Goal: Task Accomplishment & Management: Manage account settings

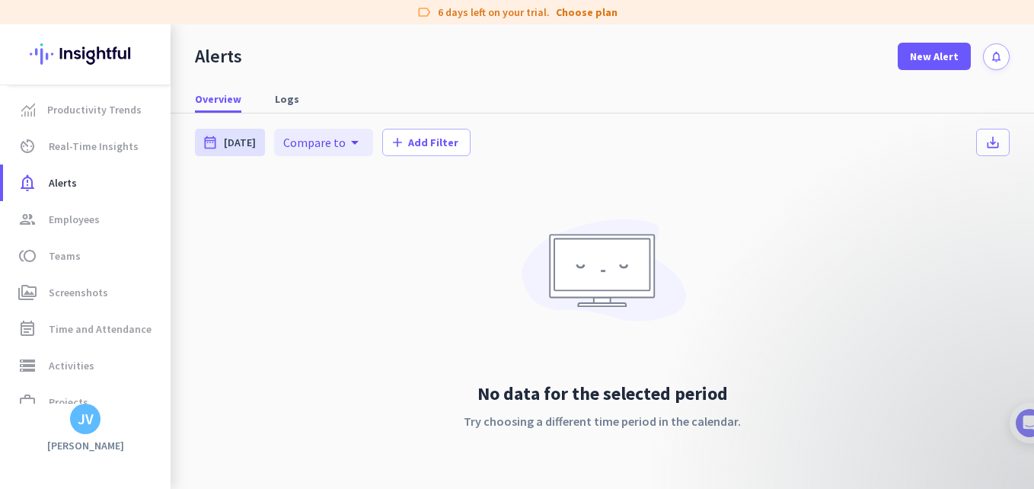
scroll to position [90, 0]
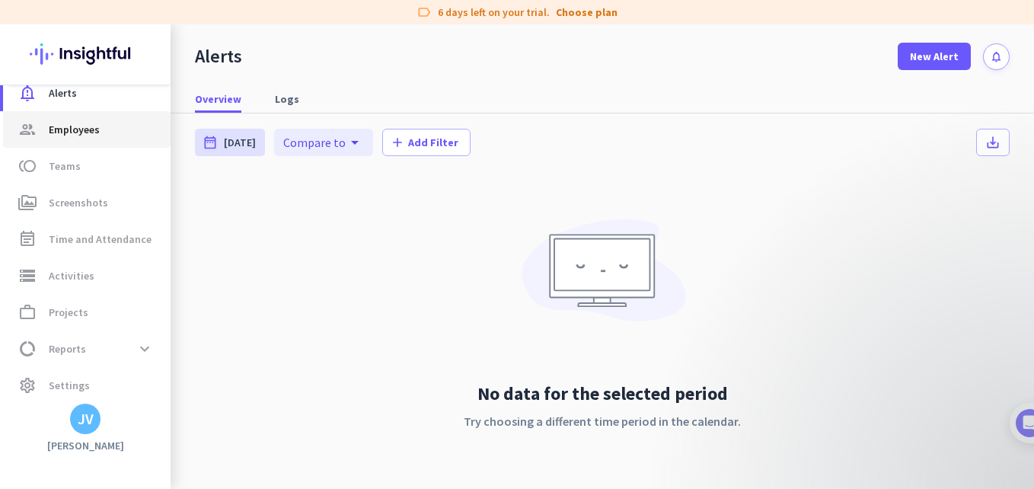
click at [71, 143] on link "group Employees" at bounding box center [86, 129] width 167 height 37
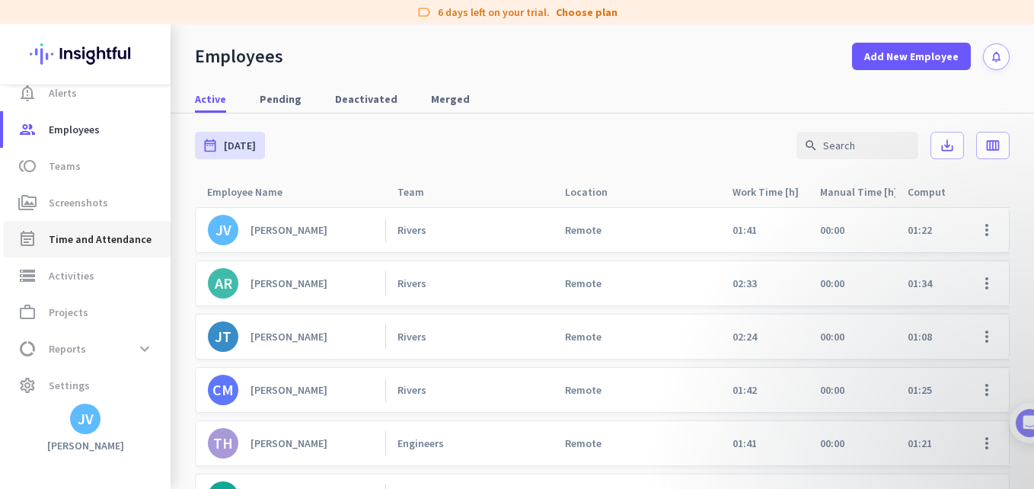
drag, startPoint x: 107, startPoint y: 252, endPoint x: 119, endPoint y: 257, distance: 13.0
click at [107, 252] on link "event_note Time and Attendance" at bounding box center [86, 239] width 167 height 37
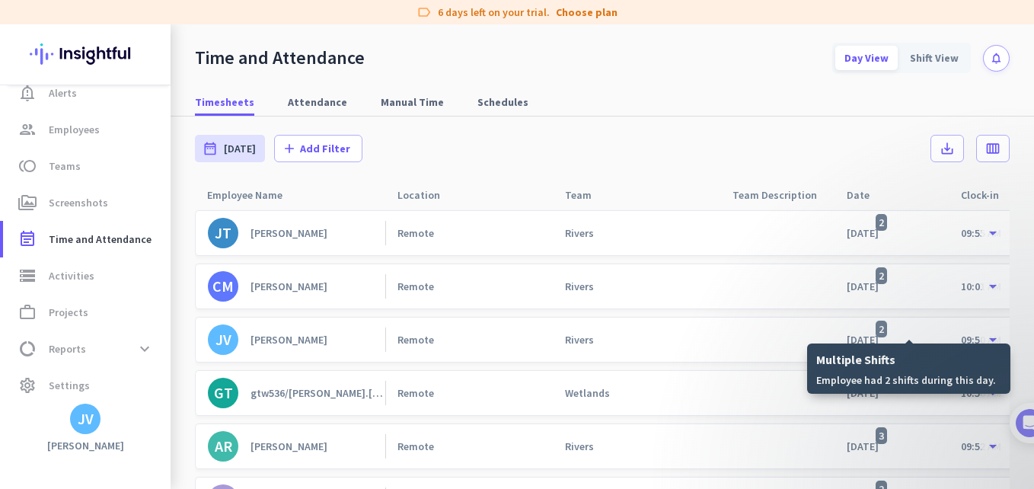
click at [887, 331] on span "2" at bounding box center [881, 329] width 11 height 17
click at [887, 330] on span "2" at bounding box center [881, 329] width 11 height 17
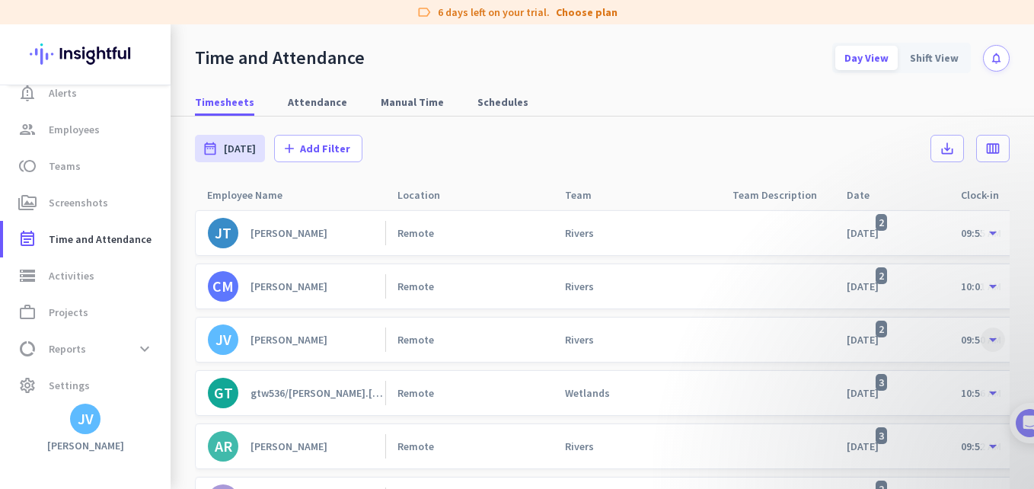
click at [979, 340] on span at bounding box center [992, 339] width 27 height 27
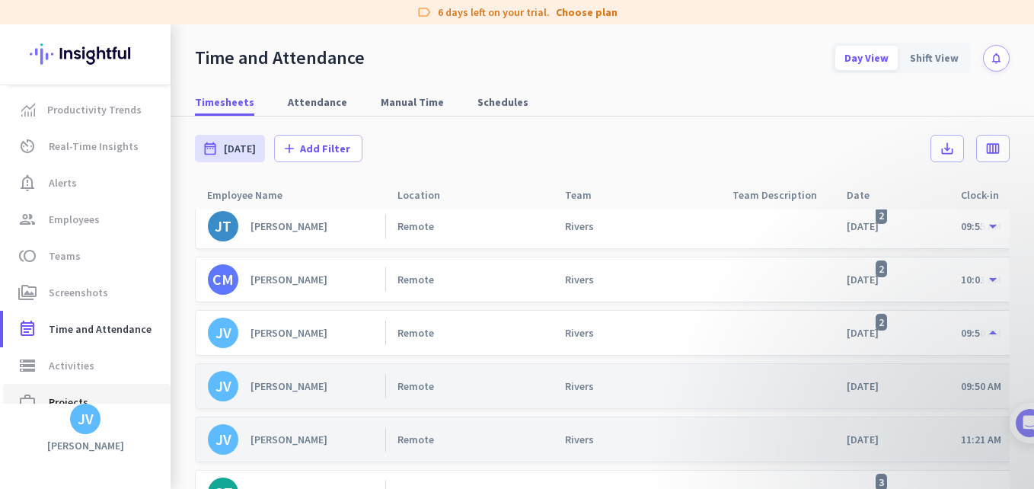
scroll to position [96, 0]
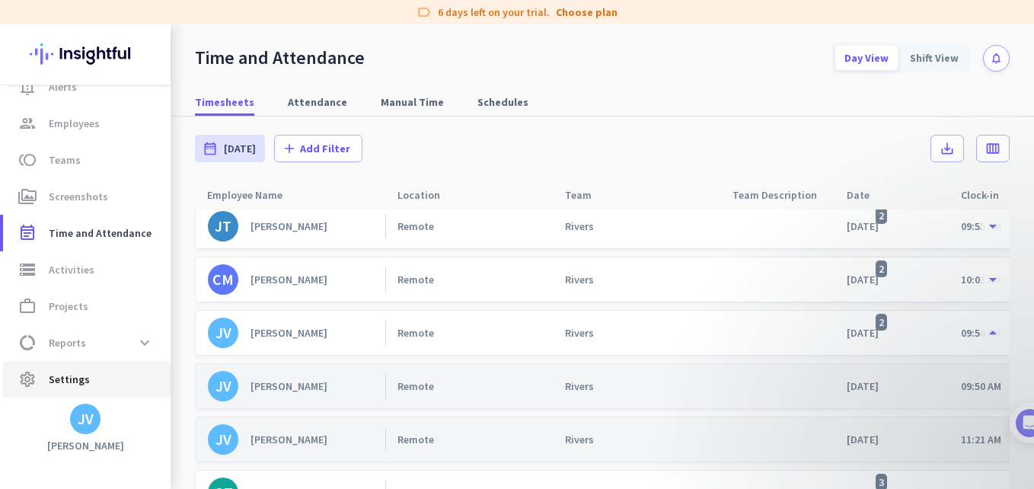
click at [91, 378] on span "settings Settings" at bounding box center [86, 379] width 143 height 18
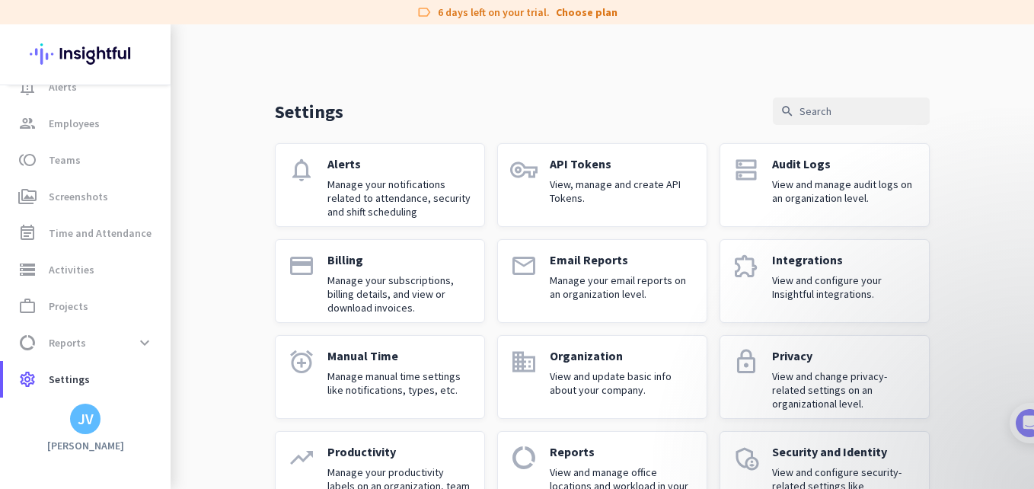
click at [214, 327] on div "Settings search notifications Alerts Manage your notifications related to atten…" at bounding box center [602, 329] width 863 height 611
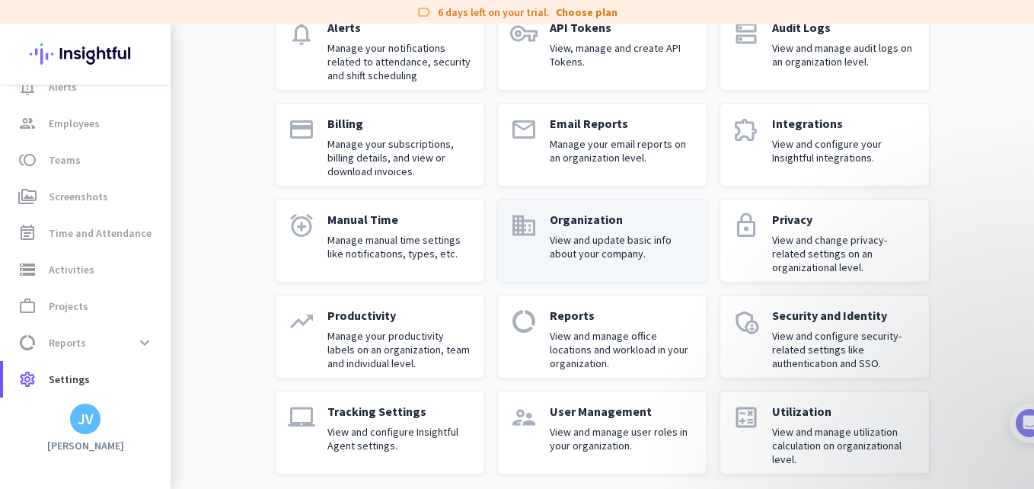
scroll to position [146, 0]
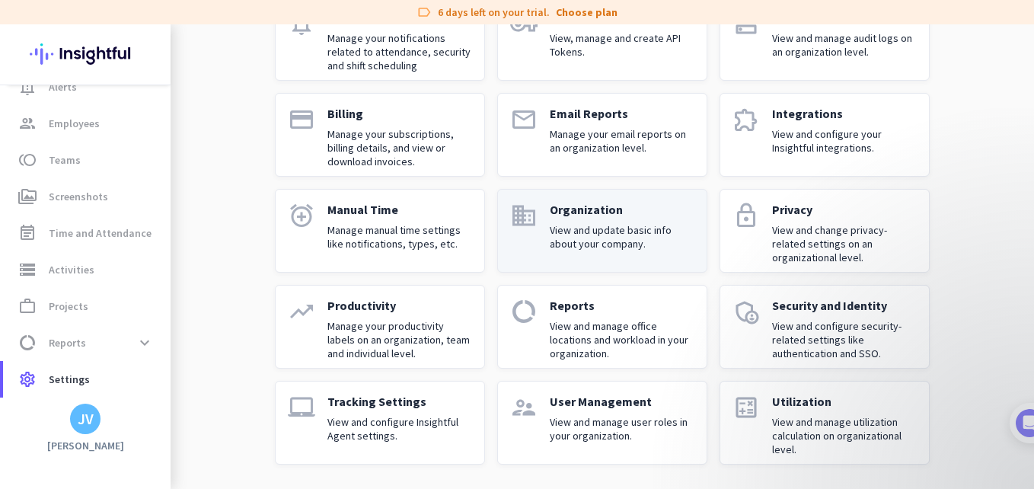
click at [525, 398] on icon "supervisor_account" at bounding box center [523, 407] width 27 height 27
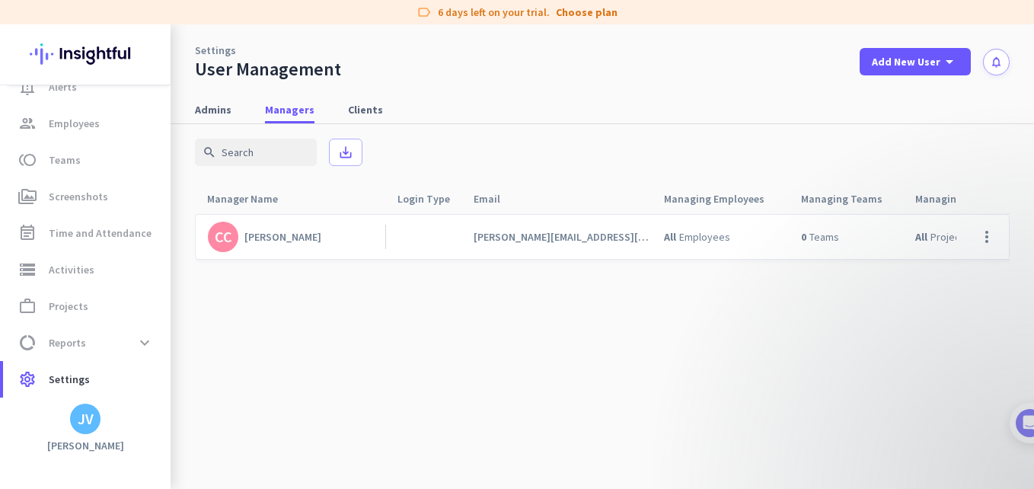
scroll to position [4, 0]
click at [513, 238] on span "[PERSON_NAME][EMAIL_ADDRESS][DOMAIN_NAME]" at bounding box center [563, 237] width 178 height 14
click at [968, 240] on span at bounding box center [986, 237] width 37 height 37
click at [956, 270] on span "Edit" at bounding box center [941, 268] width 81 height 15
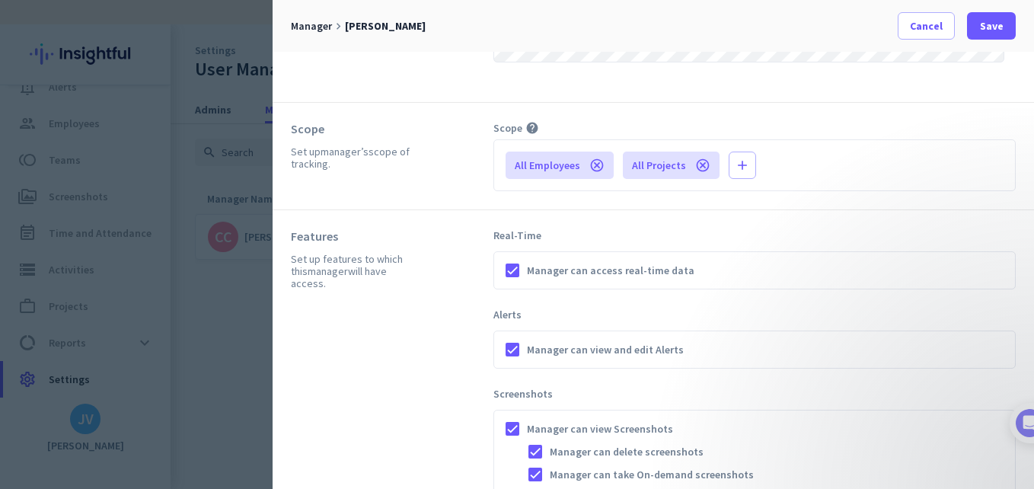
scroll to position [0, 0]
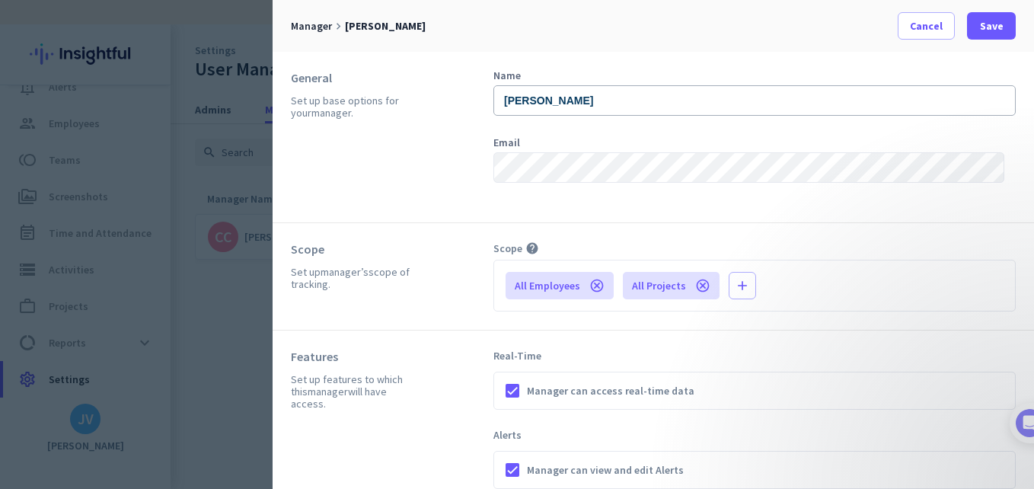
click at [337, 282] on div "Set up manager’s scope of tracking." at bounding box center [354, 278] width 126 height 24
click at [729, 293] on span "button" at bounding box center [742, 285] width 26 height 37
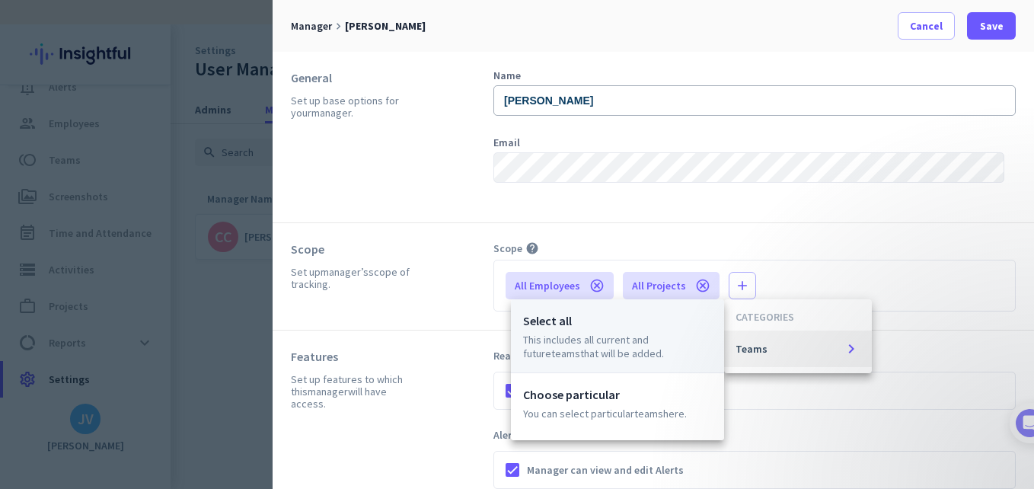
click at [694, 346] on p "This includes all current and future Teams that will be added." at bounding box center [617, 346] width 189 height 27
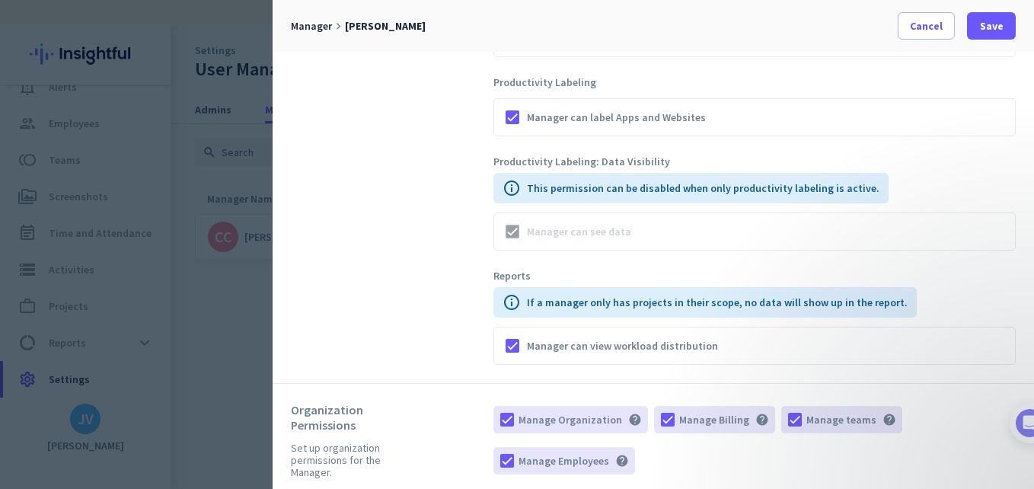
scroll to position [1018, 0]
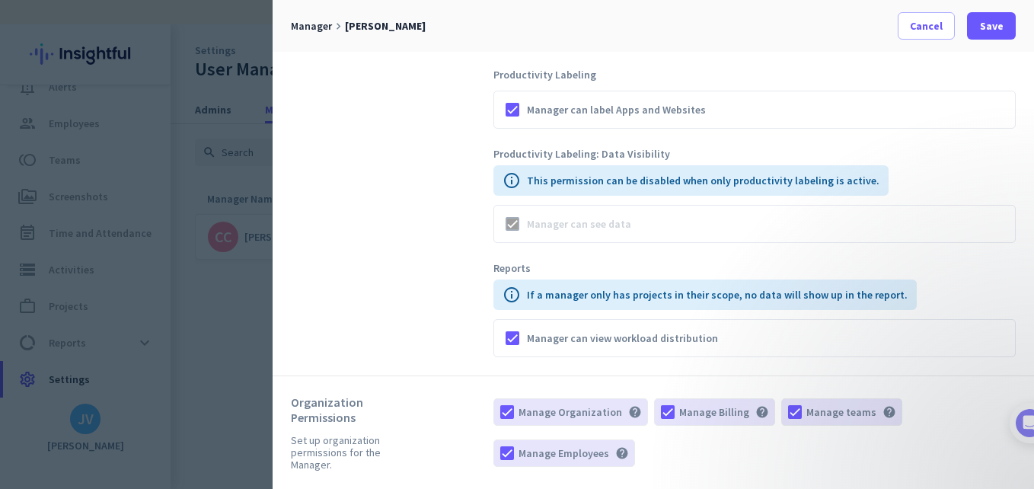
click at [643, 225] on div "Manager can see data" at bounding box center [754, 224] width 522 height 38
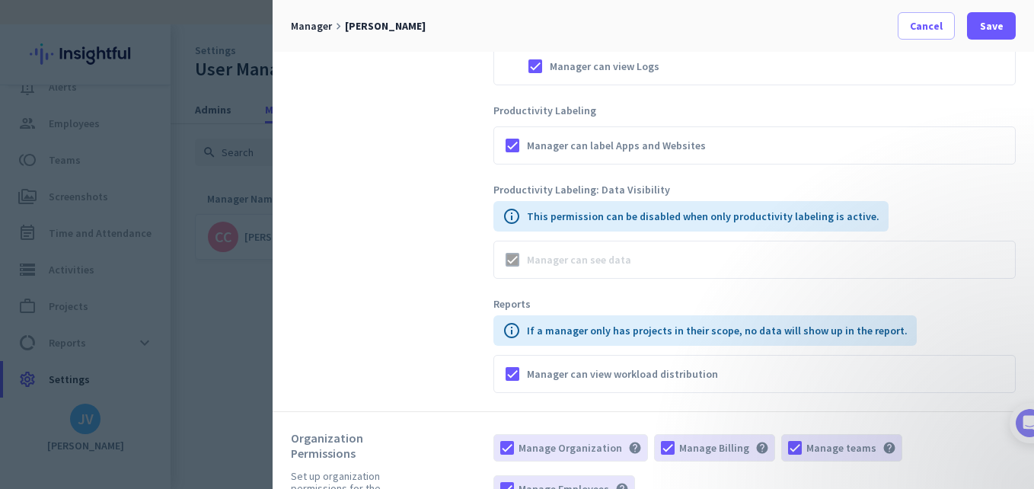
scroll to position [967, 0]
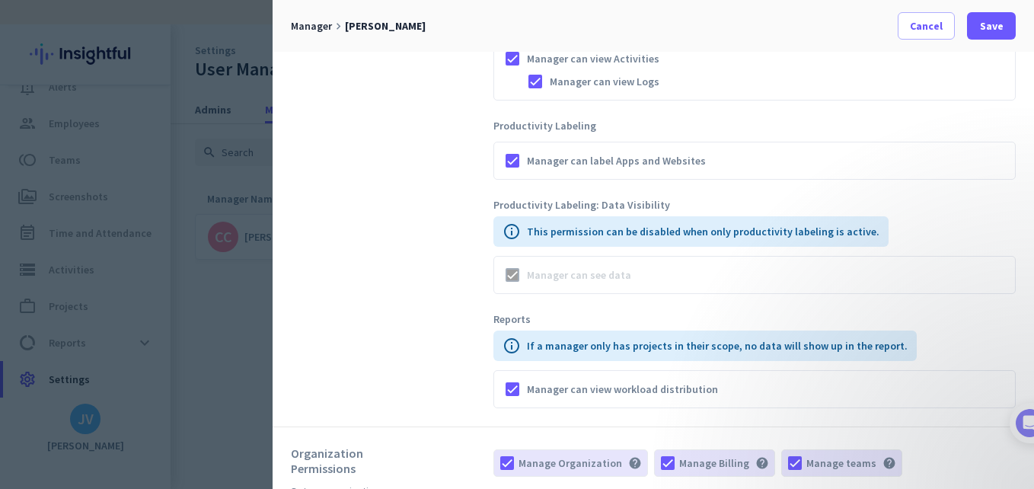
click at [654, 285] on div "Manager can see data" at bounding box center [754, 275] width 522 height 38
click at [723, 228] on p "This permission can be disabled when only productivity labeling is active." at bounding box center [703, 231] width 352 height 15
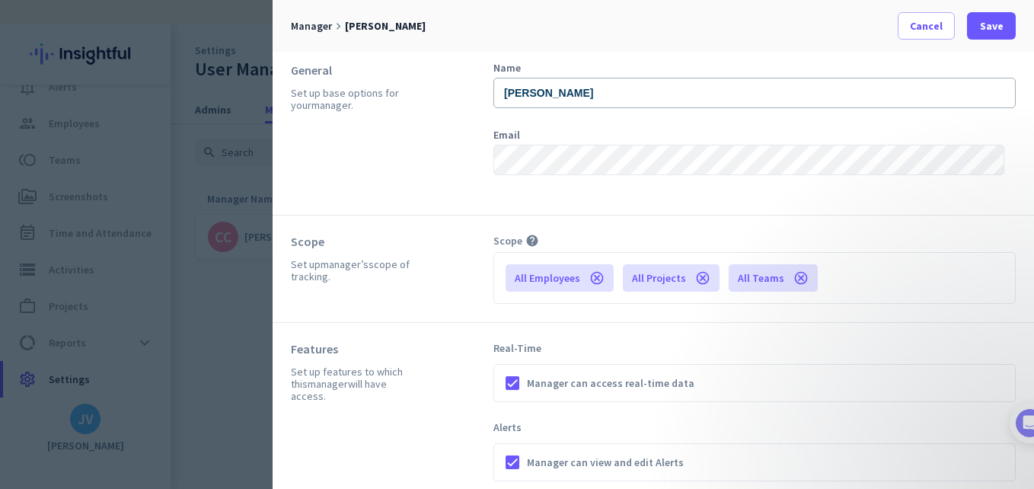
scroll to position [0, 0]
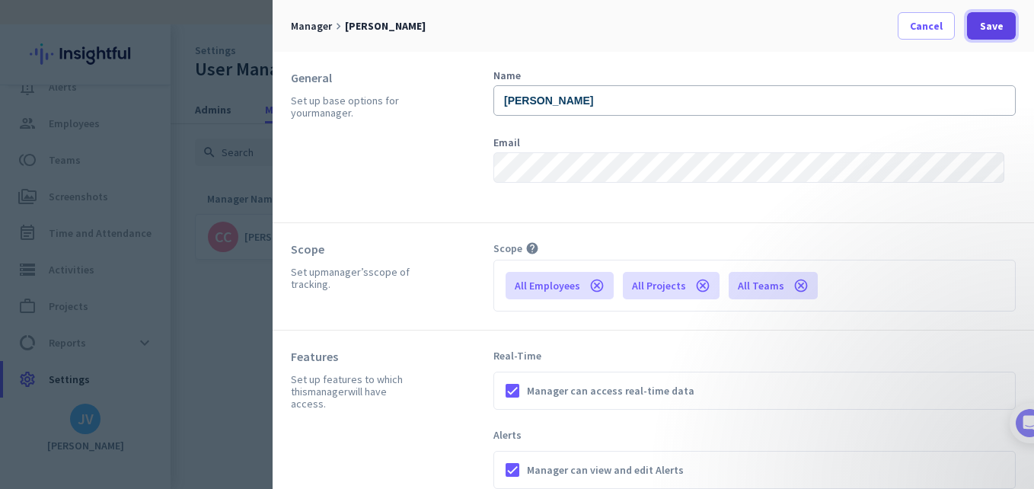
click at [1005, 35] on span at bounding box center [991, 26] width 49 height 37
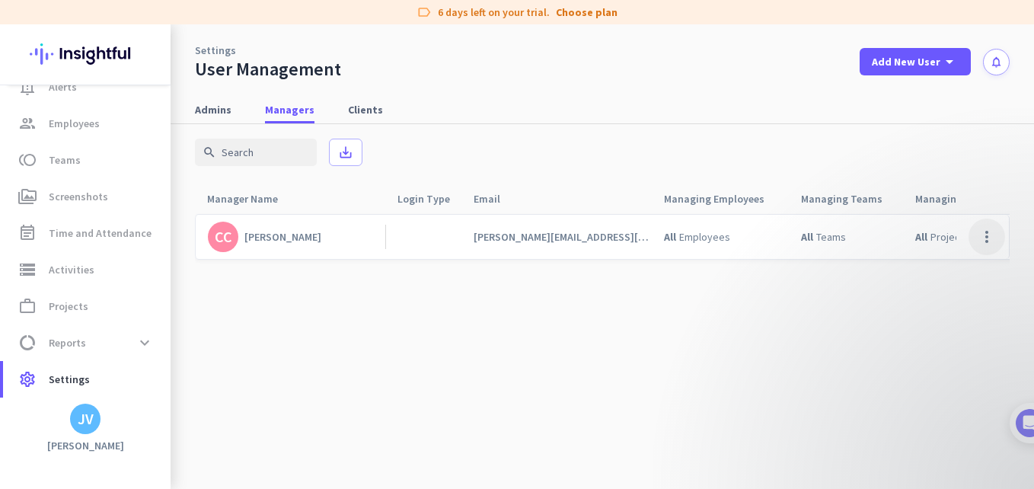
click at [977, 232] on span at bounding box center [986, 237] width 37 height 37
click at [970, 260] on div "Edit" at bounding box center [940, 268] width 105 height 27
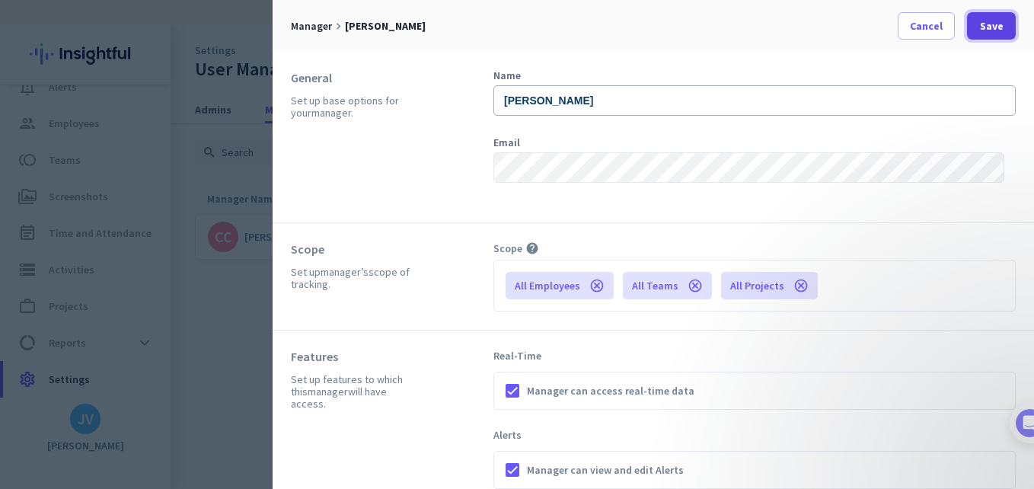
click at [968, 36] on span at bounding box center [991, 26] width 49 height 37
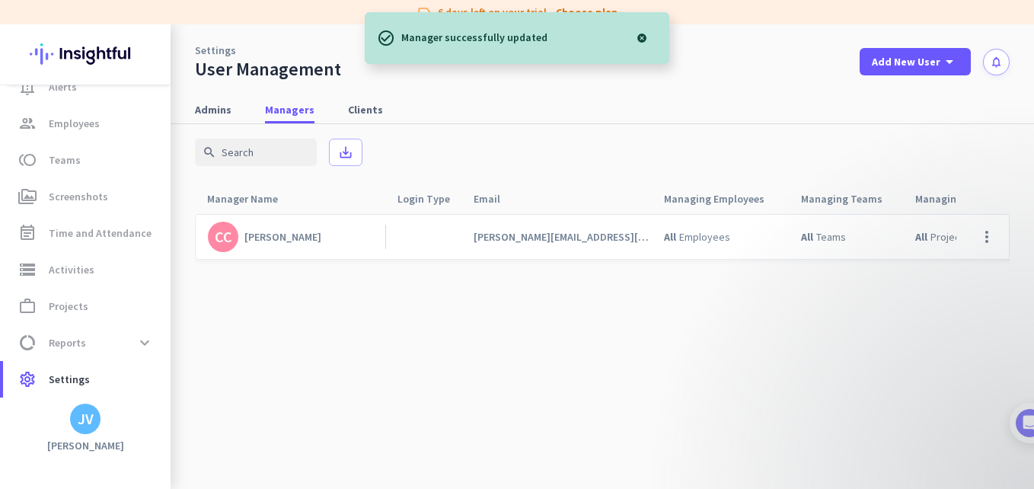
click at [498, 367] on cdk-virtual-scroll-viewport "[PERSON_NAME] Cowden [EMAIL_ADDRESS][DOMAIN_NAME] All Employees All Teams All P…" at bounding box center [602, 351] width 815 height 276
click at [88, 357] on link "data_usage Reports expand_more" at bounding box center [86, 342] width 167 height 37
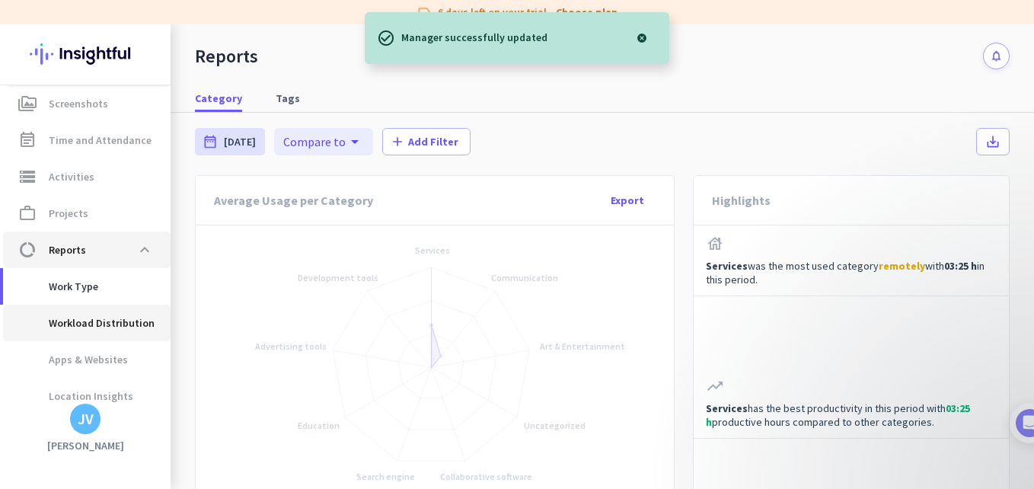
scroll to position [199, 0]
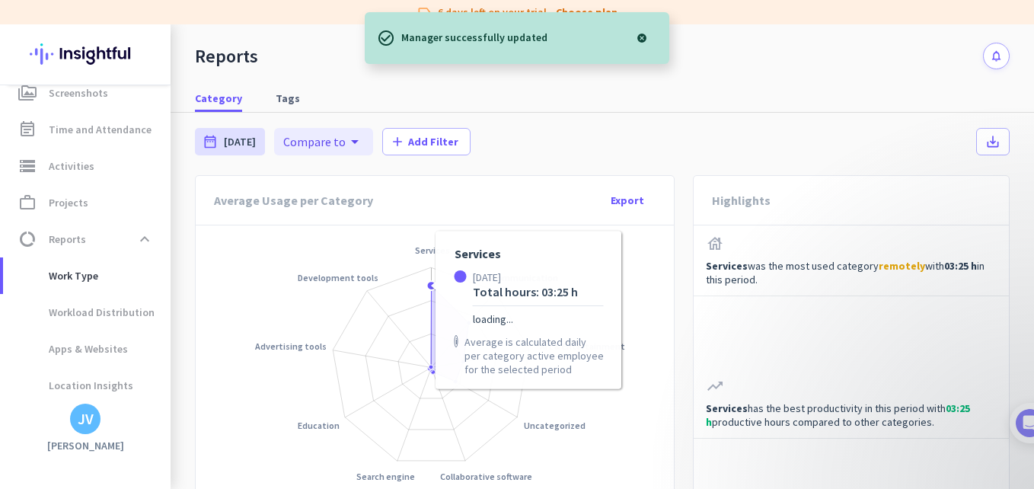
click at [431, 287] on circle "Chart" at bounding box center [431, 285] width 9 height 9
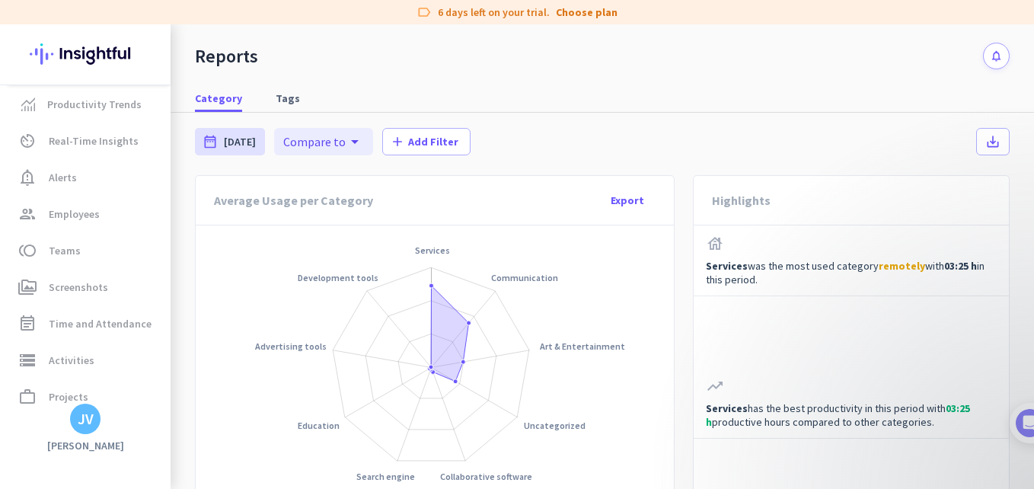
scroll to position [0, 0]
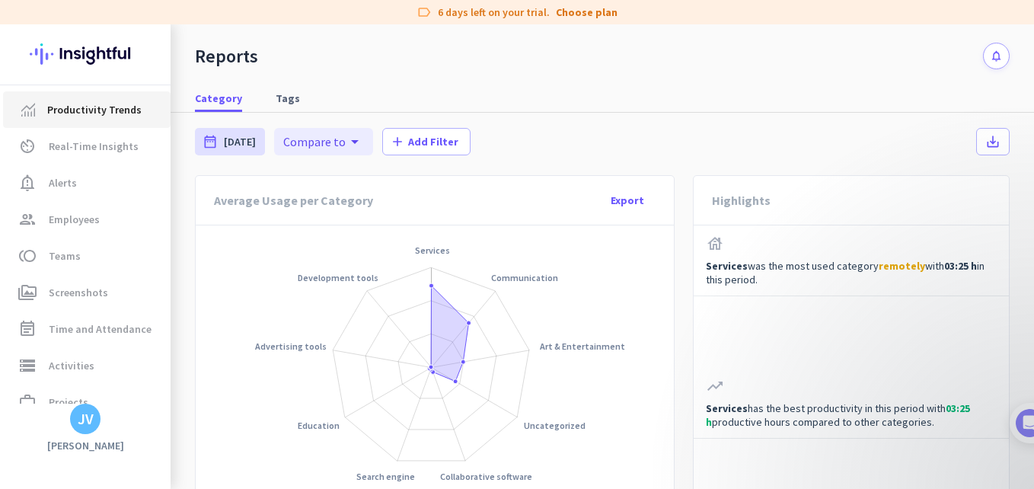
click at [130, 126] on link "Productivity Trends" at bounding box center [86, 109] width 167 height 37
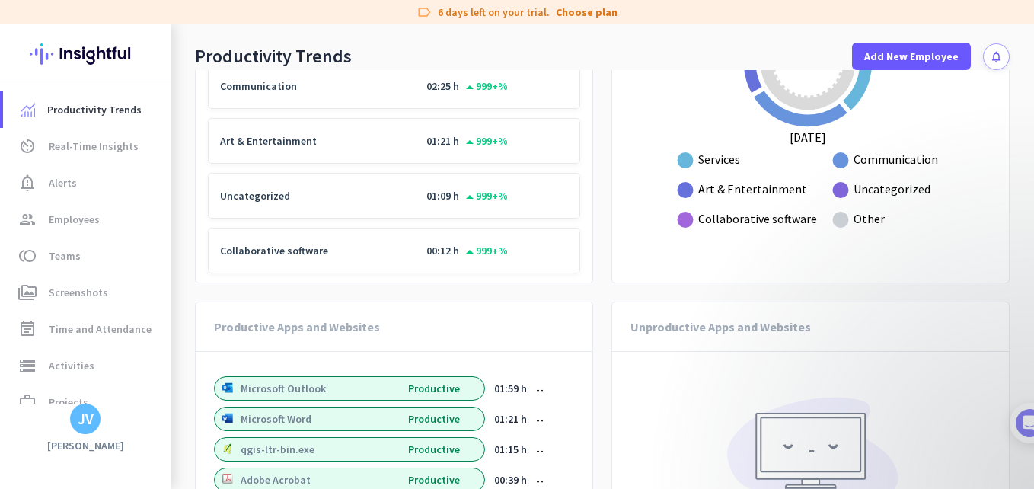
scroll to position [2139, 0]
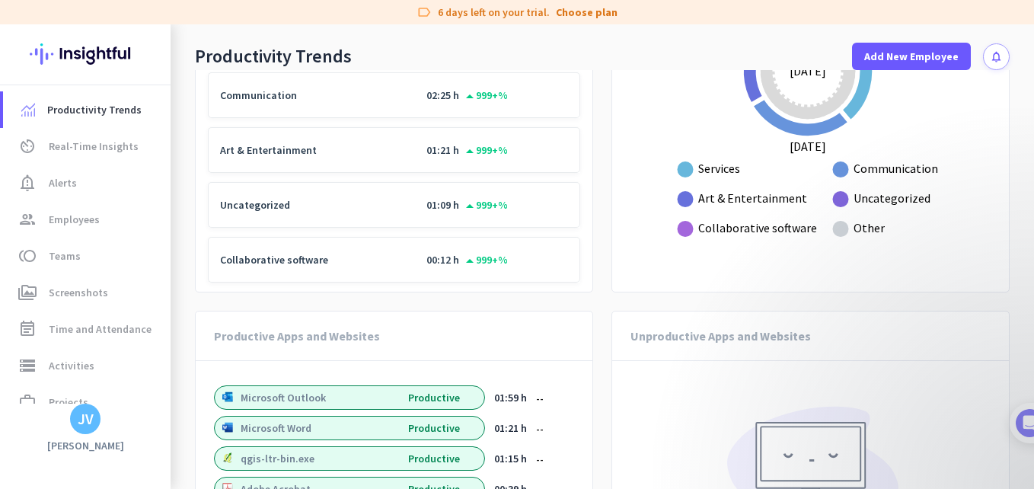
click at [486, 327] on div "Productive Apps and Websites" at bounding box center [394, 335] width 397 height 49
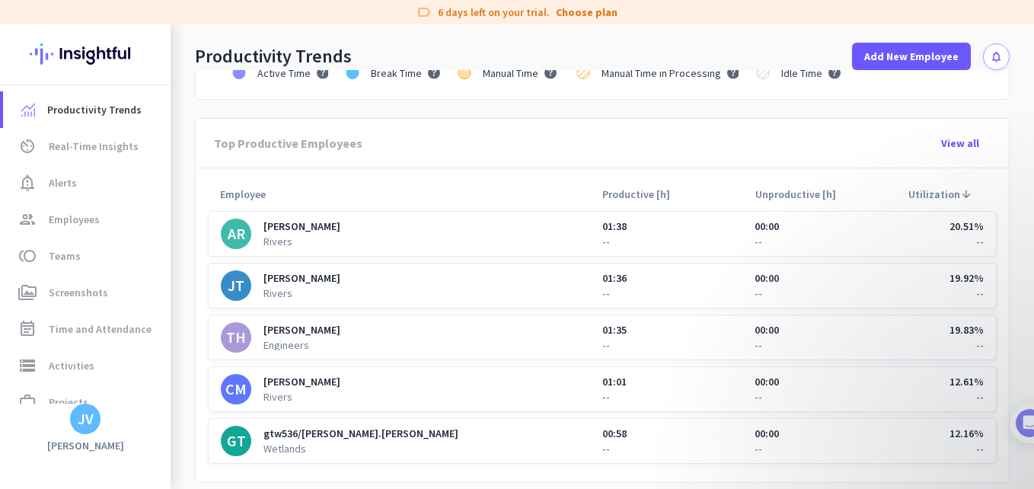
scroll to position [565, 0]
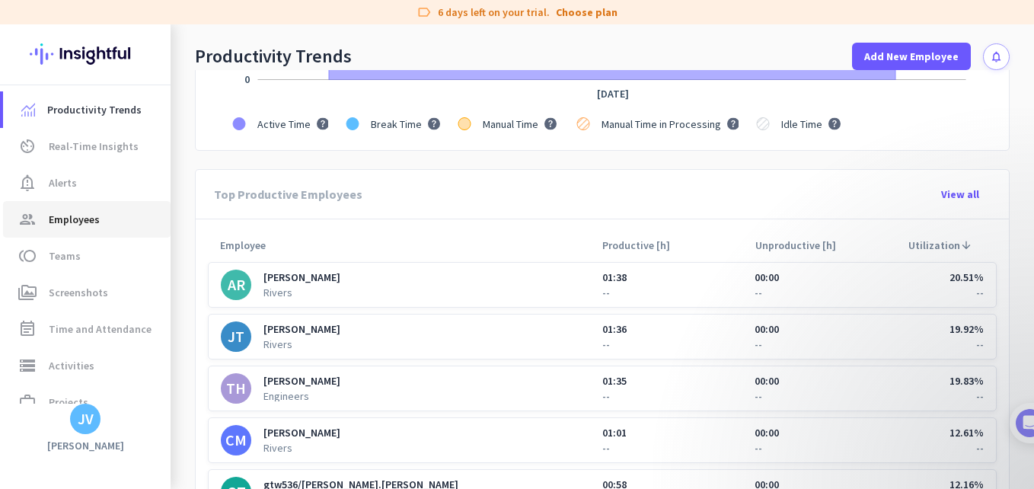
click at [118, 215] on span "group Employees" at bounding box center [86, 219] width 143 height 18
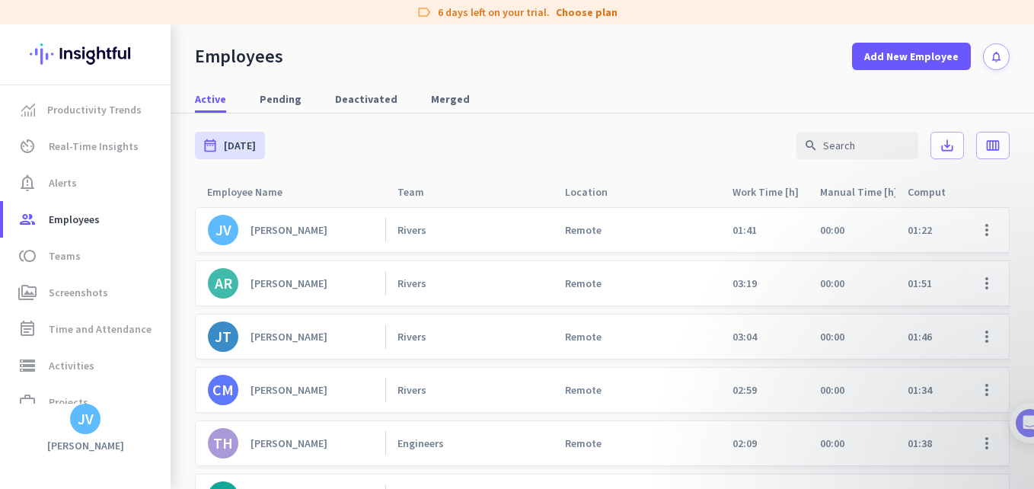
click at [282, 287] on div "[PERSON_NAME]" at bounding box center [288, 283] width 77 height 14
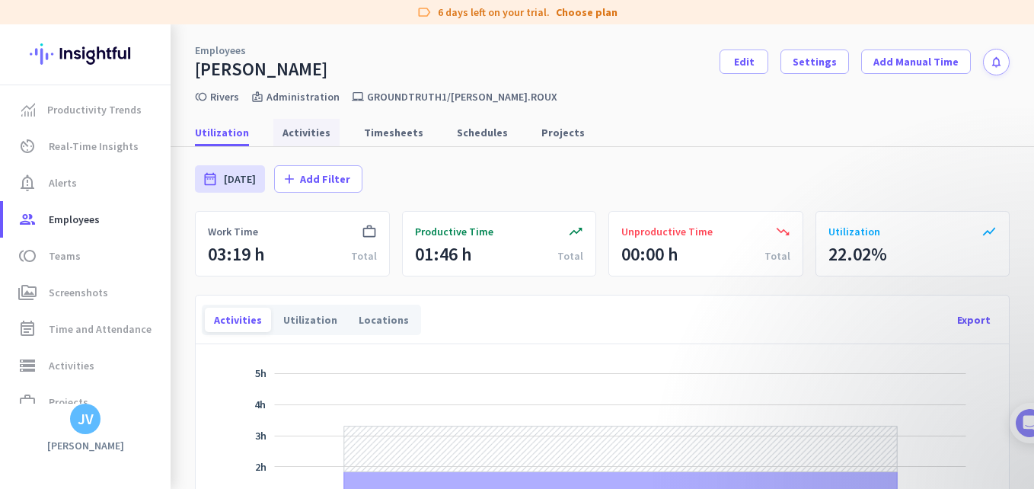
click at [301, 128] on span "Activities" at bounding box center [306, 132] width 48 height 15
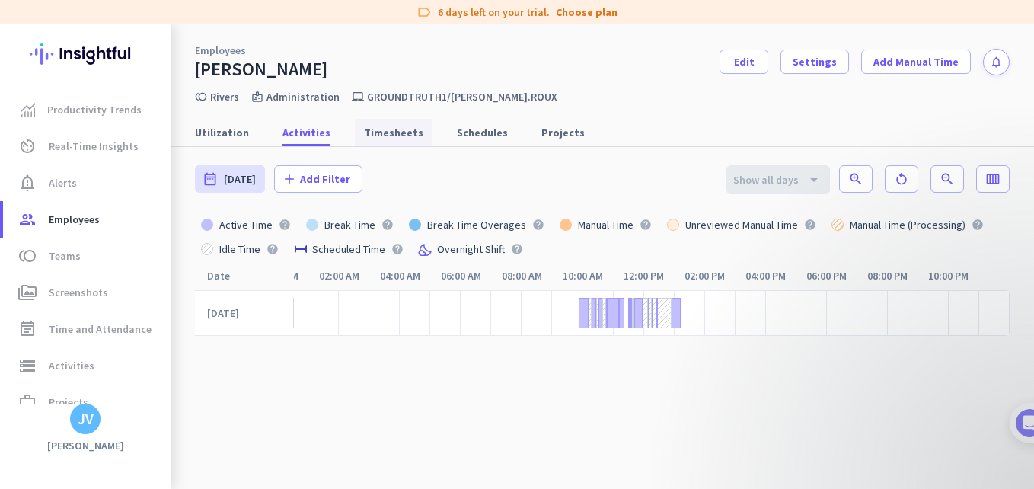
click at [397, 137] on span "Timesheets" at bounding box center [393, 132] width 59 height 15
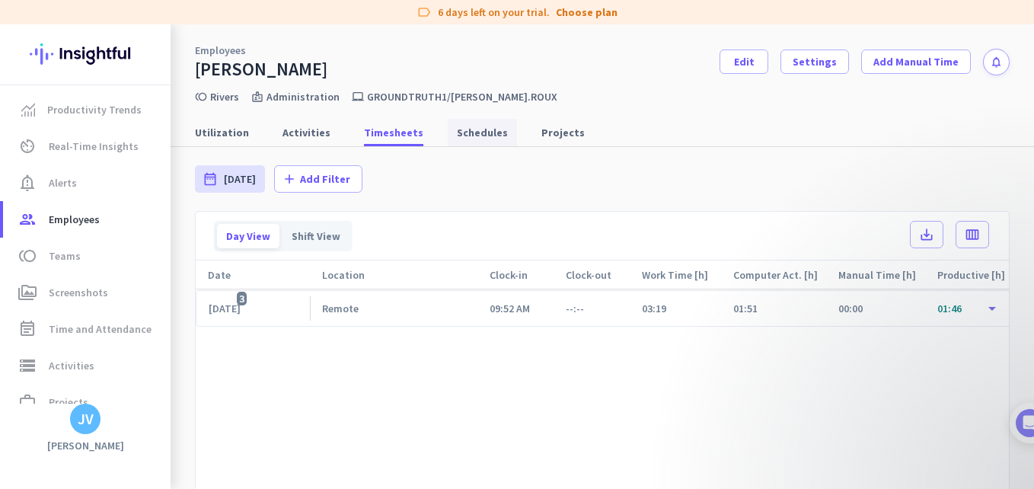
click at [457, 127] on span "Schedules" at bounding box center [482, 132] width 51 height 15
type input "[DATE] - [DATE]"
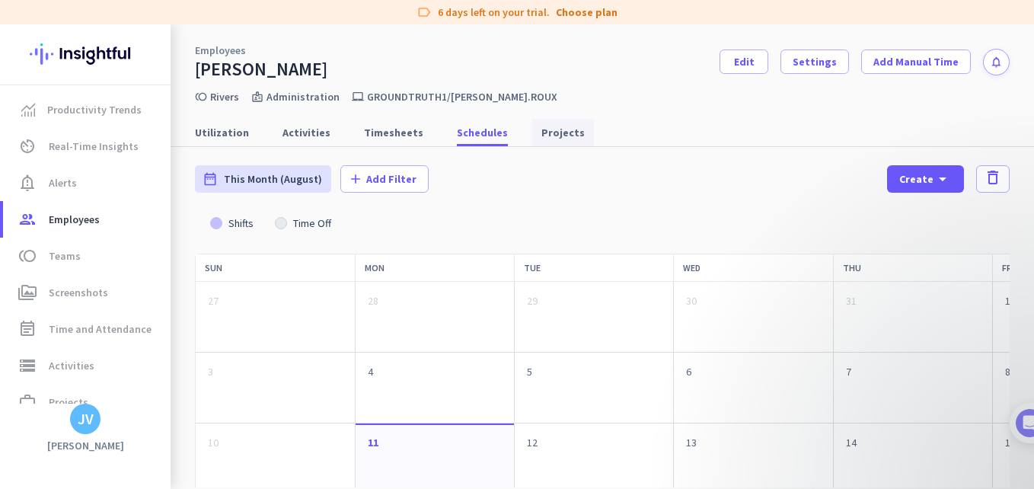
click at [541, 126] on span "Projects" at bounding box center [562, 132] width 43 height 15
type input "[DATE] - [DATE]"
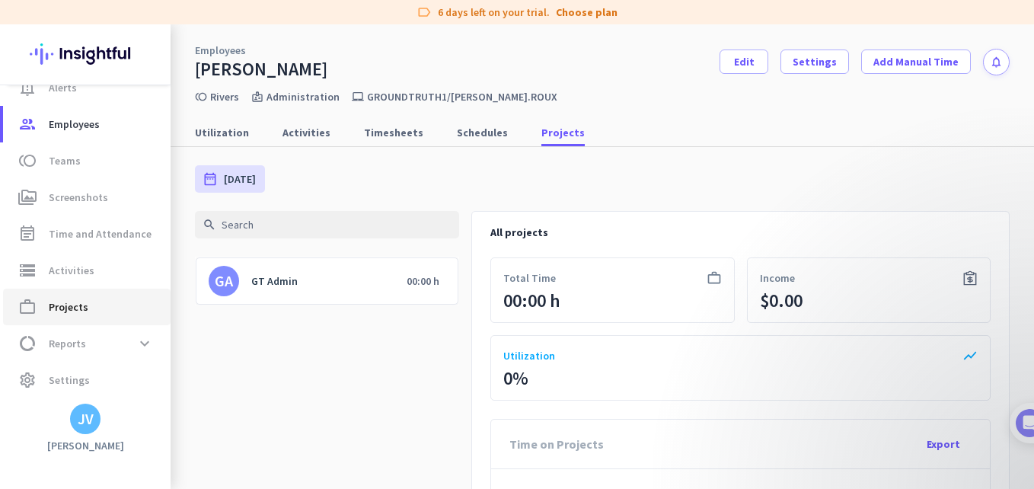
scroll to position [96, 0]
click at [104, 352] on span "data_usage Reports expand_more" at bounding box center [86, 342] width 143 height 27
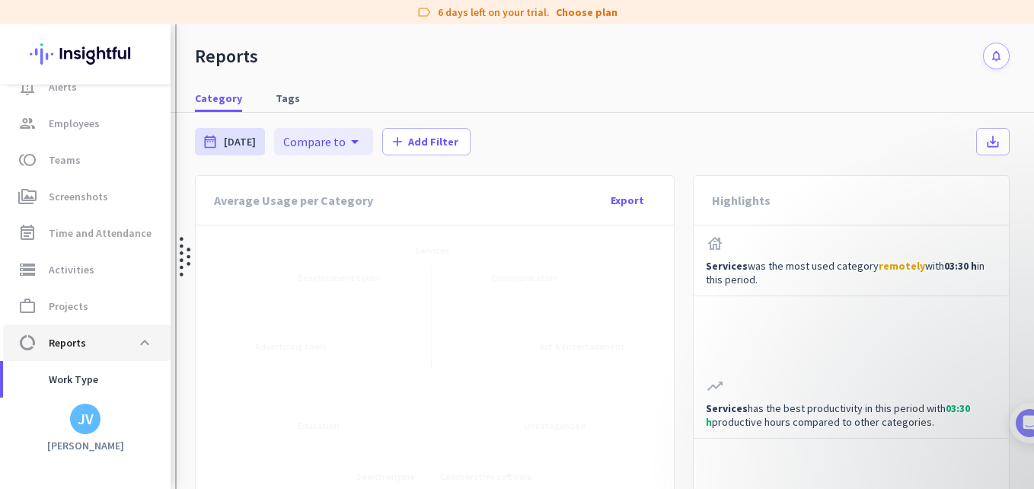
scroll to position [199, 0]
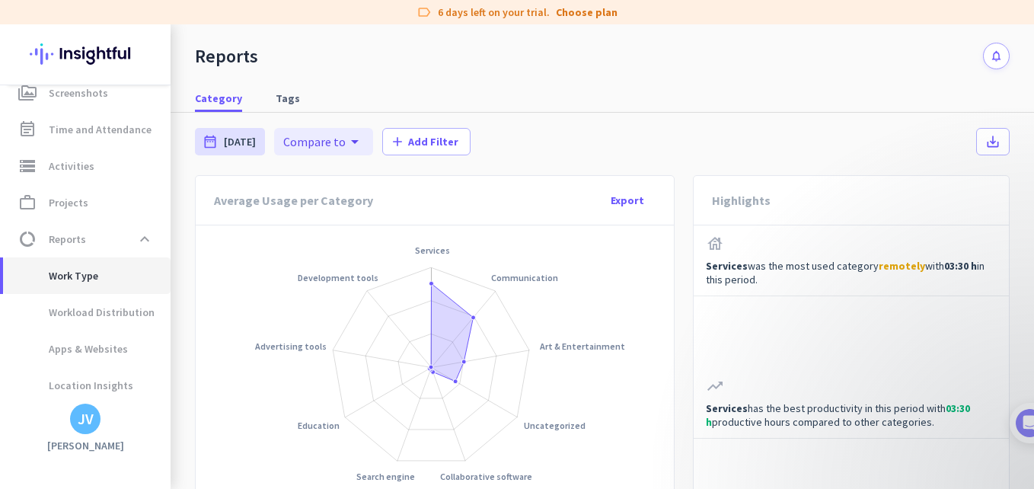
click at [91, 281] on span "Work Type" at bounding box center [56, 275] width 83 height 37
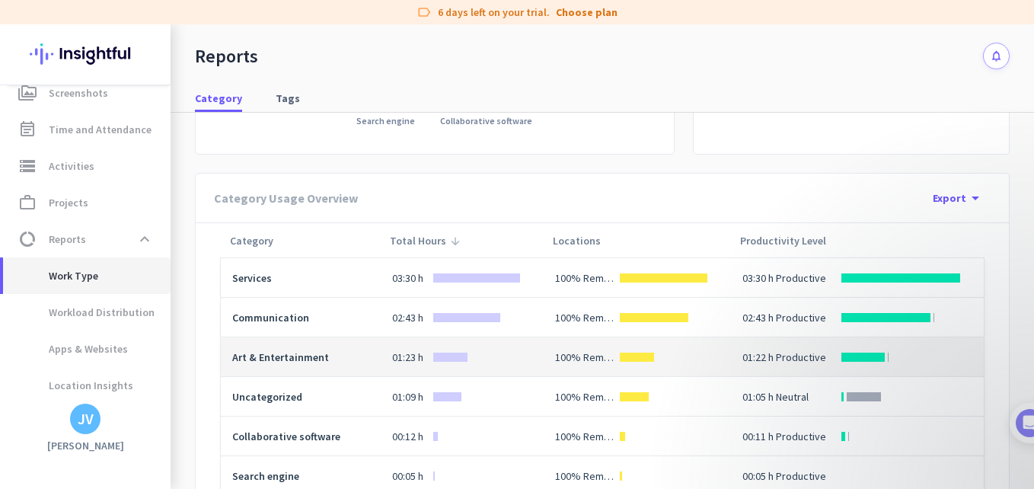
scroll to position [531, 0]
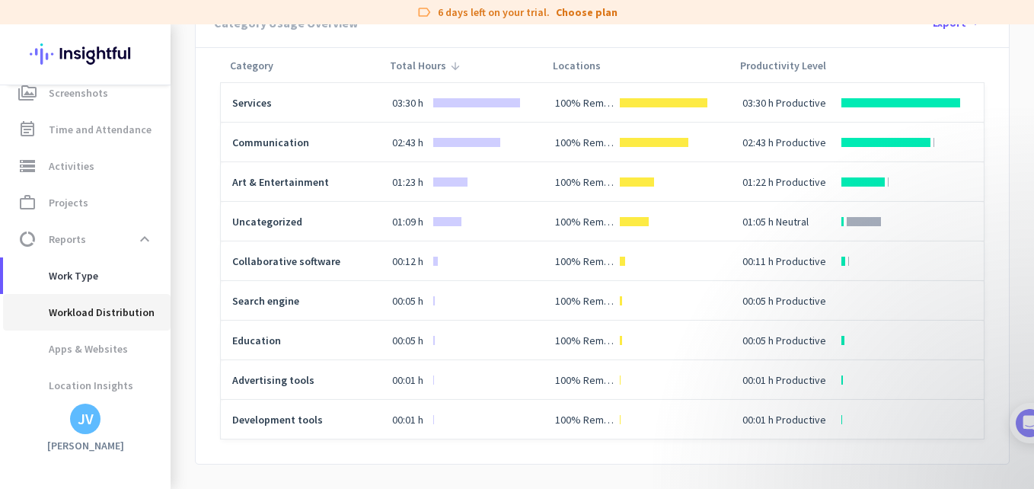
click at [124, 304] on span "Workload Distribution" at bounding box center [84, 312] width 139 height 37
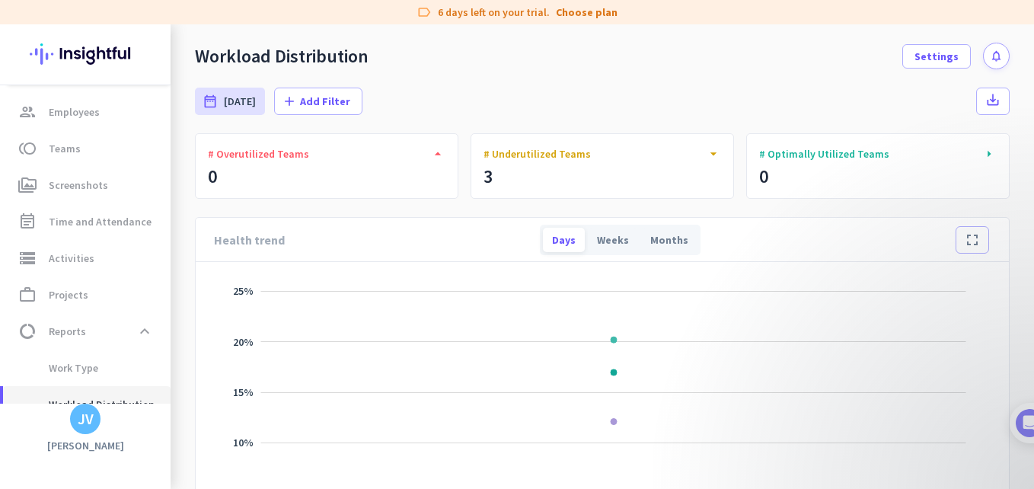
scroll to position [90, 0]
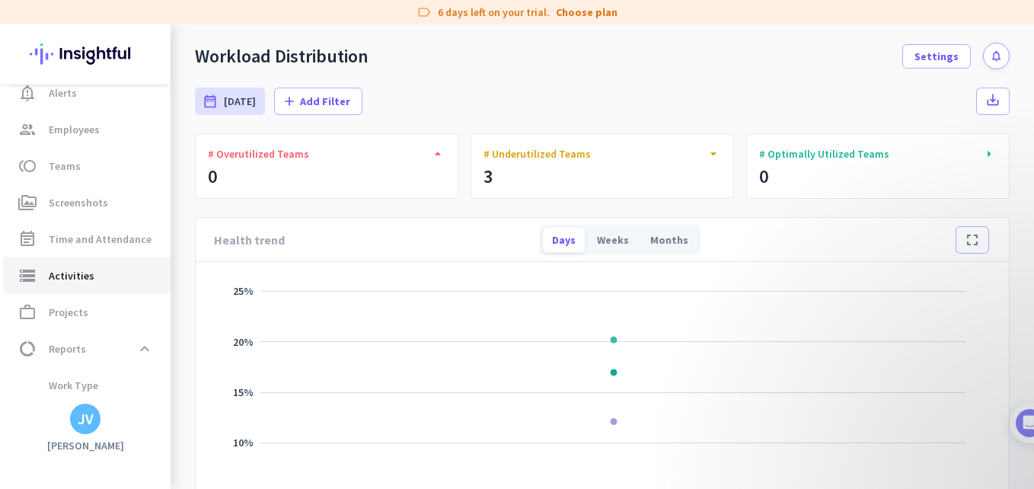
click at [107, 275] on span "storage Activities" at bounding box center [86, 275] width 143 height 18
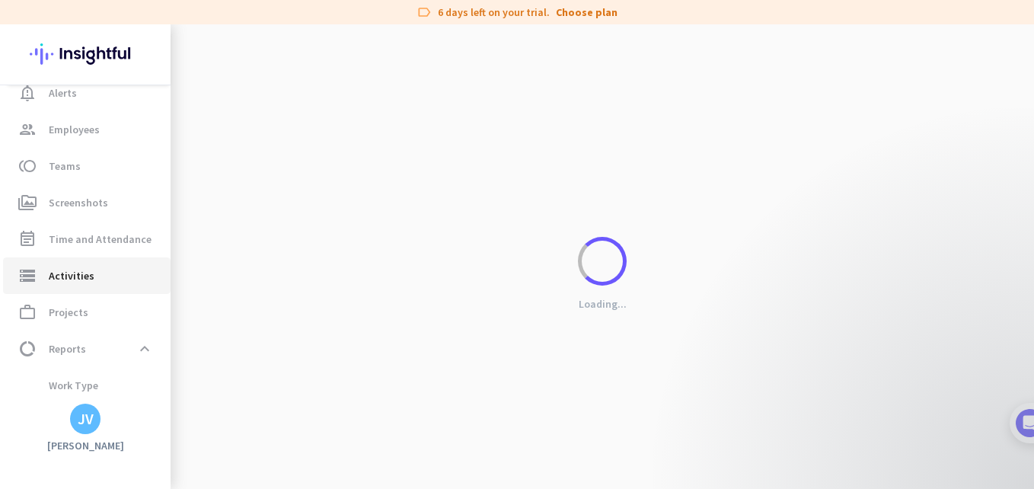
type input "[DATE]"
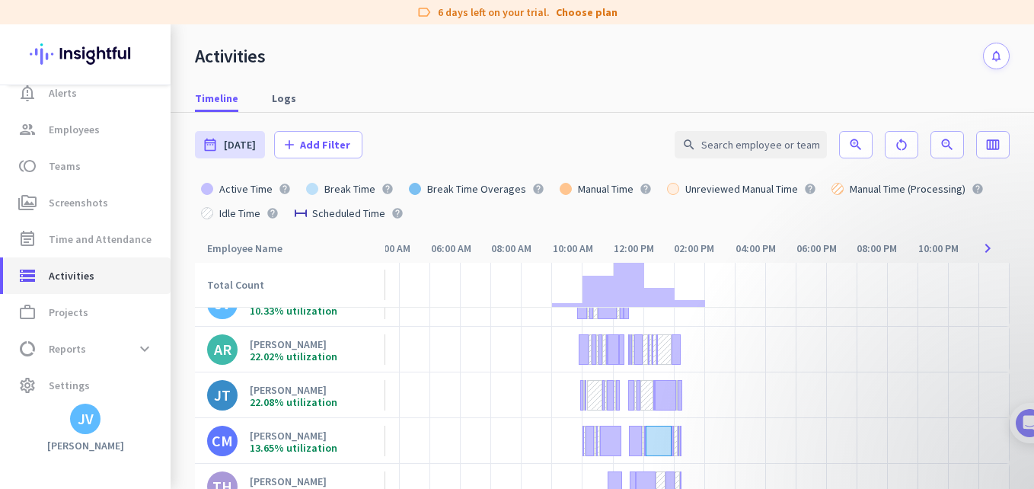
scroll to position [56, 389]
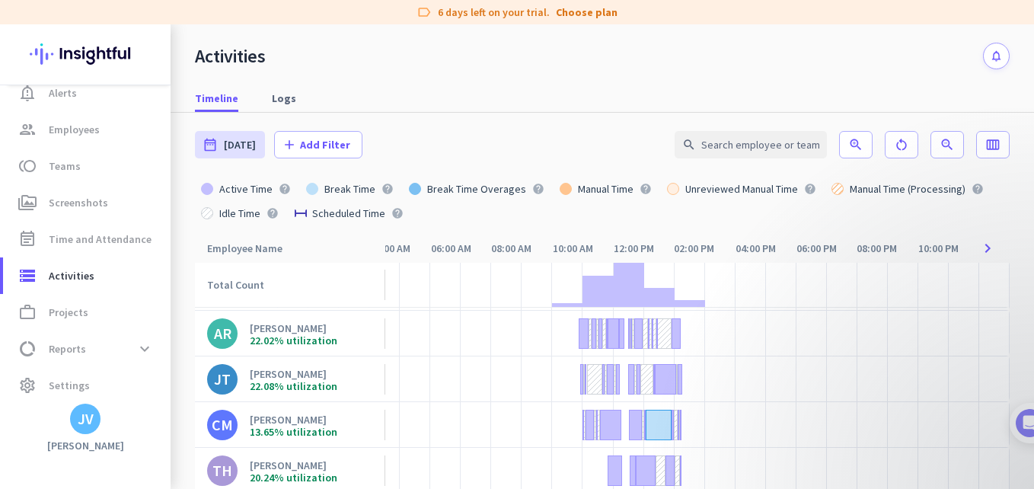
click at [327, 335] on div "22.02% utilization" at bounding box center [294, 340] width 88 height 11
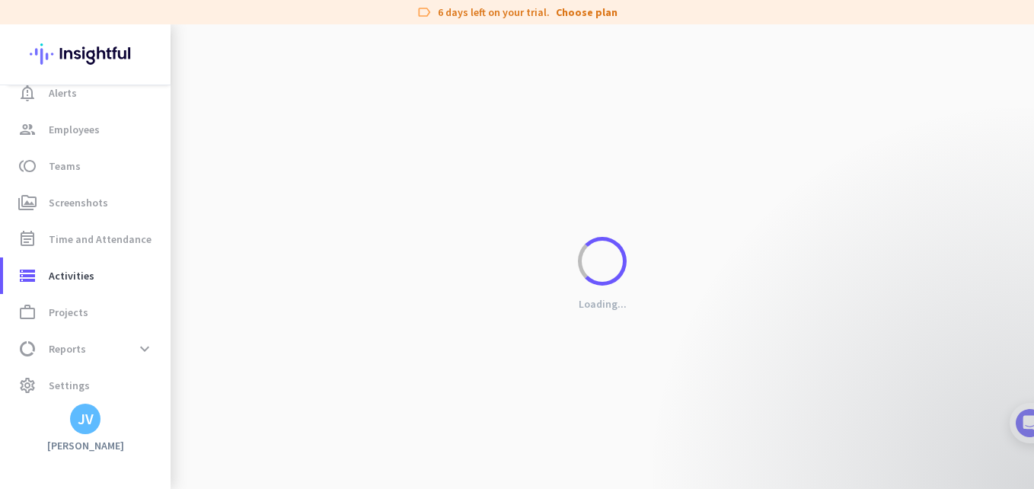
scroll to position [56, 378]
type input "[DATE] - [DATE]"
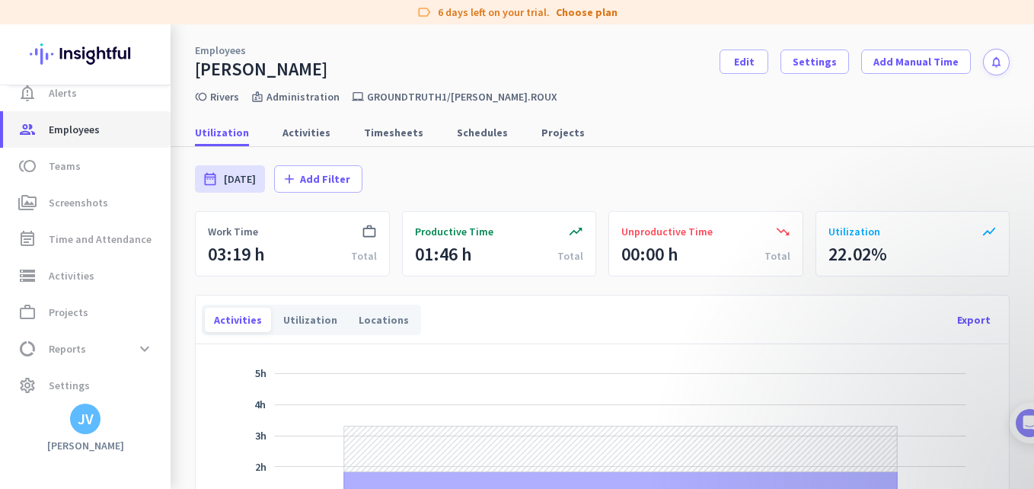
click at [100, 127] on span "group Employees" at bounding box center [86, 129] width 143 height 18
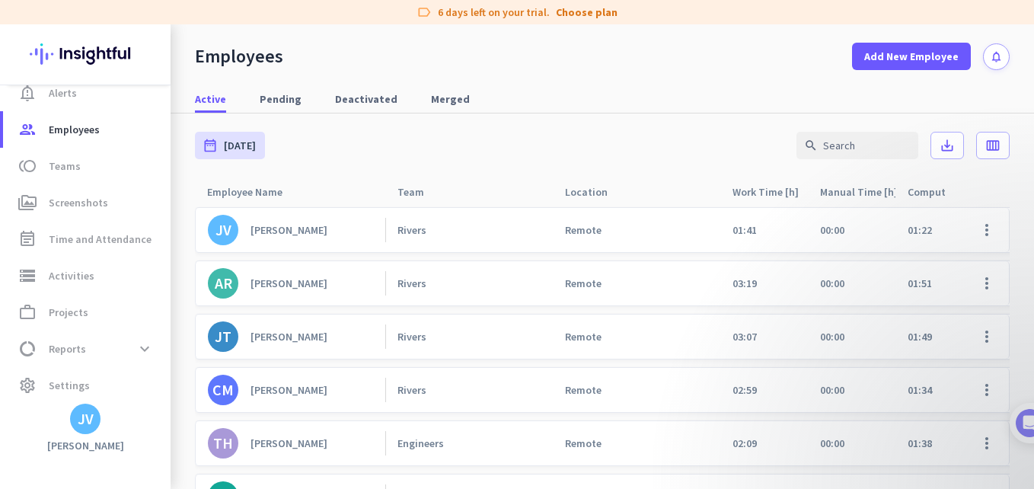
click at [274, 243] on link "JV [PERSON_NAME]" at bounding box center [296, 230] width 177 height 30
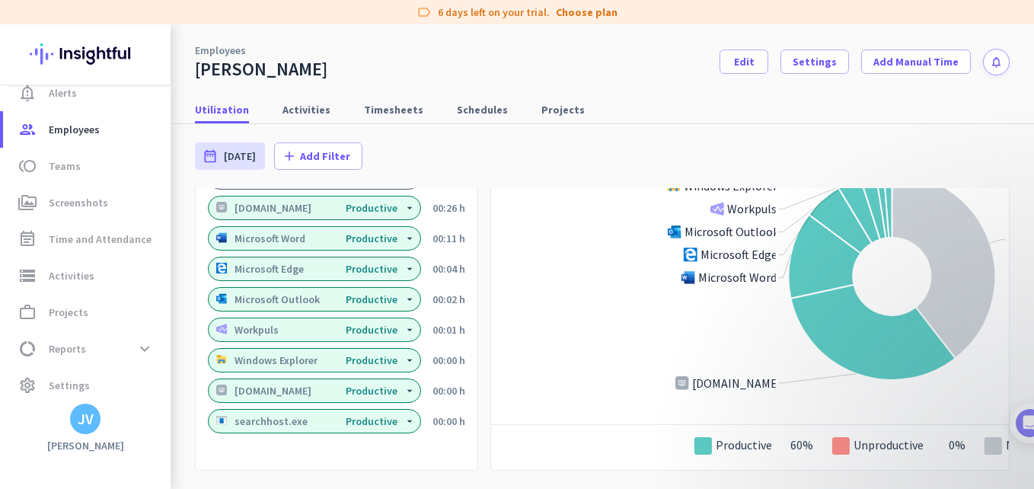
scroll to position [1523, 0]
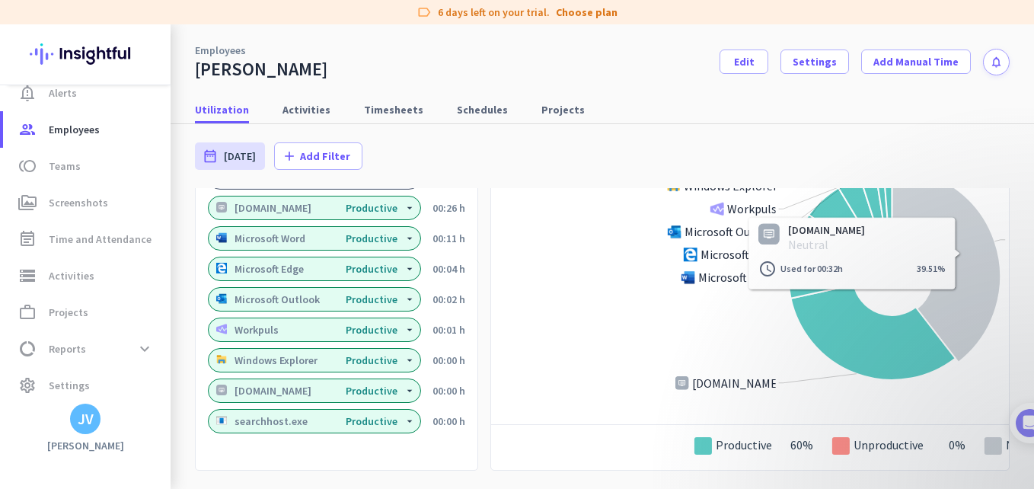
click at [892, 356] on icon ": 39.5%" at bounding box center [946, 264] width 109 height 195
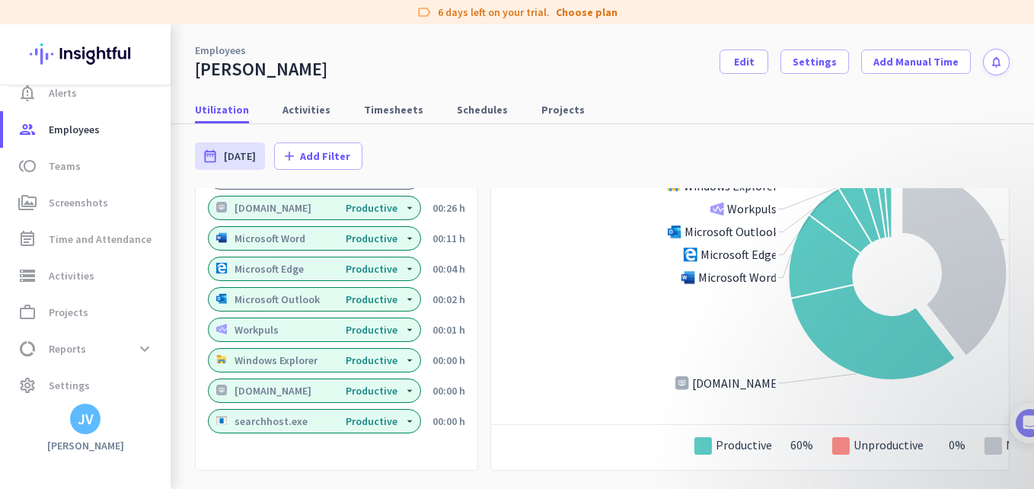
click at [795, 406] on rect at bounding box center [892, 276] width 802 height 259
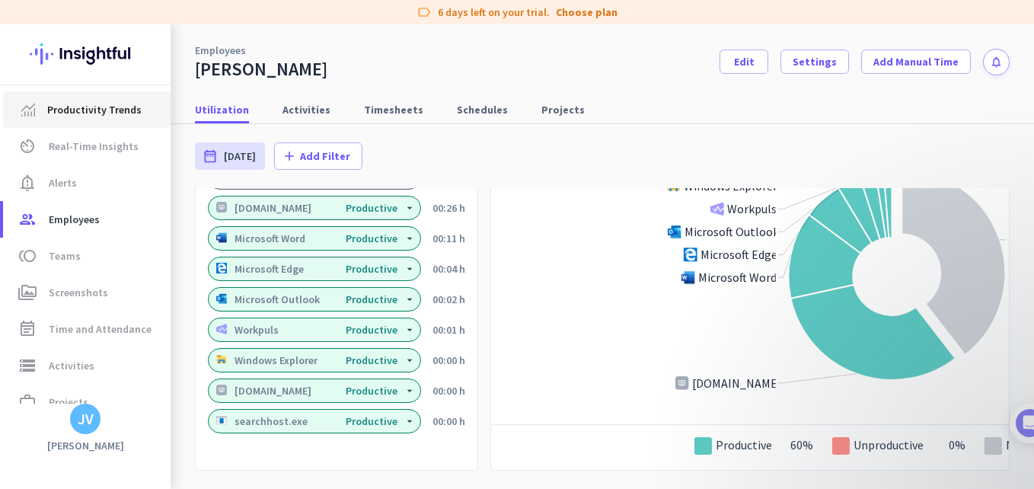
drag, startPoint x: 49, startPoint y: 105, endPoint x: 67, endPoint y: 104, distance: 17.5
click at [49, 105] on span "Productivity Trends" at bounding box center [94, 109] width 94 height 18
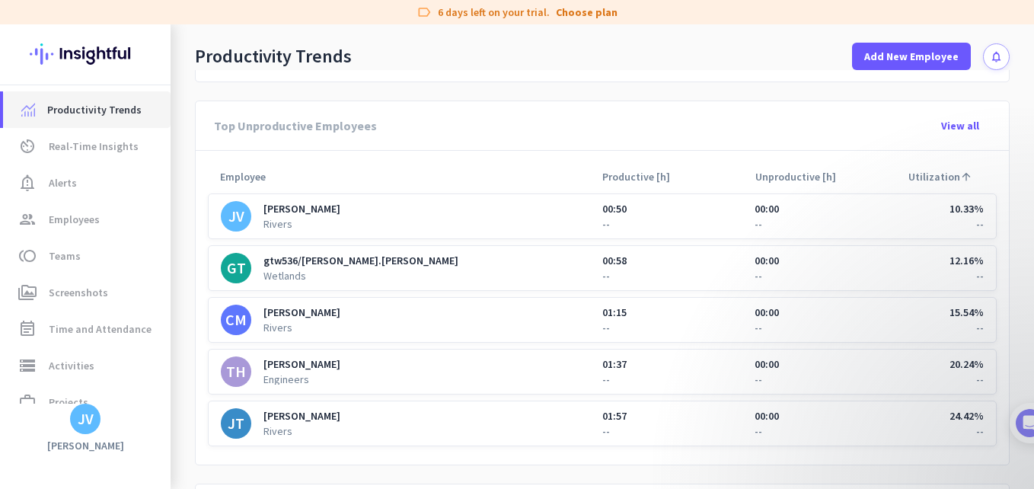
scroll to position [953, 0]
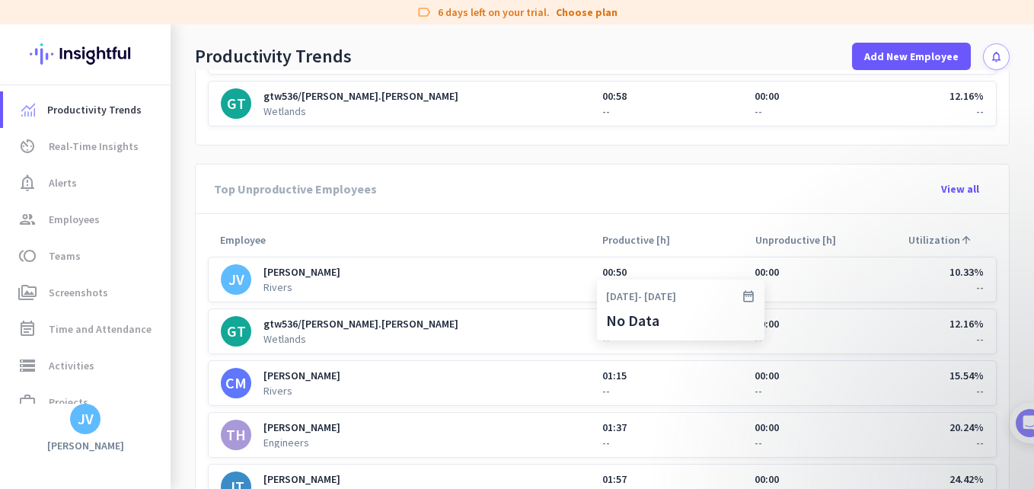
click at [611, 277] on div "00:50" at bounding box center [614, 271] width 24 height 15
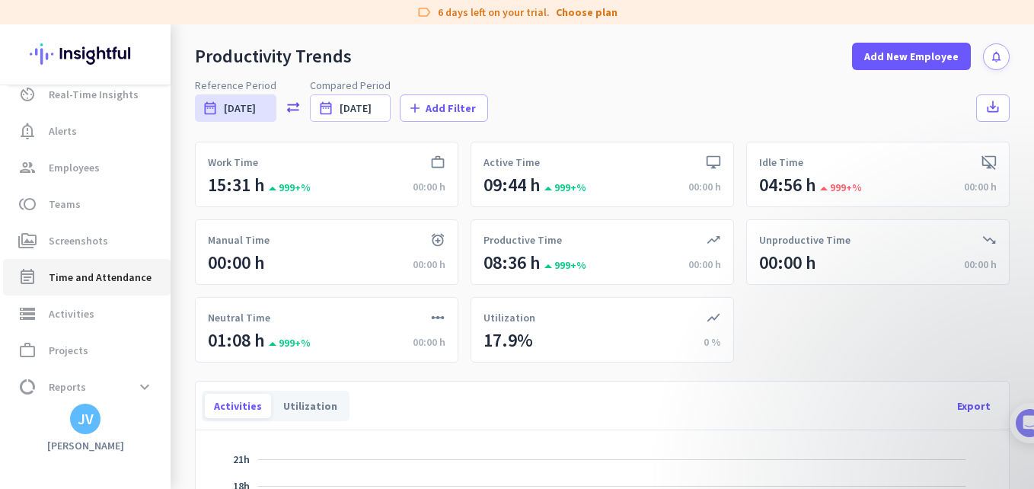
scroll to position [96, 0]
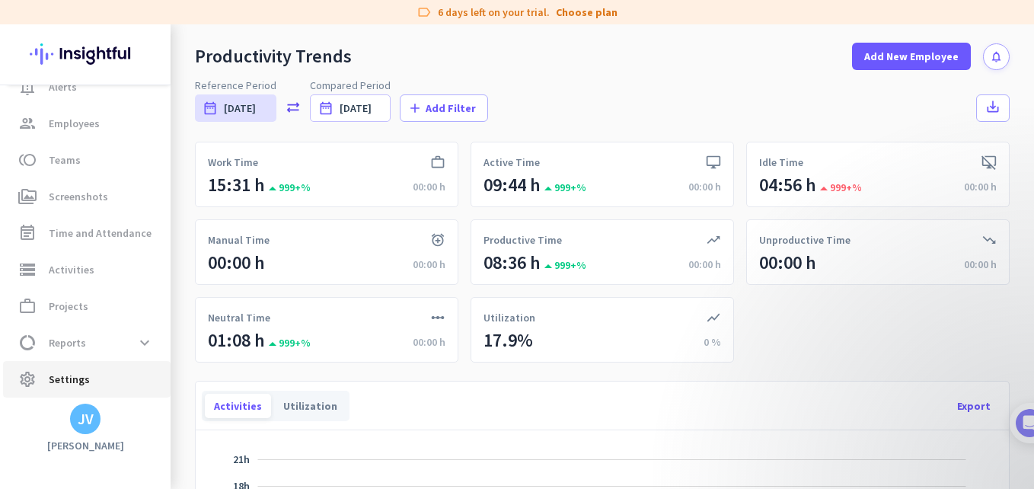
drag, startPoint x: 93, startPoint y: 378, endPoint x: 121, endPoint y: 382, distance: 28.4
click at [93, 378] on span "settings Settings" at bounding box center [86, 379] width 143 height 18
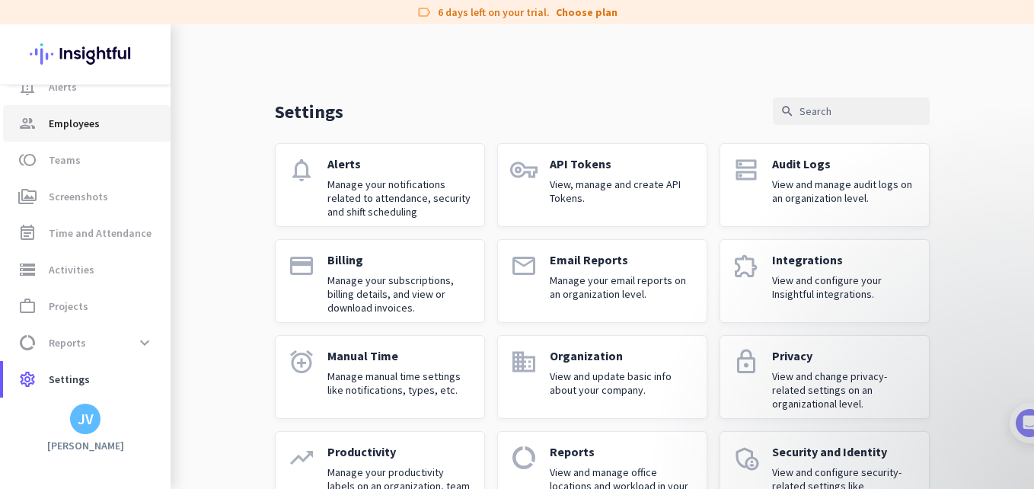
click at [114, 129] on span "group Employees" at bounding box center [86, 123] width 143 height 18
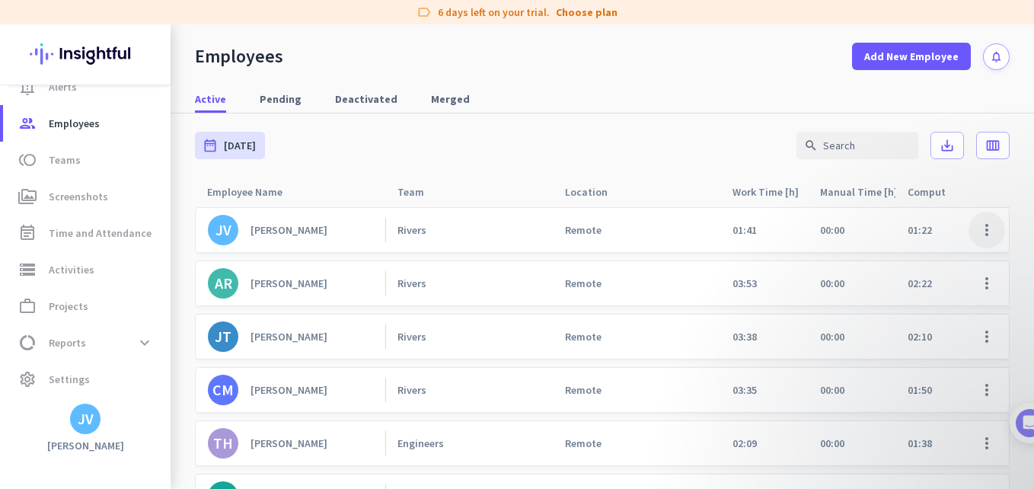
click at [982, 241] on span at bounding box center [986, 230] width 37 height 37
click at [953, 253] on div "Edit" at bounding box center [931, 261] width 125 height 27
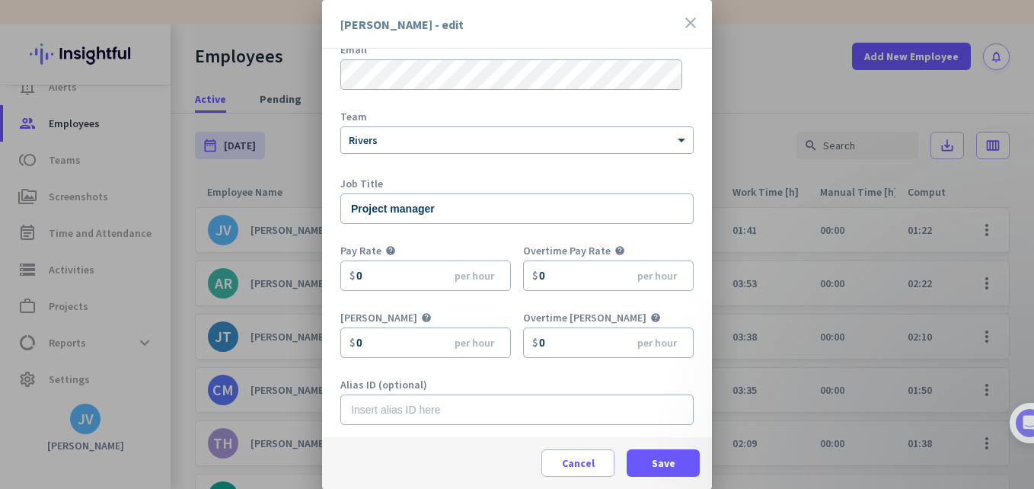
scroll to position [93, 0]
click at [686, 28] on icon "close" at bounding box center [690, 23] width 18 height 18
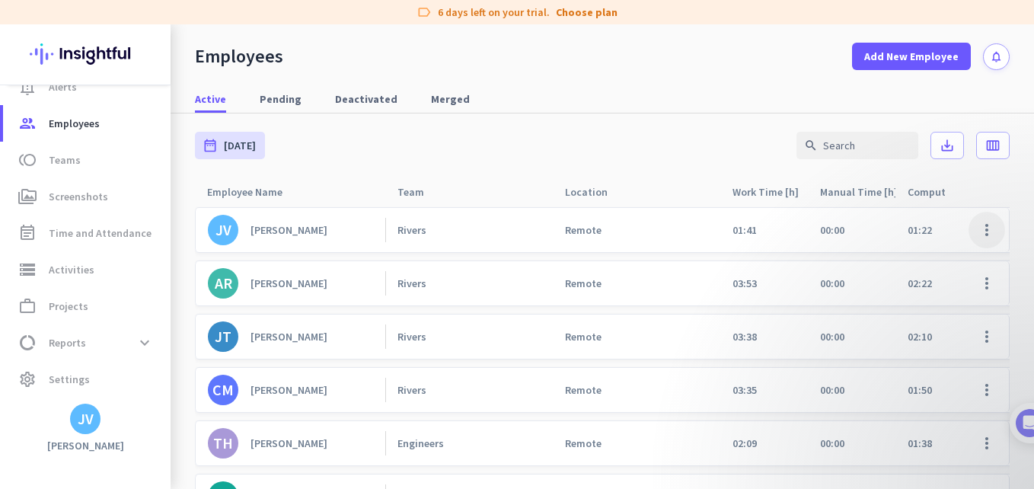
click at [978, 241] on span at bounding box center [986, 230] width 37 height 37
click at [272, 231] on div at bounding box center [517, 244] width 1034 height 489
click at [268, 234] on div "[PERSON_NAME]" at bounding box center [288, 230] width 77 height 14
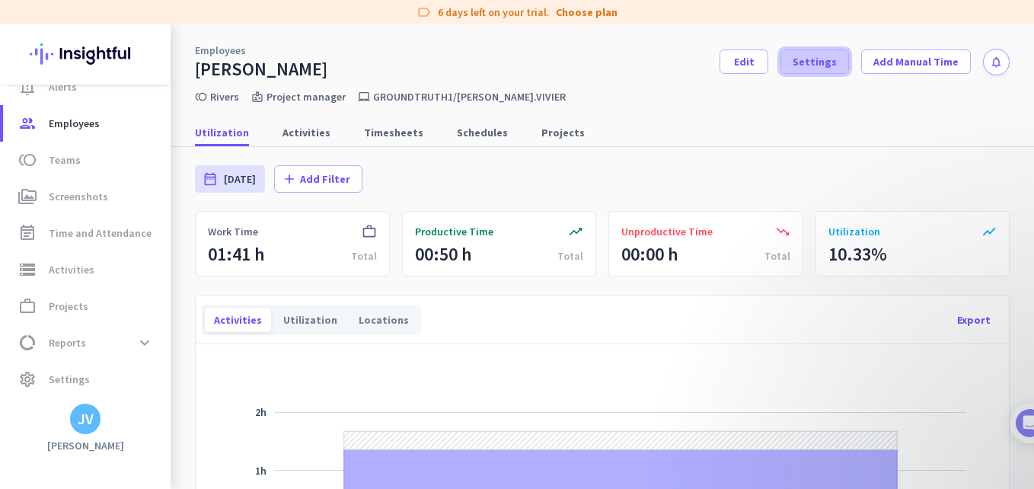
click at [809, 58] on span "Settings" at bounding box center [815, 61] width 44 height 15
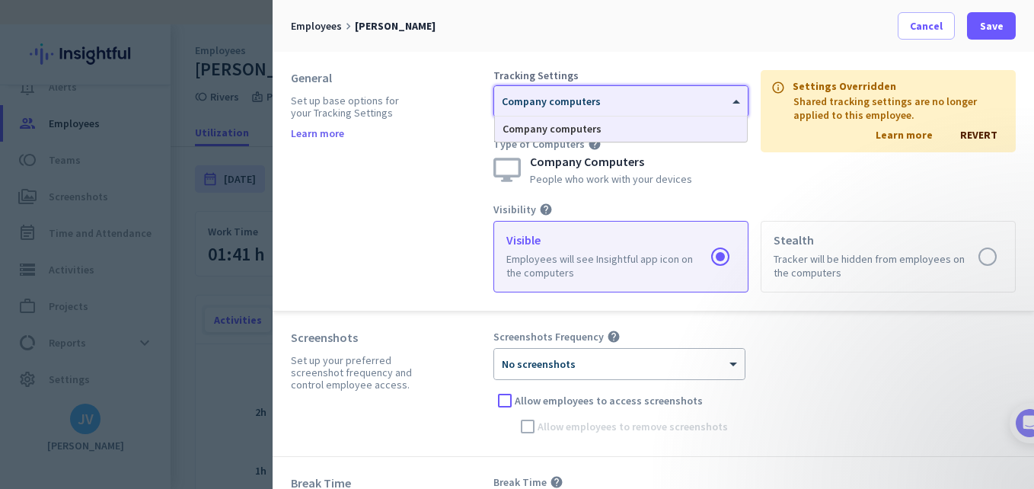
click at [636, 113] on div "× Company computers" at bounding box center [621, 101] width 254 height 30
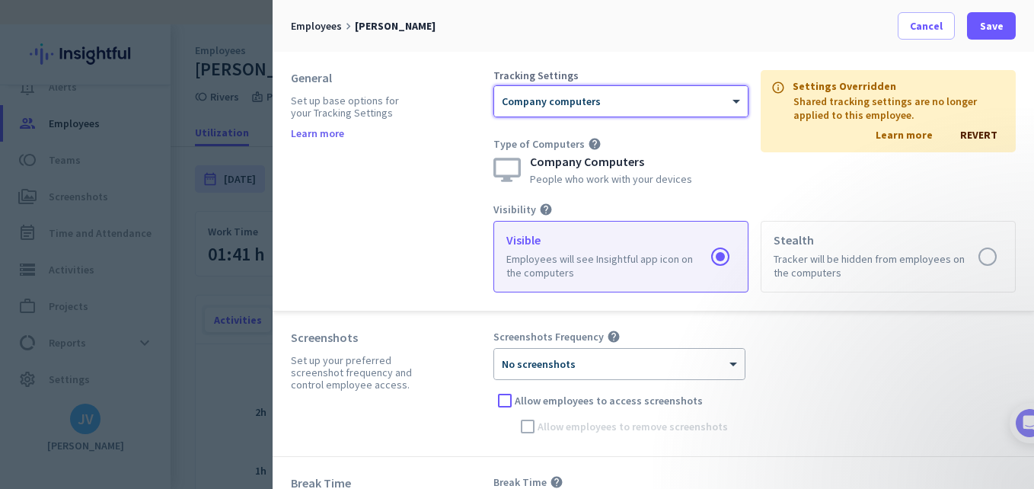
click at [636, 113] on div "× Company computers" at bounding box center [621, 101] width 254 height 30
click at [992, 23] on span "Save" at bounding box center [992, 25] width 24 height 15
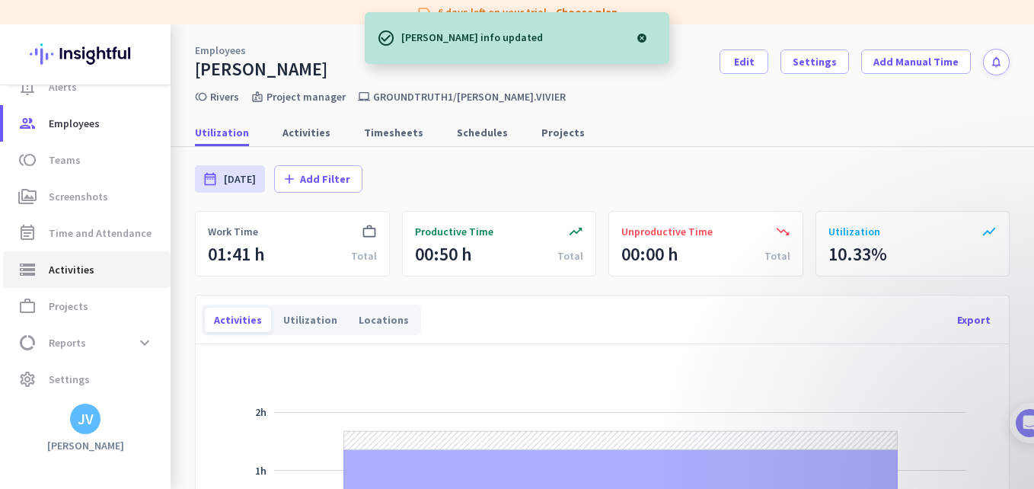
click at [103, 282] on link "storage Activities" at bounding box center [86, 269] width 167 height 37
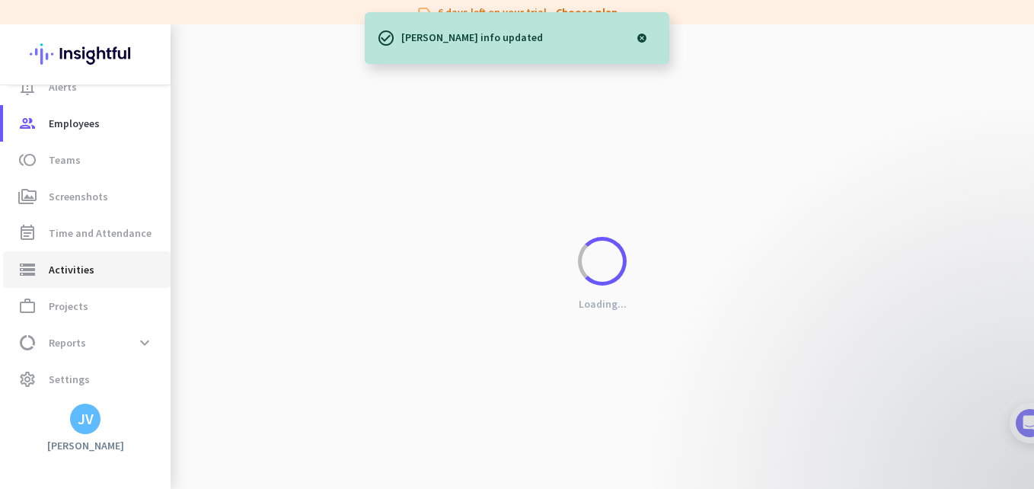
type input "[DATE]"
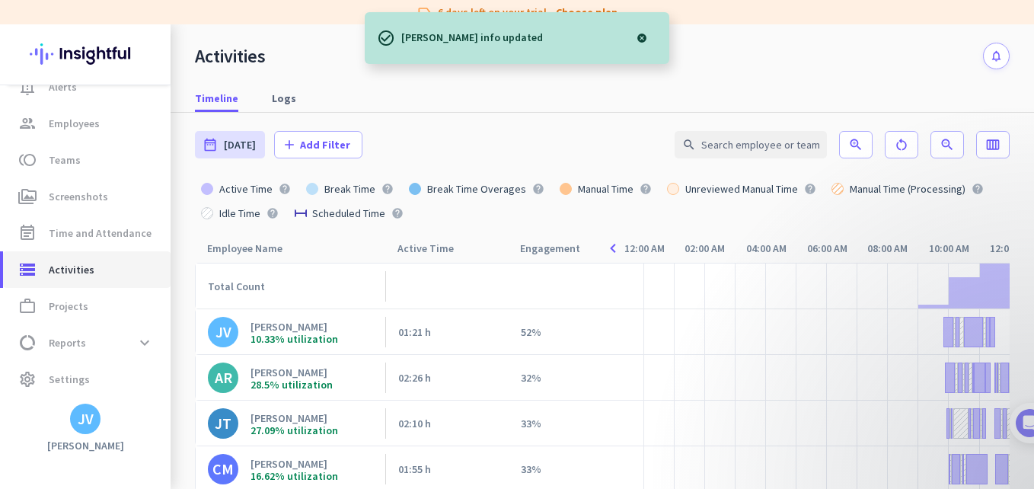
scroll to position [0, 389]
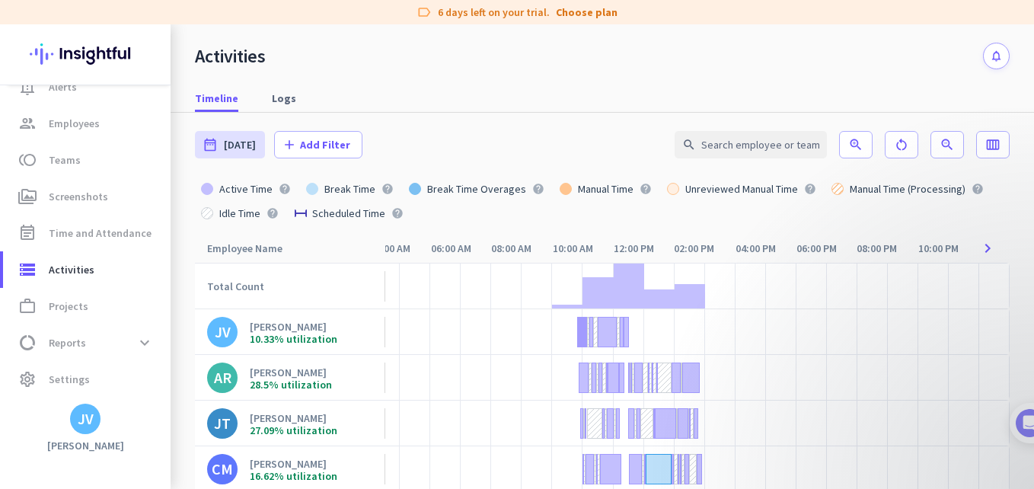
click at [577, 336] on div at bounding box center [582, 332] width 10 height 30
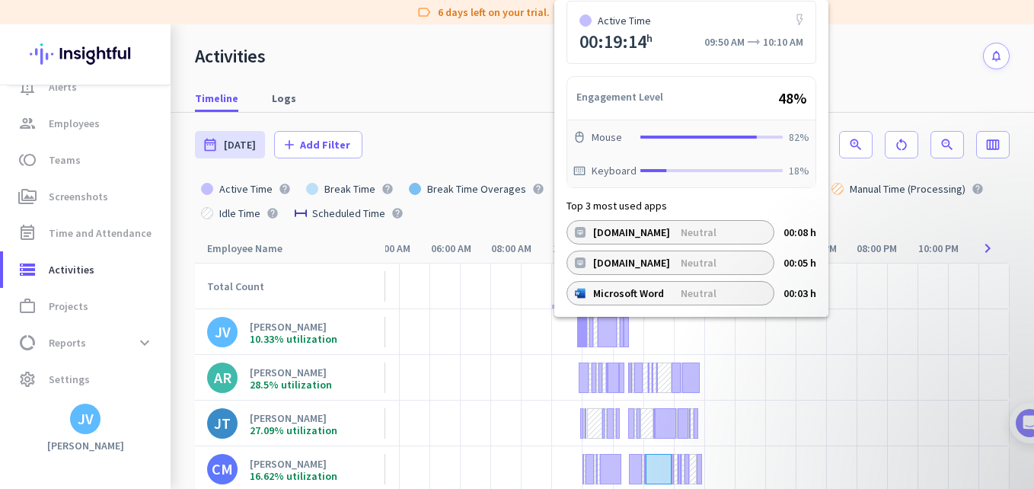
scroll to position [75, 0]
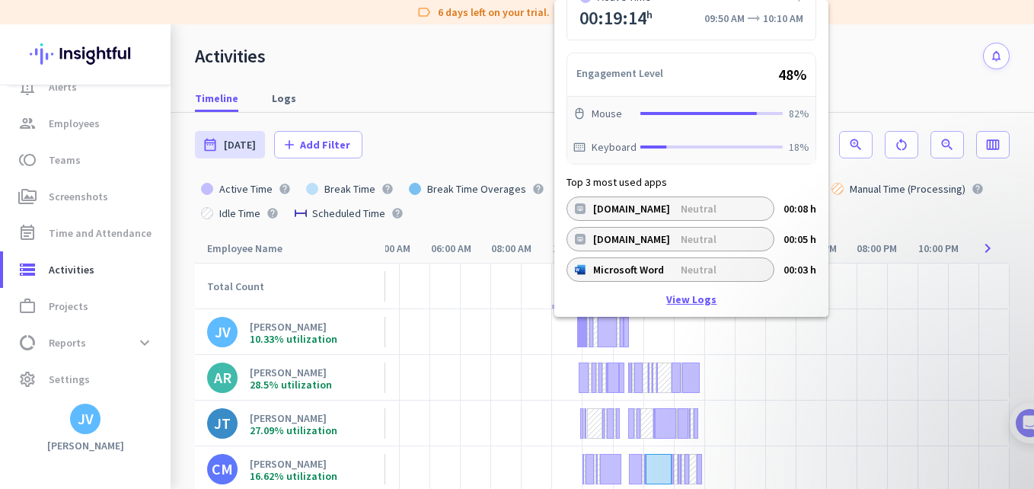
click at [700, 302] on link "View Logs" at bounding box center [691, 299] width 50 height 11
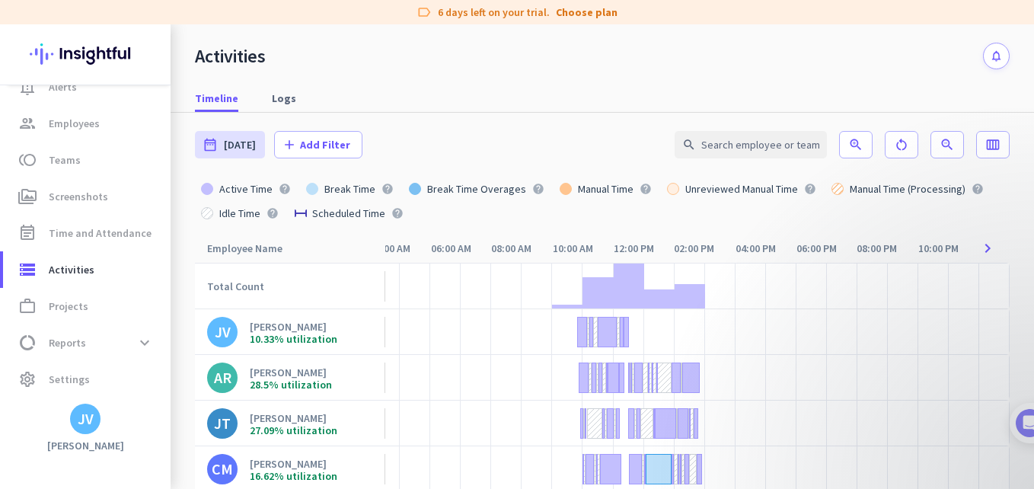
type input "[DATE] - [DATE]"
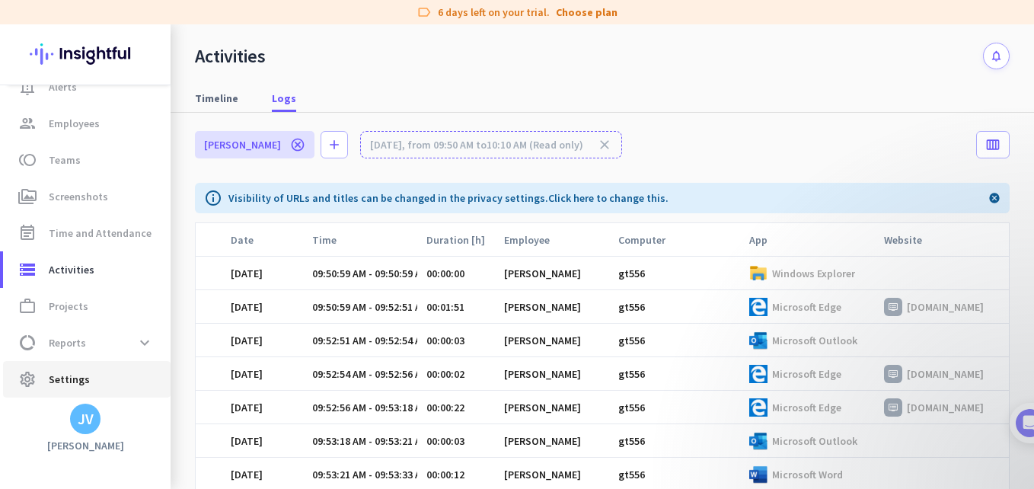
click at [121, 373] on span "settings Settings" at bounding box center [86, 379] width 143 height 18
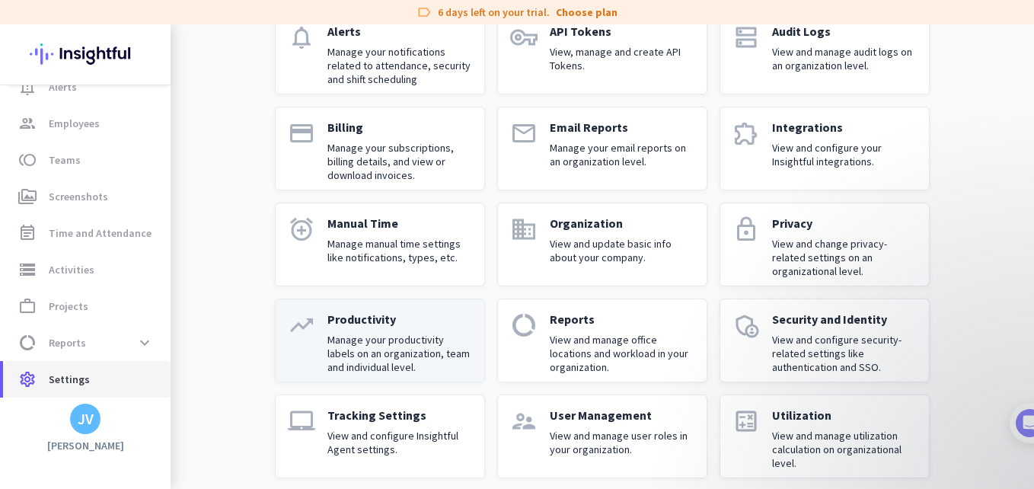
scroll to position [146, 0]
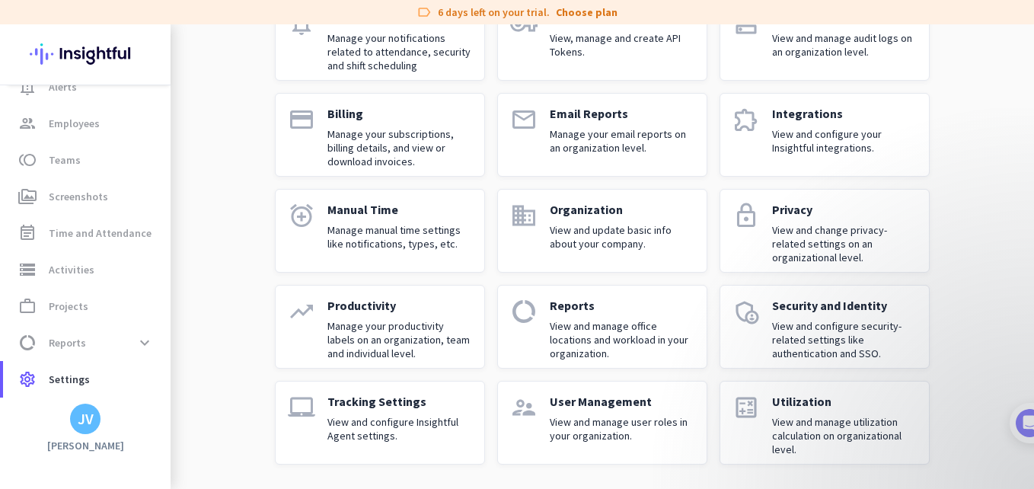
click at [611, 320] on p "View and manage office locations and workload in your organization." at bounding box center [622, 339] width 145 height 41
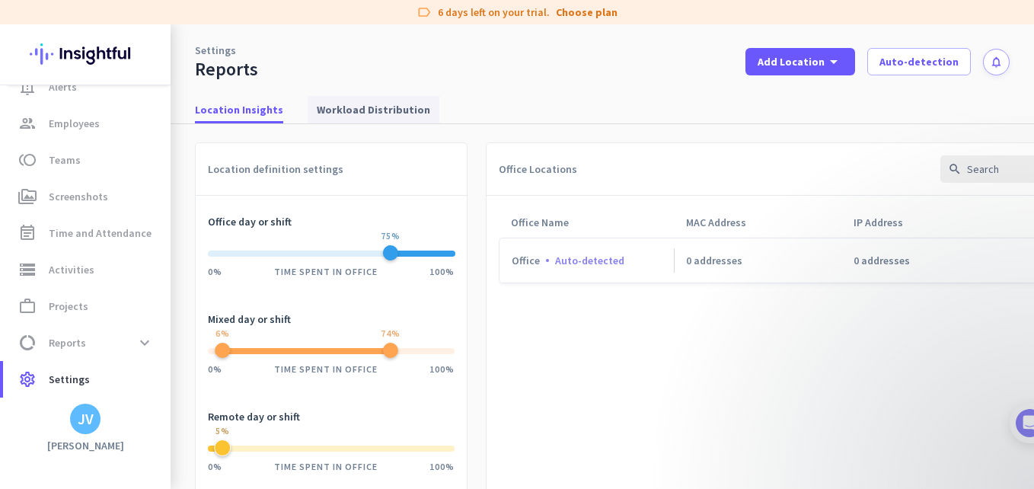
click at [377, 113] on span "Workload Distribution" at bounding box center [373, 109] width 113 height 15
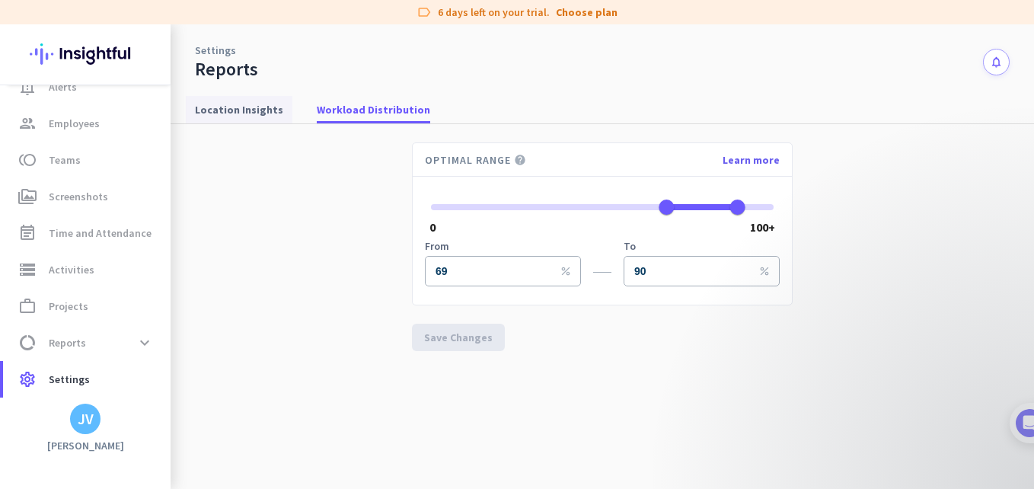
click at [212, 115] on span "Location Insights" at bounding box center [239, 109] width 88 height 15
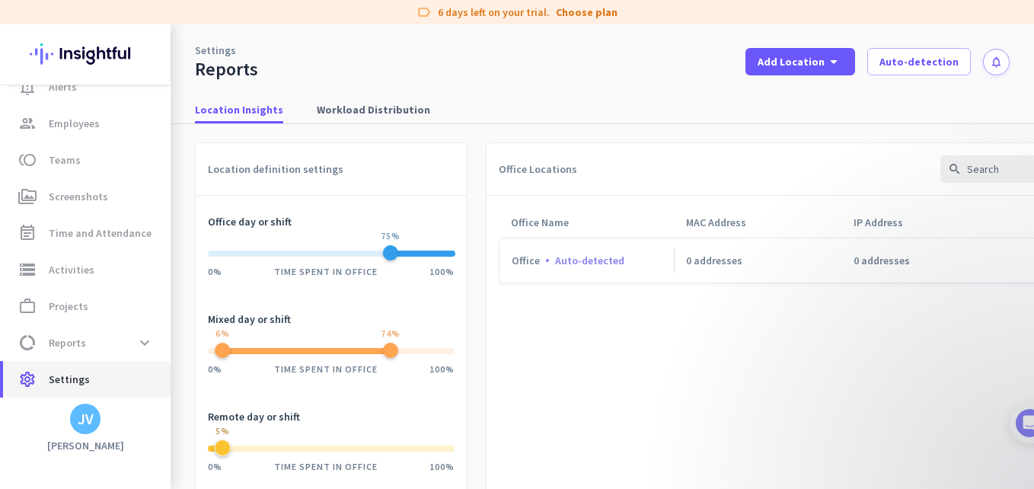
click at [85, 383] on span "Settings" at bounding box center [69, 379] width 41 height 18
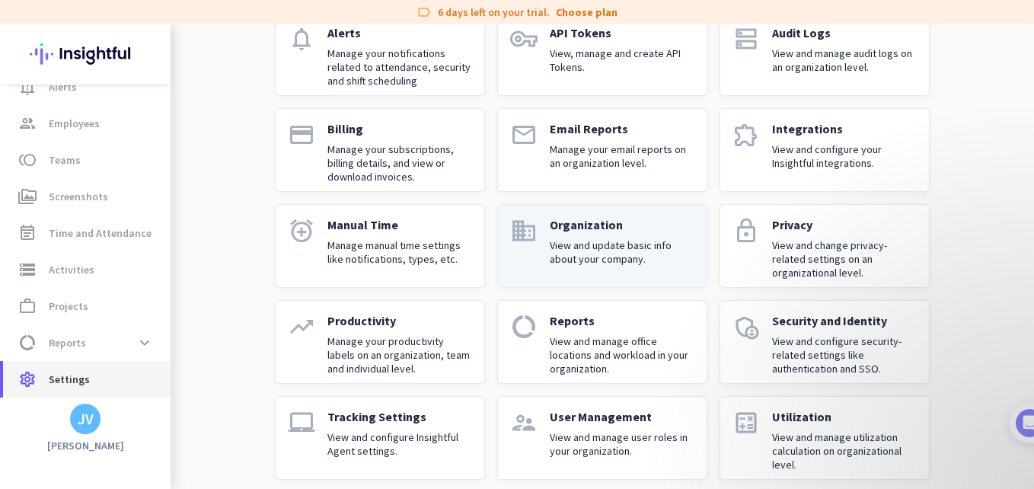
scroll to position [146, 0]
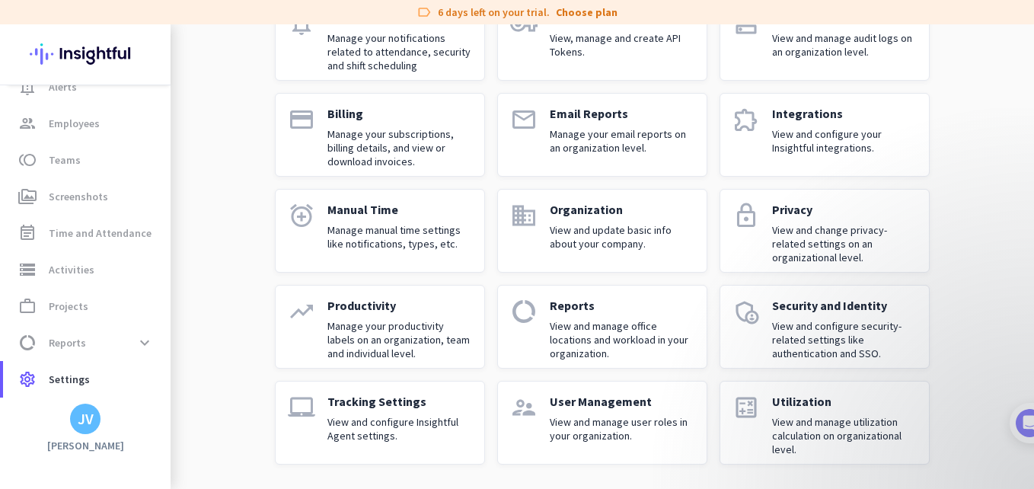
click at [366, 423] on p "View and configure Insightful Agent settings." at bounding box center [399, 428] width 145 height 27
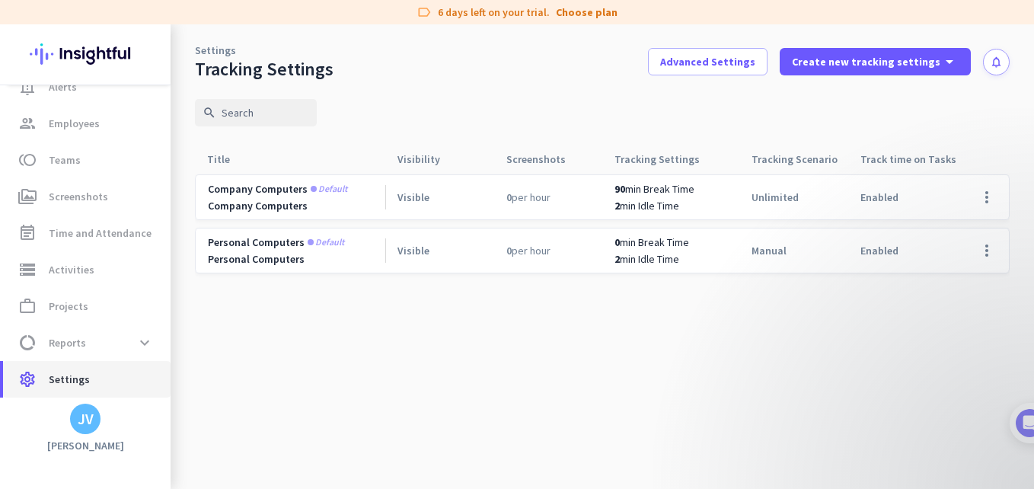
click at [107, 370] on span "settings Settings" at bounding box center [86, 379] width 143 height 18
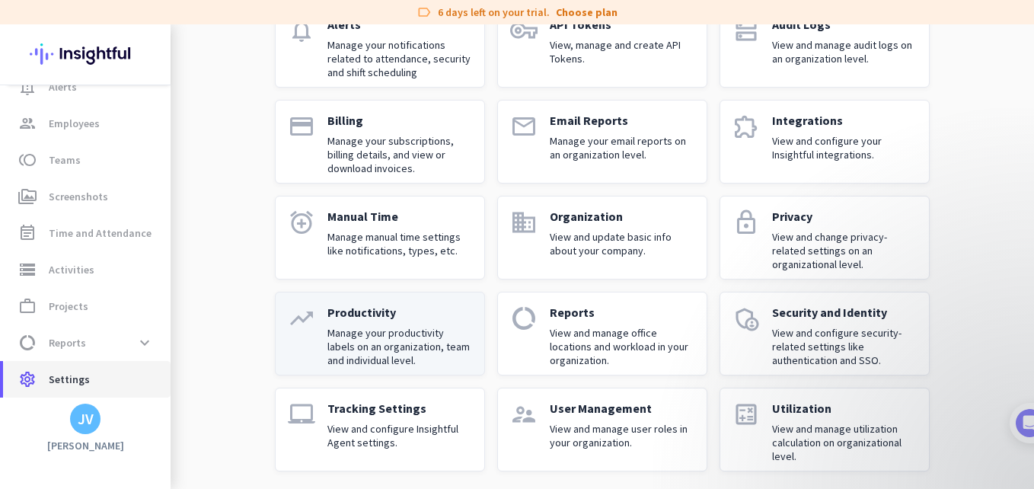
scroll to position [146, 0]
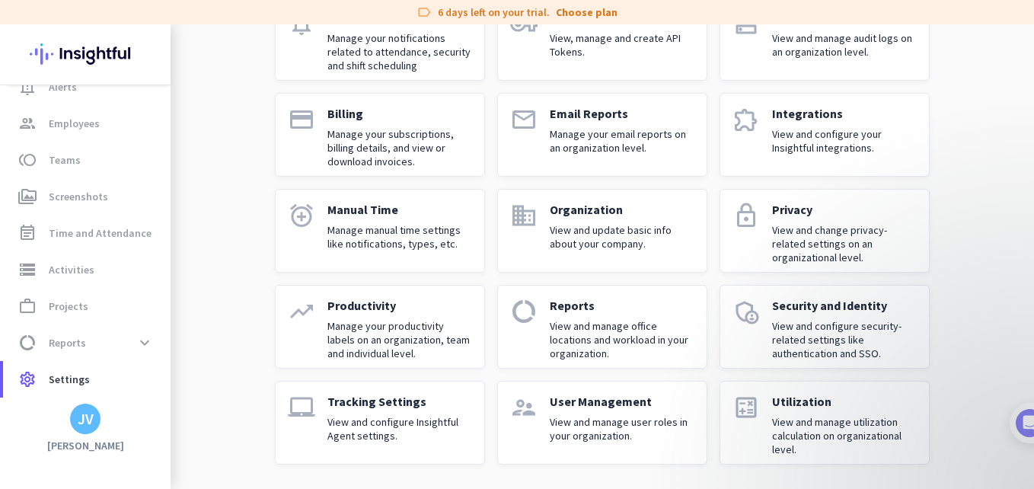
click at [619, 426] on p "View and manage user roles in your organization." at bounding box center [622, 428] width 145 height 27
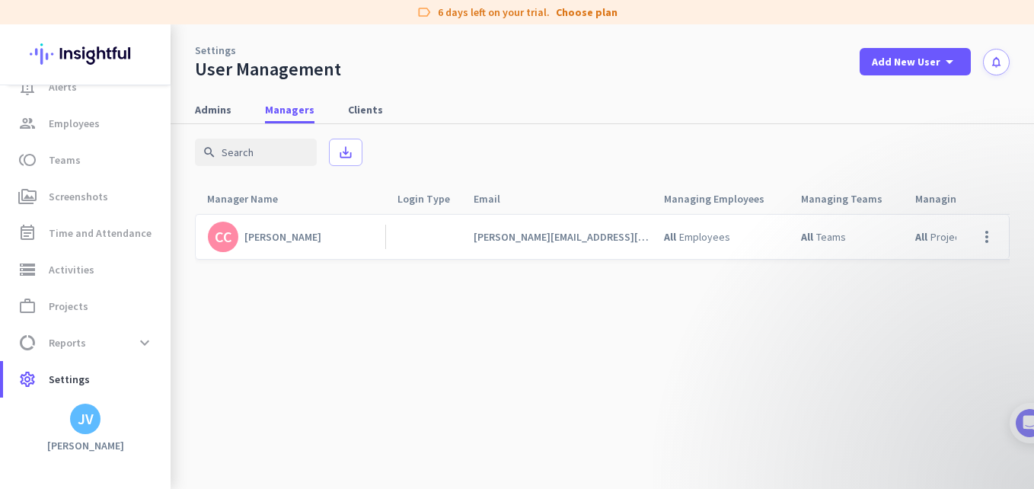
scroll to position [4, 0]
click at [254, 118] on div "Admins Managers Clients" at bounding box center [602, 110] width 863 height 28
click at [222, 118] on span "Admins" at bounding box center [213, 109] width 37 height 27
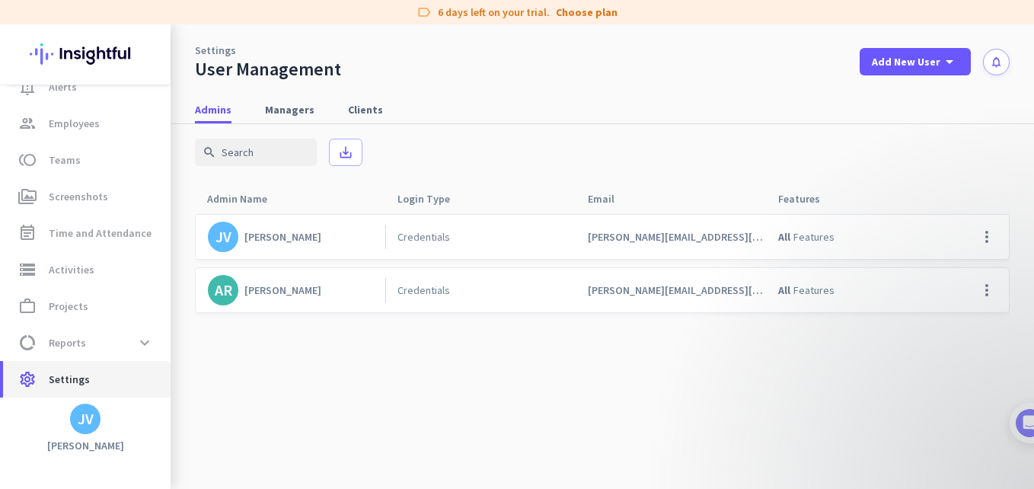
click at [96, 393] on link "settings Settings" at bounding box center [86, 379] width 167 height 37
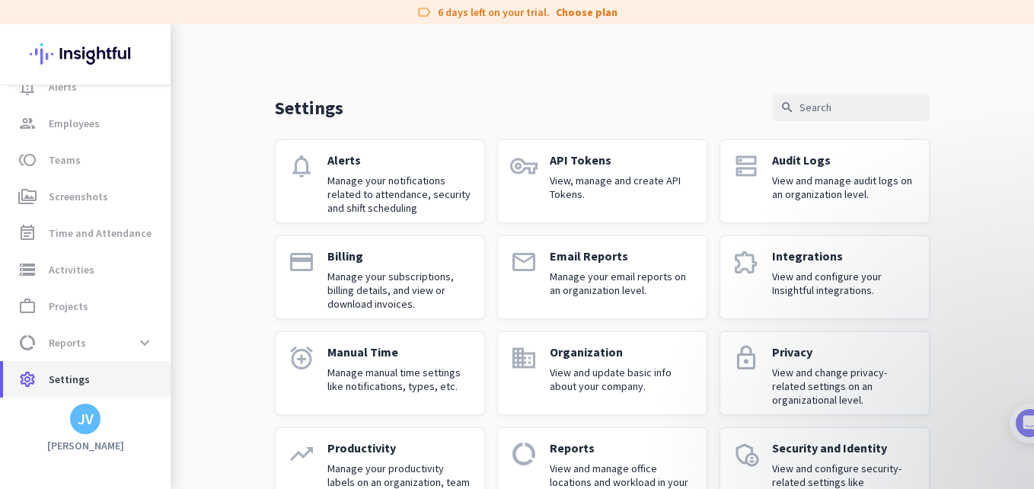
scroll to position [146, 0]
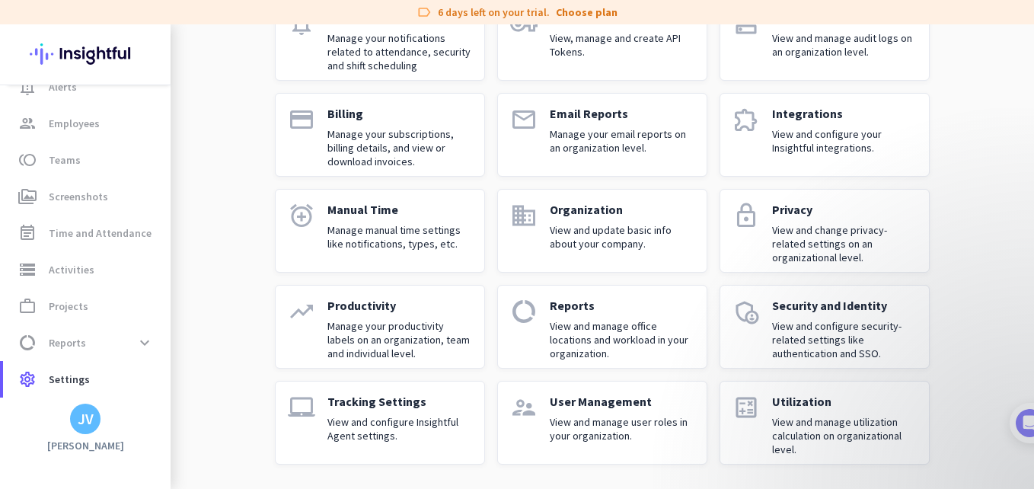
click at [795, 416] on p "View and manage utilization calculation on organizational level." at bounding box center [844, 435] width 145 height 41
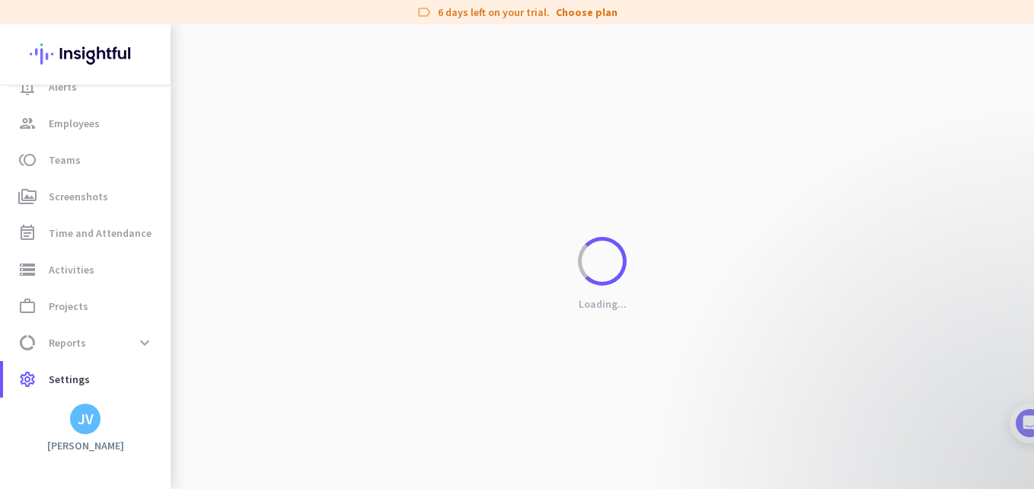
scroll to position [59, 0]
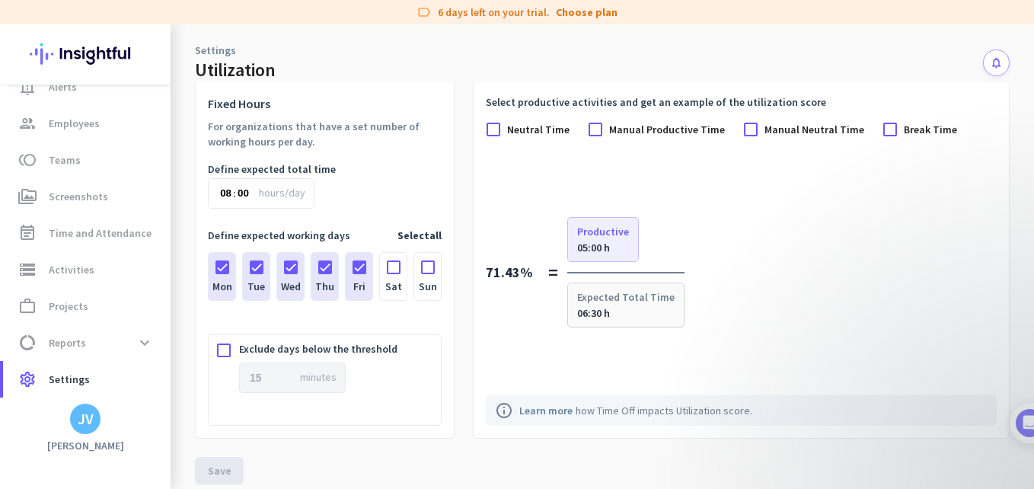
click at [243, 189] on input "00" at bounding box center [249, 193] width 23 height 32
click at [271, 194] on span "hours/day" at bounding box center [282, 192] width 46 height 15
click at [261, 170] on div "Define expected total time" at bounding box center [325, 168] width 234 height 15
click at [252, 190] on input "00" at bounding box center [249, 193] width 23 height 32
click at [217, 197] on input "08" at bounding box center [220, 193] width 23 height 32
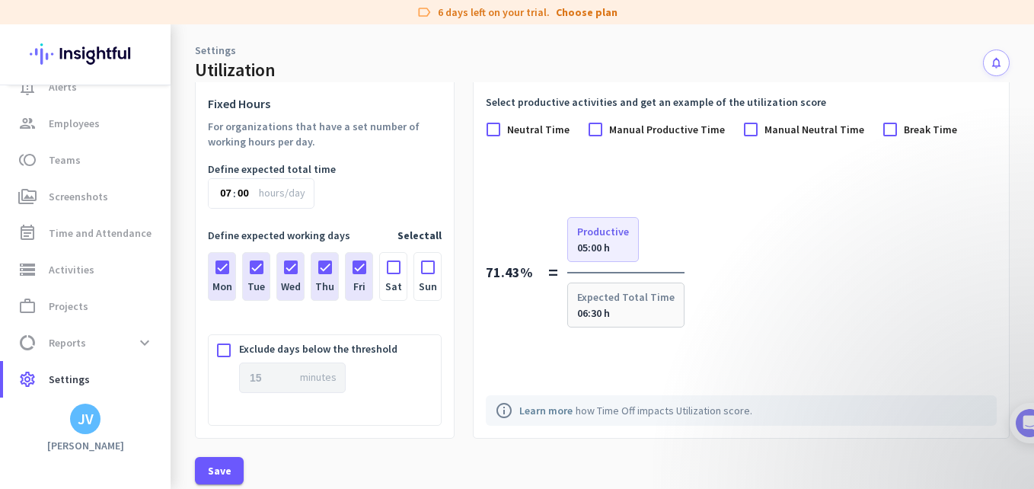
type input "7"
click at [242, 199] on input "30" at bounding box center [249, 193] width 23 height 32
type input "30"
click at [222, 193] on input "7" at bounding box center [220, 193] width 23 height 32
drag, startPoint x: 222, startPoint y: 193, endPoint x: 240, endPoint y: 193, distance: 18.3
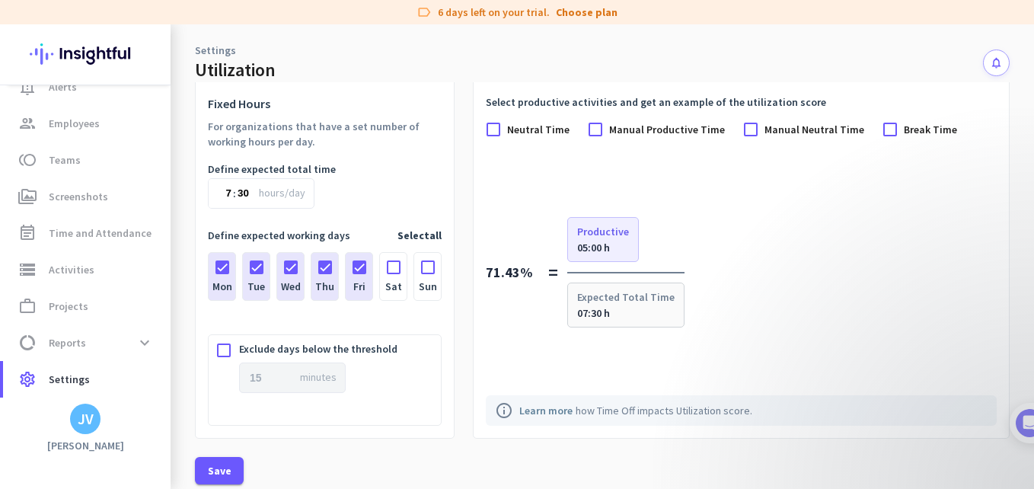
click at [240, 193] on label "7 : 30" at bounding box center [261, 193] width 107 height 30
click at [240, 193] on input "30" at bounding box center [249, 193] width 23 height 32
click at [394, 187] on div "Define expected total time 07 : 30 hours/day" at bounding box center [325, 184] width 234 height 47
click at [228, 198] on input "07" at bounding box center [220, 193] width 23 height 32
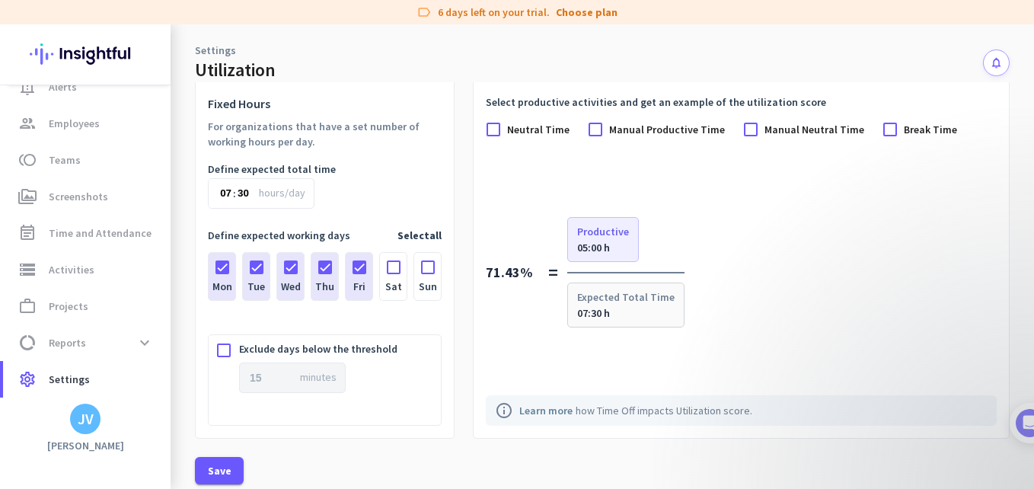
click at [228, 198] on input "07" at bounding box center [220, 193] width 23 height 32
type input "9"
type input "00"
click at [996, 230] on div "Select productive activities and get an example of the utilization score Neutra…" at bounding box center [741, 260] width 535 height 356
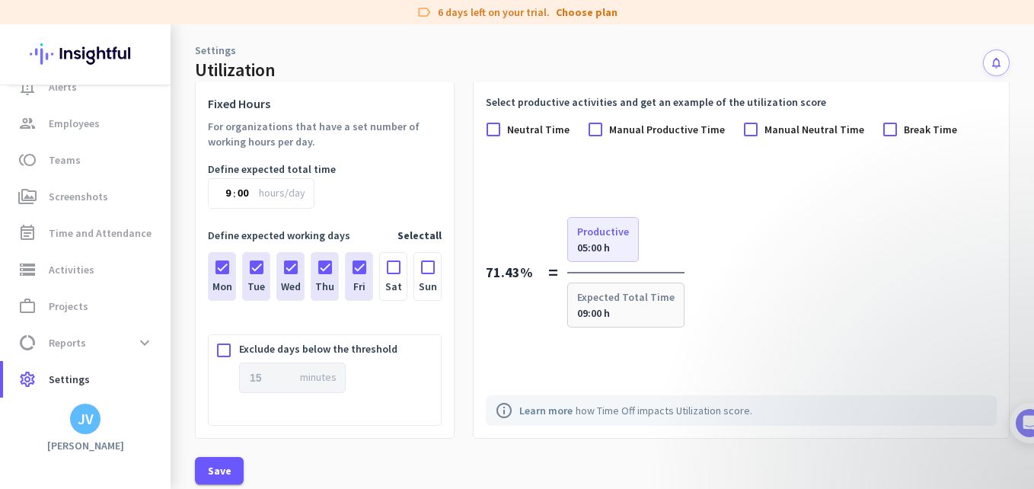
click at [831, 231] on div "71.43% = Productive 05:00 h Expected Total Time 09:00 h" at bounding box center [741, 272] width 511 height 111
click at [372, 327] on div "Define expected working days Select all Mon Tue Wed Thu Fri Sat Sun Exclude day…" at bounding box center [325, 326] width 234 height 199
click at [244, 192] on input "00" at bounding box center [249, 193] width 23 height 32
click at [264, 194] on span "hours/day" at bounding box center [282, 192] width 46 height 15
click at [345, 190] on div "Define expected total time 9 : 00 hours/day" at bounding box center [325, 184] width 234 height 47
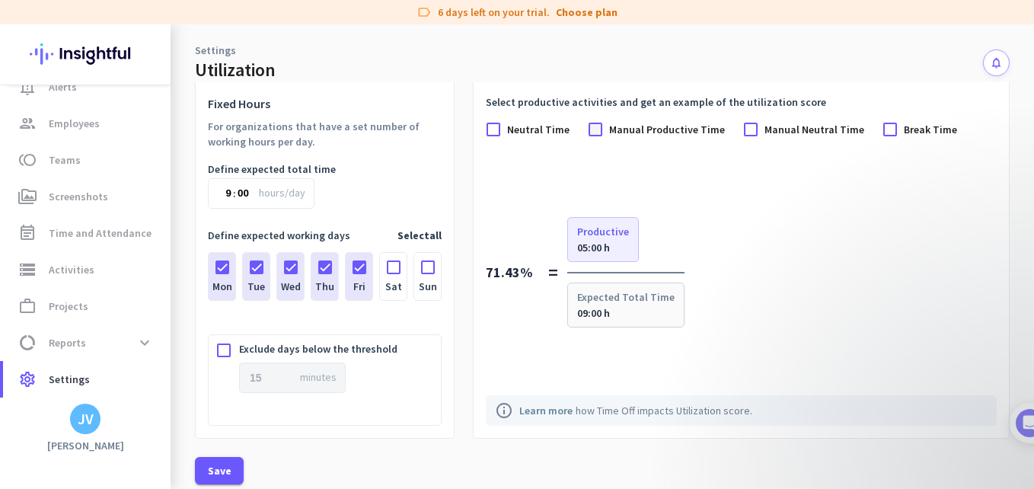
click at [592, 132] on div at bounding box center [595, 129] width 15 height 15
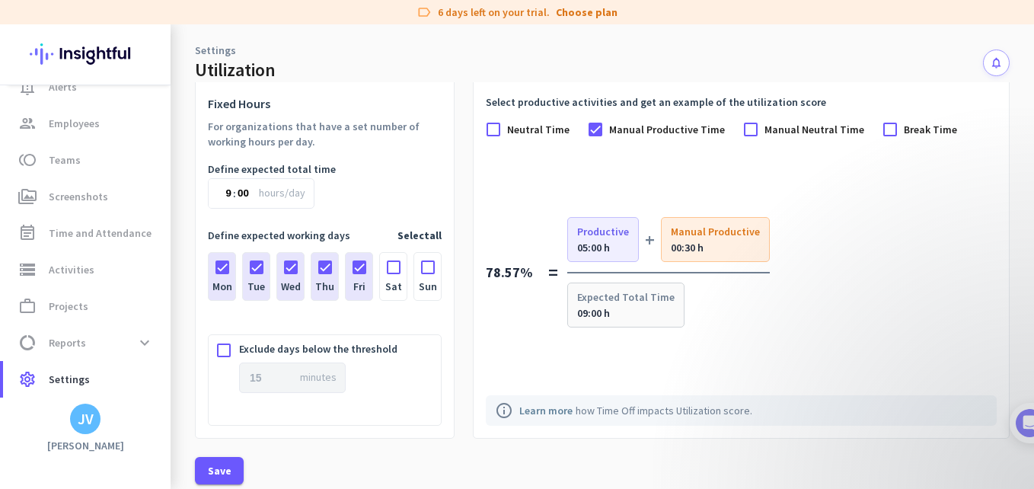
click at [516, 134] on span "Neutral Time" at bounding box center [538, 129] width 62 height 15
click at [0, 0] on input "Neutral Time" at bounding box center [0, 0] width 0 height 0
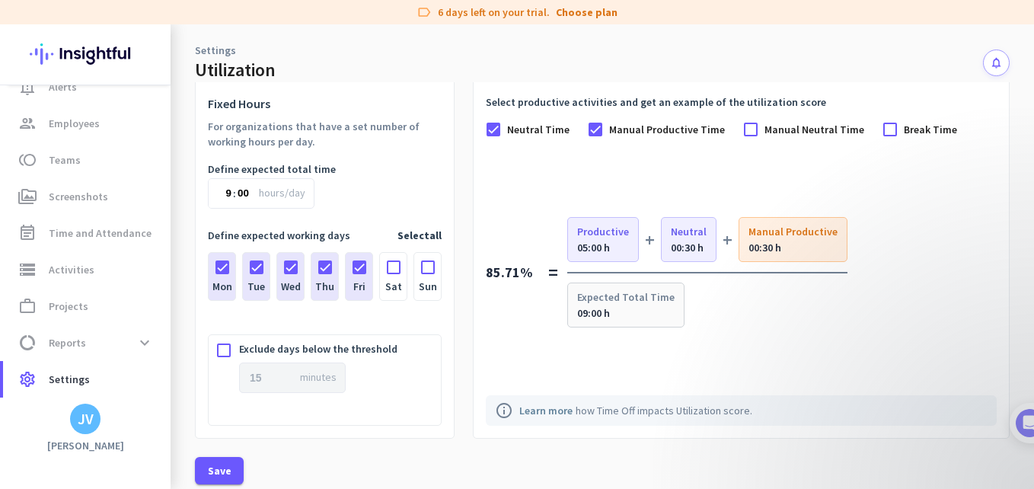
click at [516, 134] on span "Neutral Time" at bounding box center [538, 129] width 62 height 15
click at [0, 0] on input "Neutral Time" at bounding box center [0, 0] width 0 height 0
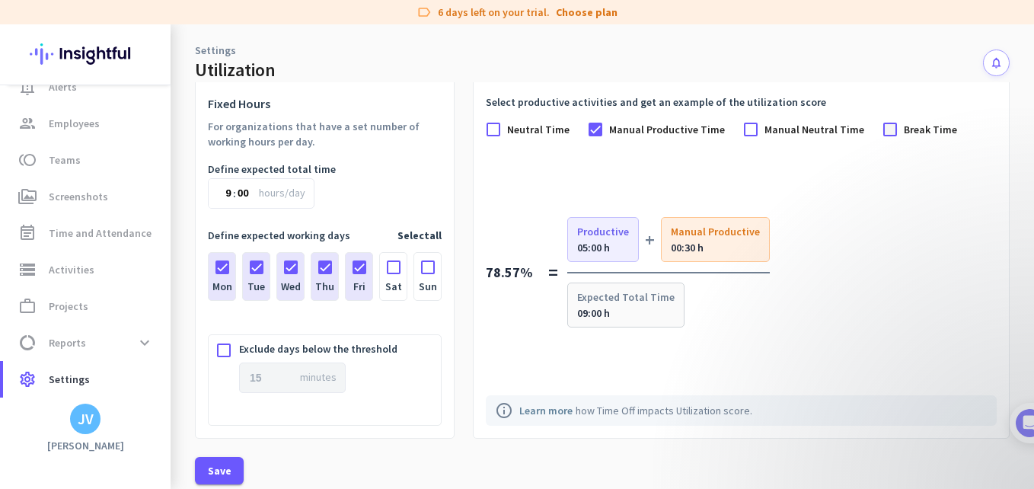
click at [882, 136] on div at bounding box center [889, 129] width 15 height 15
click at [206, 475] on span at bounding box center [219, 470] width 49 height 37
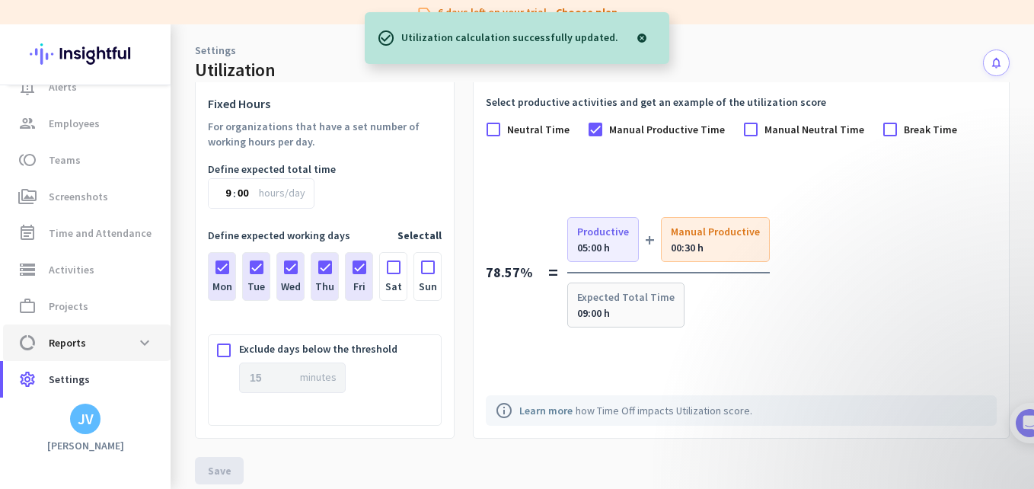
click at [85, 349] on span "data_usage Reports expand_more" at bounding box center [86, 342] width 143 height 27
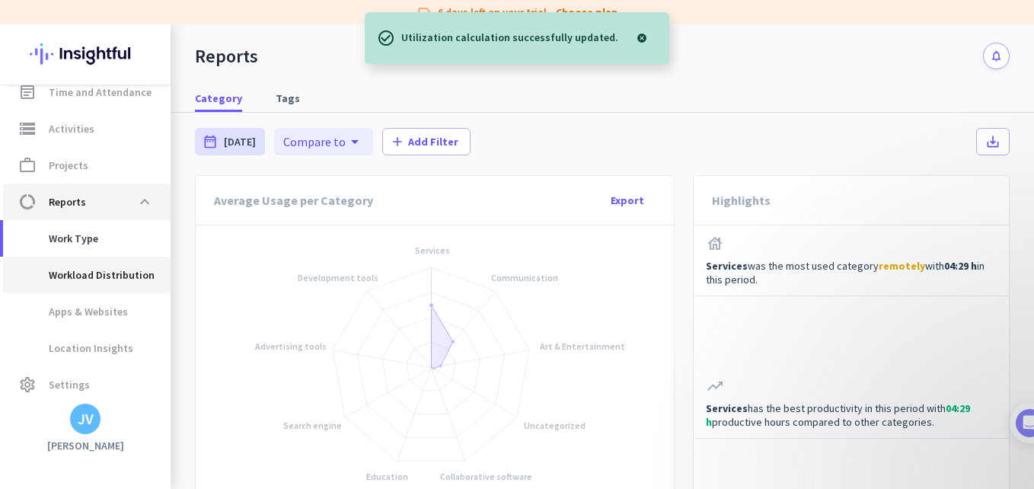
scroll to position [242, 0]
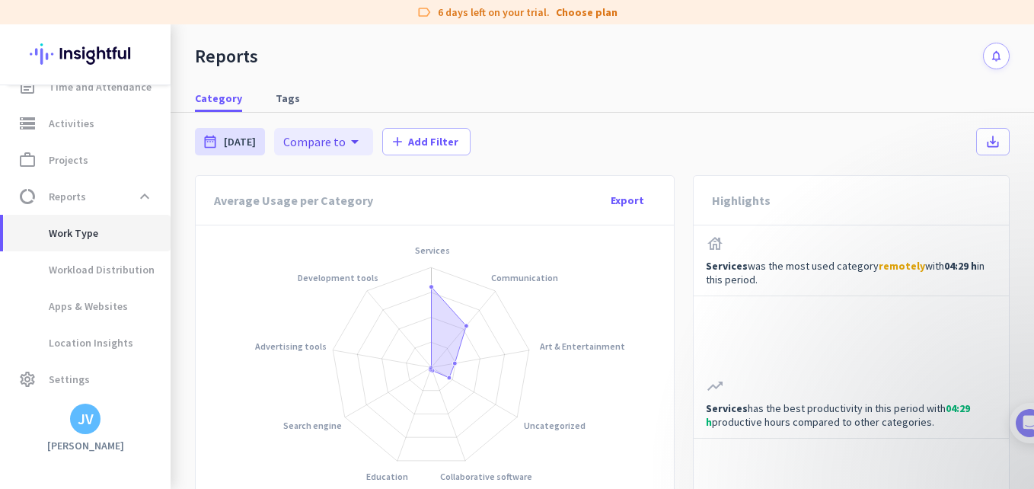
click at [100, 218] on span "Work Type" at bounding box center [86, 233] width 143 height 37
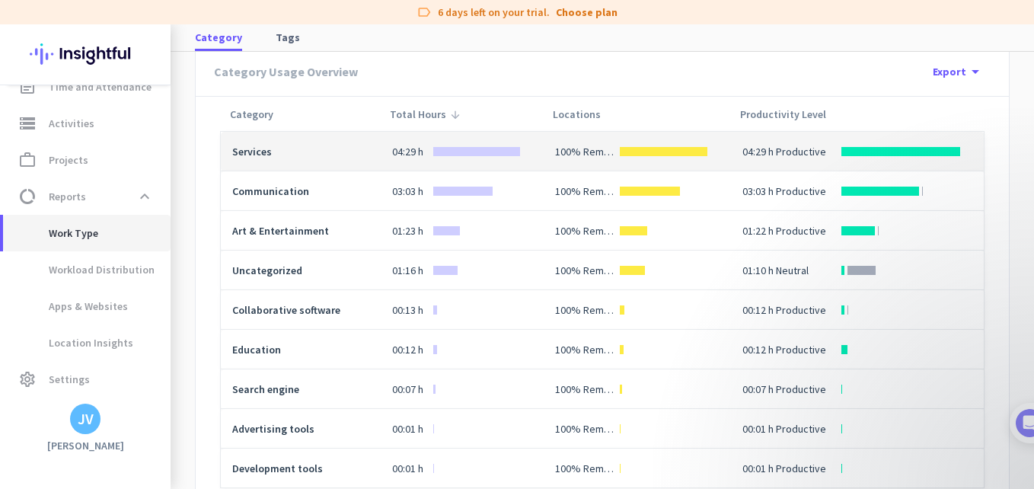
scroll to position [508, 0]
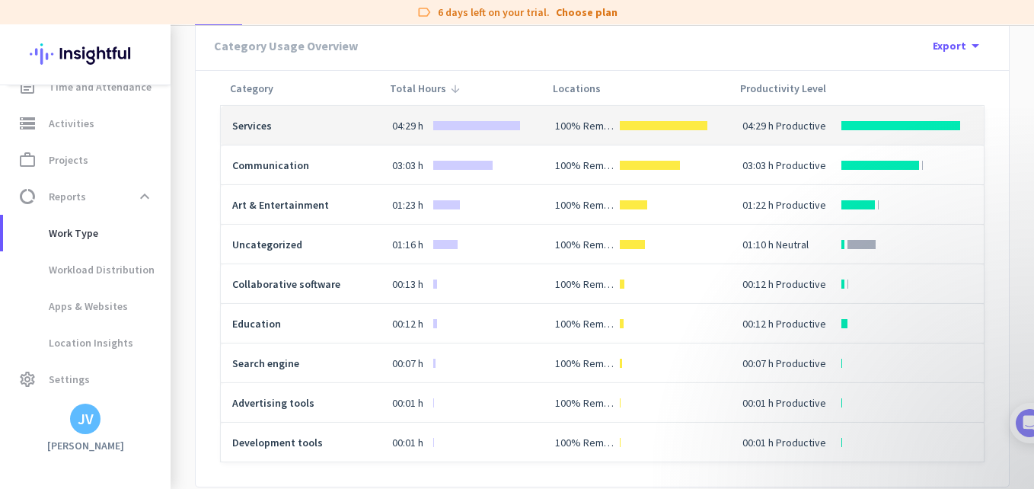
click at [487, 139] on td "04:29 h" at bounding box center [462, 126] width 163 height 40
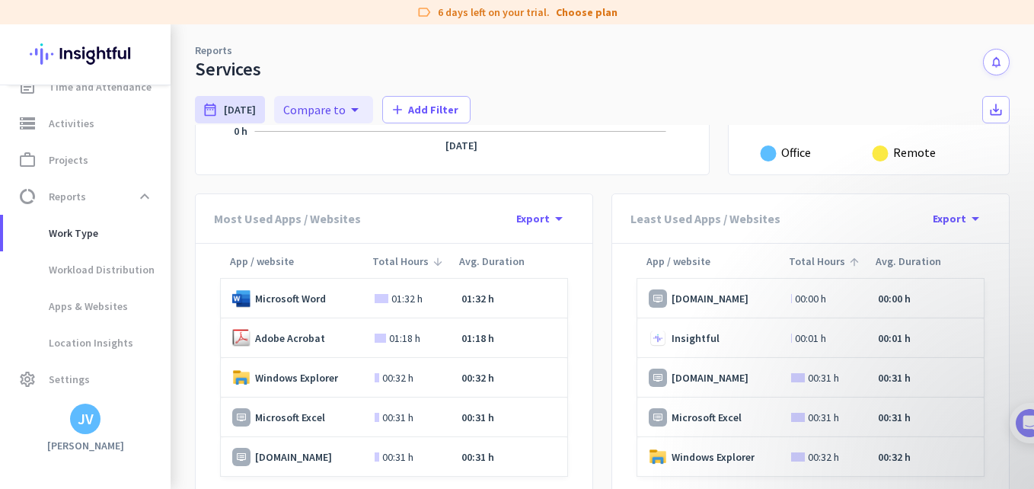
scroll to position [478, 0]
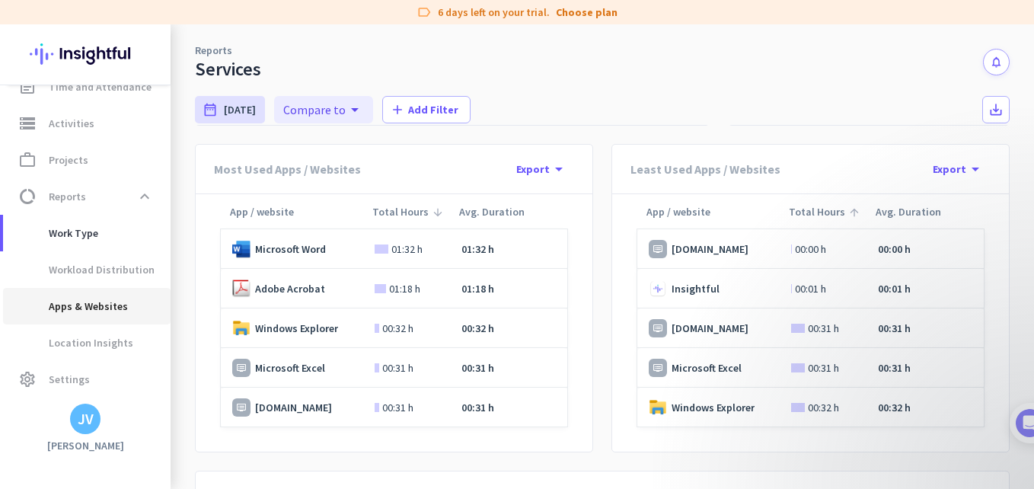
click at [100, 309] on span "Apps & Websites" at bounding box center [71, 306] width 113 height 37
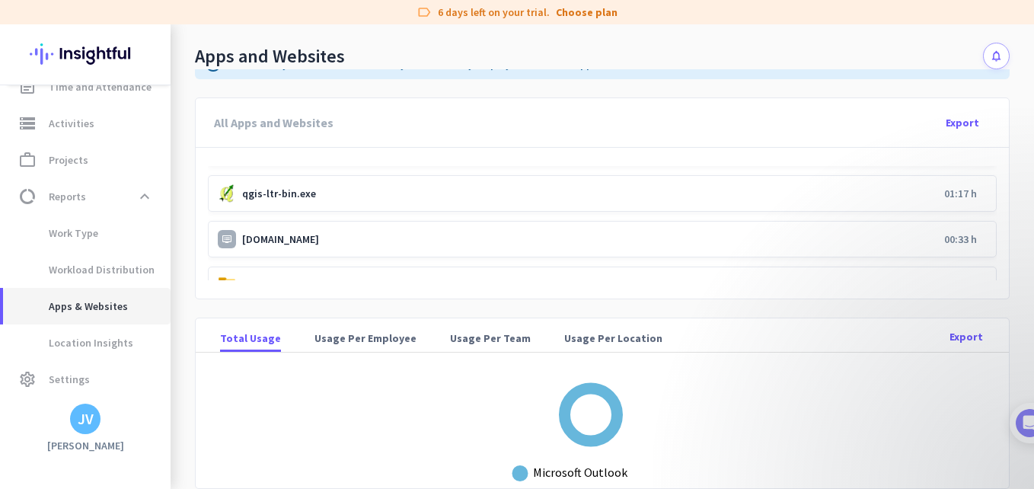
scroll to position [152, 0]
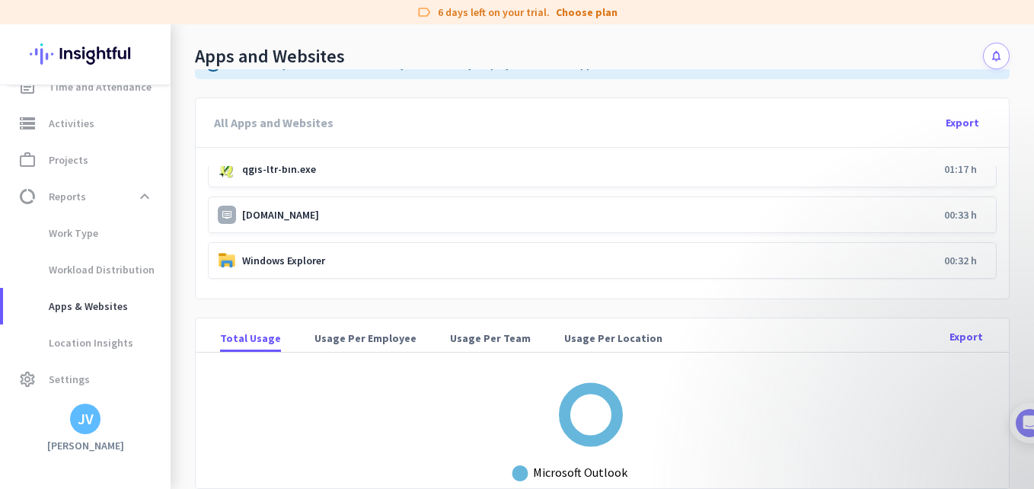
click at [944, 214] on p "00:33 h" at bounding box center [960, 215] width 33 height 14
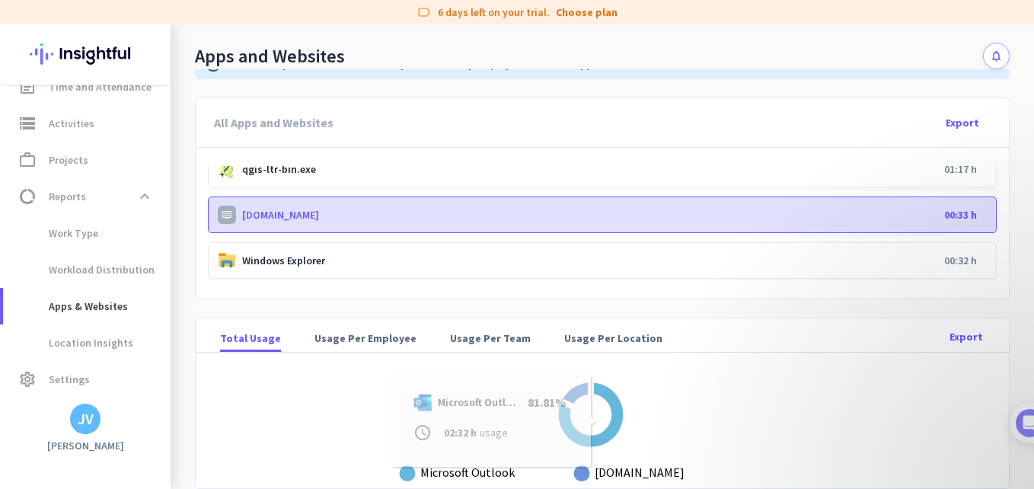
scroll to position [3, 0]
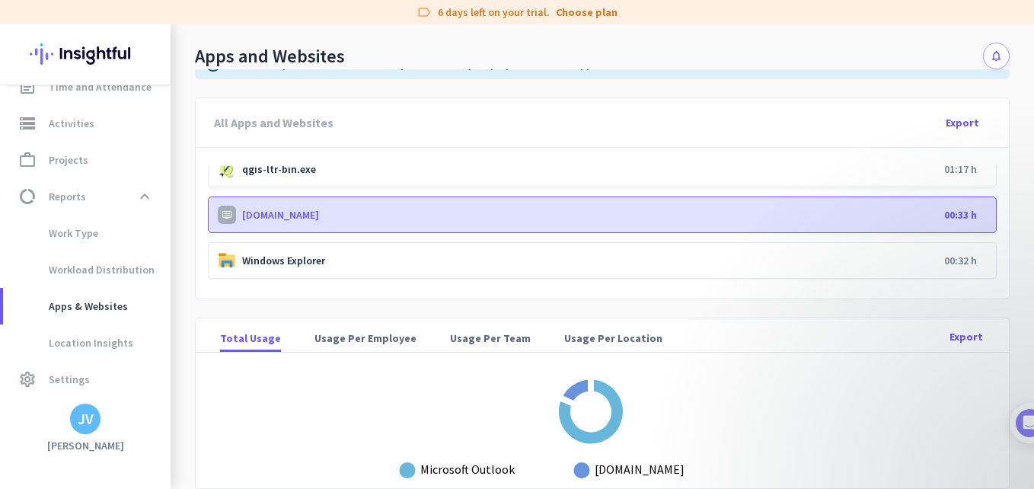
click at [336, 212] on p "[DOMAIN_NAME]" at bounding box center [590, 215] width 696 height 14
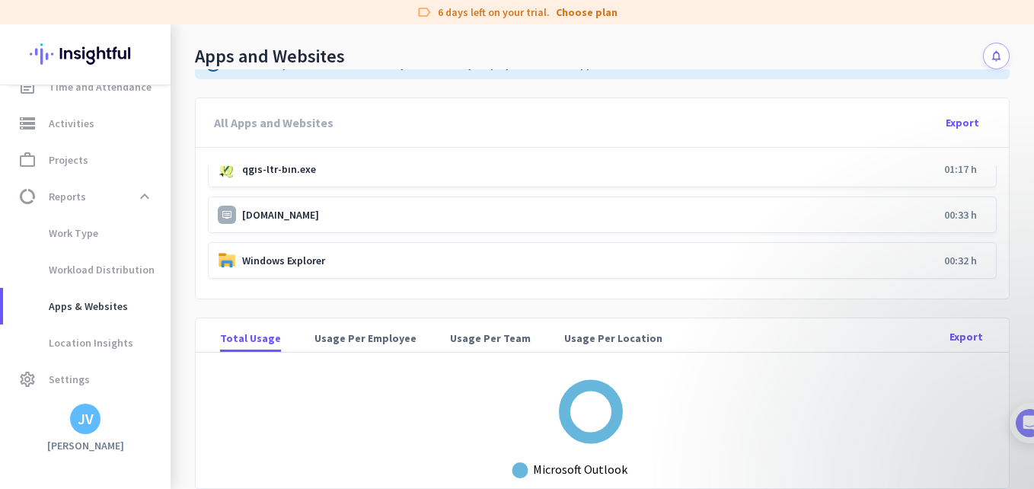
click at [336, 212] on p "[DOMAIN_NAME]" at bounding box center [590, 215] width 696 height 14
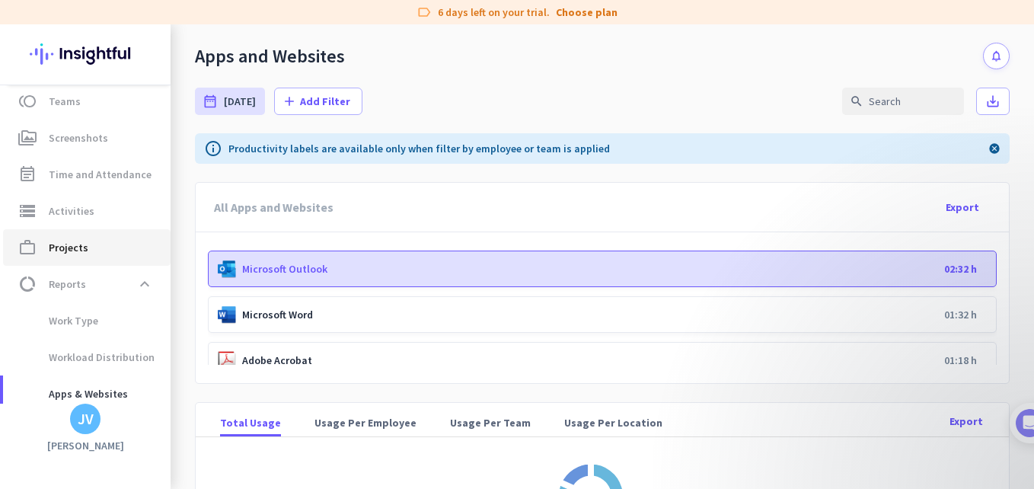
scroll to position [141, 0]
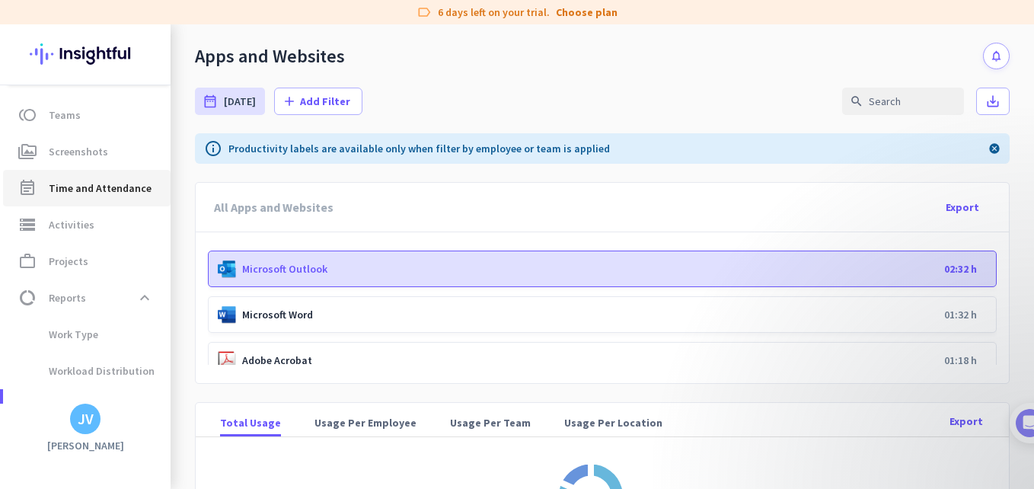
click at [99, 202] on link "event_note Time and Attendance" at bounding box center [86, 188] width 167 height 37
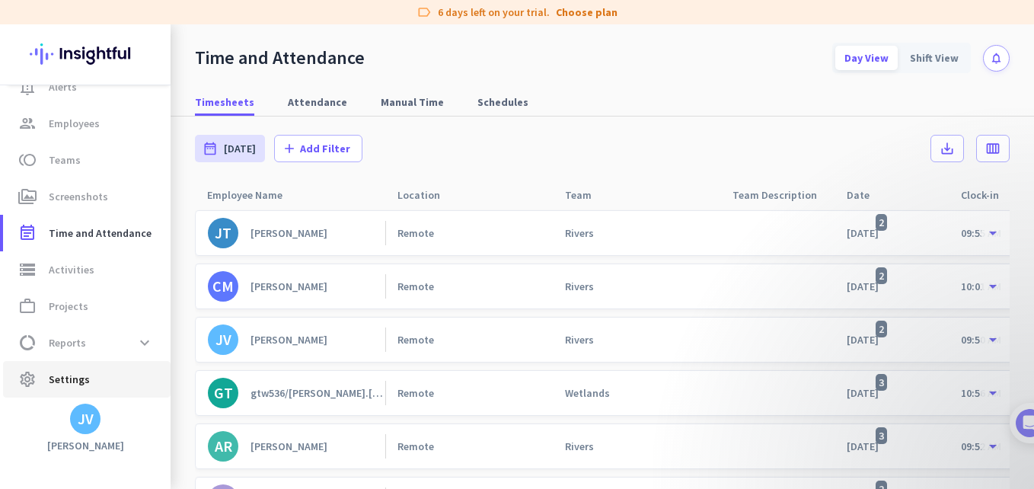
click at [70, 376] on span "Settings" at bounding box center [69, 379] width 41 height 18
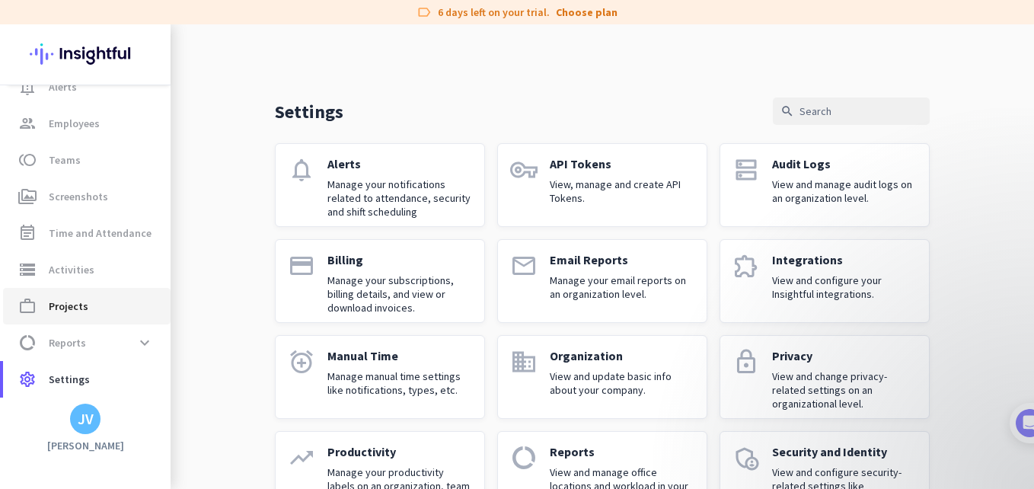
click at [91, 314] on span "work_outline Projects" at bounding box center [86, 306] width 143 height 18
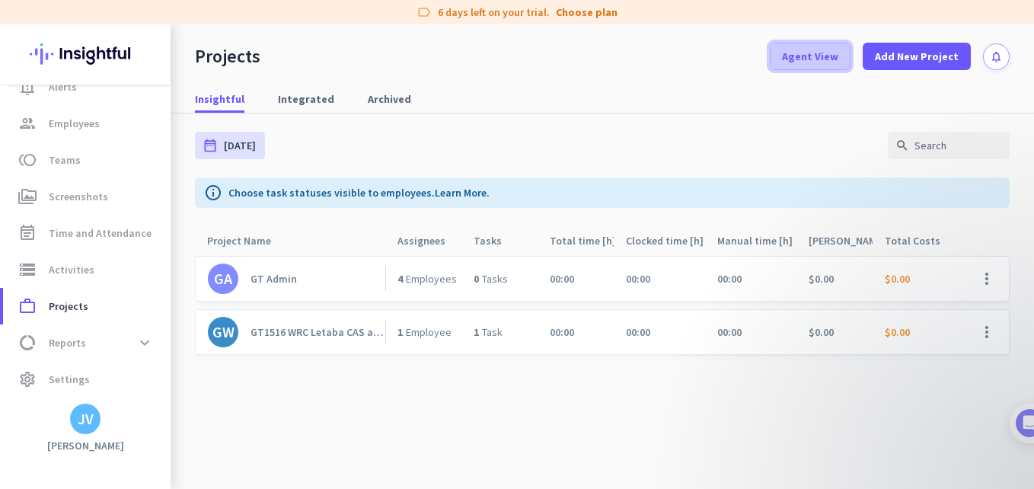
click at [789, 62] on span "Agent View" at bounding box center [810, 56] width 56 height 15
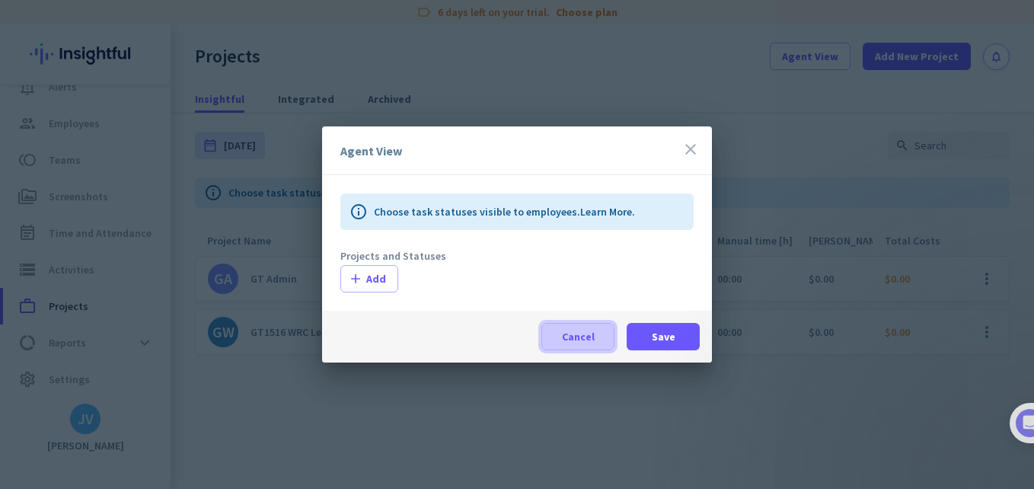
click at [574, 348] on span at bounding box center [578, 336] width 72 height 37
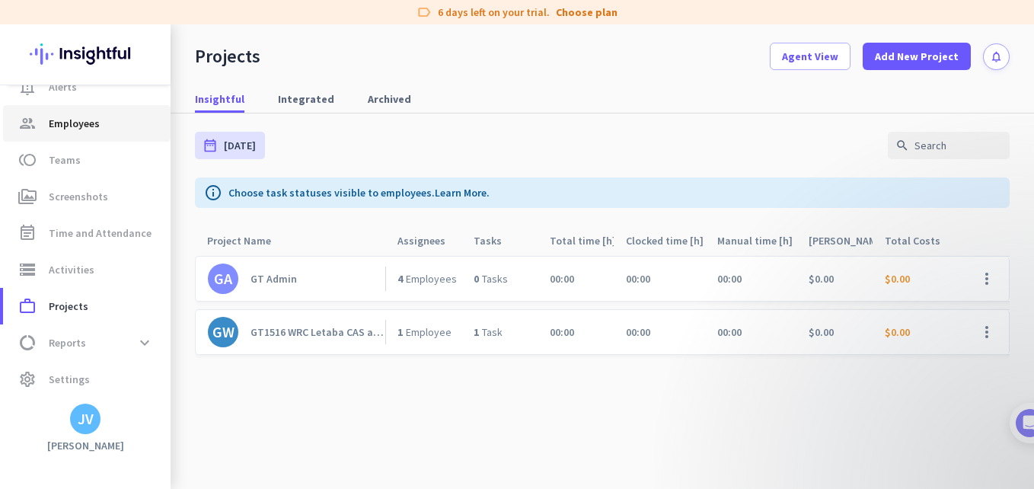
click at [81, 133] on link "group Employees" at bounding box center [86, 123] width 167 height 37
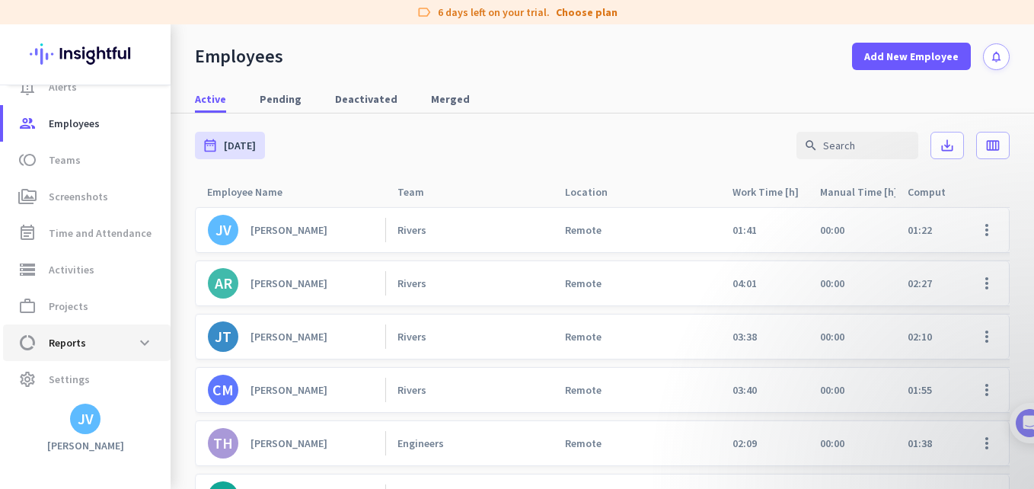
click at [78, 333] on span "data_usage Reports expand_more" at bounding box center [86, 342] width 143 height 27
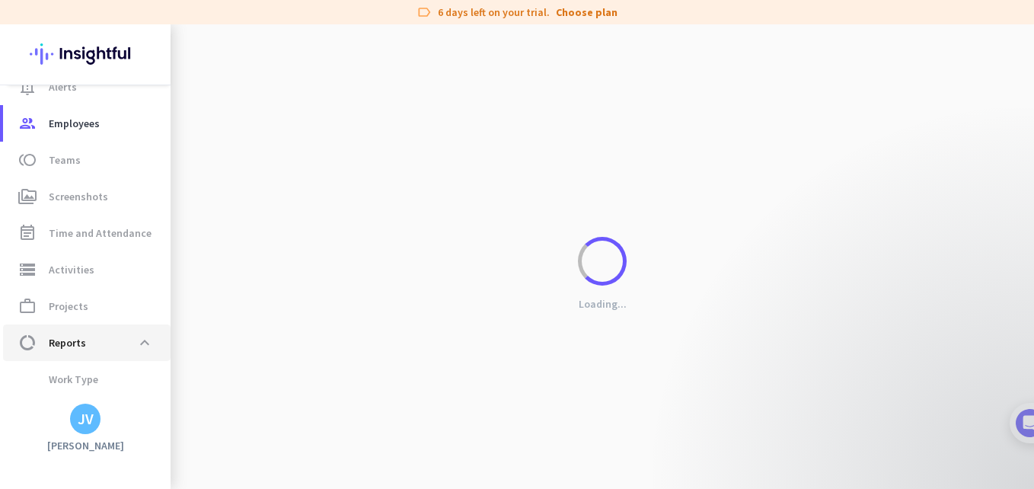
scroll to position [199, 0]
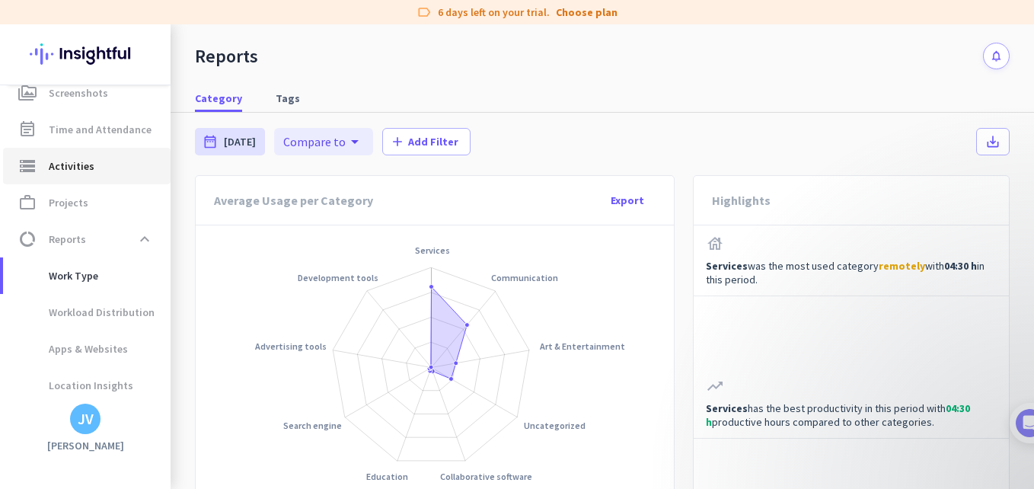
click at [85, 170] on span "Activities" at bounding box center [72, 166] width 46 height 18
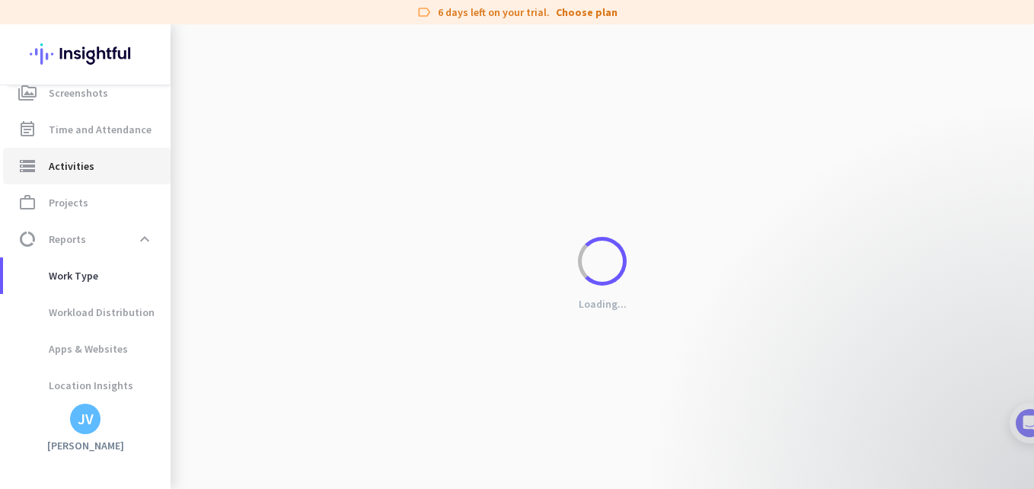
type input "[DATE]"
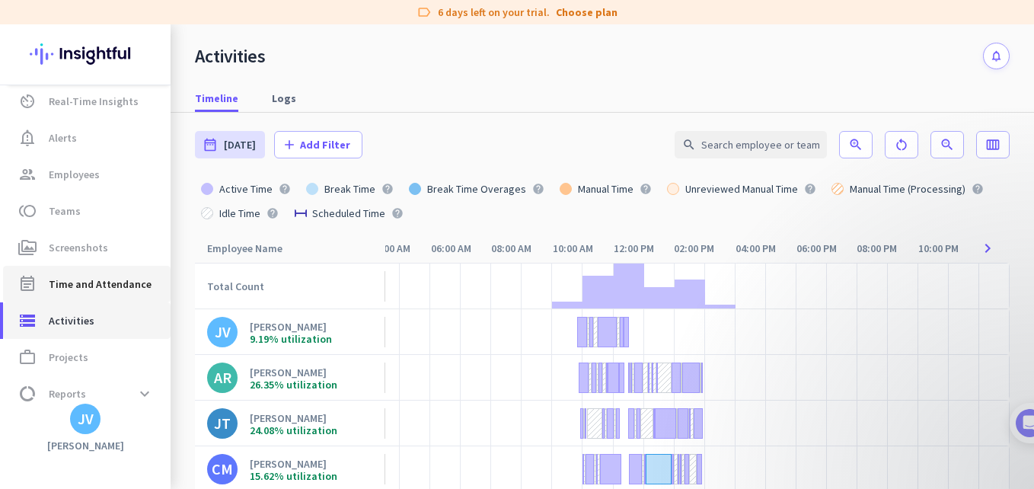
scroll to position [96, 0]
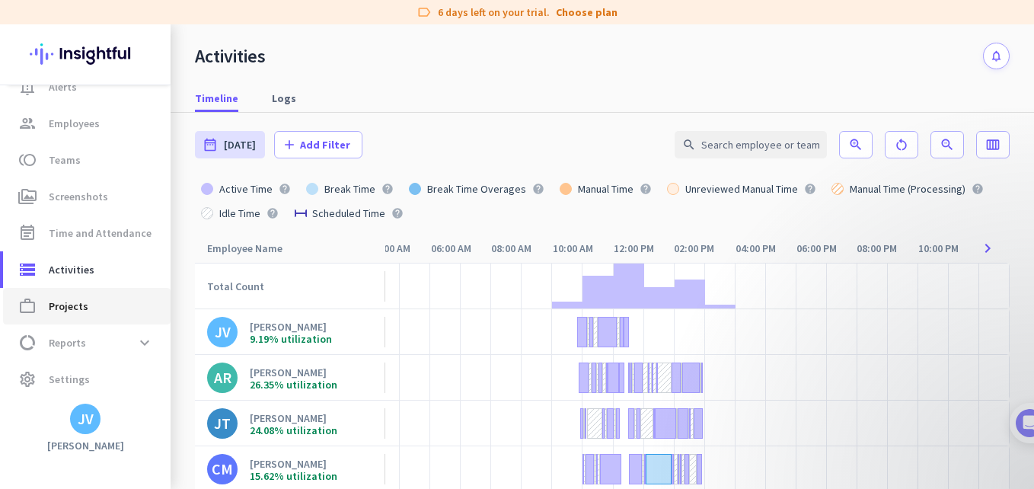
click at [102, 319] on link "work_outline Projects" at bounding box center [86, 306] width 167 height 37
type input "[DATE] - [DATE]"
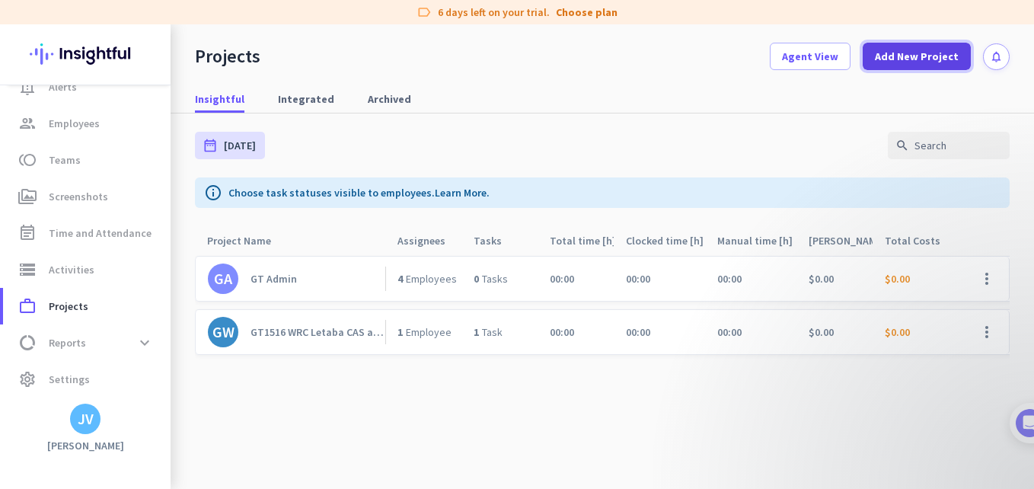
click at [904, 66] on span at bounding box center [917, 56] width 108 height 37
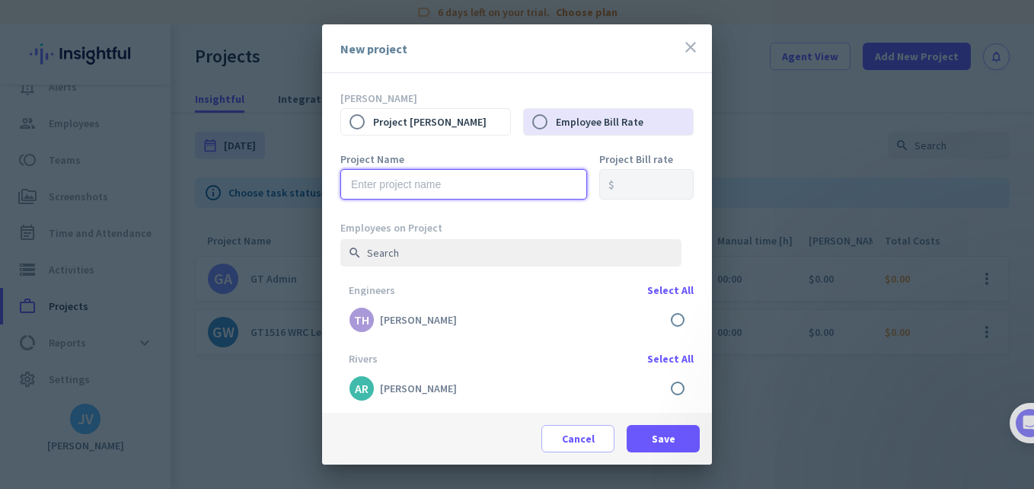
click at [448, 186] on input "text" at bounding box center [463, 184] width 247 height 30
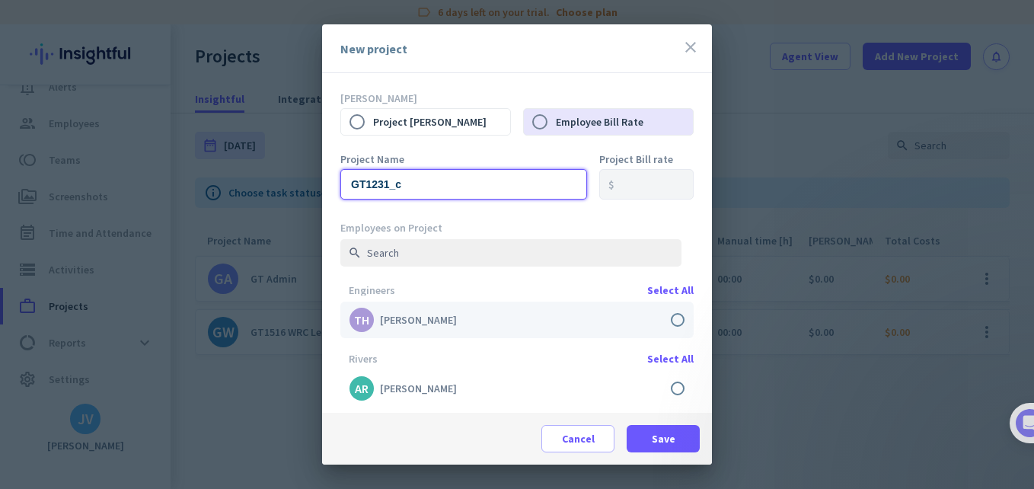
type input "GT1231_c"
click at [665, 326] on label at bounding box center [516, 319] width 353 height 37
click at [0, 0] on input "checkbox" at bounding box center [0, 0] width 0 height 0
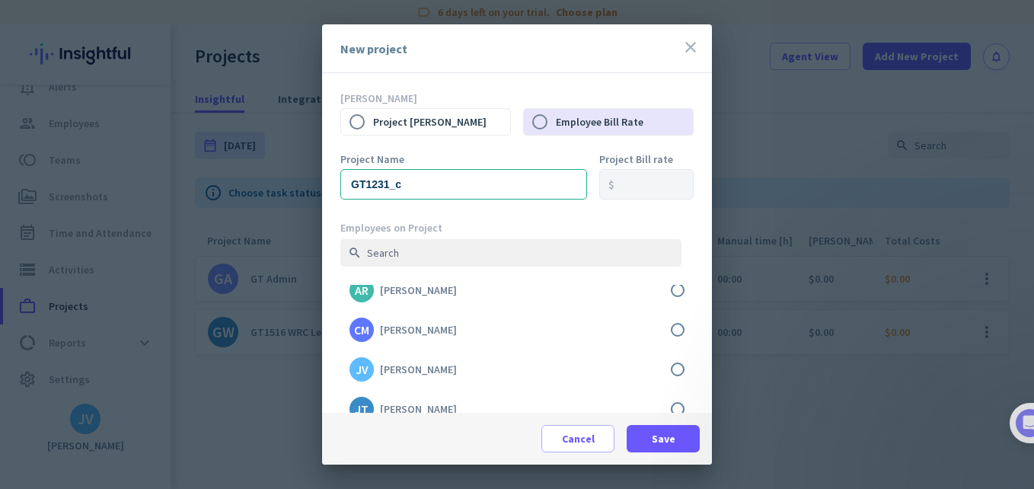
scroll to position [101, 0]
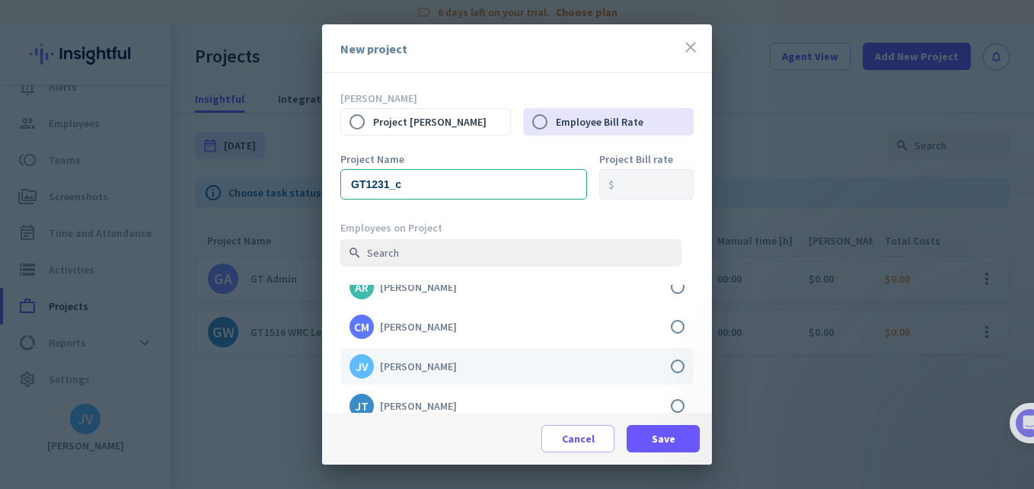
click at [665, 371] on label at bounding box center [516, 366] width 353 height 37
click at [0, 0] on input "checkbox" at bounding box center [0, 0] width 0 height 0
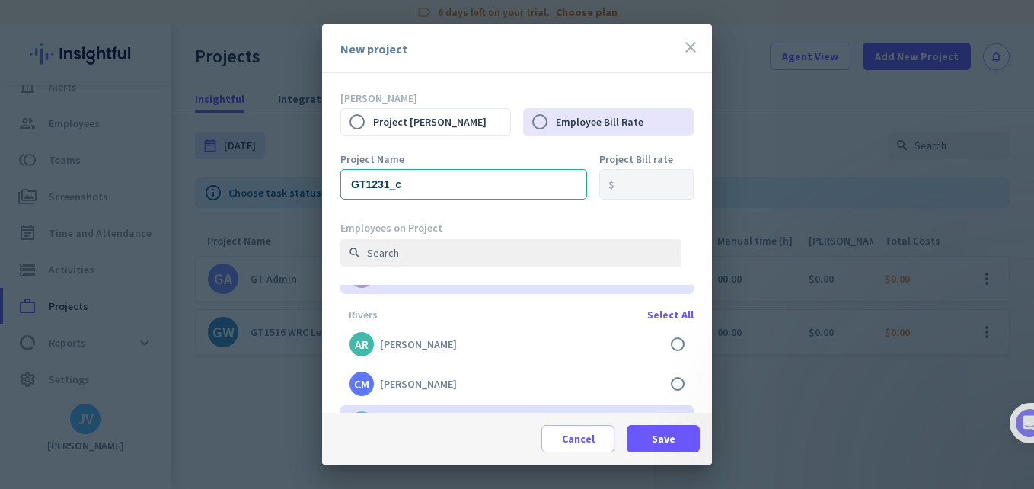
scroll to position [0, 0]
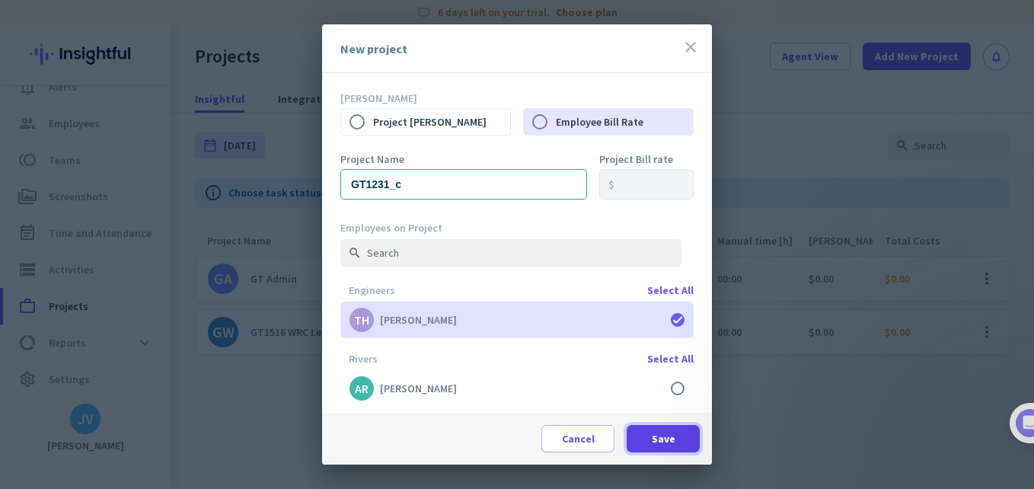
click at [660, 443] on span "Save" at bounding box center [664, 438] width 24 height 15
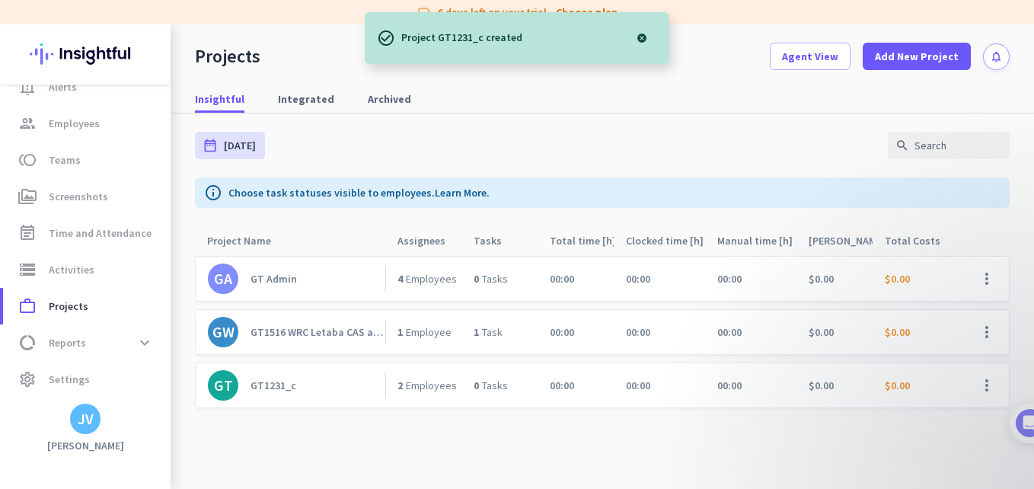
click at [276, 385] on div "GT1231_c" at bounding box center [273, 385] width 46 height 14
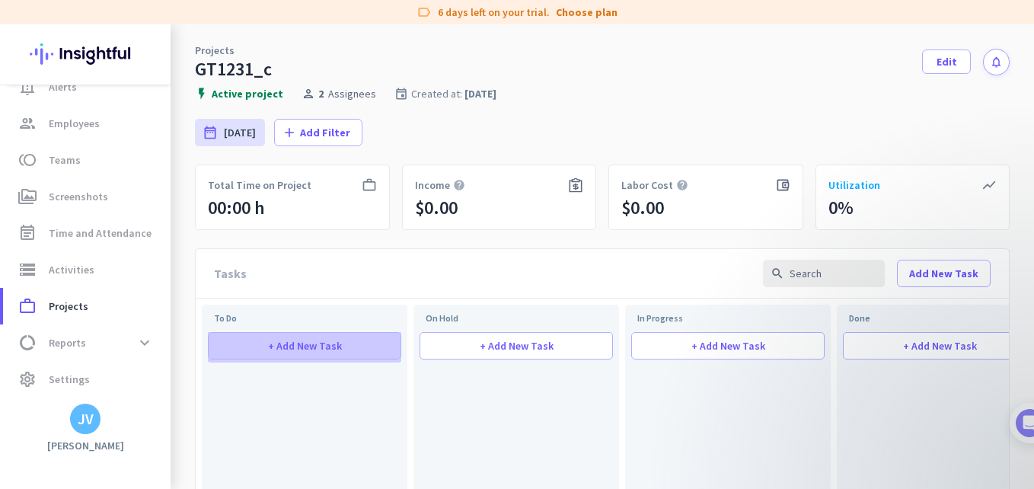
click at [295, 334] on span at bounding box center [305, 345] width 192 height 37
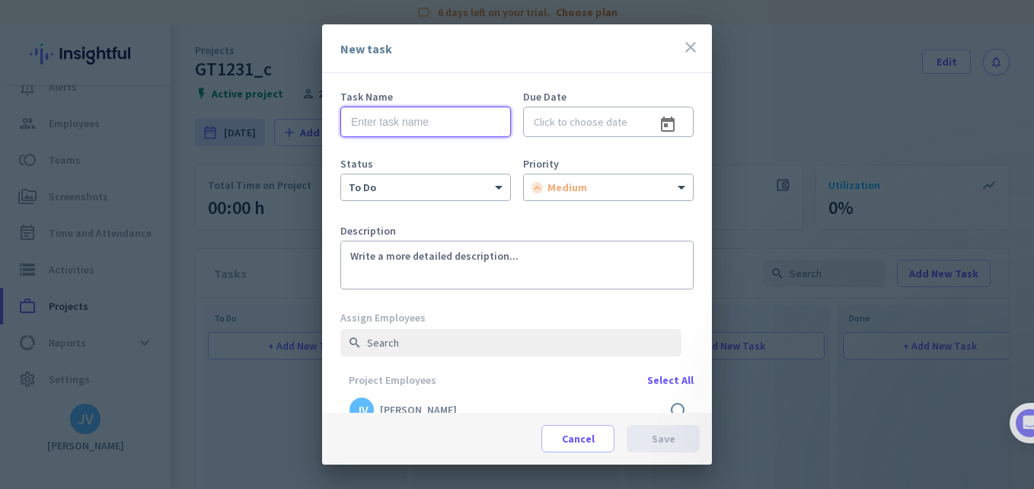
drag, startPoint x: 418, startPoint y: 120, endPoint x: 409, endPoint y: 126, distance: 11.4
click at [418, 120] on input "text" at bounding box center [425, 122] width 171 height 30
type input "Time recon"
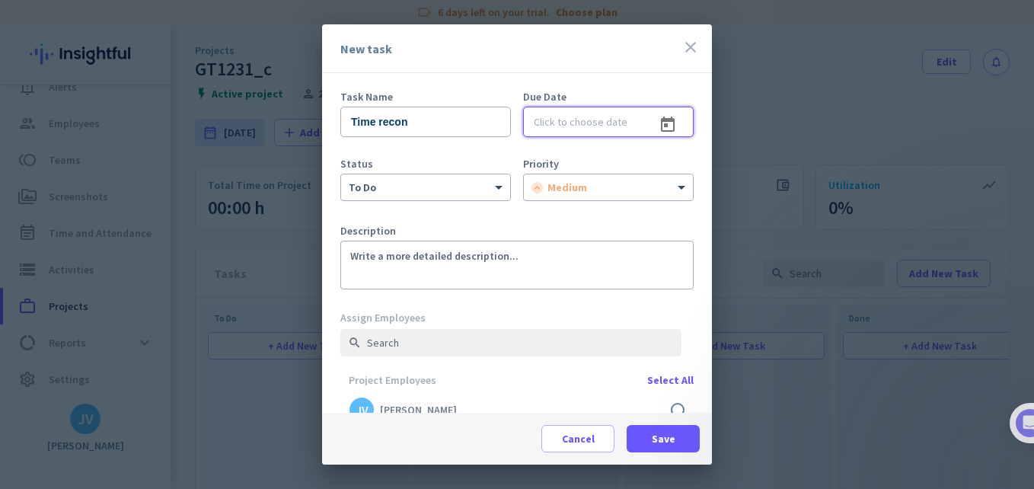
click at [530, 126] on input at bounding box center [608, 122] width 171 height 30
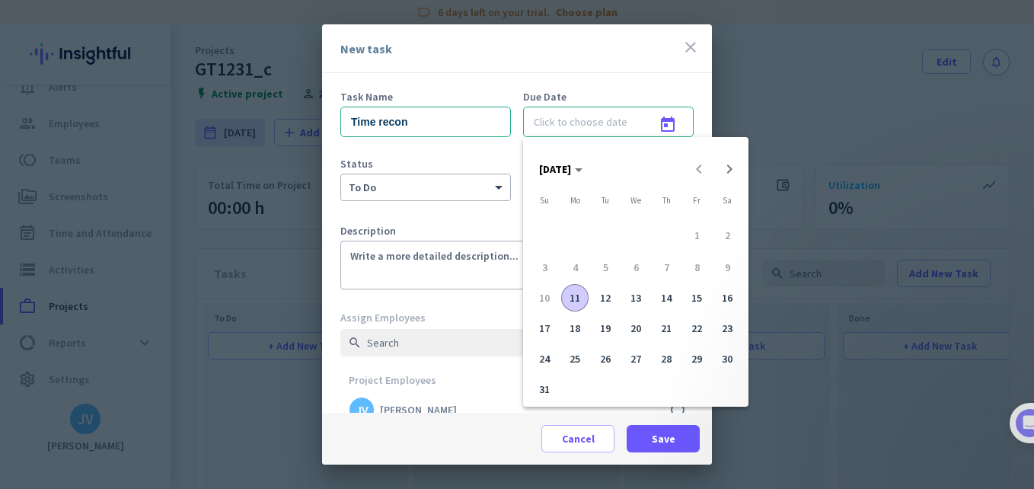
click at [619, 296] on button "12" at bounding box center [605, 297] width 30 height 30
type input "[DATE]"
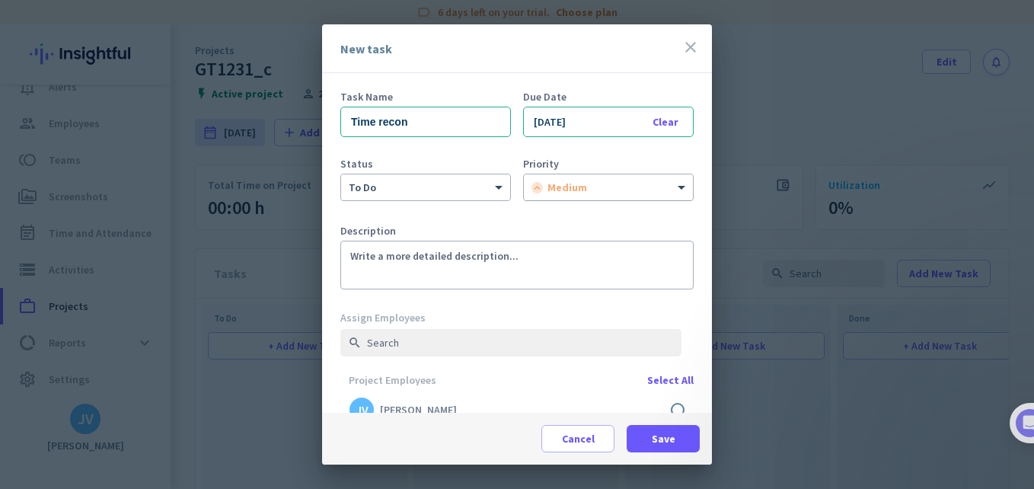
click at [538, 193] on img at bounding box center [536, 187] width 11 height 11
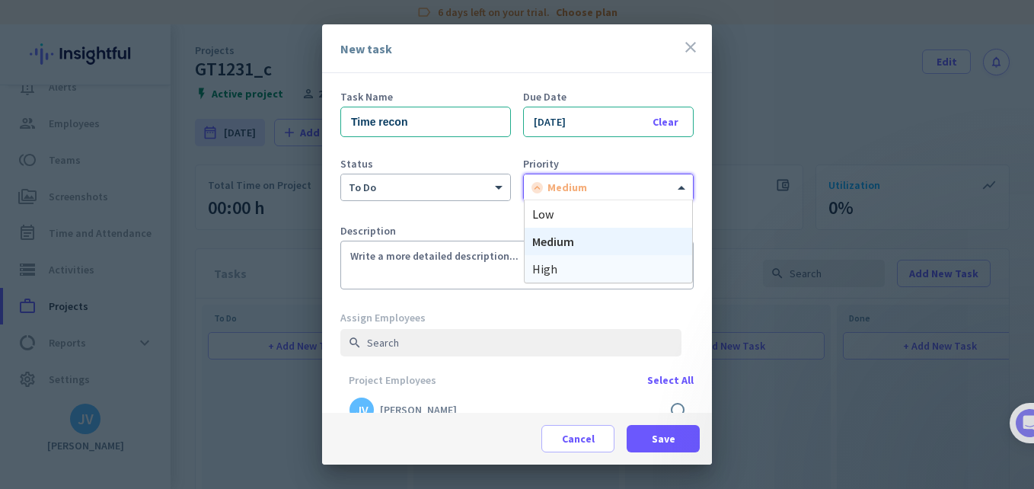
click at [550, 265] on span "high" at bounding box center [544, 268] width 25 height 15
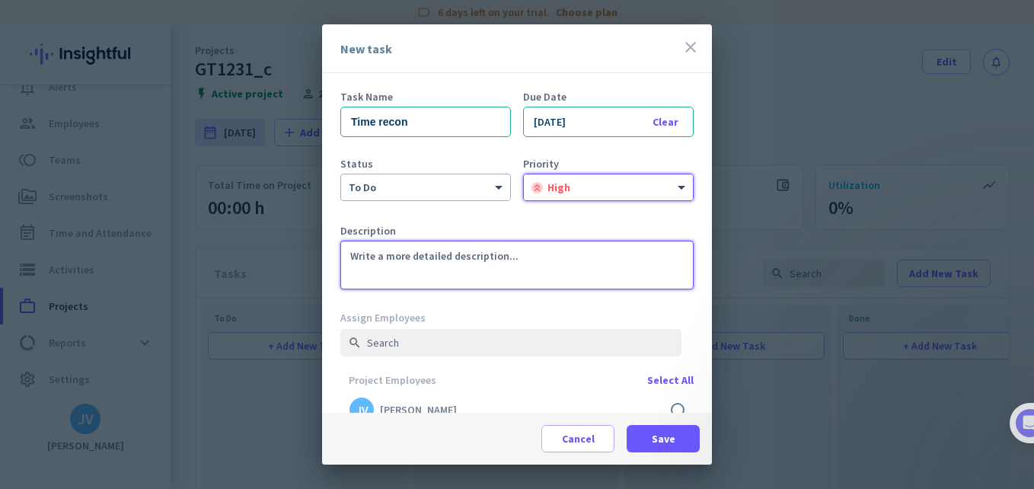
click at [444, 260] on textarea at bounding box center [516, 265] width 353 height 49
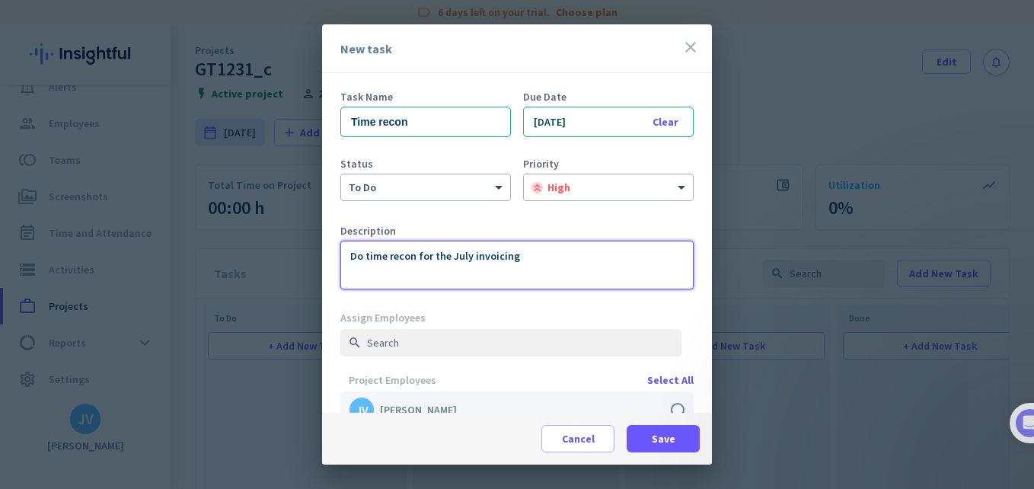
type textarea "Do time recon for the July invoicing"
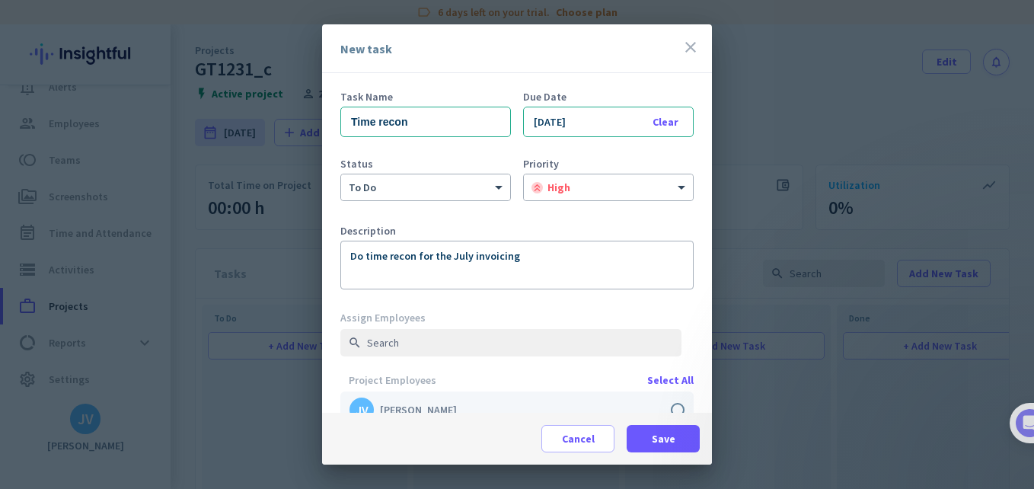
click at [665, 401] on label at bounding box center [516, 409] width 353 height 37
click at [0, 0] on input "checkbox" at bounding box center [0, 0] width 0 height 0
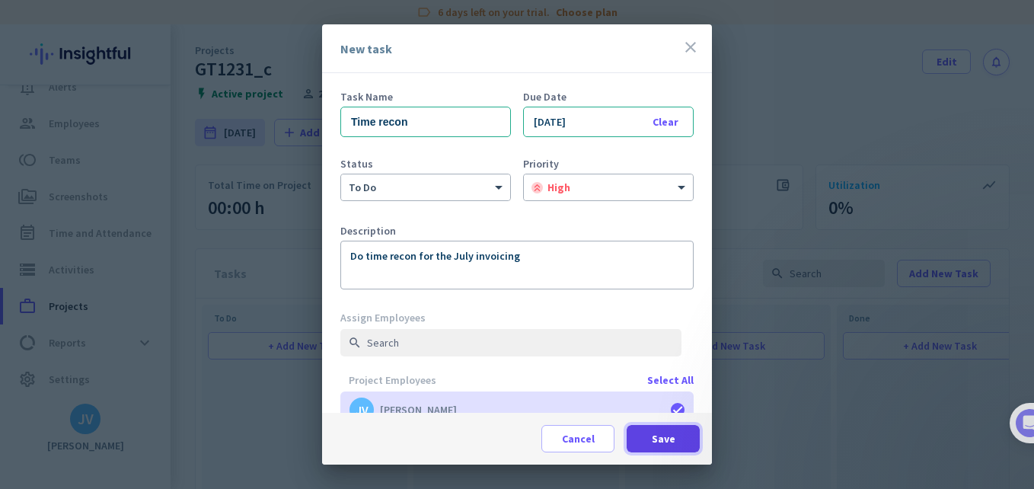
click at [634, 443] on span at bounding box center [663, 438] width 73 height 37
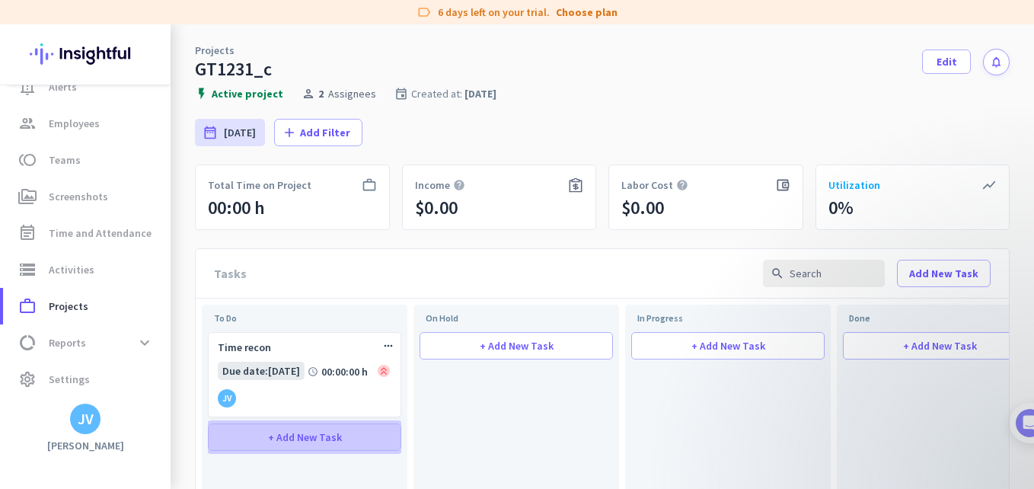
click at [297, 435] on span "+ Add New Task" at bounding box center [305, 437] width 74 height 11
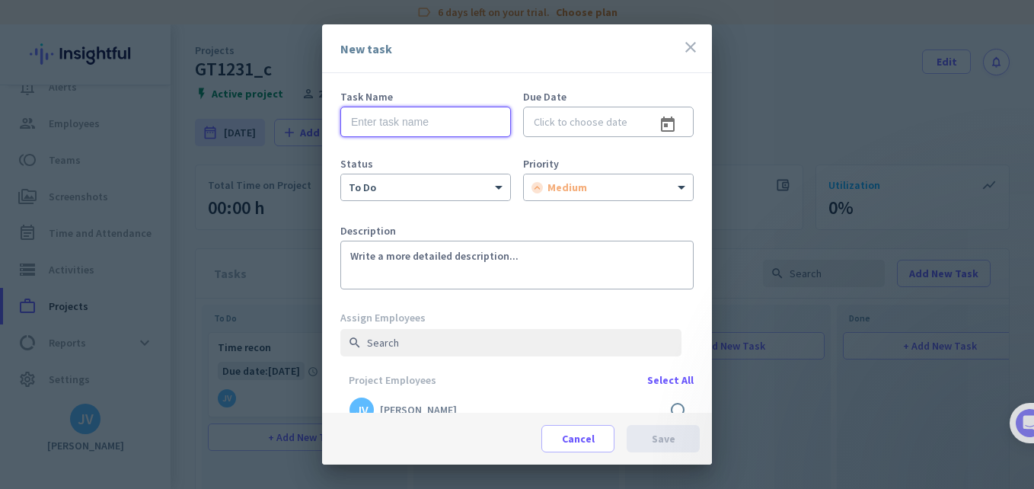
click at [391, 119] on input "text" at bounding box center [425, 122] width 171 height 30
type input "f"
type input "U"
type input "T"
type input "Disbursements recon"
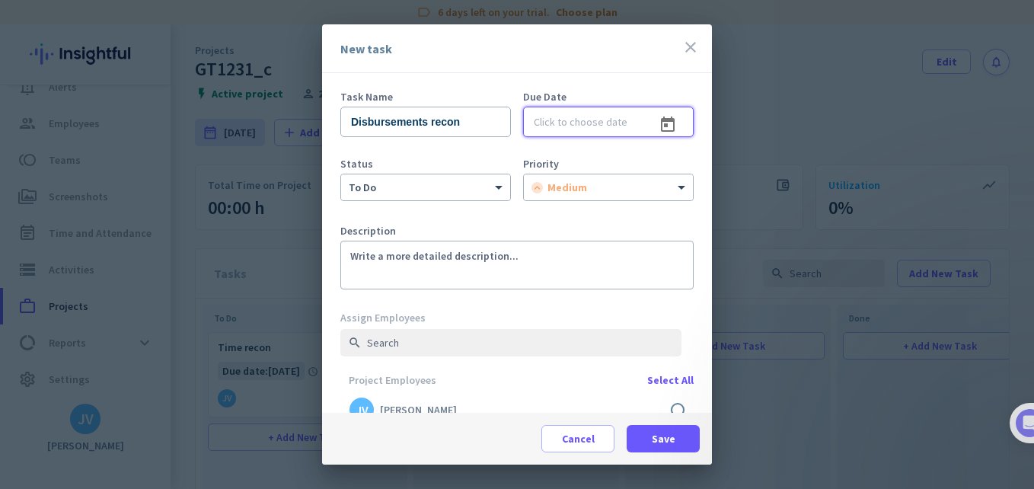
click at [598, 131] on input at bounding box center [608, 122] width 171 height 30
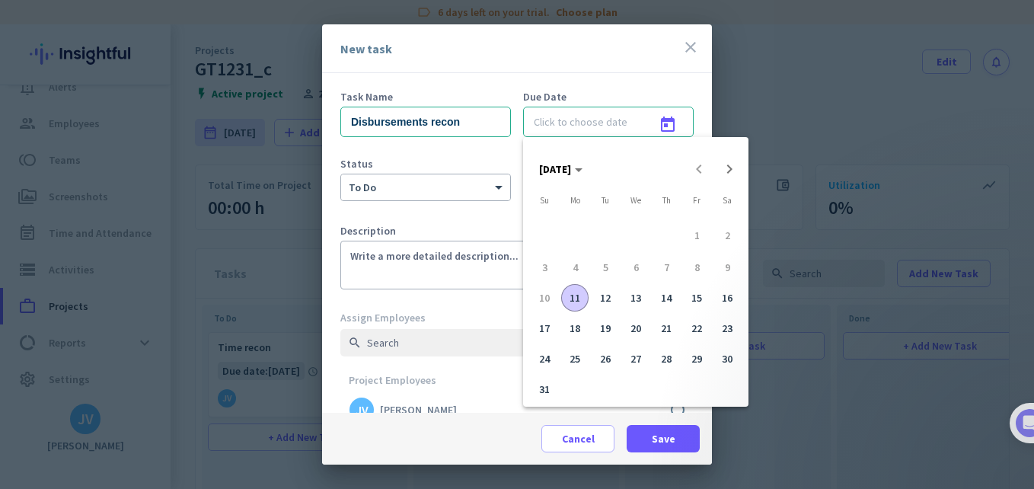
click at [598, 299] on span "12" at bounding box center [605, 297] width 27 height 27
type input "[DATE]"
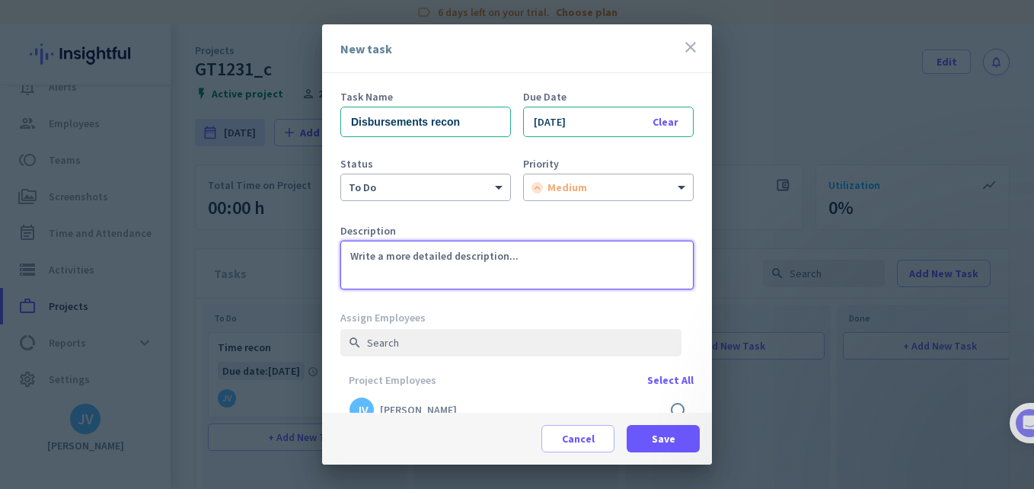
click at [367, 275] on textarea at bounding box center [516, 265] width 353 height 49
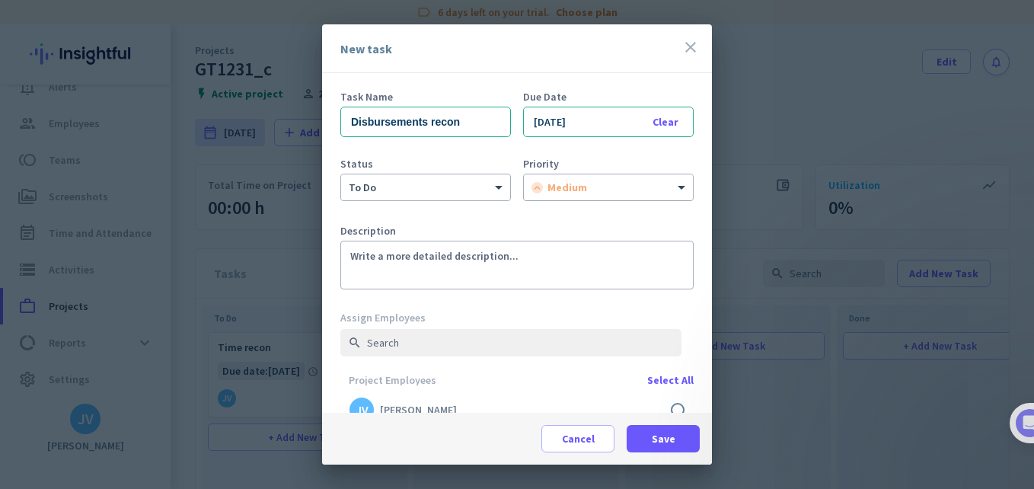
click at [574, 192] on span "medium" at bounding box center [567, 187] width 40 height 14
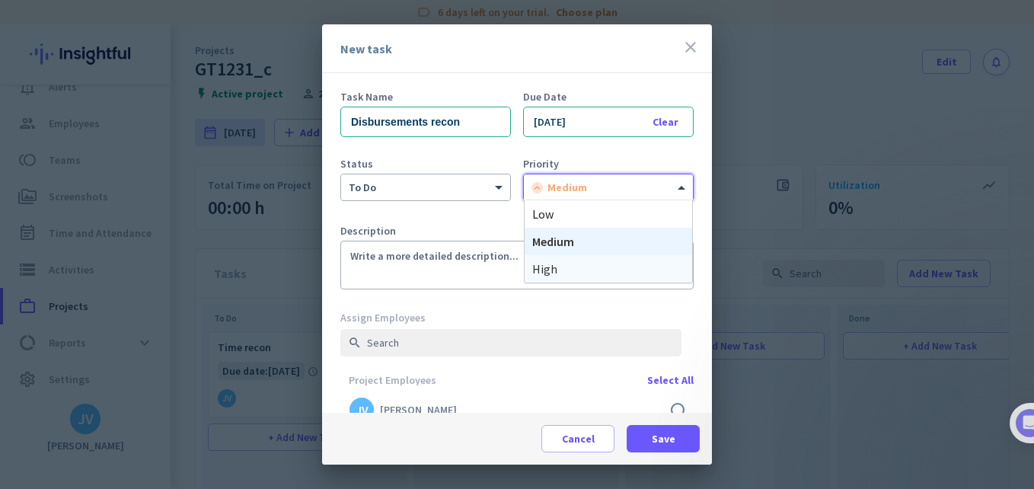
click at [572, 276] on div "high" at bounding box center [608, 268] width 167 height 27
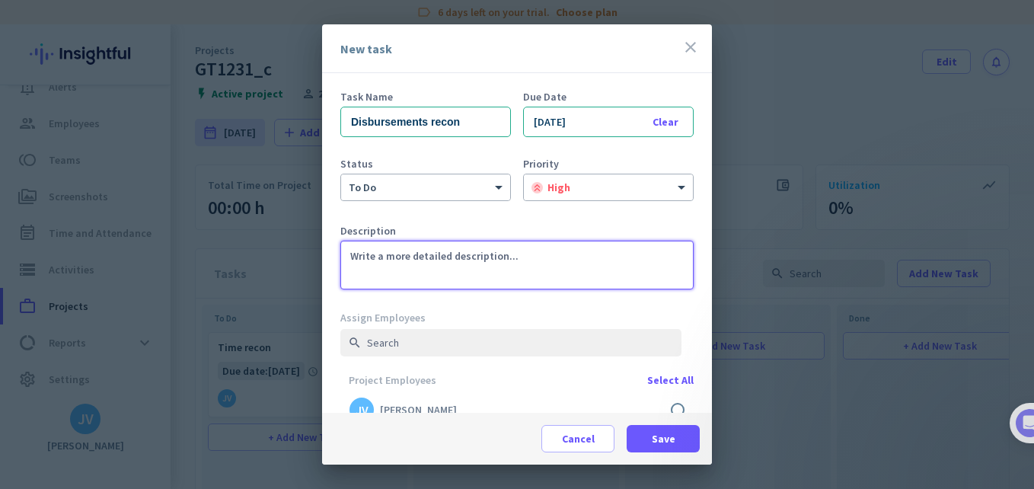
click at [446, 257] on textarea at bounding box center [516, 265] width 353 height 49
type textarea "Do the recon for disbursements"
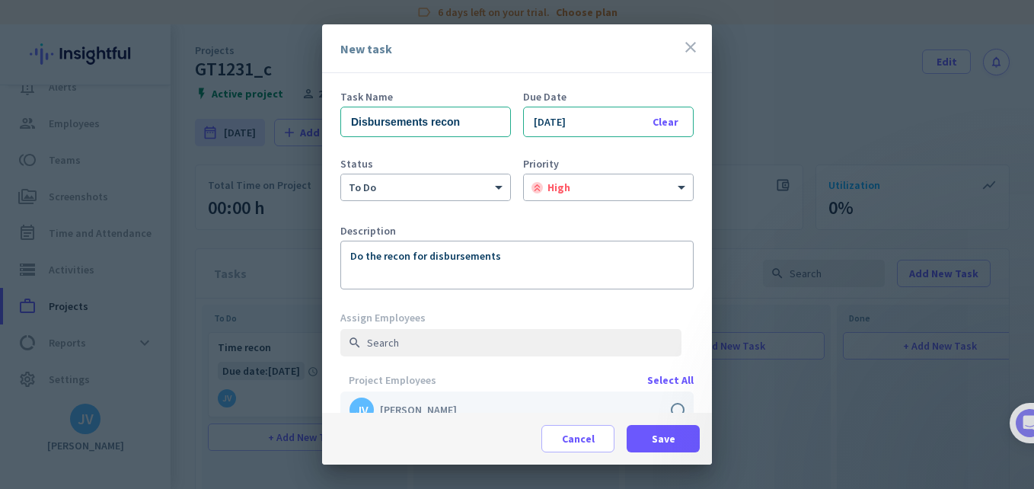
click at [669, 411] on label at bounding box center [516, 409] width 353 height 37
click at [0, 0] on input "checkbox" at bounding box center [0, 0] width 0 height 0
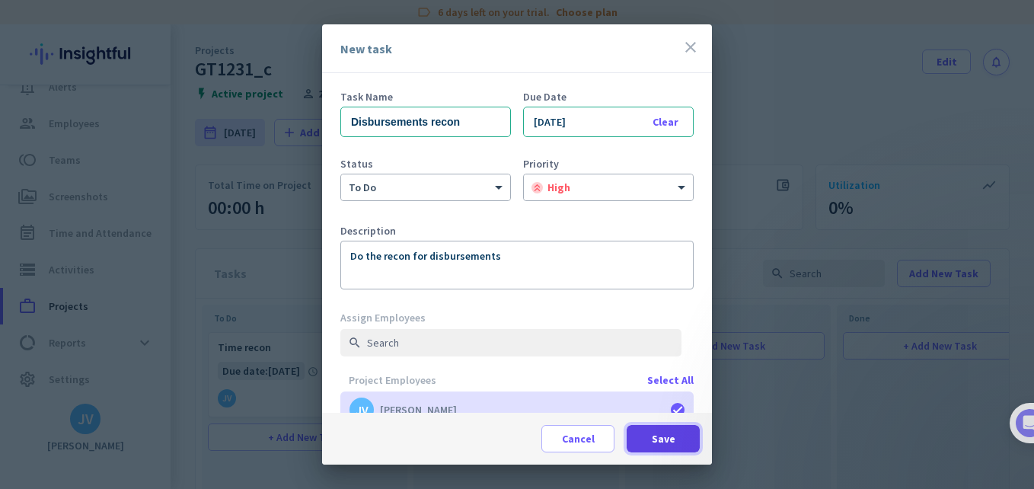
click at [663, 442] on span "Save" at bounding box center [664, 438] width 24 height 15
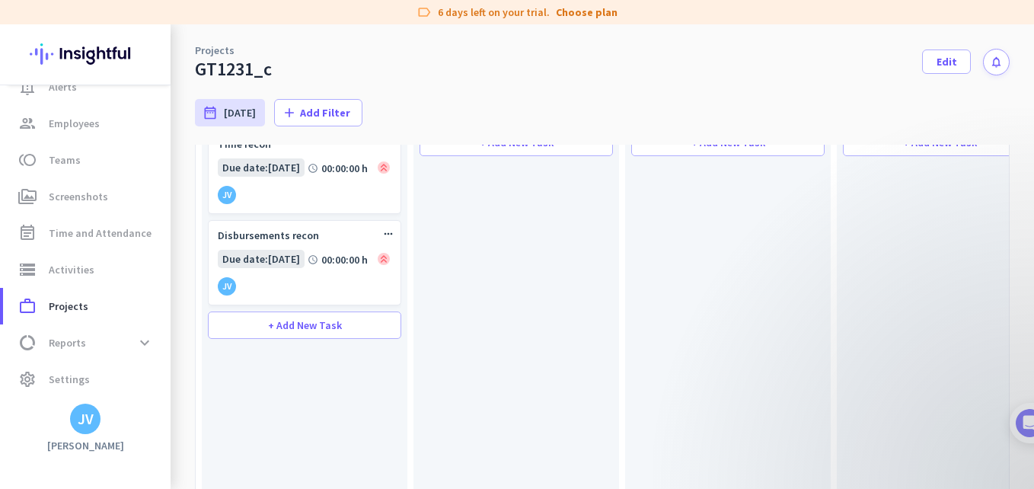
scroll to position [152, 0]
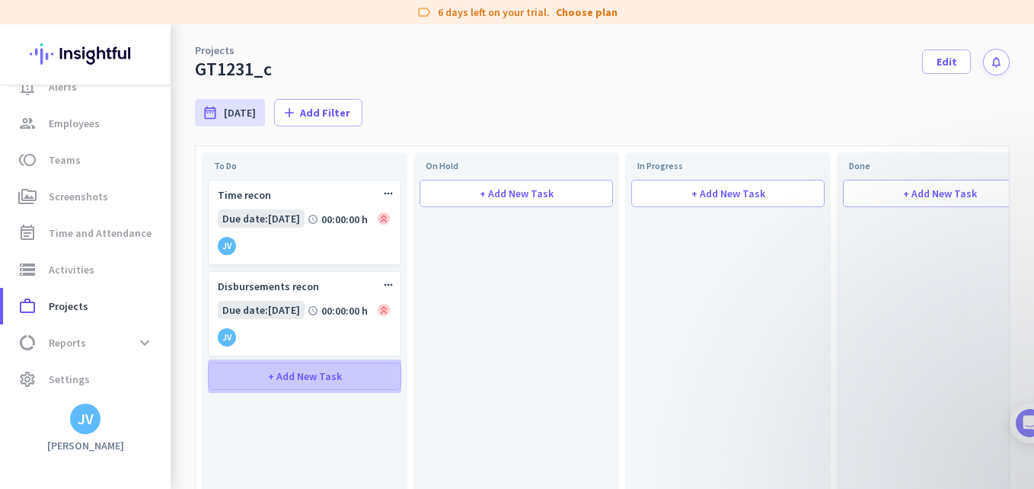
click at [324, 381] on span "+ Add New Task" at bounding box center [305, 376] width 74 height 11
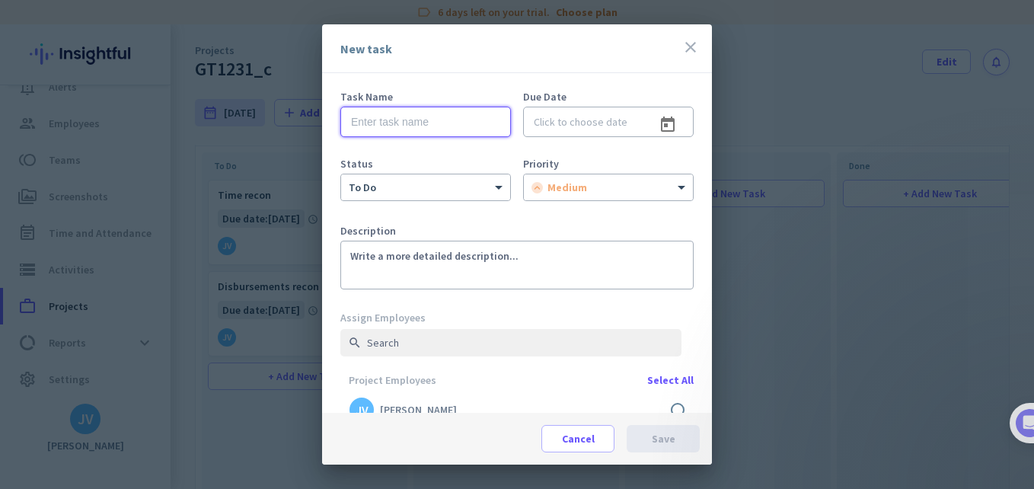
drag, startPoint x: 419, startPoint y: 118, endPoint x: 419, endPoint y: 129, distance: 11.4
click at [419, 118] on input "text" at bounding box center [425, 122] width 171 height 30
type input "Upload timesheets onto UPL portal"
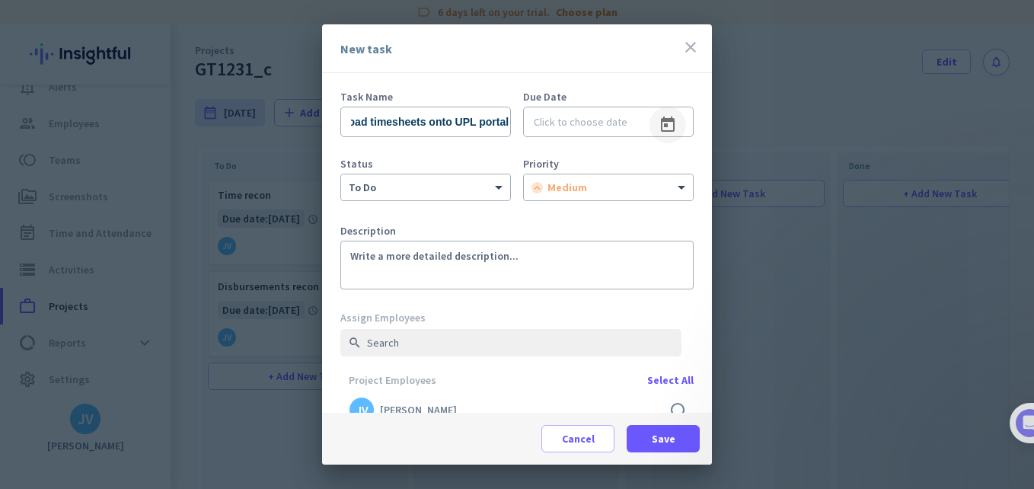
click at [660, 126] on span "Open calendar" at bounding box center [667, 125] width 37 height 37
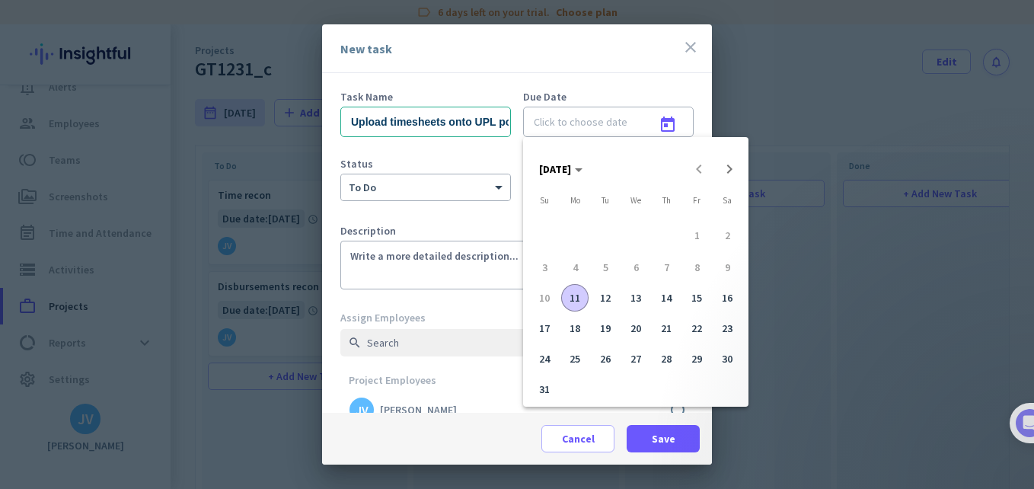
click at [630, 303] on span "13" at bounding box center [635, 297] width 27 height 27
type input "[DATE]"
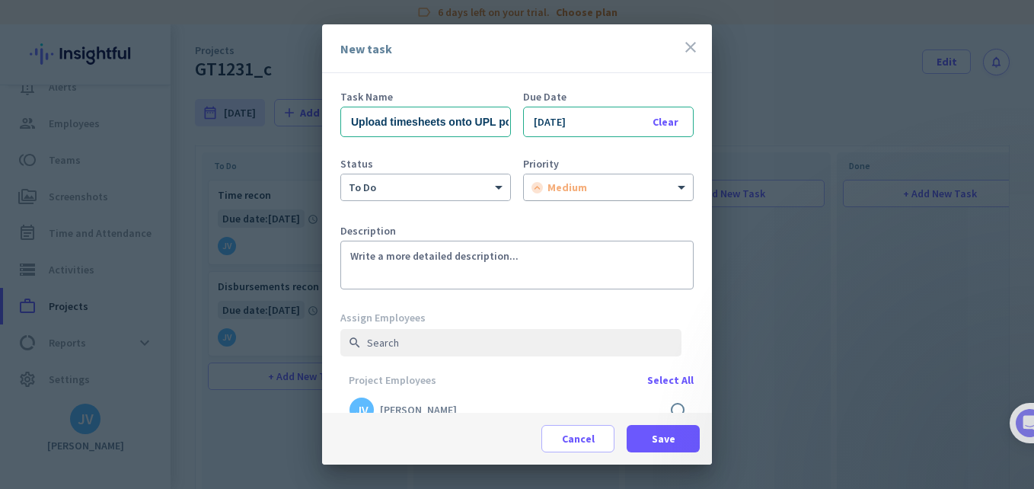
click at [598, 195] on div "medium" at bounding box center [608, 187] width 169 height 26
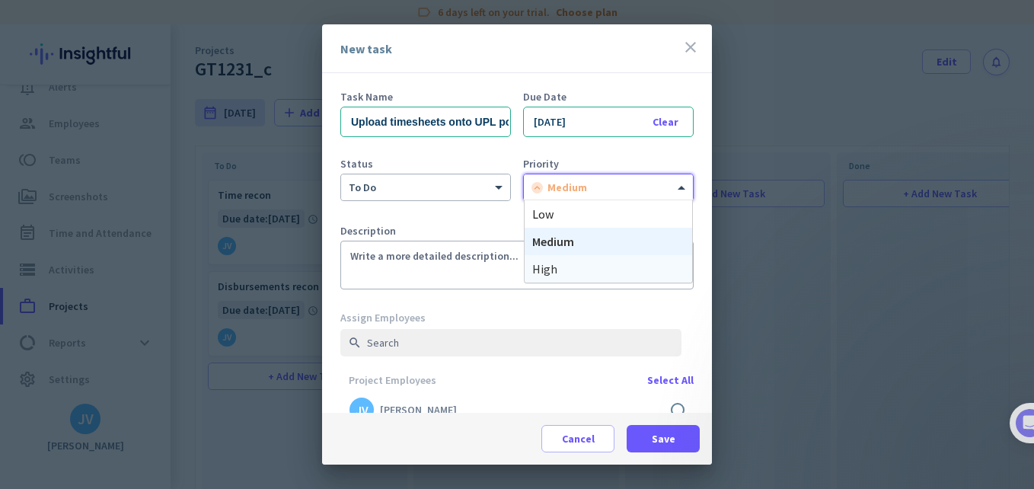
click at [580, 269] on div "high" at bounding box center [608, 268] width 167 height 27
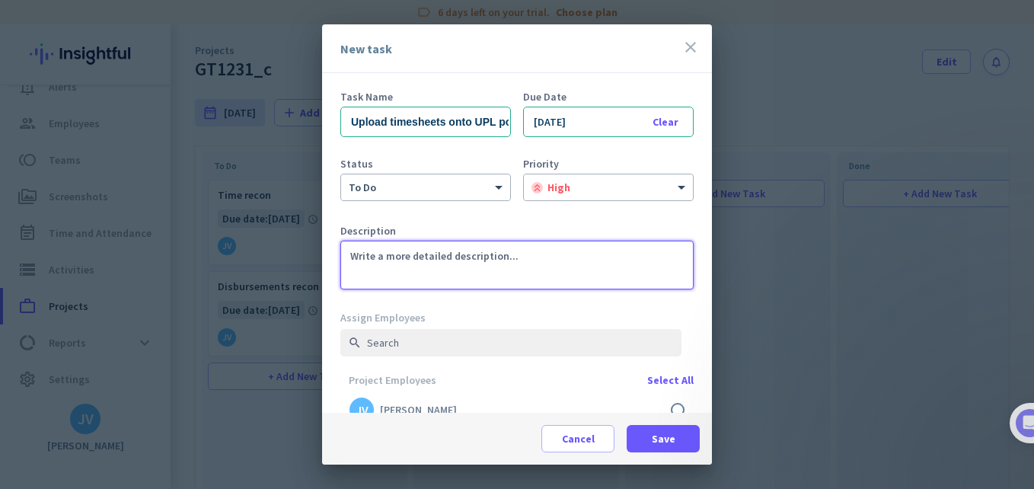
click at [480, 273] on textarea at bounding box center [516, 265] width 353 height 49
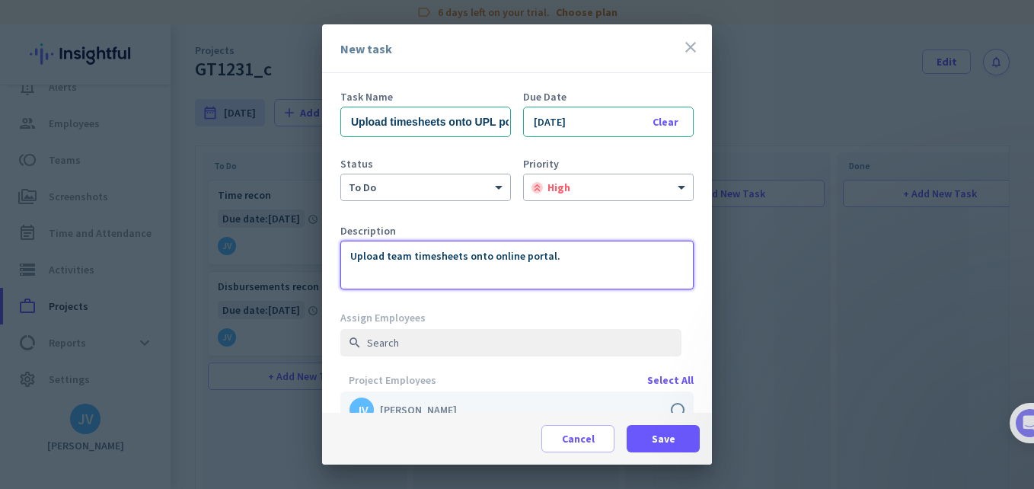
type textarea "Upload team timesheets onto online portal."
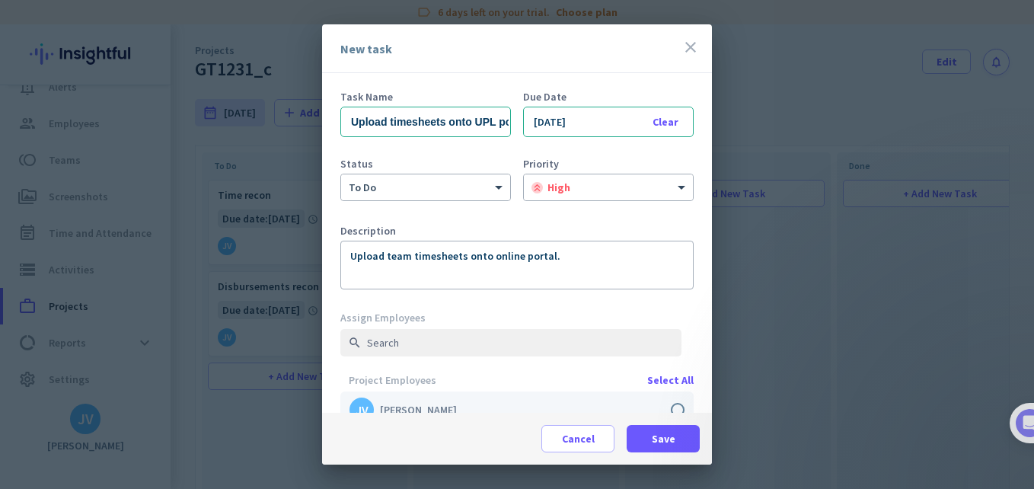
click at [671, 409] on label at bounding box center [516, 409] width 353 height 37
click at [0, 0] on input "checkbox" at bounding box center [0, 0] width 0 height 0
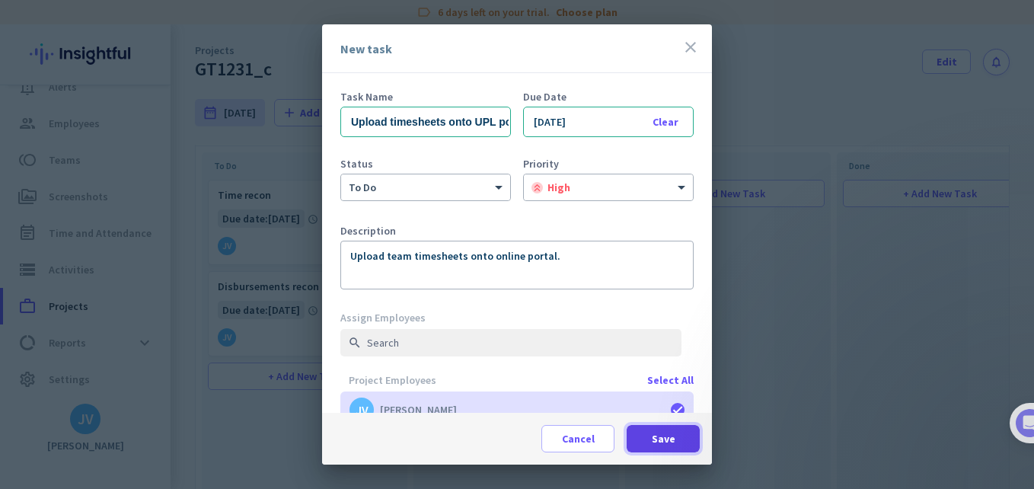
click at [663, 435] on span "Save" at bounding box center [664, 438] width 24 height 15
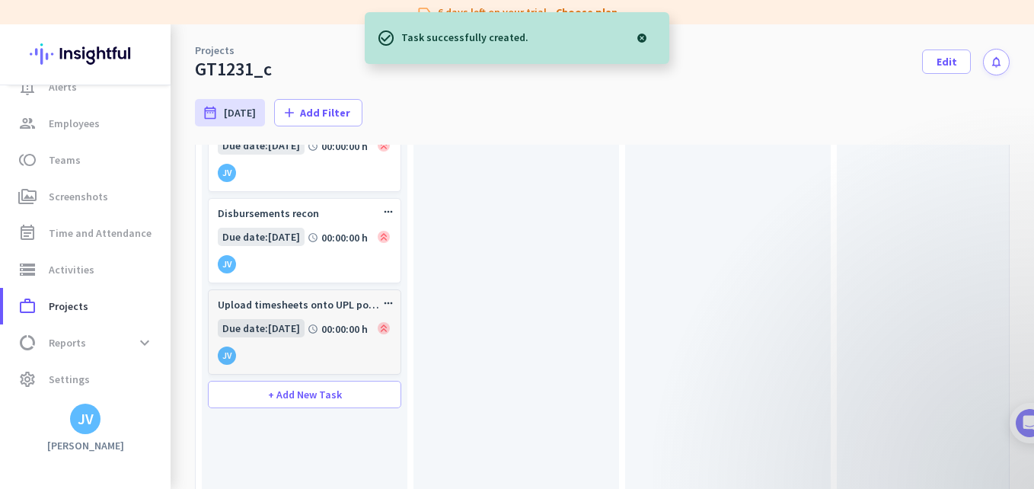
scroll to position [356, 0]
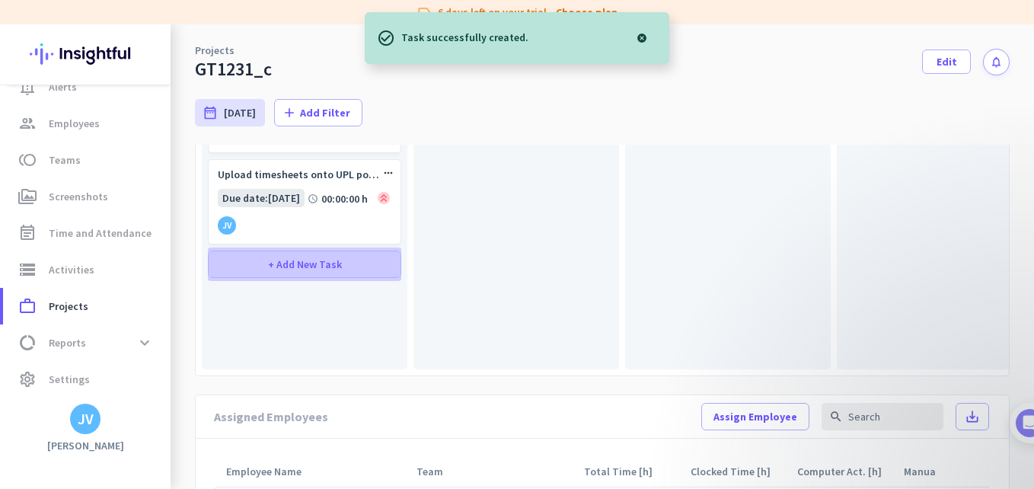
click at [295, 265] on span "+ Add New Task" at bounding box center [305, 264] width 74 height 11
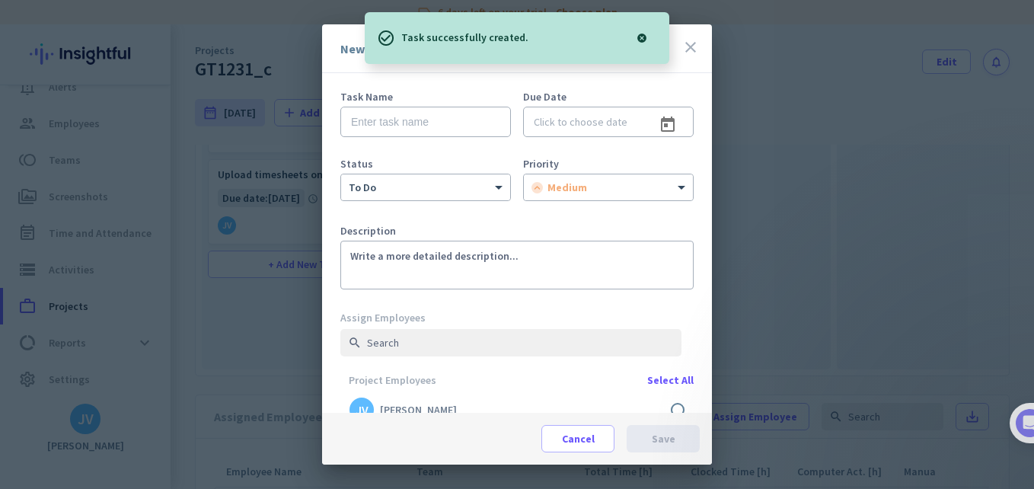
click at [389, 144] on div "Task Name" at bounding box center [425, 121] width 171 height 61
click at [386, 126] on input "text" at bounding box center [425, 122] width 171 height 30
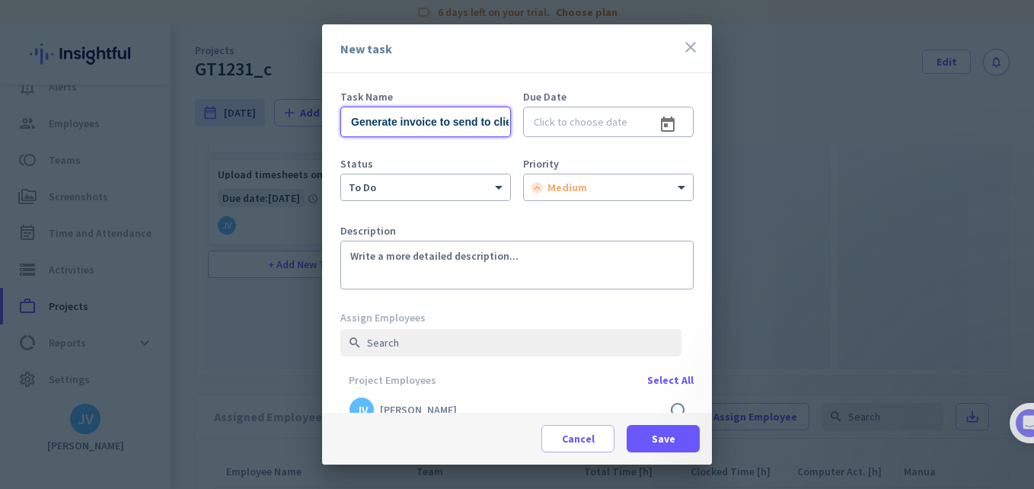
scroll to position [0, 13]
type input "Generate invoice to send to client"
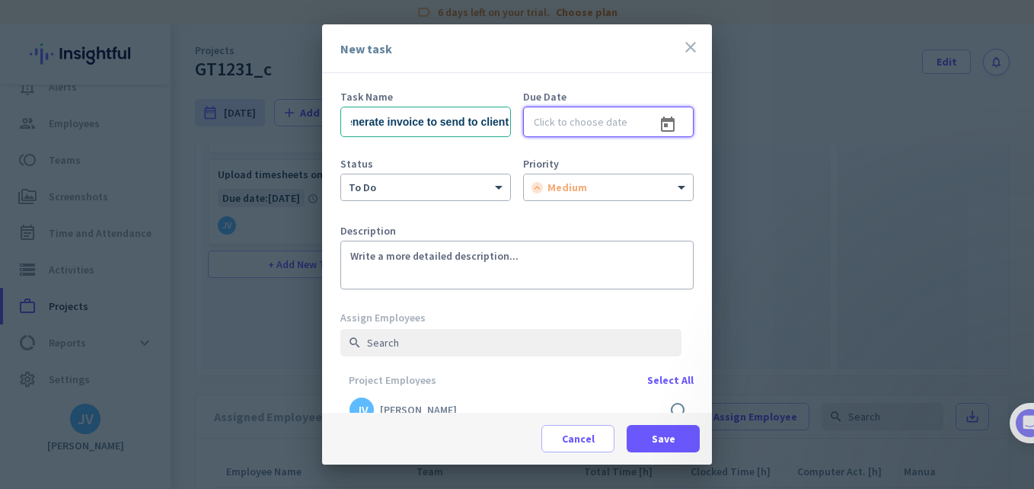
scroll to position [0, 0]
click at [607, 124] on input at bounding box center [608, 122] width 171 height 30
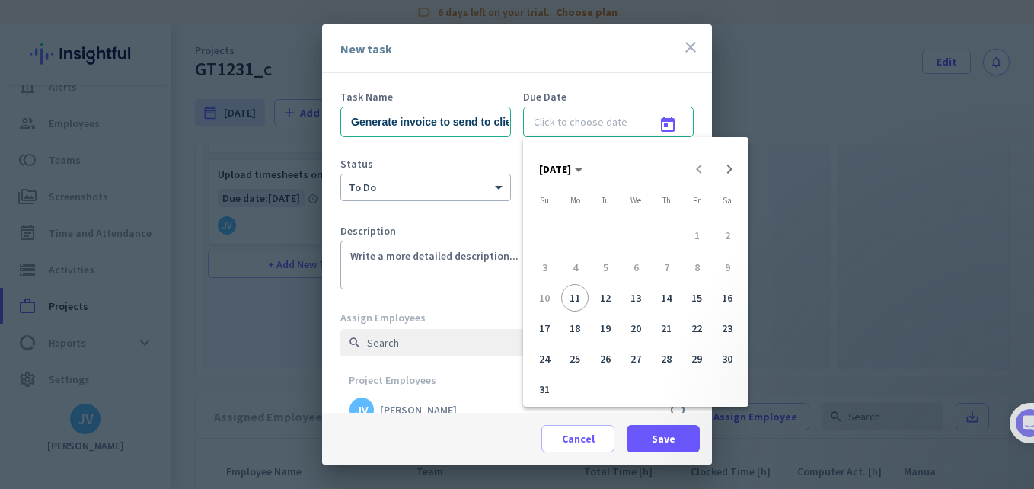
click at [695, 301] on span "15" at bounding box center [696, 297] width 27 height 27
type input "[DATE]"
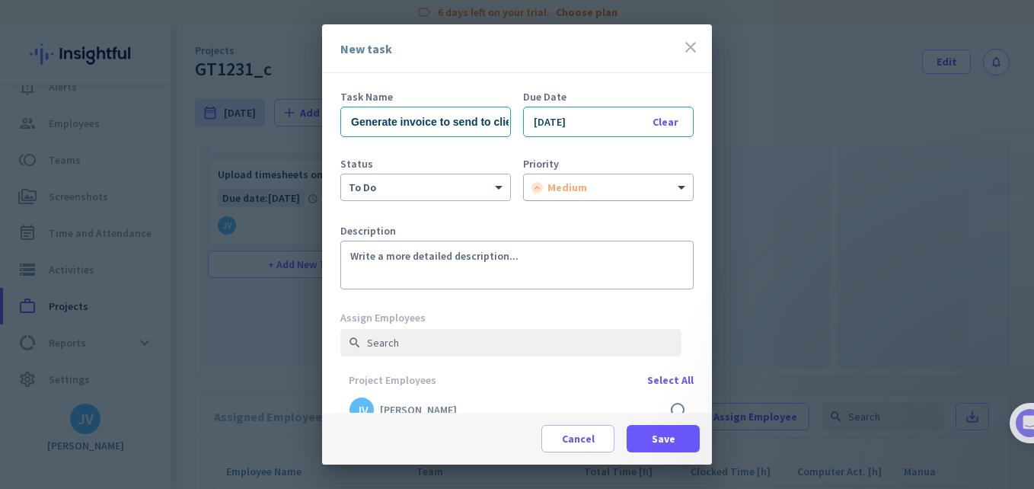
click at [593, 180] on div at bounding box center [608, 184] width 169 height 13
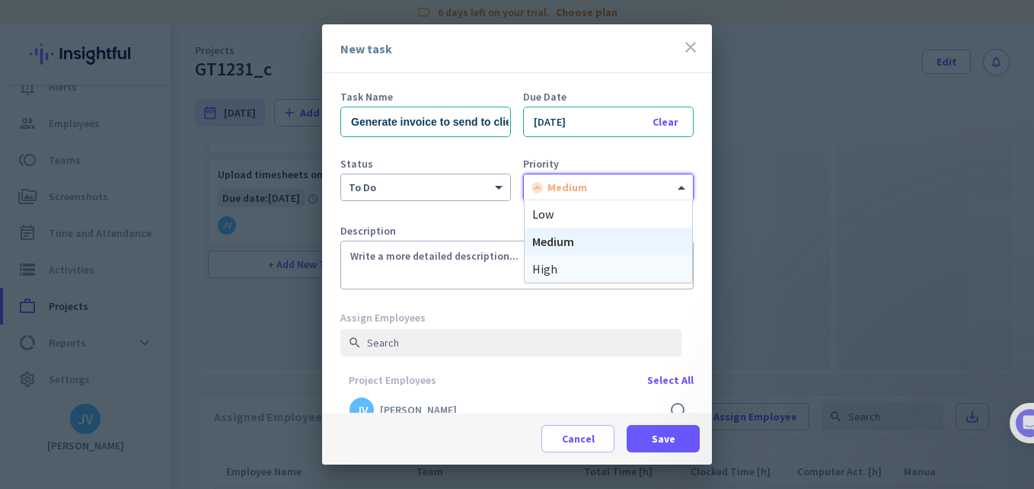
click at [594, 267] on div "high" at bounding box center [608, 268] width 167 height 27
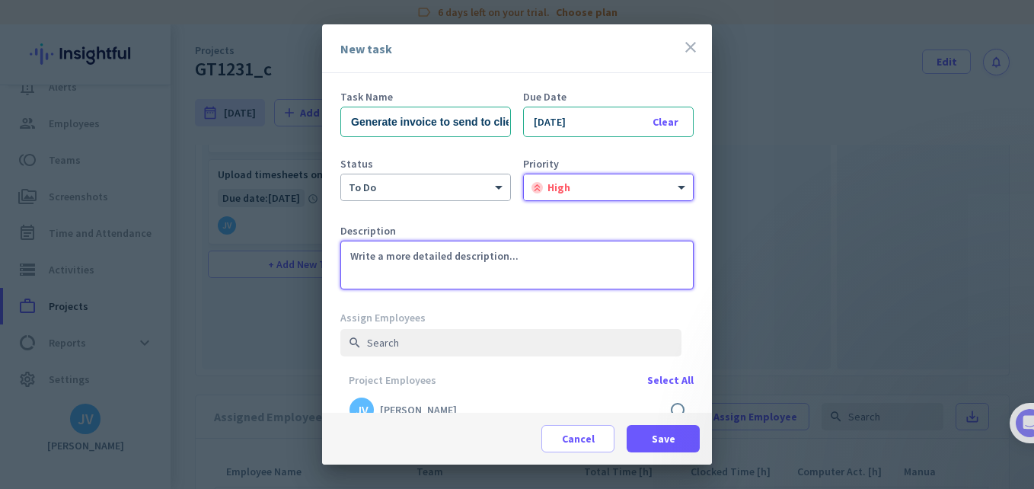
click at [497, 272] on textarea at bounding box center [516, 265] width 353 height 49
type textarea "Invoice to go to client."
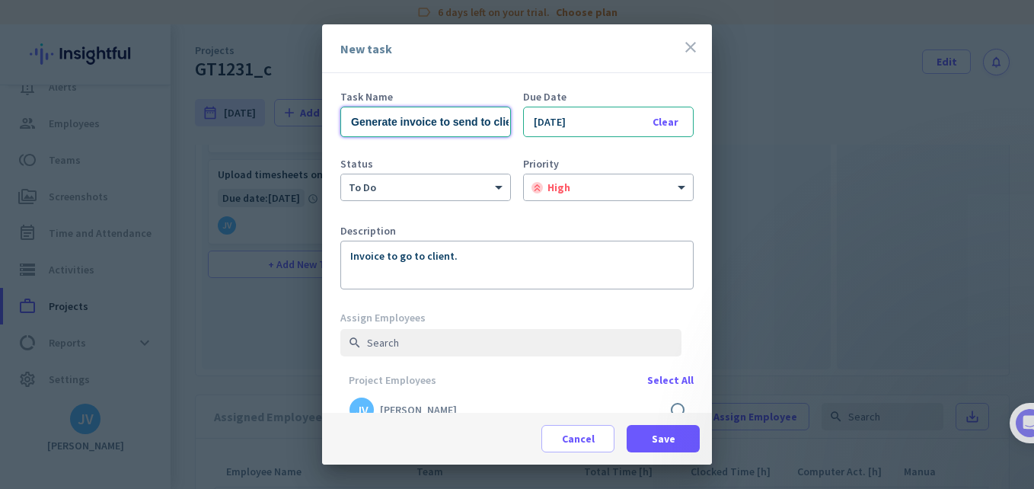
scroll to position [0, 13]
drag, startPoint x: 440, startPoint y: 120, endPoint x: 560, endPoint y: 125, distance: 120.4
click at [560, 125] on div "Task Name Generate invoice to send to client Due Date Clear [DATE]" at bounding box center [516, 124] width 353 height 67
type input "Generate invoice"
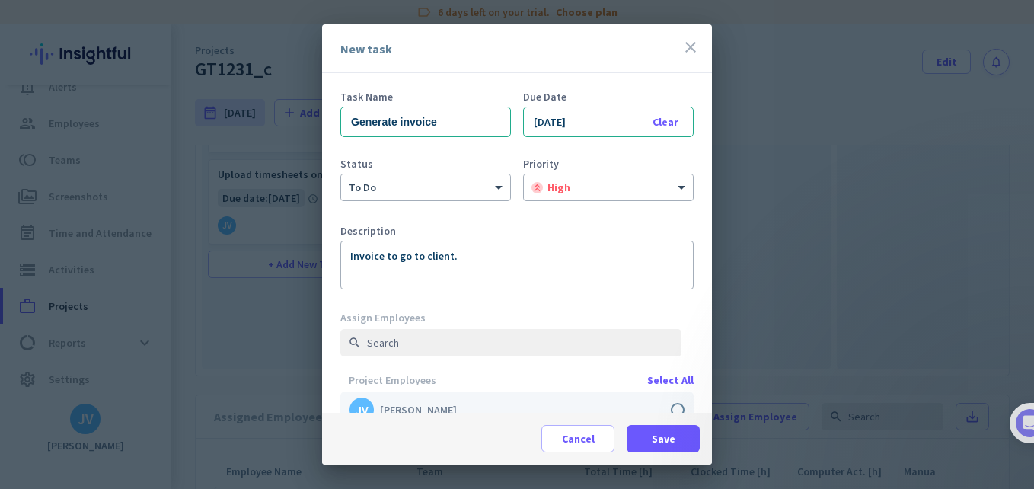
click at [665, 402] on label at bounding box center [516, 409] width 353 height 37
click at [0, 0] on input "checkbox" at bounding box center [0, 0] width 0 height 0
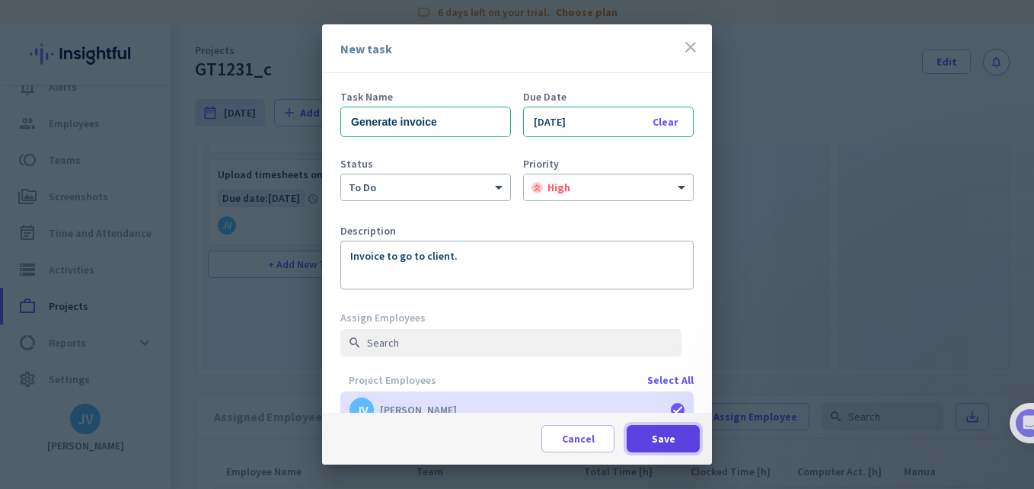
click at [663, 445] on span "Save" at bounding box center [664, 438] width 24 height 15
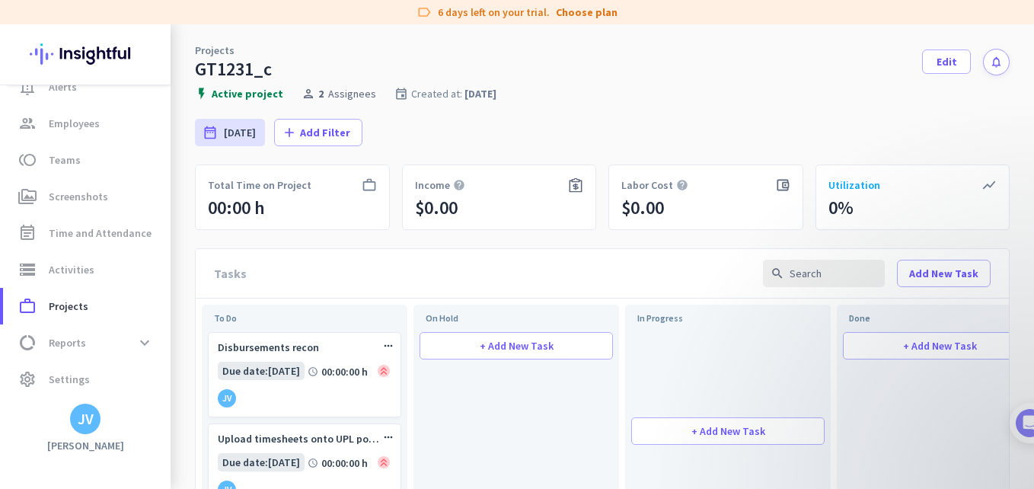
drag, startPoint x: 302, startPoint y: 335, endPoint x: 740, endPoint y: 349, distance: 438.0
click at [815, 346] on icon "more_horiz" at bounding box center [811, 346] width 12 height 12
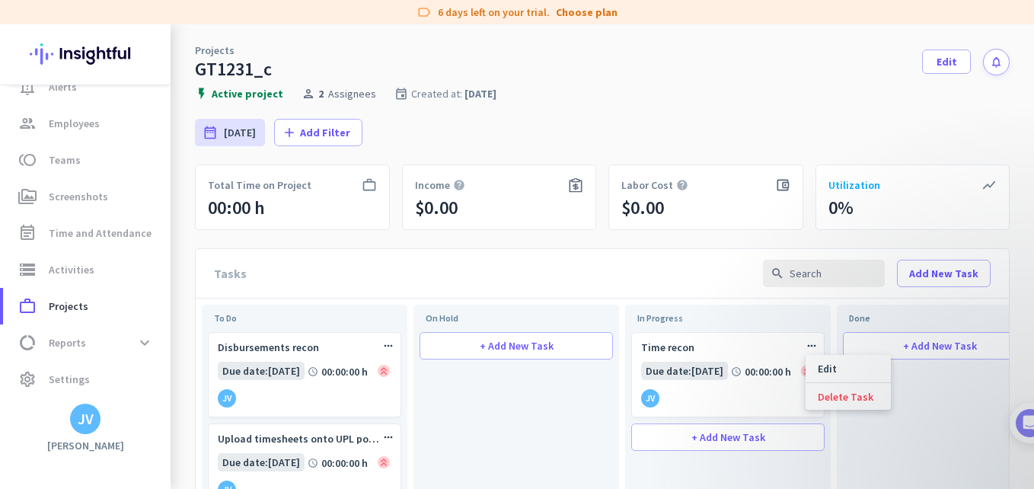
click at [883, 451] on div at bounding box center [517, 244] width 1034 height 489
click at [722, 164] on div "date_range [DATE] [DATE] - [DATE] add Add Filter" at bounding box center [602, 132] width 815 height 64
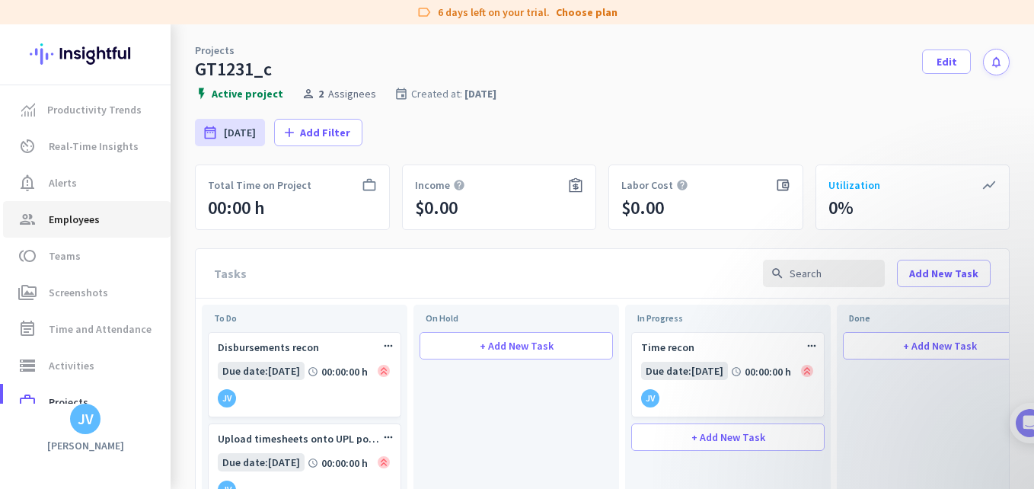
click at [94, 219] on span "Employees" at bounding box center [74, 219] width 51 height 18
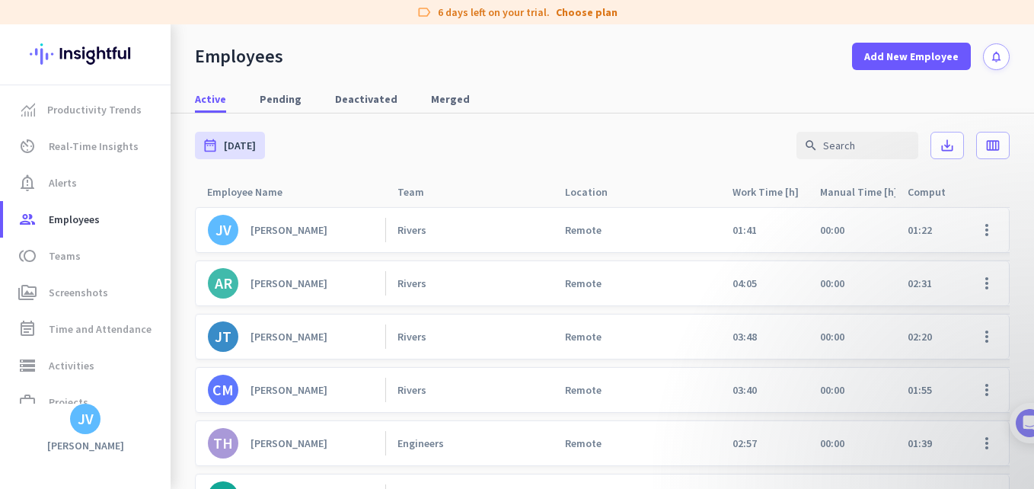
click at [299, 236] on div "[PERSON_NAME]" at bounding box center [288, 230] width 77 height 14
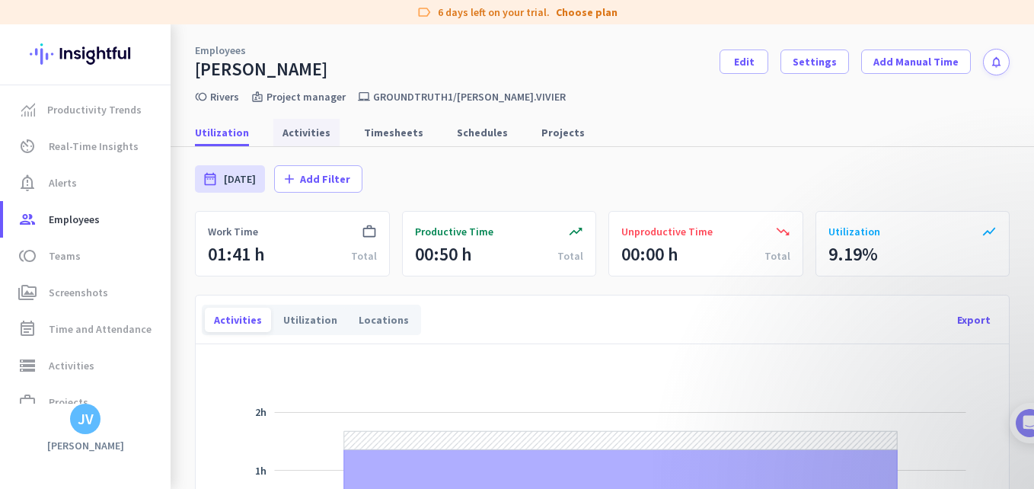
click at [292, 131] on span "Activities" at bounding box center [306, 132] width 48 height 15
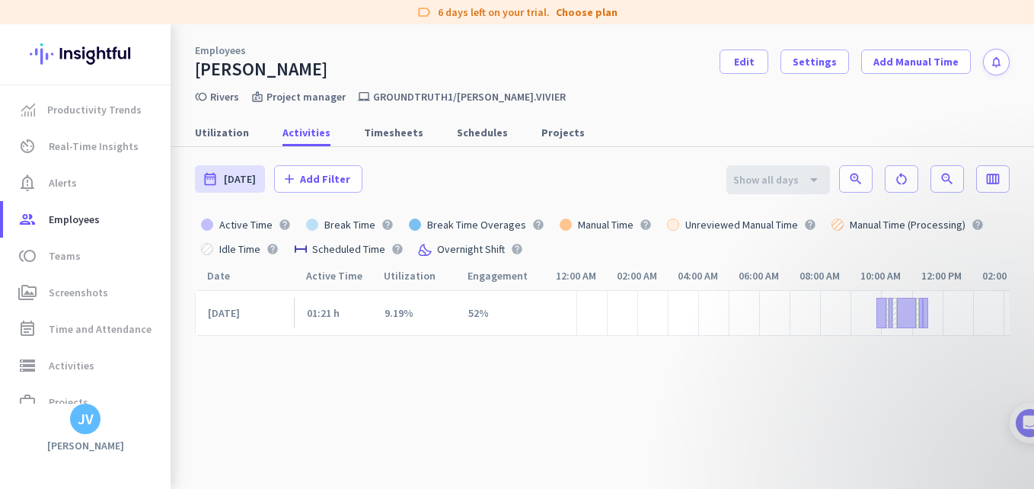
scroll to position [0, 311]
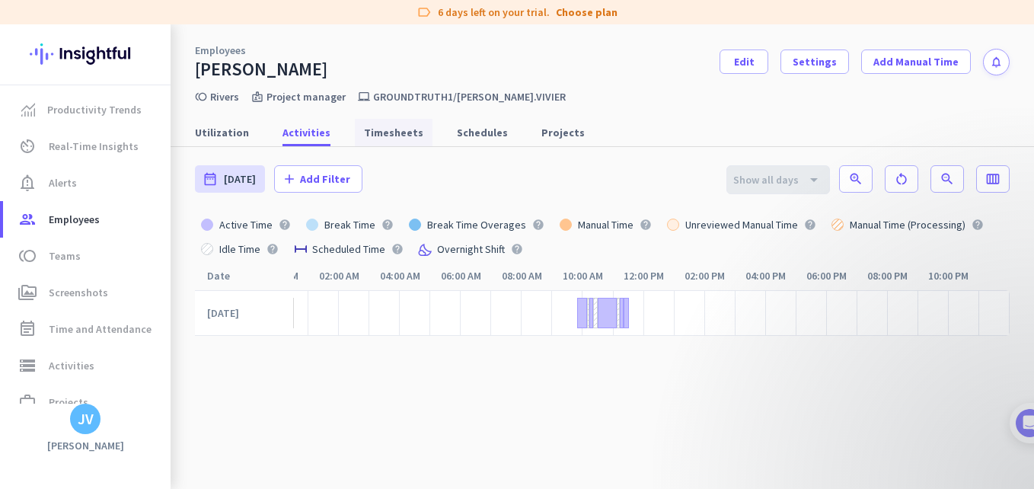
click at [385, 145] on span "Timesheets" at bounding box center [393, 132] width 59 height 27
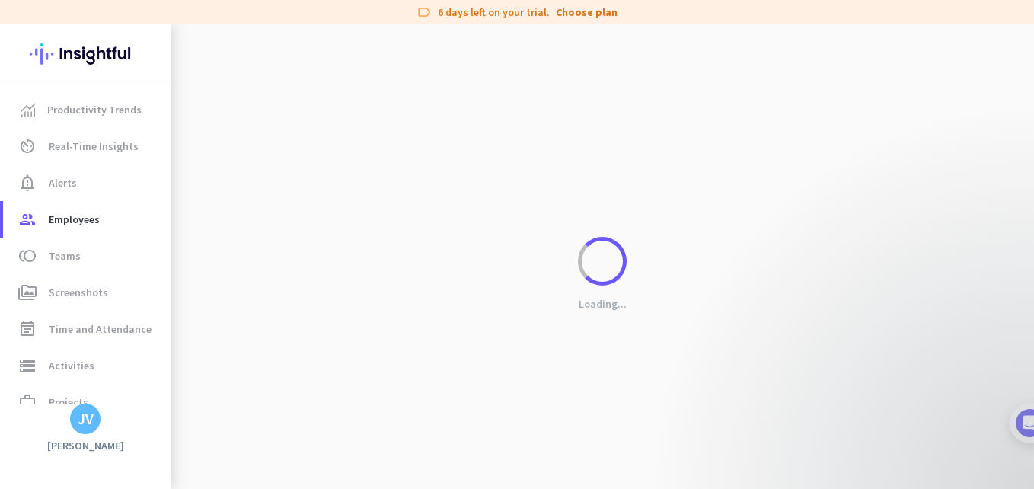
scroll to position [0, 299]
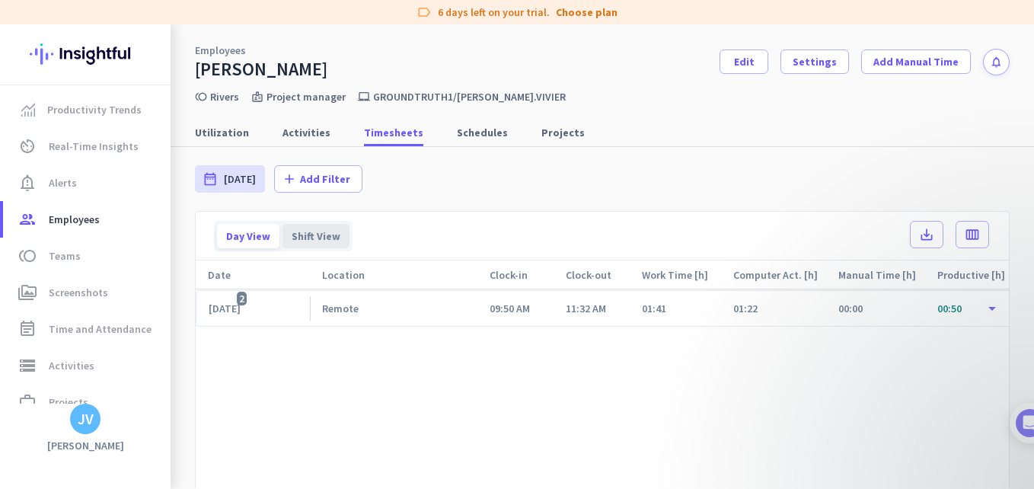
click at [308, 224] on div "Shift View" at bounding box center [315, 236] width 67 height 24
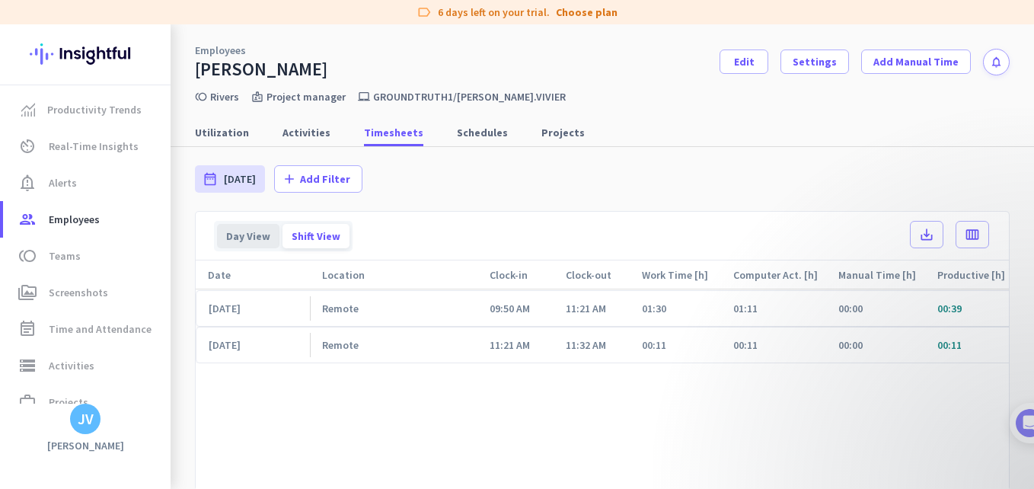
click at [225, 225] on div "Day View" at bounding box center [248, 236] width 62 height 24
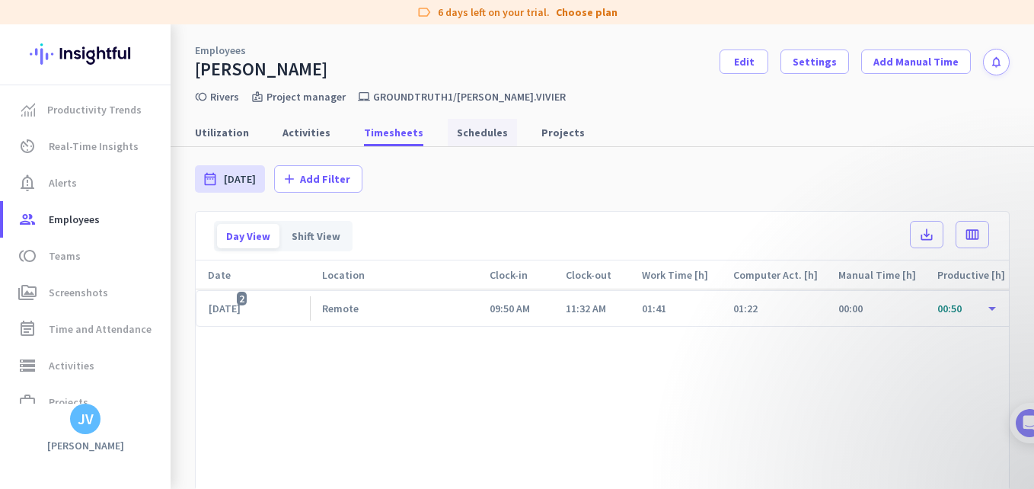
click at [477, 123] on span "Schedules" at bounding box center [482, 132] width 51 height 27
type input "[DATE] - [DATE]"
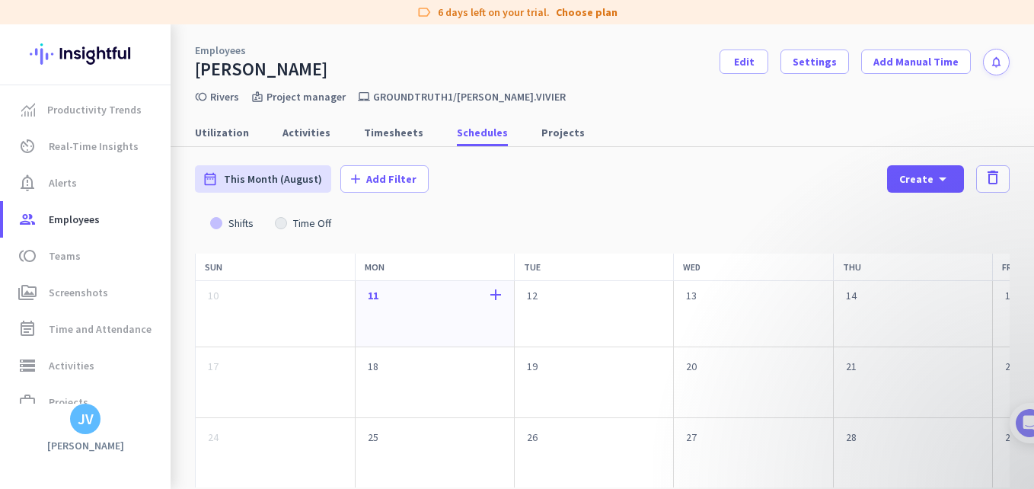
scroll to position [152, 0]
click at [546, 140] on span "Projects" at bounding box center [562, 132] width 43 height 27
type input "[DATE] - [DATE]"
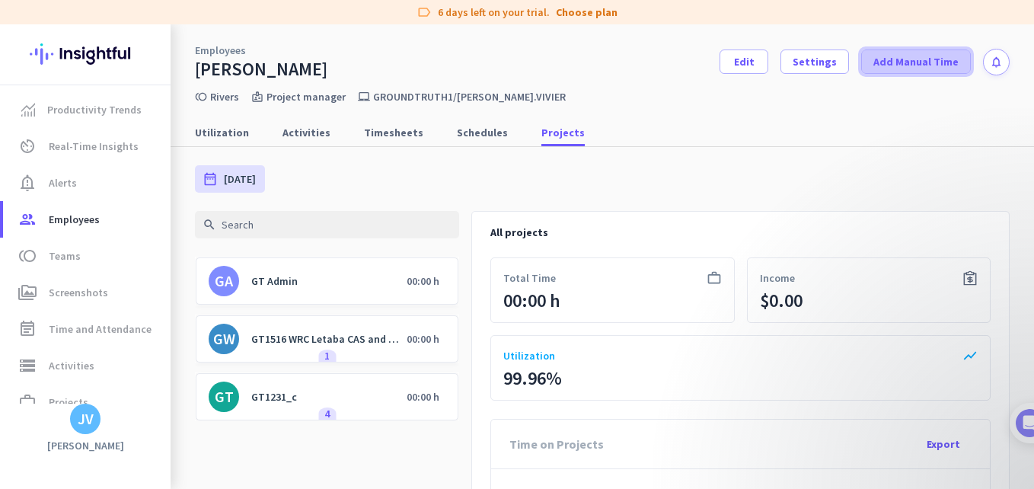
click at [862, 59] on span at bounding box center [916, 61] width 108 height 37
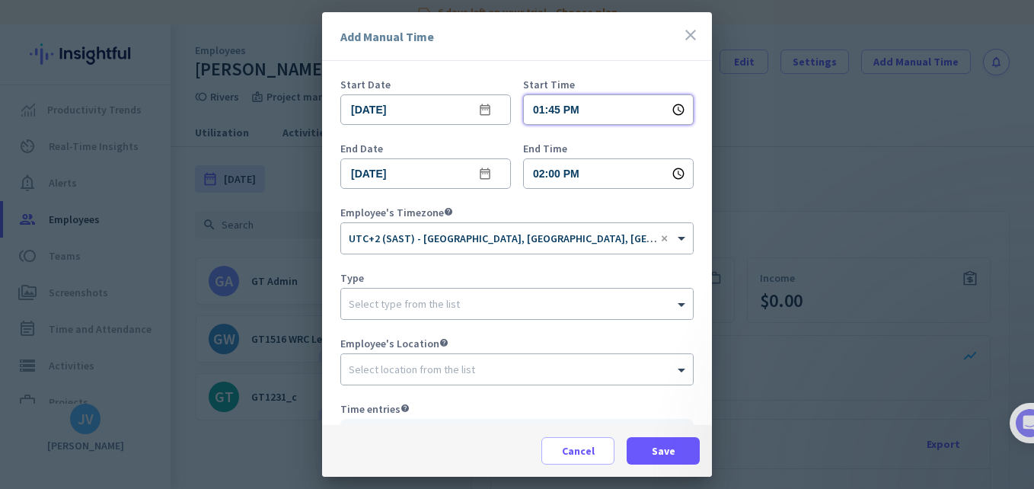
click at [573, 109] on input "01:45 PM" at bounding box center [608, 109] width 171 height 30
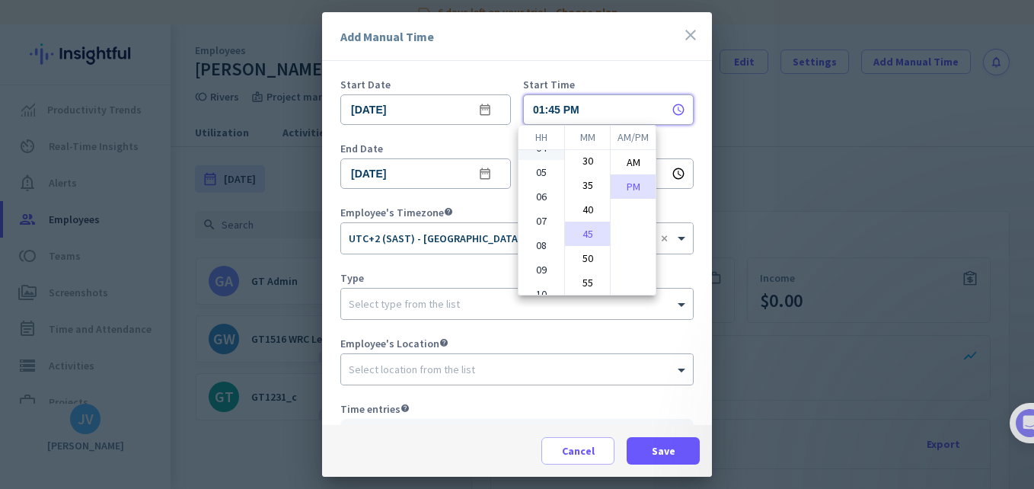
scroll to position [101, 0]
click at [539, 232] on li "08" at bounding box center [541, 231] width 46 height 24
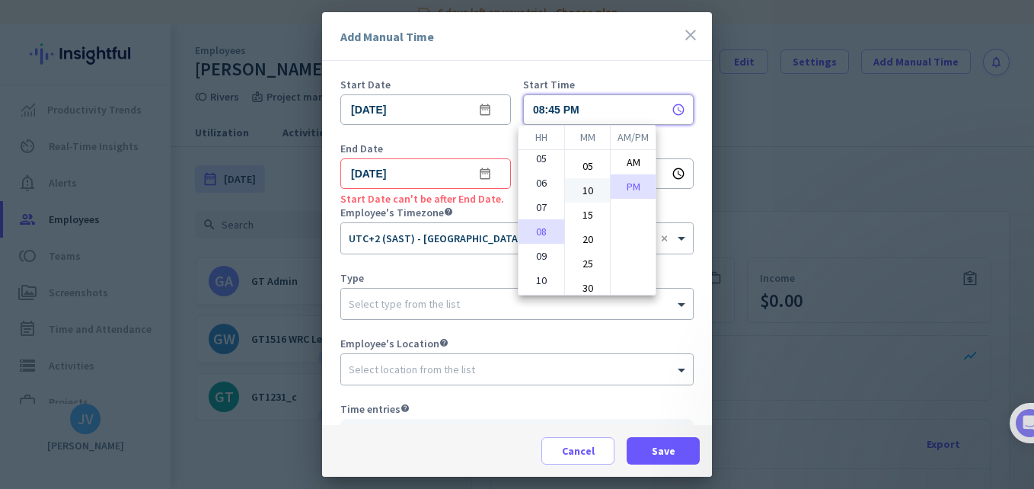
scroll to position [0, 0]
click at [580, 161] on li "00" at bounding box center [587, 162] width 45 height 24
click at [627, 160] on li "AM" at bounding box center [633, 162] width 45 height 24
type input "08:00 AM"
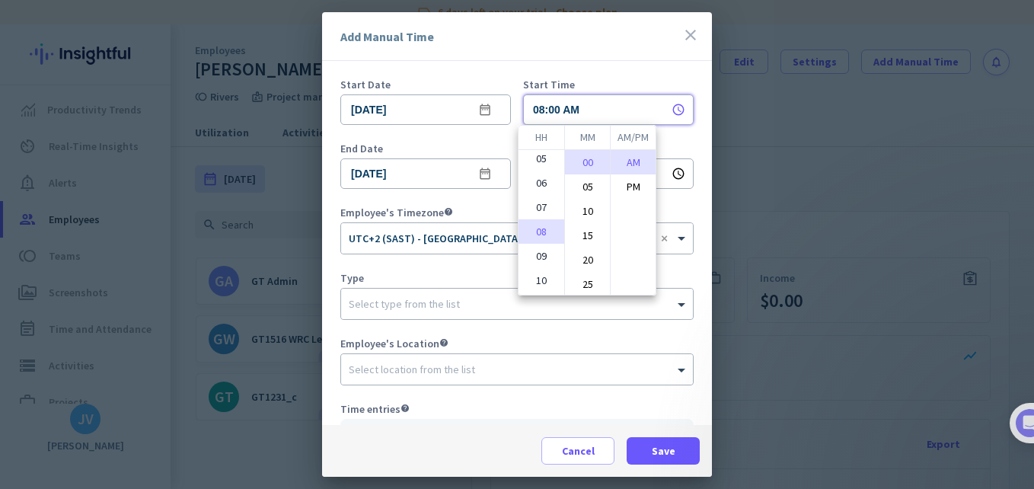
click at [477, 197] on div at bounding box center [517, 244] width 1034 height 489
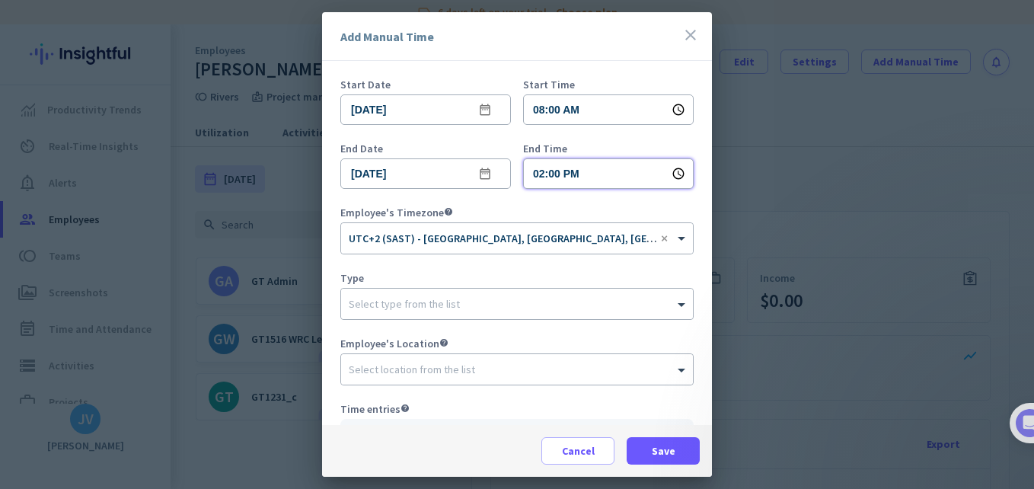
click at [557, 172] on input "02:00 PM" at bounding box center [608, 173] width 171 height 30
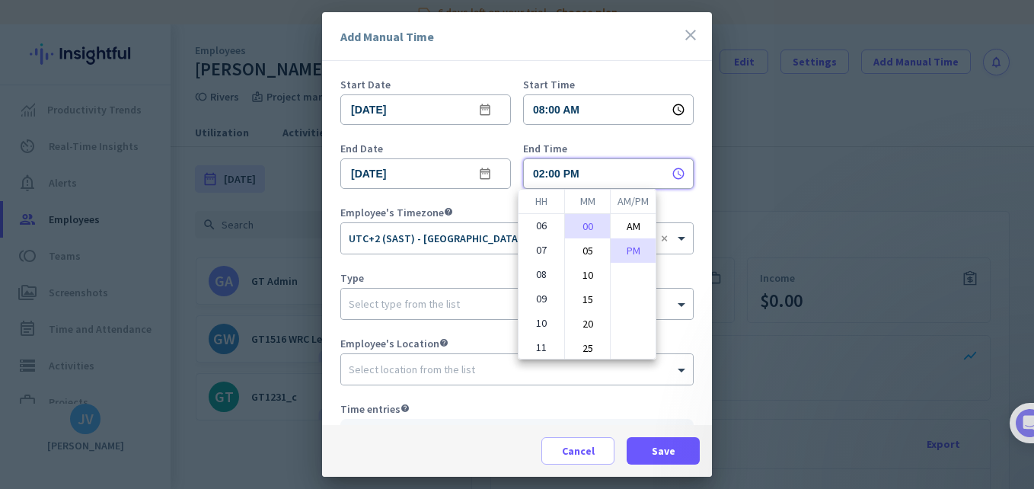
scroll to position [124, 0]
click at [539, 344] on li "11" at bounding box center [541, 345] width 46 height 24
click at [577, 222] on li "00" at bounding box center [587, 226] width 45 height 24
click at [614, 232] on li "AM" at bounding box center [633, 226] width 45 height 24
type input "11:00 AM"
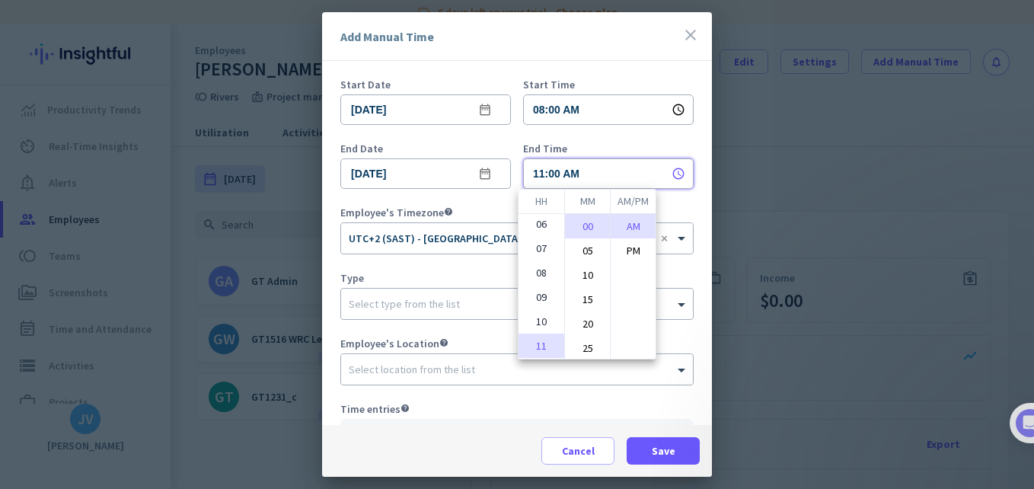
click at [499, 209] on div at bounding box center [517, 244] width 1034 height 489
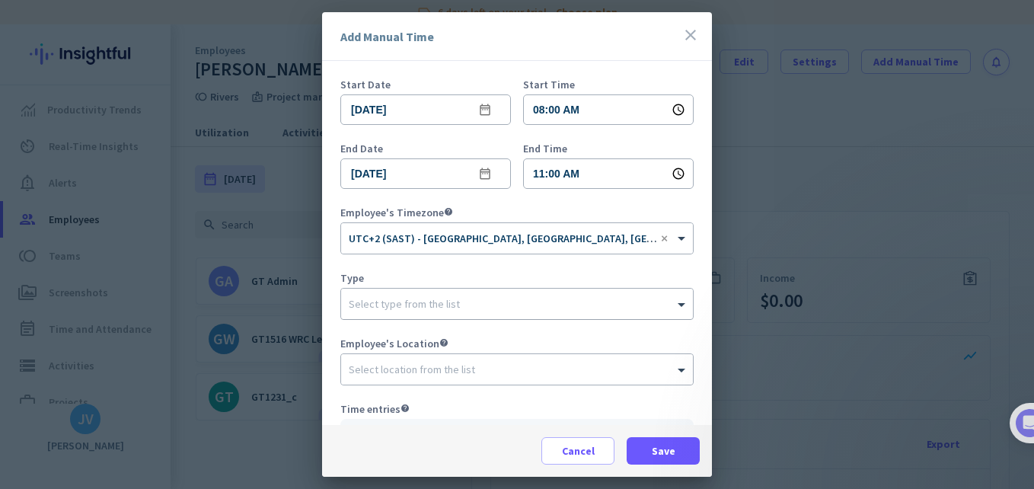
click at [446, 305] on input "text" at bounding box center [502, 300] width 306 height 11
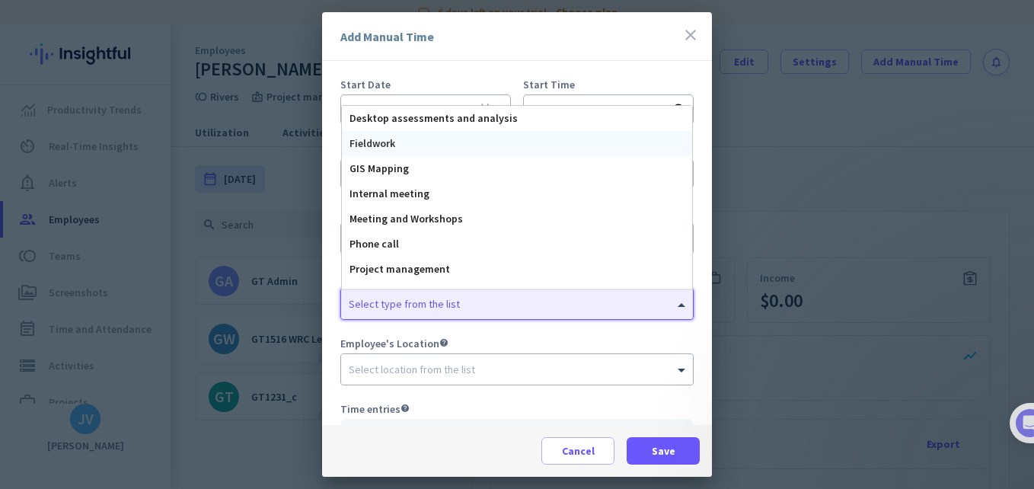
scroll to position [69, 0]
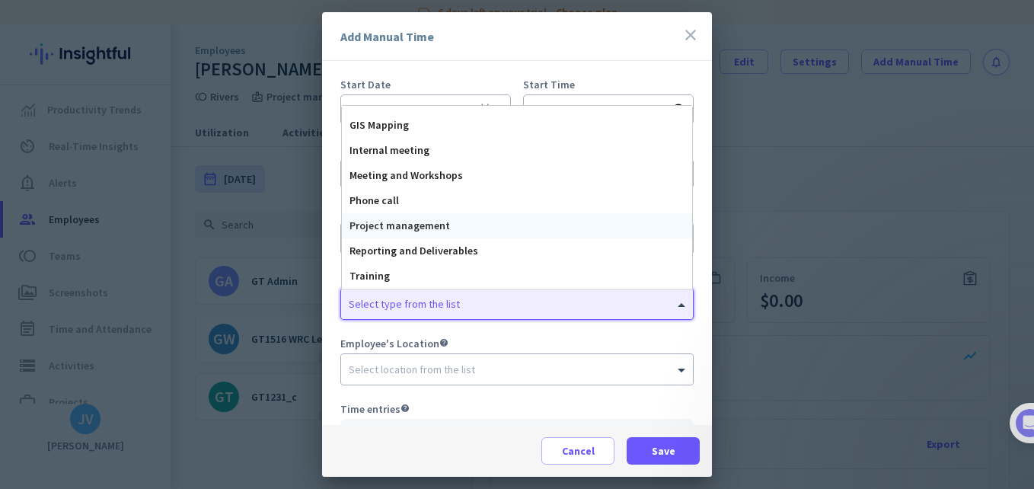
click at [444, 221] on span "Project management" at bounding box center [399, 226] width 100 height 14
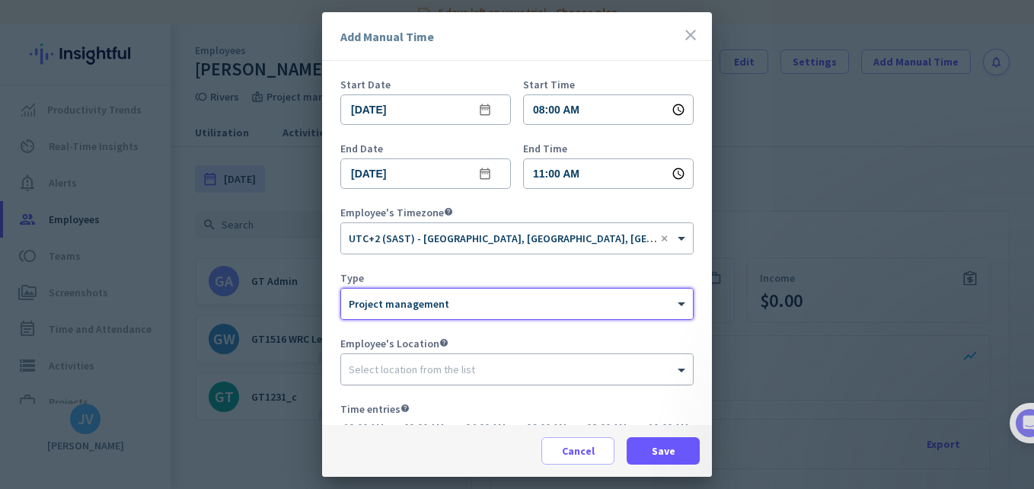
scroll to position [0, 249]
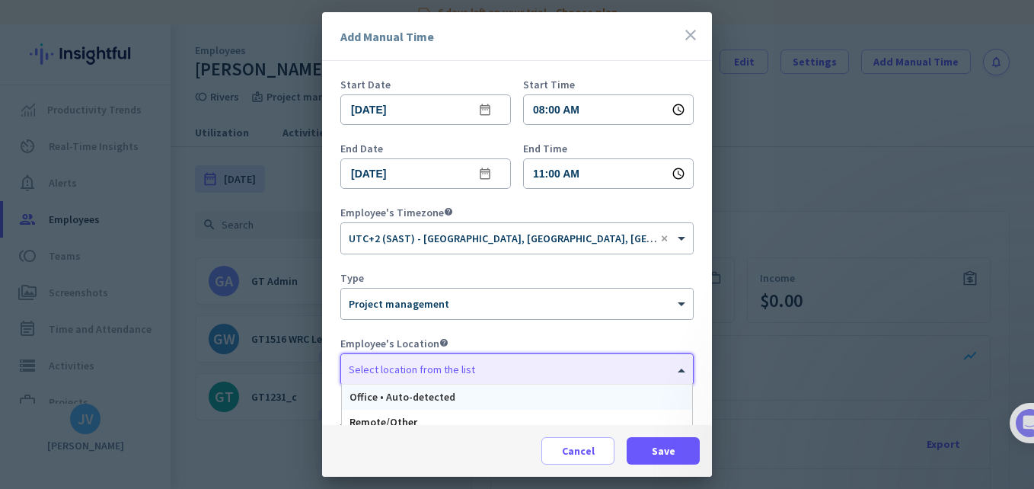
click at [455, 362] on input "text" at bounding box center [502, 366] width 306 height 11
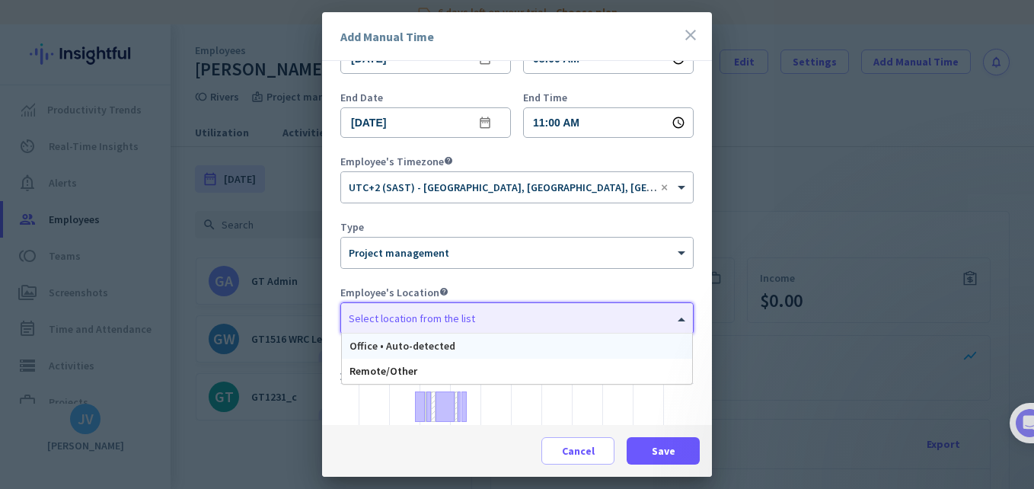
click at [451, 355] on div "Office • Auto-detected" at bounding box center [517, 345] width 350 height 25
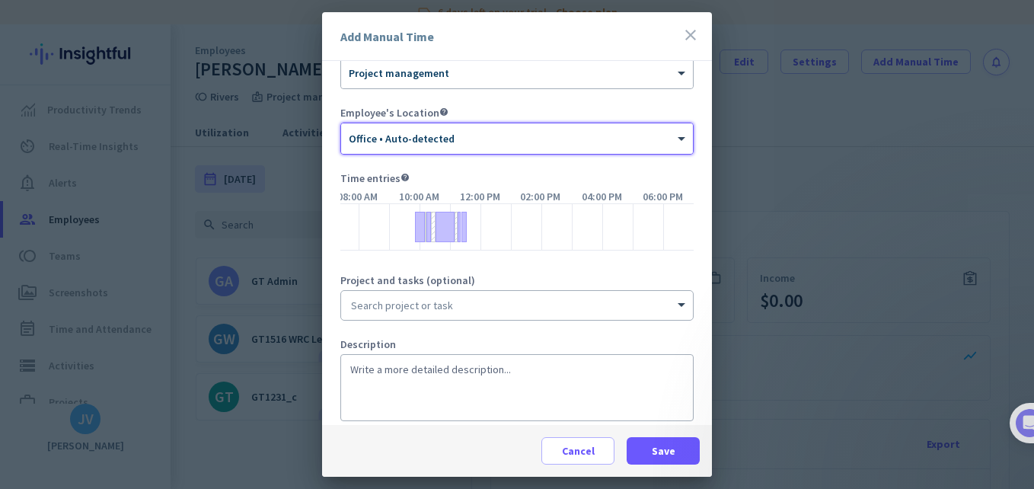
scroll to position [250, 0]
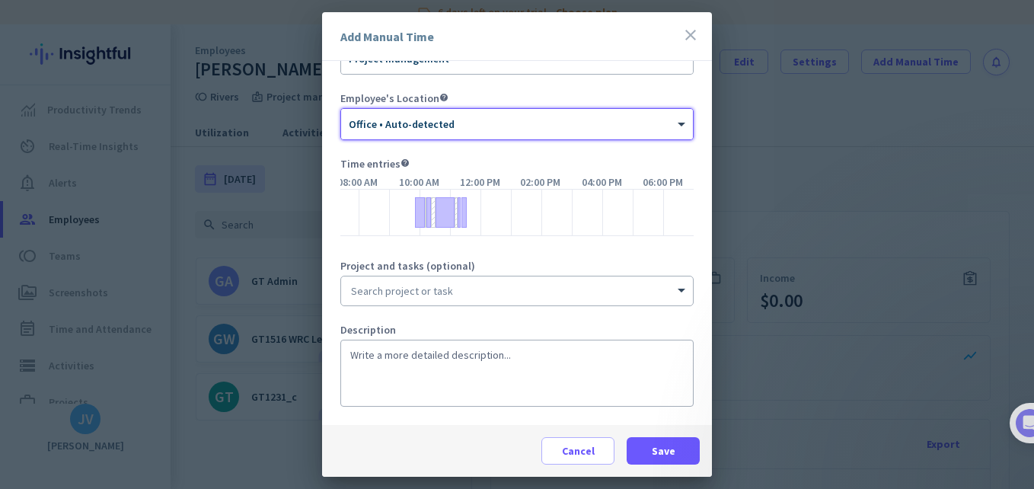
click at [451, 299] on input at bounding box center [517, 290] width 352 height 29
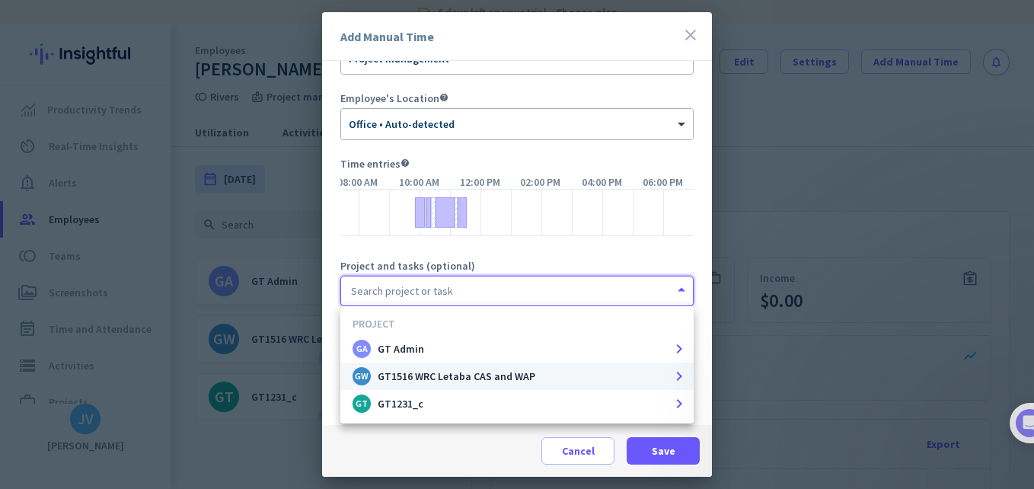
click at [451, 381] on p "GT1516 WRC Letaba CAS and WAP" at bounding box center [457, 376] width 158 height 14
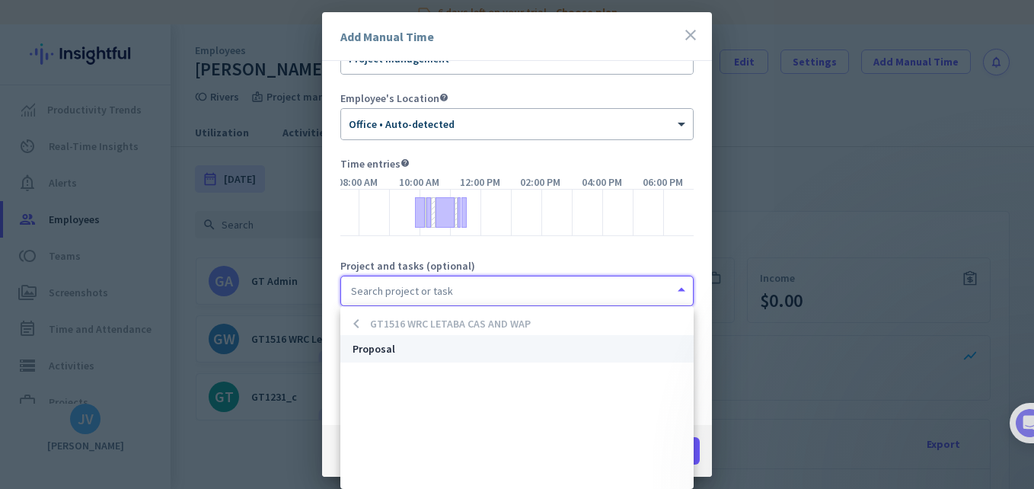
click at [426, 347] on div "Proposal" at bounding box center [507, 349] width 310 height 14
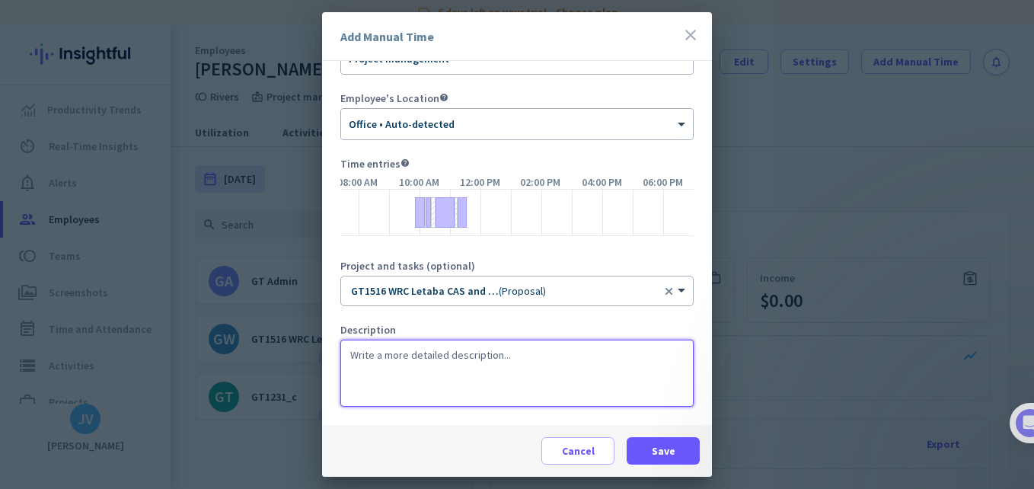
click at [426, 372] on textarea at bounding box center [516, 373] width 353 height 67
type textarea "Uploading researcher onto WRC portal."
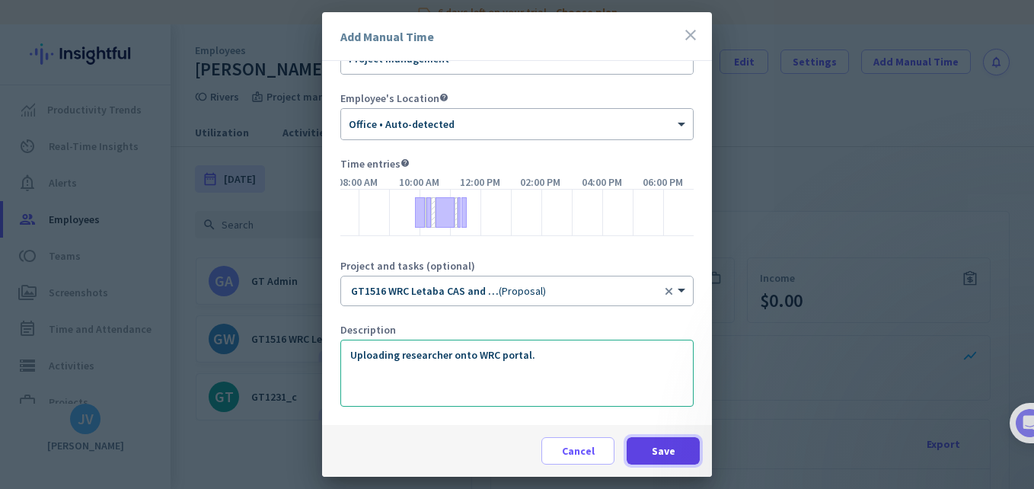
click at [649, 446] on span at bounding box center [663, 450] width 73 height 37
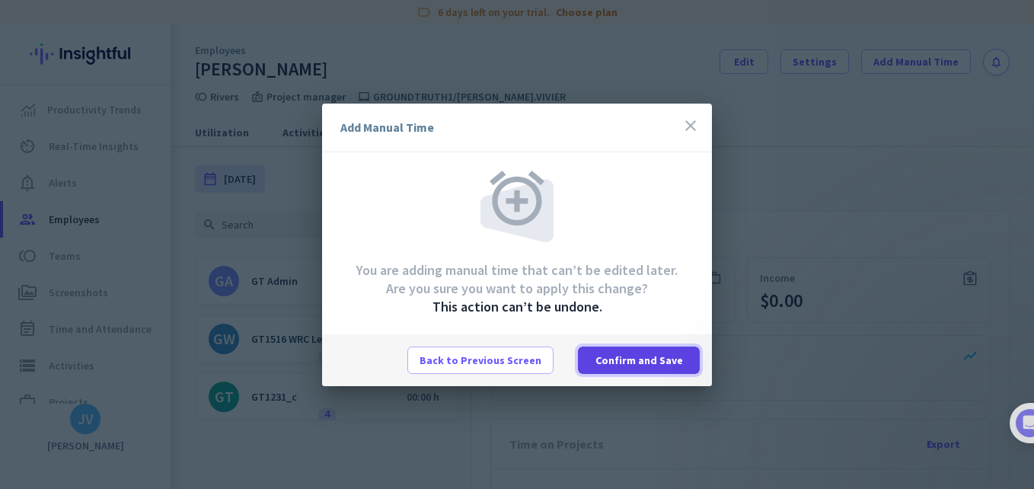
click at [627, 360] on span "Confirm and Save" at bounding box center [639, 359] width 88 height 15
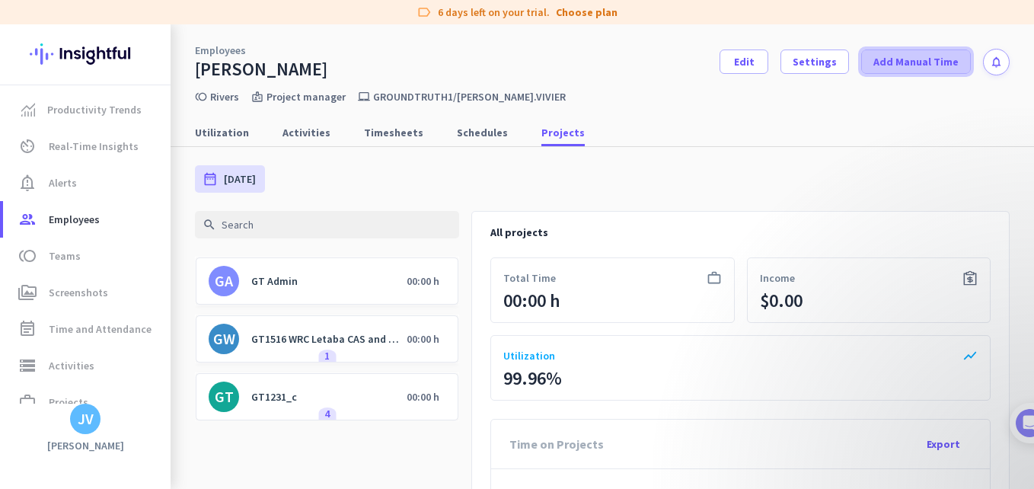
click at [862, 60] on span at bounding box center [916, 61] width 108 height 37
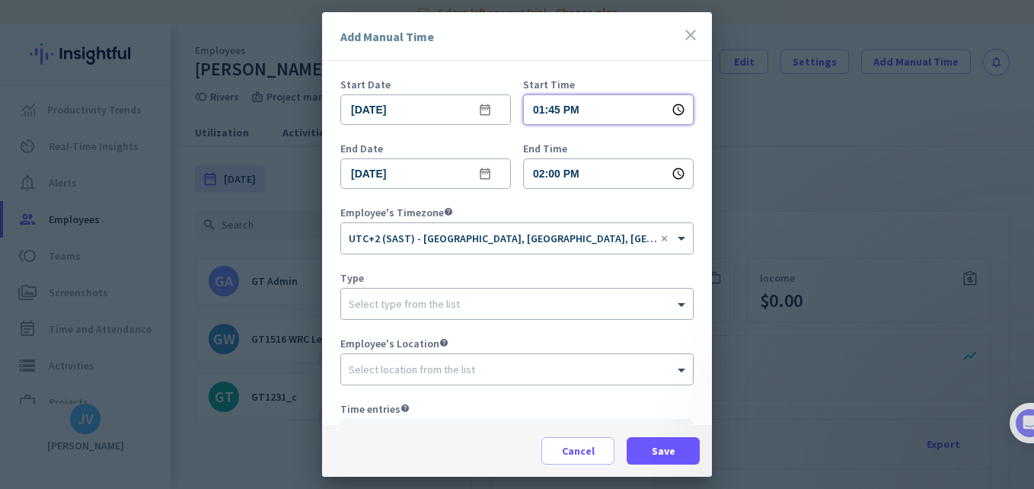
click at [570, 110] on input "01:45 PM" at bounding box center [608, 109] width 171 height 30
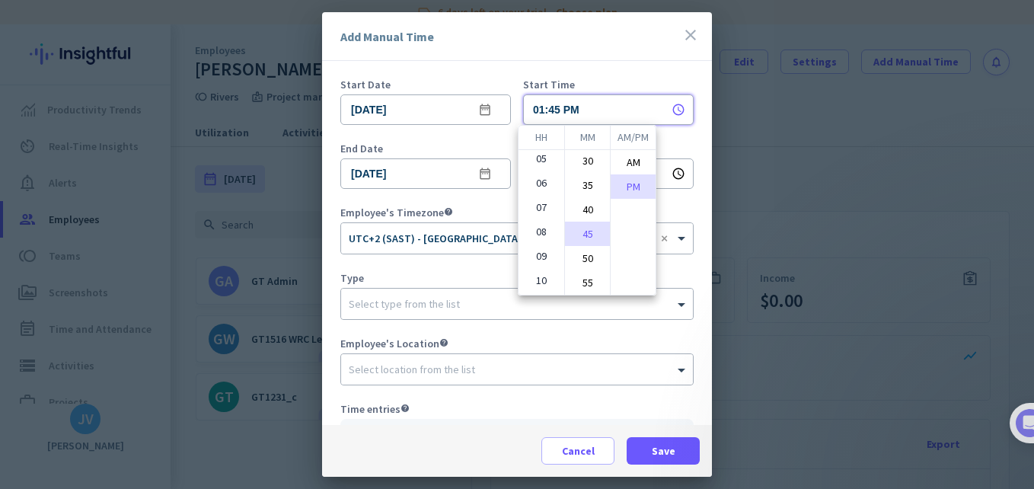
scroll to position [148, 0]
click at [541, 250] on li "11" at bounding box center [541, 258] width 46 height 24
click at [591, 171] on li "30" at bounding box center [587, 160] width 45 height 24
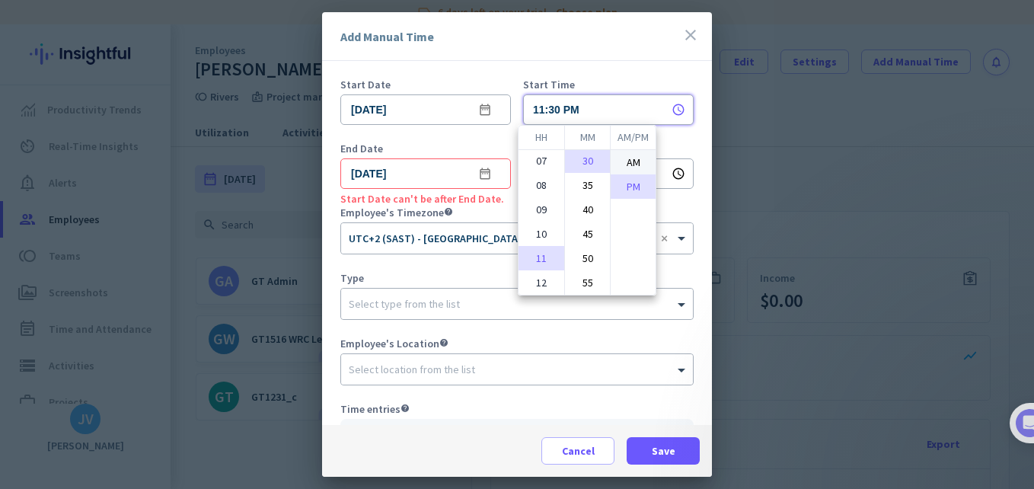
click at [630, 166] on li "AM" at bounding box center [633, 162] width 45 height 24
type input "11:30 AM"
click at [481, 203] on div at bounding box center [517, 244] width 1034 height 489
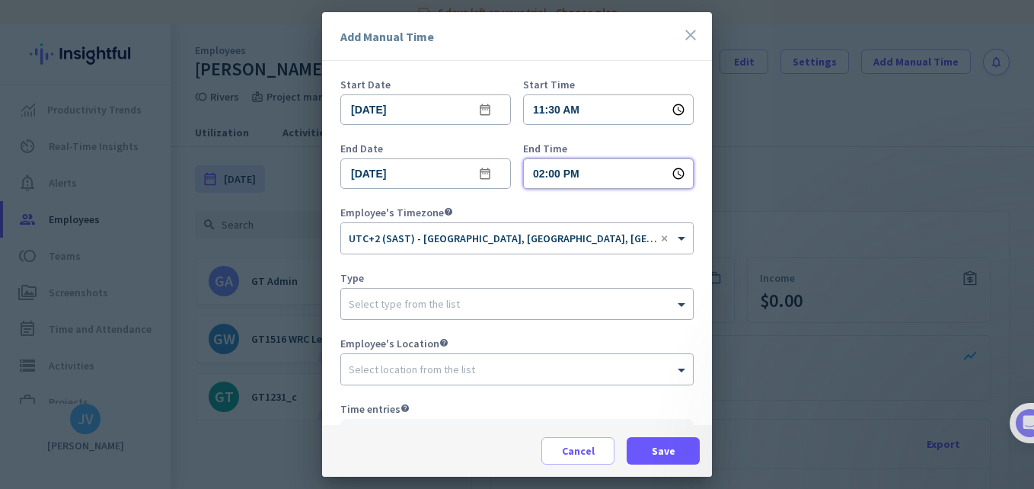
click at [600, 183] on input "02:00 PM" at bounding box center [608, 173] width 171 height 30
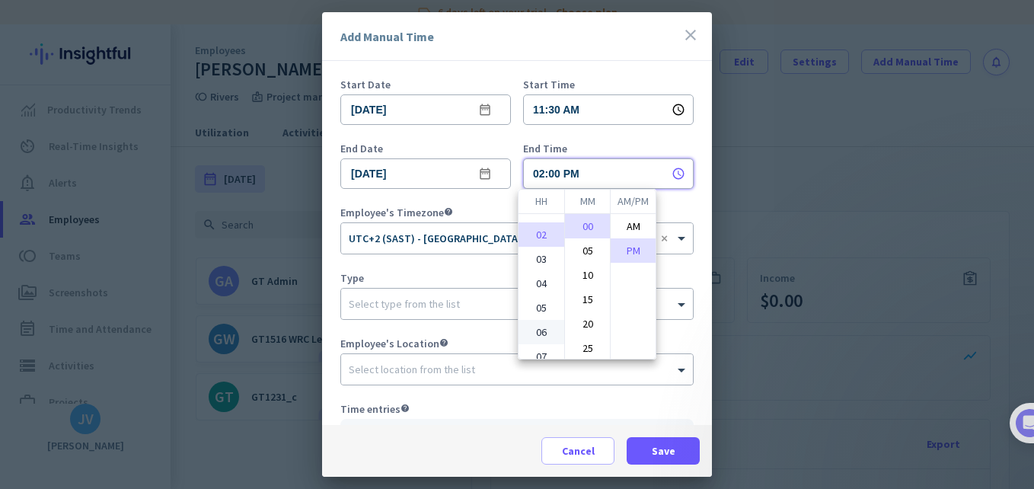
scroll to position [0, 0]
click at [535, 227] on li "01" at bounding box center [541, 226] width 46 height 24
type input "01:00 PM"
click at [627, 239] on li "PM" at bounding box center [633, 250] width 45 height 24
click at [469, 276] on div at bounding box center [517, 244] width 1034 height 489
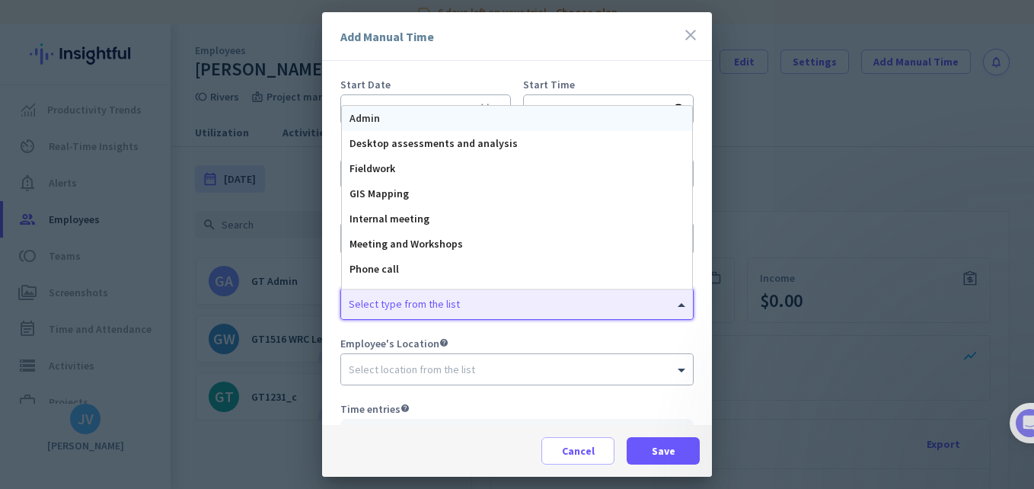
click at [493, 293] on div at bounding box center [517, 299] width 352 height 15
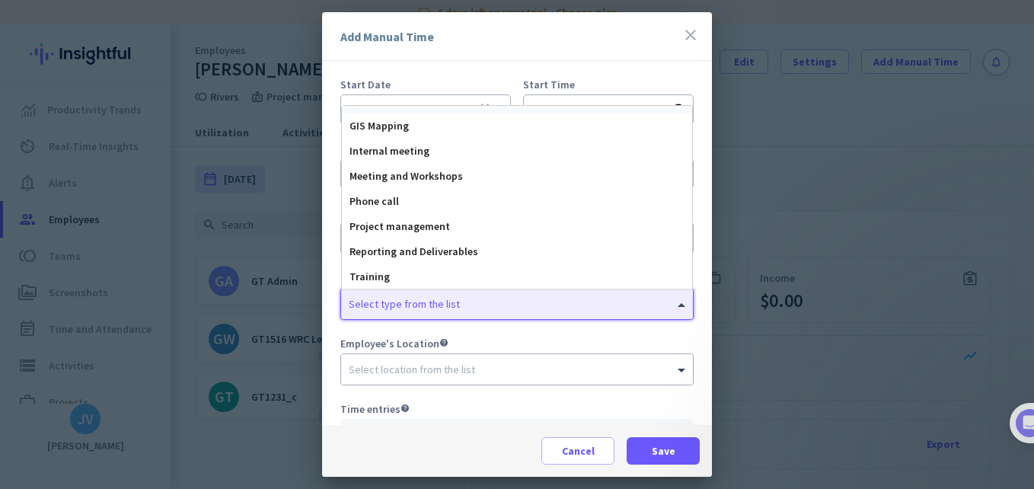
scroll to position [69, 0]
click at [477, 222] on div "Project management" at bounding box center [517, 225] width 350 height 25
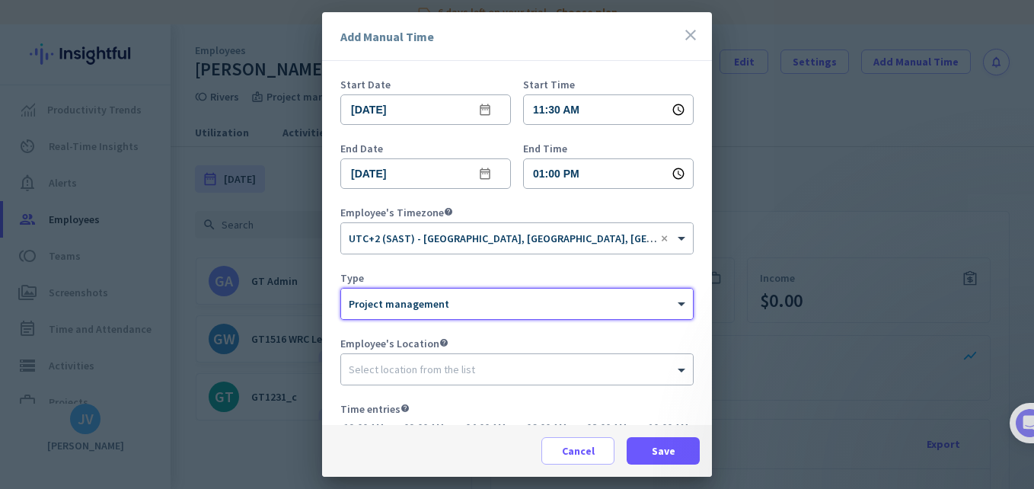
scroll to position [0, 191]
click at [483, 358] on div at bounding box center [517, 365] width 352 height 15
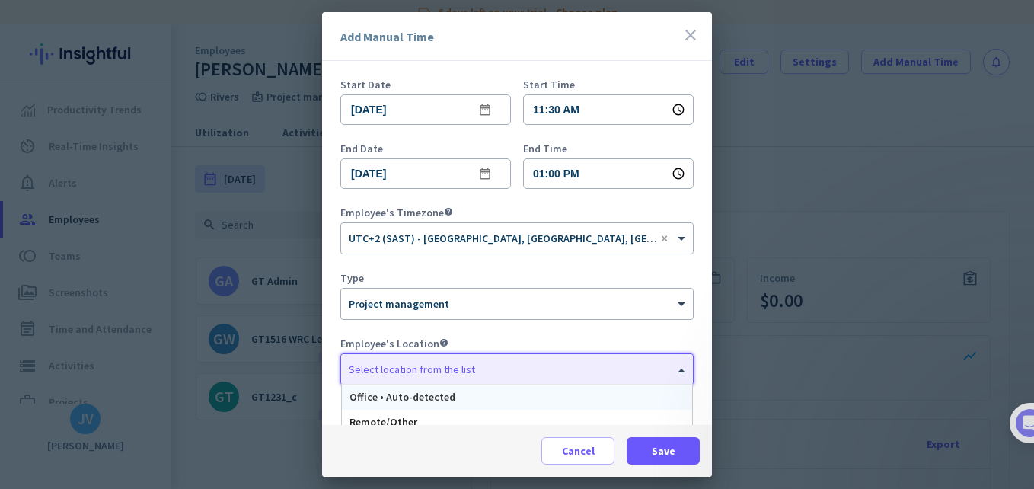
scroll to position [101, 0]
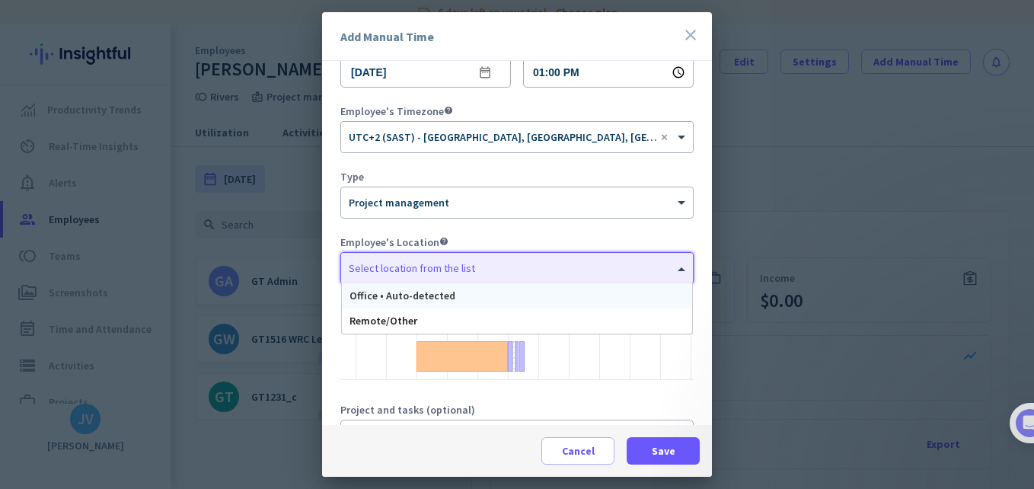
click at [462, 299] on div "Office • Auto-detected" at bounding box center [517, 295] width 350 height 25
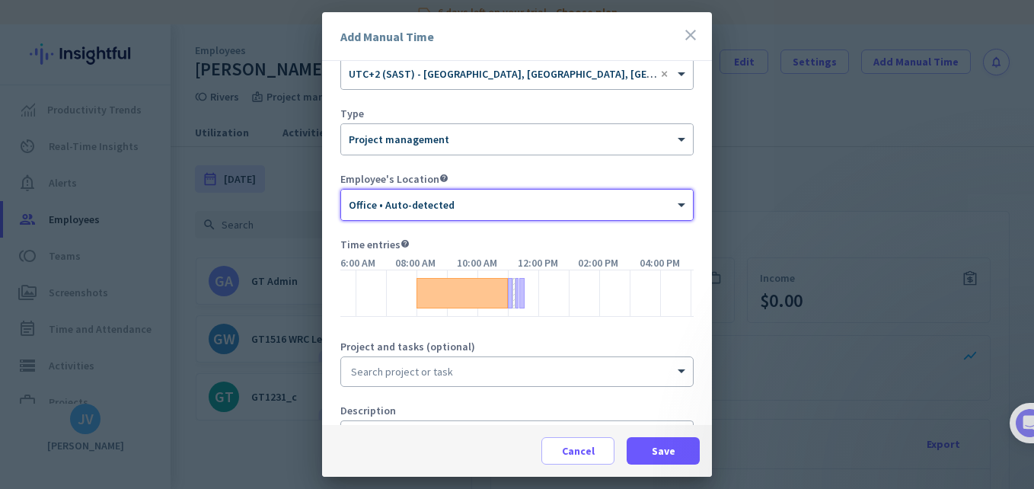
scroll to position [250, 0]
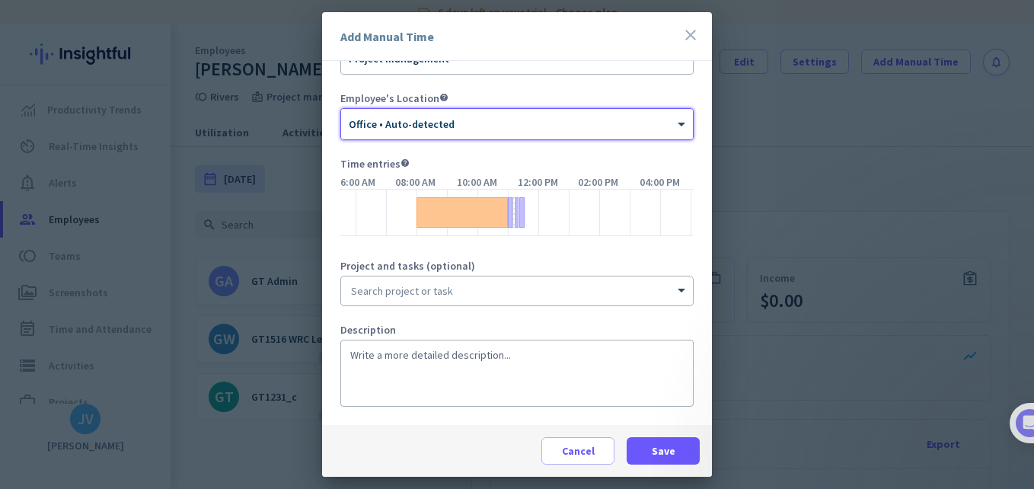
click at [462, 299] on input at bounding box center [517, 290] width 352 height 29
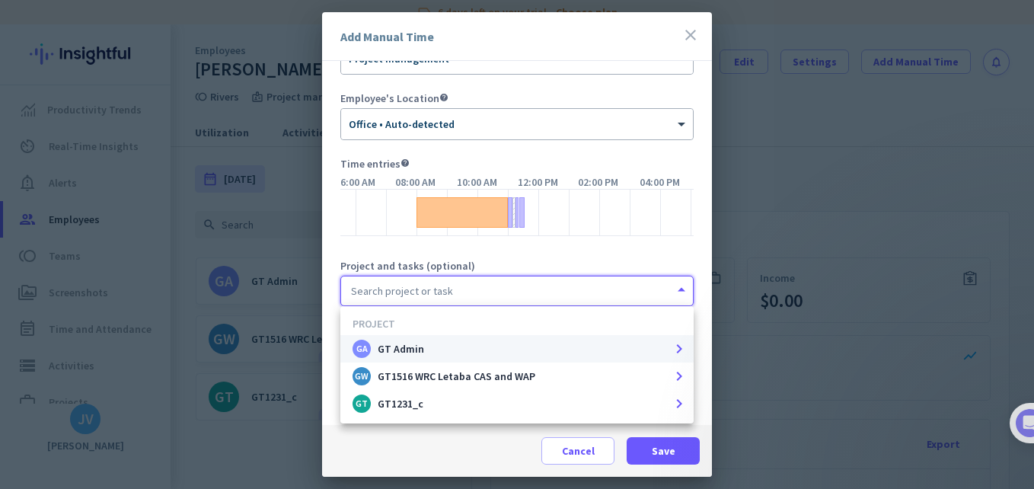
click at [459, 343] on div "GA GT Admin" at bounding box center [507, 349] width 310 height 18
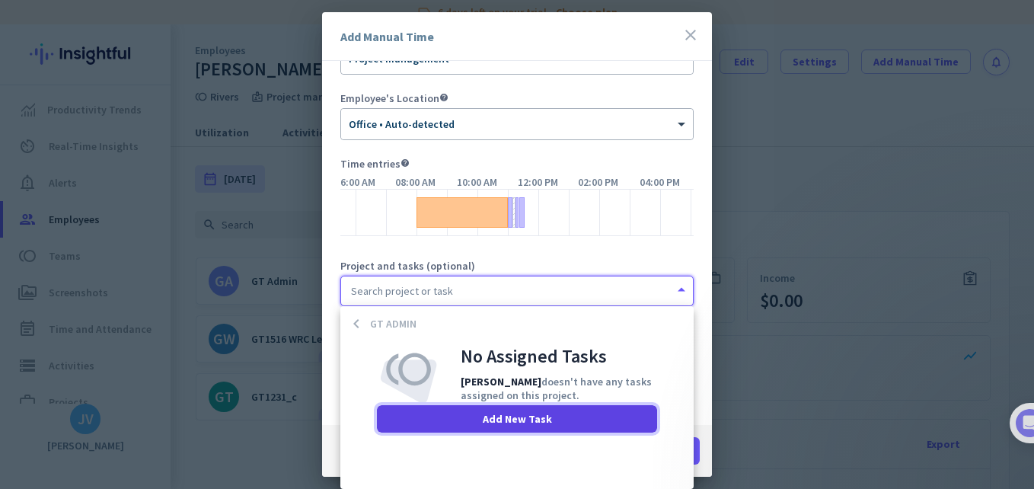
click at [467, 425] on span at bounding box center [517, 418] width 280 height 37
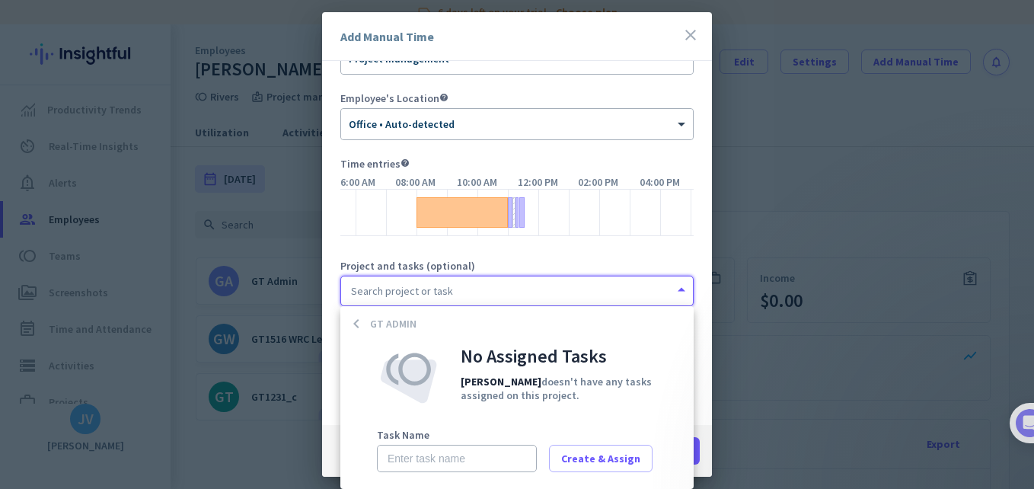
scroll to position [21, 0]
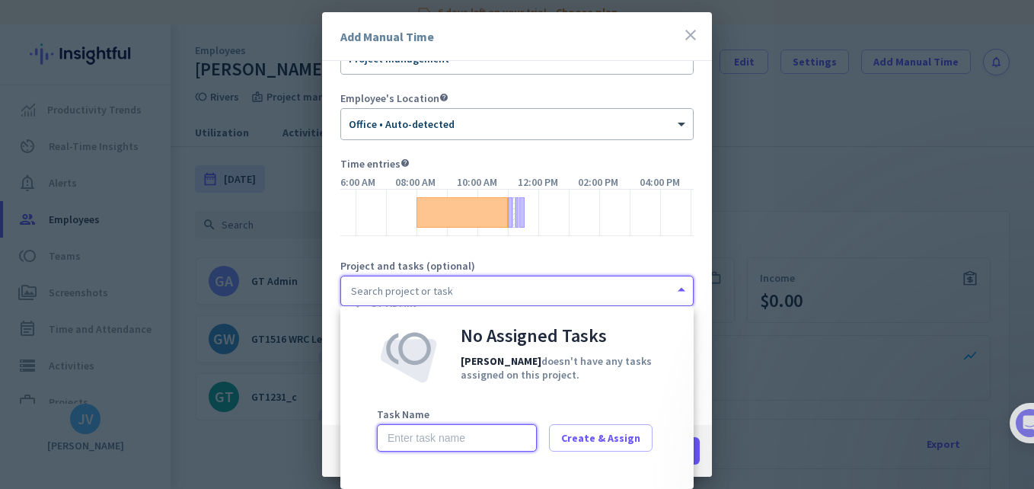
click at [466, 430] on input "text" at bounding box center [457, 437] width 160 height 27
type input "GTx Rivers"
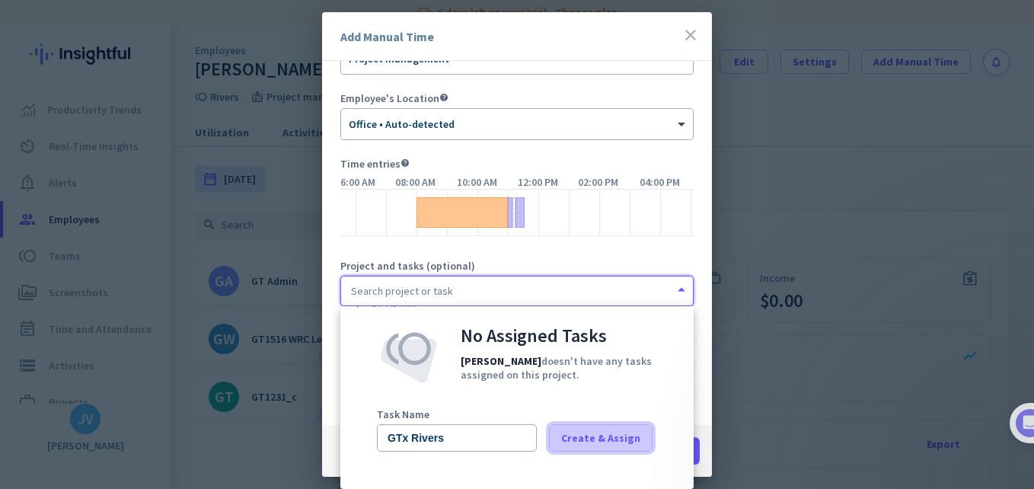
click at [589, 426] on span at bounding box center [601, 437] width 102 height 37
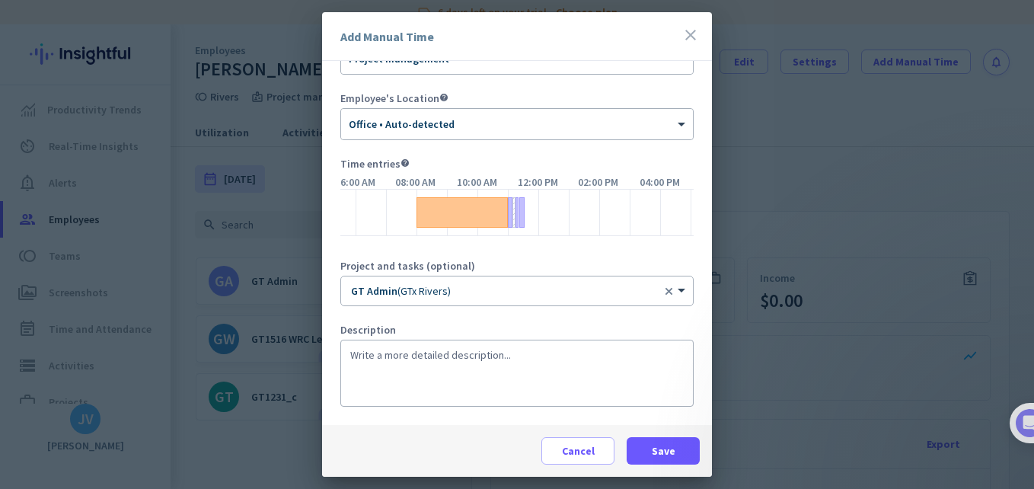
scroll to position [5, 0]
click at [427, 339] on div "Description" at bounding box center [516, 365] width 353 height 82
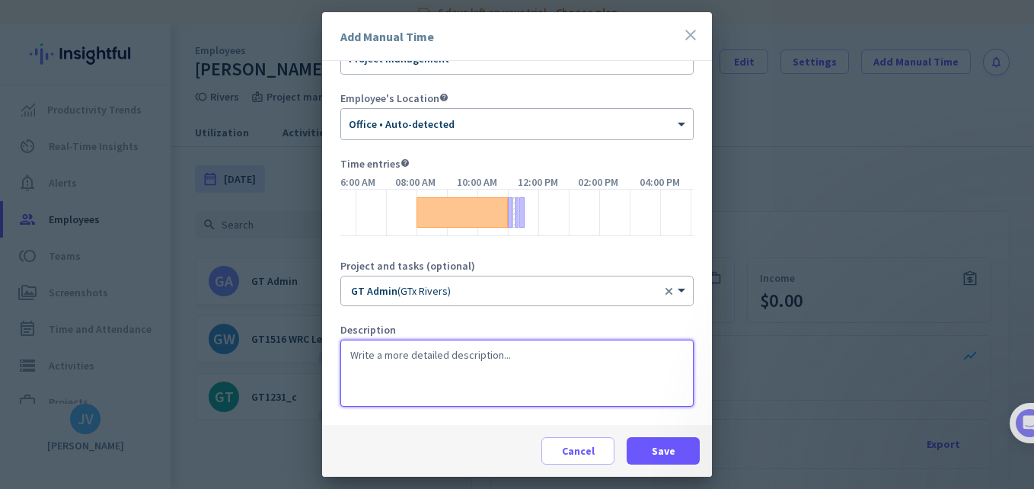
click at [439, 347] on textarea at bounding box center [516, 373] width 353 height 67
type textarea "B"
type textarea "DBSA budgets and assisting team with requests."
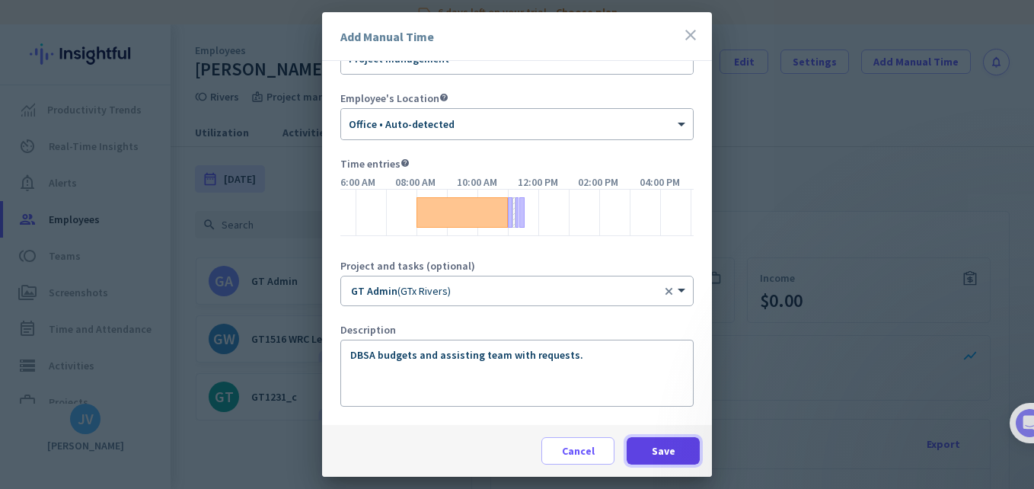
click at [669, 435] on span at bounding box center [663, 450] width 73 height 37
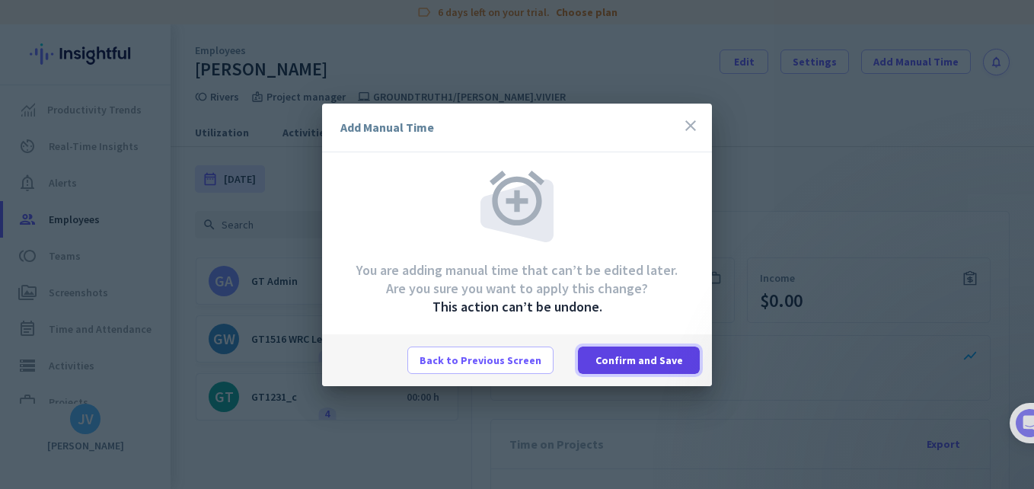
click at [678, 372] on span at bounding box center [639, 360] width 122 height 37
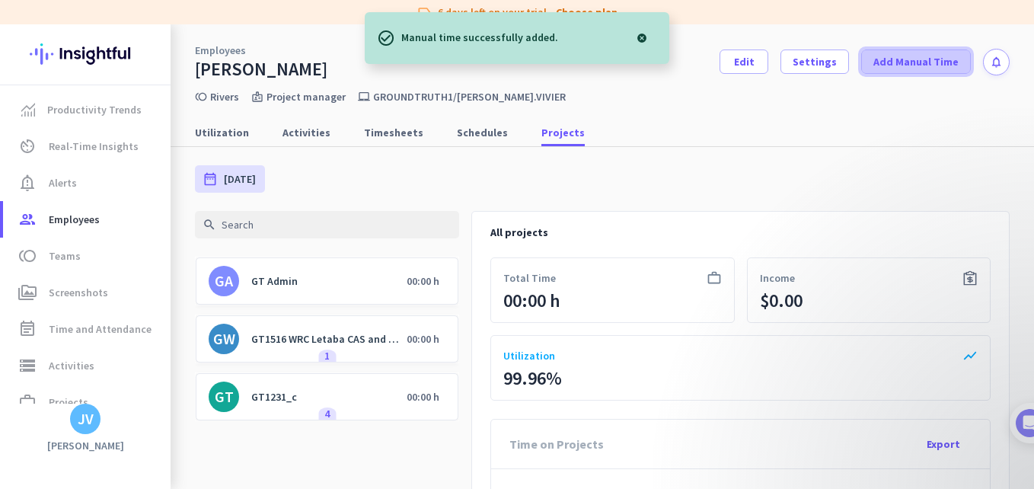
click at [892, 72] on span at bounding box center [916, 61] width 108 height 37
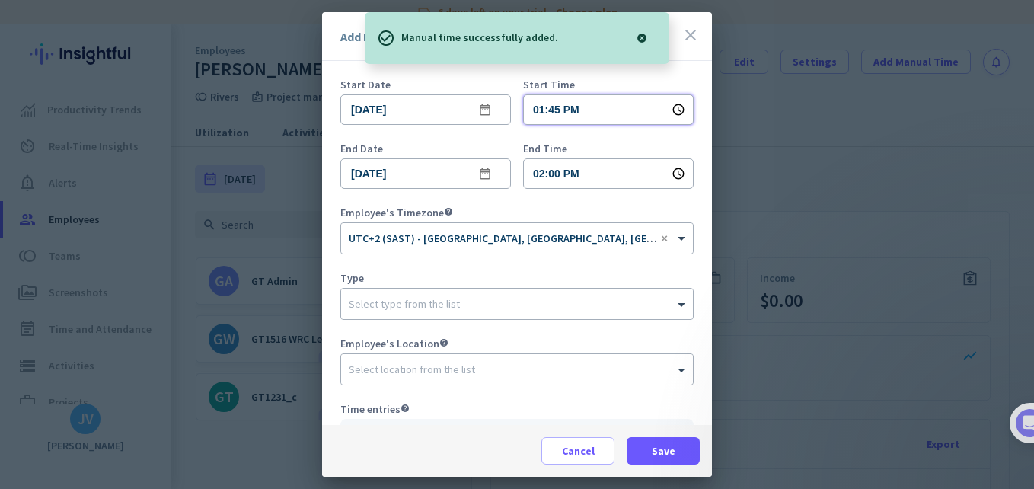
click at [549, 117] on input "01:45 PM" at bounding box center [608, 109] width 171 height 30
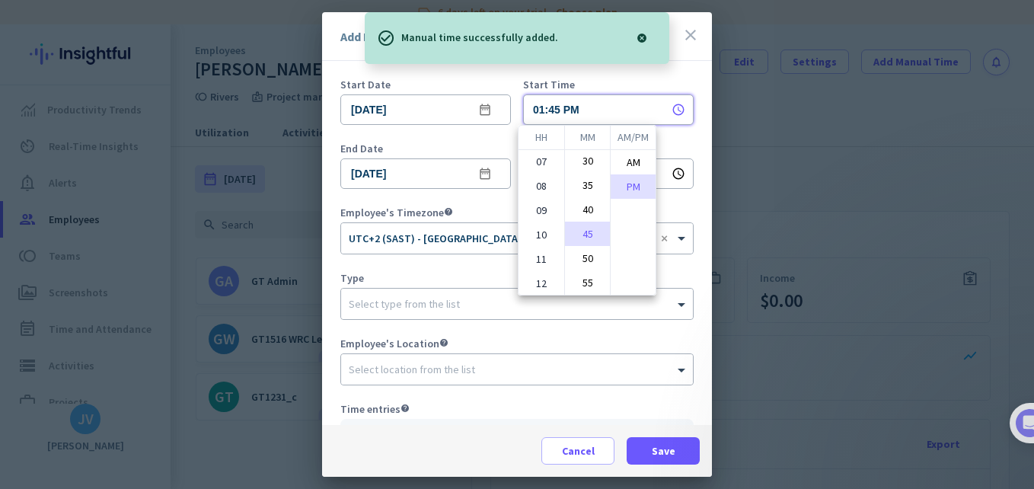
scroll to position [148, 0]
click at [537, 212] on li "09" at bounding box center [541, 209] width 46 height 24
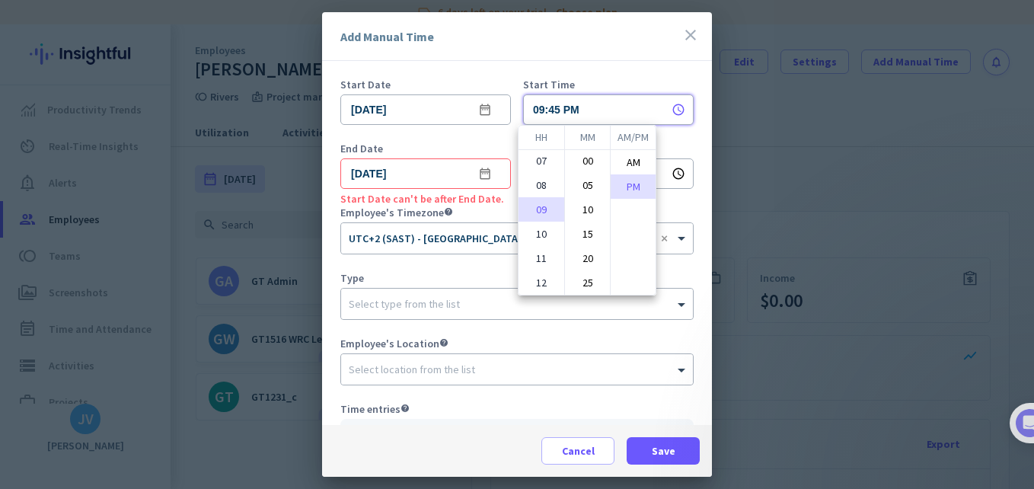
scroll to position [0, 0]
click at [580, 170] on li "00" at bounding box center [587, 162] width 45 height 24
click at [610, 156] on div "AM/PM AM PM" at bounding box center [633, 210] width 46 height 169
click at [628, 161] on li "AM" at bounding box center [633, 162] width 45 height 24
type input "09:00 AM"
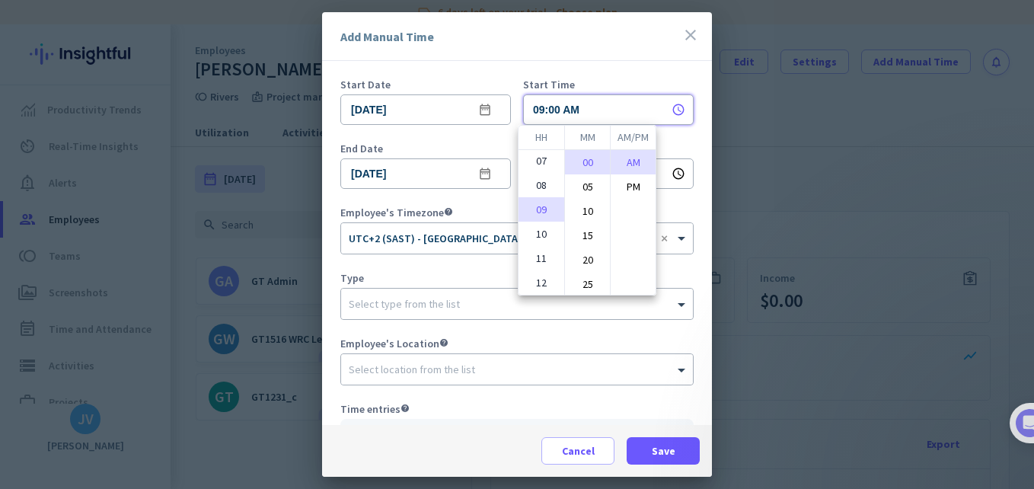
click at [471, 202] on div at bounding box center [517, 244] width 1034 height 489
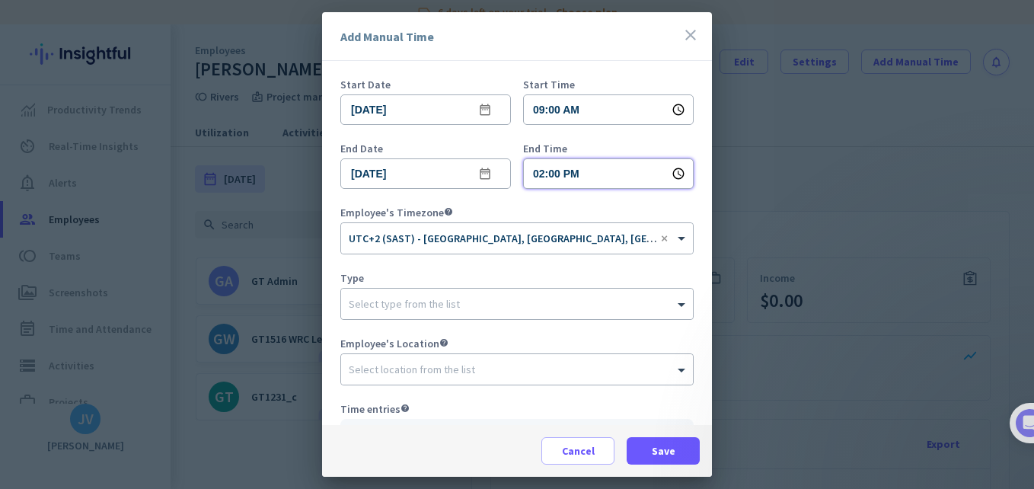
click at [604, 185] on input "02:00 PM" at bounding box center [608, 173] width 171 height 30
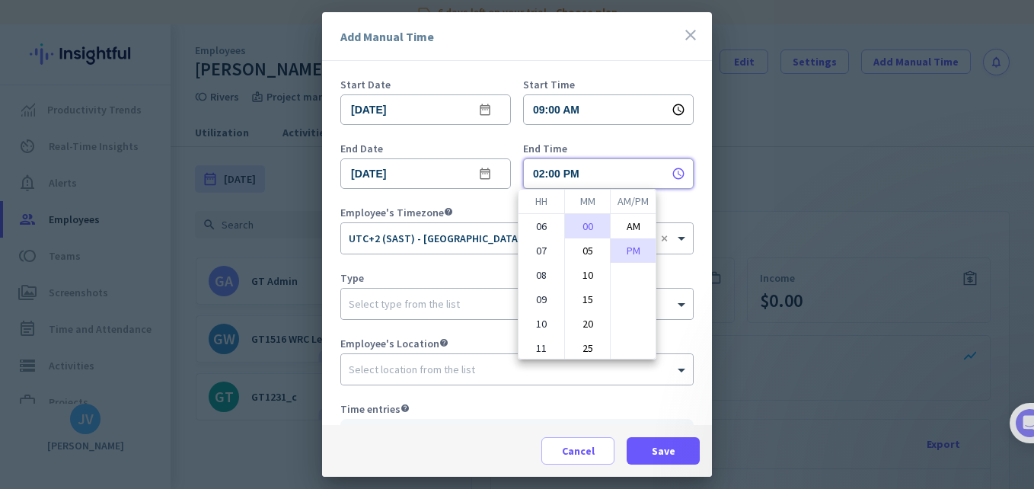
scroll to position [124, 0]
click at [549, 292] on li "09" at bounding box center [541, 297] width 46 height 24
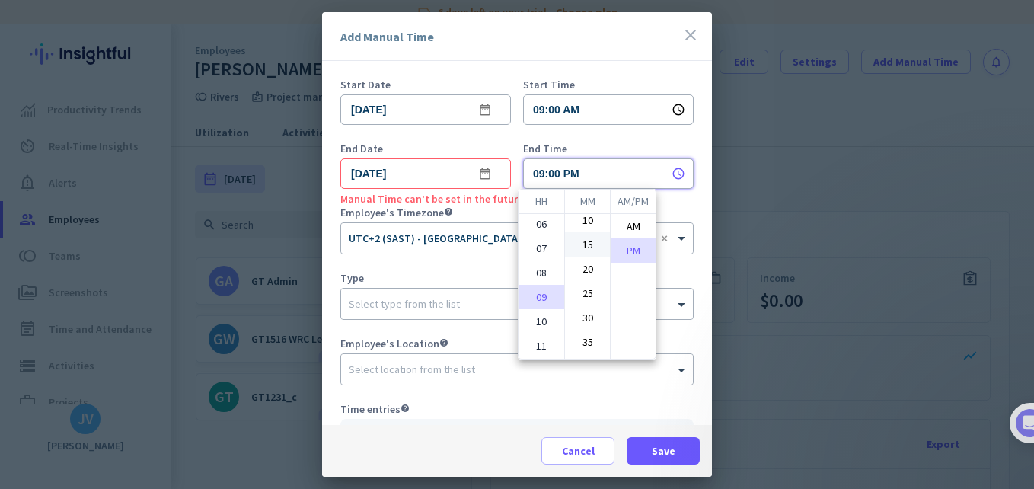
scroll to position [101, 0]
click at [591, 277] on li "30" at bounding box center [587, 271] width 45 height 24
click at [636, 232] on li "AM" at bounding box center [633, 226] width 45 height 24
type input "09:30 AM"
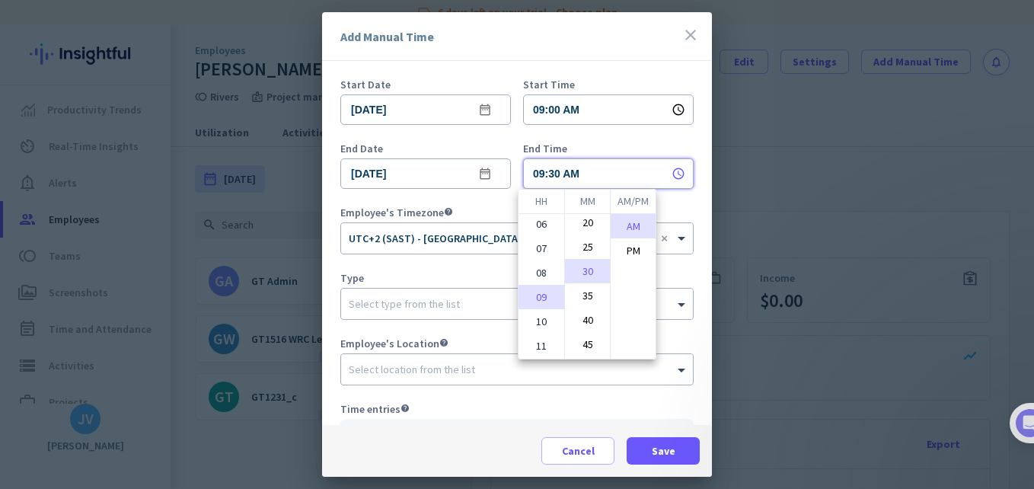
click at [493, 249] on div at bounding box center [517, 244] width 1034 height 489
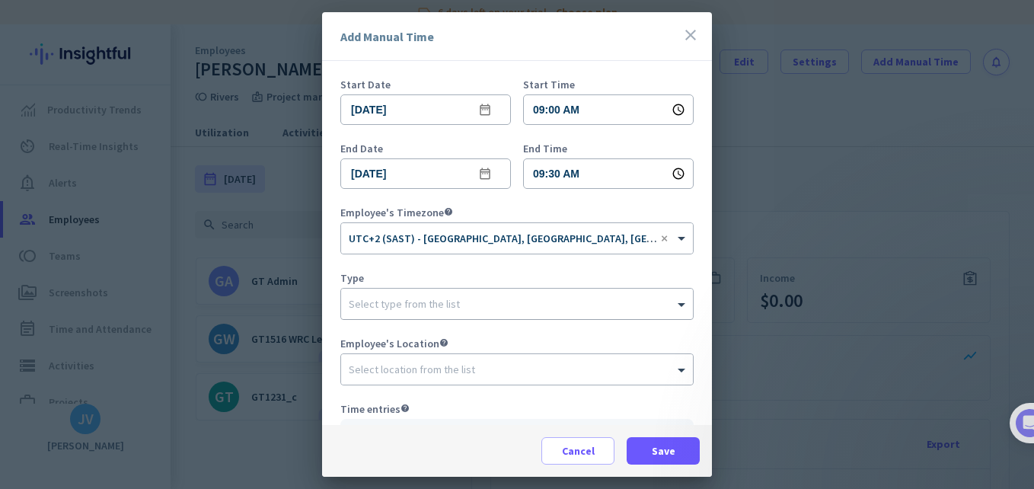
click at [469, 300] on input "text" at bounding box center [502, 300] width 306 height 11
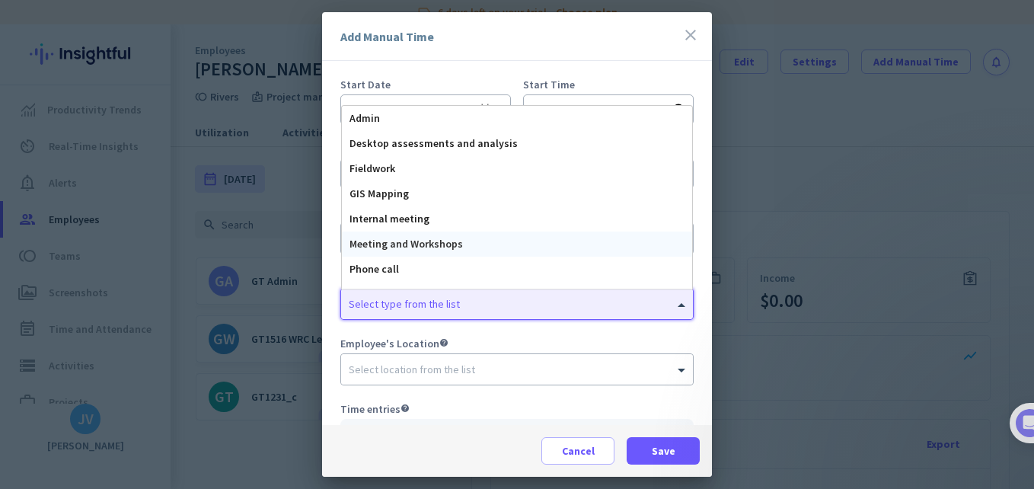
click at [462, 241] on div "Meeting and Workshops" at bounding box center [517, 243] width 350 height 25
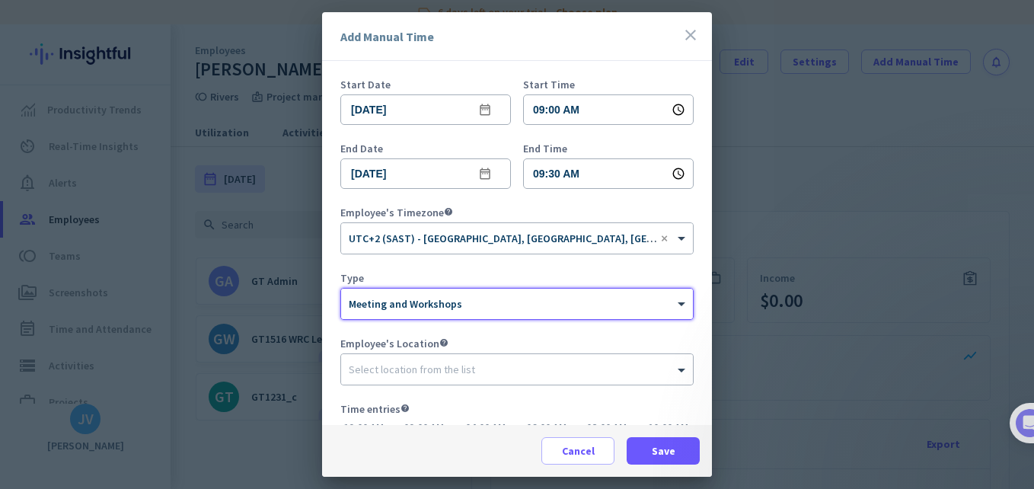
scroll to position [0, 191]
click at [443, 358] on div at bounding box center [517, 365] width 352 height 15
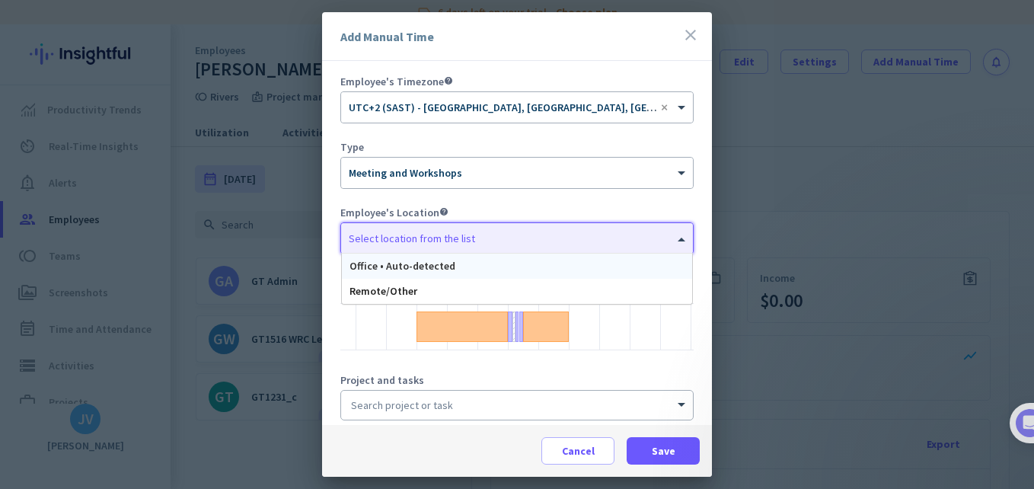
scroll to position [152, 0]
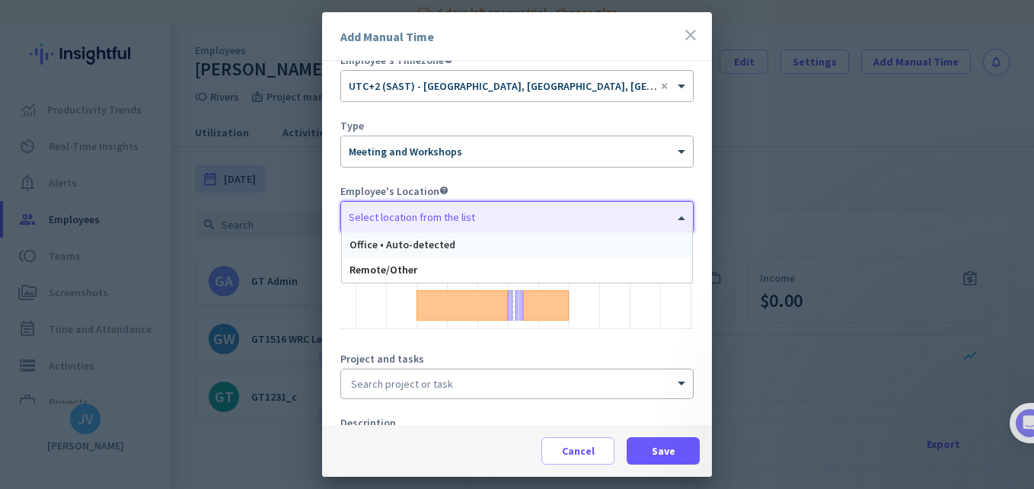
click at [443, 244] on span "Office • Auto-detected" at bounding box center [402, 245] width 106 height 14
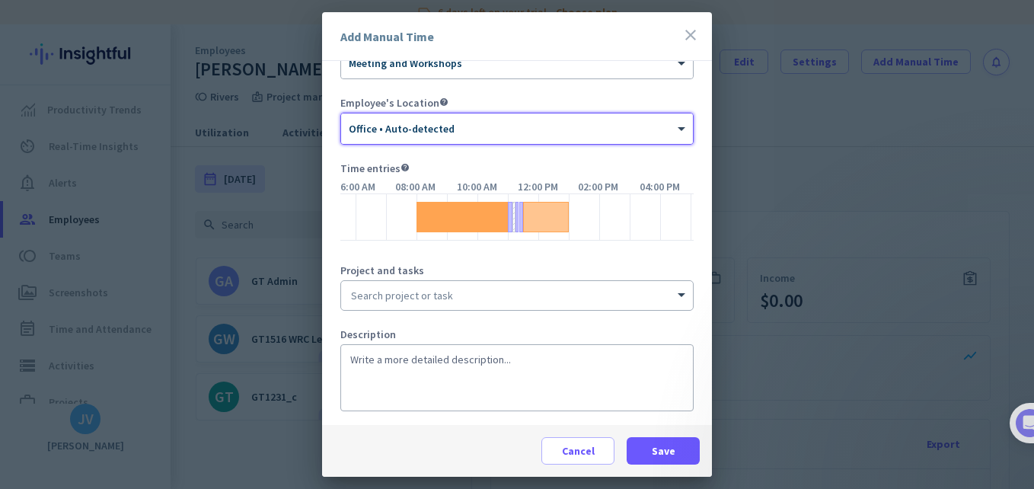
scroll to position [250, 0]
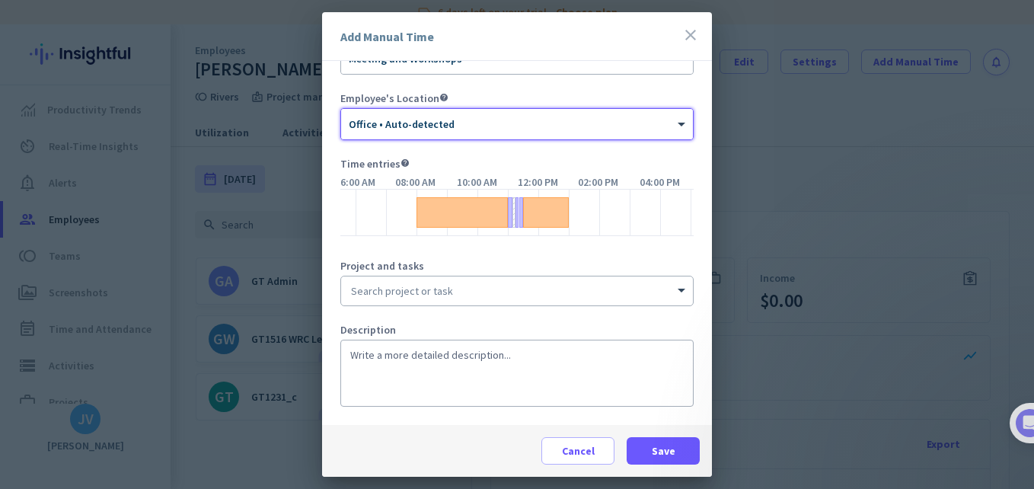
click at [448, 291] on input at bounding box center [517, 290] width 352 height 29
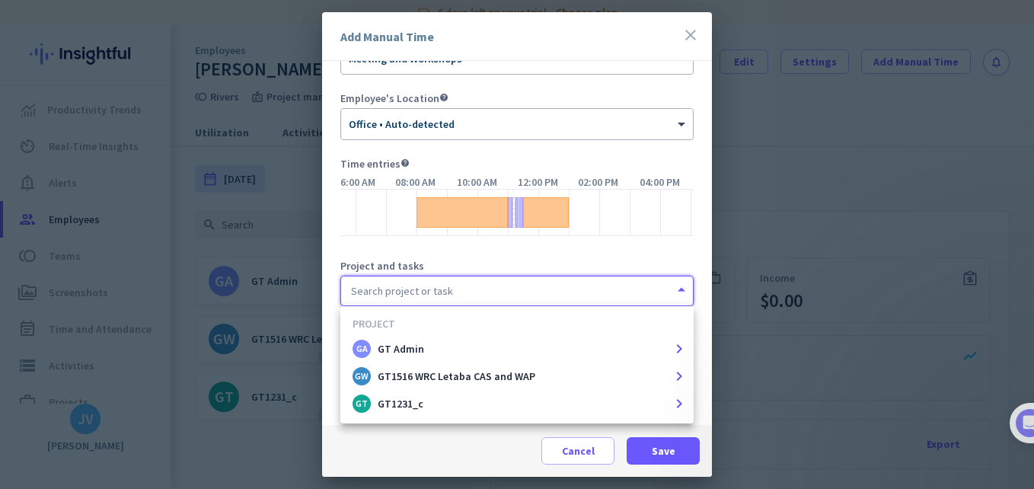
click at [490, 450] on div "Cancel Save" at bounding box center [517, 451] width 390 height 52
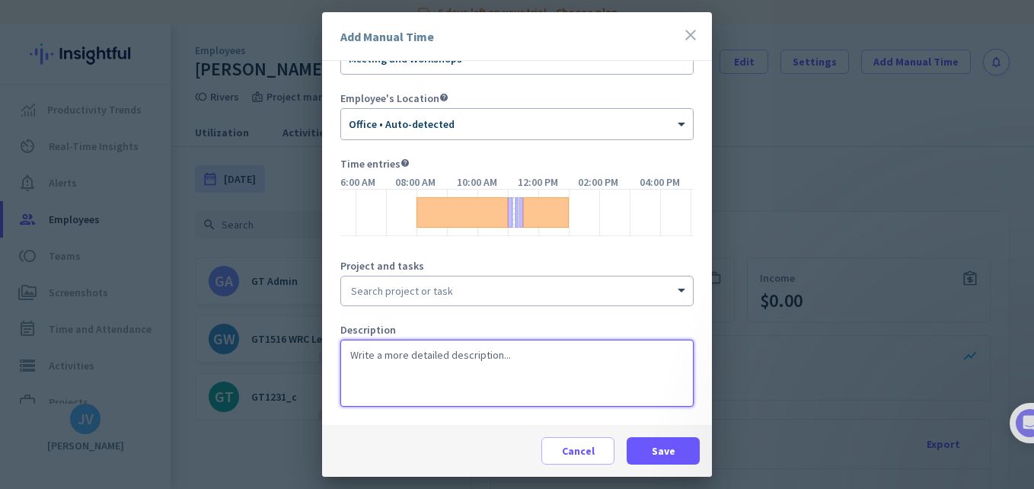
click at [455, 389] on textarea at bounding box center [516, 373] width 353 height 67
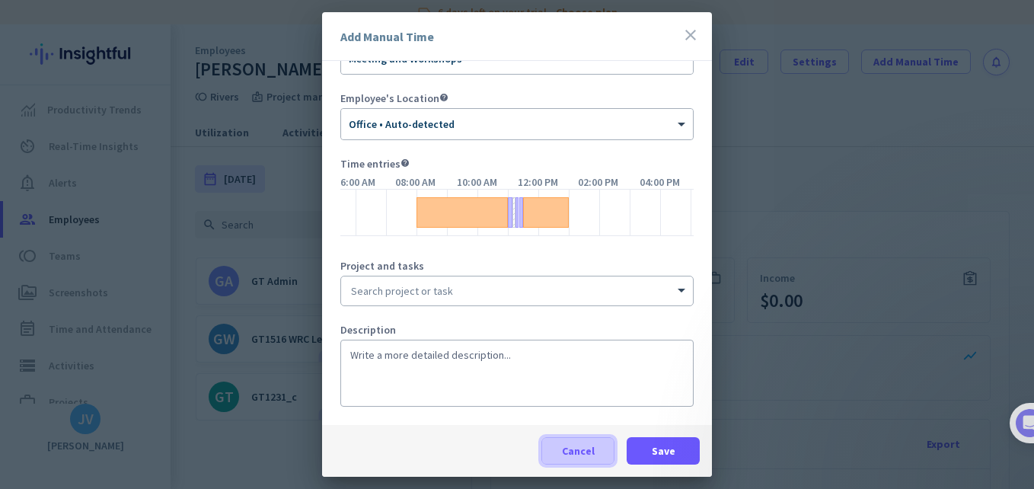
click at [567, 445] on span "Cancel" at bounding box center [578, 450] width 33 height 15
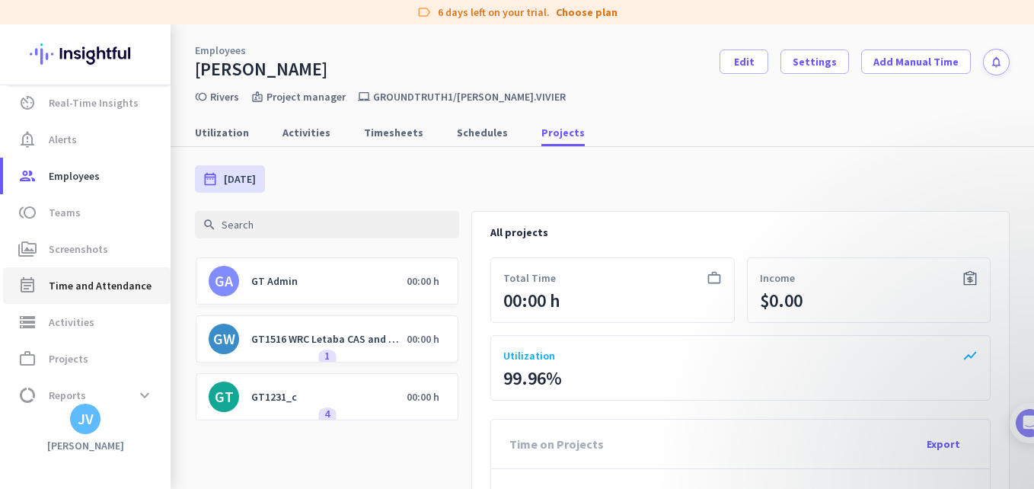
scroll to position [96, 0]
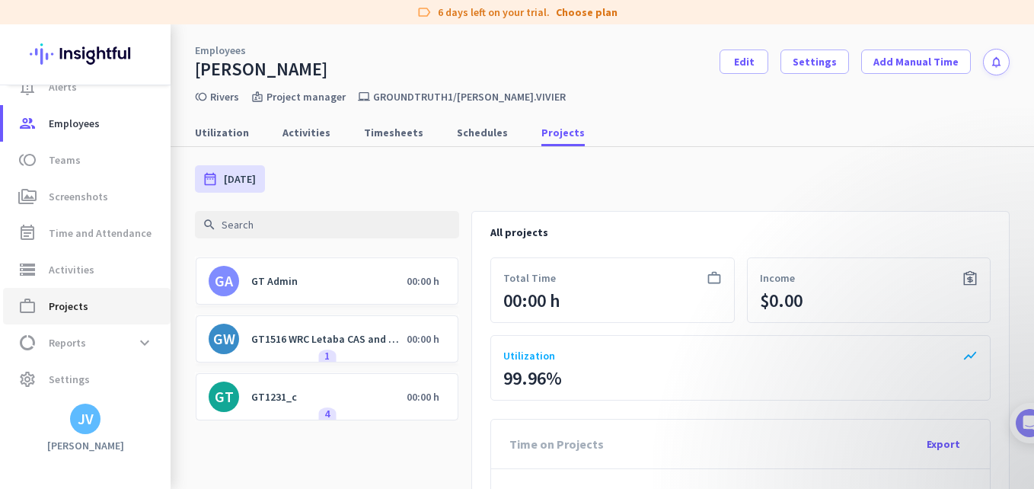
click at [106, 314] on span "work_outline Projects" at bounding box center [86, 306] width 143 height 18
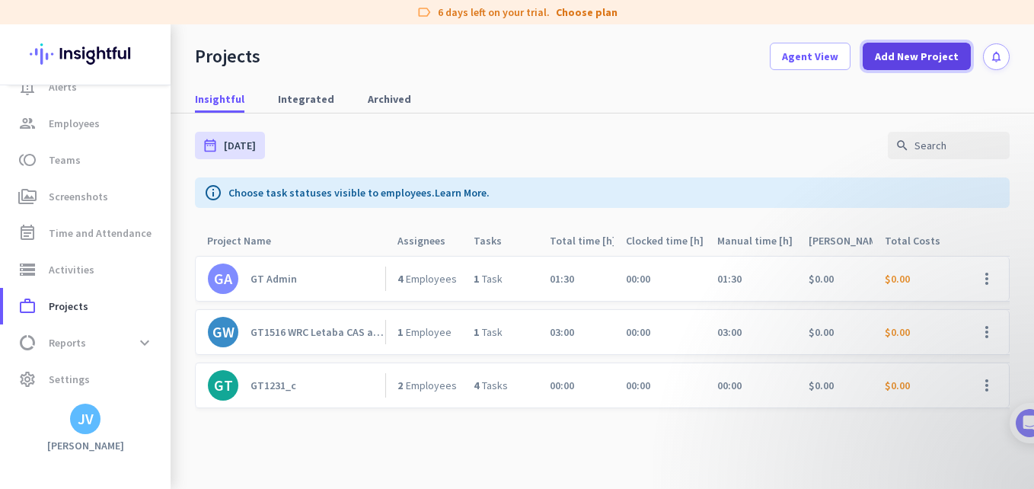
click at [899, 64] on span at bounding box center [917, 56] width 108 height 37
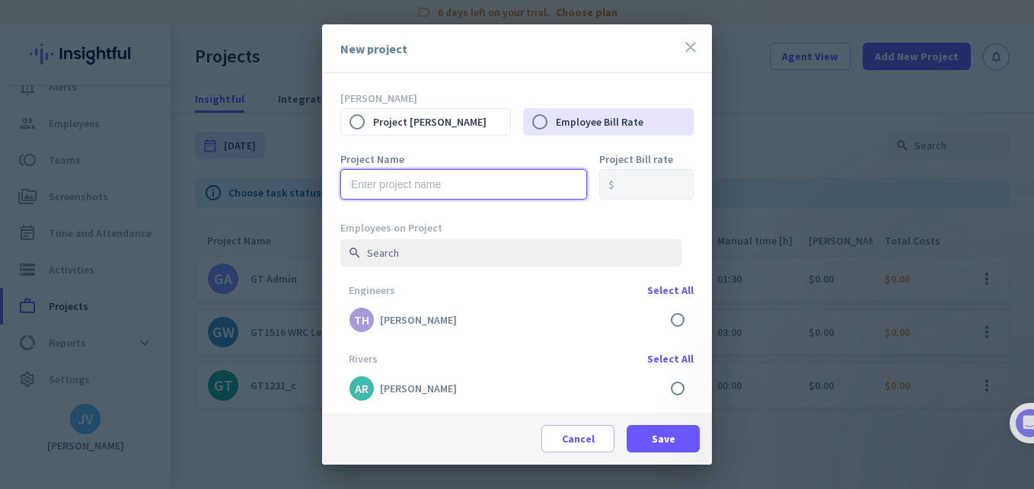
click at [482, 177] on input "text" at bounding box center [463, 184] width 247 height 30
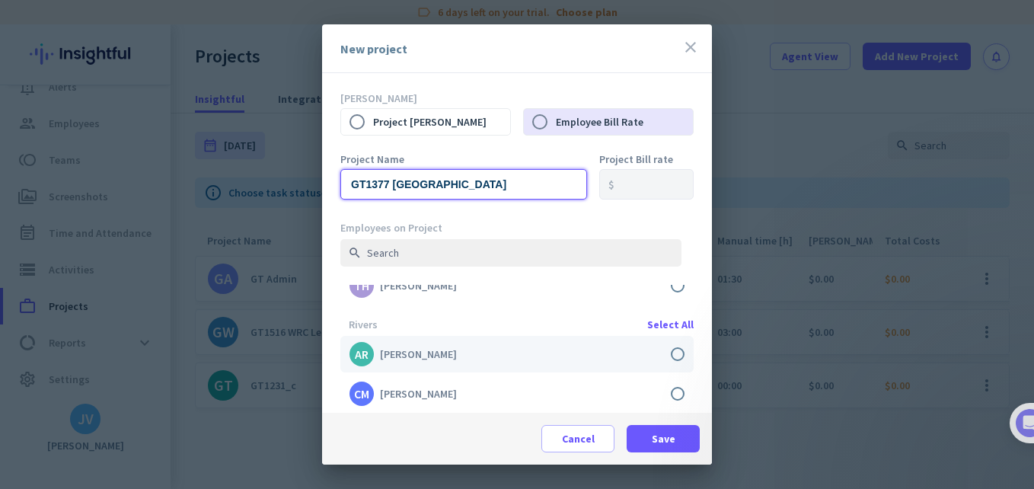
scroll to position [101, 0]
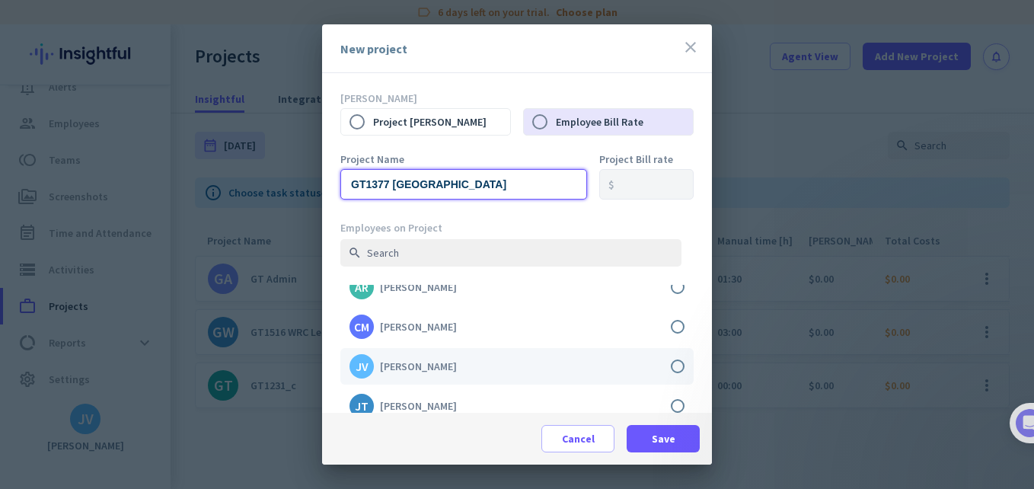
type input "GT1377 [GEOGRAPHIC_DATA]"
click at [667, 365] on label at bounding box center [516, 366] width 353 height 37
click at [0, 0] on input "checkbox" at bounding box center [0, 0] width 0 height 0
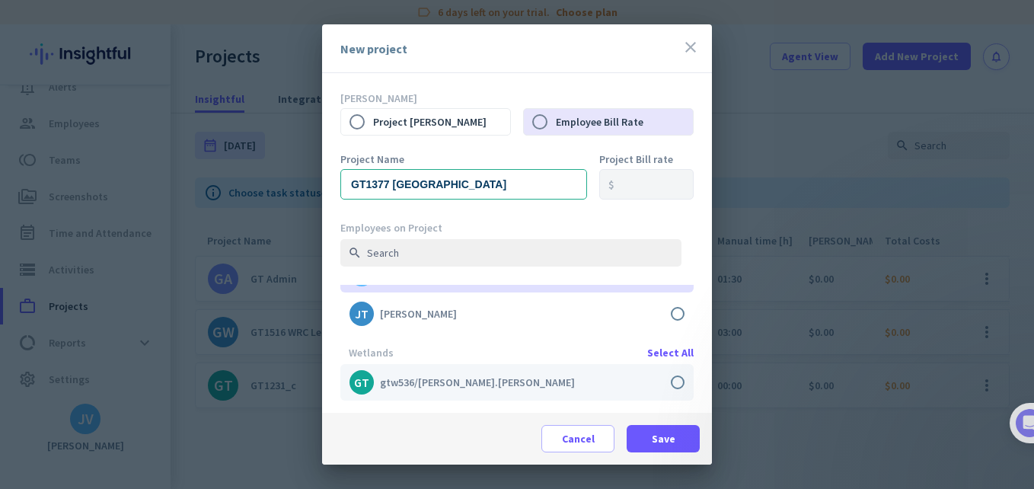
scroll to position [196, 0]
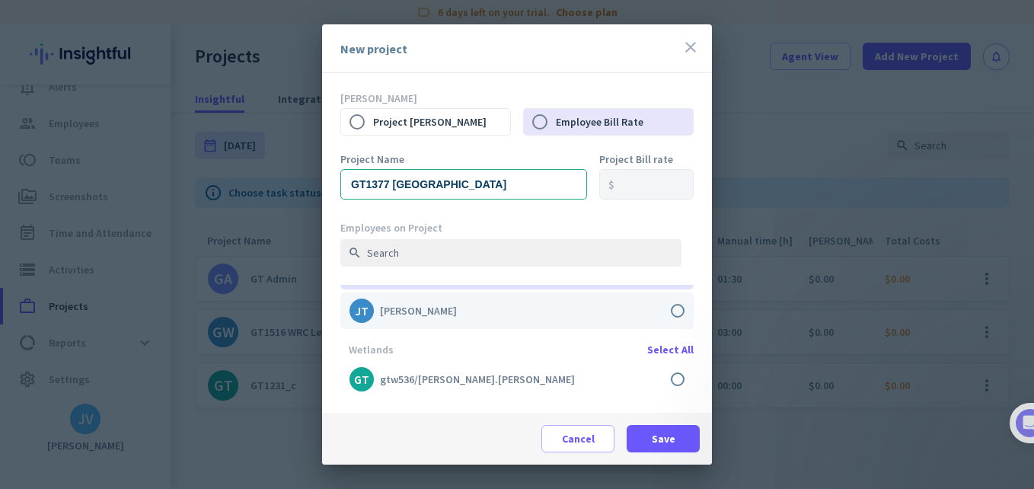
click at [667, 313] on label at bounding box center [516, 310] width 353 height 37
click at [0, 0] on input "checkbox" at bounding box center [0, 0] width 0 height 0
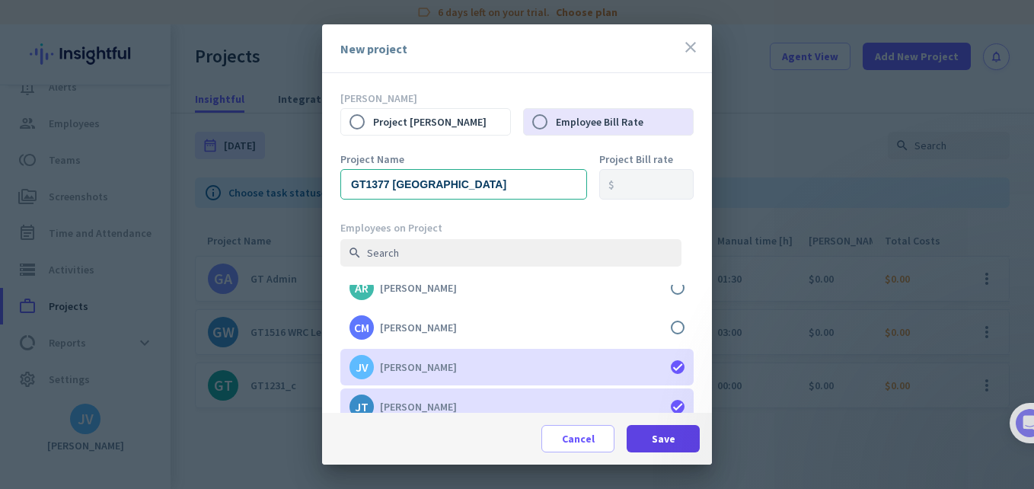
scroll to position [101, 0]
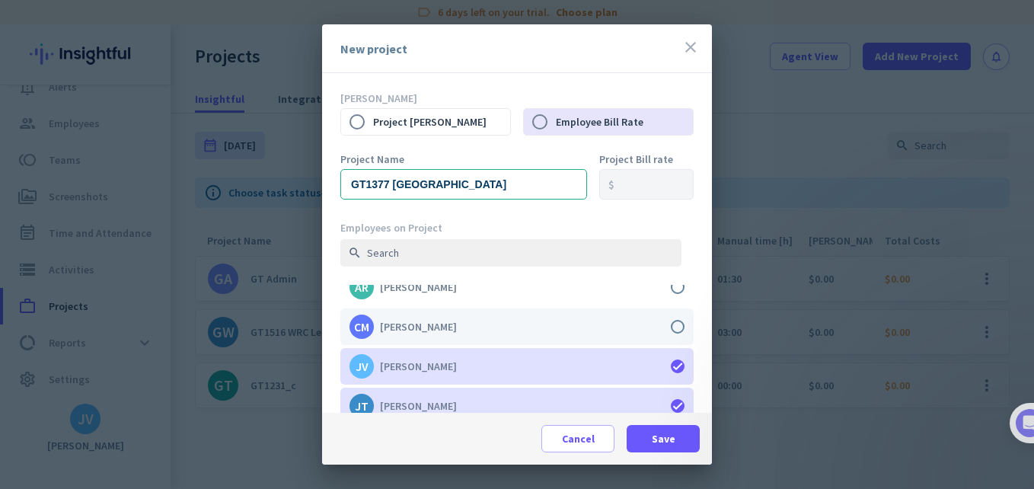
click at [665, 325] on label at bounding box center [516, 326] width 353 height 37
click at [0, 0] on input "checkbox" at bounding box center [0, 0] width 0 height 0
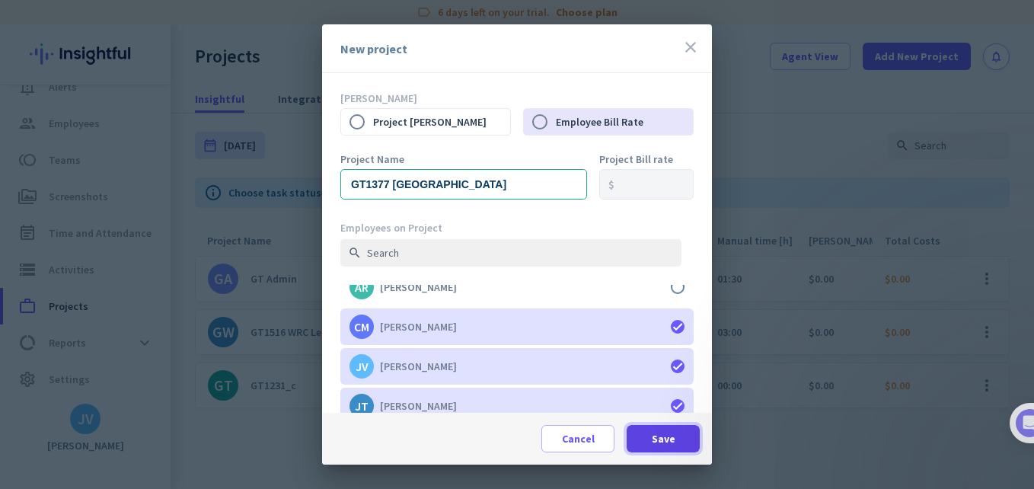
click at [659, 439] on span "Save" at bounding box center [664, 438] width 24 height 15
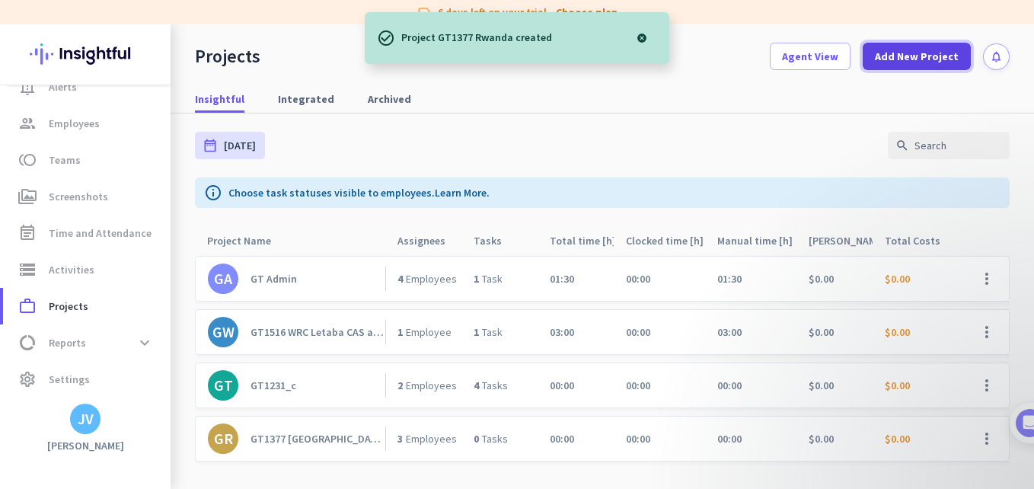
click at [878, 60] on span "Add New Project" at bounding box center [917, 56] width 84 height 15
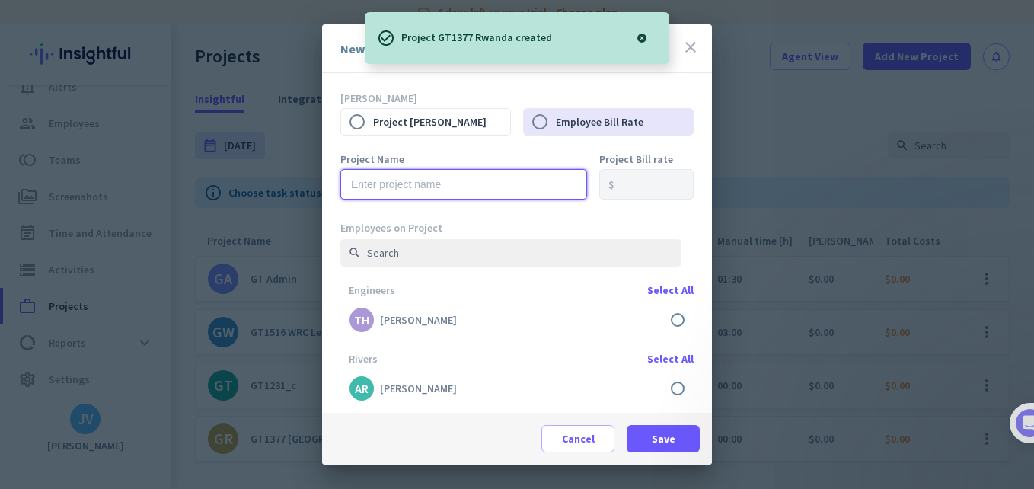
click at [518, 185] on input "text" at bounding box center [463, 184] width 247 height 30
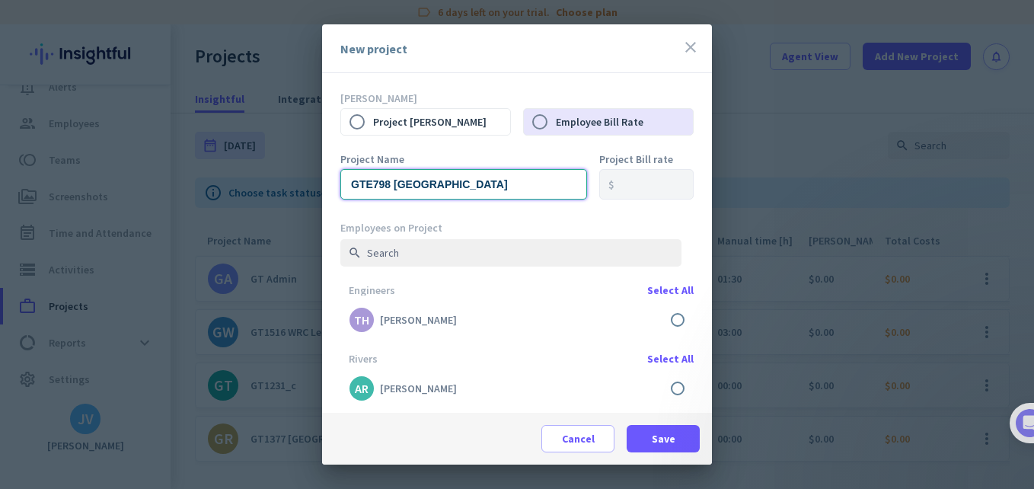
click at [486, 189] on input "GTE798 [GEOGRAPHIC_DATA]" at bounding box center [463, 184] width 247 height 30
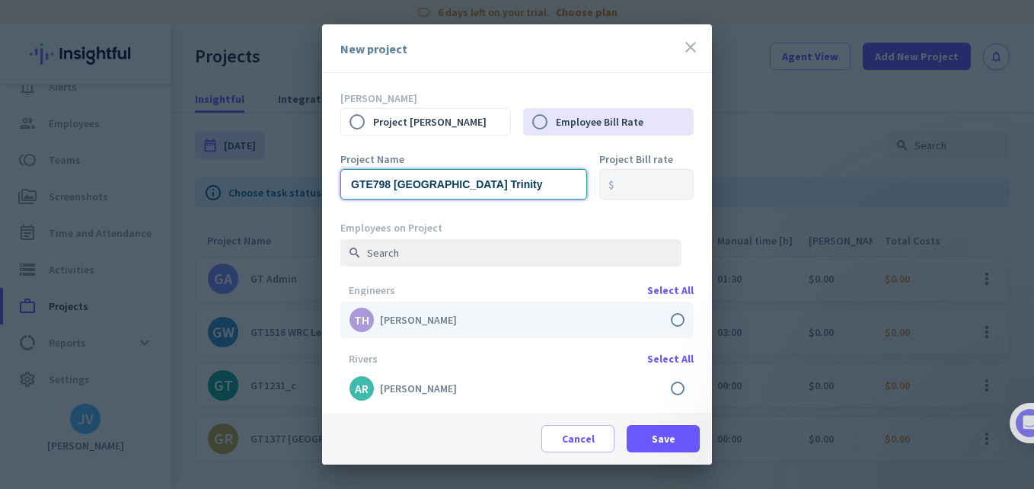
type input "GTE798 [GEOGRAPHIC_DATA] Trinity"
click at [664, 324] on label at bounding box center [516, 319] width 353 height 37
click at [0, 0] on input "checkbox" at bounding box center [0, 0] width 0 height 0
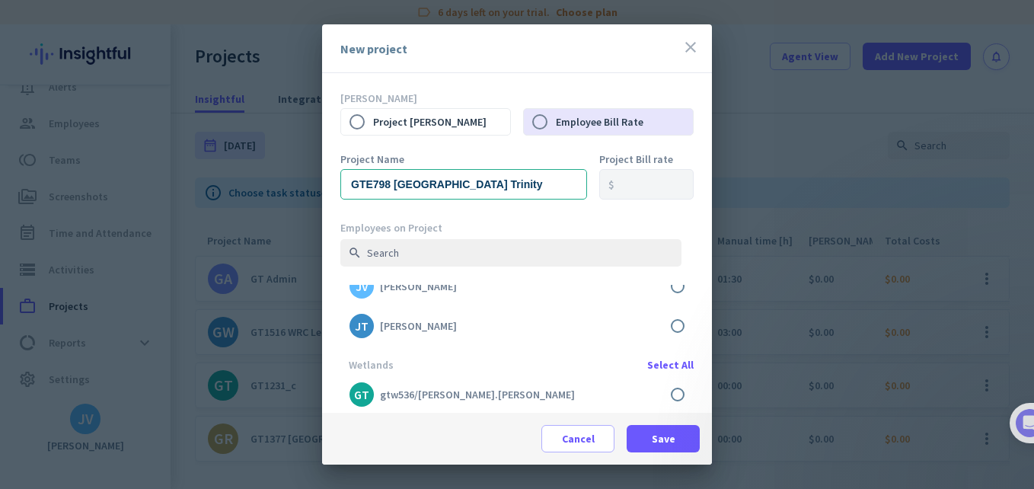
scroll to position [196, 0]
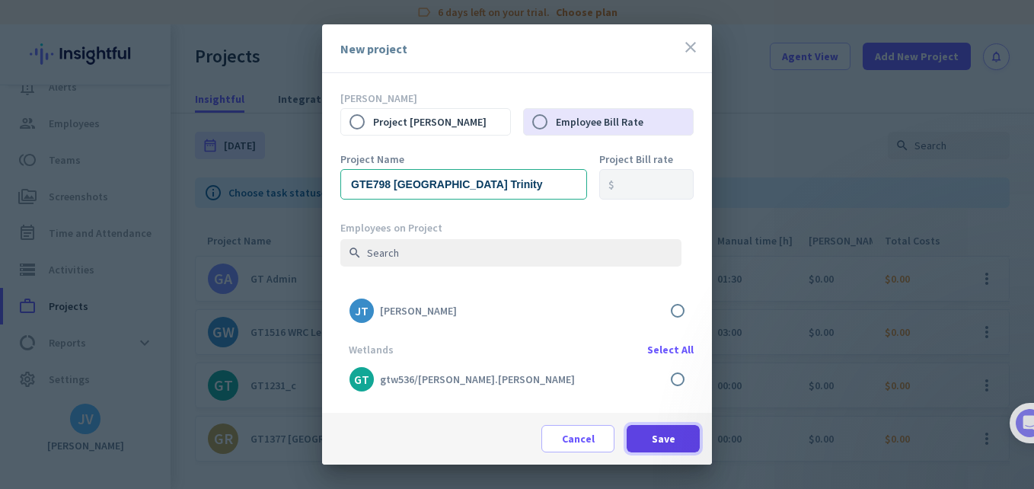
click at [671, 434] on span "Save" at bounding box center [664, 438] width 24 height 15
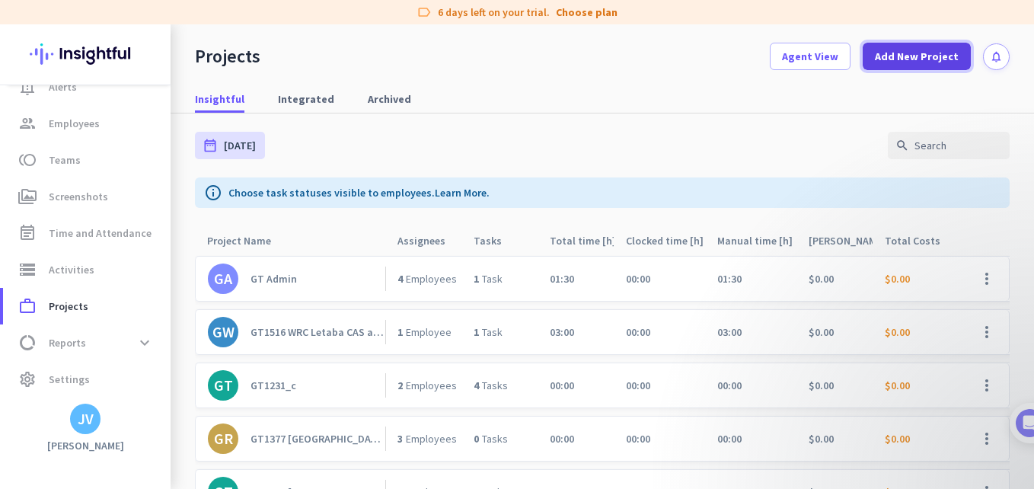
click at [879, 46] on span at bounding box center [917, 56] width 108 height 37
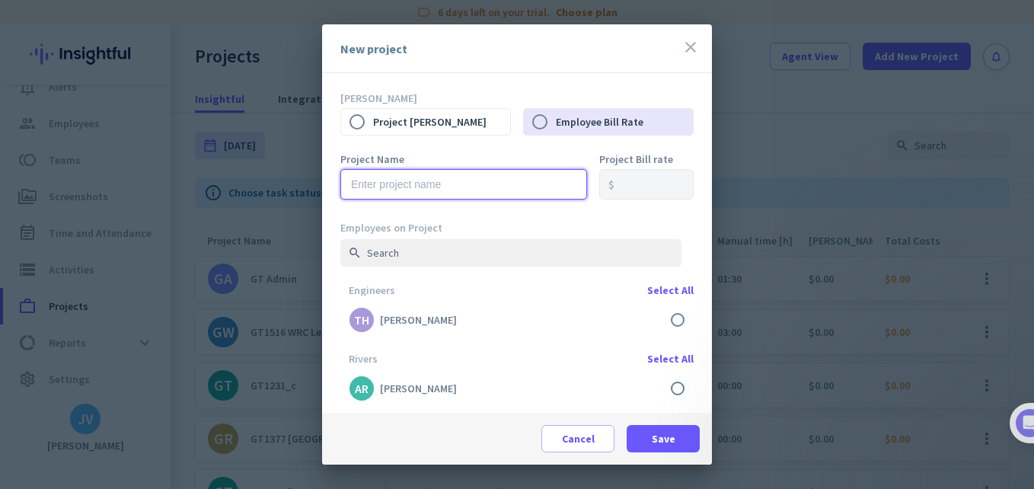
click at [488, 191] on input "text" at bounding box center [463, 184] width 247 height 30
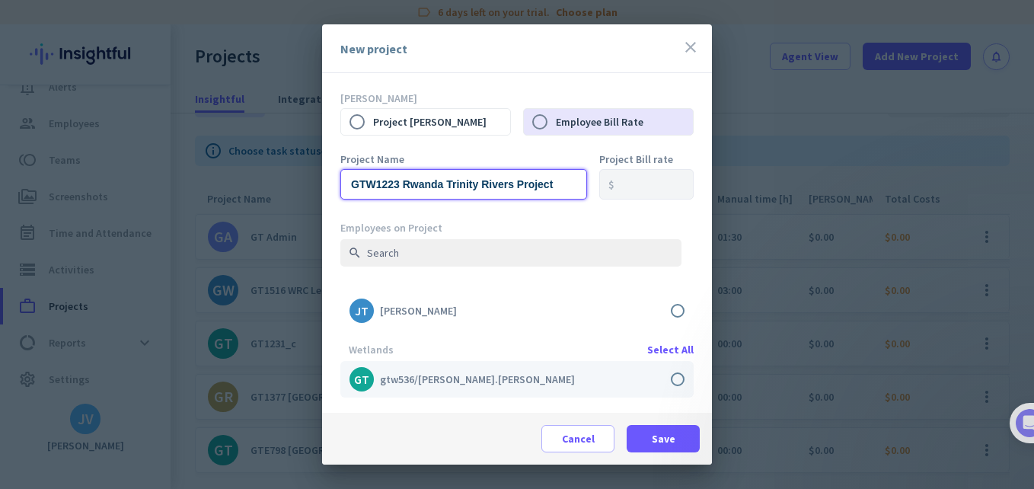
type input "GTW1223 Rwanda Trinity Rivers Project"
click at [671, 369] on label at bounding box center [516, 379] width 353 height 37
click at [0, 0] on input "checkbox" at bounding box center [0, 0] width 0 height 0
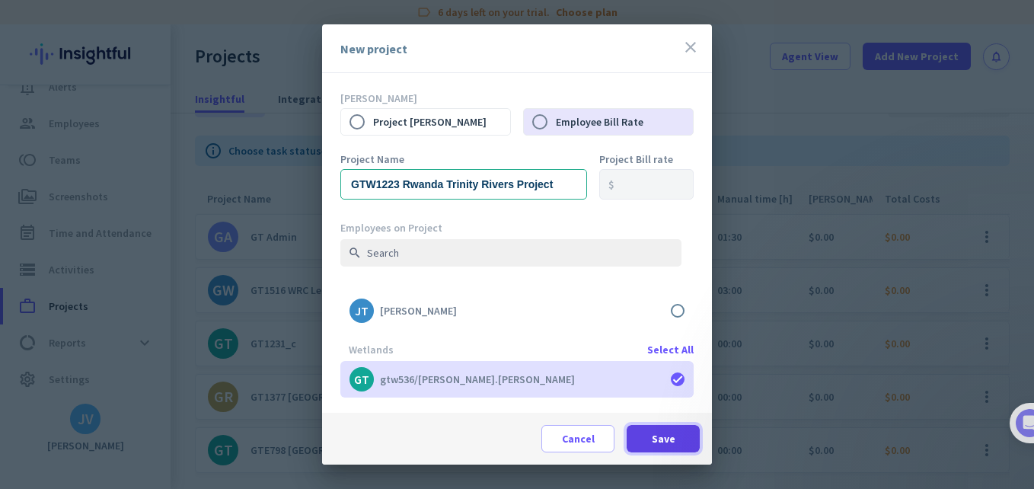
drag, startPoint x: 662, startPoint y: 433, endPoint x: 619, endPoint y: 439, distance: 43.1
click at [662, 434] on span "Save" at bounding box center [664, 438] width 24 height 15
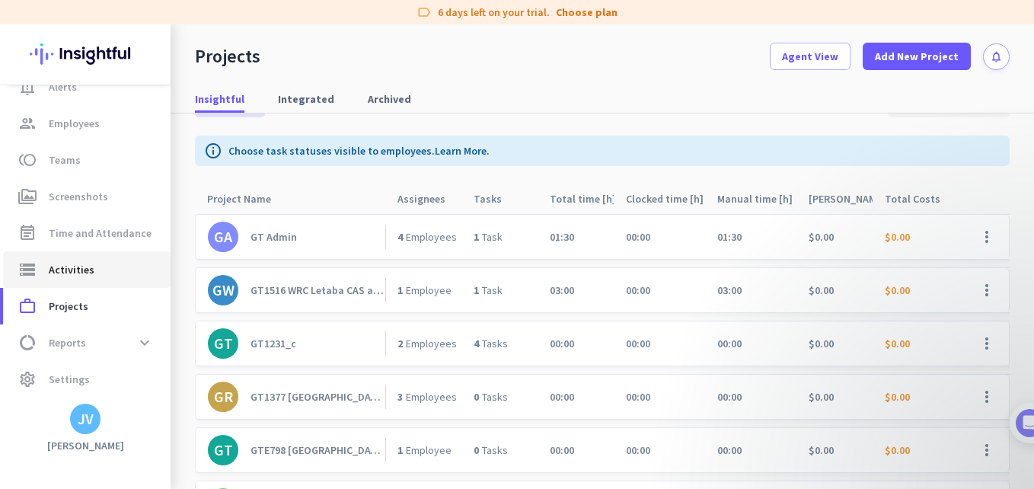
scroll to position [0, 0]
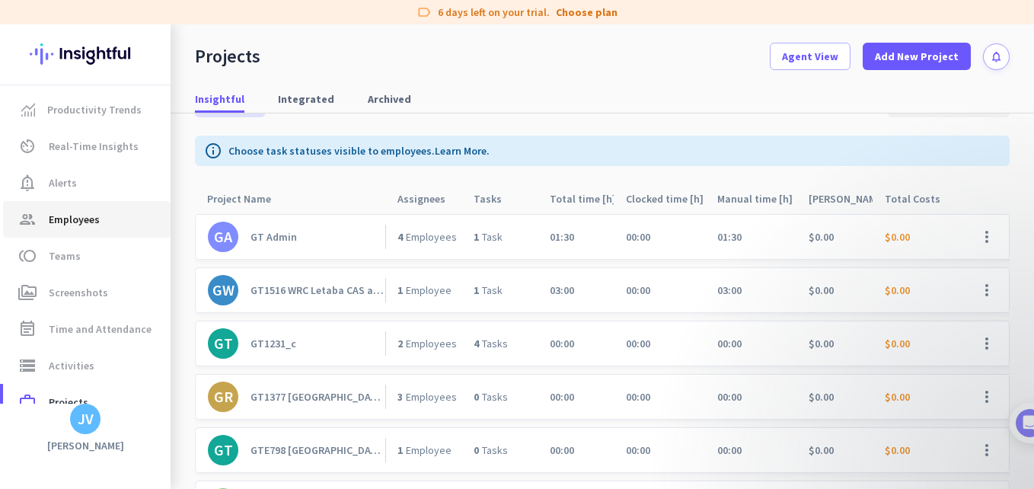
click at [110, 222] on span "group Employees" at bounding box center [86, 219] width 143 height 18
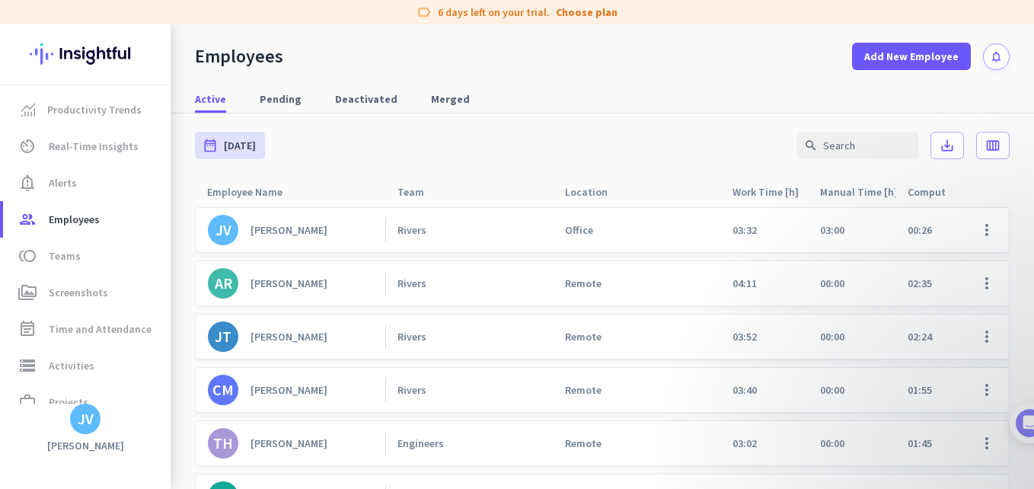
click at [323, 234] on link "JV [PERSON_NAME]" at bounding box center [296, 230] width 177 height 30
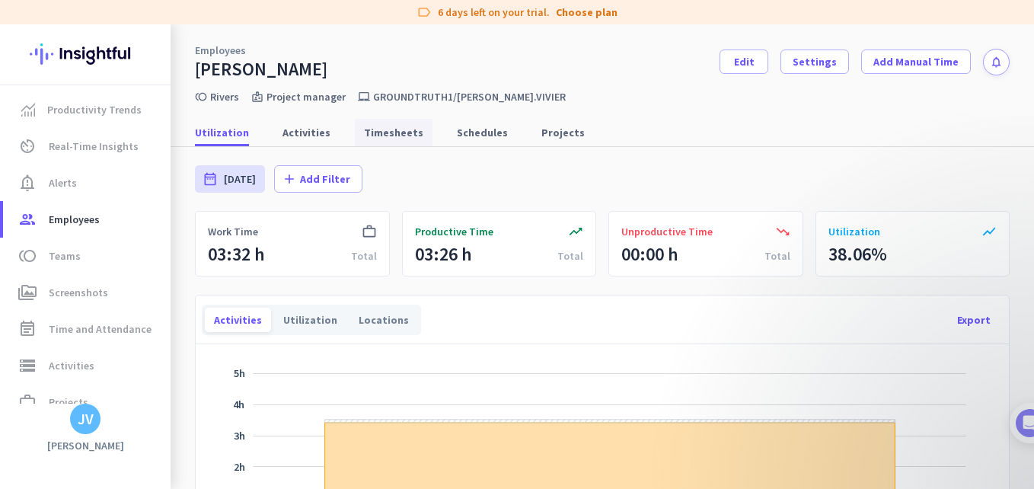
click at [398, 139] on span "Timesheets" at bounding box center [393, 132] width 59 height 15
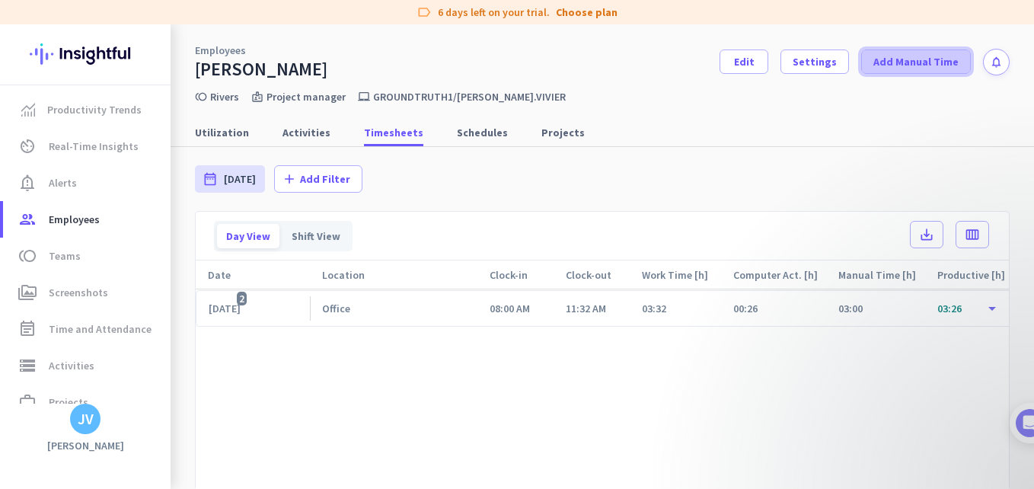
click at [879, 77] on span at bounding box center [916, 61] width 108 height 37
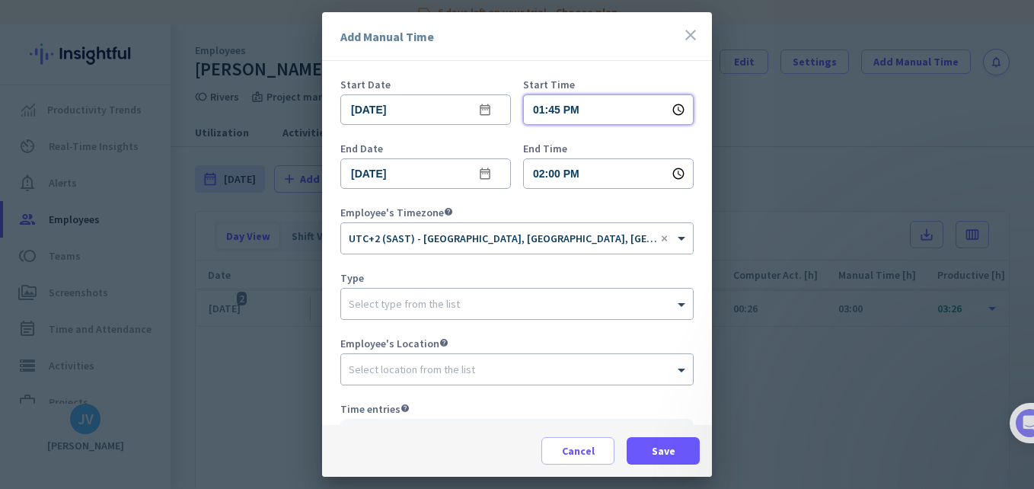
click at [559, 109] on input "01:45 PM" at bounding box center [608, 109] width 171 height 30
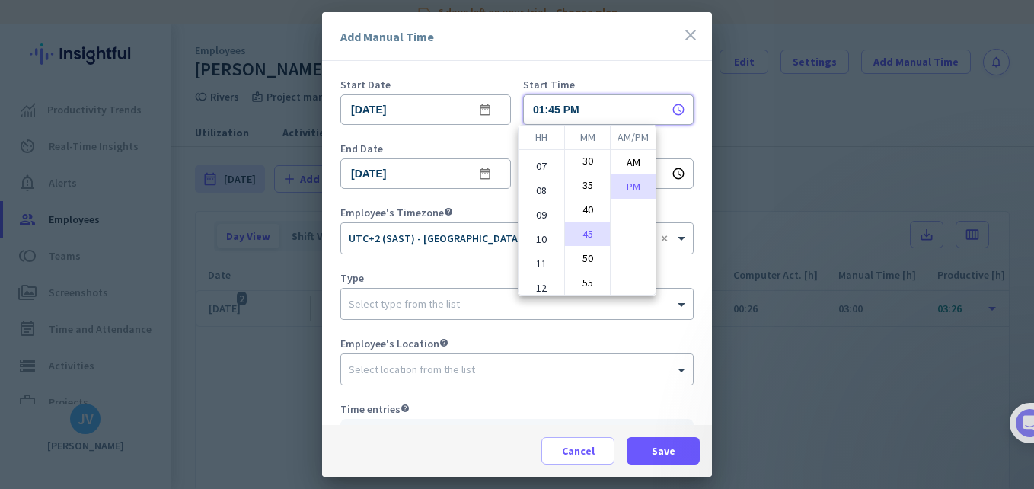
scroll to position [148, 0]
click at [541, 210] on li "09" at bounding box center [541, 209] width 46 height 24
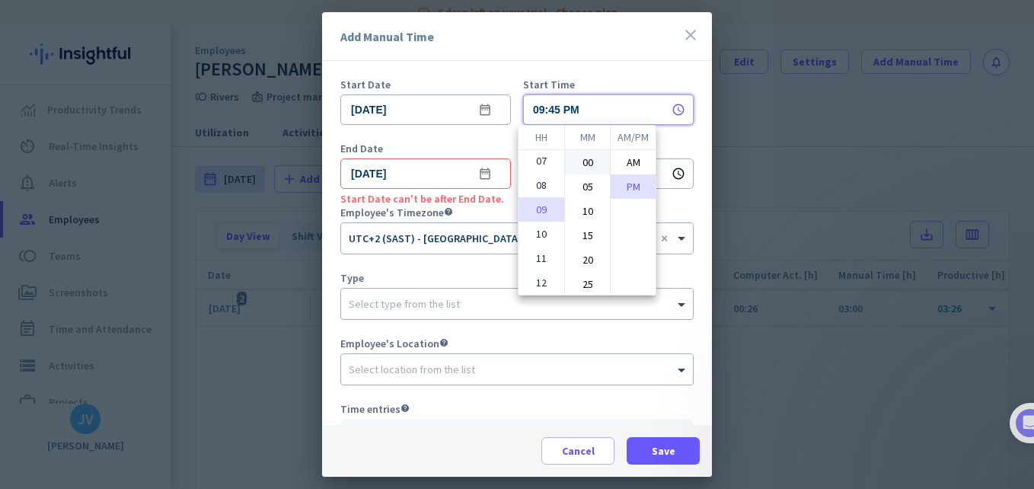
click at [585, 161] on li "00" at bounding box center [587, 162] width 45 height 24
click at [623, 163] on li "AM" at bounding box center [633, 162] width 45 height 24
type input "09:00 AM"
click at [498, 215] on div at bounding box center [517, 244] width 1034 height 489
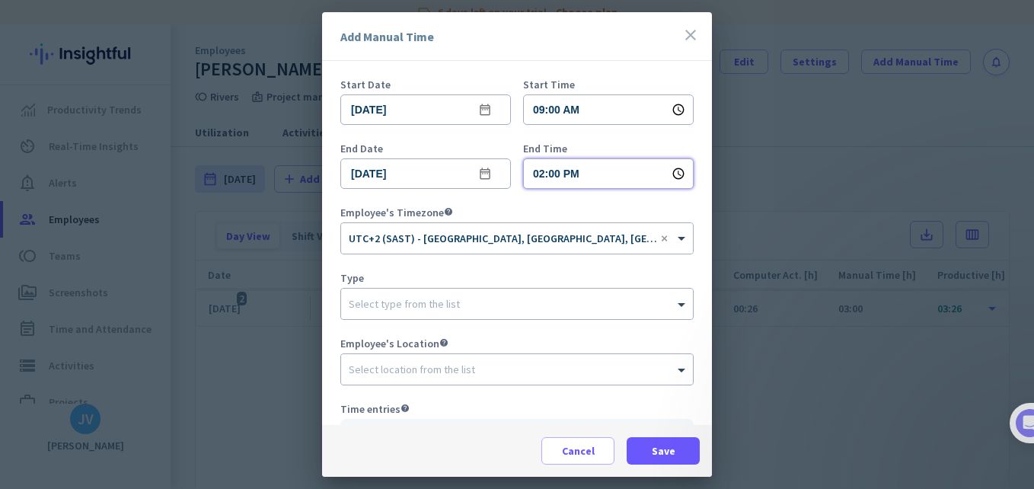
click at [582, 178] on input "02:00 PM" at bounding box center [608, 173] width 171 height 30
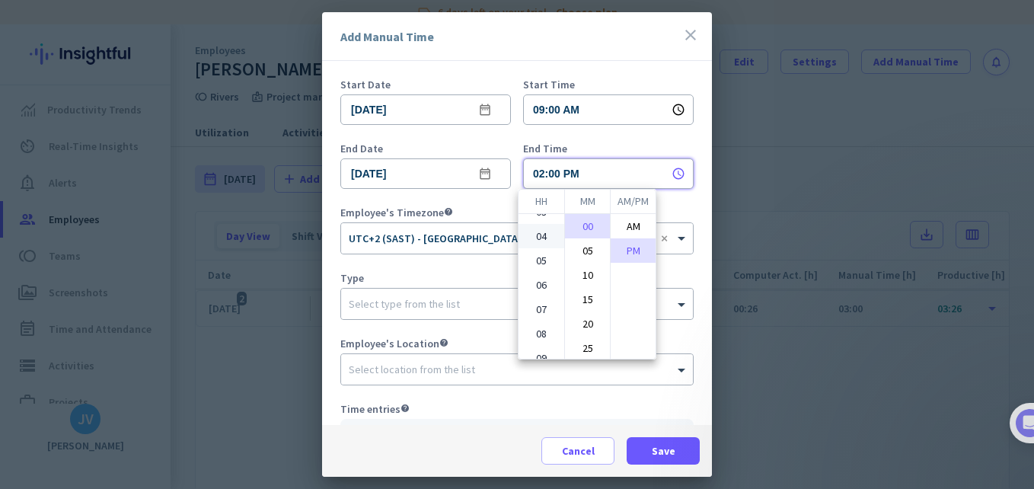
scroll to position [124, 0]
click at [541, 292] on li "09" at bounding box center [541, 297] width 46 height 24
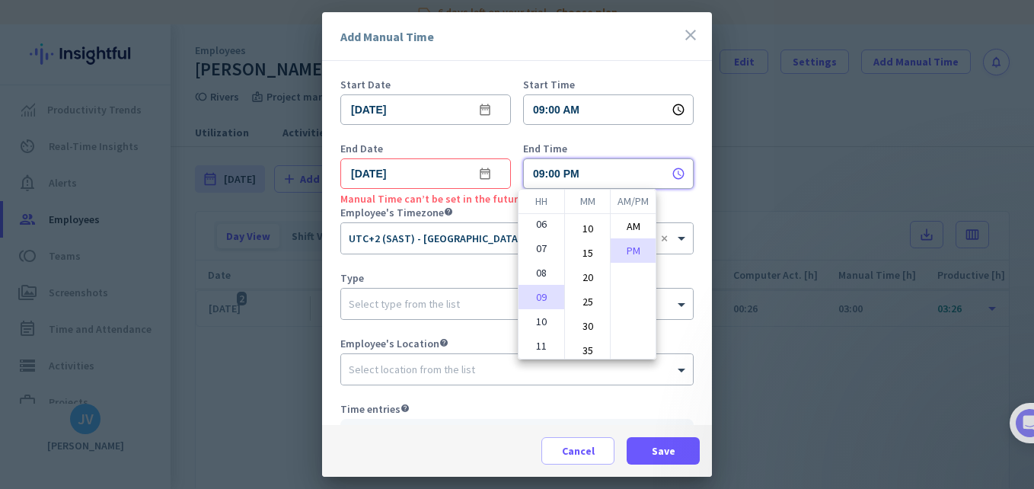
scroll to position [104, 0]
click at [589, 278] on li "30" at bounding box center [587, 269] width 45 height 24
click at [631, 235] on li "AM" at bounding box center [633, 226] width 45 height 24
type input "09:30 AM"
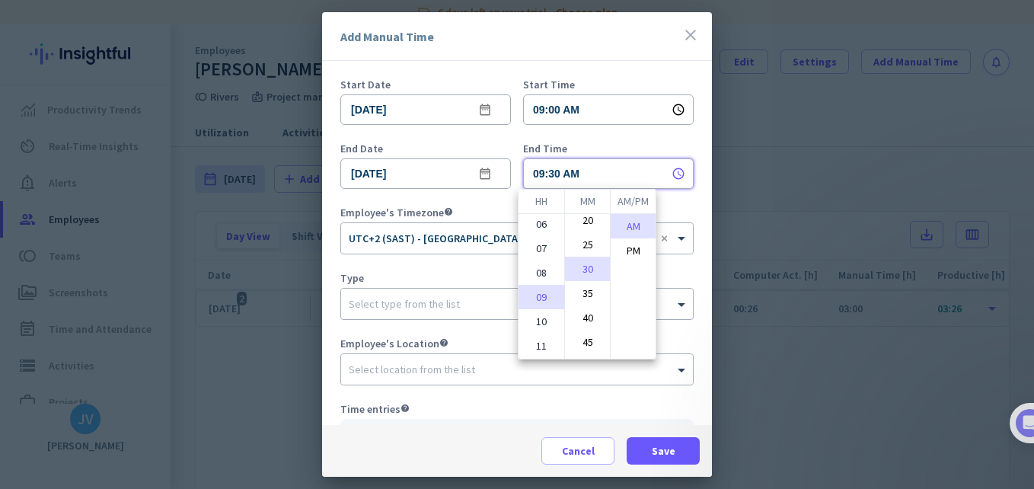
click at [464, 263] on div at bounding box center [517, 244] width 1034 height 489
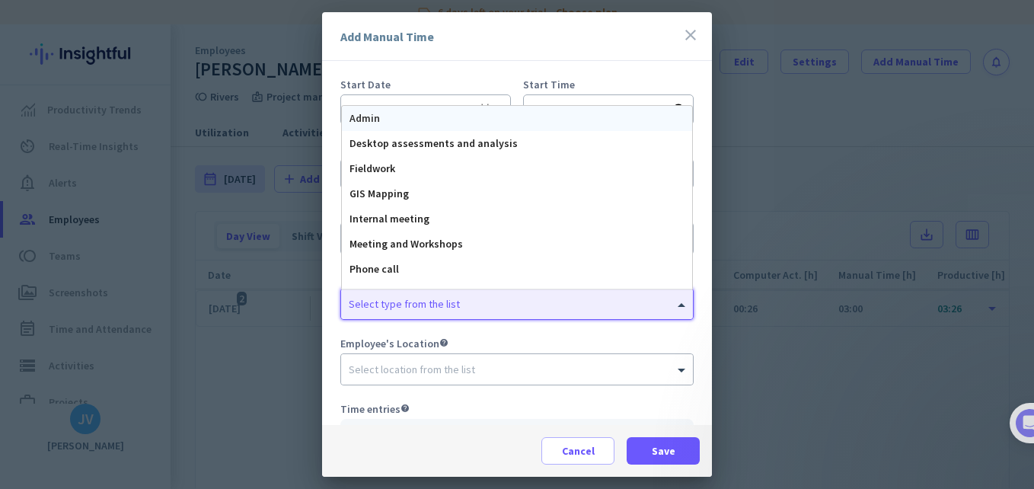
click at [435, 302] on input "text" at bounding box center [502, 300] width 306 height 11
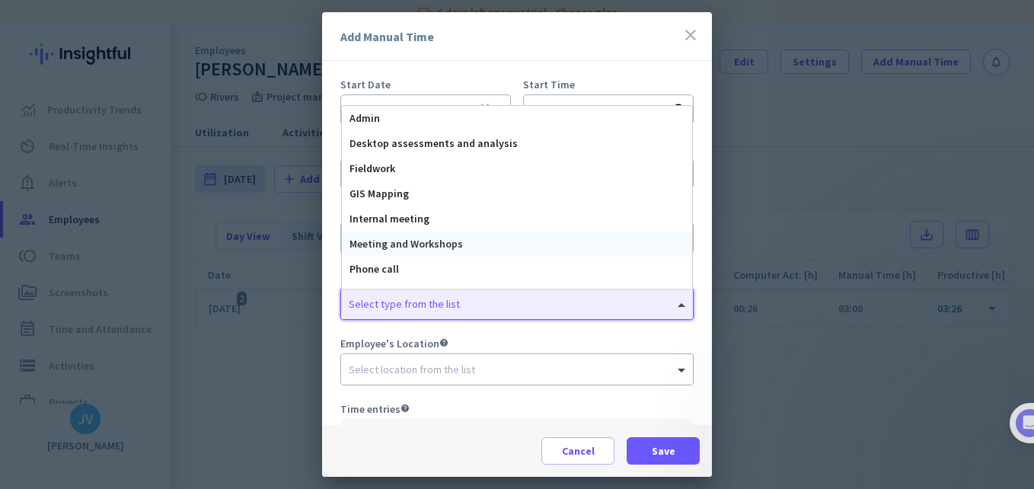
click at [452, 238] on span "Meeting and Workshops" at bounding box center [405, 244] width 113 height 14
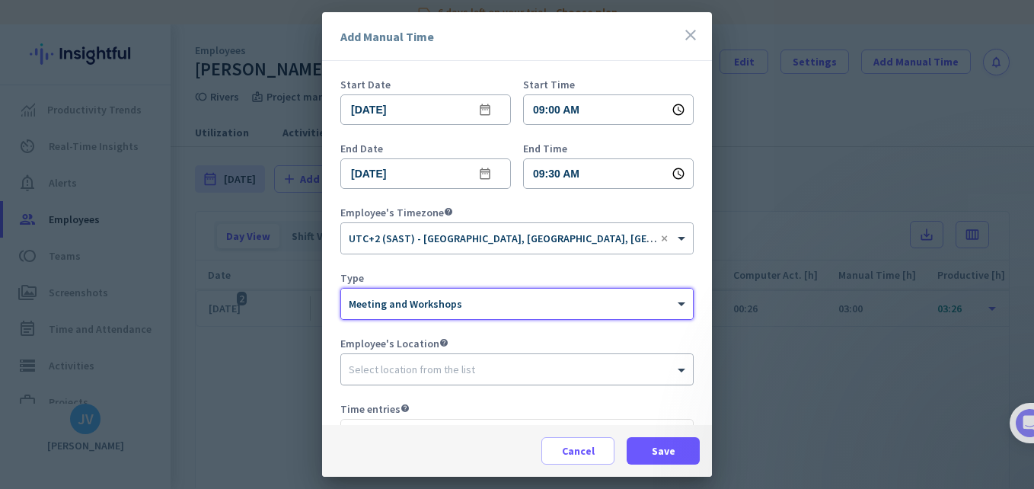
scroll to position [0, 191]
click at [438, 365] on input "text" at bounding box center [502, 366] width 306 height 11
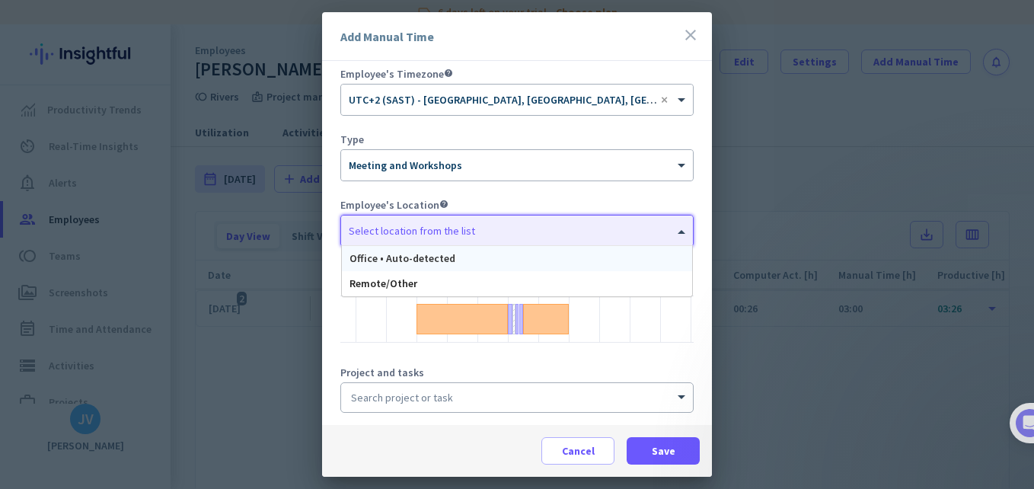
scroll to position [152, 0]
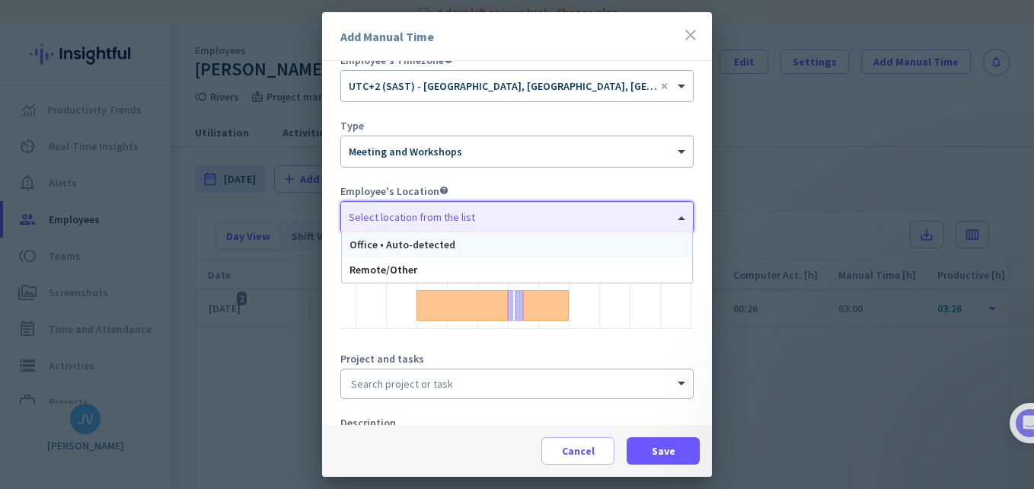
click at [456, 243] on div "Office • Auto-detected" at bounding box center [517, 244] width 350 height 25
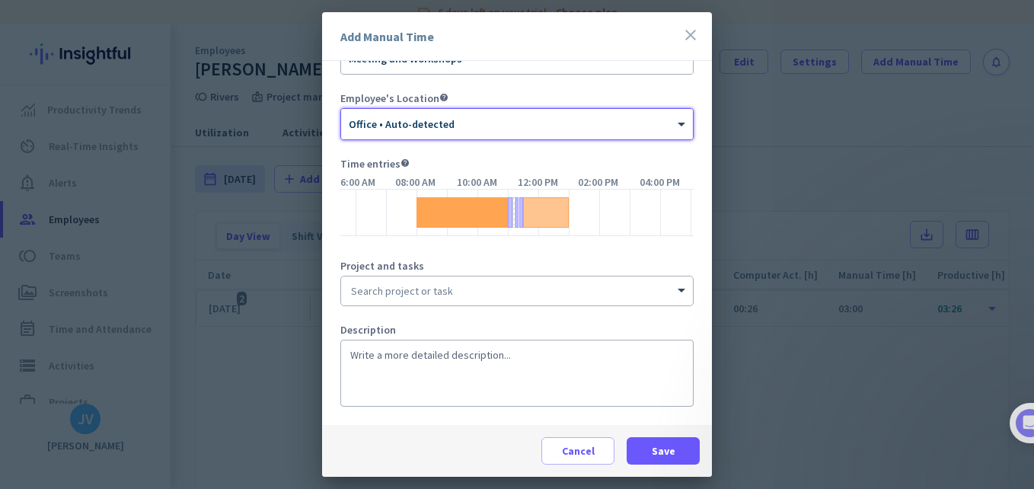
scroll to position [250, 0]
click at [458, 280] on input at bounding box center [517, 290] width 352 height 29
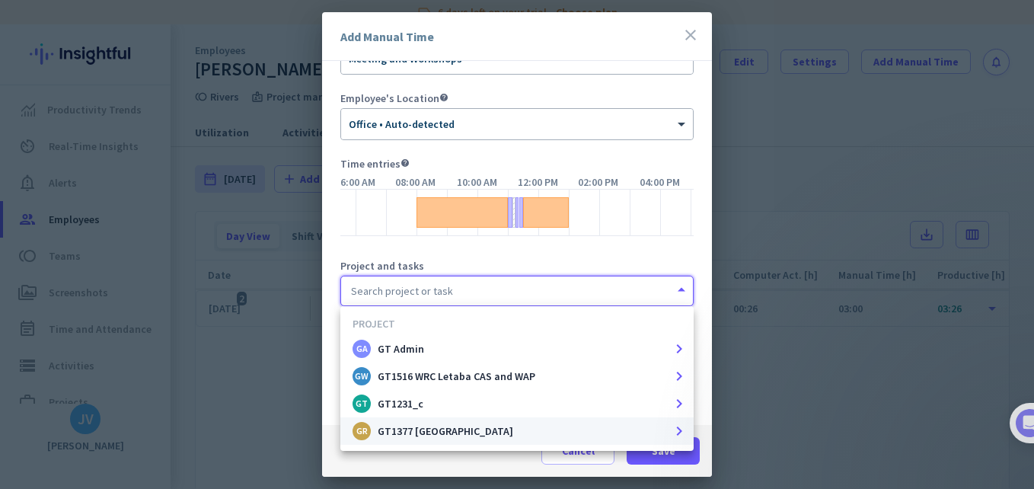
click at [462, 432] on div "GR GT1377 [GEOGRAPHIC_DATA]" at bounding box center [507, 431] width 310 height 18
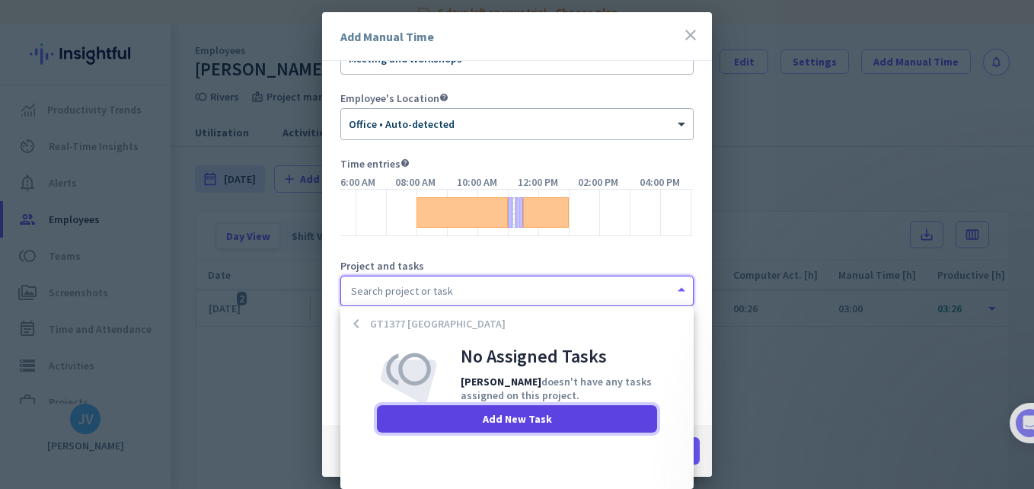
click at [462, 420] on span at bounding box center [517, 418] width 280 height 37
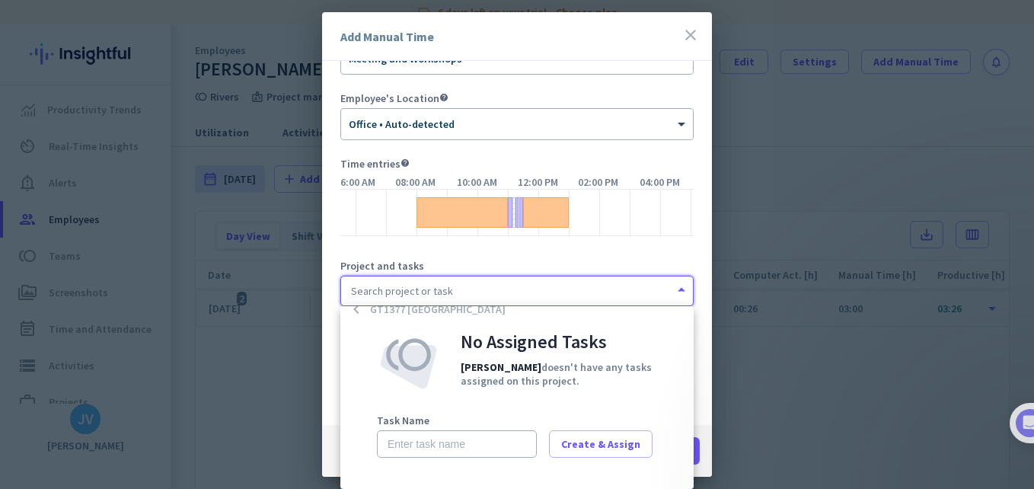
scroll to position [21, 0]
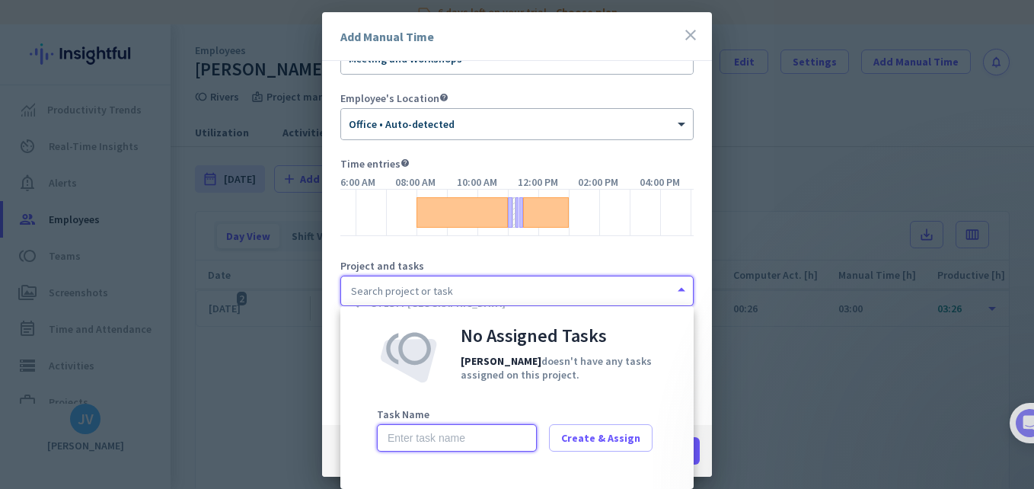
click at [464, 442] on input "text" at bounding box center [457, 437] width 160 height 27
type input "Meeting with [PERSON_NAME] and team"
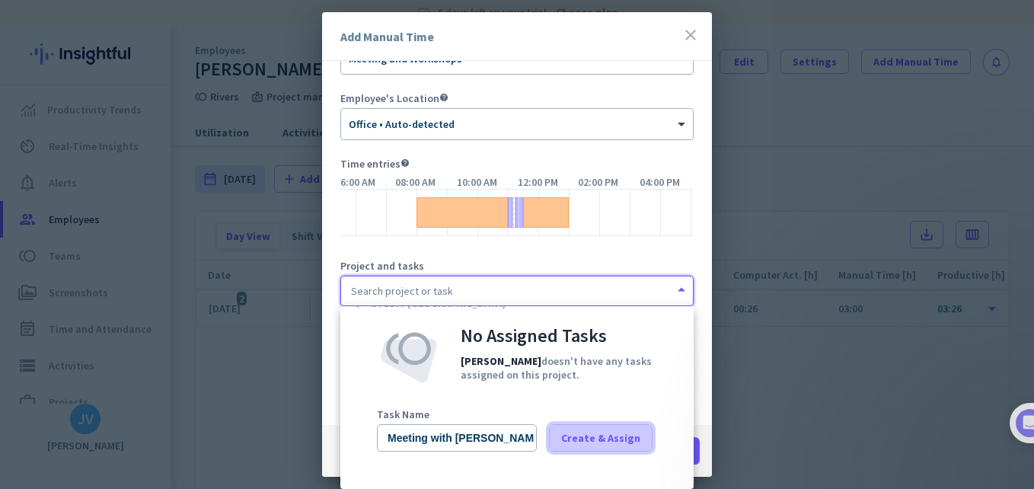
click at [609, 423] on span at bounding box center [601, 437] width 102 height 37
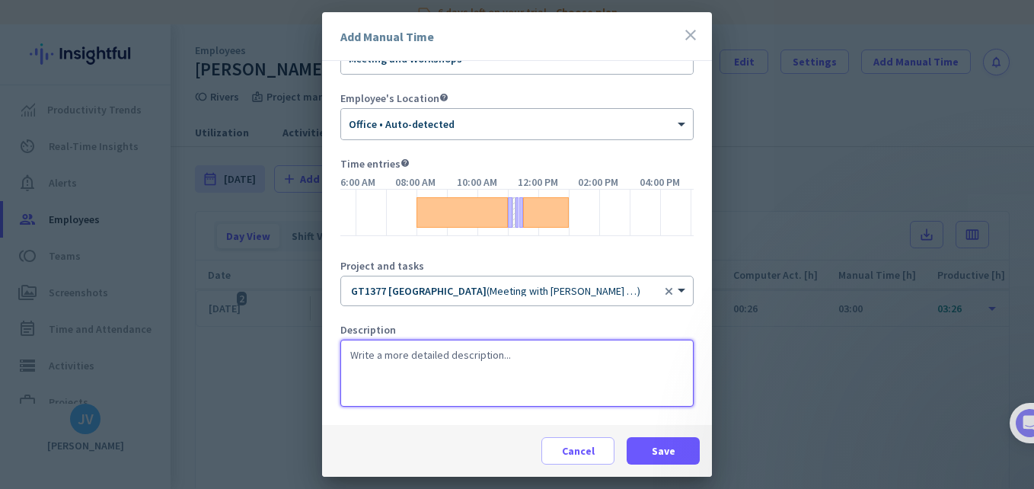
click at [459, 351] on textarea at bounding box center [516, 373] width 353 height 67
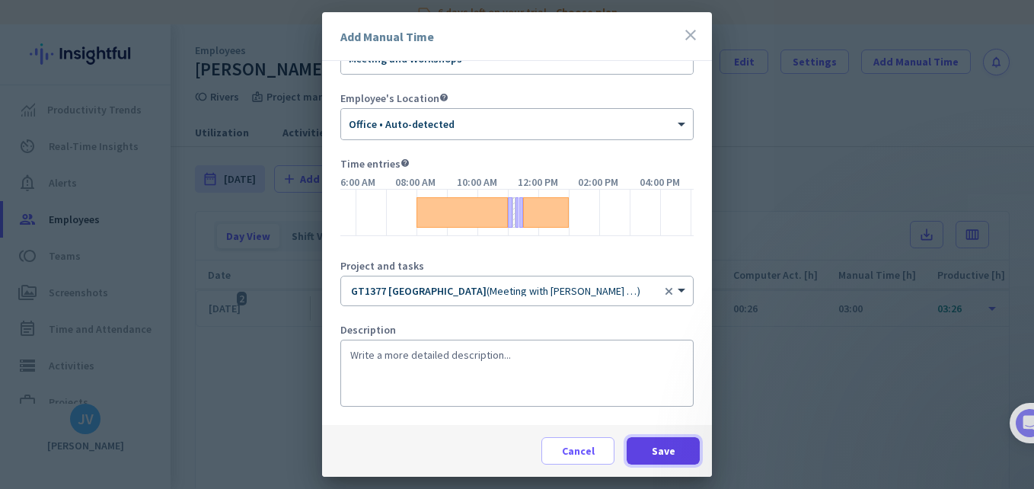
click at [676, 444] on span at bounding box center [663, 450] width 73 height 37
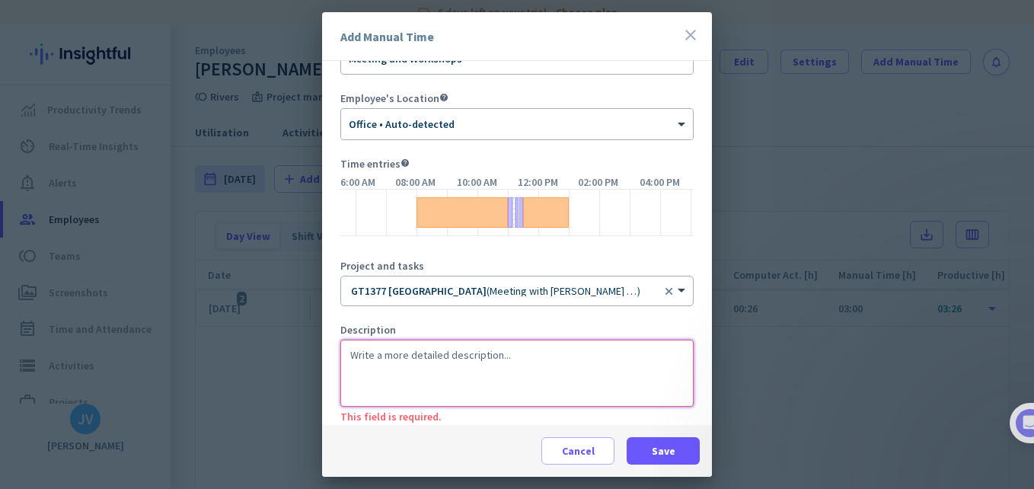
click at [438, 365] on textarea at bounding box center [516, 373] width 353 height 67
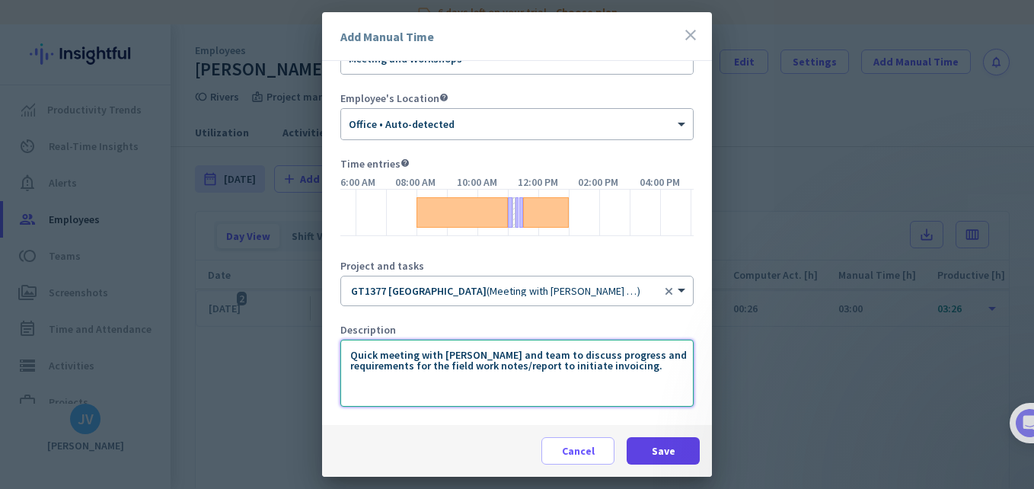
type textarea "Quick meeting with [PERSON_NAME] and team to discuss progress and requirements …"
click at [640, 458] on span at bounding box center [663, 450] width 73 height 37
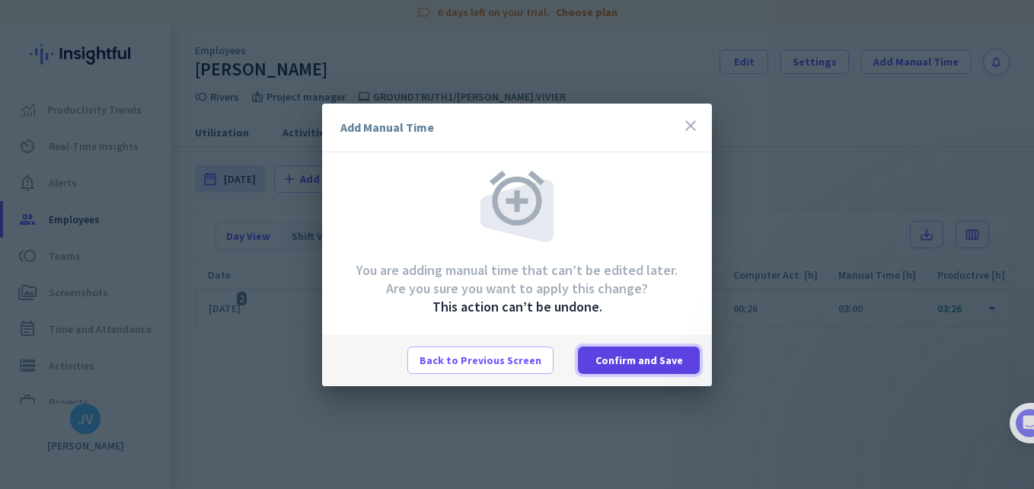
click at [644, 362] on span "Confirm and Save" at bounding box center [639, 359] width 88 height 15
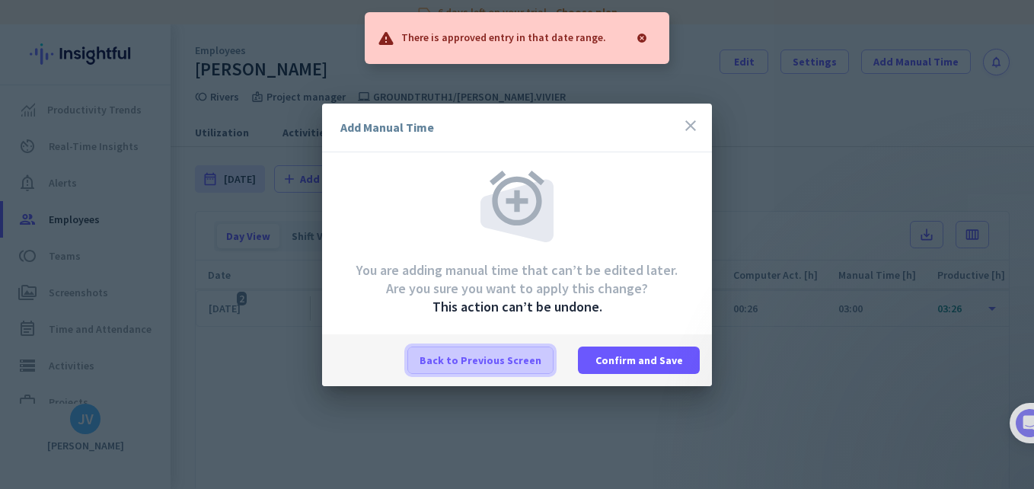
click at [509, 360] on span "Back to Previous Screen" at bounding box center [480, 359] width 122 height 15
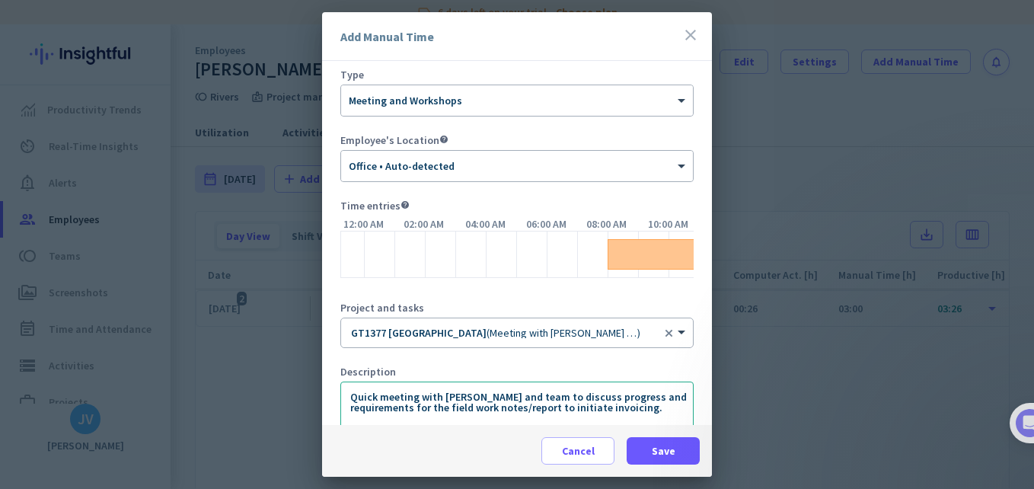
scroll to position [250, 0]
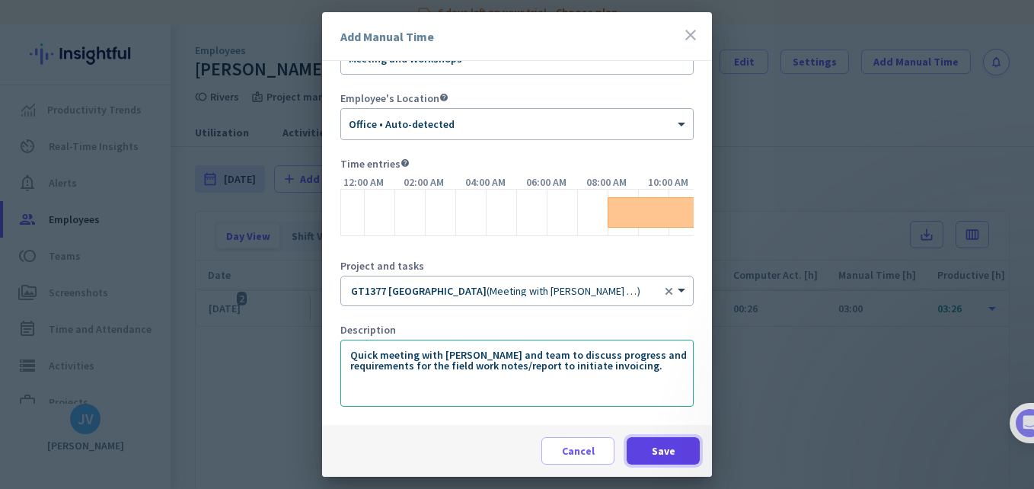
click at [654, 445] on span "Save" at bounding box center [664, 450] width 24 height 15
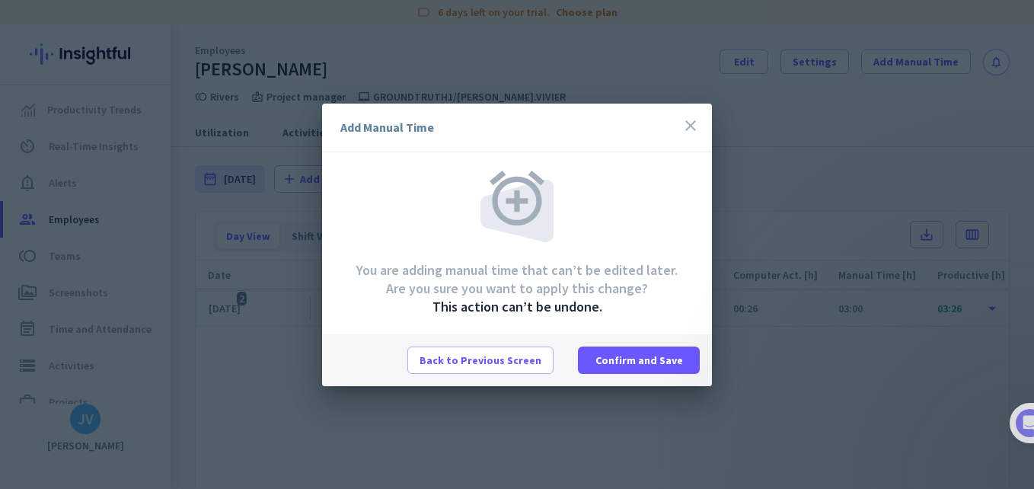
click at [650, 379] on div "Back to Previous Screen Confirm and Save" at bounding box center [517, 360] width 390 height 52
click at [646, 365] on span "Confirm and Save" at bounding box center [639, 359] width 88 height 15
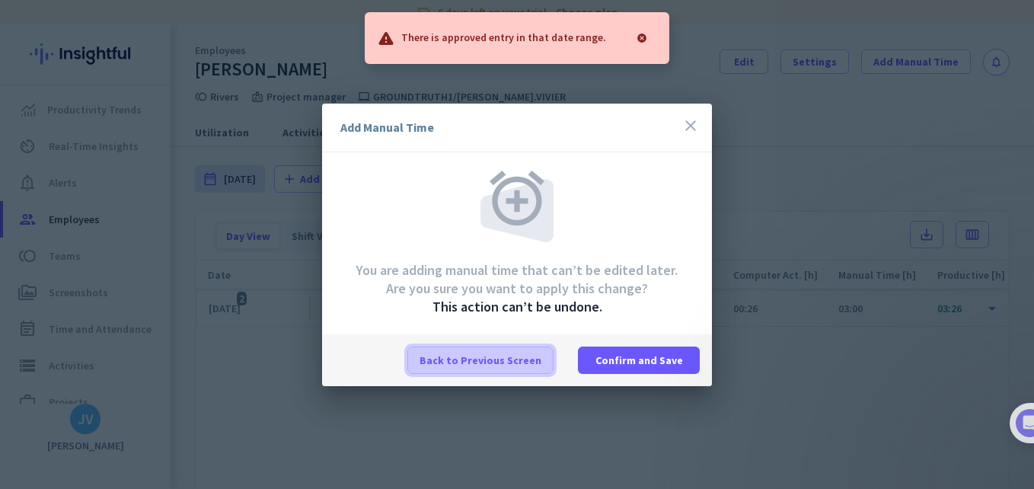
click at [526, 366] on span "Back to Previous Screen" at bounding box center [480, 359] width 122 height 15
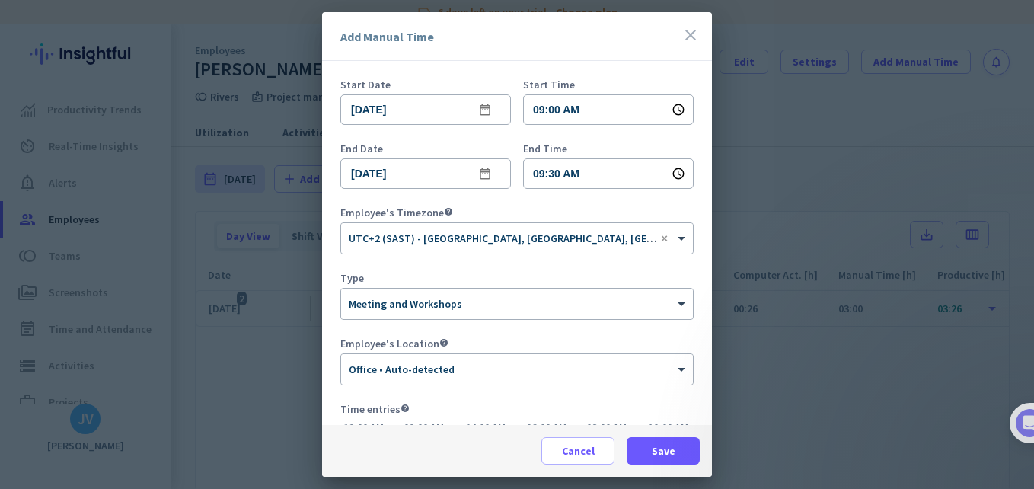
click at [578, 190] on form "Start Date [DATE] date_range Start Time 09:00 AM schedule End Date [DATE] date_…" at bounding box center [516, 374] width 353 height 591
click at [578, 178] on input "09:30 AM" at bounding box center [608, 173] width 171 height 30
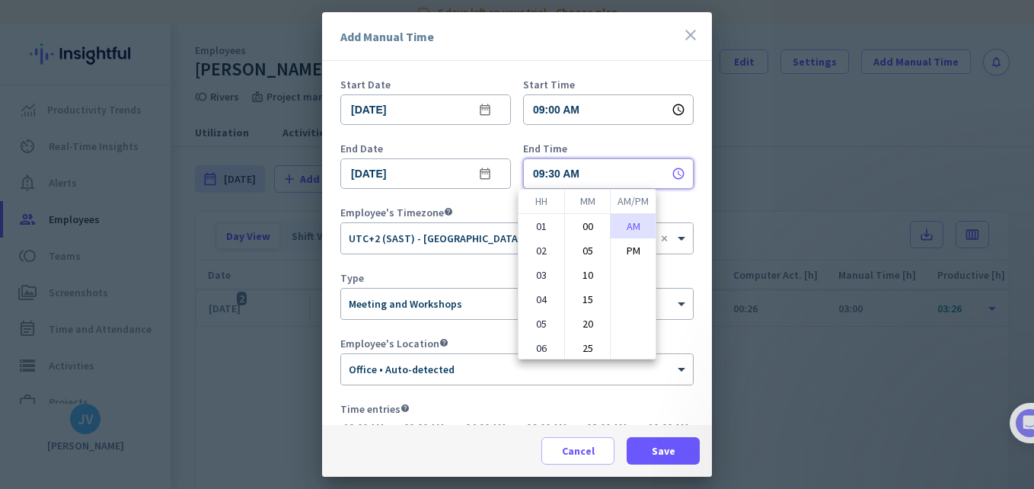
scroll to position [114, 0]
click at [580, 282] on li "35" at bounding box center [587, 282] width 45 height 24
type input "09:35 AM"
click at [664, 441] on div at bounding box center [517, 244] width 1034 height 489
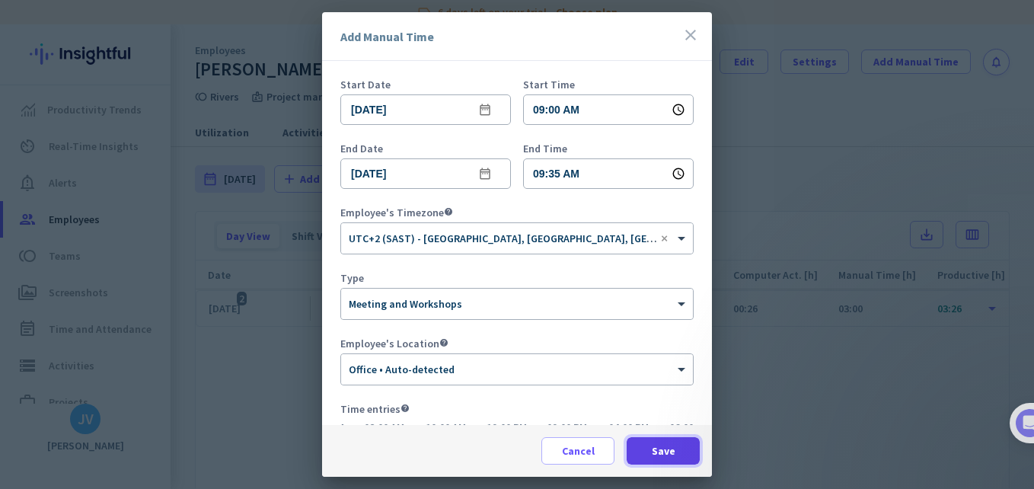
click at [664, 446] on span "Save" at bounding box center [664, 450] width 24 height 15
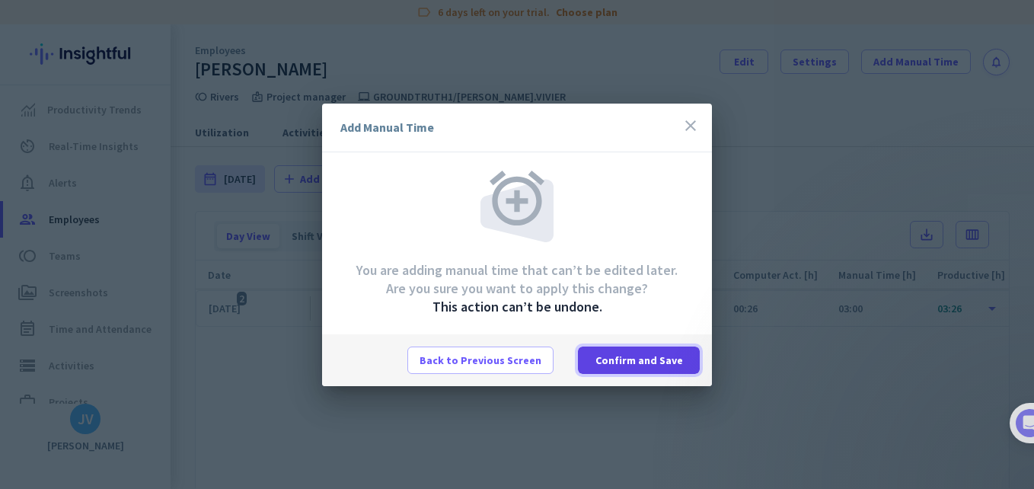
click at [651, 365] on span "Confirm and Save" at bounding box center [639, 359] width 88 height 15
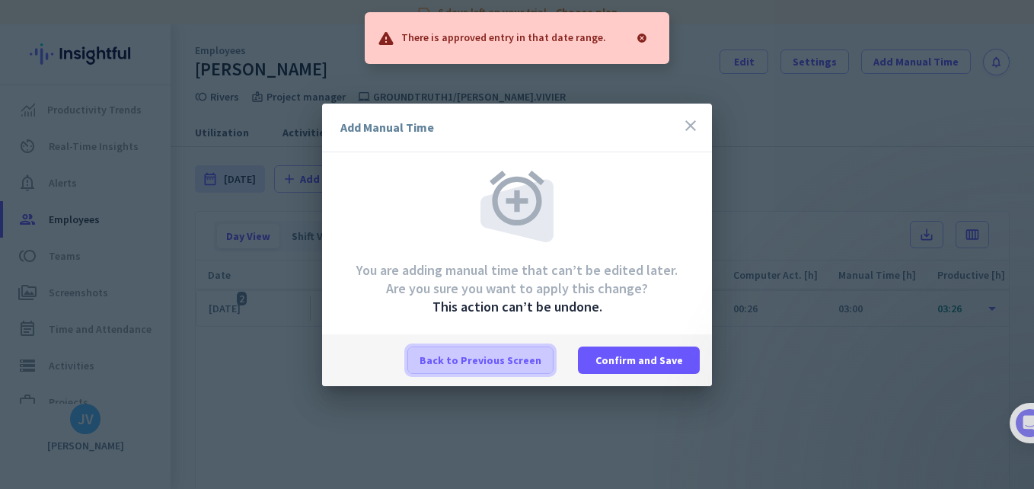
click at [467, 362] on span "Back to Previous Screen" at bounding box center [480, 359] width 122 height 15
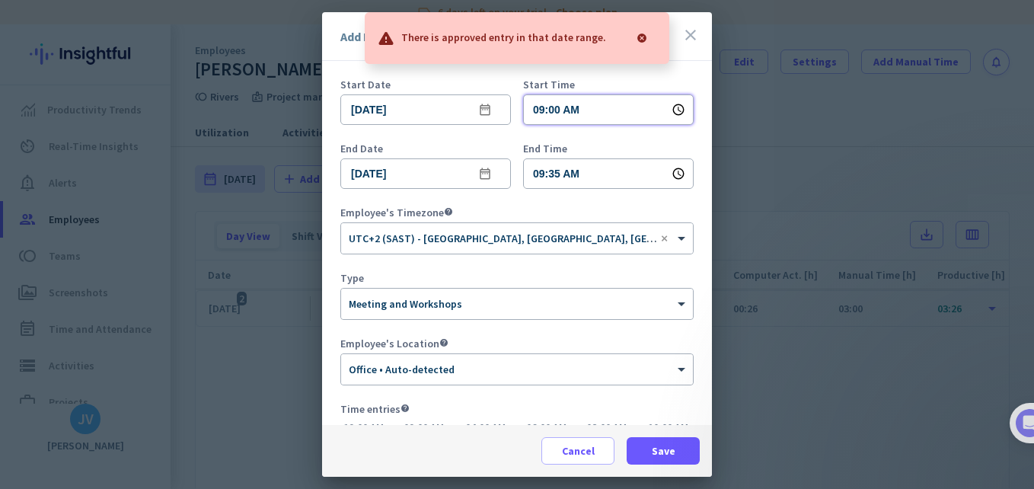
click at [623, 113] on input "09:00 AM" at bounding box center [608, 109] width 171 height 30
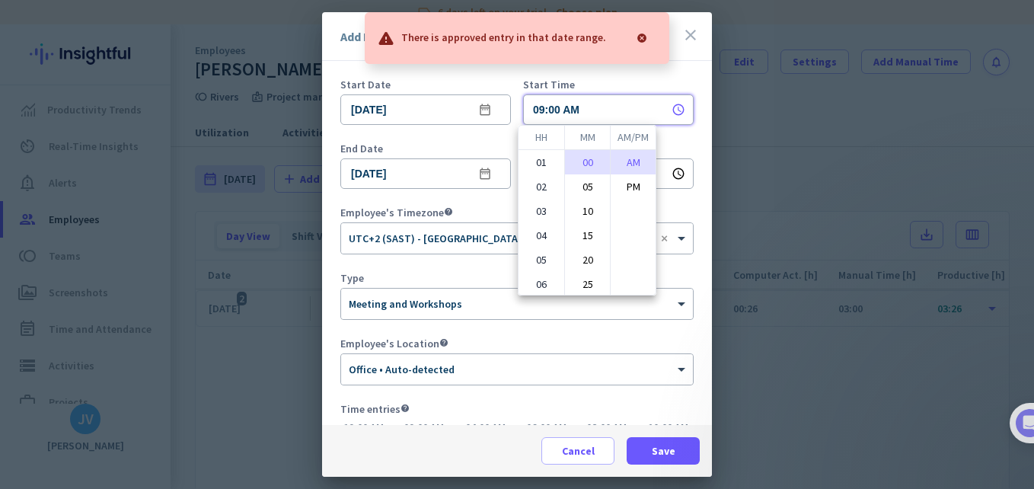
scroll to position [148, 0]
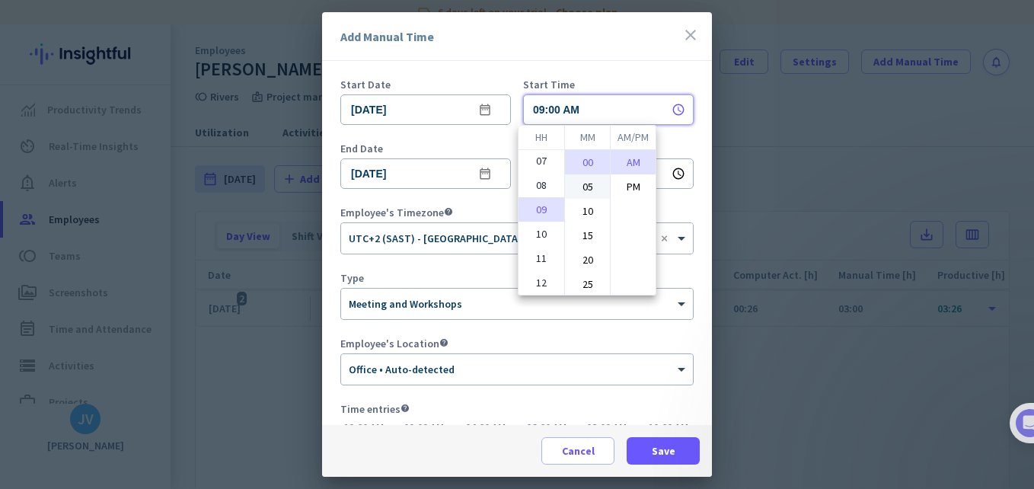
click at [581, 192] on li "05" at bounding box center [587, 186] width 45 height 24
type input "09:05 AM"
click at [639, 442] on div at bounding box center [517, 244] width 1034 height 489
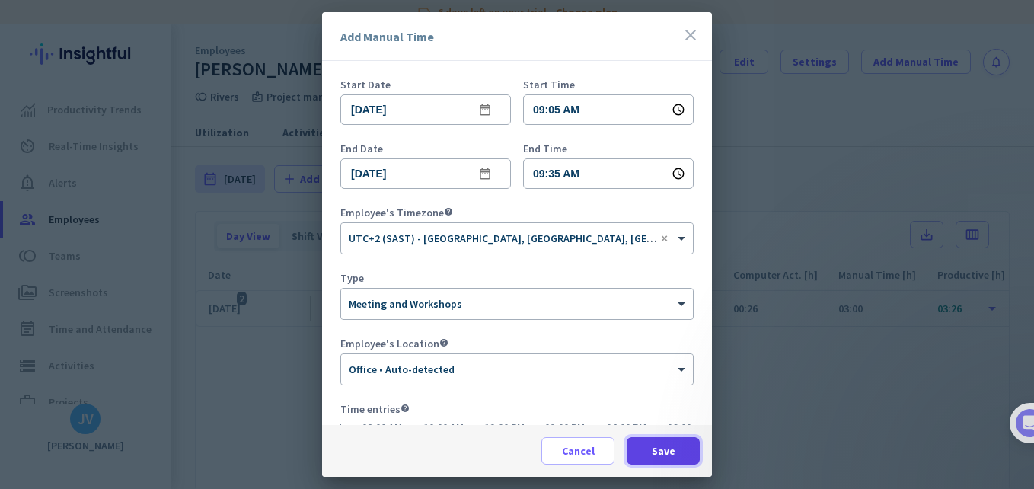
click at [651, 451] on span at bounding box center [663, 450] width 73 height 37
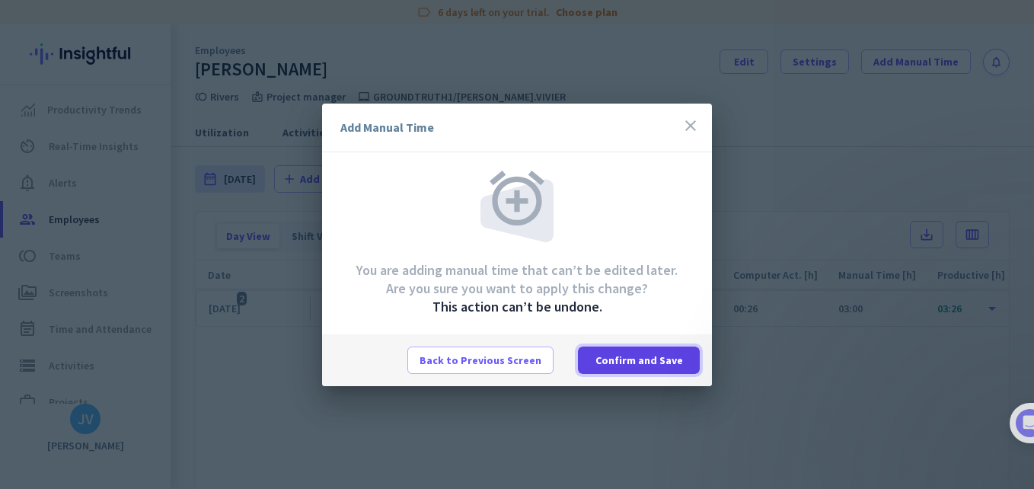
click at [640, 363] on span "Confirm and Save" at bounding box center [639, 359] width 88 height 15
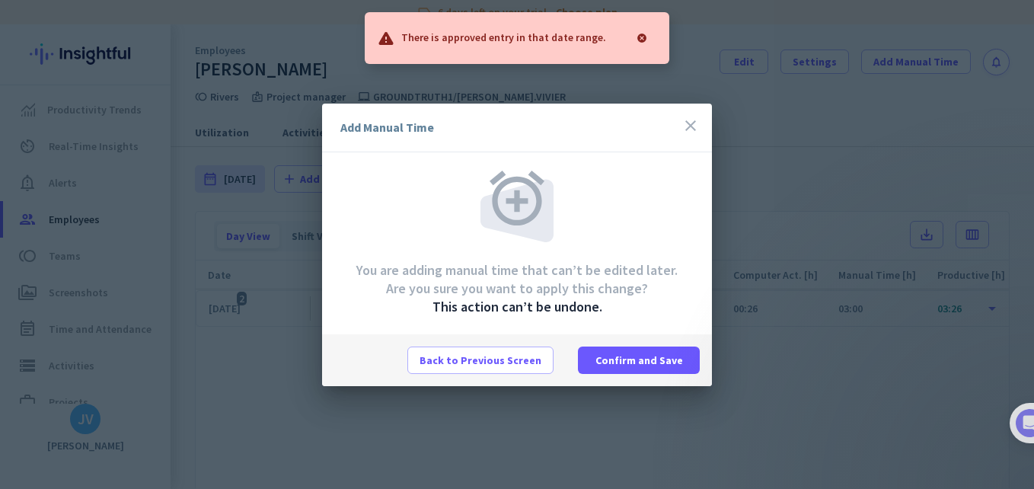
click at [547, 32] on p "There is approved entry in that date range." at bounding box center [503, 36] width 205 height 15
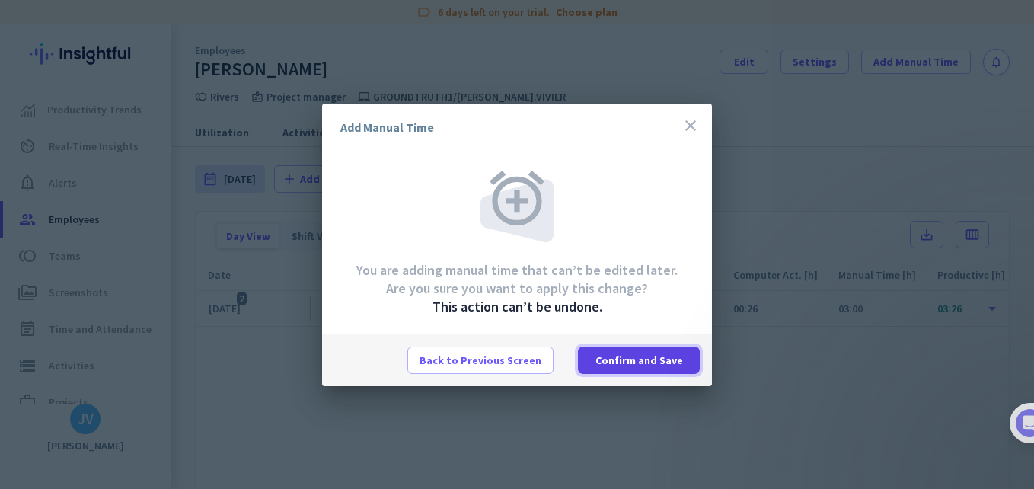
click at [668, 371] on span at bounding box center [639, 360] width 122 height 37
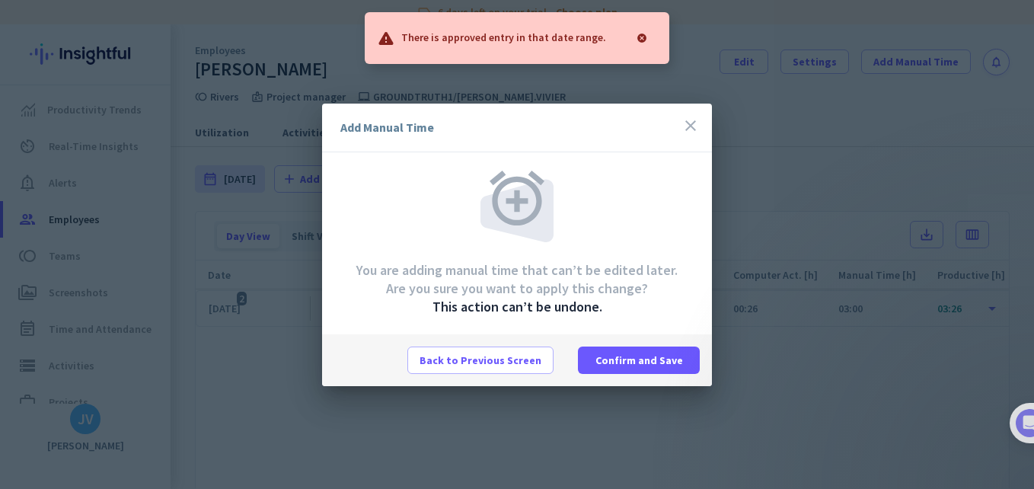
click at [388, 38] on div at bounding box center [386, 38] width 18 height 18
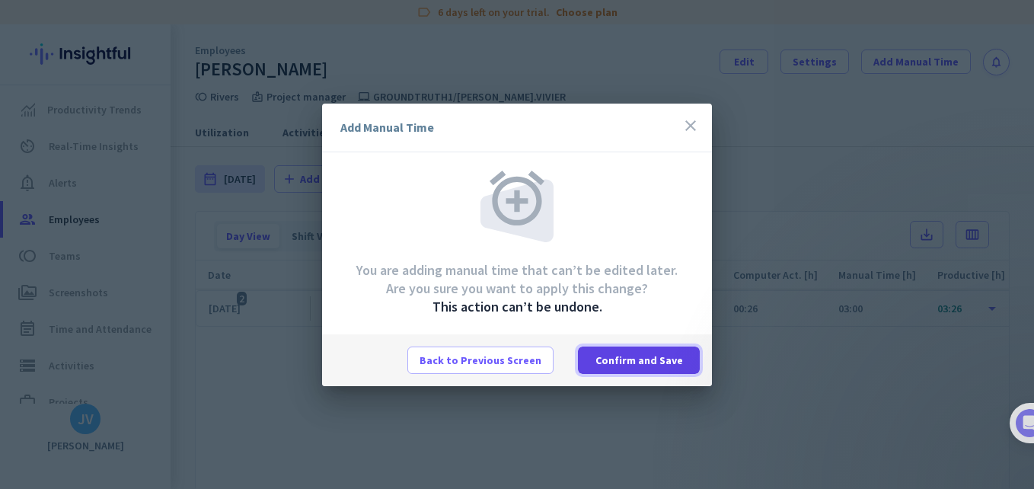
click at [659, 369] on span at bounding box center [639, 360] width 122 height 37
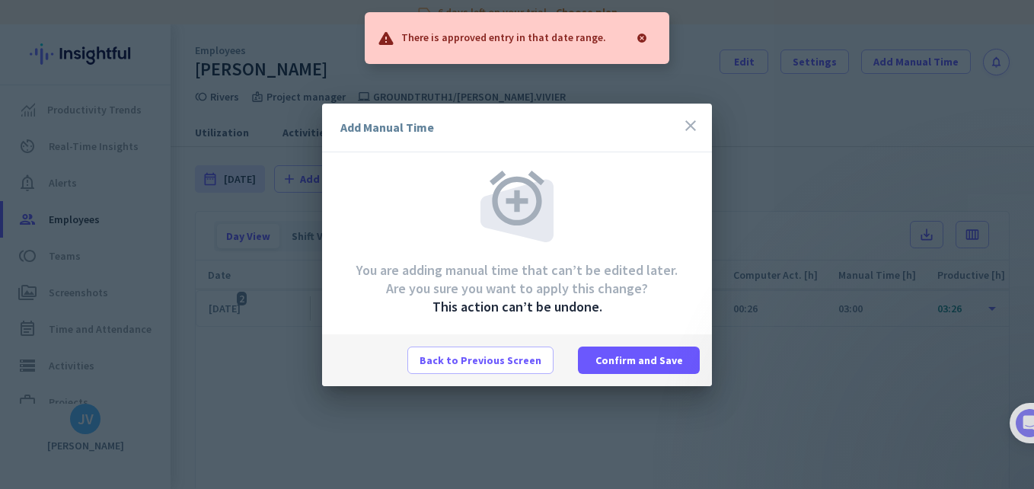
click at [691, 126] on icon "close" at bounding box center [690, 125] width 18 height 18
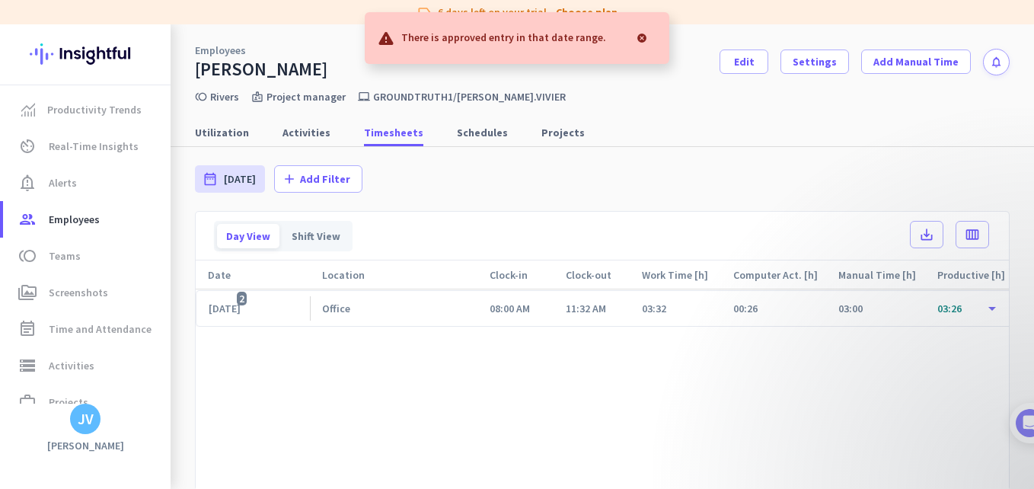
click at [665, 387] on cdk-virtual-scroll-viewport "[DATE] 2 Office 08:00 AM 11:32 AM 03:32 00:26 03:00 03:26 00:00 00:00 00:06 00:…" at bounding box center [602, 389] width 813 height 200
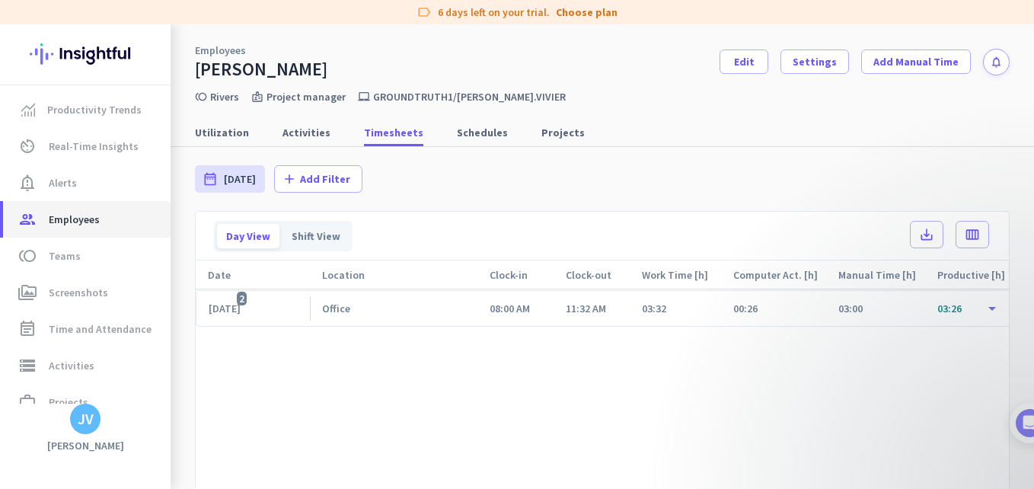
click at [130, 210] on span "group Employees" at bounding box center [86, 219] width 143 height 18
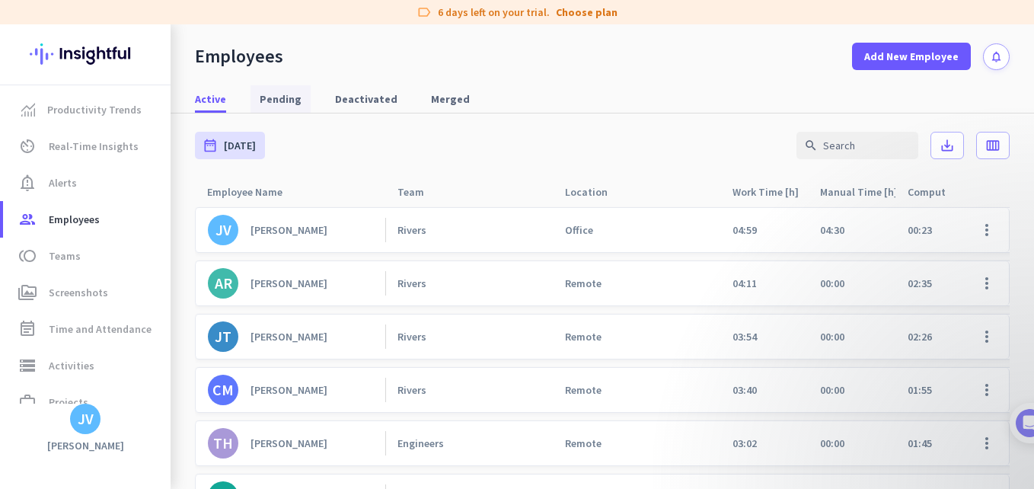
click at [275, 102] on span "Pending" at bounding box center [281, 98] width 42 height 15
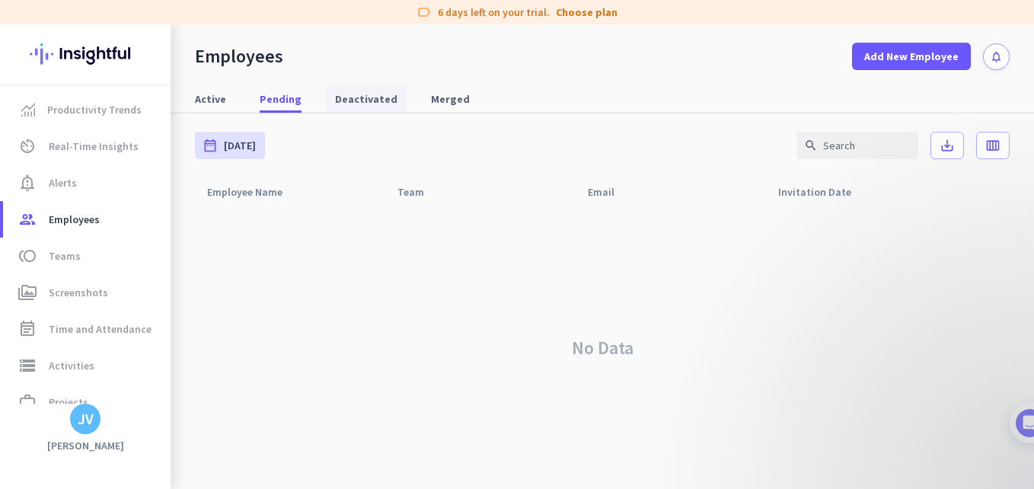
click at [367, 106] on span "Deactivated" at bounding box center [366, 98] width 62 height 15
click at [431, 93] on span "Merged" at bounding box center [450, 98] width 39 height 15
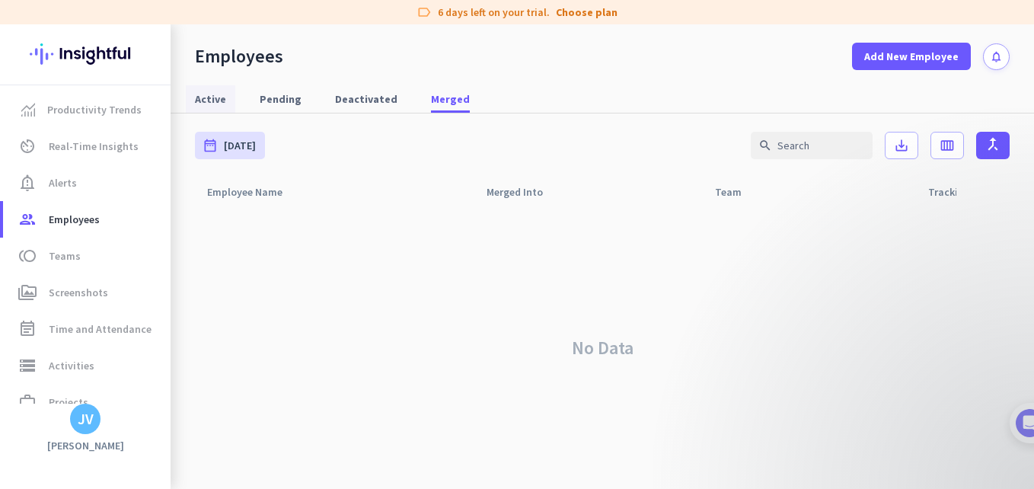
click at [230, 98] on link "Active" at bounding box center [210, 98] width 49 height 27
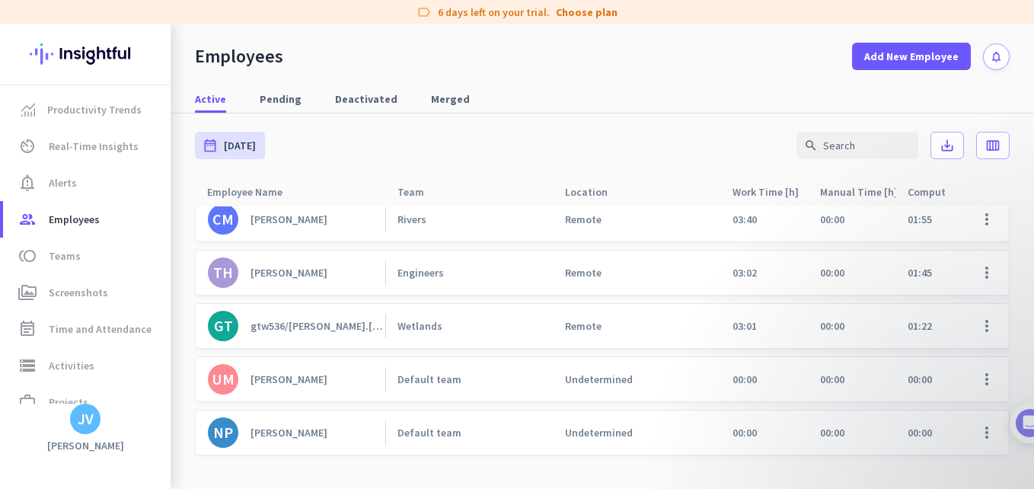
scroll to position [203, 0]
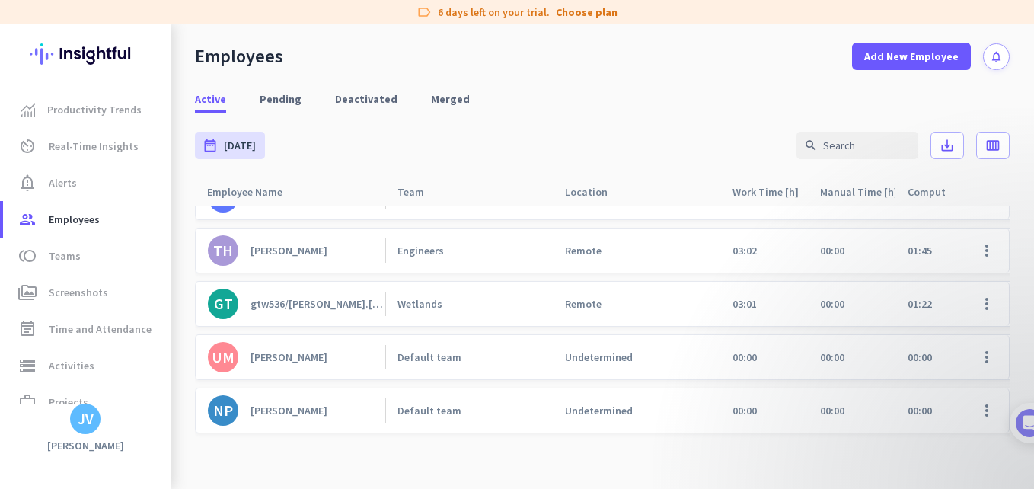
click at [337, 357] on link "UM [PERSON_NAME]" at bounding box center [296, 357] width 177 height 30
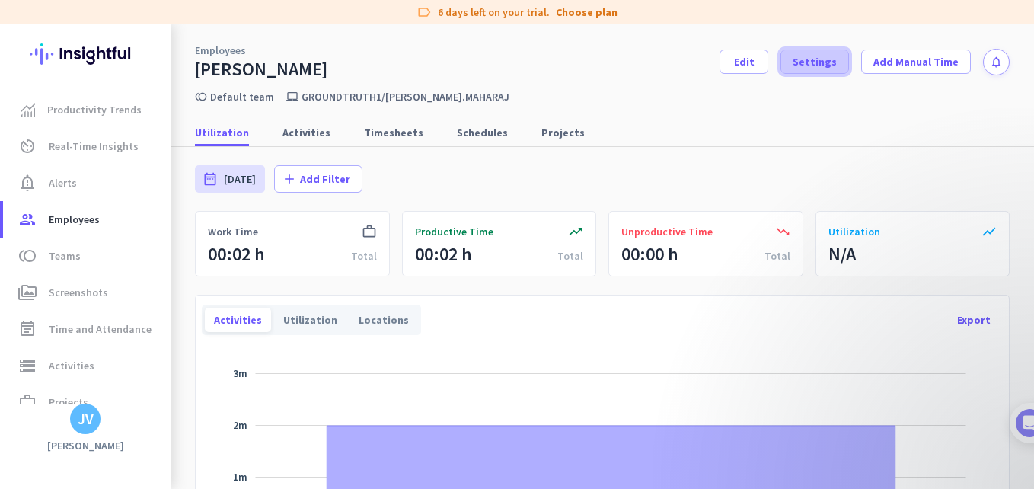
click at [784, 58] on span at bounding box center [814, 61] width 67 height 37
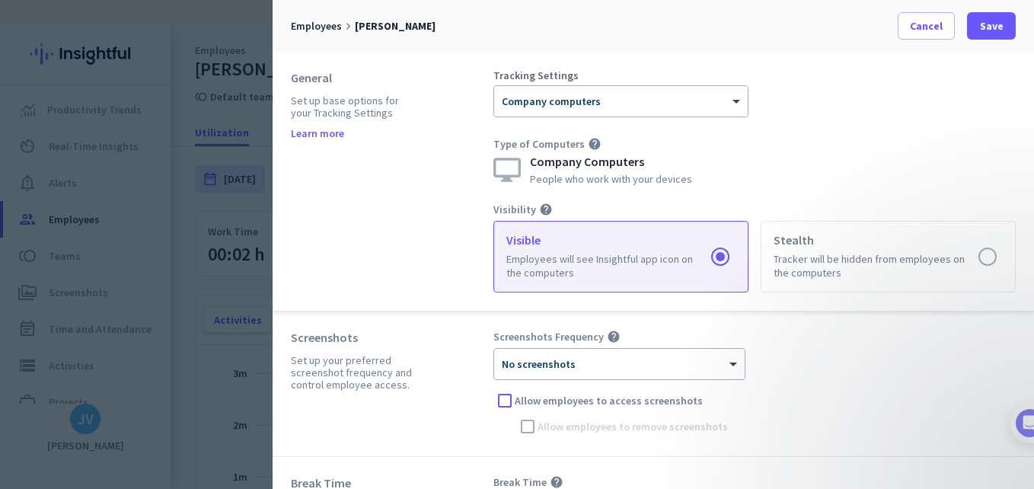
click at [592, 250] on label at bounding box center [621, 257] width 254 height 70
click at [0, 0] on input "radio" at bounding box center [0, 0] width 0 height 0
click at [1005, 29] on span at bounding box center [991, 26] width 49 height 37
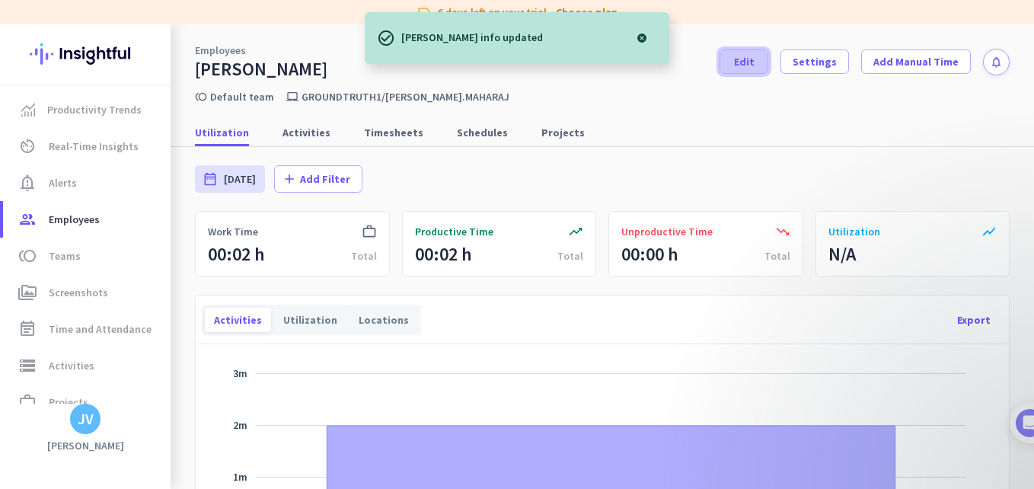
click at [746, 62] on span "Edit" at bounding box center [744, 61] width 21 height 15
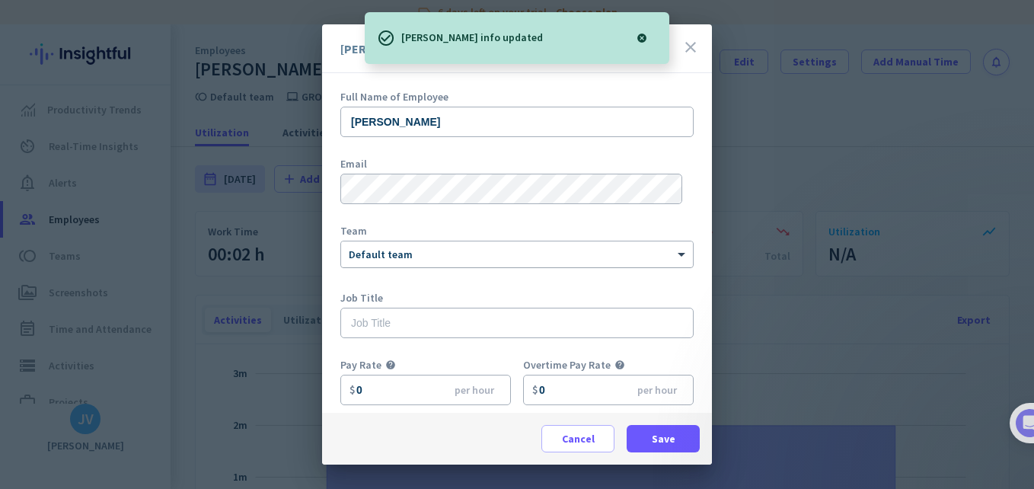
click at [467, 264] on div "× Default team" at bounding box center [517, 254] width 352 height 26
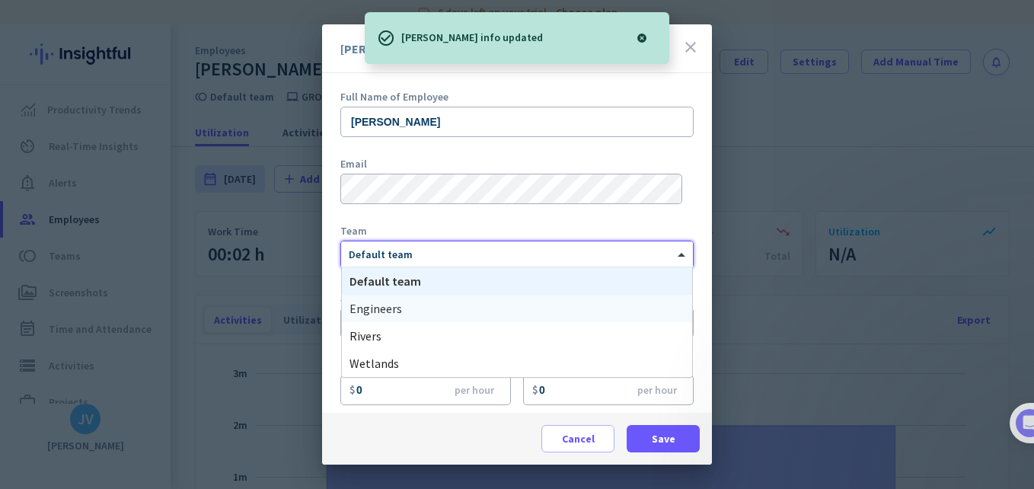
click at [457, 314] on div "Engineers" at bounding box center [517, 308] width 350 height 27
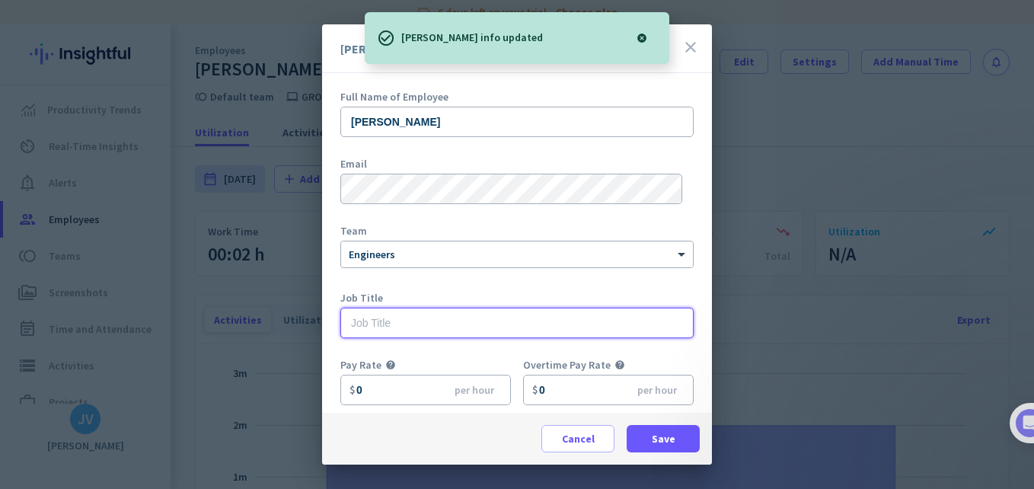
click at [461, 323] on input "text" at bounding box center [516, 323] width 353 height 30
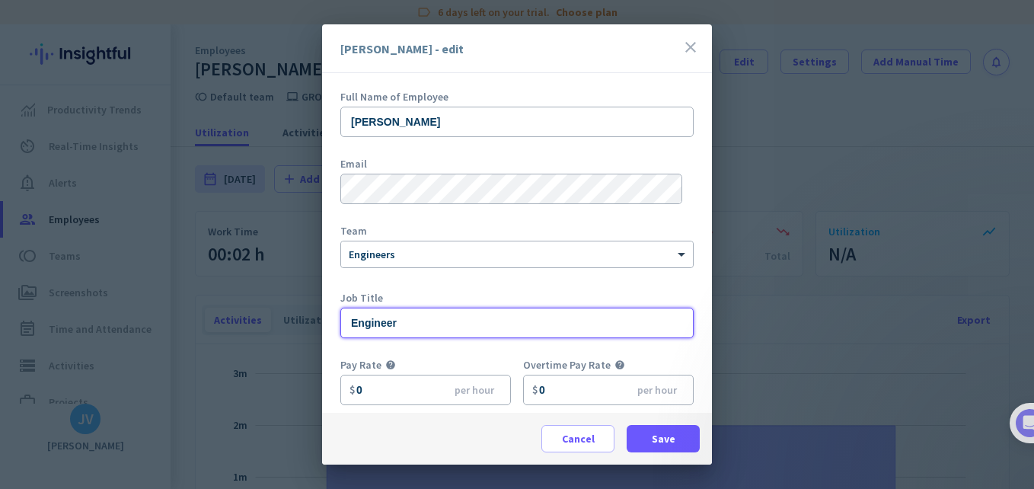
type input "Engineer"
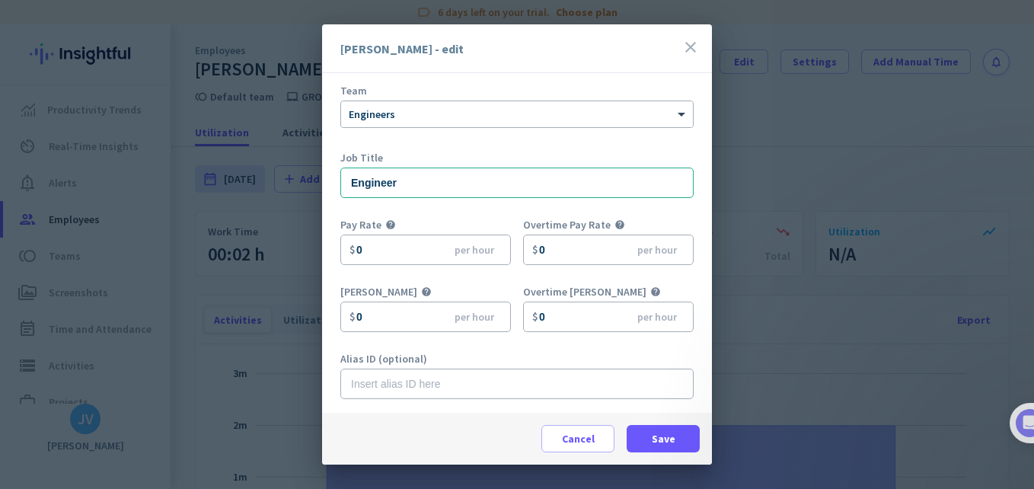
scroll to position [142, 0]
click at [668, 444] on span "Save" at bounding box center [664, 438] width 24 height 15
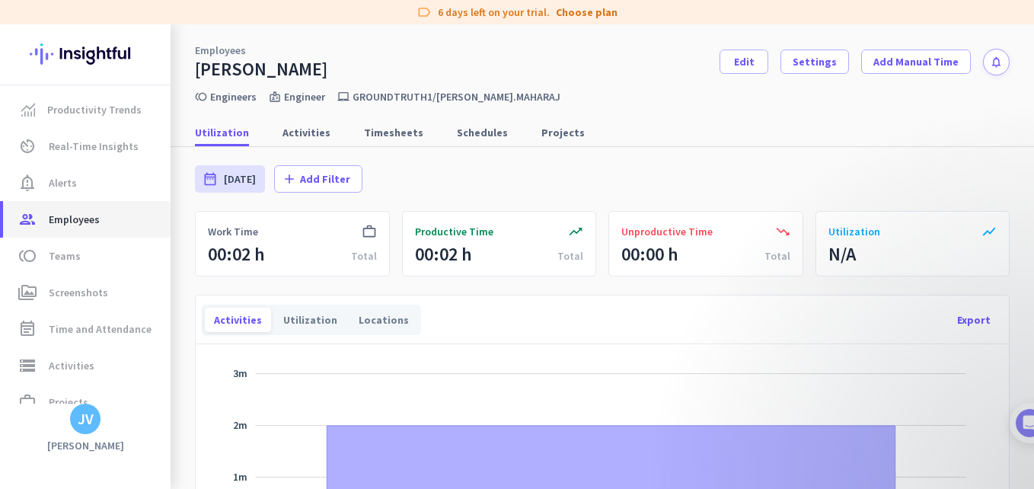
click at [59, 225] on span "Employees" at bounding box center [74, 219] width 51 height 18
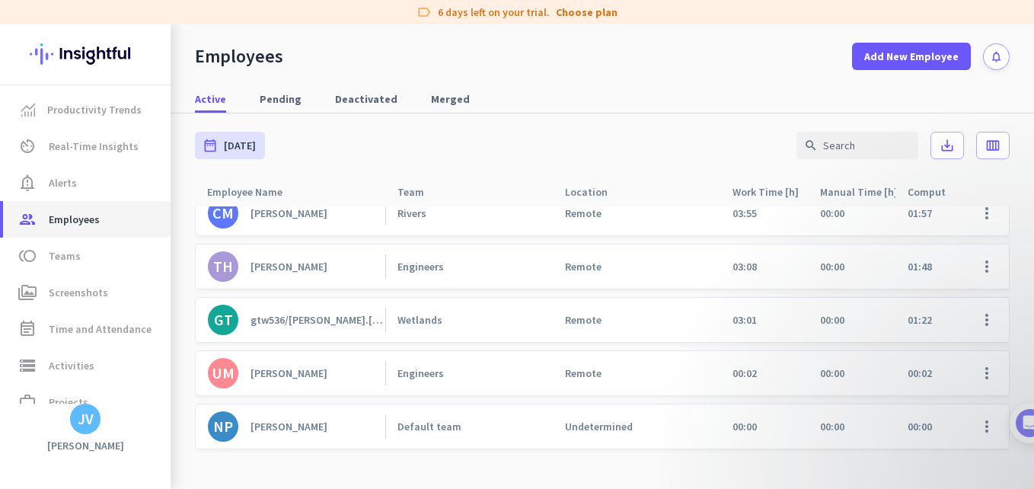
scroll to position [204, 0]
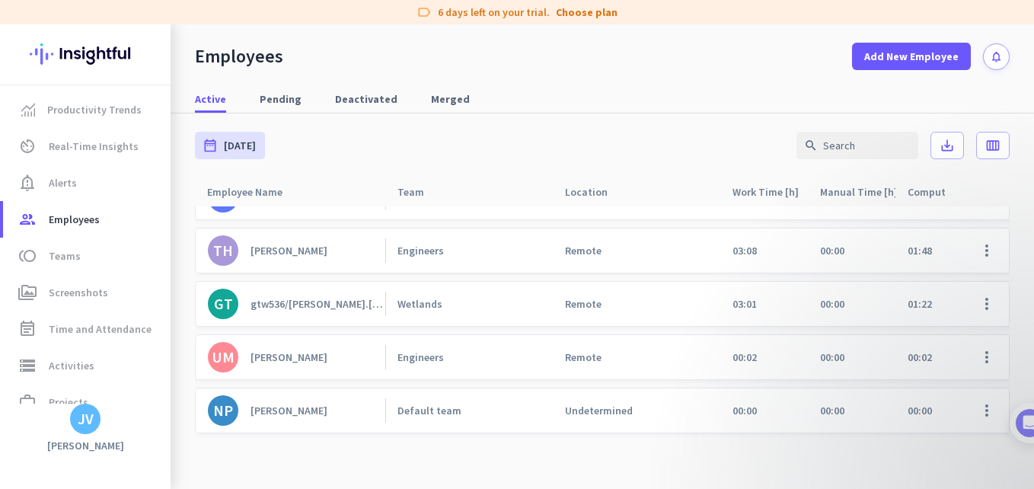
click at [298, 395] on link "[PERSON_NAME]" at bounding box center [296, 410] width 177 height 30
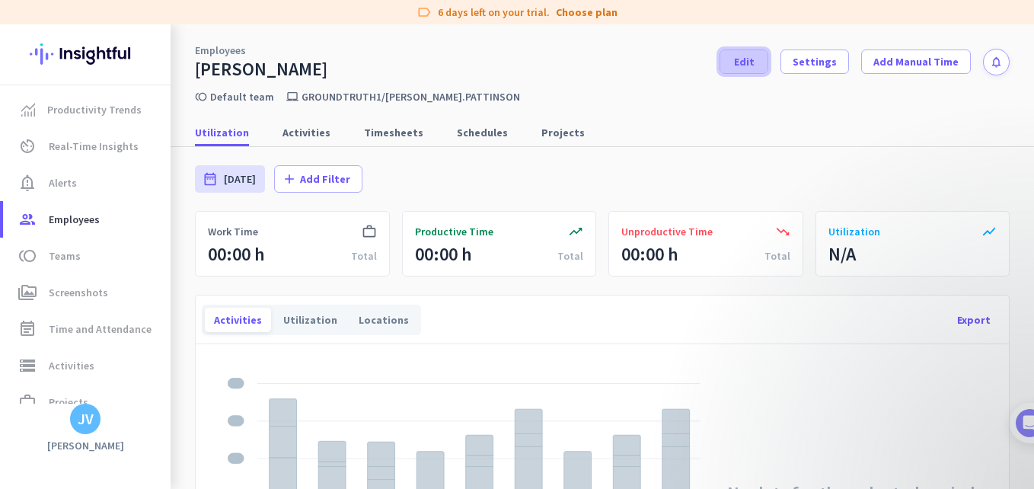
click at [757, 60] on span at bounding box center [743, 61] width 47 height 37
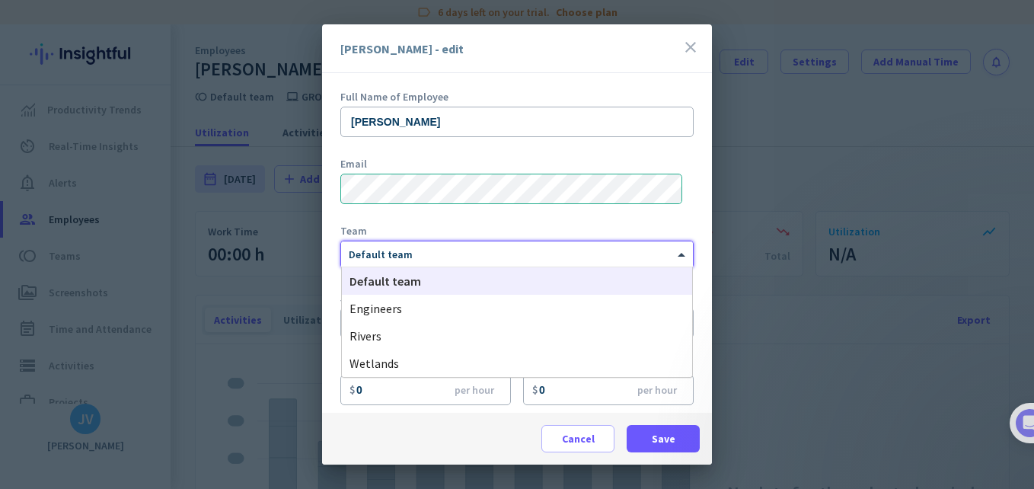
click at [443, 247] on div at bounding box center [517, 251] width 352 height 13
click at [413, 330] on div "Rivers" at bounding box center [517, 335] width 350 height 27
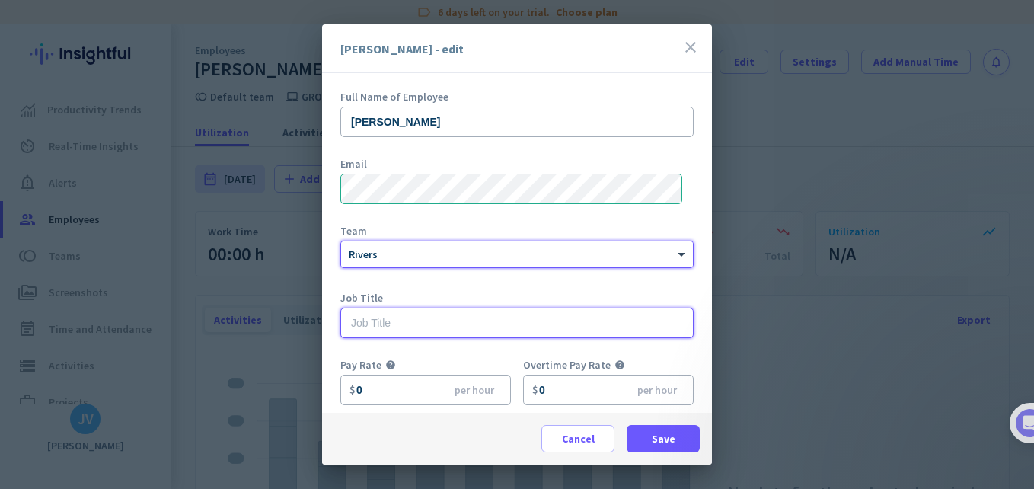
click at [415, 314] on input "text" at bounding box center [516, 323] width 353 height 30
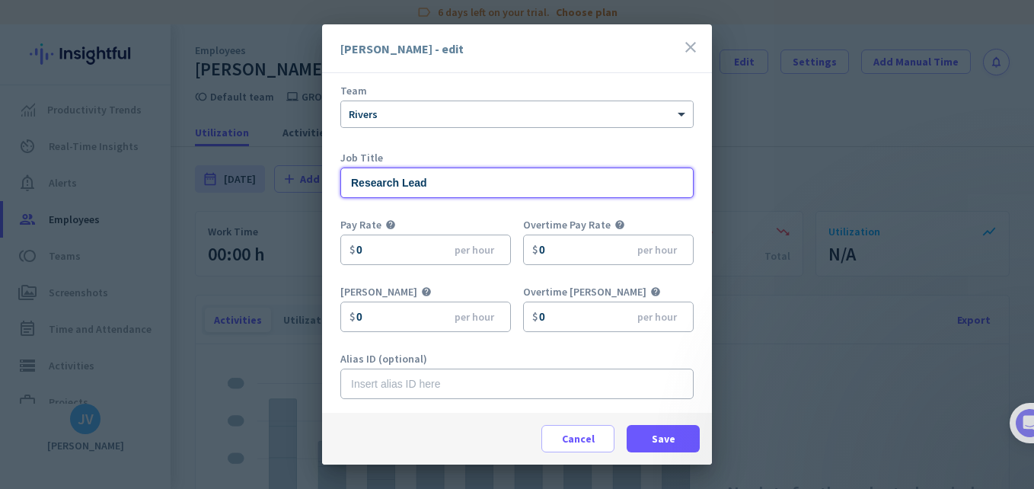
scroll to position [142, 0]
type input "Research Lead"
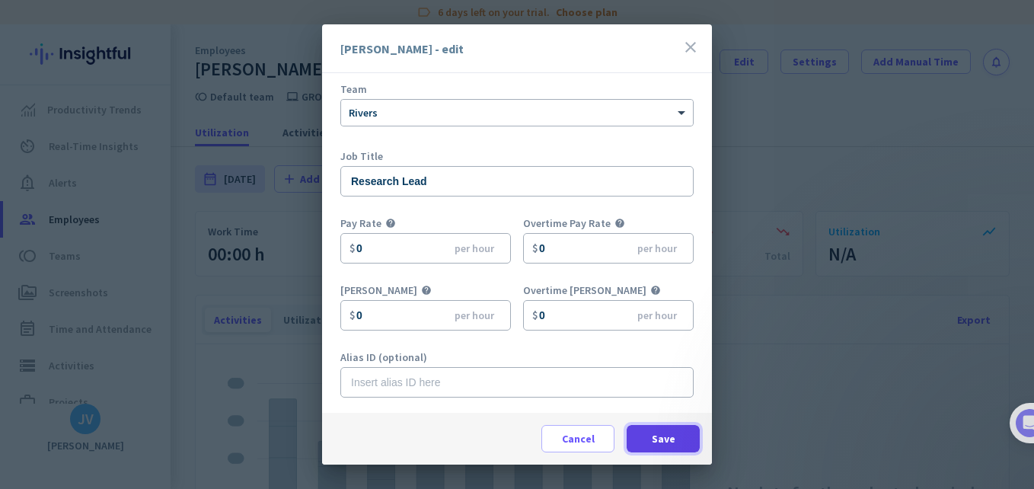
click at [681, 435] on span at bounding box center [663, 438] width 73 height 37
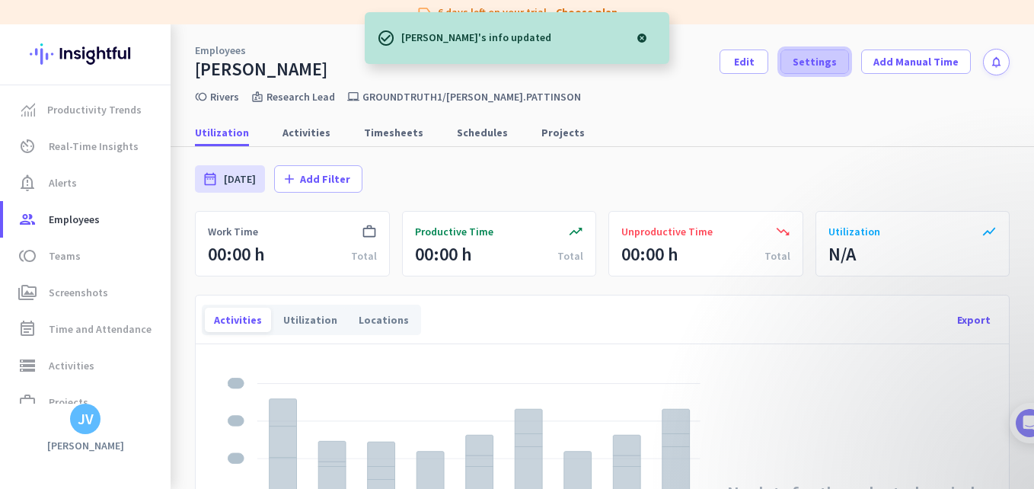
click at [828, 61] on span "Settings" at bounding box center [815, 61] width 44 height 15
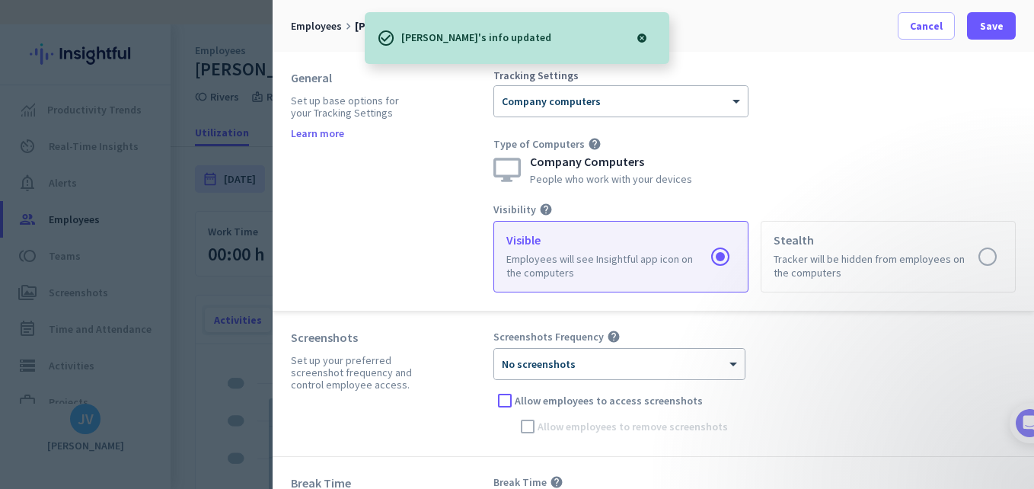
click at [583, 274] on label at bounding box center [621, 257] width 254 height 70
click at [0, 0] on input "radio" at bounding box center [0, 0] width 0 height 0
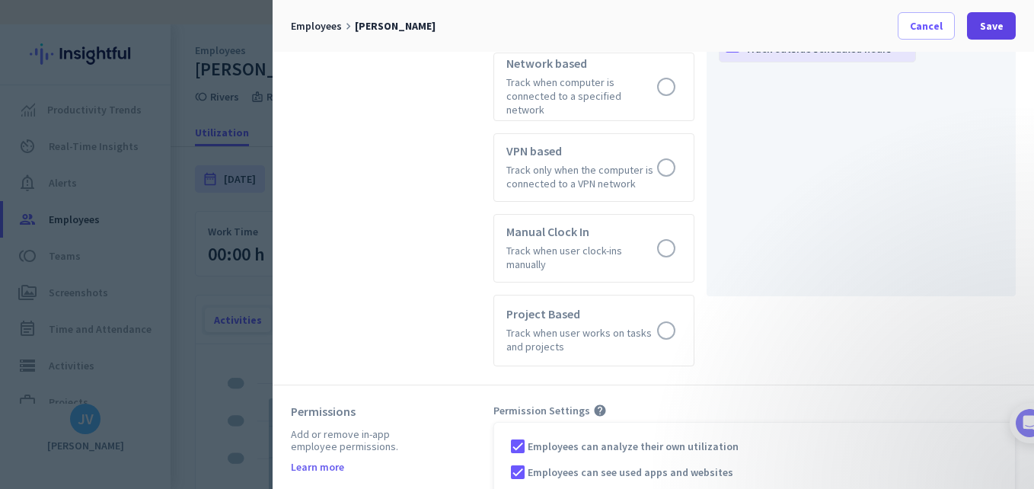
scroll to position [810, 0]
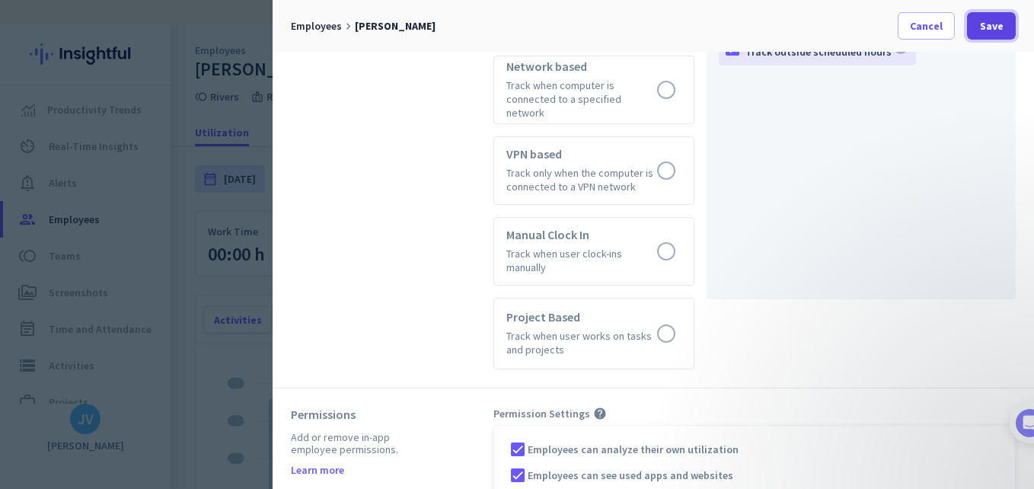
click at [994, 18] on span at bounding box center [991, 26] width 49 height 37
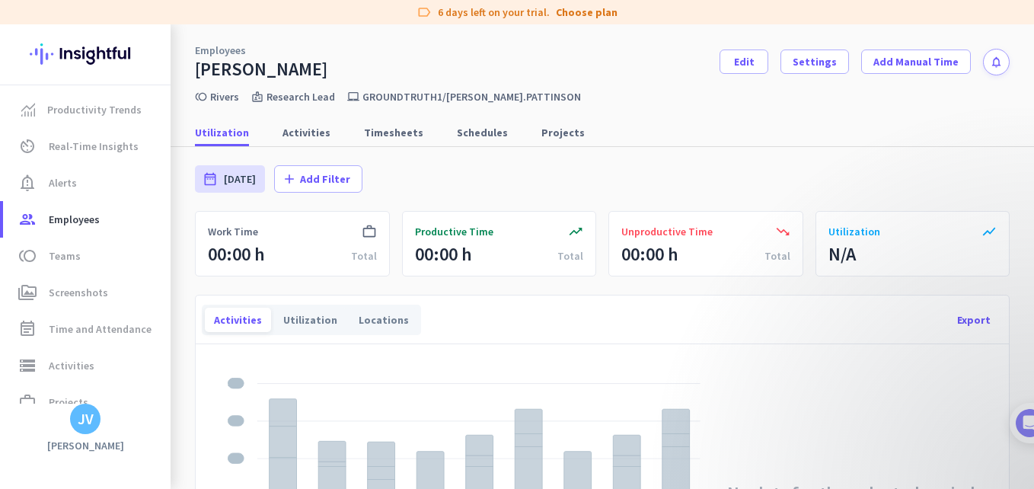
click at [832, 152] on div "date_range [DATE] [DATE] - [DATE] add Add Filter" at bounding box center [602, 179] width 815 height 64
click at [541, 134] on span "Projects" at bounding box center [562, 132] width 43 height 15
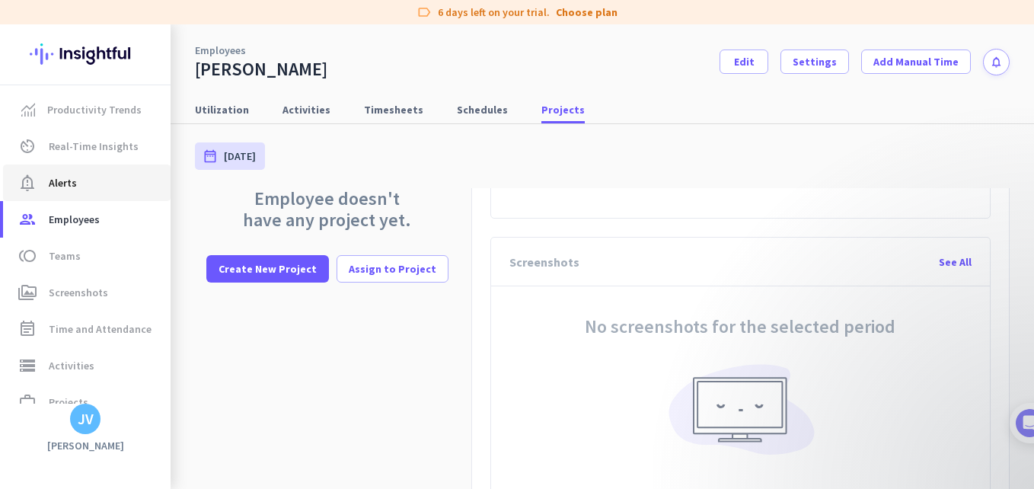
scroll to position [523, 0]
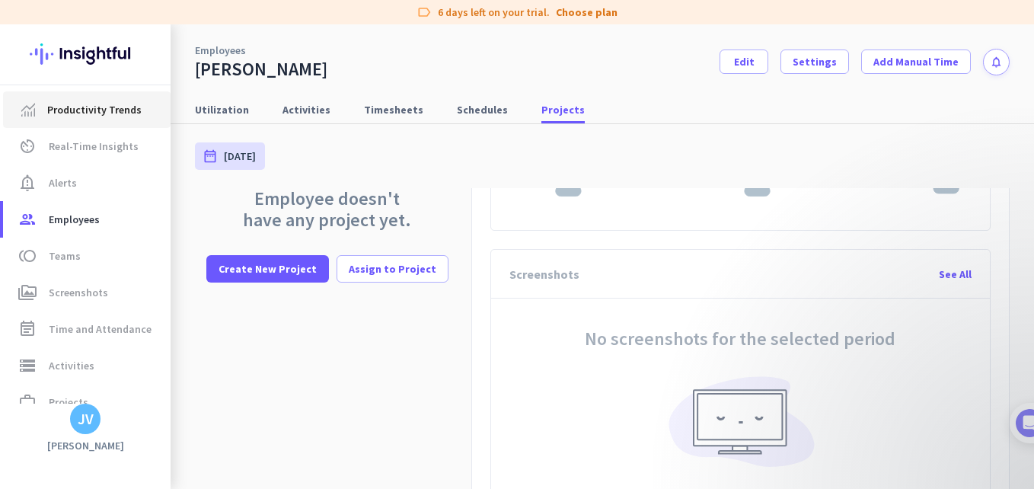
click at [84, 114] on span "Productivity Trends" at bounding box center [94, 109] width 94 height 18
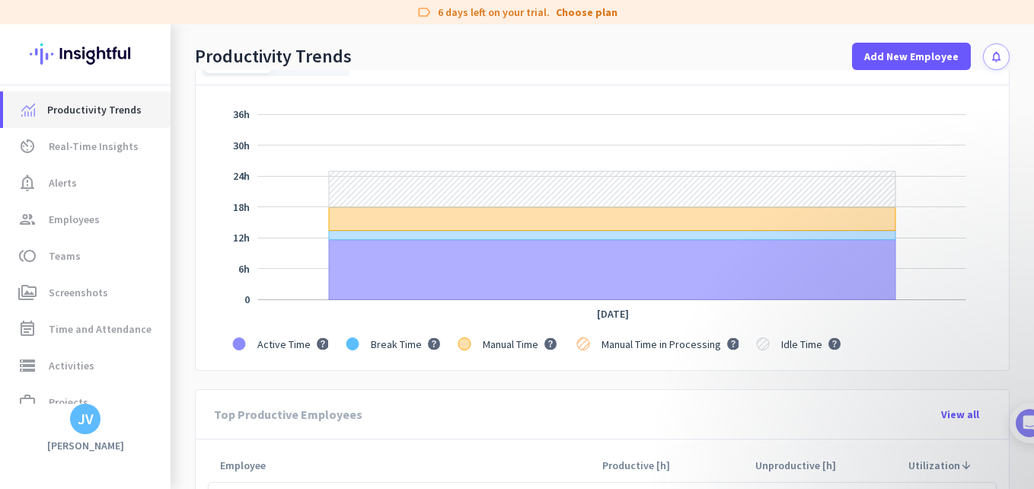
scroll to position [320, 0]
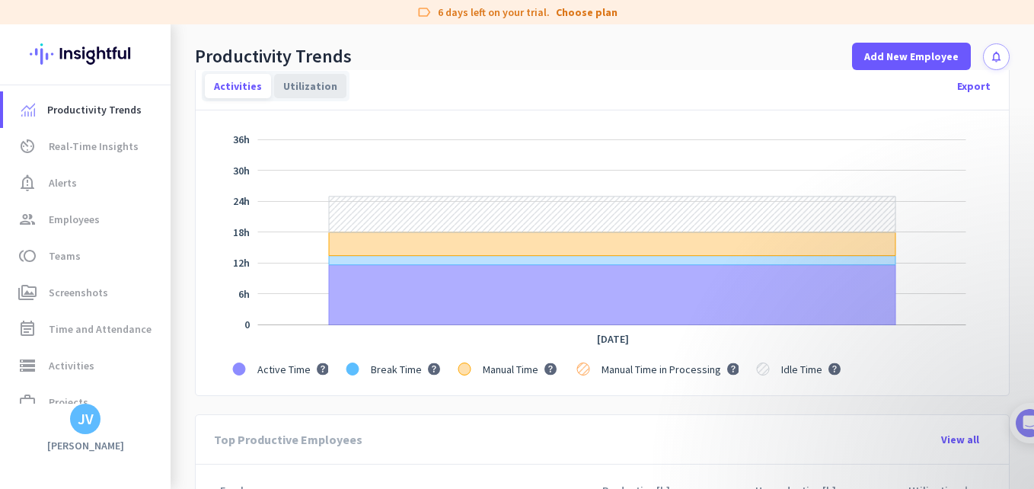
click at [308, 95] on div "Utilization" at bounding box center [310, 86] width 72 height 24
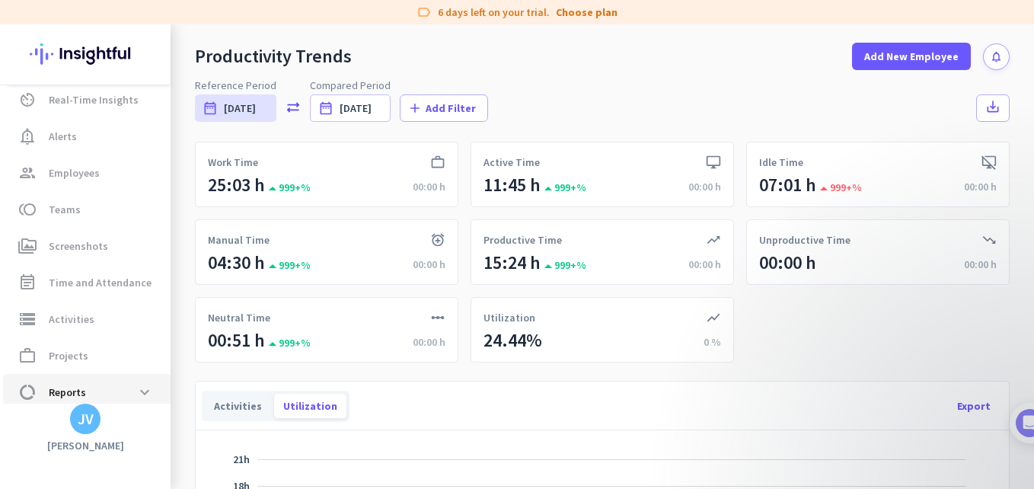
scroll to position [96, 0]
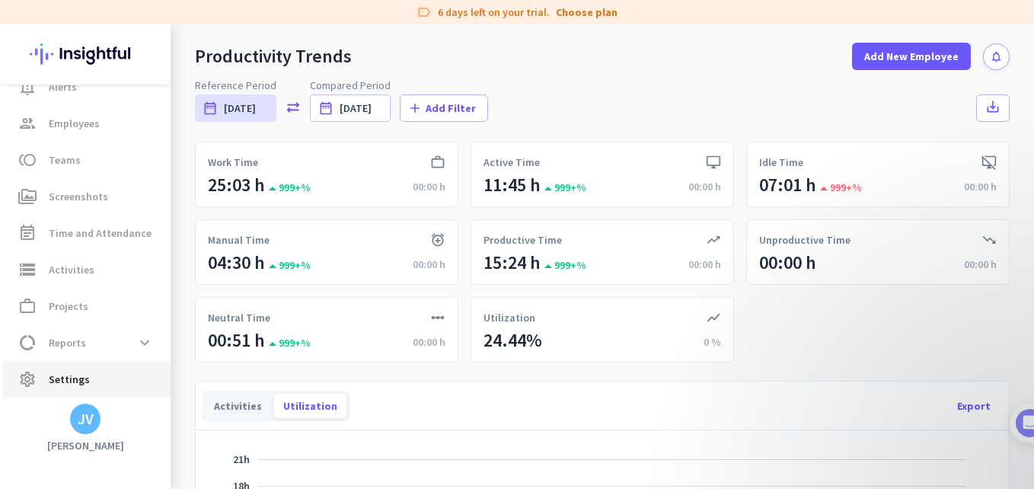
click at [70, 379] on span "Settings" at bounding box center [69, 379] width 41 height 18
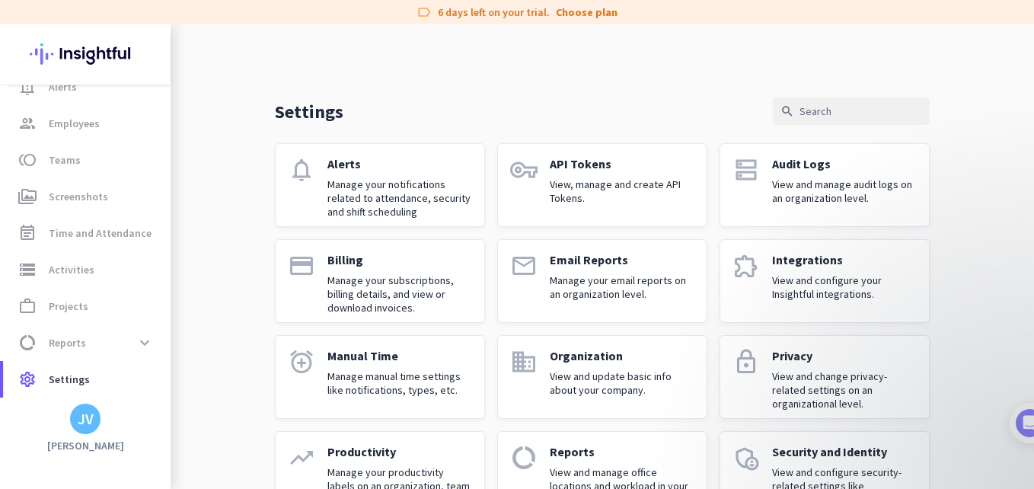
click at [327, 196] on p "Manage your notifications related to attendance, security and shift scheduling" at bounding box center [399, 197] width 145 height 41
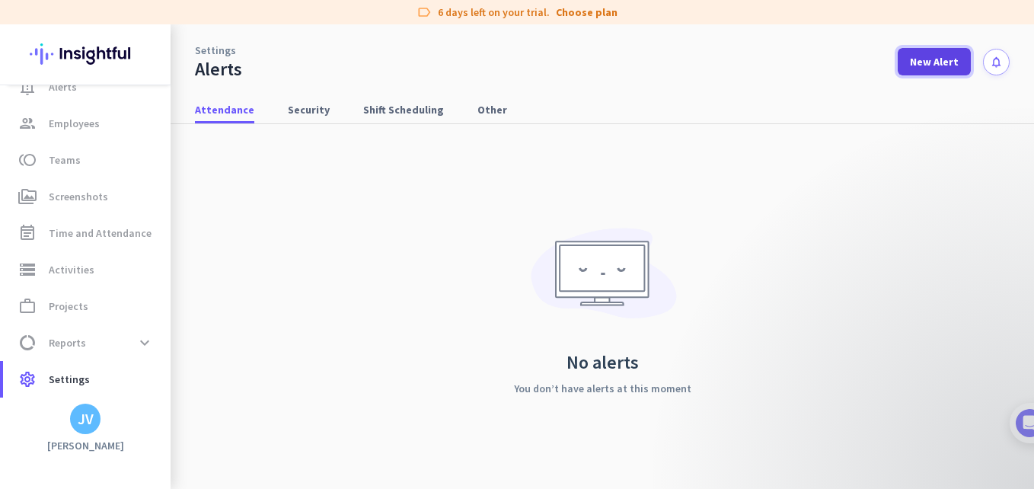
click at [962, 73] on span at bounding box center [934, 61] width 73 height 37
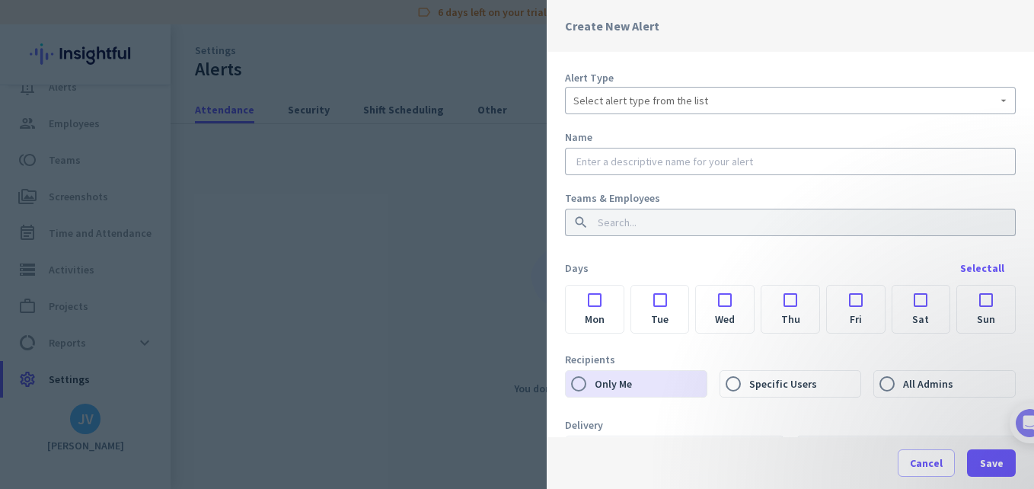
click at [641, 101] on span "Select alert type from the list" at bounding box center [640, 100] width 135 height 15
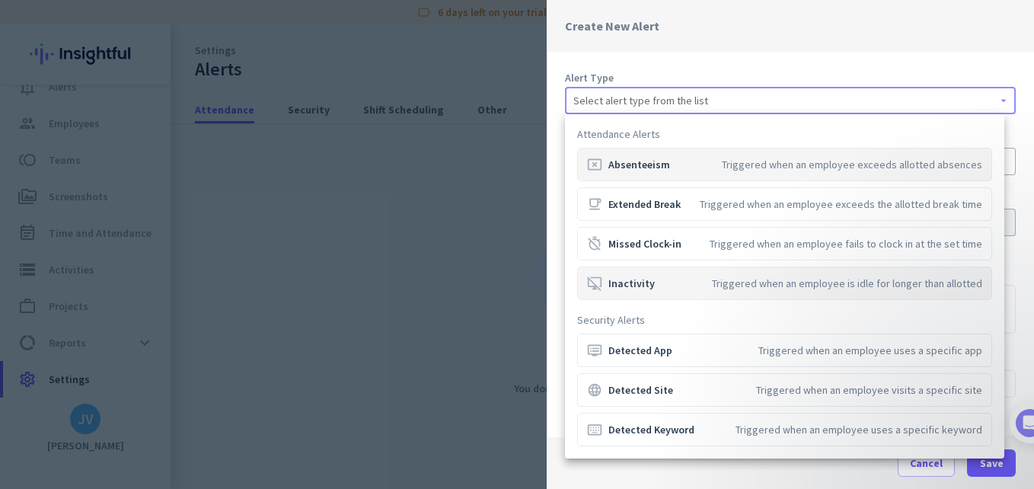
click at [707, 270] on mat-option "desktop_access_disabled Inactivity Triggered when an employee is idle for longe…" at bounding box center [784, 282] width 415 height 33
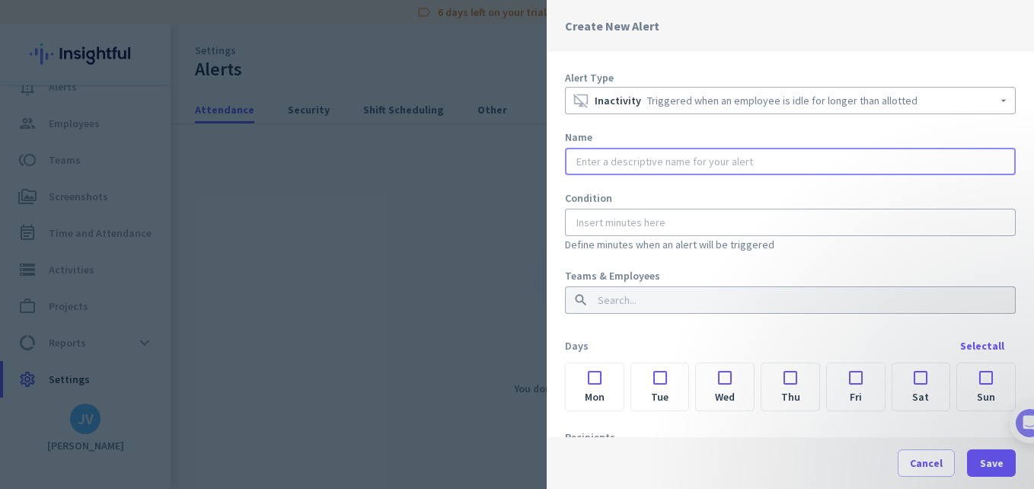
click at [703, 161] on input "text" at bounding box center [790, 161] width 434 height 15
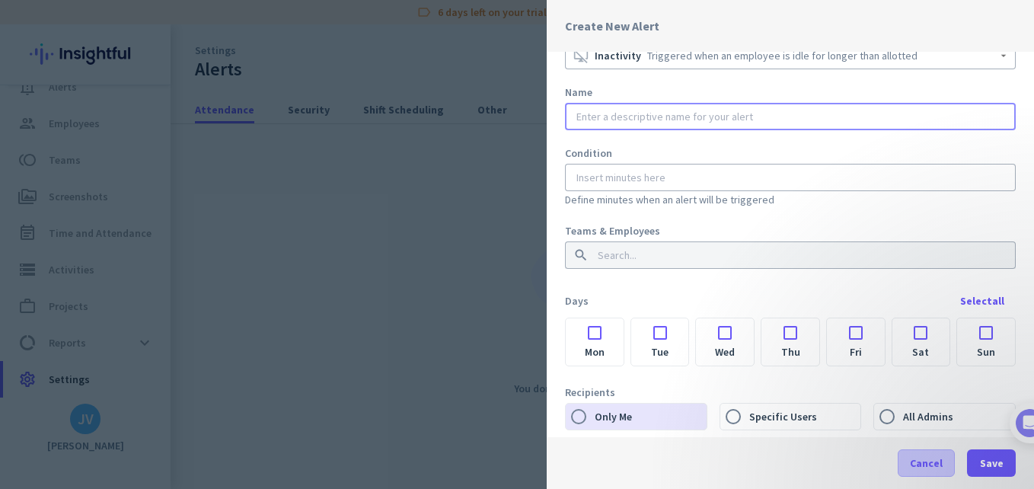
scroll to position [39, 0]
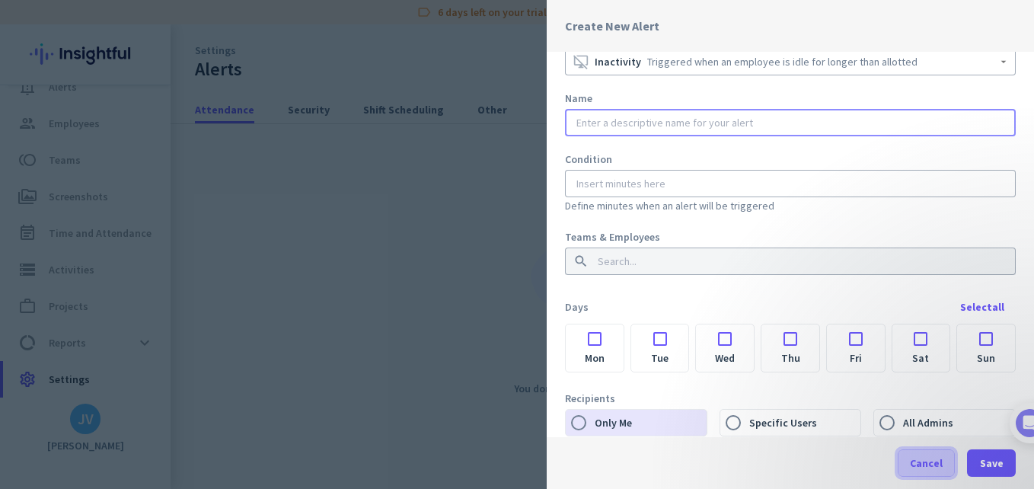
click at [907, 468] on span at bounding box center [926, 463] width 56 height 37
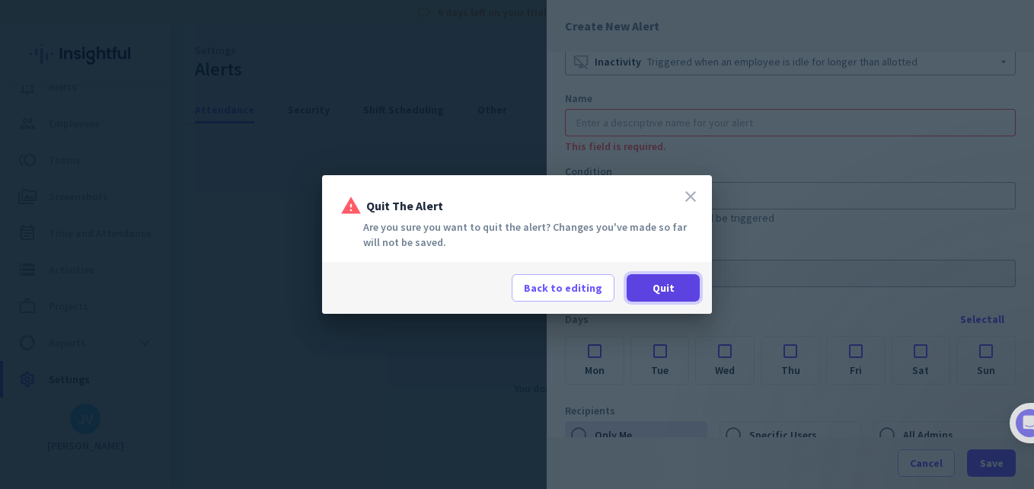
click at [649, 291] on span at bounding box center [663, 288] width 73 height 37
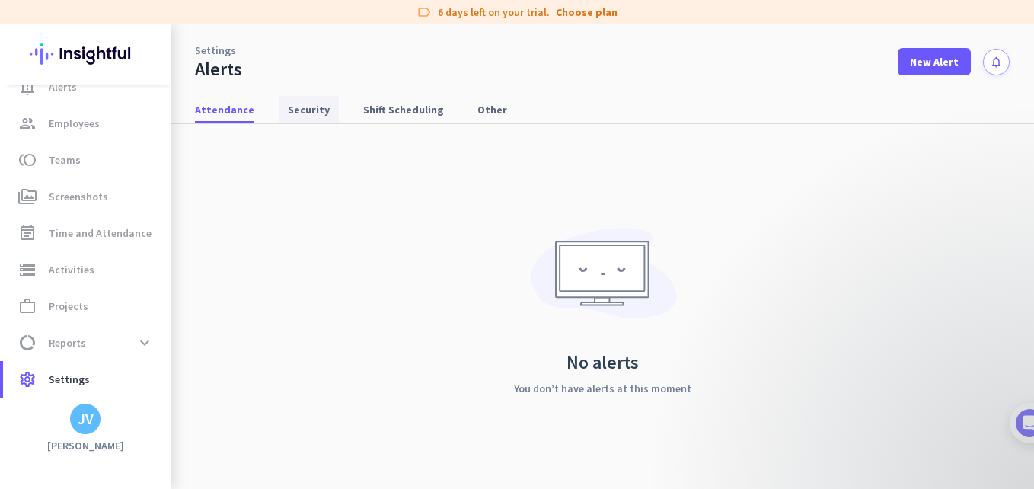
click at [305, 110] on span "Security" at bounding box center [309, 109] width 42 height 15
click at [416, 110] on span "Shift Scheduling" at bounding box center [403, 109] width 81 height 15
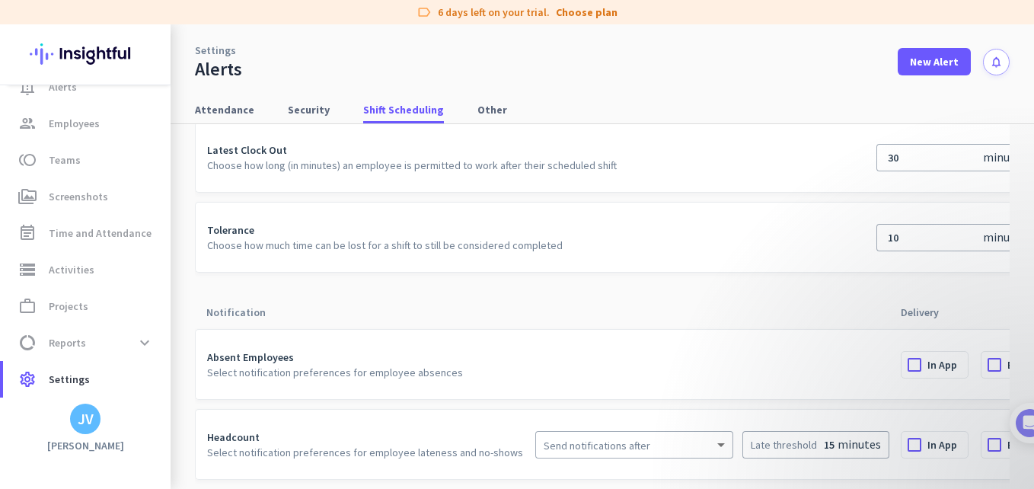
scroll to position [41, 60]
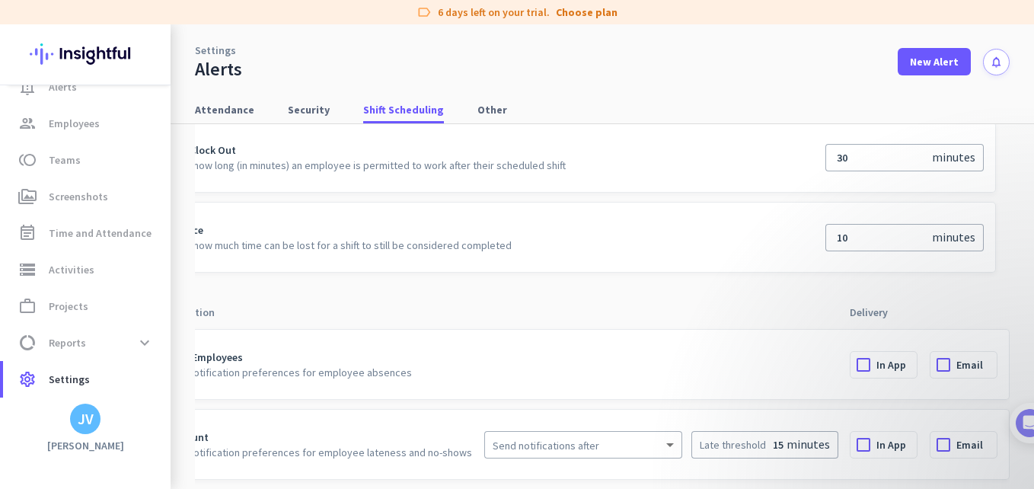
drag, startPoint x: 837, startPoint y: 350, endPoint x: 864, endPoint y: 355, distance: 27.8
click at [850, 352] on div at bounding box center [863, 365] width 26 height 26
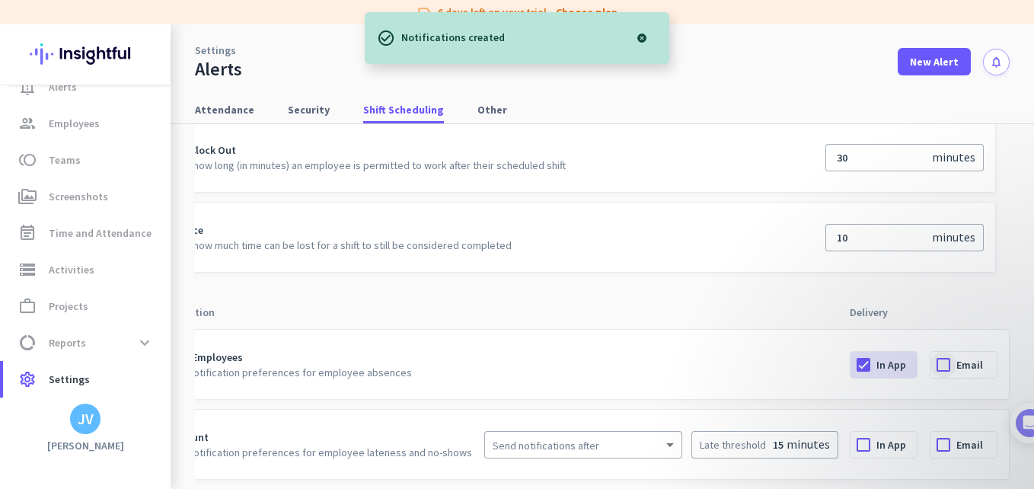
click at [930, 359] on div at bounding box center [943, 365] width 26 height 26
click at [622, 435] on div at bounding box center [634, 444] width 63 height 18
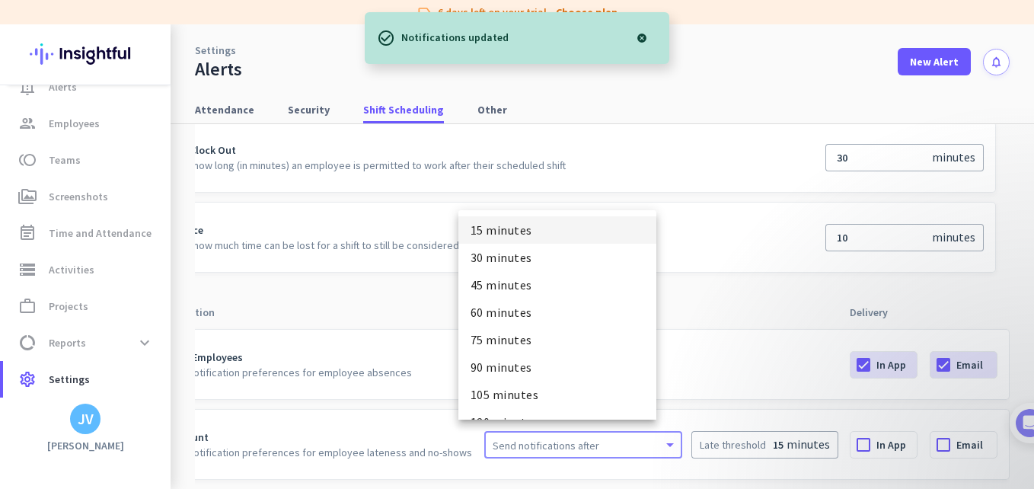
click at [622, 431] on div at bounding box center [517, 244] width 1034 height 489
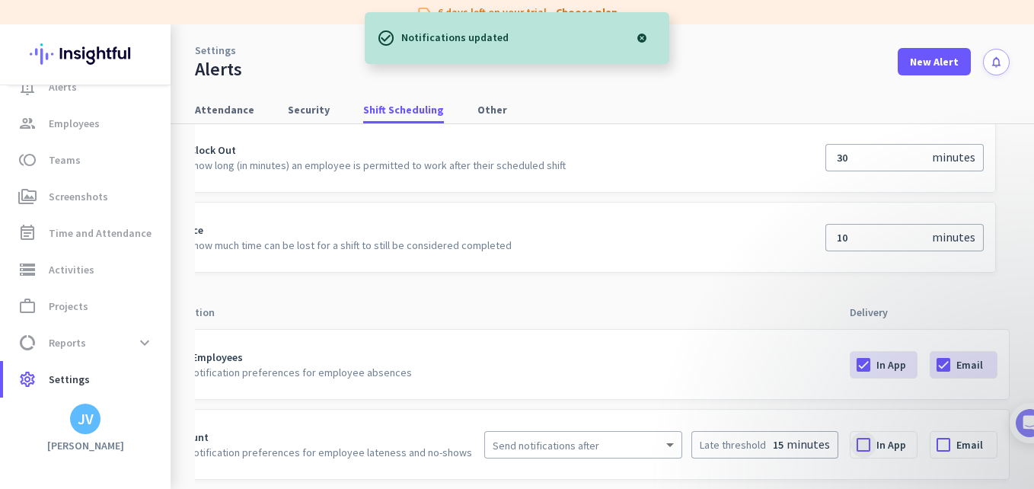
click at [850, 436] on div at bounding box center [863, 445] width 26 height 26
click at [930, 433] on div at bounding box center [943, 445] width 26 height 26
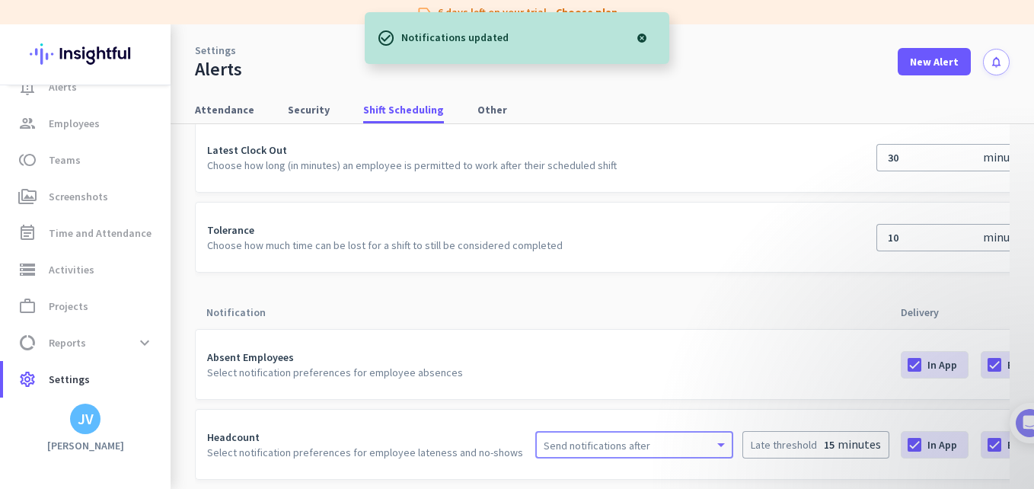
click at [654, 440] on div at bounding box center [685, 444] width 63 height 18
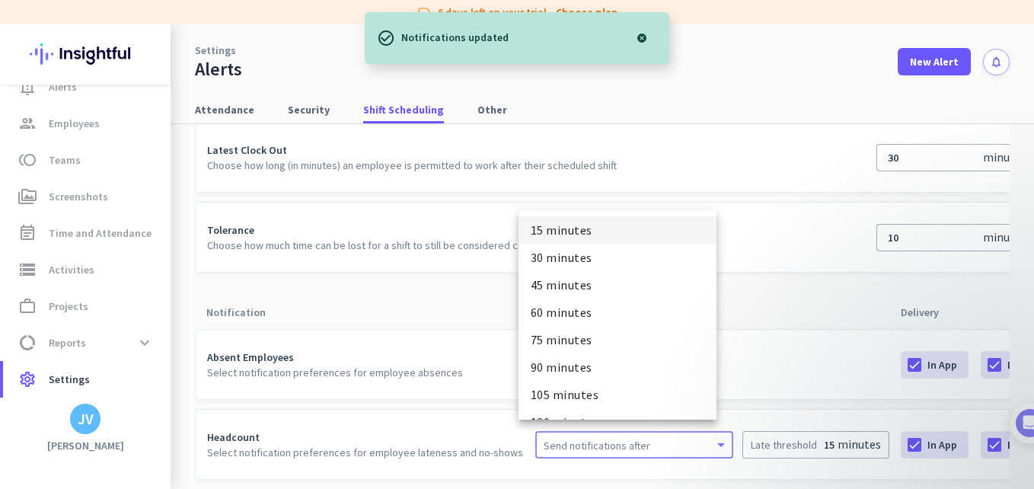
click at [612, 234] on mat-option "15 minutes" at bounding box center [617, 229] width 198 height 27
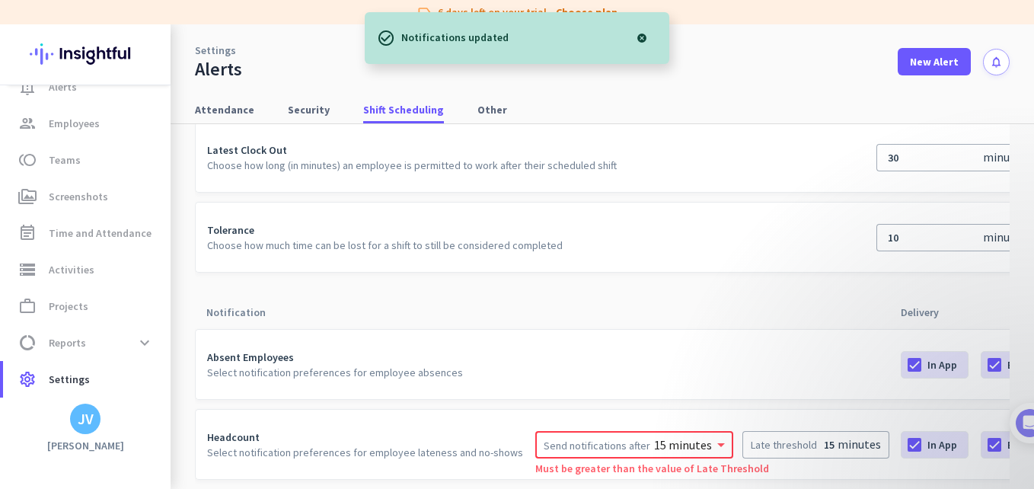
click at [776, 438] on span "Late threshold" at bounding box center [786, 445] width 70 height 14
click at [837, 436] on span "minutes" at bounding box center [858, 443] width 43 height 15
click at [654, 435] on mat-select-trigger "15 minutes" at bounding box center [685, 444] width 63 height 18
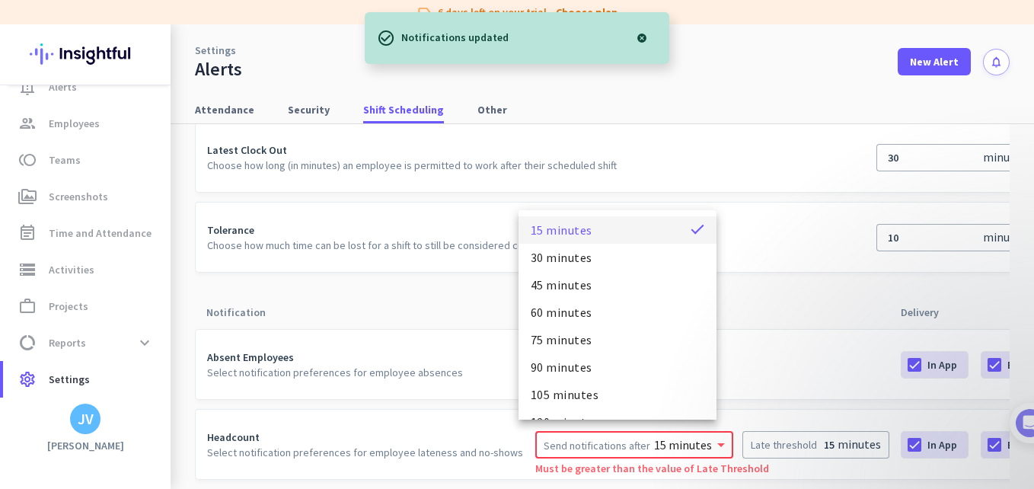
click at [853, 428] on div at bounding box center [517, 244] width 1034 height 489
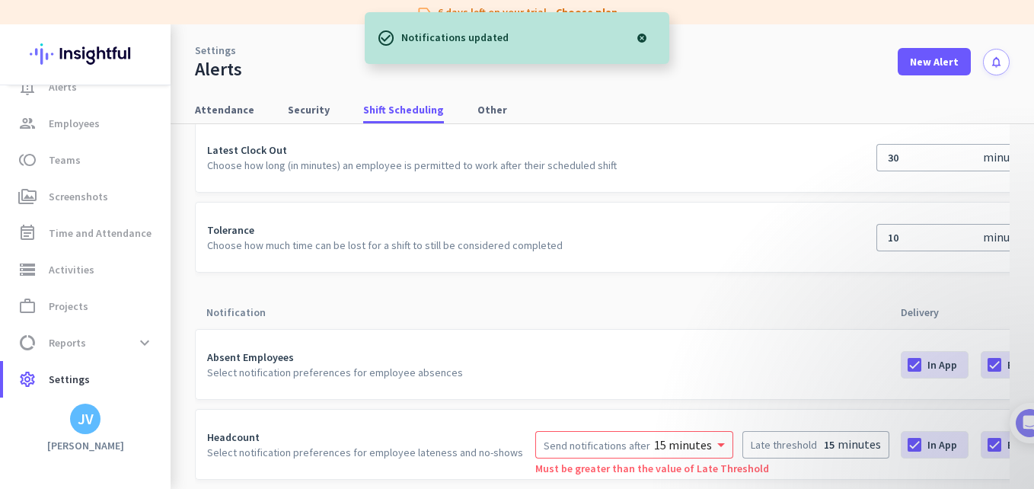
click at [821, 438] on input "15" at bounding box center [829, 444] width 17 height 15
click at [821, 437] on input "15" at bounding box center [829, 444] width 17 height 15
click at [761, 439] on span "Late threshold" at bounding box center [786, 445] width 70 height 14
click at [686, 435] on mat-select-trigger "15 minutes" at bounding box center [685, 444] width 63 height 18
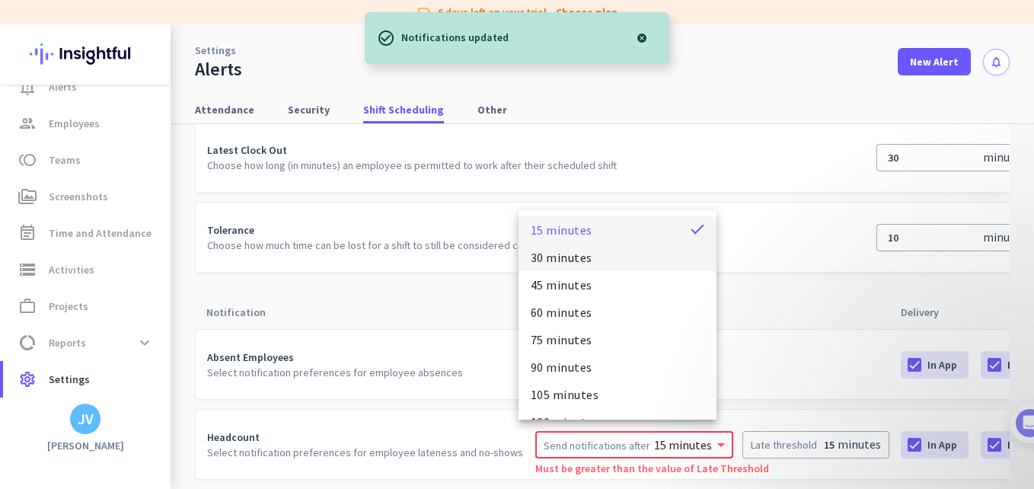
click at [612, 263] on mat-option "30 minutes" at bounding box center [617, 257] width 198 height 27
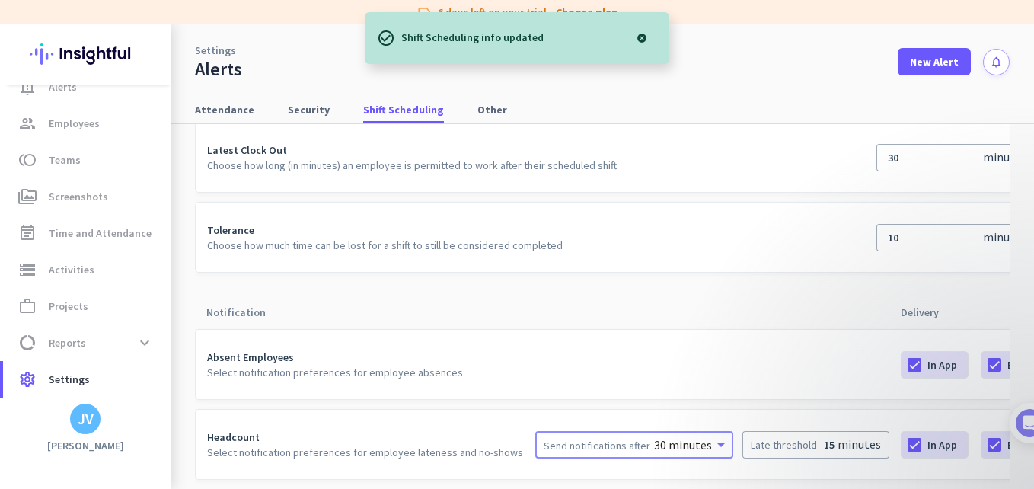
click at [575, 455] on td "Headcount Select notification preferences for employee lateness and no-shows Se…" at bounding box center [542, 444] width 694 height 71
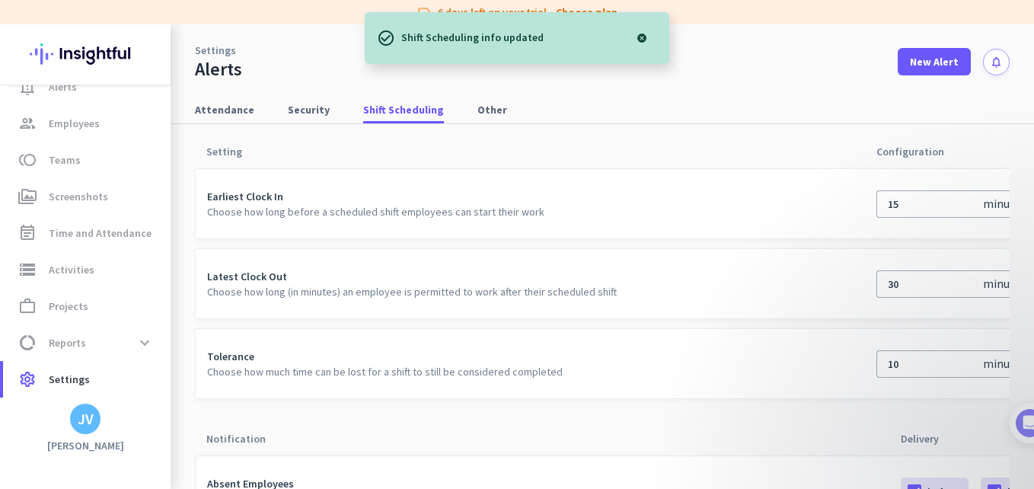
scroll to position [0, 0]
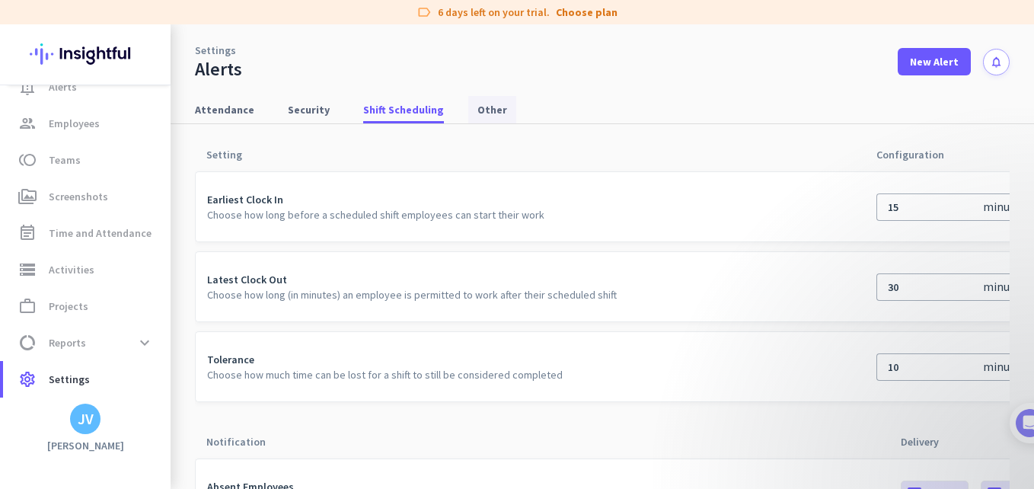
click at [488, 105] on span "Other" at bounding box center [492, 109] width 30 height 15
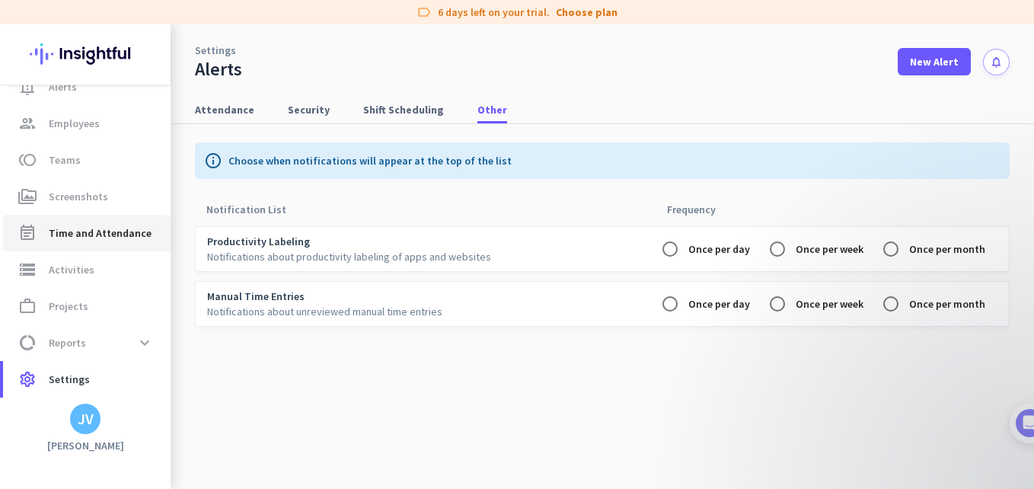
click at [92, 234] on span "Time and Attendance" at bounding box center [100, 233] width 103 height 18
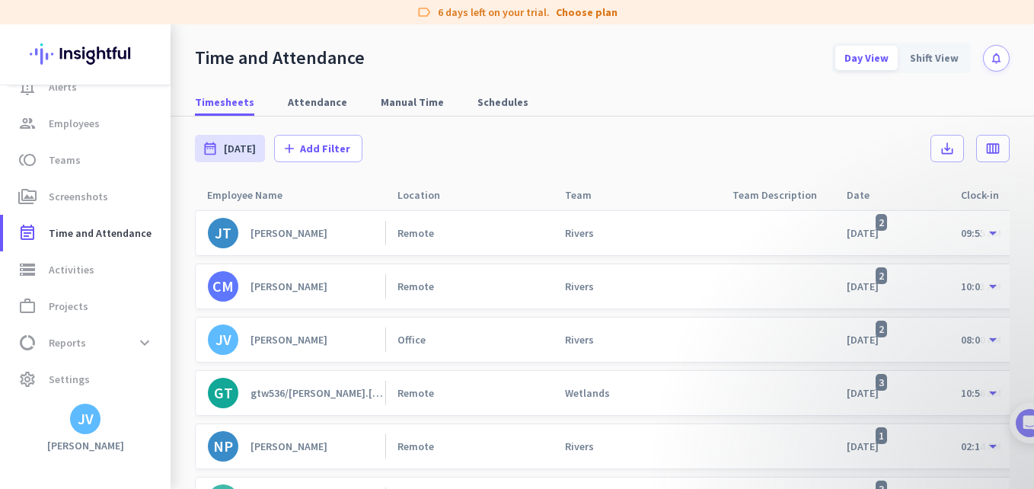
click at [315, 86] on nav "Timesheets Attendance Manual Time Schedules" at bounding box center [602, 94] width 863 height 43
click at [315, 97] on span "Attendance" at bounding box center [317, 101] width 59 height 15
type input "[DATE] - [DATE]"
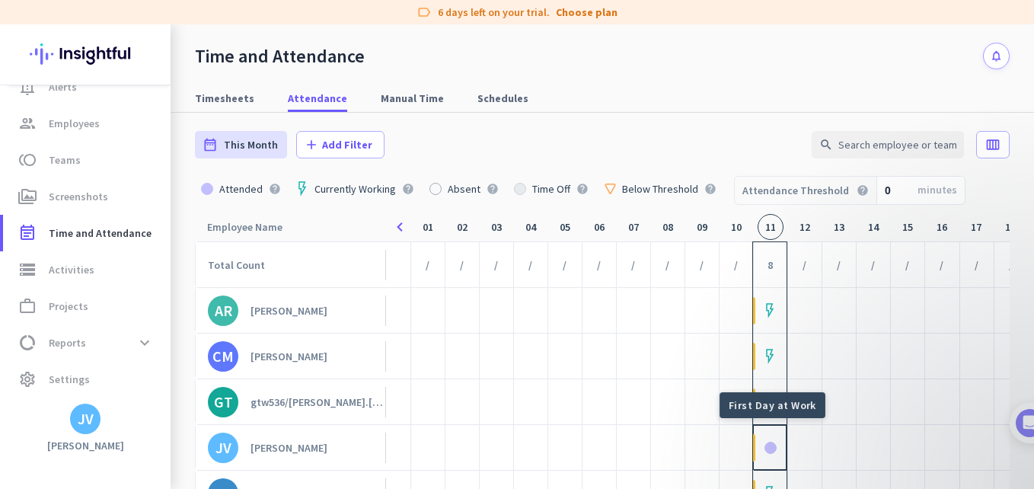
click at [763, 453] on div at bounding box center [769, 447] width 33 height 46
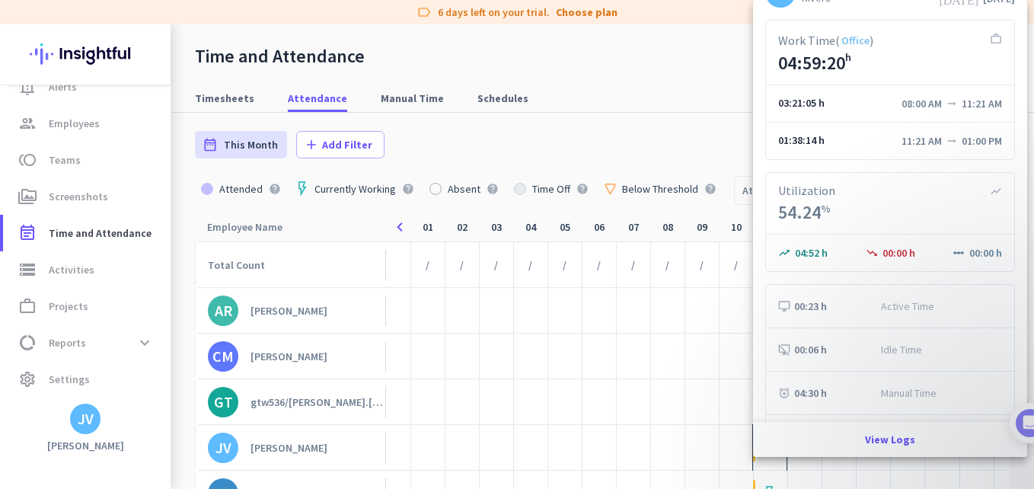
scroll to position [83, 0]
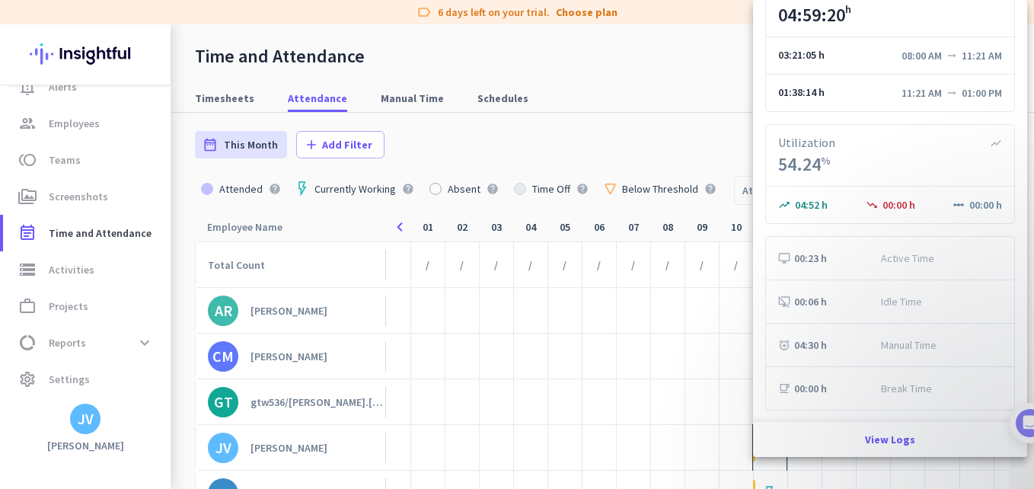
click at [595, 395] on div at bounding box center [517, 244] width 1034 height 489
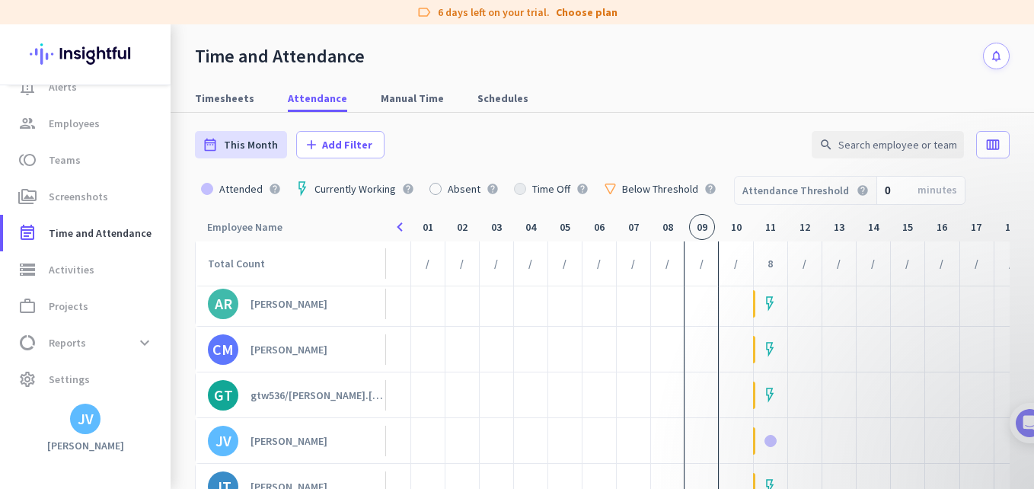
scroll to position [0, 0]
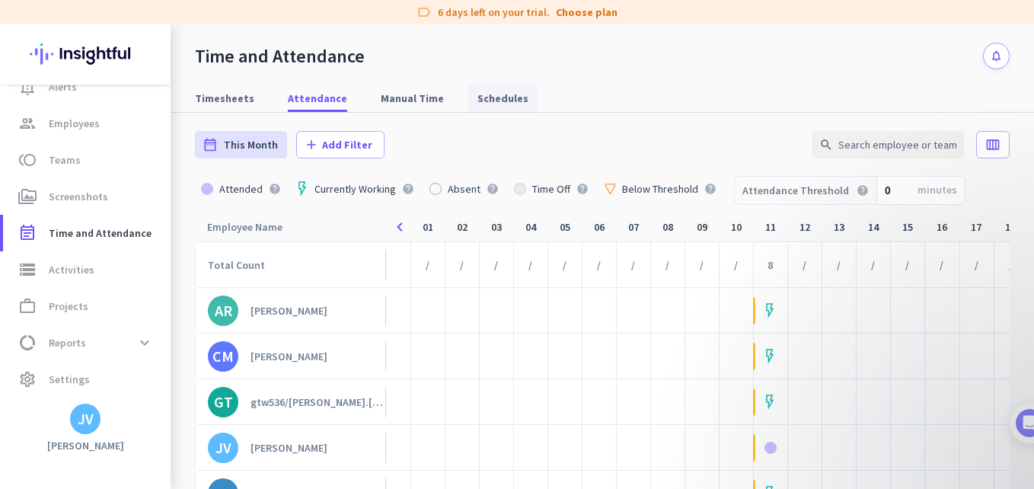
click at [504, 99] on span "Schedules" at bounding box center [502, 98] width 51 height 15
type input "[DATE] - [DATE]"
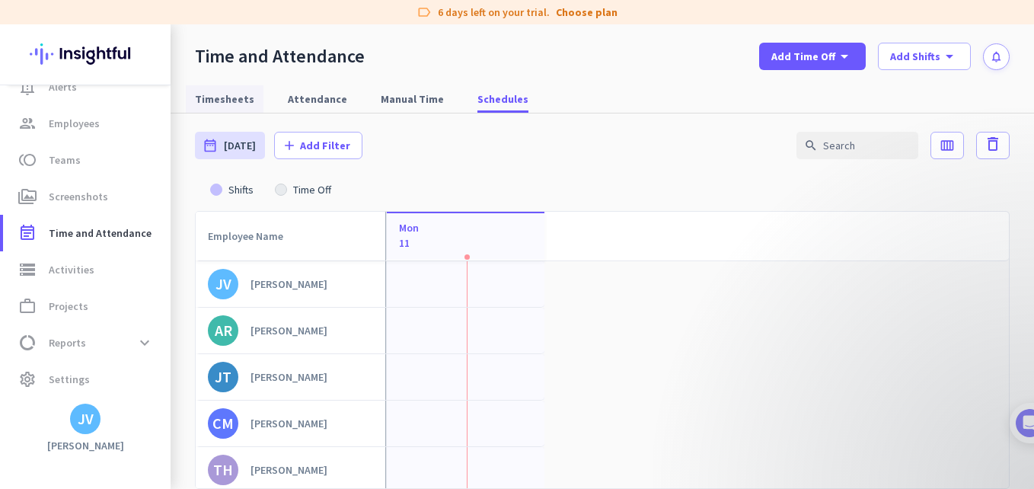
click at [212, 107] on span "Timesheets" at bounding box center [224, 98] width 59 height 27
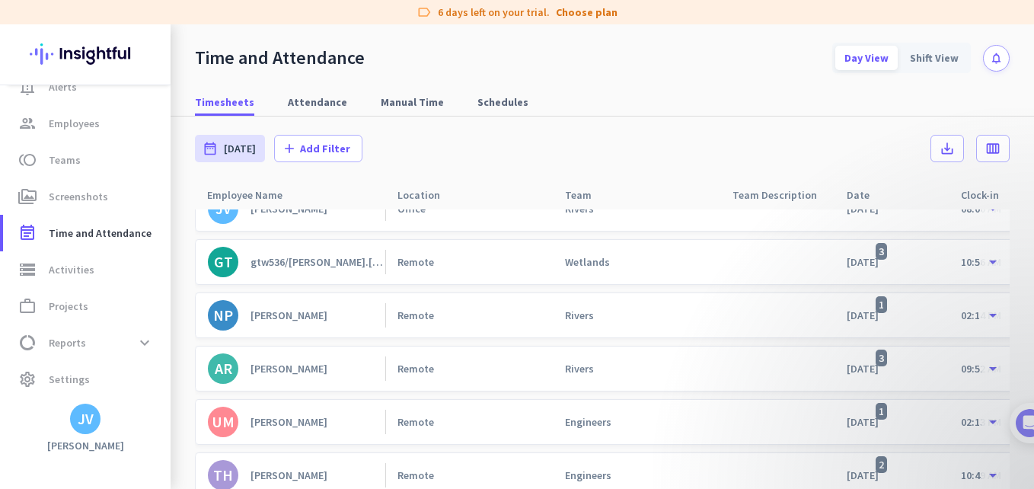
scroll to position [159, 0]
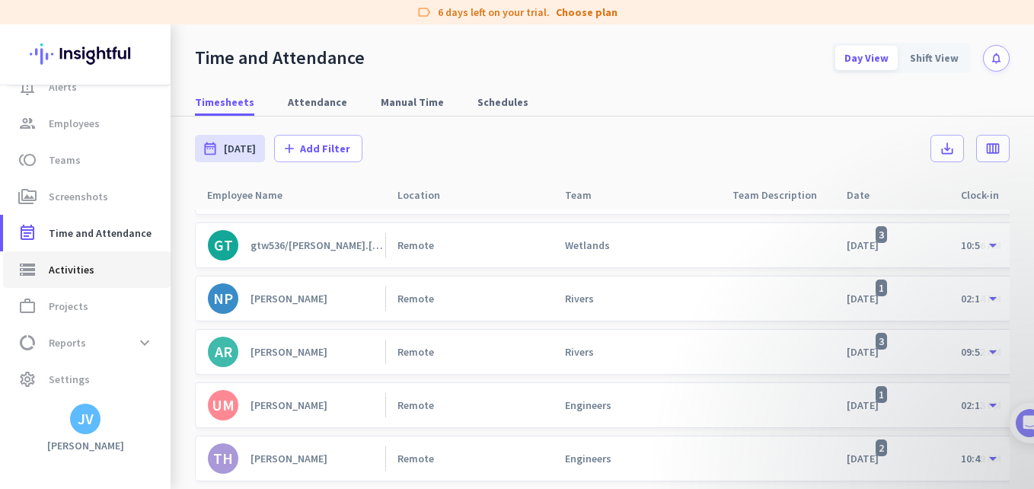
click at [97, 275] on span "storage Activities" at bounding box center [86, 269] width 143 height 18
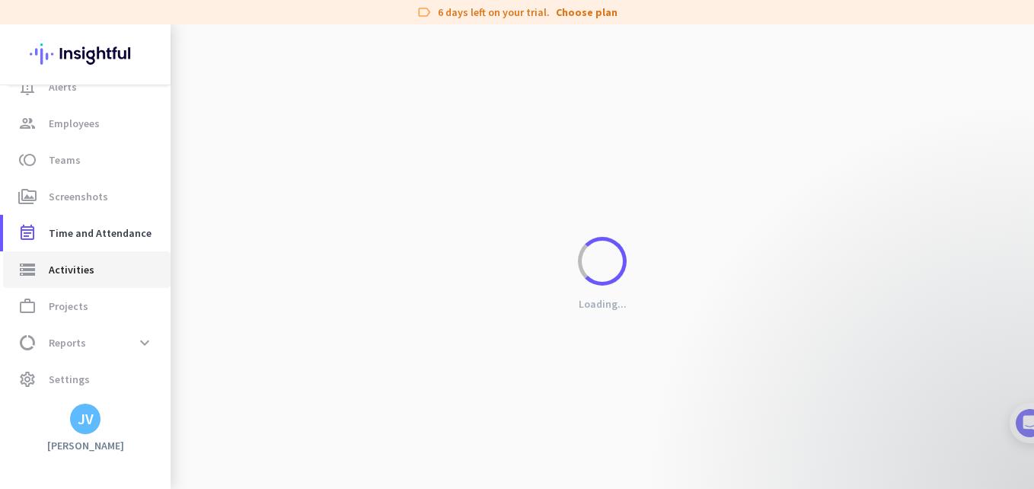
type input "[DATE]"
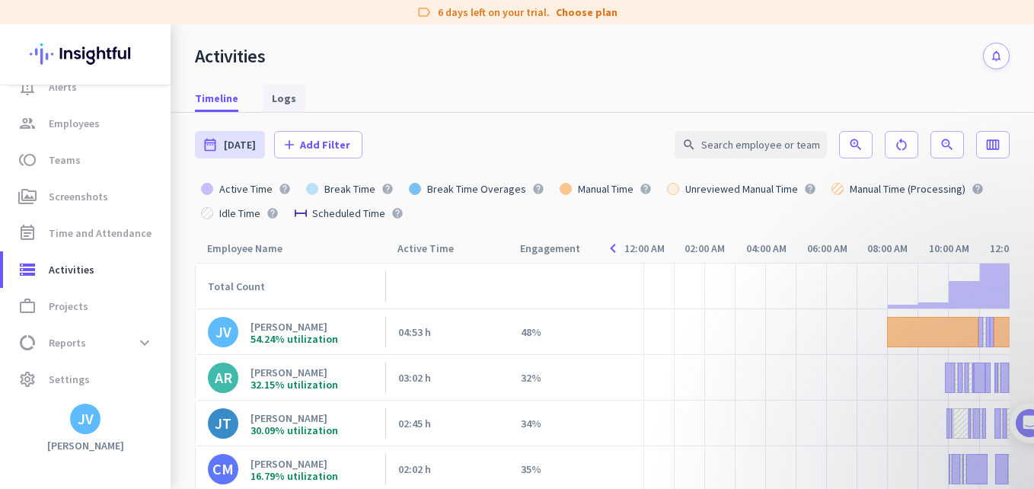
click at [266, 89] on link "Logs" at bounding box center [284, 98] width 43 height 27
type input "[DATE] - [DATE]"
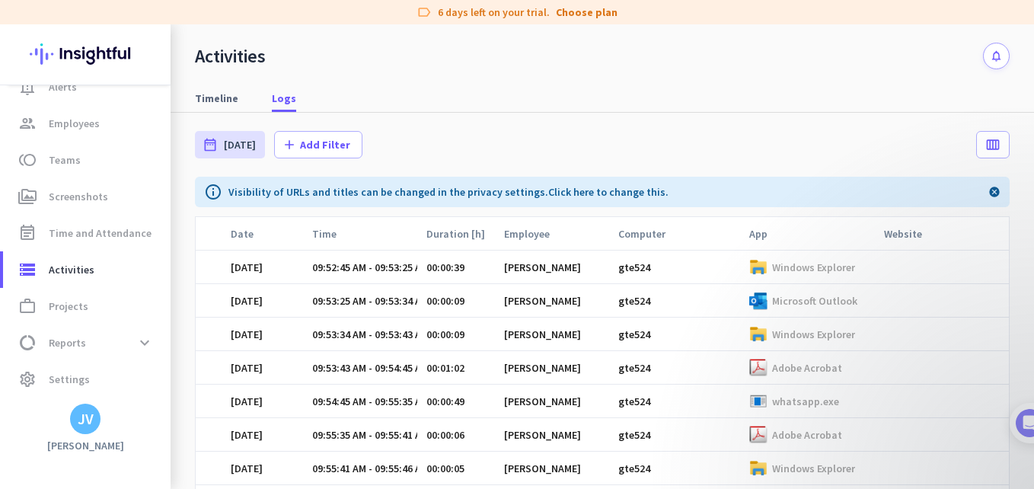
click at [804, 271] on p "Windows Explorer" at bounding box center [813, 267] width 83 height 14
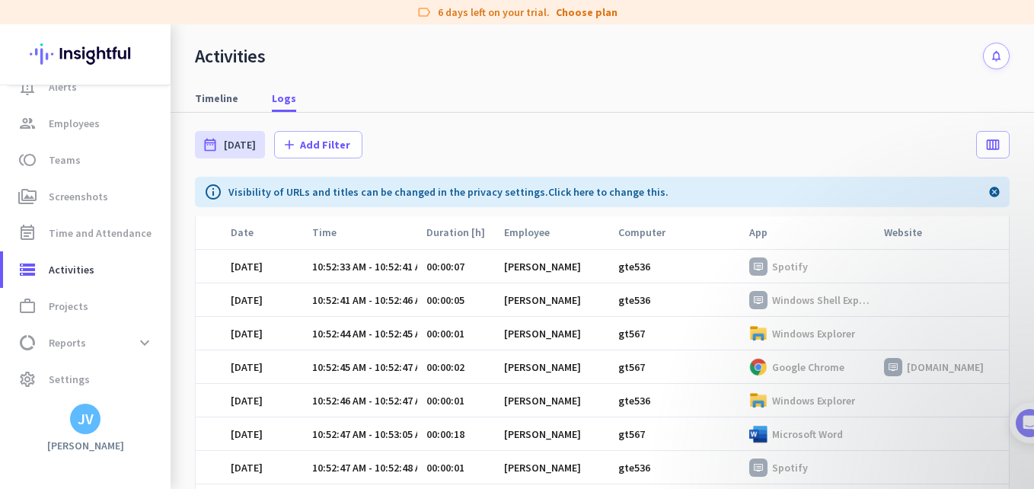
scroll to position [6344, 0]
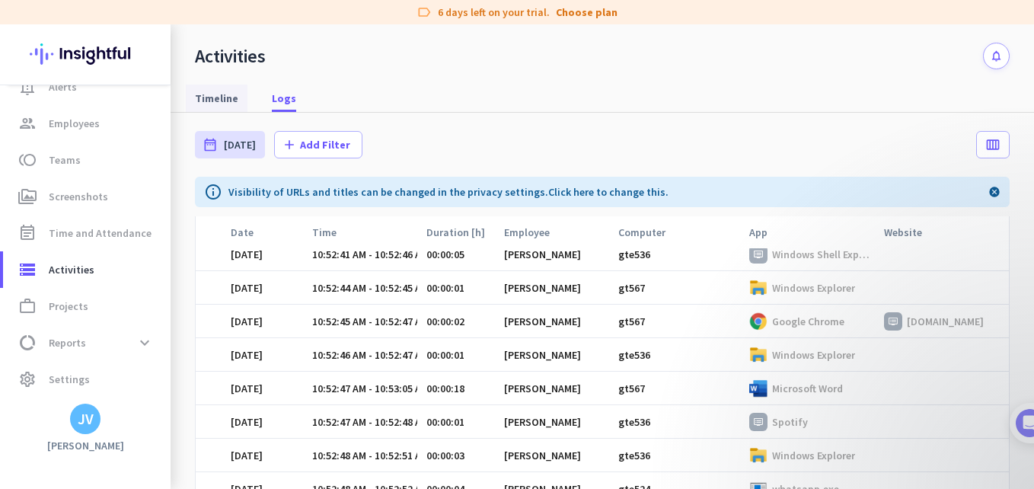
click at [235, 89] on span "Timeline" at bounding box center [216, 98] width 43 height 27
type input "[DATE]"
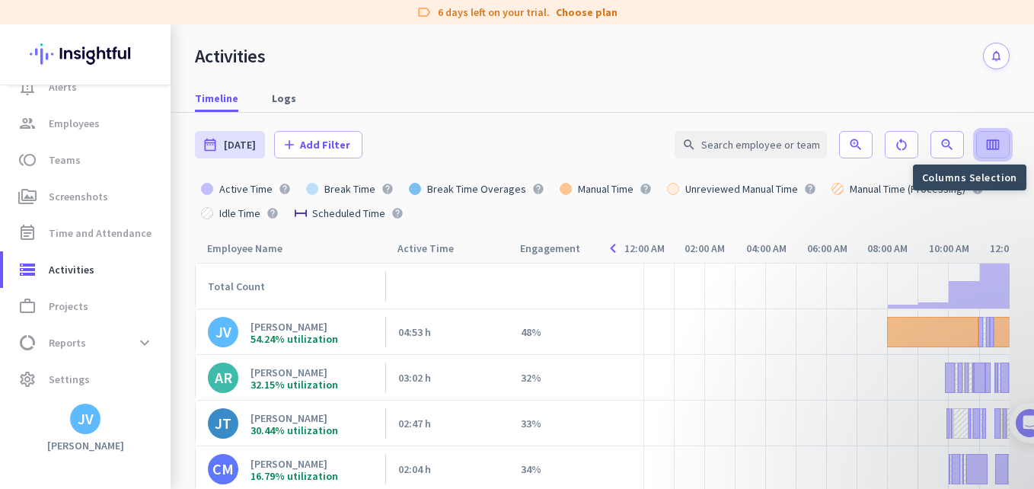
click at [985, 147] on icon "calendar_view_week" at bounding box center [992, 144] width 15 height 15
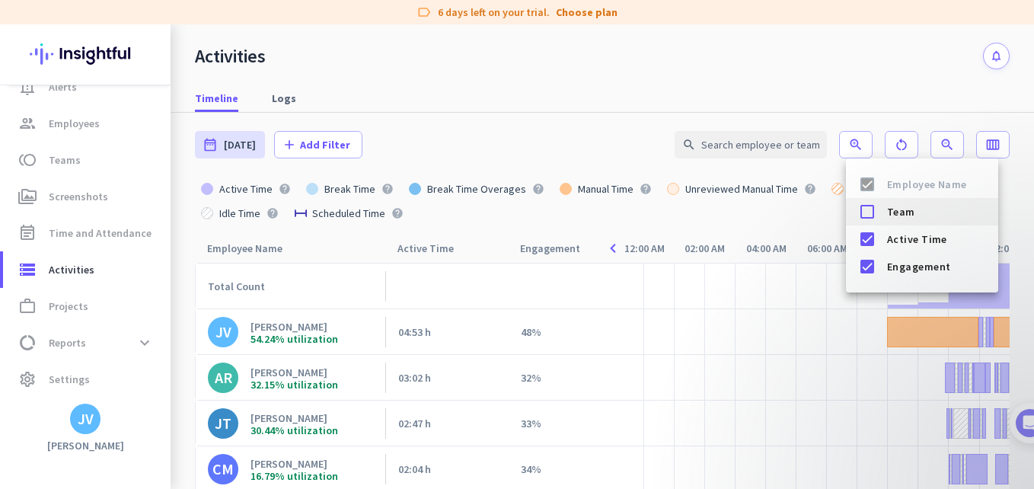
click at [860, 215] on div at bounding box center [867, 211] width 30 height 30
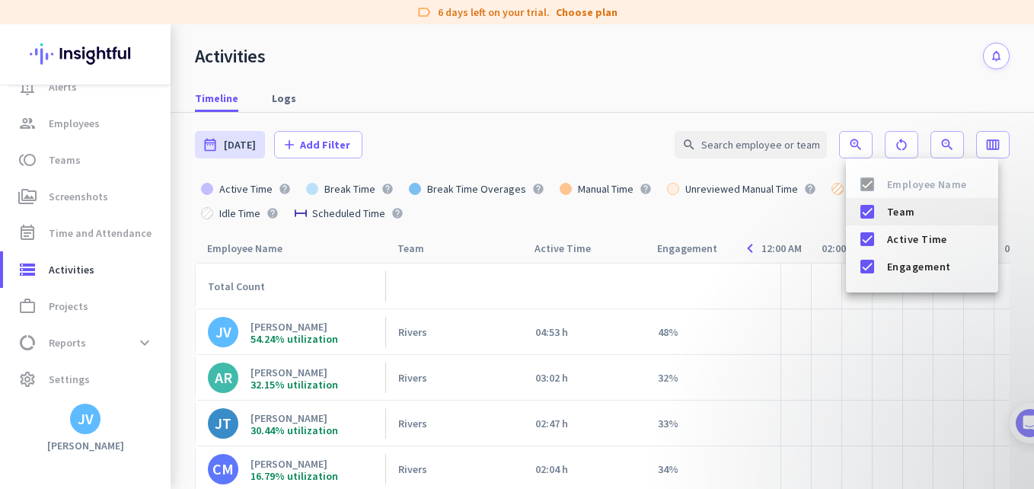
click at [860, 215] on div at bounding box center [867, 211] width 30 height 30
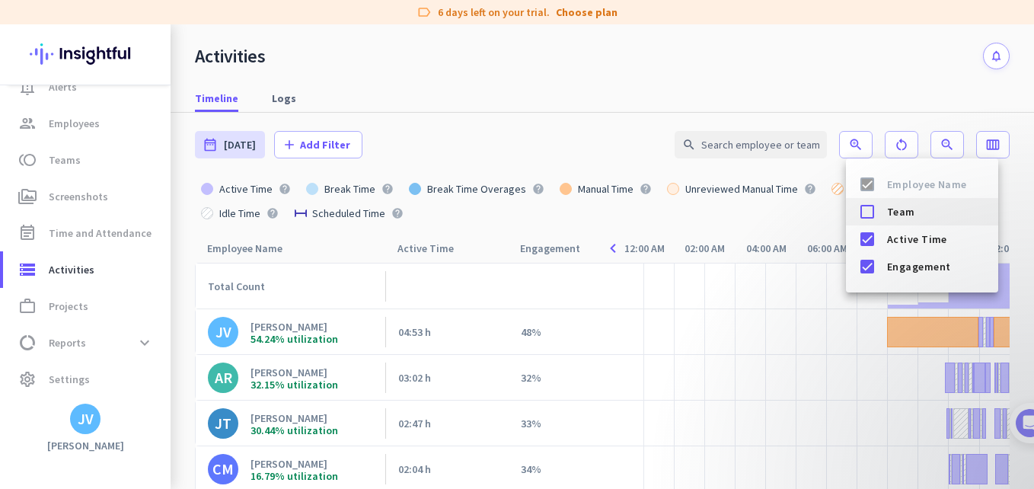
click at [860, 215] on div at bounding box center [867, 211] width 30 height 30
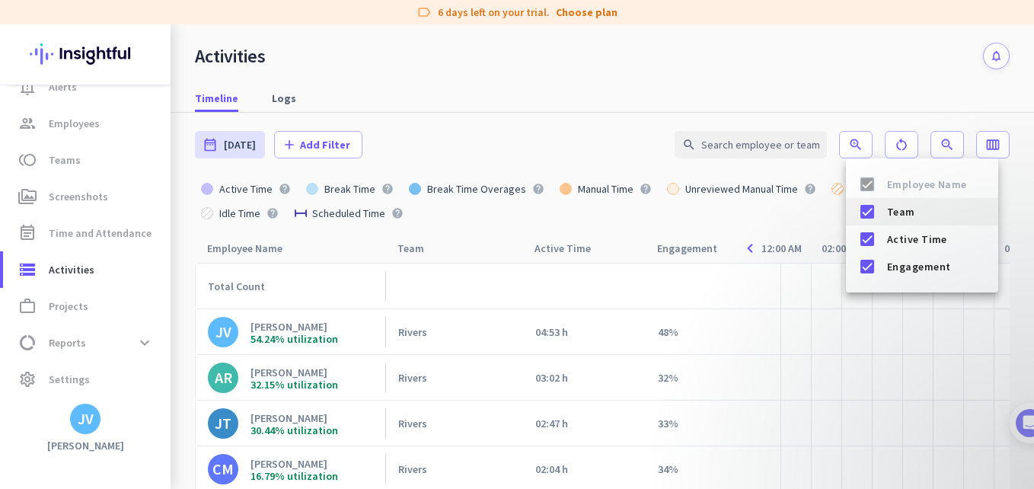
click at [873, 209] on div at bounding box center [867, 211] width 30 height 30
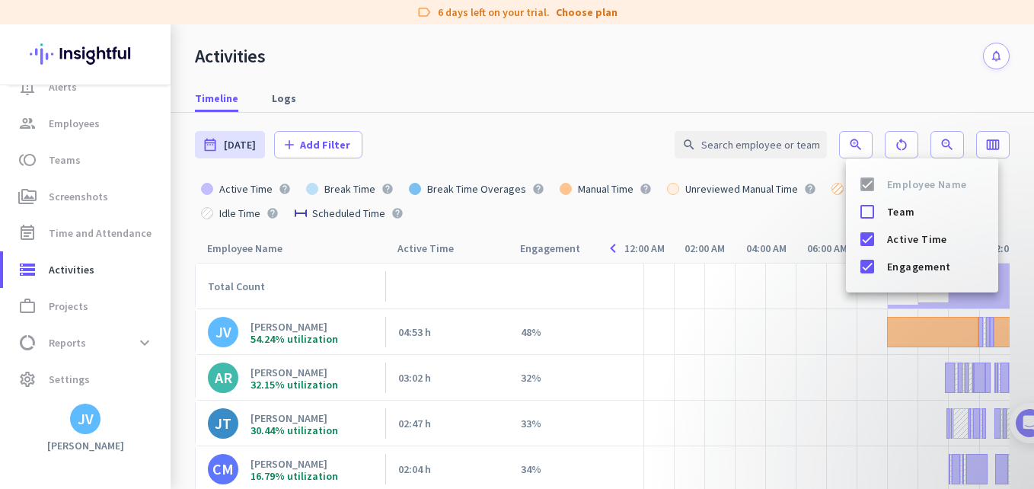
click at [638, 228] on div at bounding box center [517, 244] width 1034 height 489
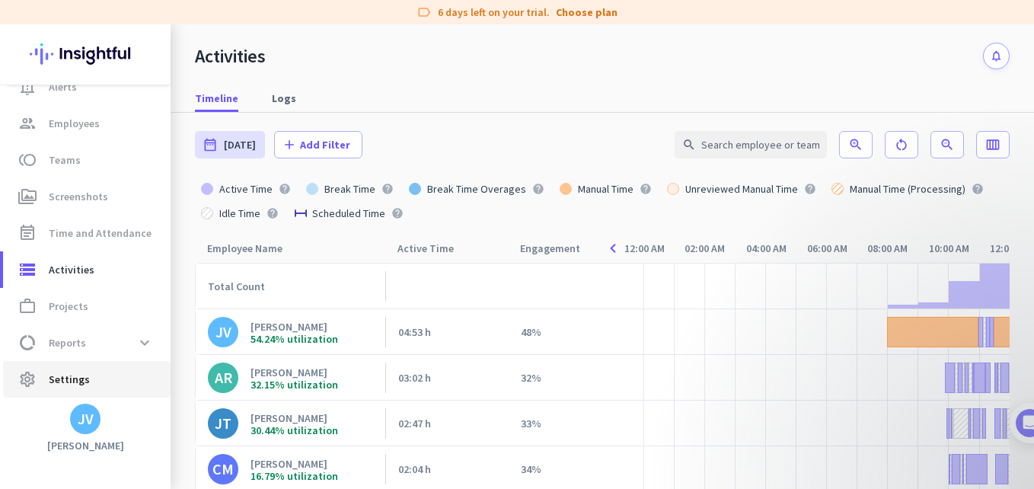
click at [93, 383] on span "settings Settings" at bounding box center [86, 379] width 143 height 18
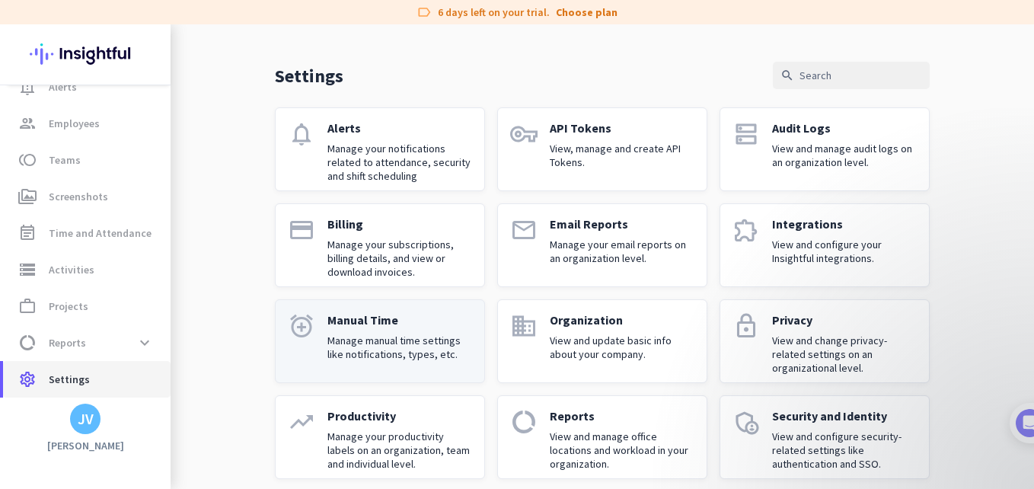
scroll to position [51, 0]
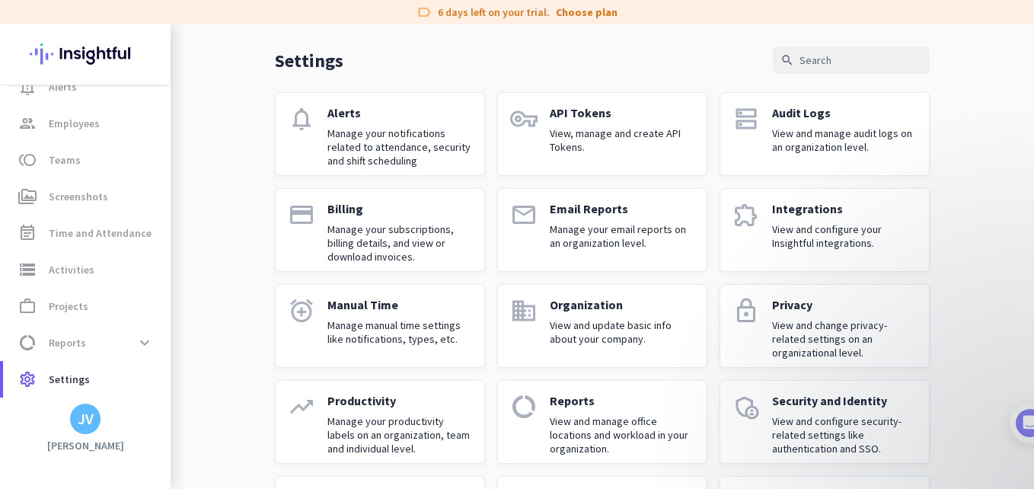
click at [357, 410] on div "Productivity Manage your productivity labels on an organization, team and indiv…" at bounding box center [399, 422] width 145 height 58
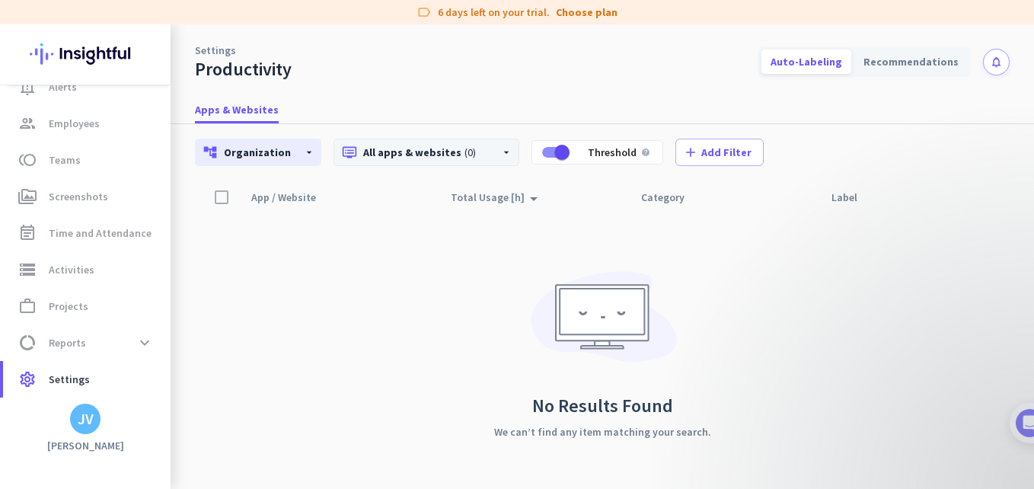
click at [427, 157] on p "dvr All apps & websites (0)" at bounding box center [415, 152] width 146 height 15
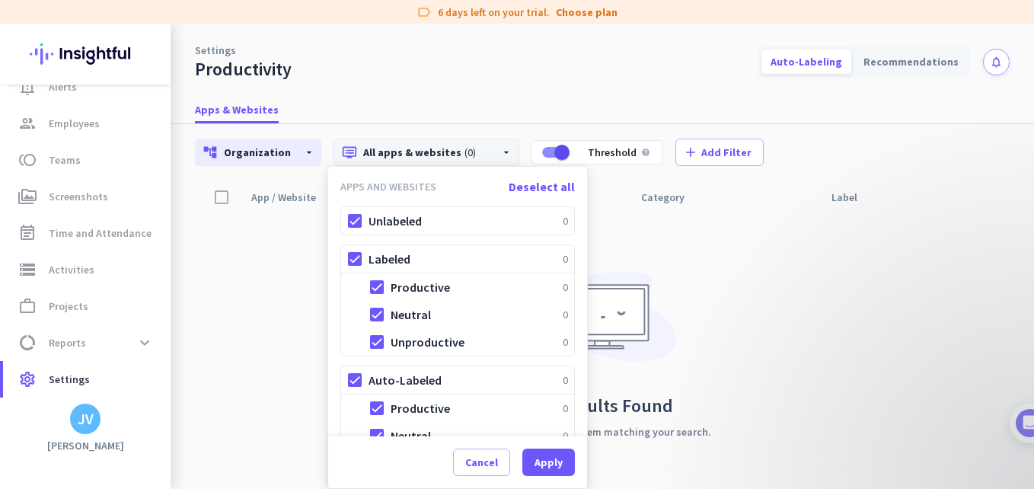
click at [251, 375] on div at bounding box center [517, 244] width 1034 height 489
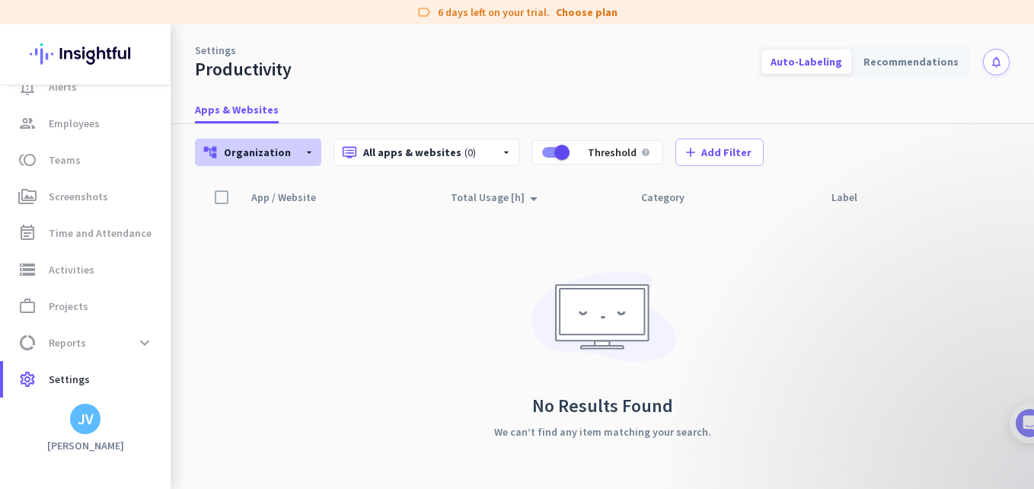
click at [233, 155] on span "Organization" at bounding box center [257, 152] width 67 height 14
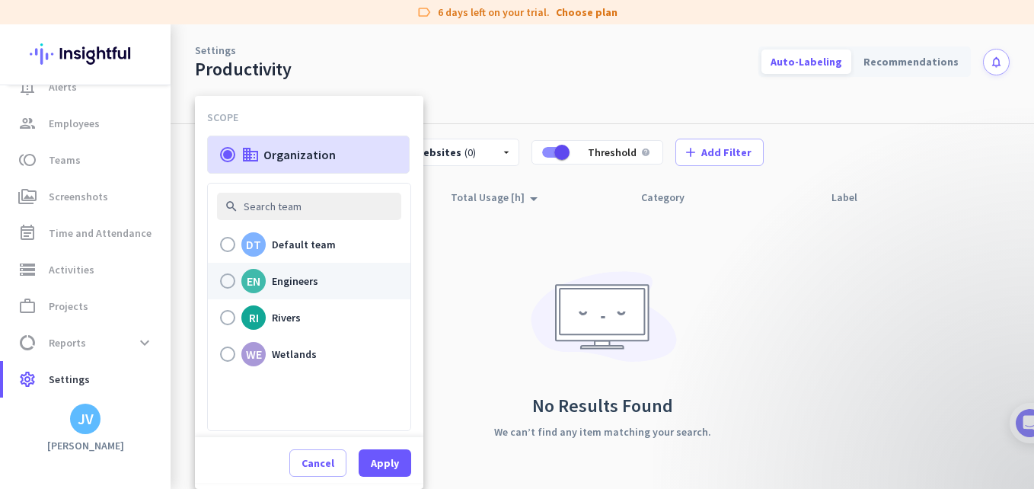
click at [228, 279] on div at bounding box center [227, 280] width 15 height 15
click at [0, 0] on input "EN Engineers" at bounding box center [0, 0] width 0 height 0
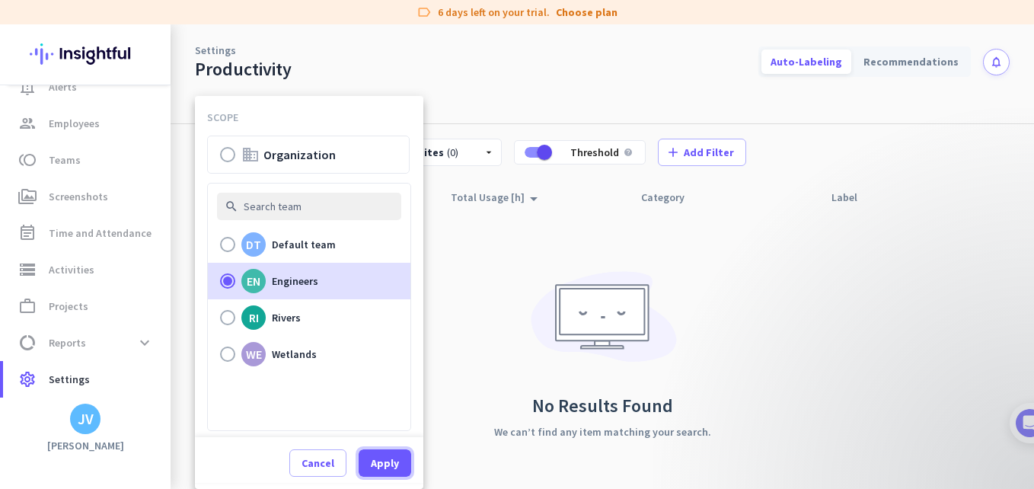
click at [391, 469] on span "Apply" at bounding box center [385, 462] width 28 height 15
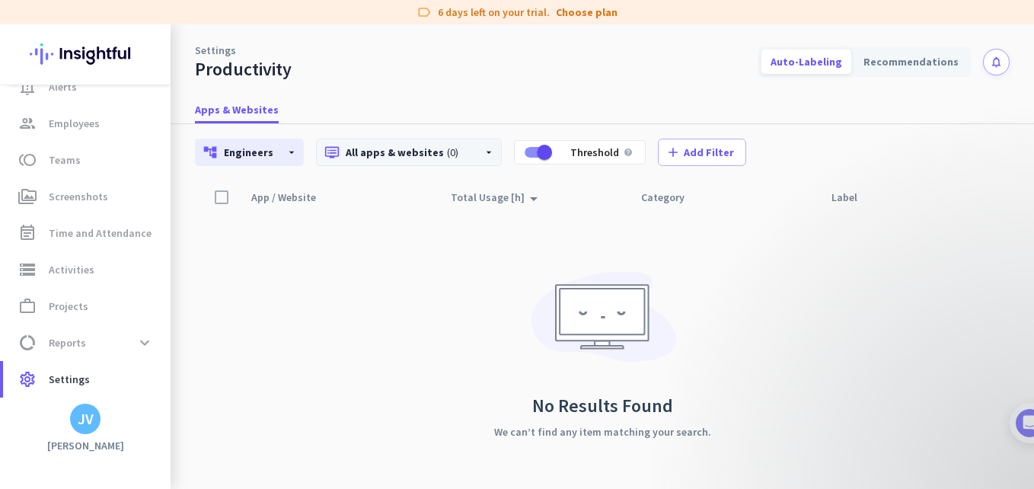
click at [373, 152] on p "dvr All apps & websites (0)" at bounding box center [397, 152] width 146 height 15
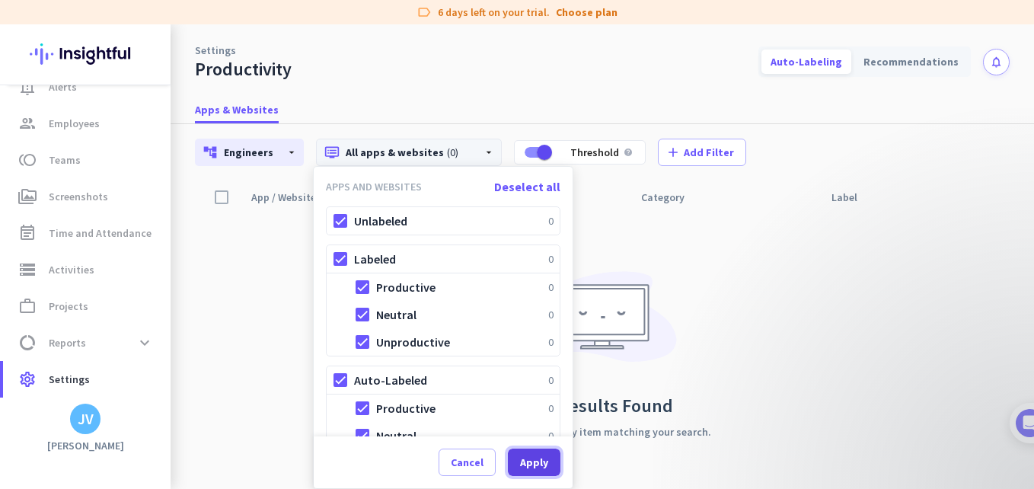
click at [542, 474] on span at bounding box center [534, 462] width 53 height 37
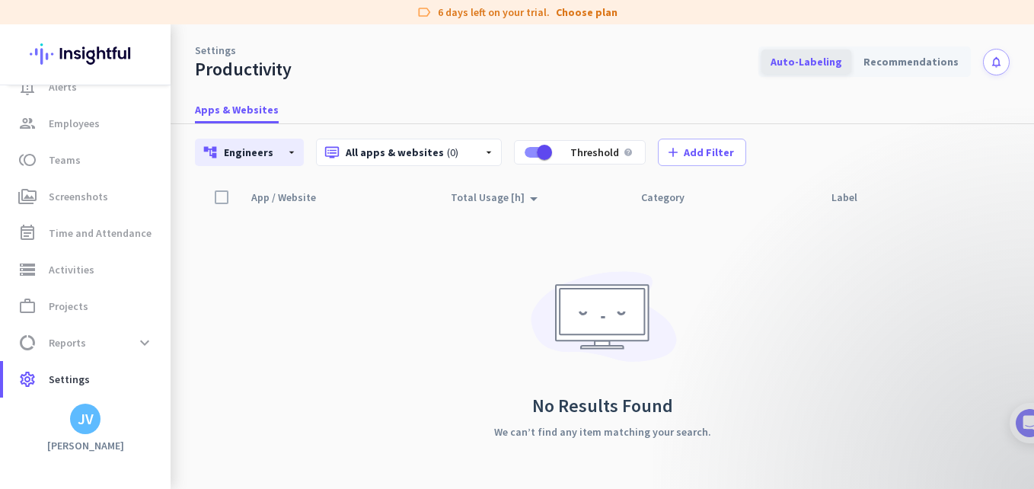
click at [803, 63] on div "Auto-Labeling" at bounding box center [806, 61] width 90 height 24
click at [868, 59] on div "Recommendations" at bounding box center [910, 61] width 113 height 24
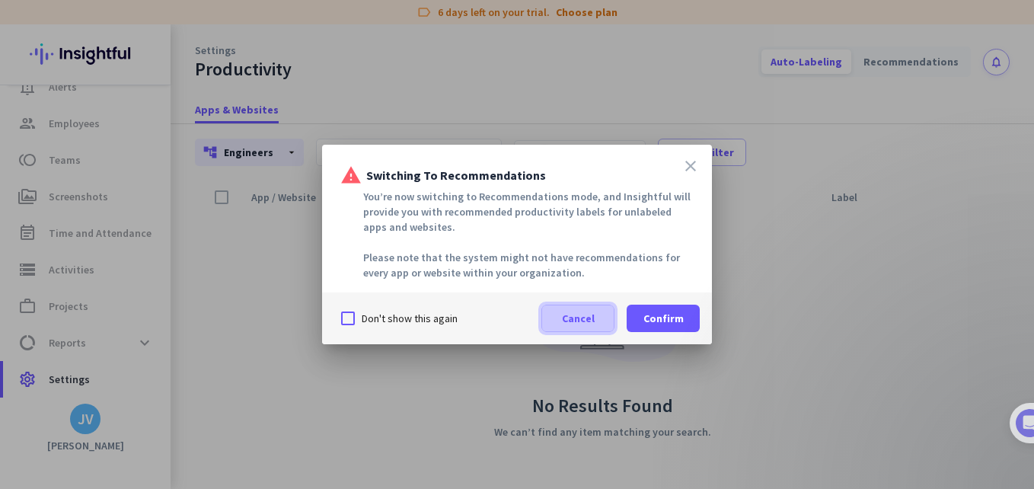
click at [576, 322] on span "Cancel" at bounding box center [578, 318] width 33 height 15
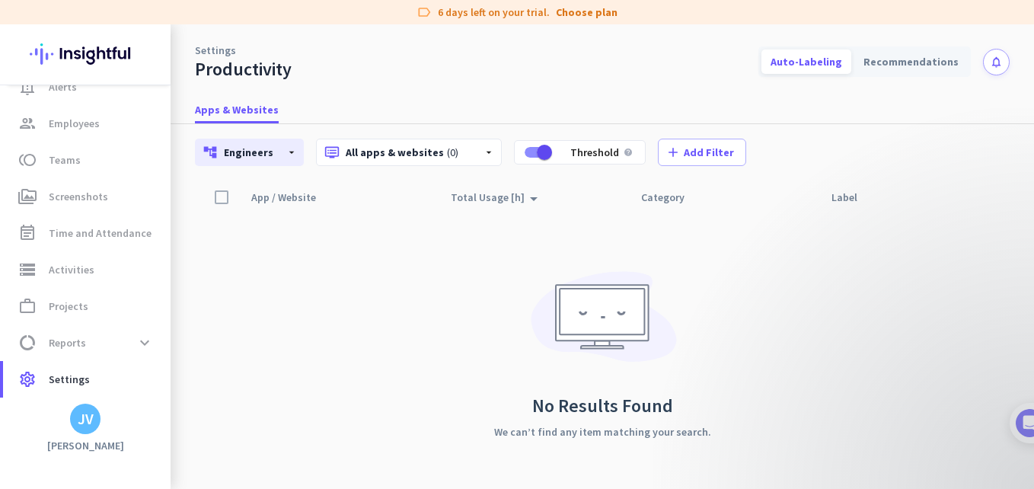
click at [219, 200] on div at bounding box center [221, 197] width 29 height 29
click at [451, 168] on div "Edit privacy settings on team level help settings Tags Settings search account_…" at bounding box center [602, 128] width 815 height 110
click at [448, 164] on div "dvr All apps & websites (0) arrow_drop_down" at bounding box center [409, 152] width 186 height 27
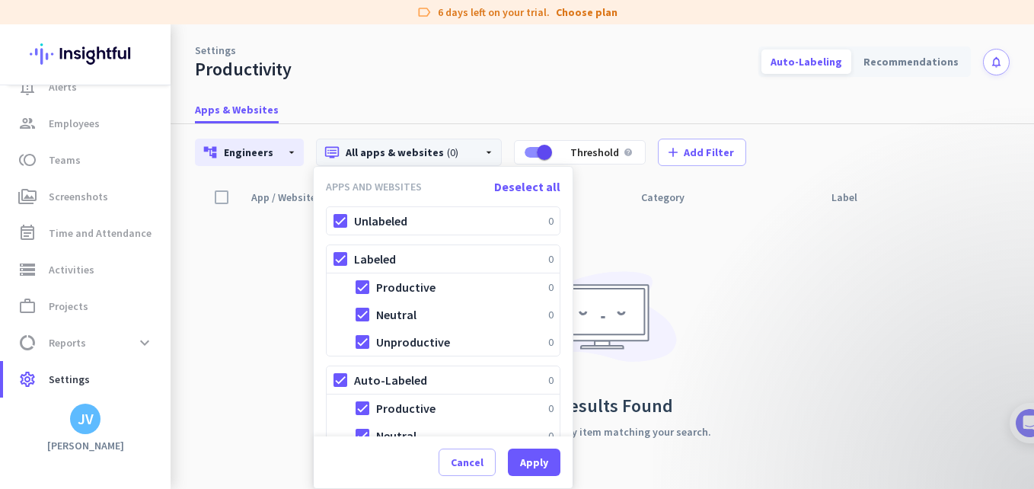
click at [513, 191] on span "Deselect all" at bounding box center [527, 186] width 66 height 15
click at [370, 290] on div at bounding box center [362, 286] width 27 height 27
click at [543, 464] on span "Apply" at bounding box center [534, 462] width 28 height 15
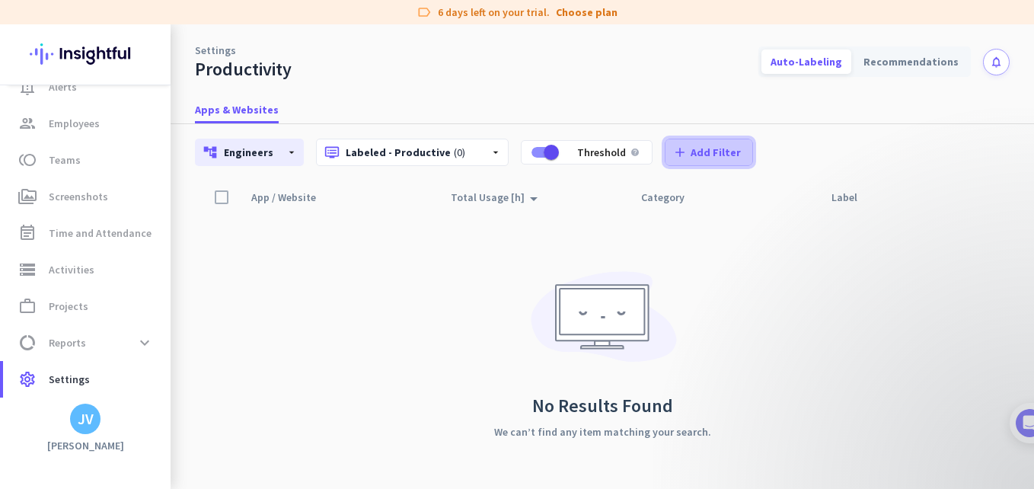
click at [707, 154] on span "Add Filter" at bounding box center [716, 152] width 50 height 15
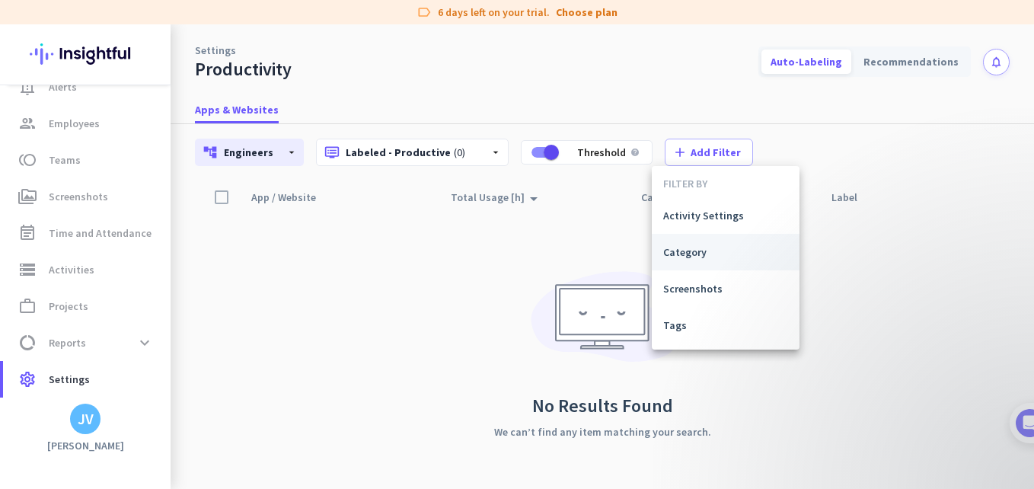
click at [699, 262] on button "Category" at bounding box center [726, 252] width 148 height 37
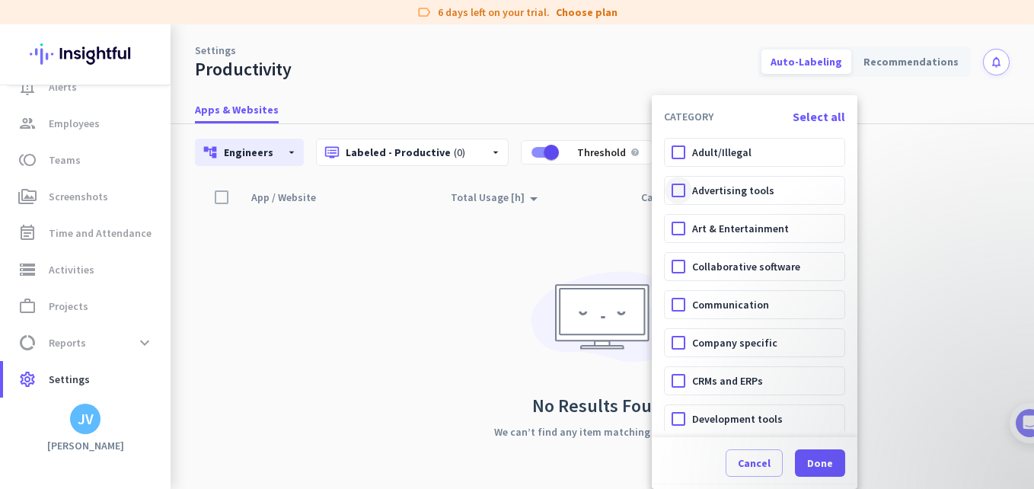
click at [675, 189] on div at bounding box center [678, 190] width 27 height 27
click at [678, 237] on div at bounding box center [678, 228] width 27 height 27
click at [678, 262] on div at bounding box center [678, 266] width 27 height 27
click at [670, 298] on div at bounding box center [678, 304] width 27 height 27
click at [812, 116] on span "Select all" at bounding box center [819, 116] width 53 height 18
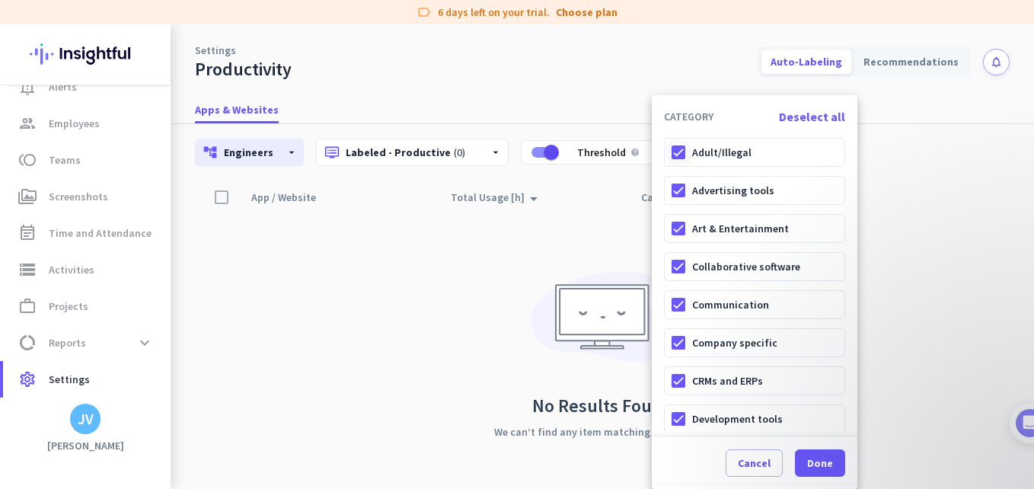
click at [681, 158] on div at bounding box center [678, 152] width 27 height 27
click at [841, 452] on span at bounding box center [820, 463] width 50 height 37
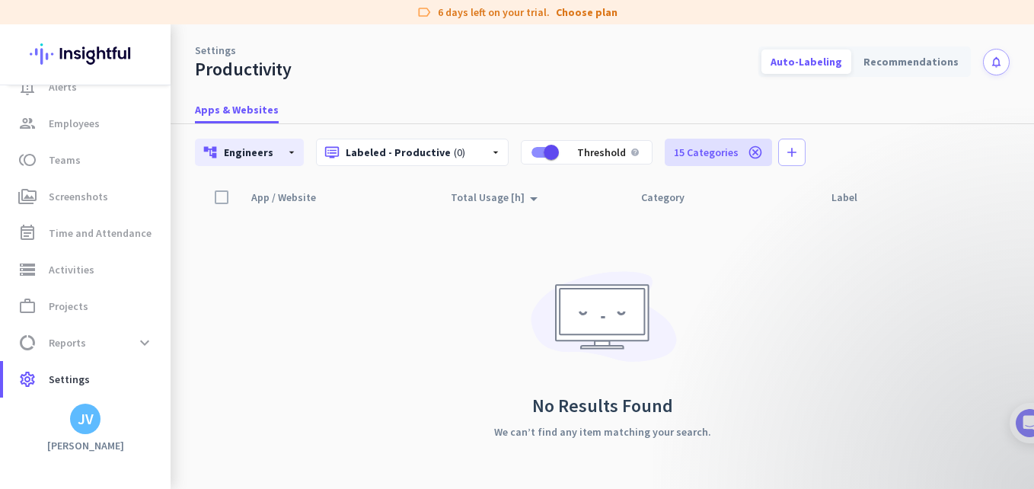
click at [748, 153] on icon "cancel" at bounding box center [755, 152] width 15 height 15
click at [244, 112] on span "Apps & Websites" at bounding box center [237, 109] width 84 height 15
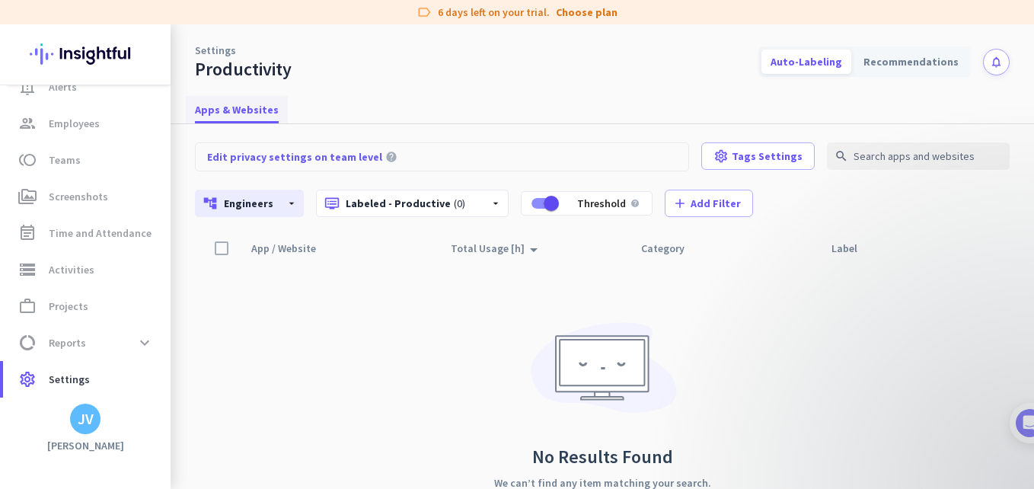
click at [254, 119] on span "Apps & Websites" at bounding box center [237, 109] width 84 height 27
click at [215, 46] on link "Settings" at bounding box center [215, 50] width 41 height 15
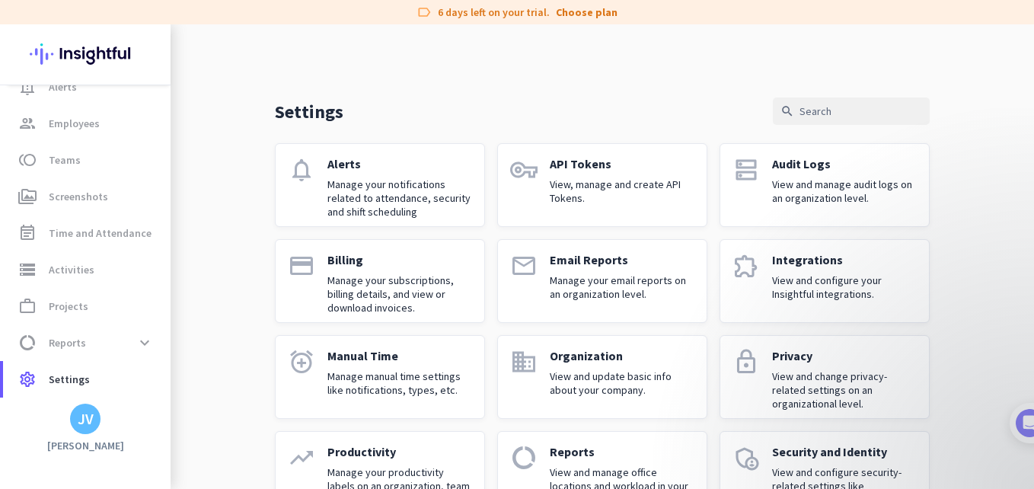
scroll to position [146, 0]
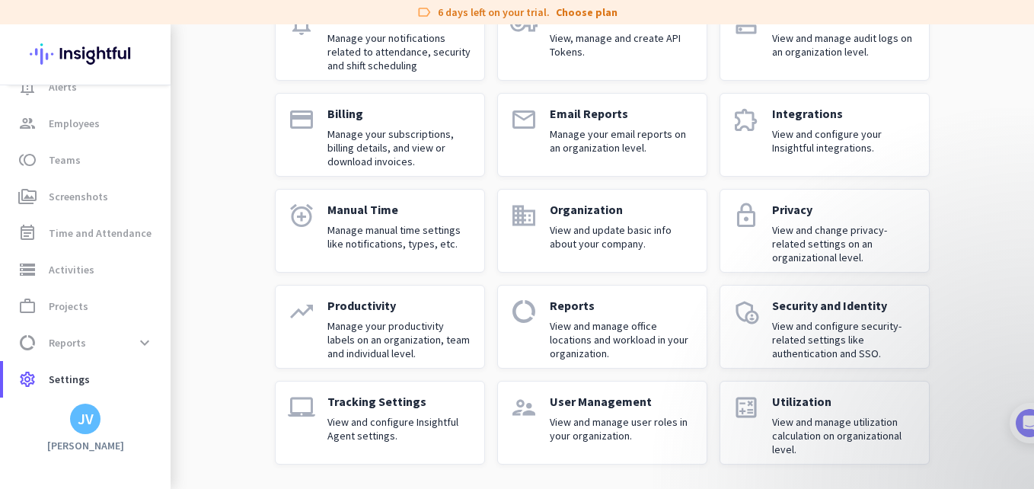
click at [416, 262] on link "alarm_add Manual Time Manage manual time settings like notifications, types, et…" at bounding box center [380, 231] width 210 height 84
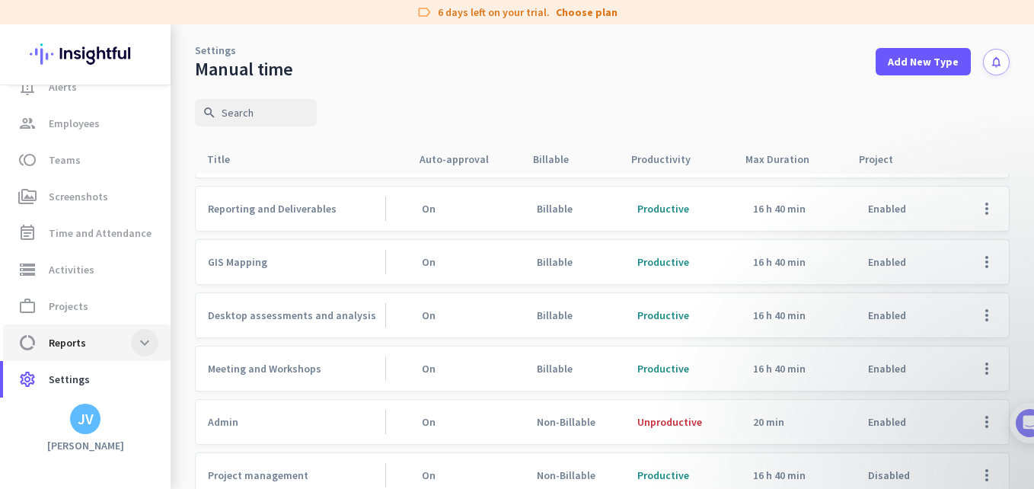
scroll to position [203, 0]
click at [98, 348] on span "data_usage Reports expand_more" at bounding box center [86, 342] width 143 height 27
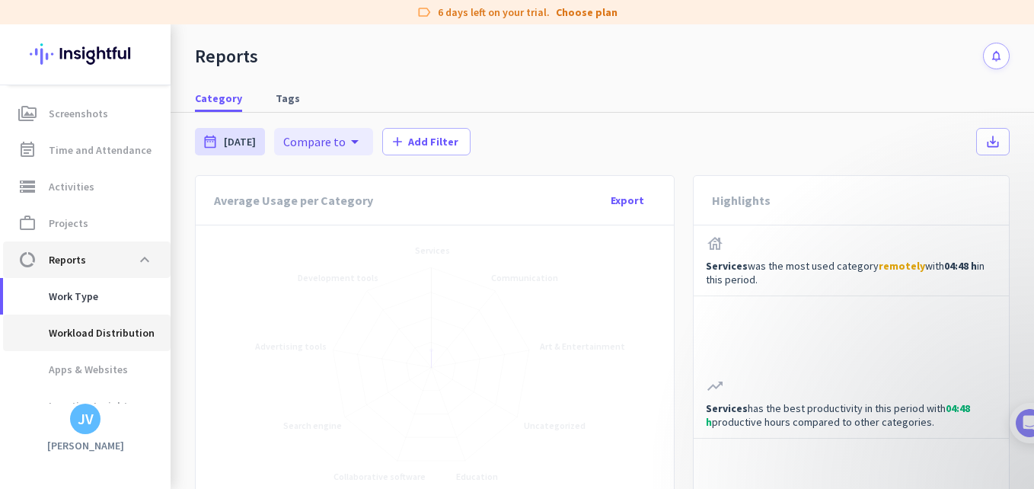
scroll to position [199, 0]
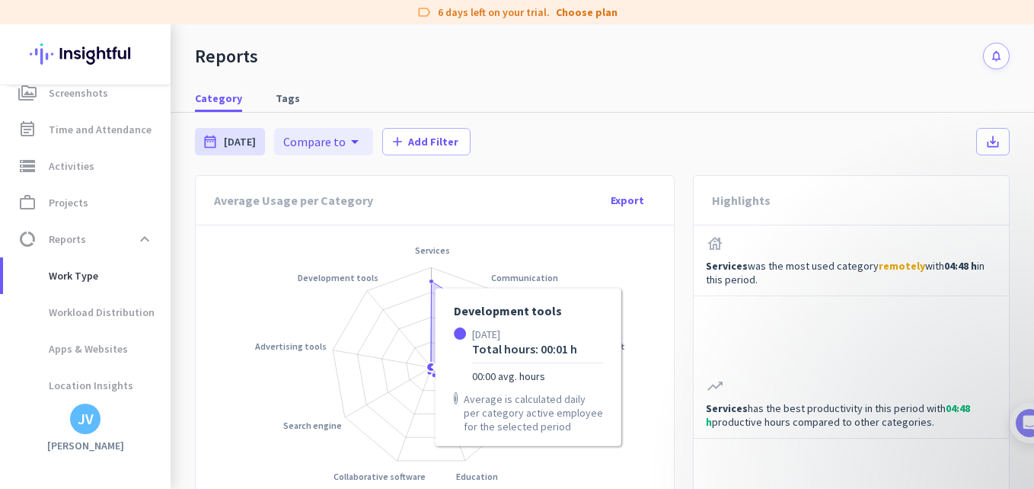
click at [430, 369] on circle "Chart" at bounding box center [430, 366] width 9 height 9
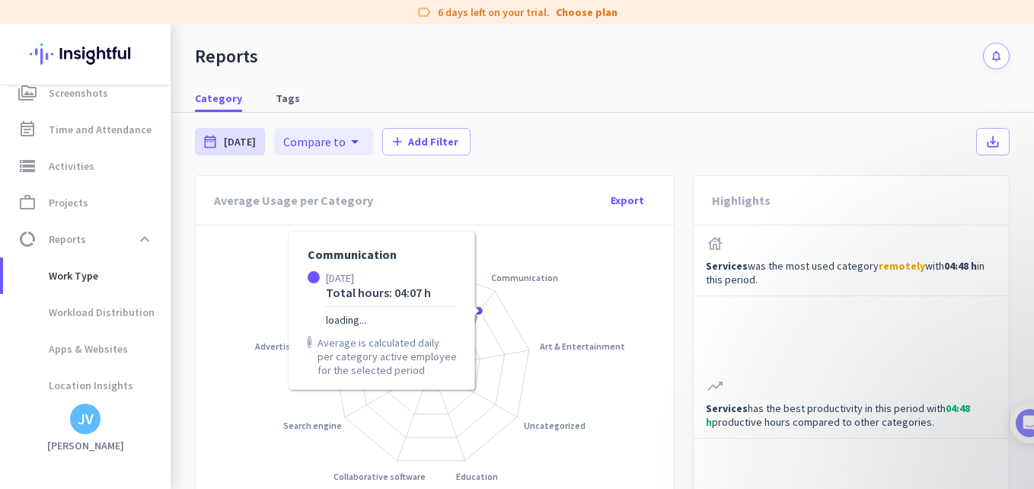
click at [481, 311] on circle "Chart" at bounding box center [478, 310] width 9 height 9
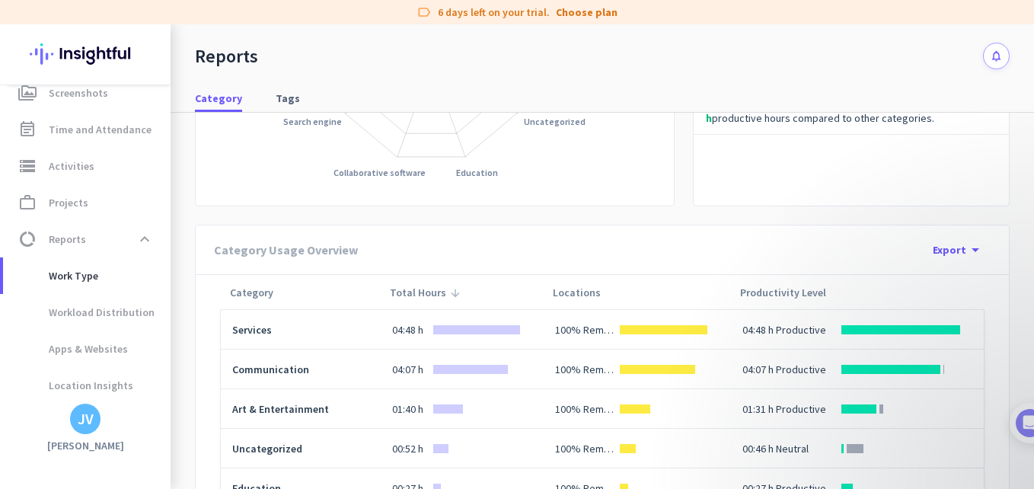
scroll to position [305, 0]
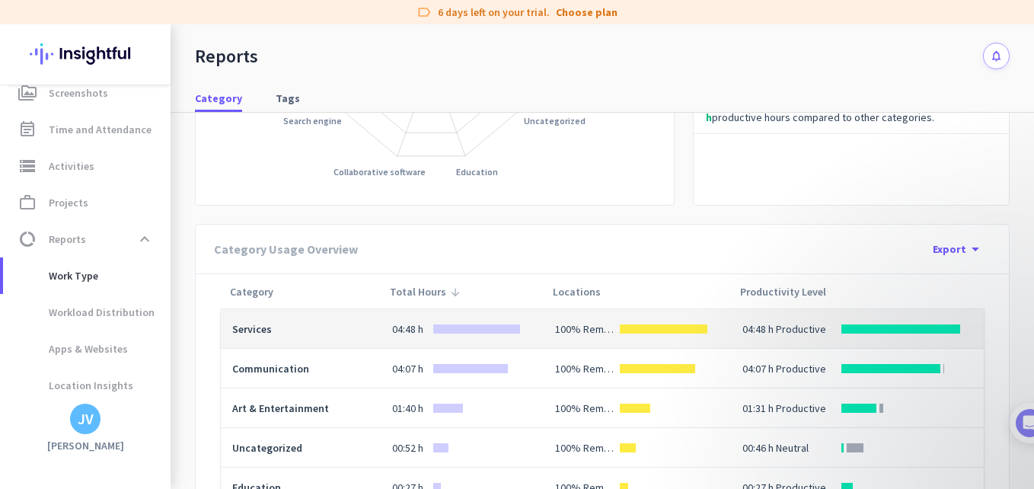
click at [396, 333] on div "04:48 h" at bounding box center [411, 328] width 38 height 15
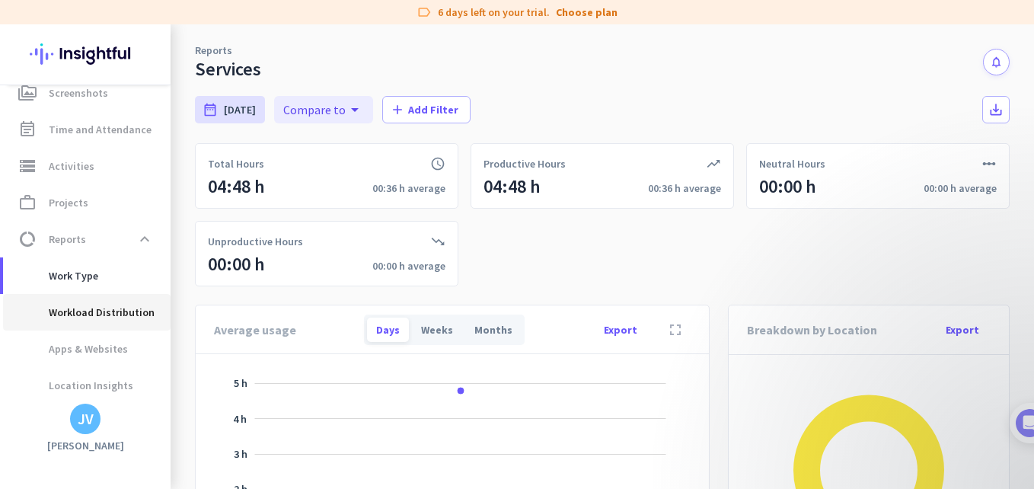
click at [127, 311] on span "Workload Distribution" at bounding box center [84, 312] width 139 height 37
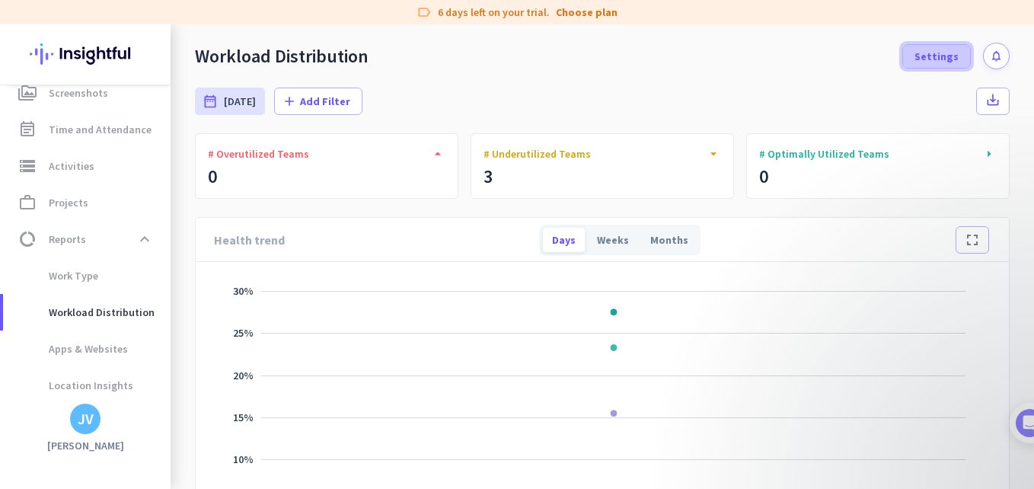
click at [929, 67] on span at bounding box center [936, 56] width 67 height 37
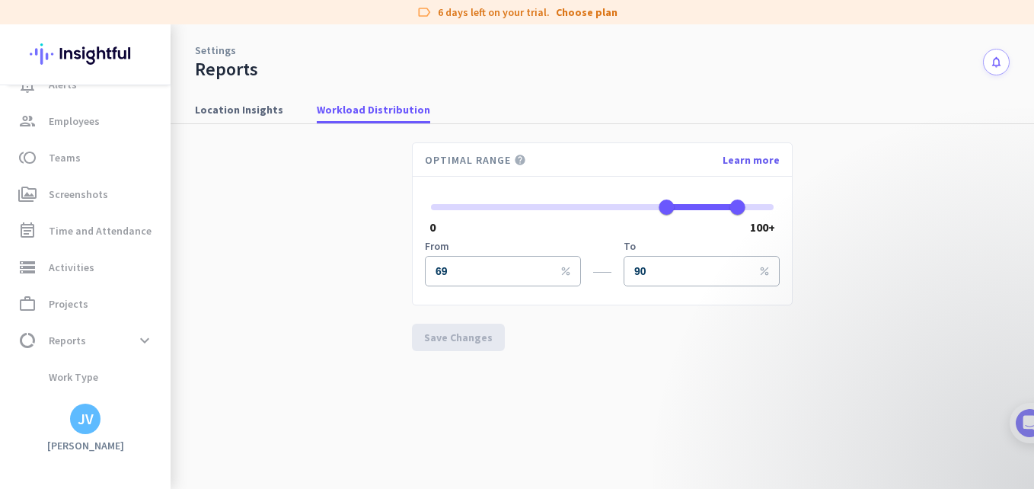
scroll to position [96, 0]
click at [659, 265] on input "90" at bounding box center [702, 271] width 156 height 30
type input "69"
type input "8"
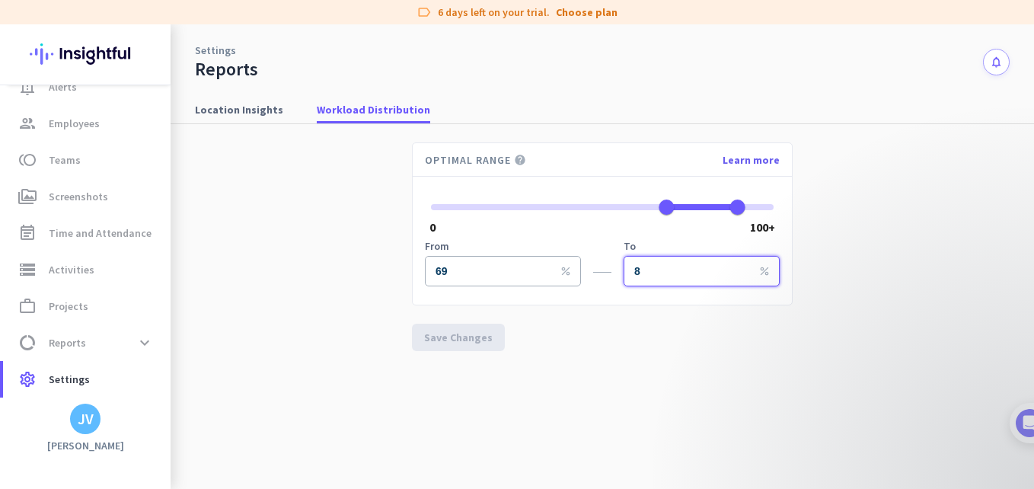
type input "85"
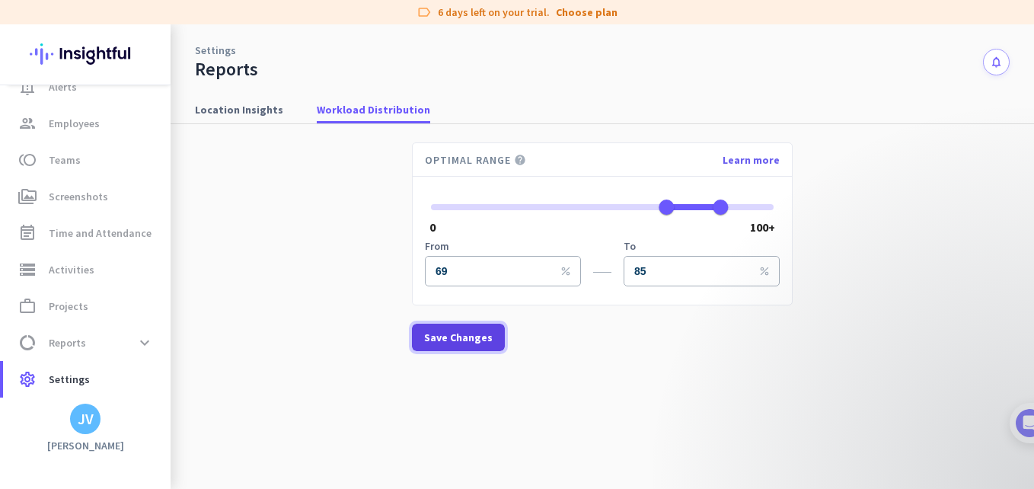
click at [441, 333] on span "Save Changes" at bounding box center [458, 337] width 69 height 15
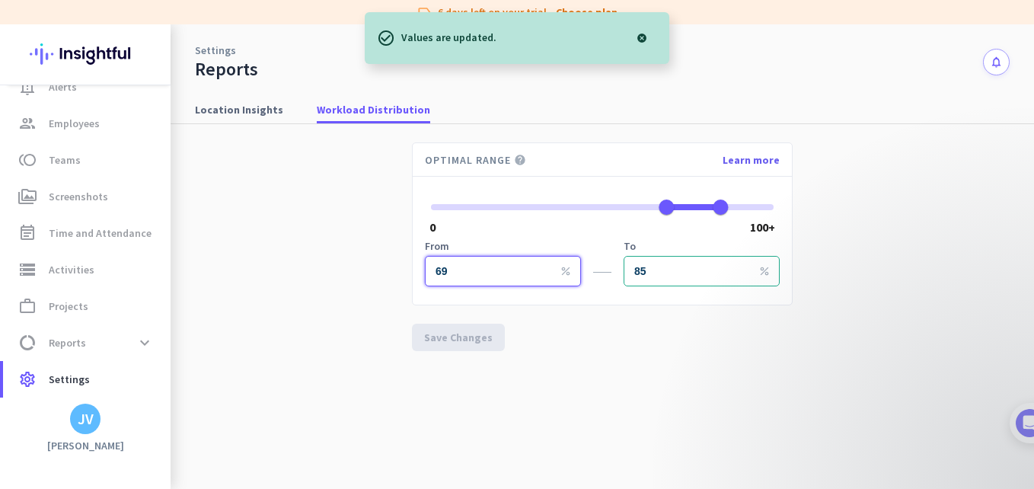
click at [496, 276] on input "69" at bounding box center [503, 271] width 156 height 30
click at [533, 408] on app-workload-distribution "Optimal Range help Learn more 0 100+ From 69 percent To 85 percent Save Changes" at bounding box center [602, 306] width 815 height 365
click at [456, 282] on input "69" at bounding box center [503, 271] width 156 height 30
type input "7"
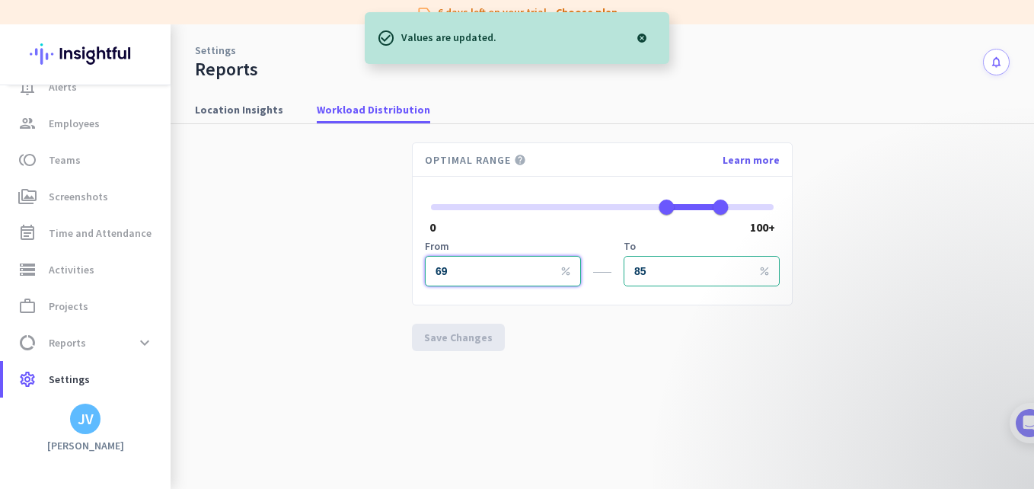
type input "7"
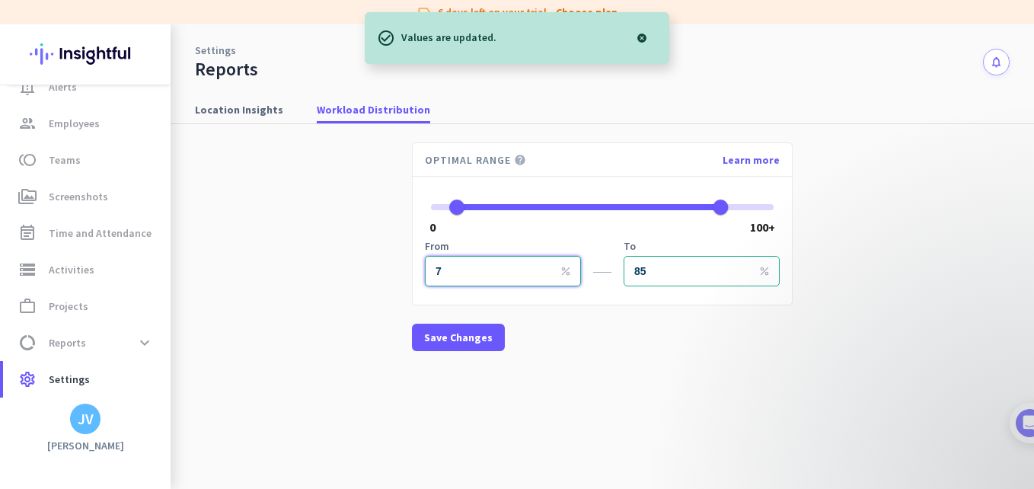
type input "70"
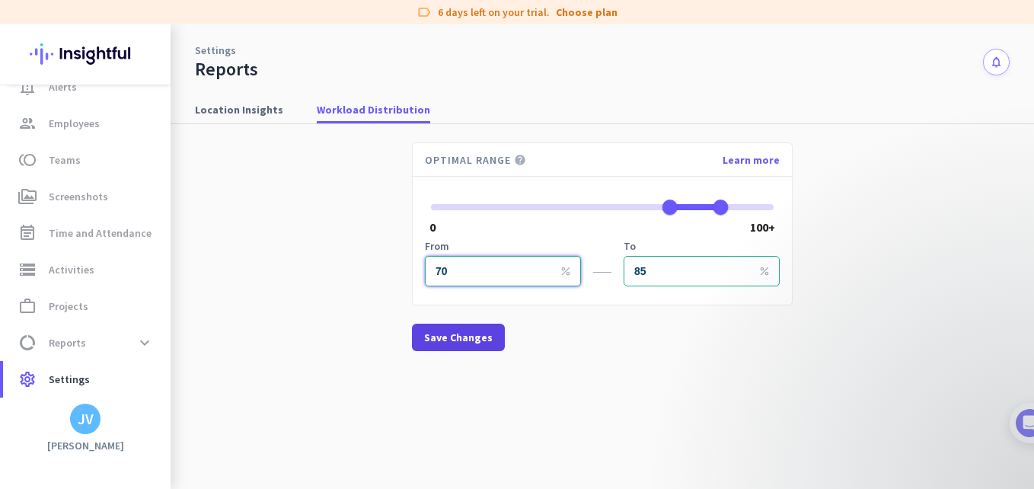
type input "70"
click at [459, 320] on span at bounding box center [458, 337] width 93 height 37
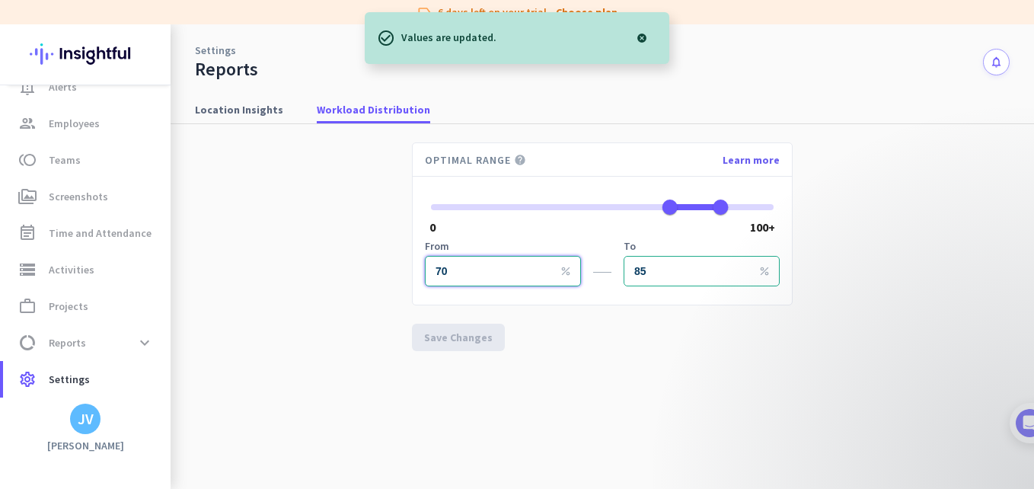
click at [451, 277] on input "70" at bounding box center [503, 271] width 156 height 30
click at [361, 283] on app-workload-distribution "Optimal Range help Learn more 0 100+ From 70 percent To 85 percent Save Changes" at bounding box center [602, 306] width 815 height 365
click at [441, 282] on input "70" at bounding box center [503, 271] width 156 height 30
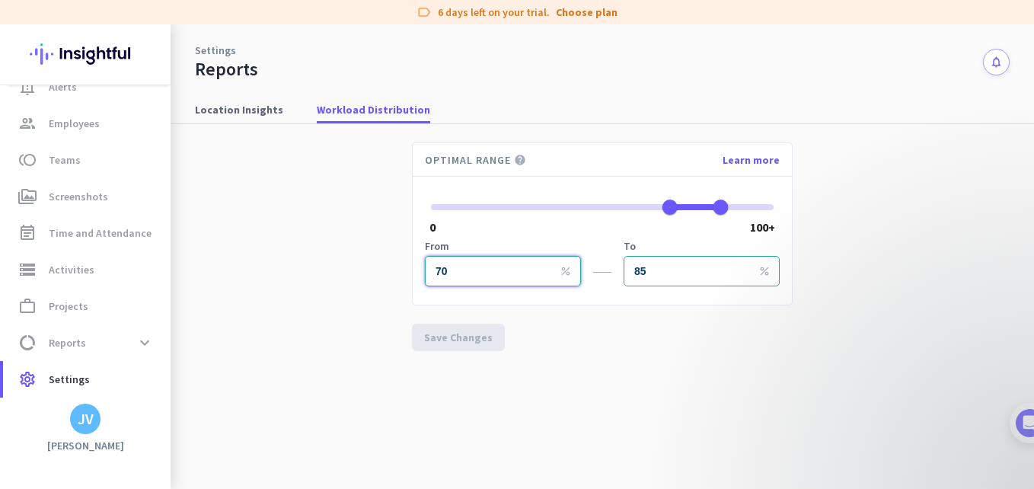
click at [479, 281] on input "70" at bounding box center [503, 271] width 156 height 30
click at [573, 365] on app-workload-distribution "Optimal Range help Learn more 0 100+ From 70 percent To 85 percent Save Changes" at bounding box center [602, 306] width 815 height 365
click at [209, 53] on link "Settings" at bounding box center [215, 50] width 41 height 15
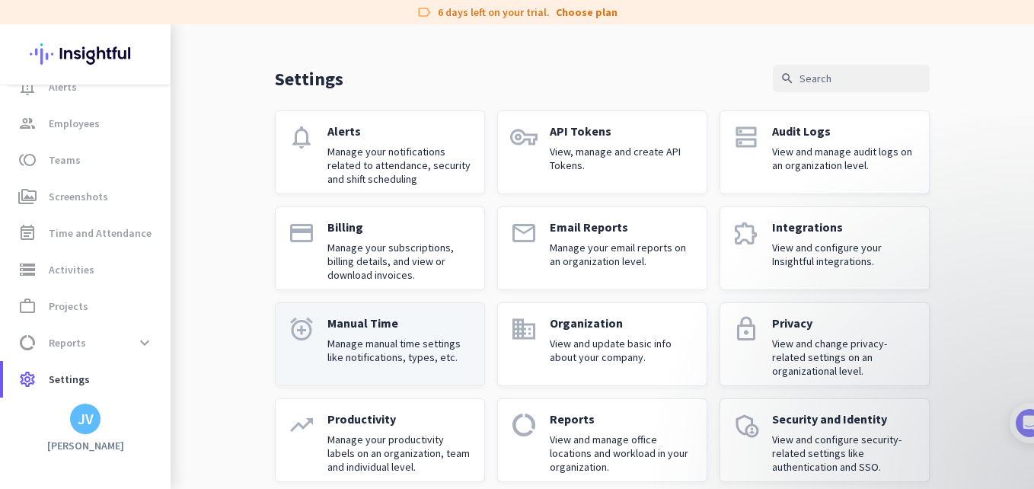
scroll to position [51, 0]
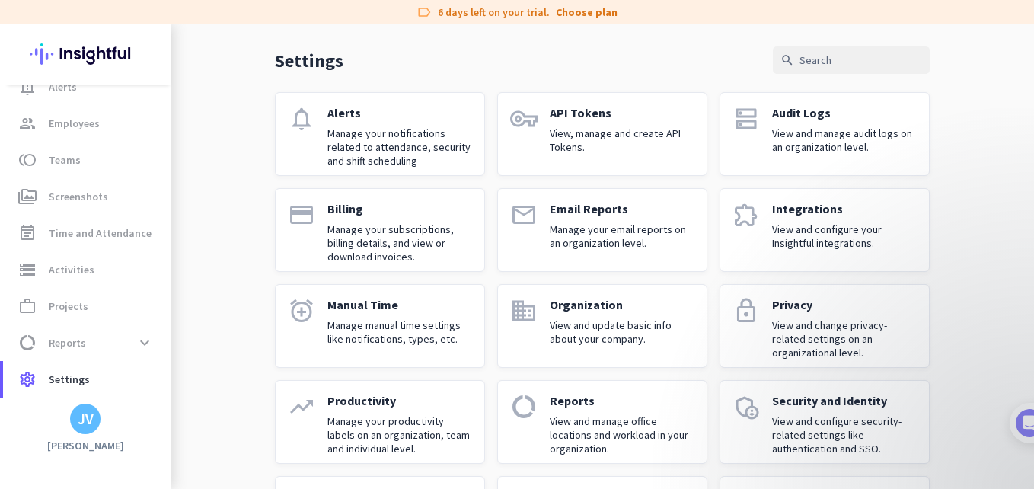
click at [593, 429] on p "View and manage office locations and workload in your organization." at bounding box center [622, 434] width 145 height 41
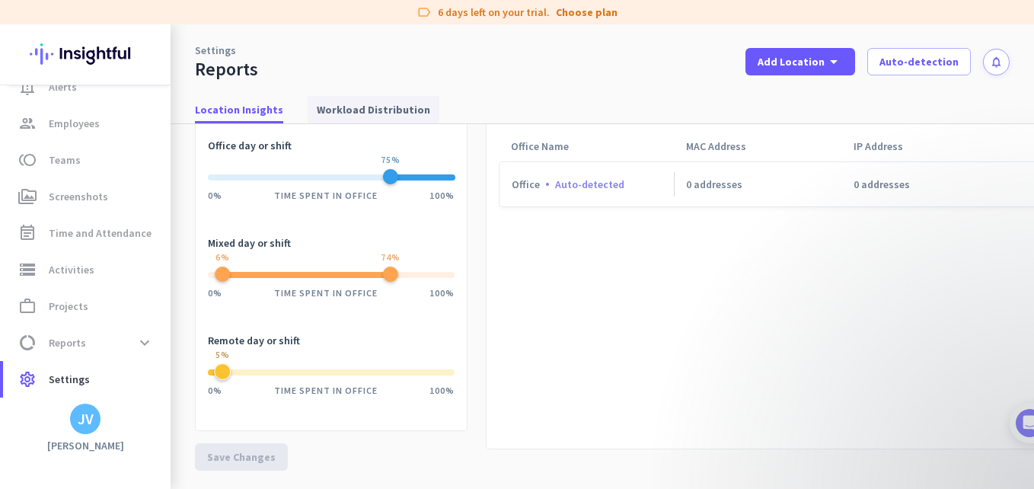
click at [331, 110] on span "Workload Distribution" at bounding box center [373, 109] width 113 height 15
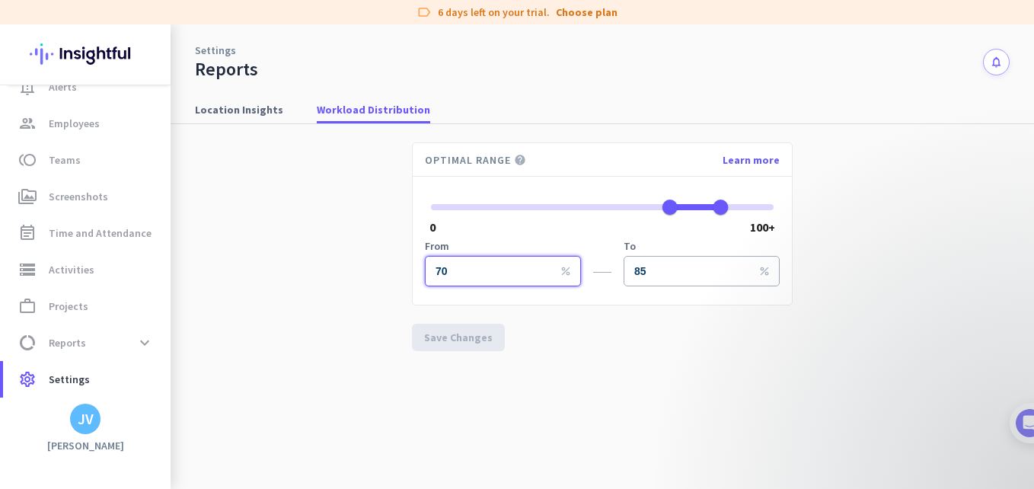
click at [514, 275] on input "70" at bounding box center [503, 271] width 156 height 30
click at [585, 338] on div "Optimal Range help Learn more 0 100+ From 70 percent To 85 percent Save Changes" at bounding box center [602, 246] width 381 height 209
click at [223, 43] on link "Settings" at bounding box center [215, 50] width 41 height 15
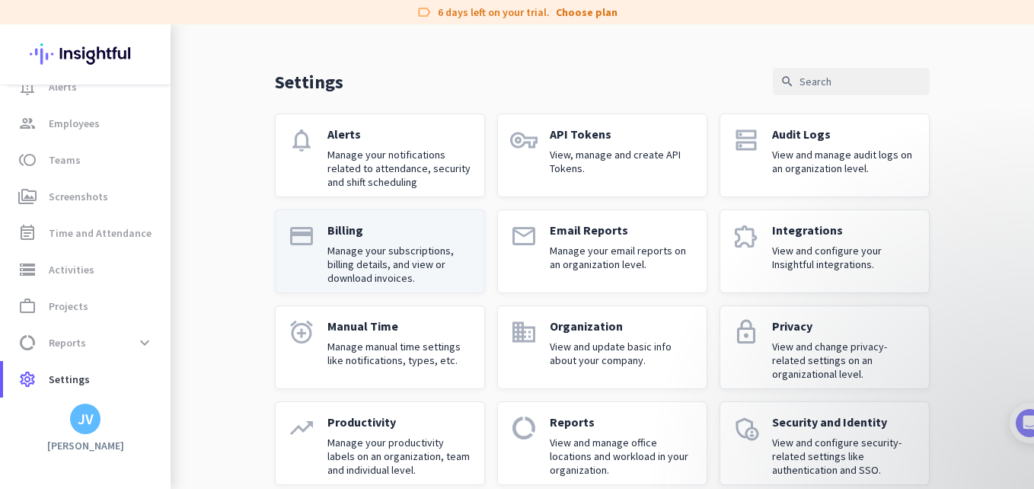
scroll to position [101, 0]
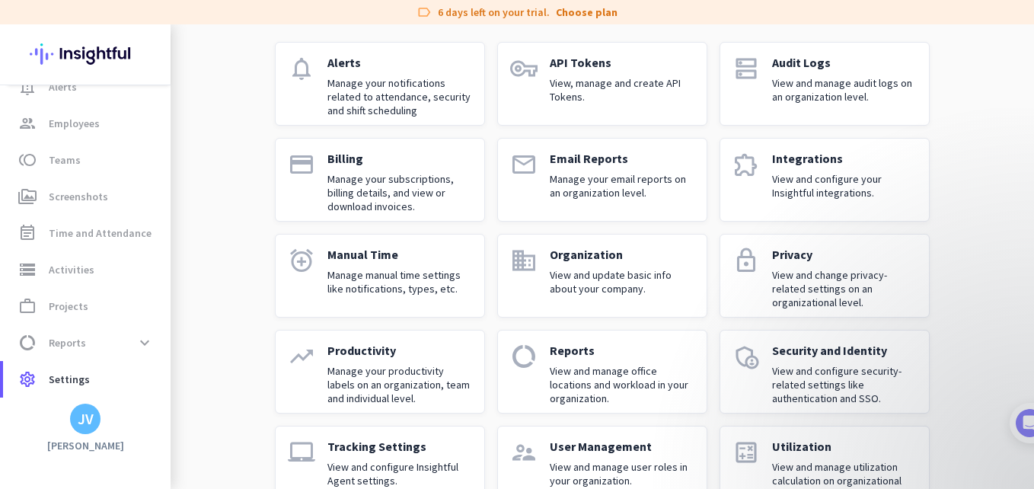
click at [571, 282] on p "View and update basic info about your company." at bounding box center [622, 281] width 145 height 27
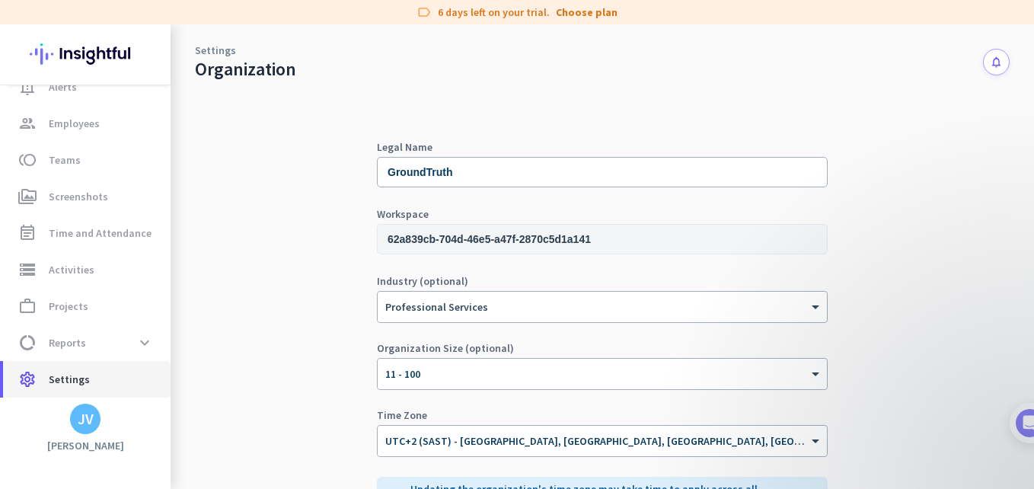
click at [116, 383] on span "settings Settings" at bounding box center [86, 379] width 143 height 18
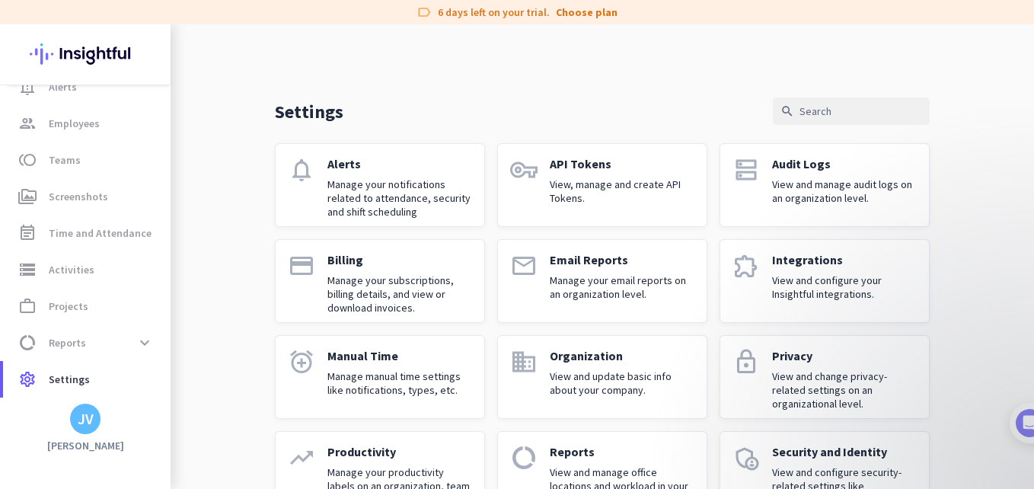
click at [543, 205] on link "vpn_key API Tokens View, manage and create API Tokens." at bounding box center [602, 185] width 210 height 84
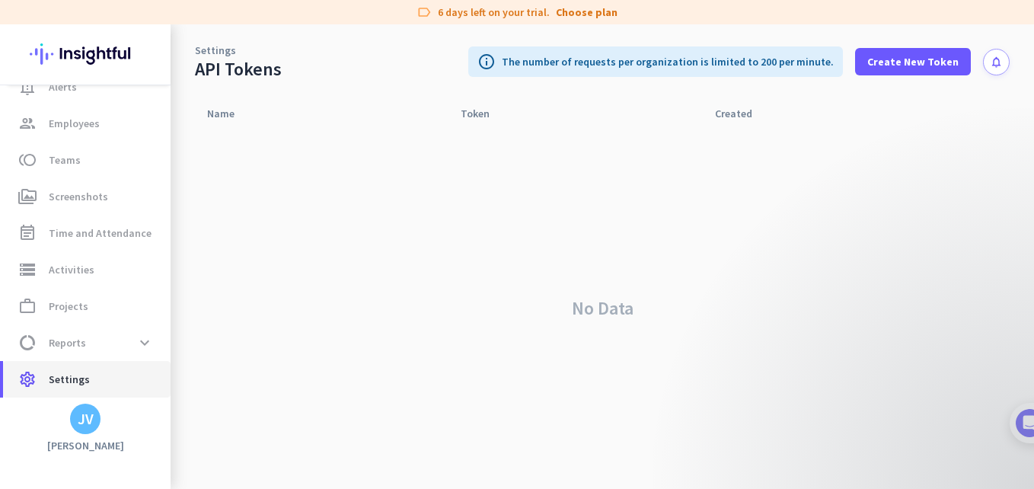
click at [68, 375] on span "Settings" at bounding box center [69, 379] width 41 height 18
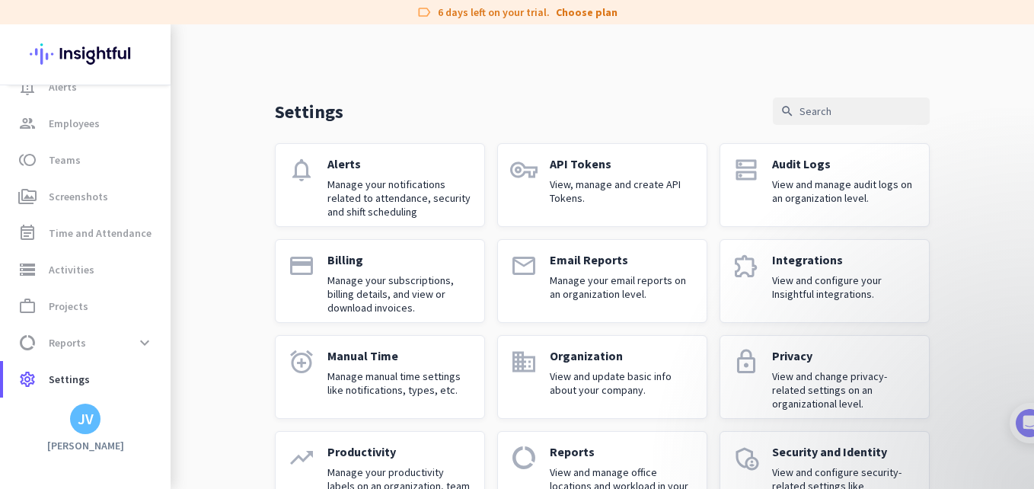
click at [405, 299] on p "Manage your subscriptions, billing details, and view or download invoices." at bounding box center [399, 293] width 145 height 41
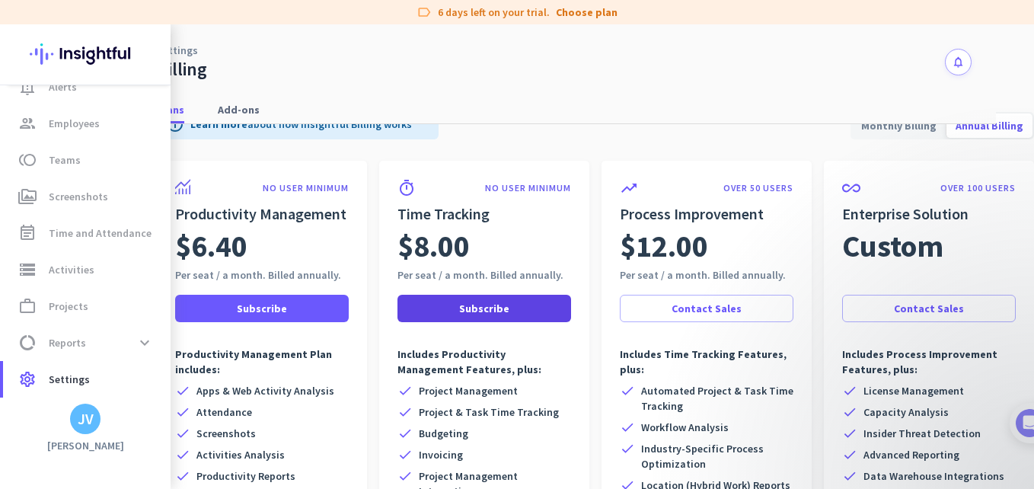
scroll to position [17, 49]
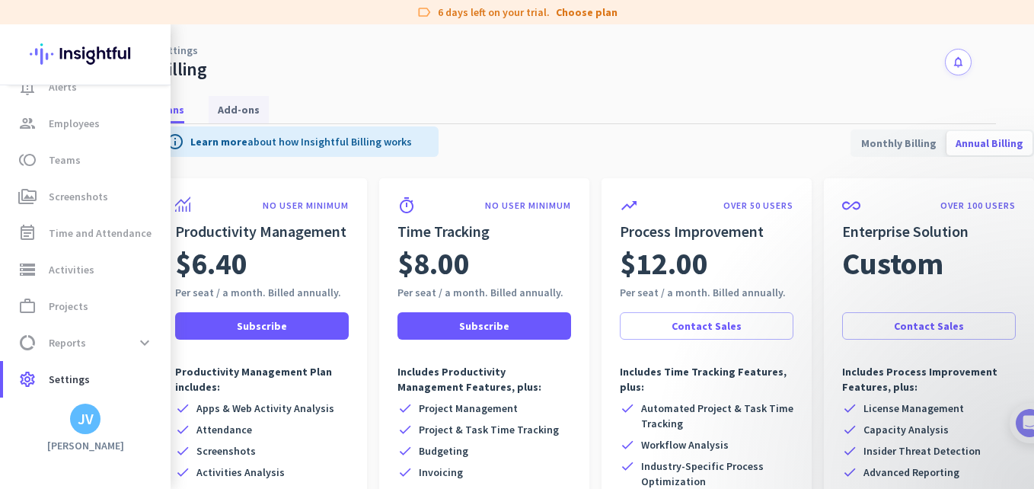
click at [232, 96] on span "Add-ons" at bounding box center [239, 109] width 42 height 27
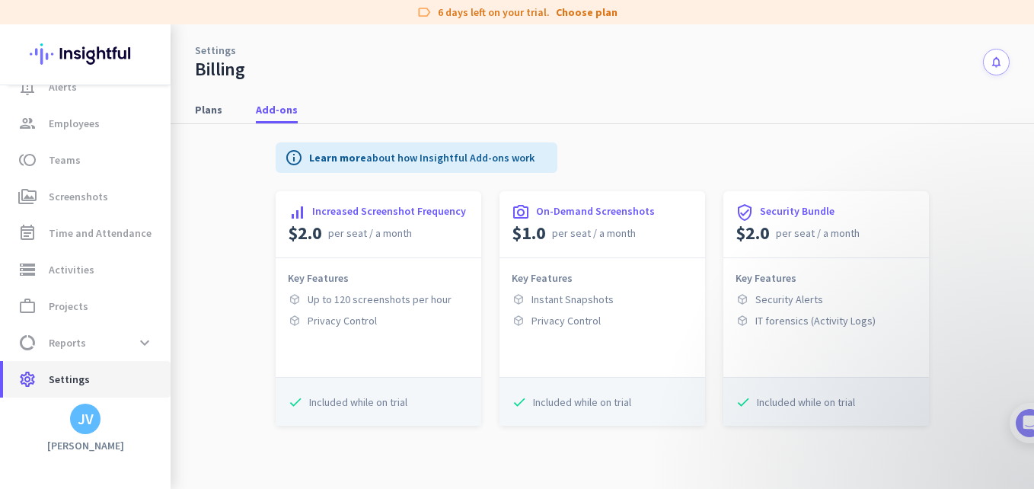
click at [103, 371] on span "settings Settings" at bounding box center [86, 379] width 143 height 18
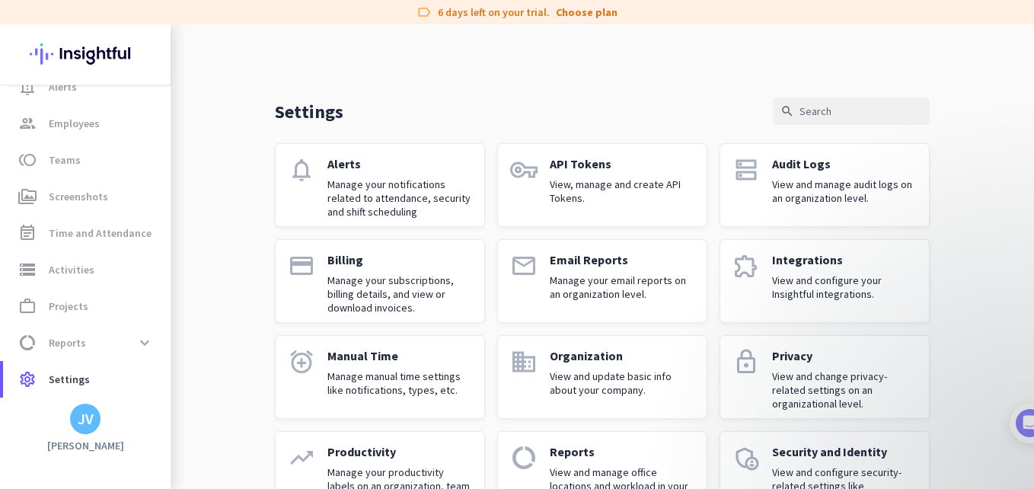
click at [789, 173] on div "Audit Logs View and manage audit logs on an organization level." at bounding box center [844, 185] width 145 height 58
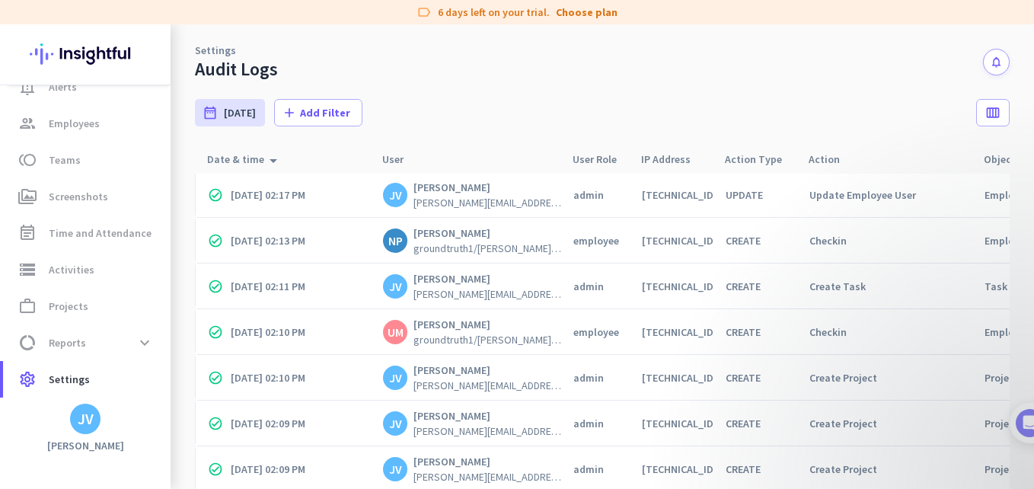
scroll to position [558, 0]
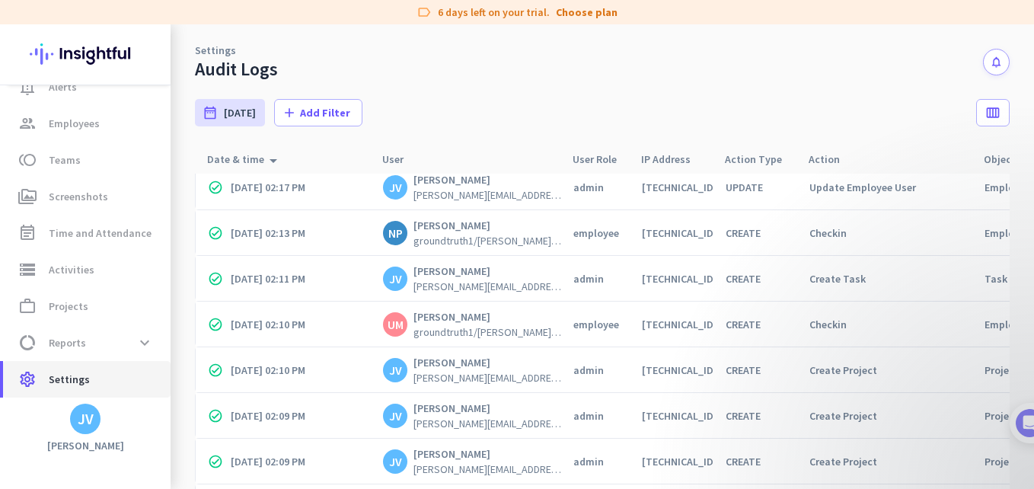
click at [73, 378] on span "Settings" at bounding box center [69, 379] width 41 height 18
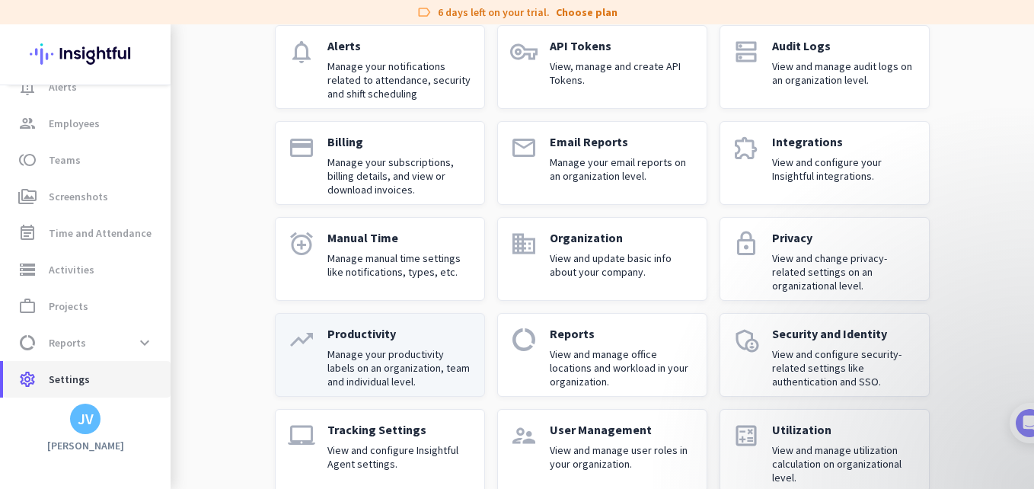
scroll to position [146, 0]
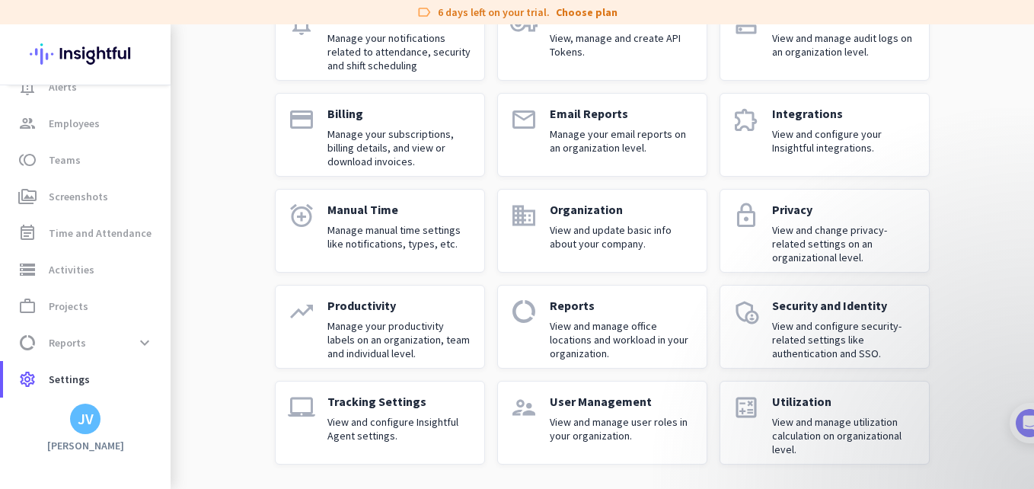
click at [412, 419] on p "View and configure Insightful Agent settings." at bounding box center [399, 428] width 145 height 27
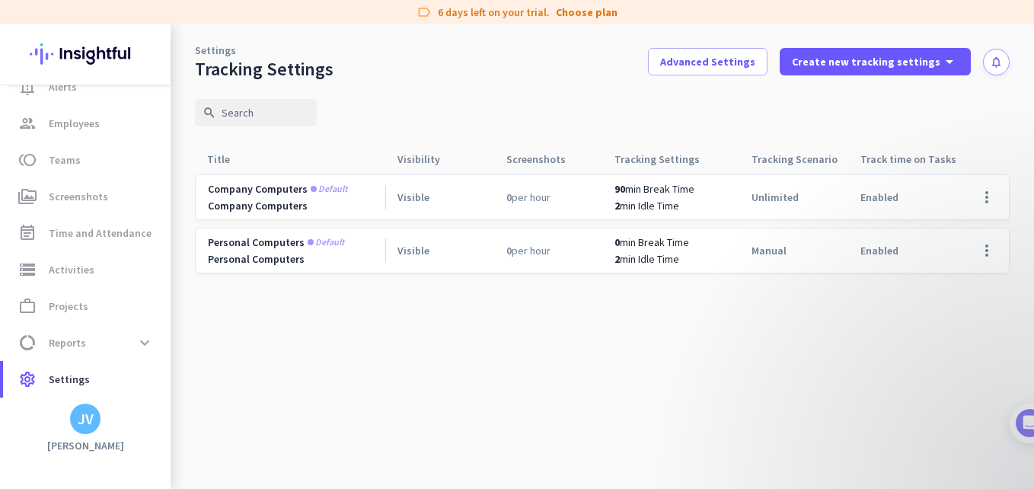
click at [311, 206] on div "Company Computers" at bounding box center [296, 206] width 177 height 14
click at [637, 200] on span "min Idle Time" at bounding box center [649, 206] width 59 height 14
click at [649, 250] on app-two-rows-cell "0 min Break Time 2 min Idle Time" at bounding box center [676, 250] width 125 height 30
click at [719, 56] on span "Advanced Settings" at bounding box center [707, 61] width 95 height 15
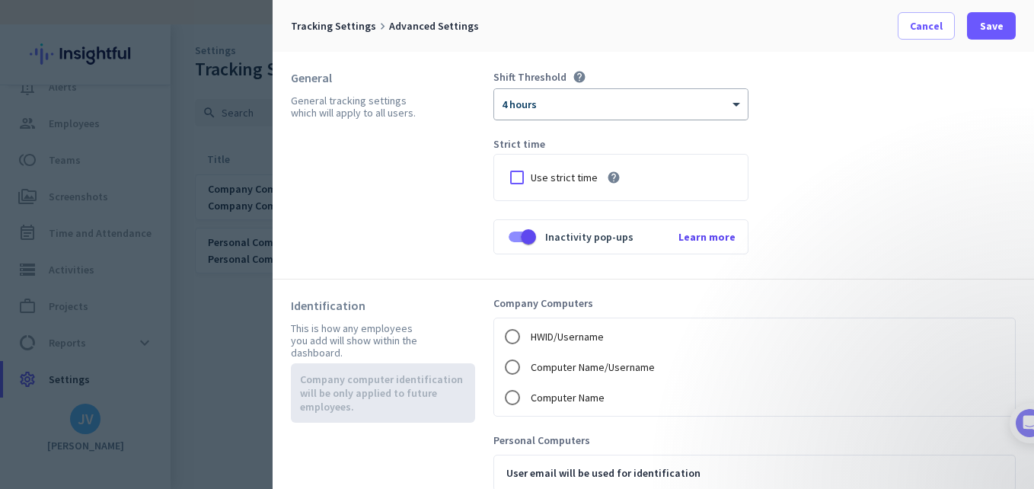
click at [520, 109] on span "4 hours" at bounding box center [519, 104] width 35 height 14
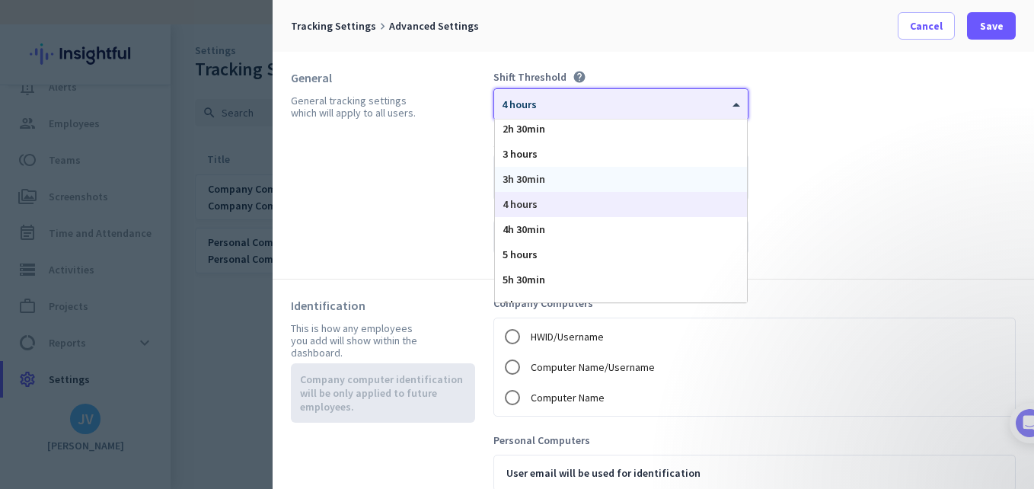
scroll to position [43, 0]
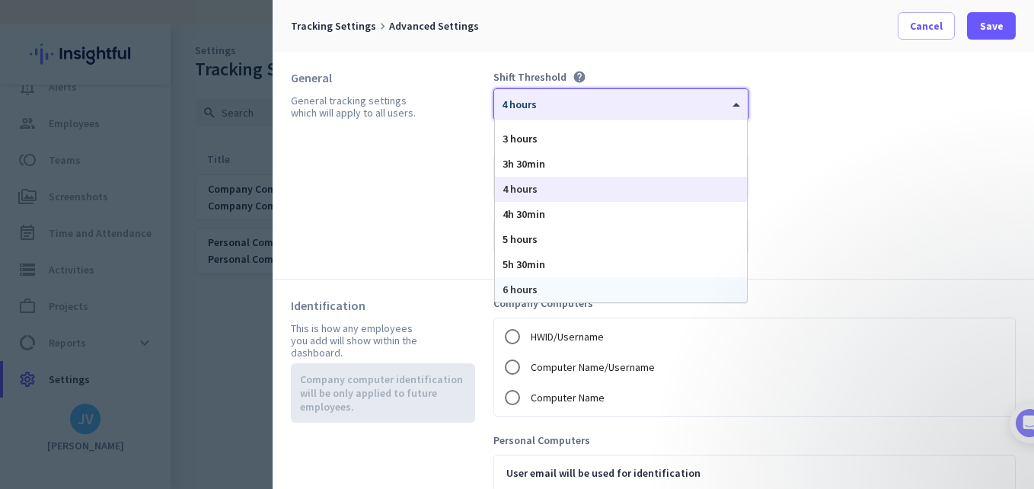
click at [553, 295] on div "6 hours" at bounding box center [621, 289] width 252 height 25
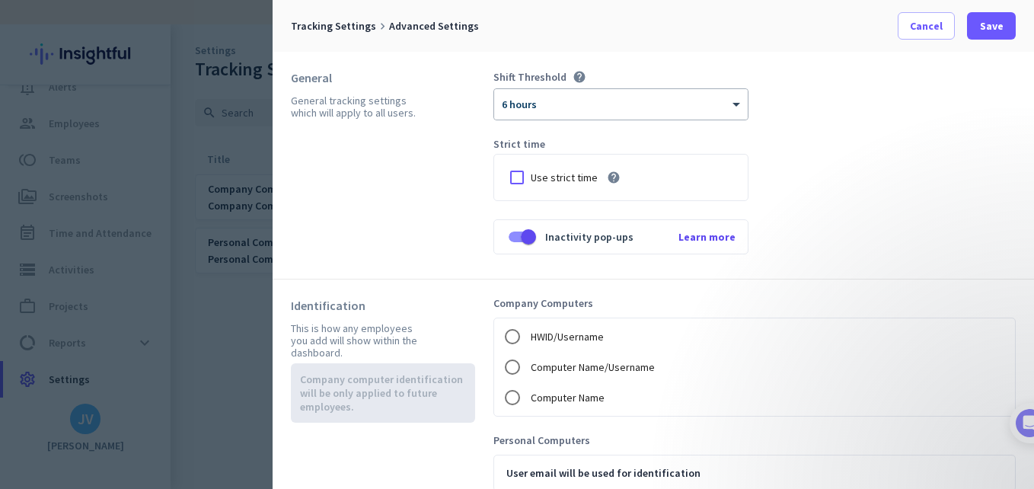
click at [854, 183] on div "Shift Threshold help × 6 hours Strict time Use strict time help Inactivity pop-…" at bounding box center [754, 165] width 522 height 190
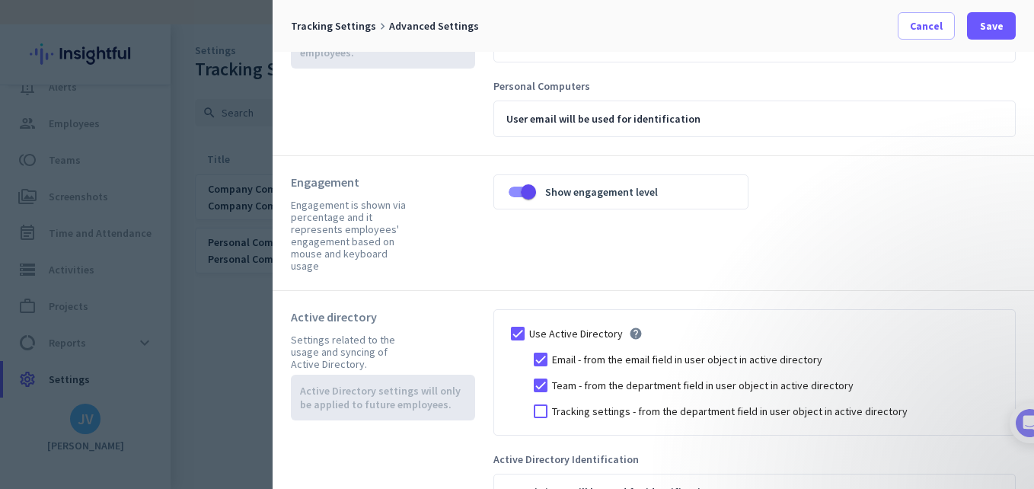
scroll to position [381, 0]
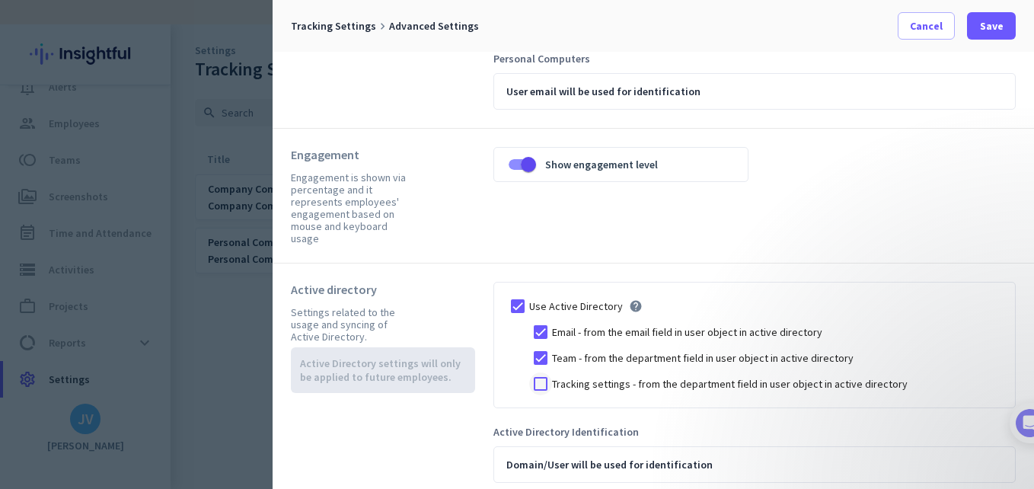
click at [532, 372] on div at bounding box center [540, 383] width 23 height 23
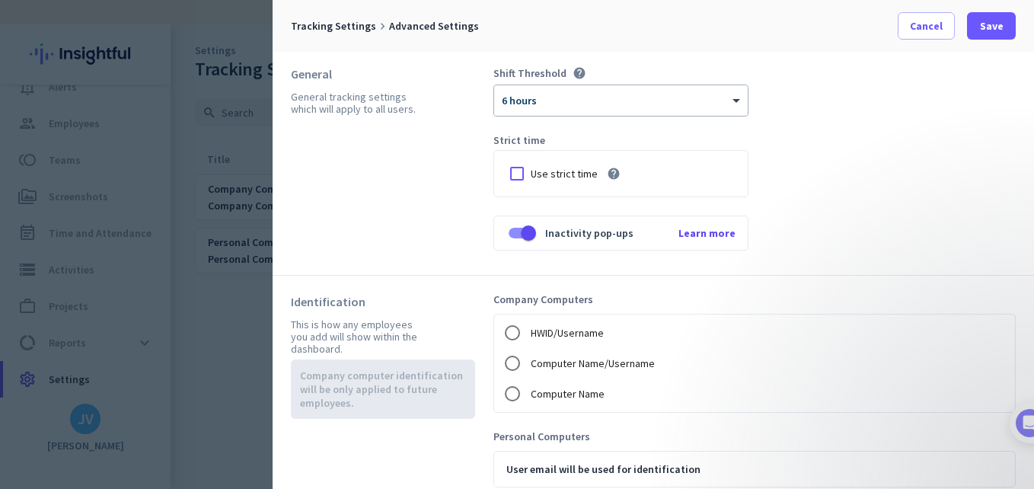
scroll to position [0, 0]
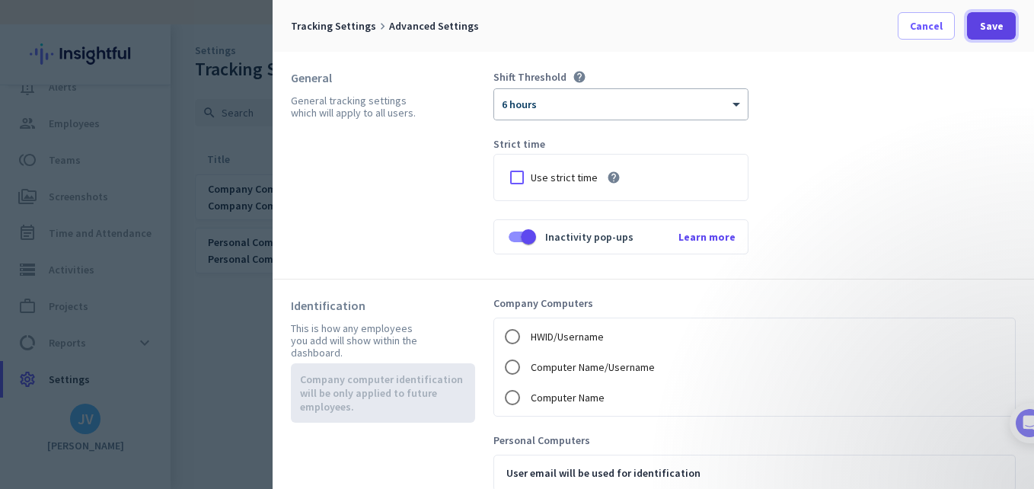
click at [974, 24] on span at bounding box center [991, 26] width 49 height 37
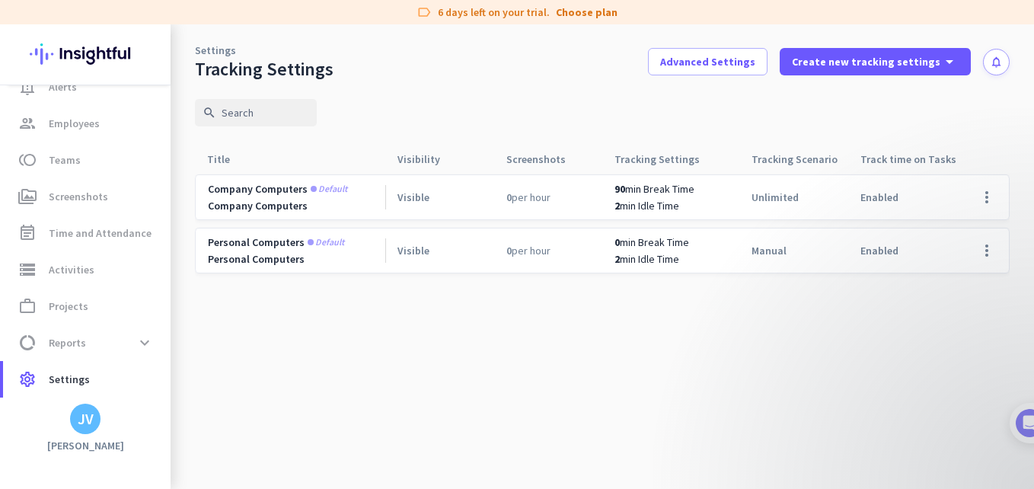
click at [284, 312] on cdk-virtual-scroll-viewport "Company computers Default Company Computers Visible 0 per hour 90 min Break Tim…" at bounding box center [602, 331] width 815 height 315
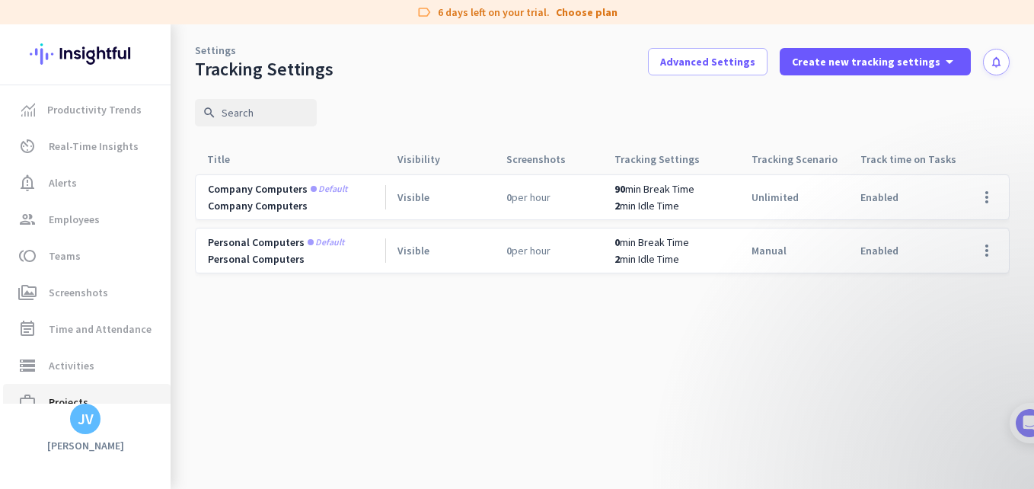
click at [119, 399] on span "work_outline Projects" at bounding box center [86, 402] width 143 height 18
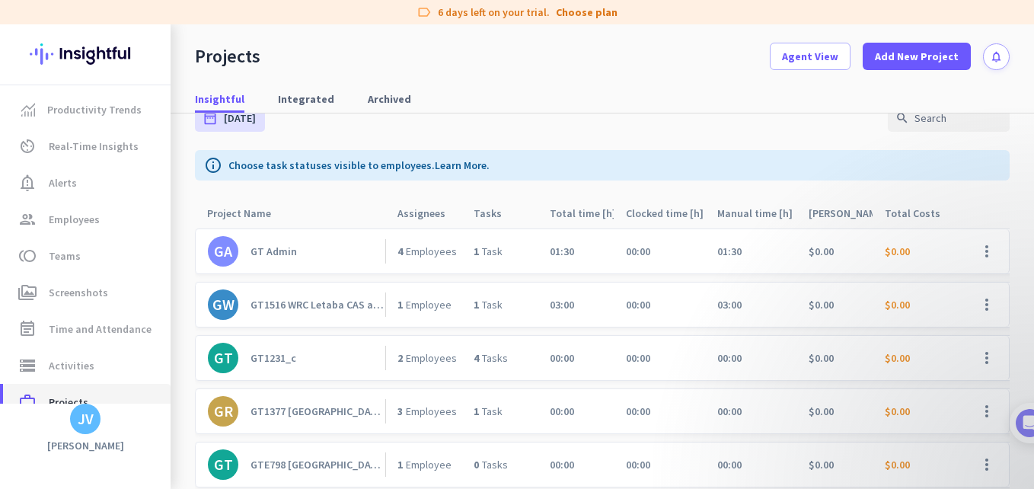
scroll to position [42, 0]
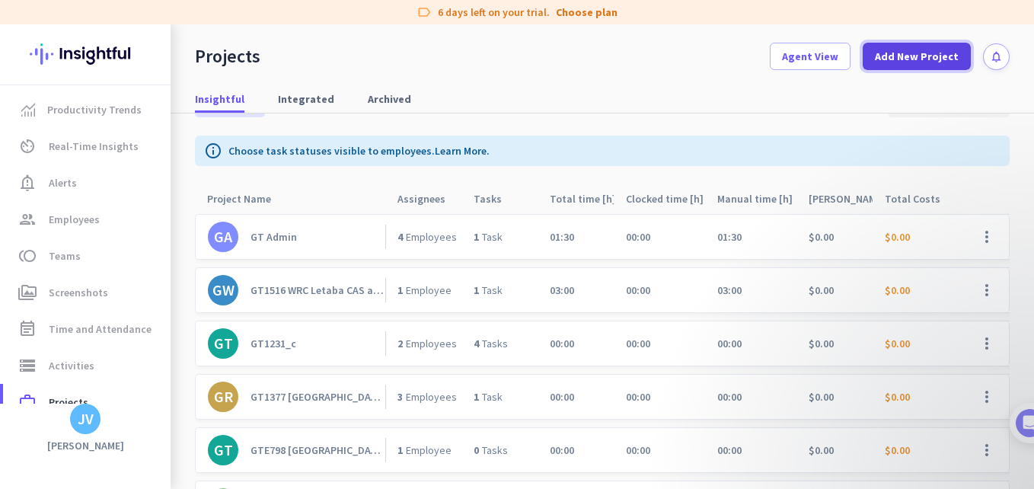
click at [882, 51] on span "Add New Project" at bounding box center [917, 56] width 84 height 15
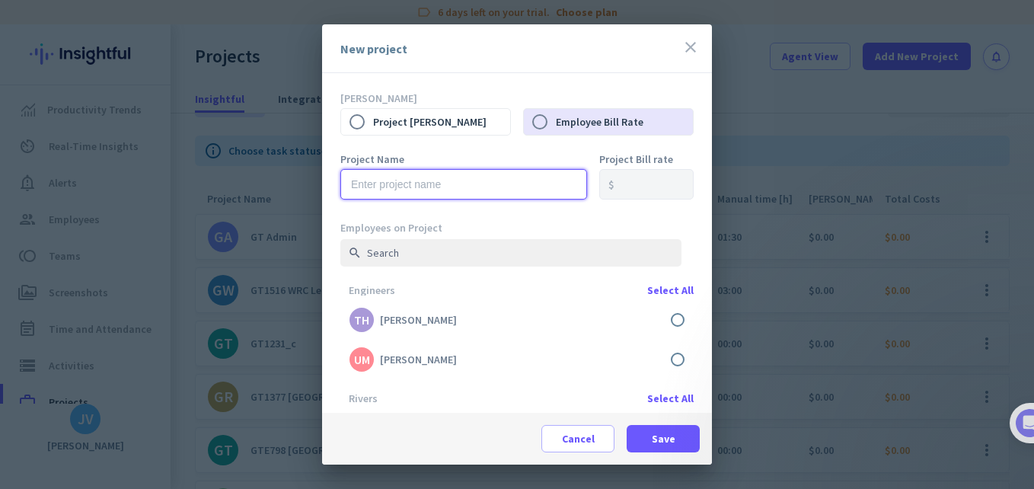
click at [426, 183] on input "text" at bounding box center [463, 184] width 247 height 30
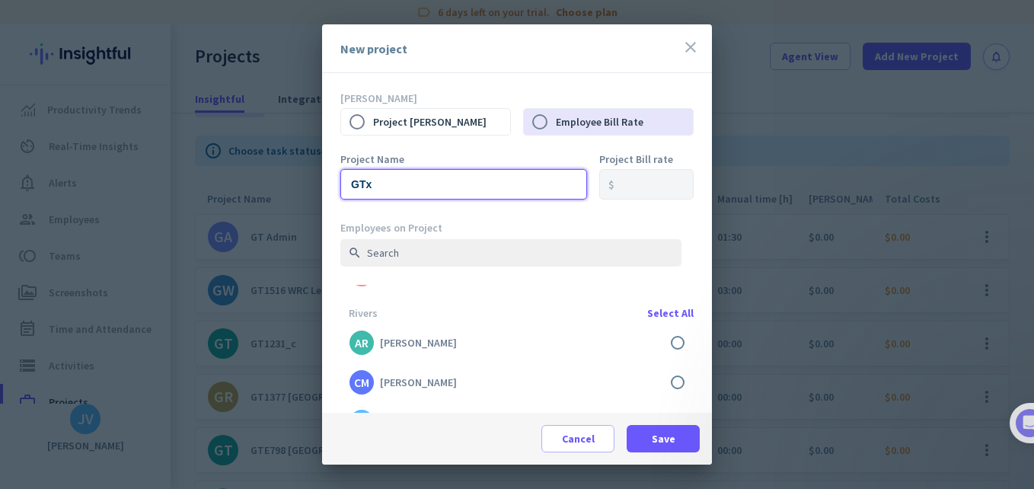
scroll to position [152, 0]
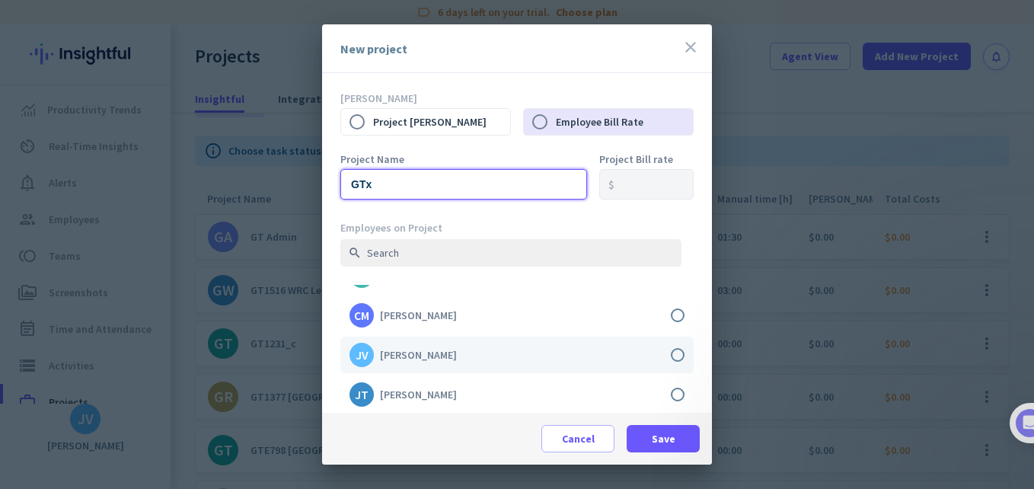
type input "GTx"
click at [665, 360] on label at bounding box center [516, 355] width 353 height 37
click at [0, 0] on input "checkbox" at bounding box center [0, 0] width 0 height 0
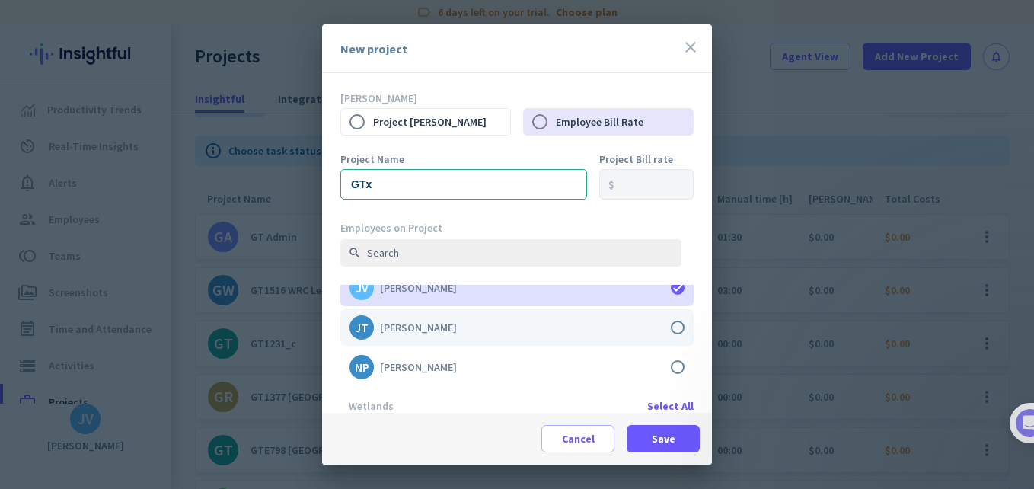
scroll to position [276, 0]
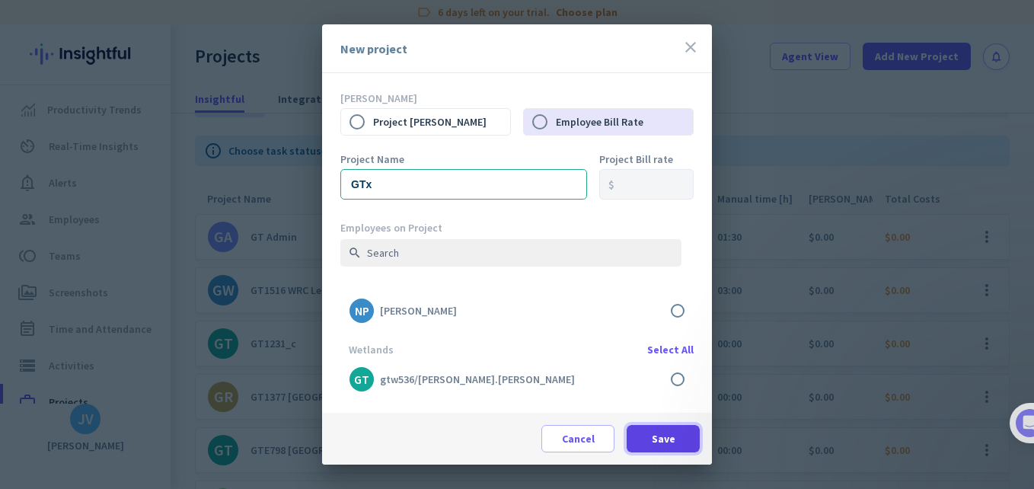
click at [659, 440] on span "Save" at bounding box center [664, 438] width 24 height 15
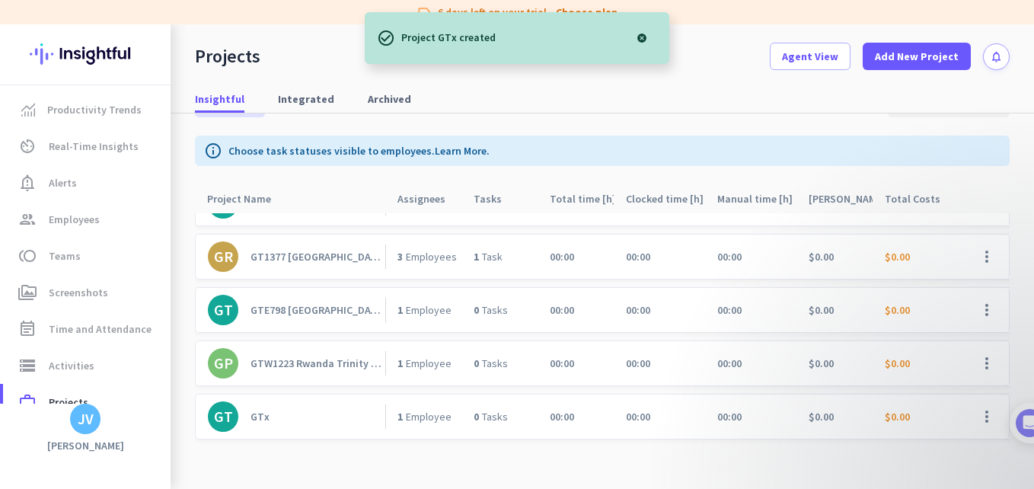
scroll to position [152, 0]
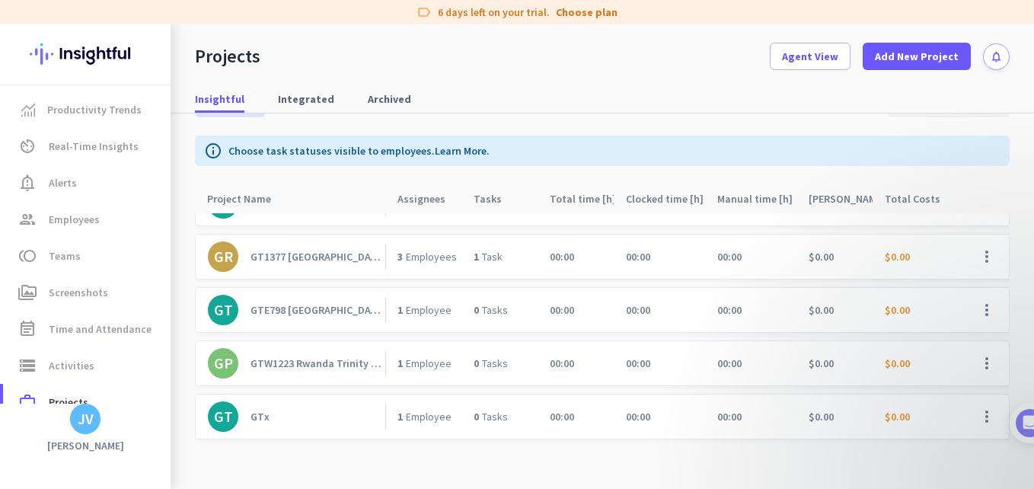
click at [698, 55] on div "Projects Agent View Add New Project notifications" at bounding box center [602, 47] width 863 height 46
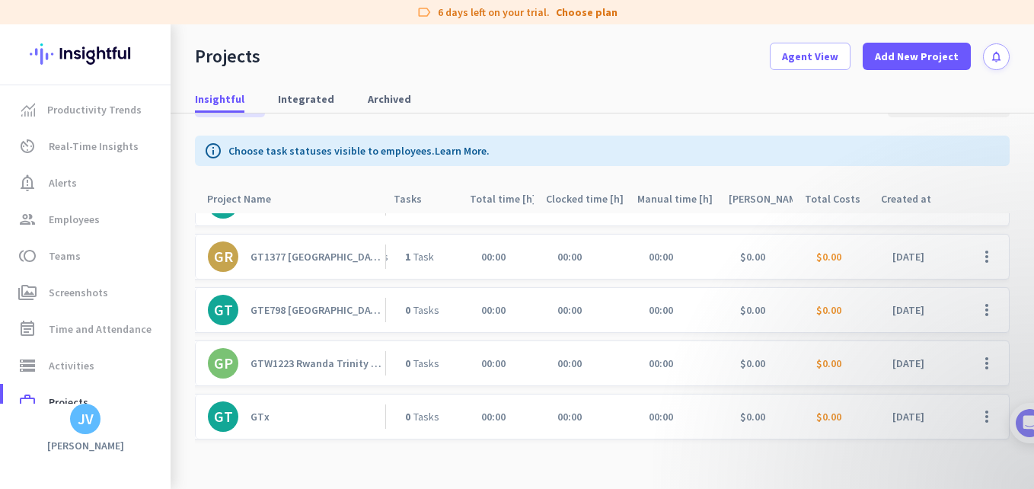
scroll to position [0, 0]
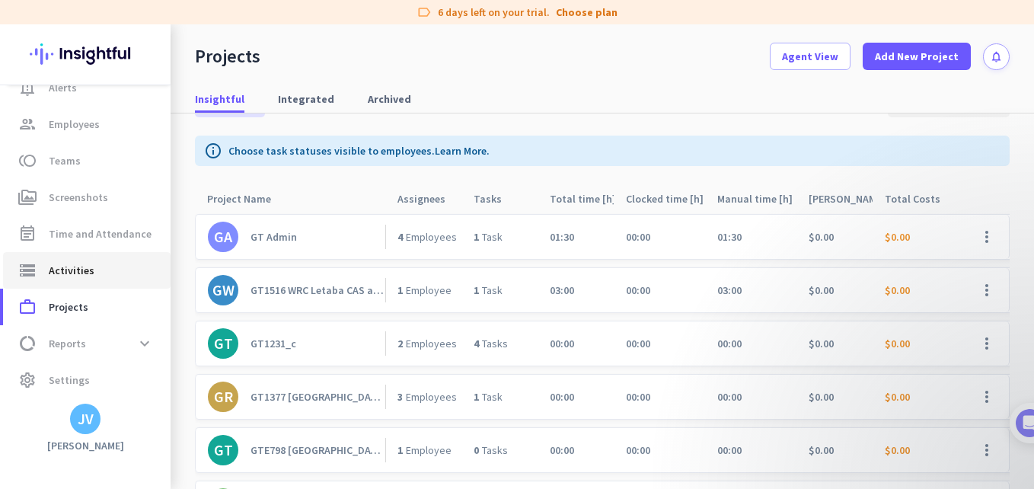
scroll to position [96, 0]
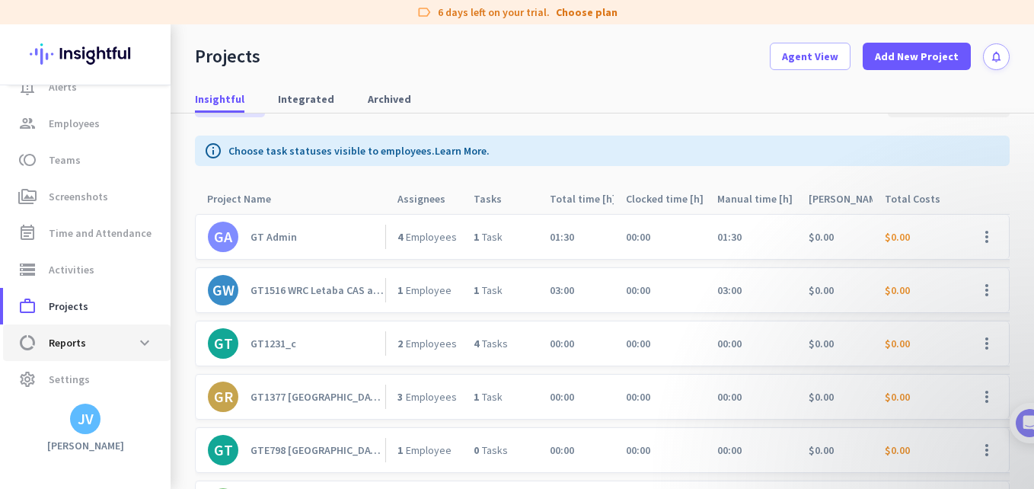
click at [103, 346] on span "data_usage Reports expand_more" at bounding box center [86, 342] width 143 height 27
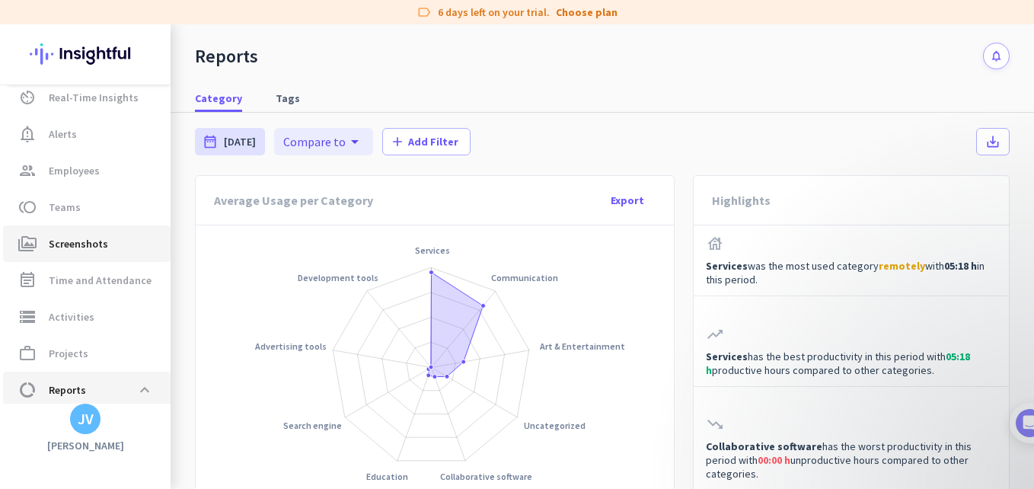
scroll to position [47, 0]
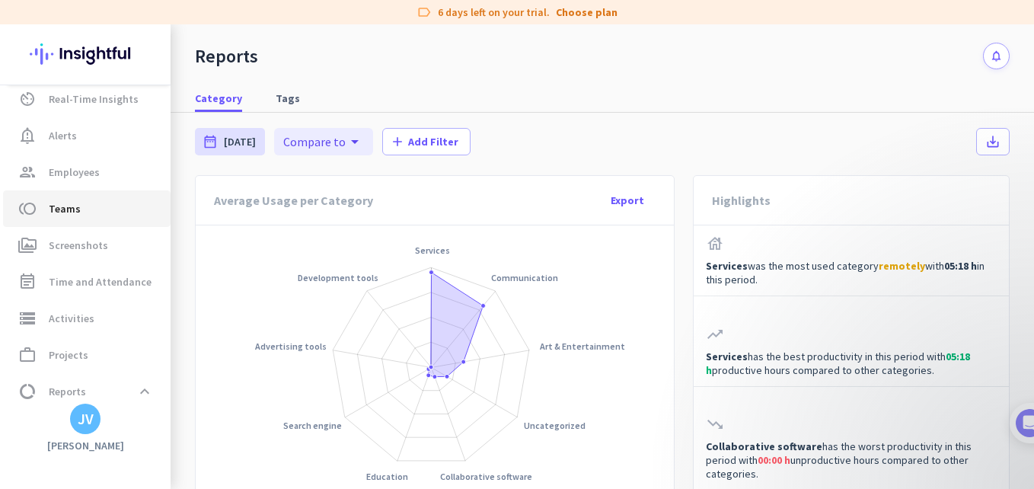
click at [110, 190] on link "toll Teams" at bounding box center [86, 208] width 167 height 37
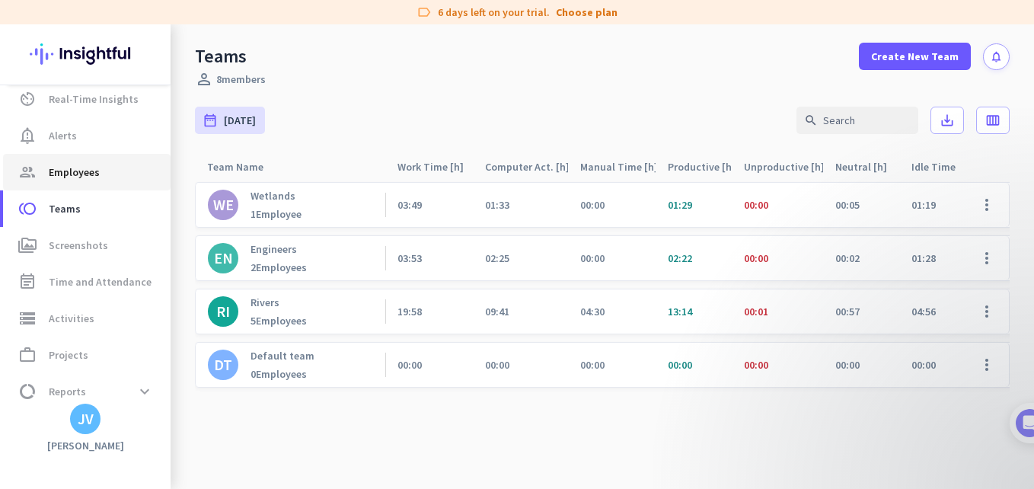
click at [100, 179] on span "group Employees" at bounding box center [86, 172] width 143 height 18
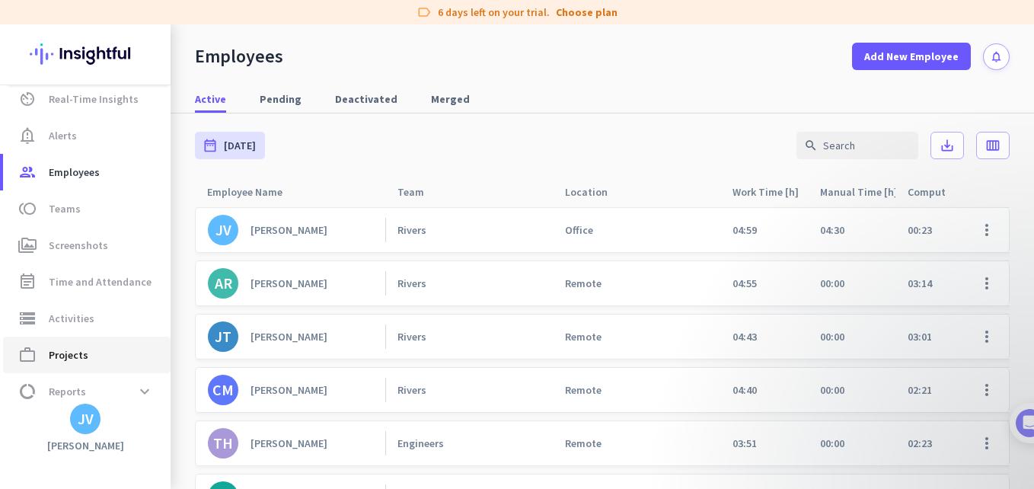
click at [65, 354] on span "Projects" at bounding box center [69, 355] width 40 height 18
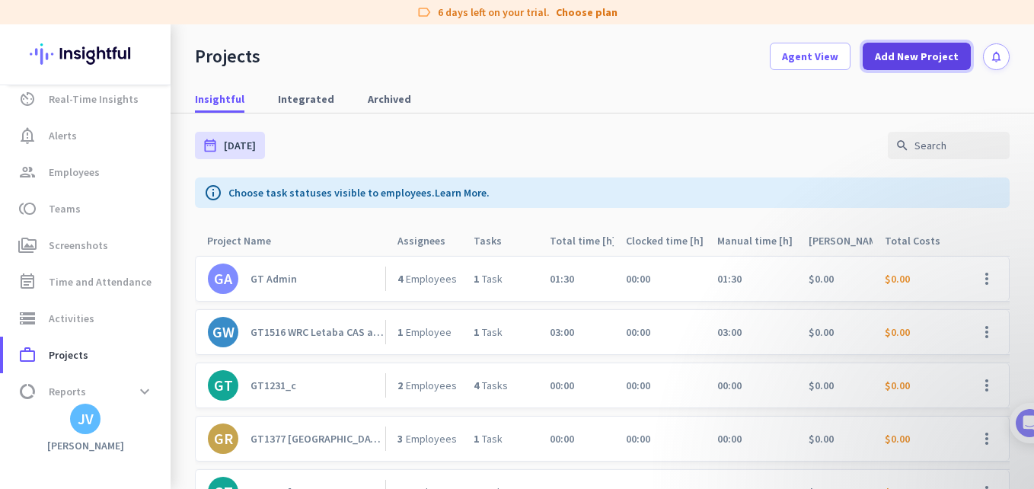
click at [941, 60] on span "Add New Project" at bounding box center [917, 56] width 84 height 15
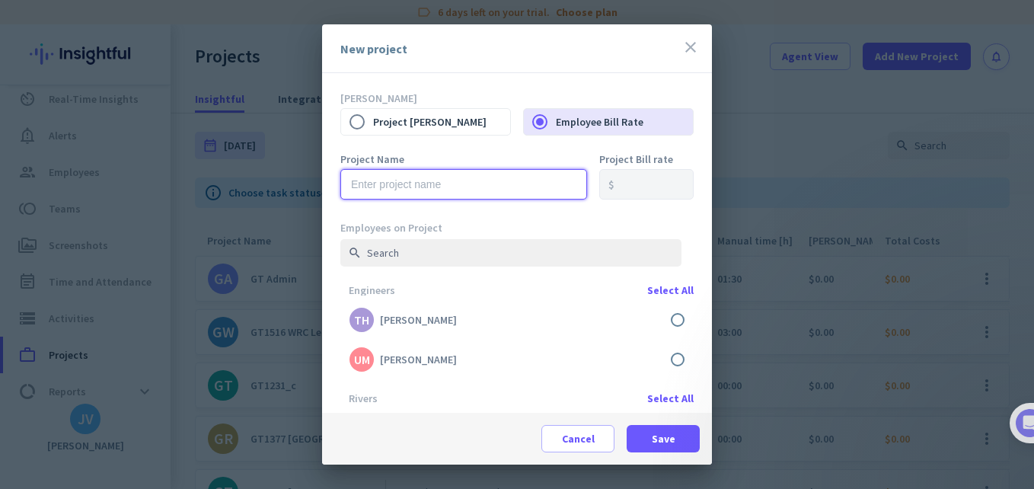
click at [403, 184] on input "text" at bounding box center [463, 184] width 247 height 30
drag, startPoint x: 394, startPoint y: 182, endPoint x: 501, endPoint y: 184, distance: 106.6
click at [501, 184] on input "GT1432 Kilimanjaro" at bounding box center [463, 184] width 247 height 30
paste input "The Kilimanjaro Project Tanzania"
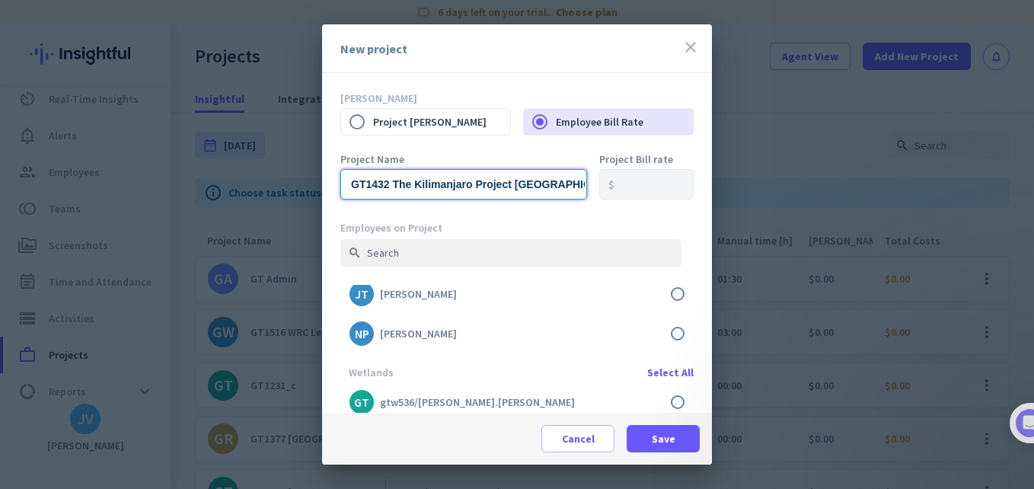
scroll to position [254, 0]
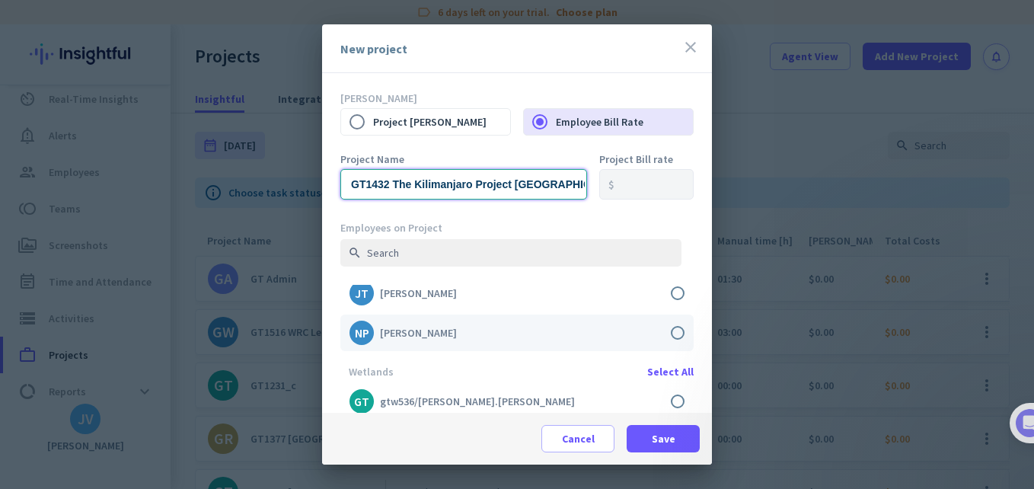
type input "GT1432 The Kilimanjaro Project Tanzania"
click at [661, 327] on label at bounding box center [516, 332] width 353 height 37
click at [0, 0] on input "checkbox" at bounding box center [0, 0] width 0 height 0
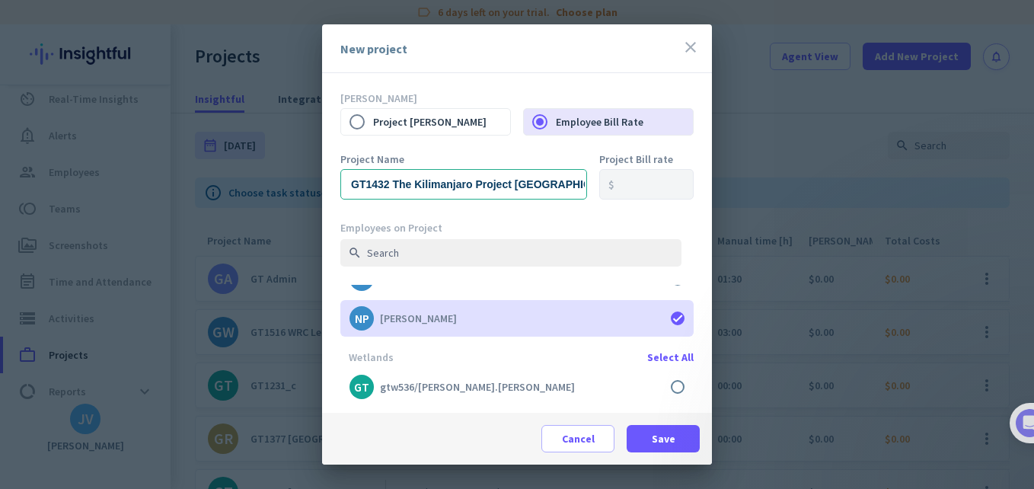
scroll to position [276, 0]
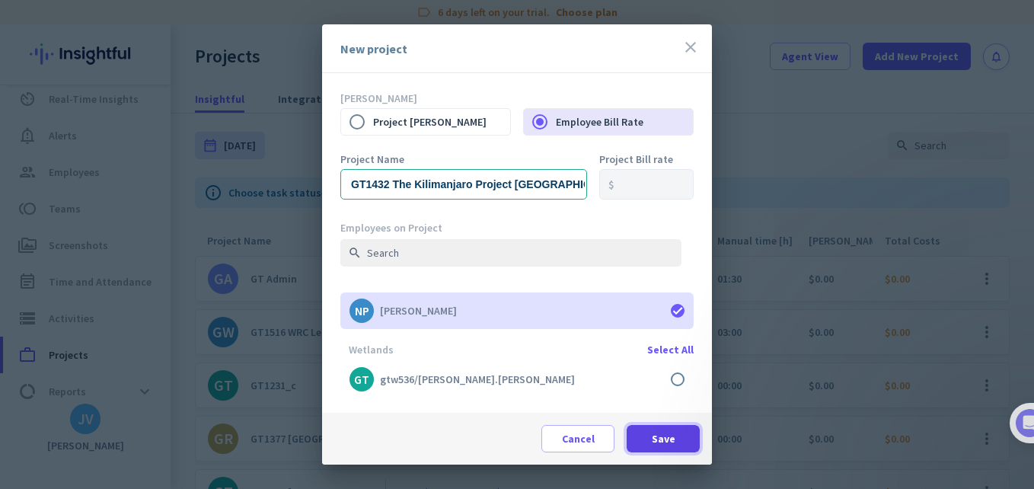
click at [656, 434] on span "Save" at bounding box center [664, 438] width 24 height 15
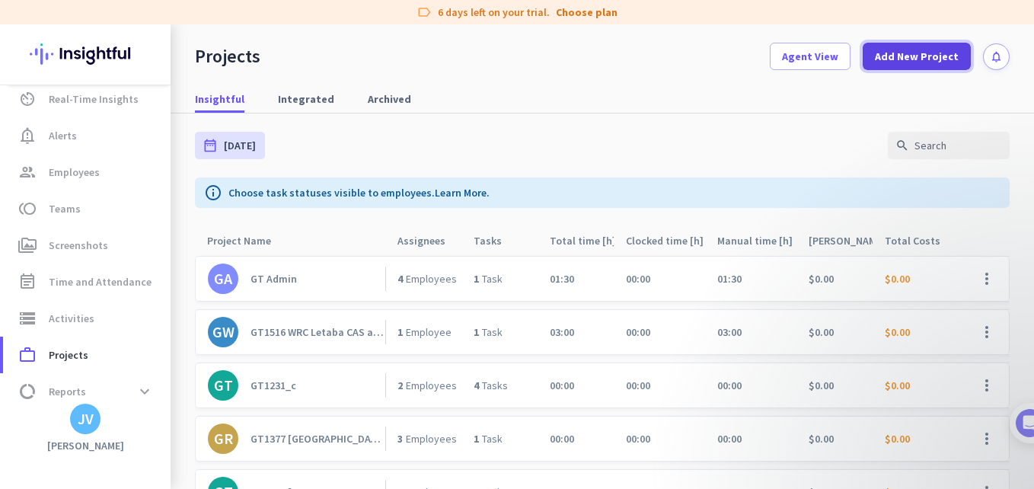
click at [919, 56] on span "Add New Project" at bounding box center [917, 56] width 84 height 15
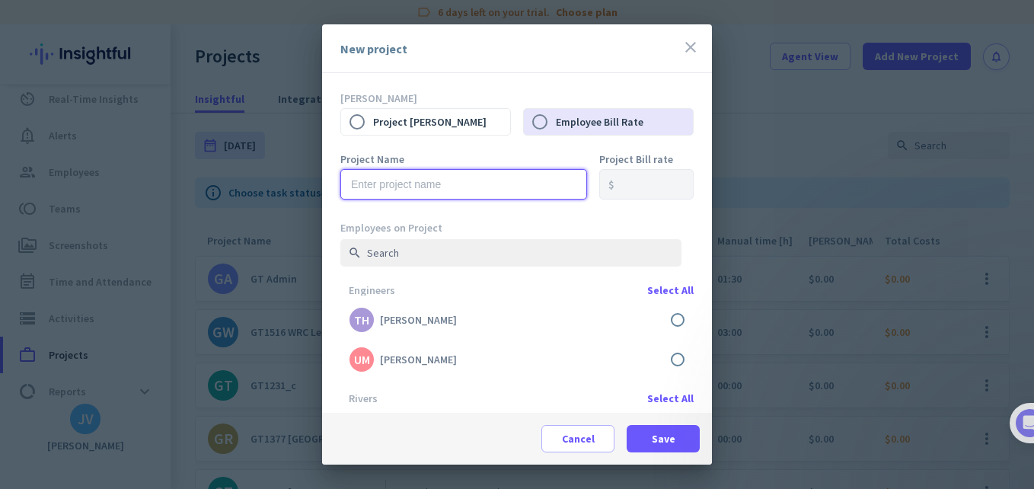
click at [429, 176] on input "text" at bounding box center [463, 184] width 247 height 30
click at [396, 169] on input "GT1424" at bounding box center [463, 184] width 247 height 30
paste input "IWMI-Enabel Belgian Development Agency"
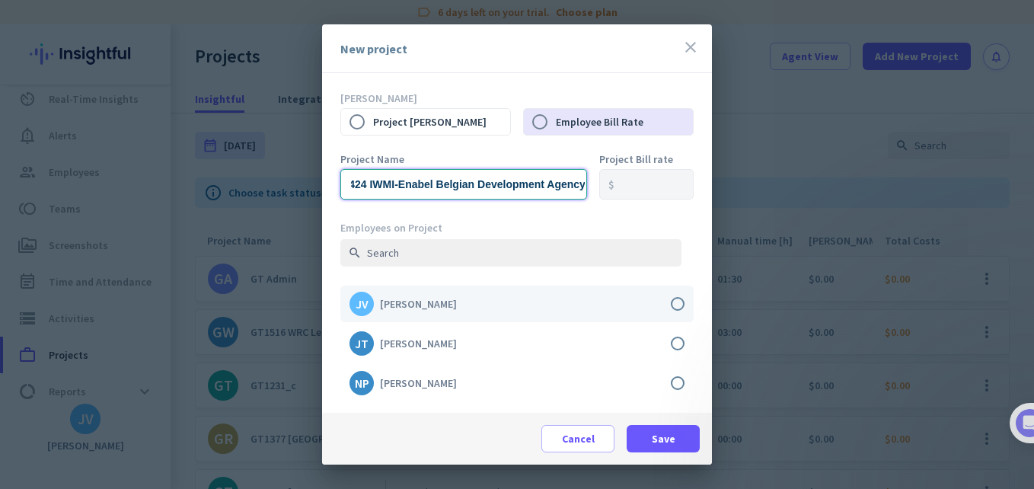
scroll to position [254, 0]
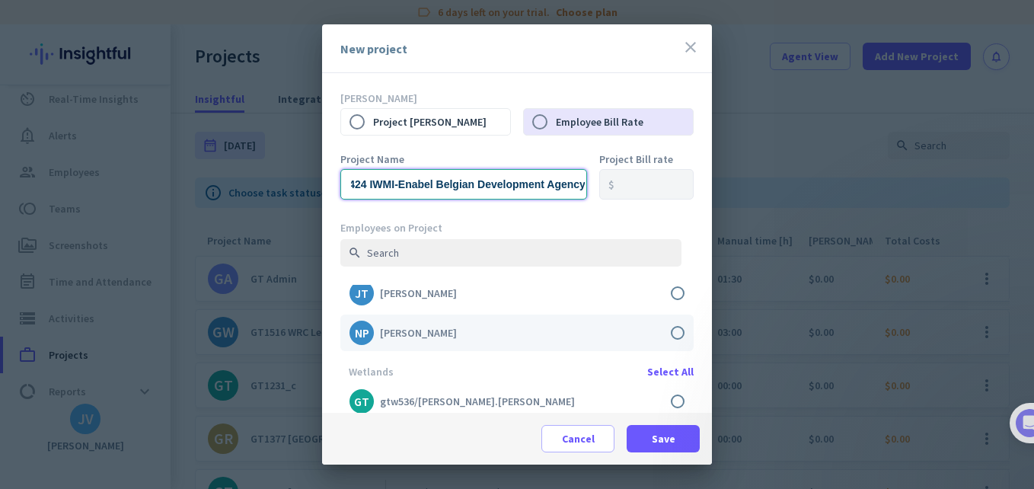
type input "GT1424 IWMI-Enabel Belgian Development Agency"
click at [665, 336] on label at bounding box center [516, 332] width 353 height 37
click at [0, 0] on input "checkbox" at bounding box center [0, 0] width 0 height 0
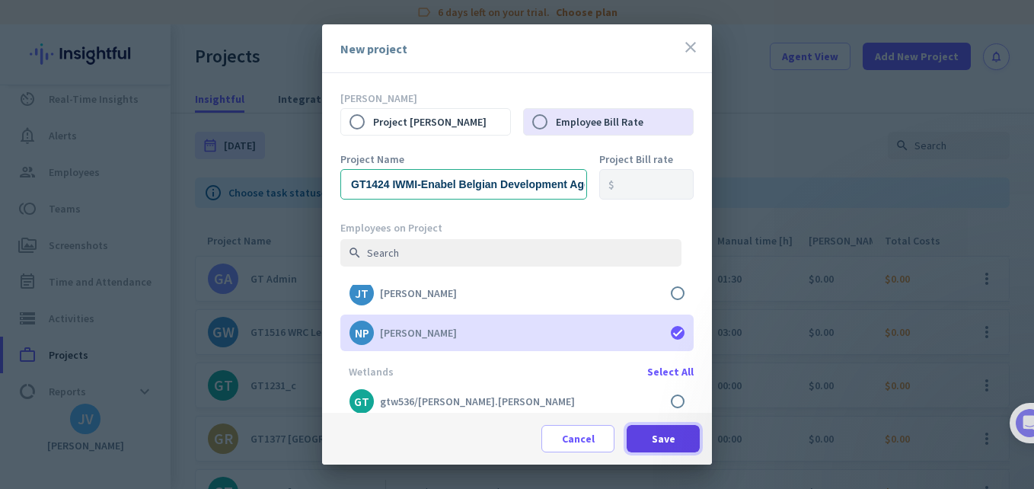
click at [646, 437] on span at bounding box center [663, 438] width 73 height 37
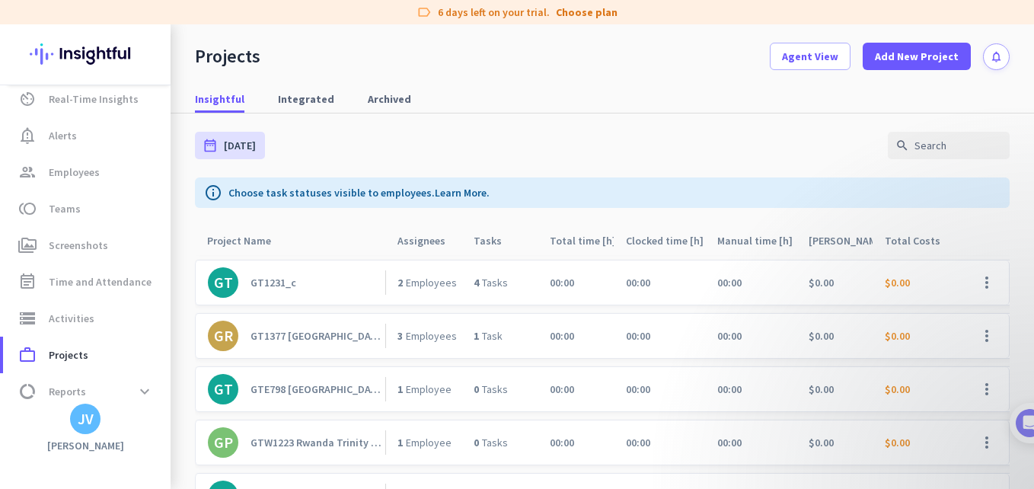
scroll to position [51, 0]
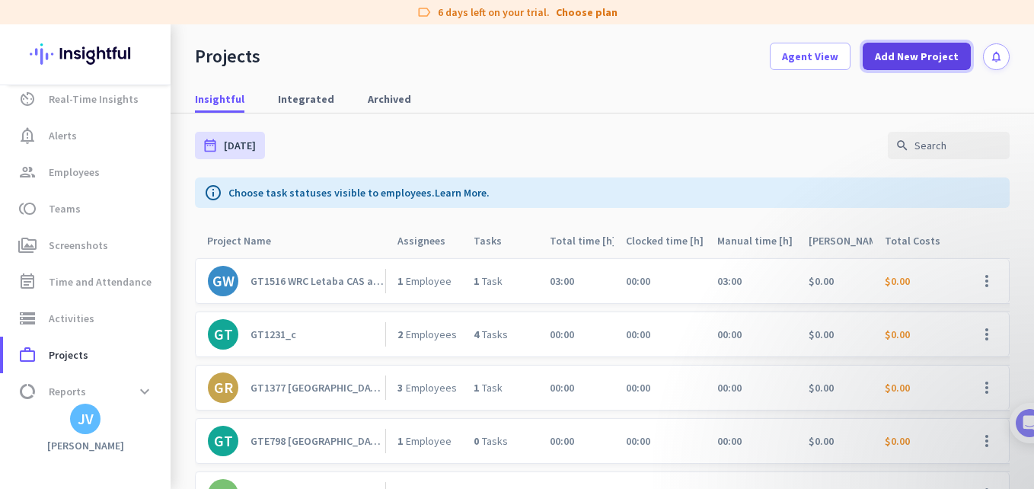
click at [892, 70] on span at bounding box center [917, 56] width 108 height 37
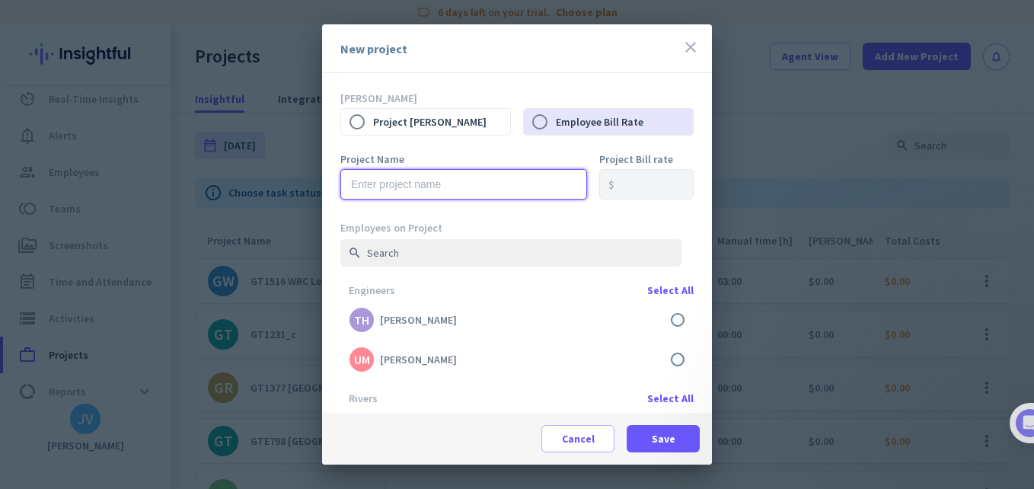
click at [430, 180] on input "text" at bounding box center [463, 184] width 247 height 30
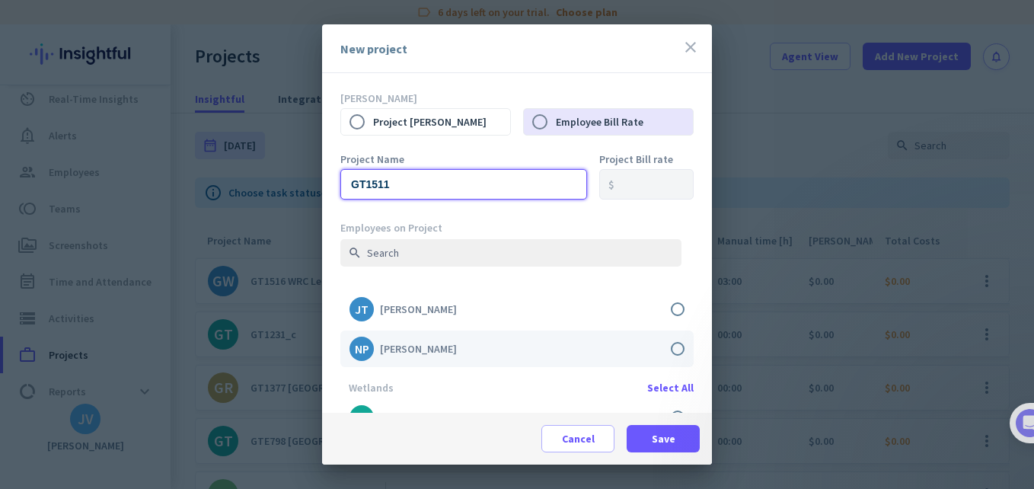
scroll to position [254, 0]
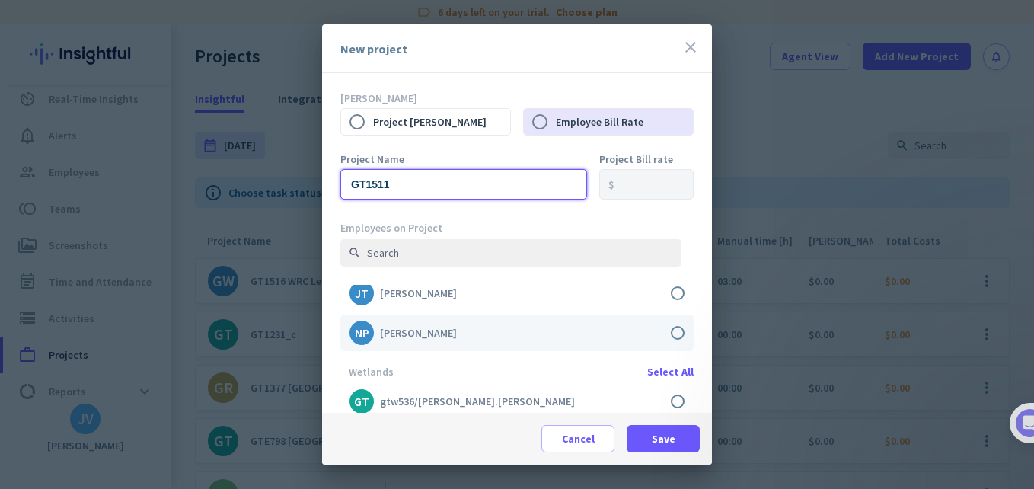
type input "GT1511"
click at [668, 331] on label at bounding box center [516, 332] width 353 height 37
click at [0, 0] on input "checkbox" at bounding box center [0, 0] width 0 height 0
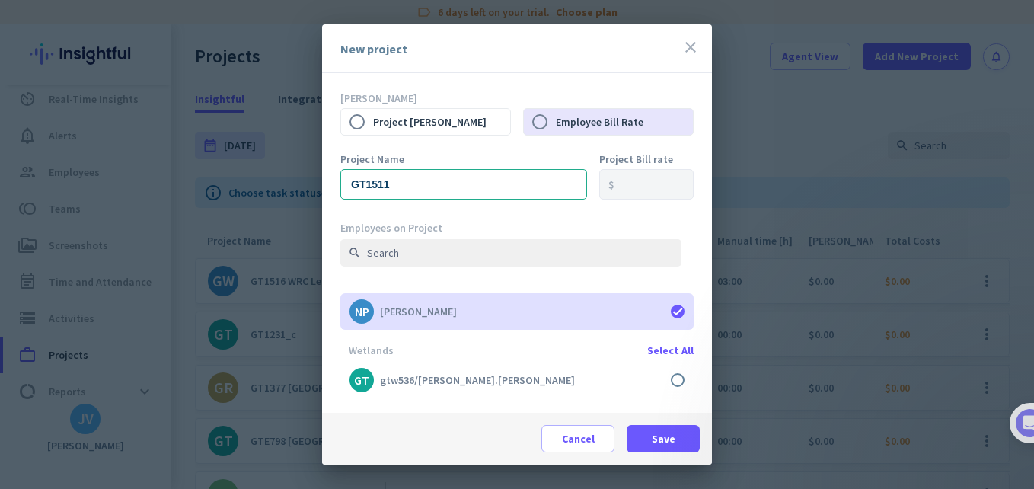
scroll to position [276, 0]
click at [677, 435] on span at bounding box center [663, 438] width 73 height 37
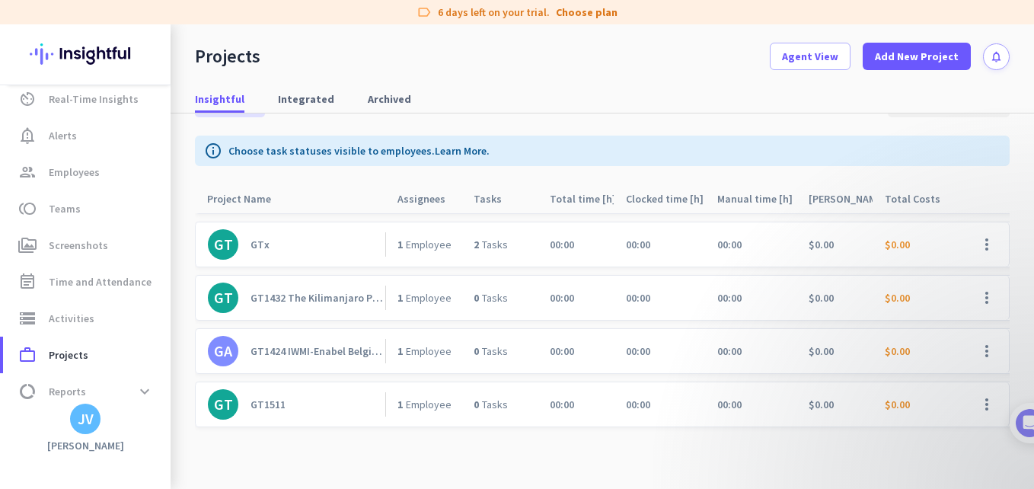
scroll to position [330, 0]
click at [317, 353] on link "GA GT1424 IWMI-Enabel Belgian Development Agency" at bounding box center [296, 351] width 177 height 30
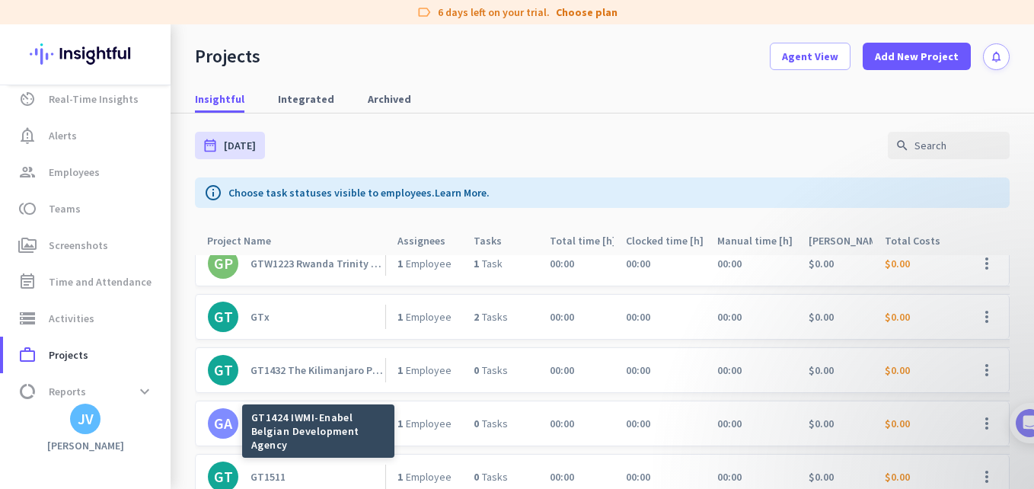
scroll to position [330, 0]
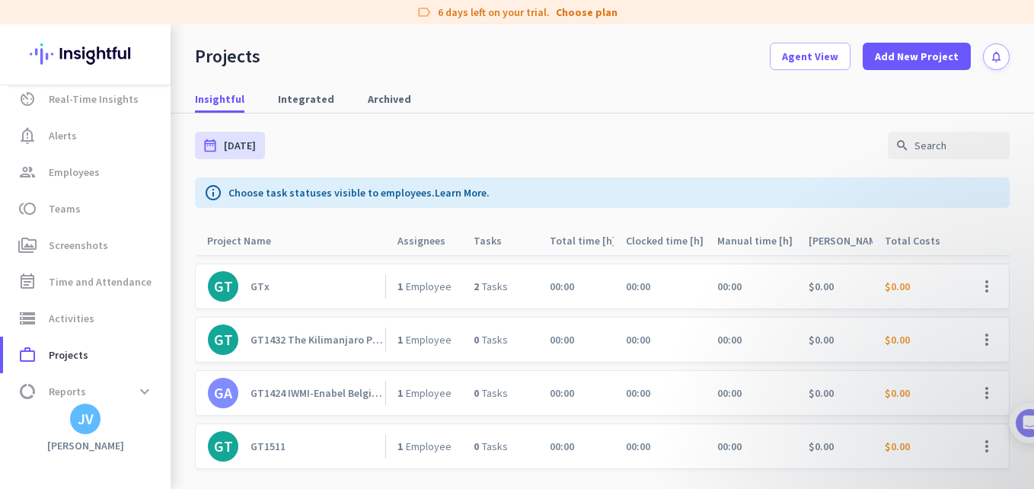
click at [328, 444] on link "GT GT1511" at bounding box center [296, 446] width 177 height 30
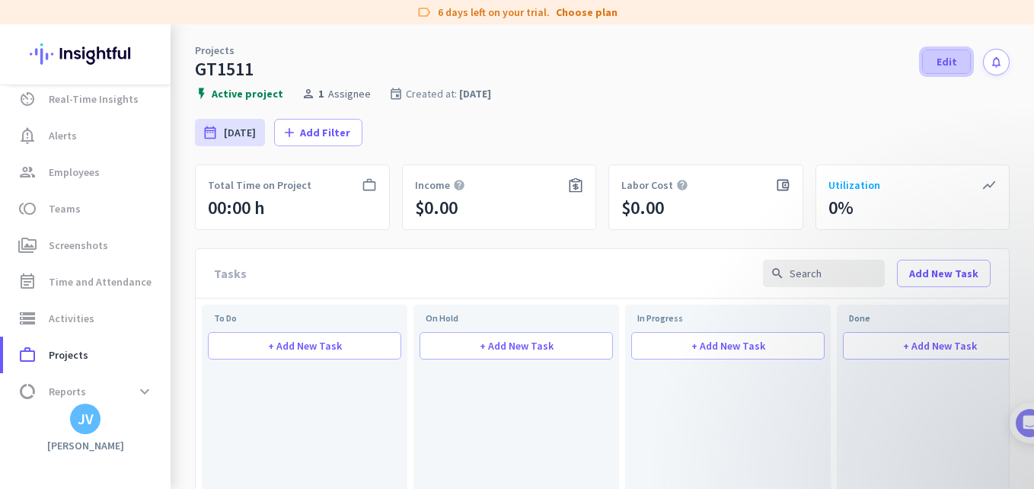
click at [927, 72] on span at bounding box center [946, 61] width 47 height 37
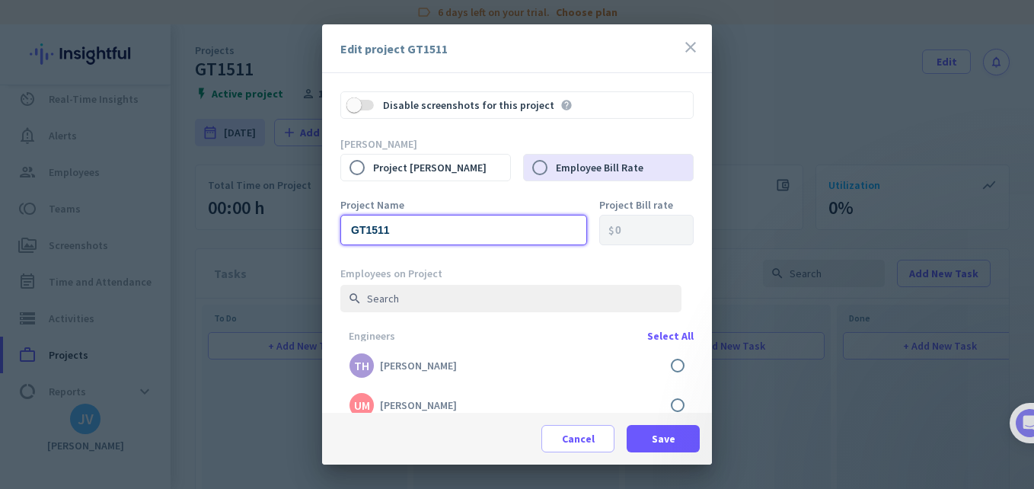
click at [437, 221] on input "GT1511" at bounding box center [463, 230] width 247 height 30
paste input "WRC 2025 Call Citizen Science Network"
type input "GT1511 WRC 2025 Call Citizen Science Network"
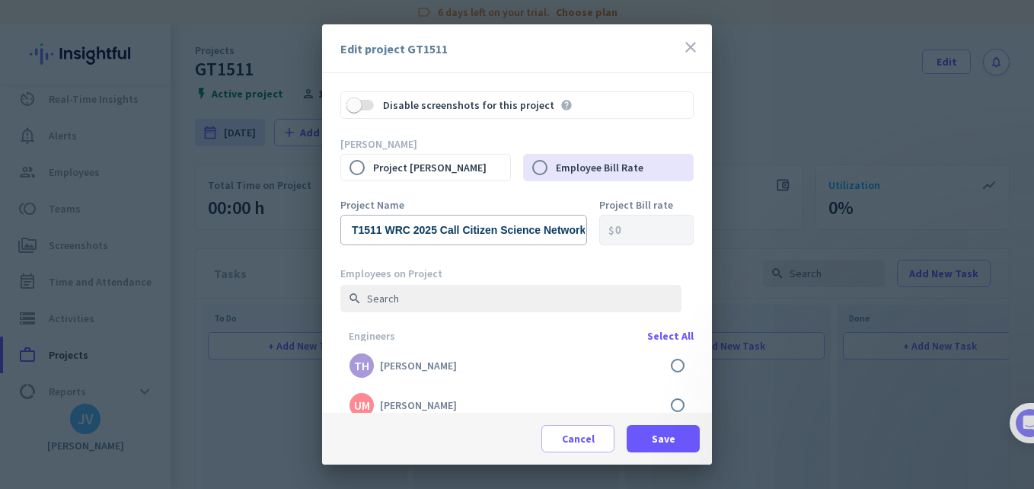
click at [560, 262] on div "Project Name GT1511 WRC 2025 Call Citizen Science Network Project Bill rate $ 0" at bounding box center [516, 232] width 353 height 67
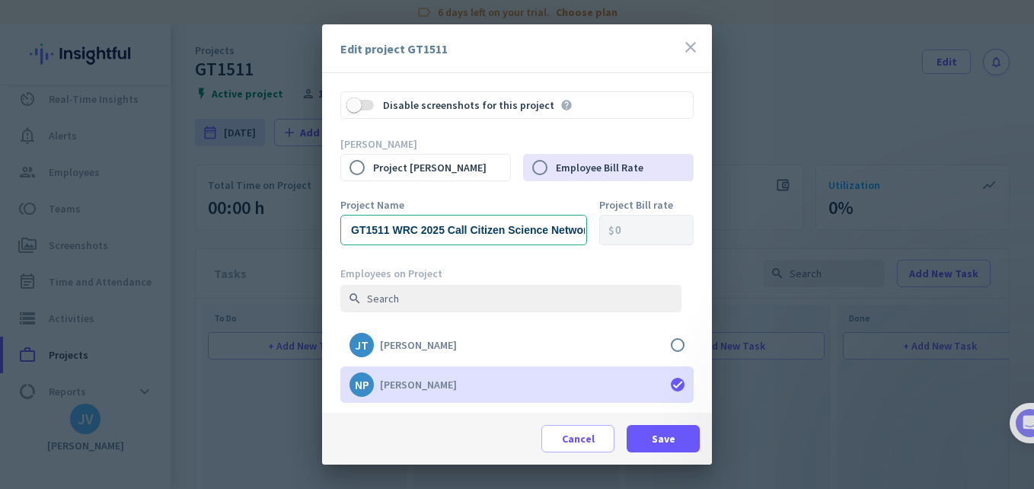
scroll to position [254, 0]
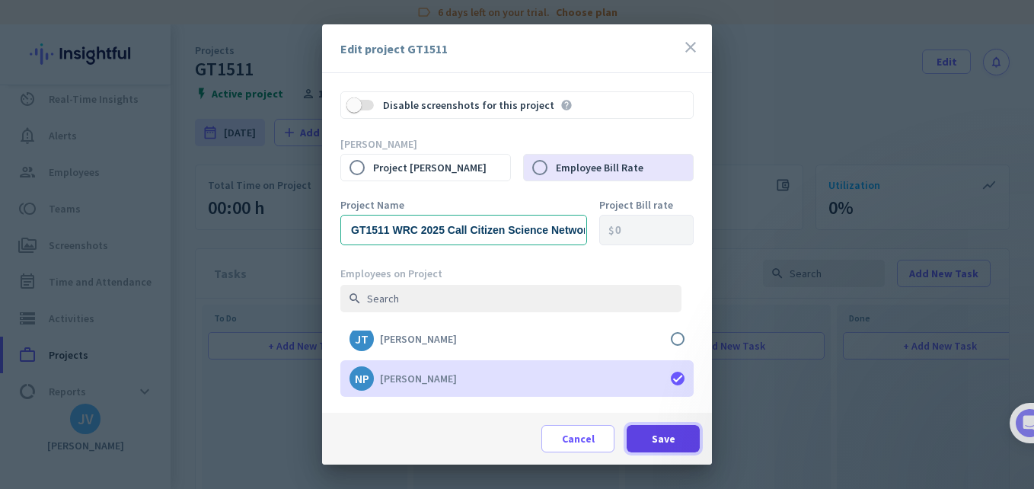
click at [652, 442] on span "Save" at bounding box center [664, 438] width 24 height 15
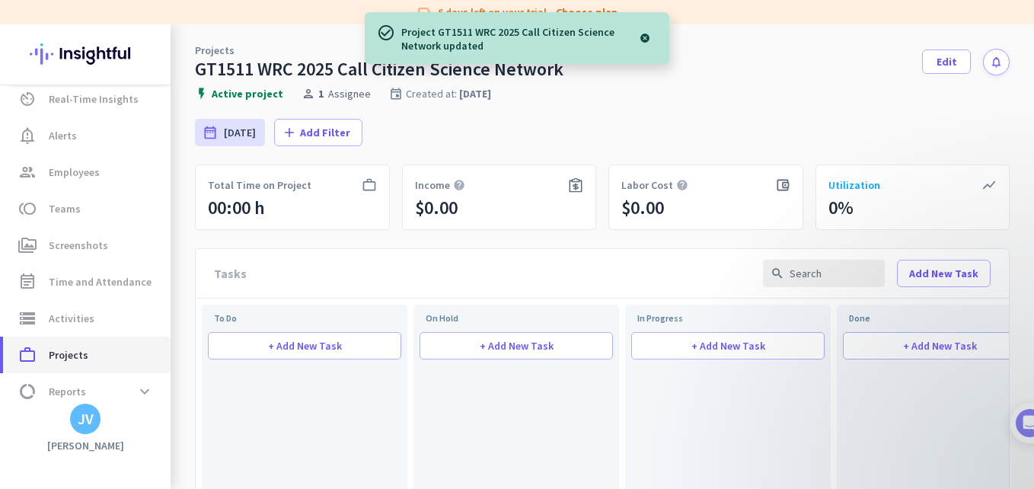
click at [97, 362] on span "work_outline Projects" at bounding box center [86, 355] width 143 height 18
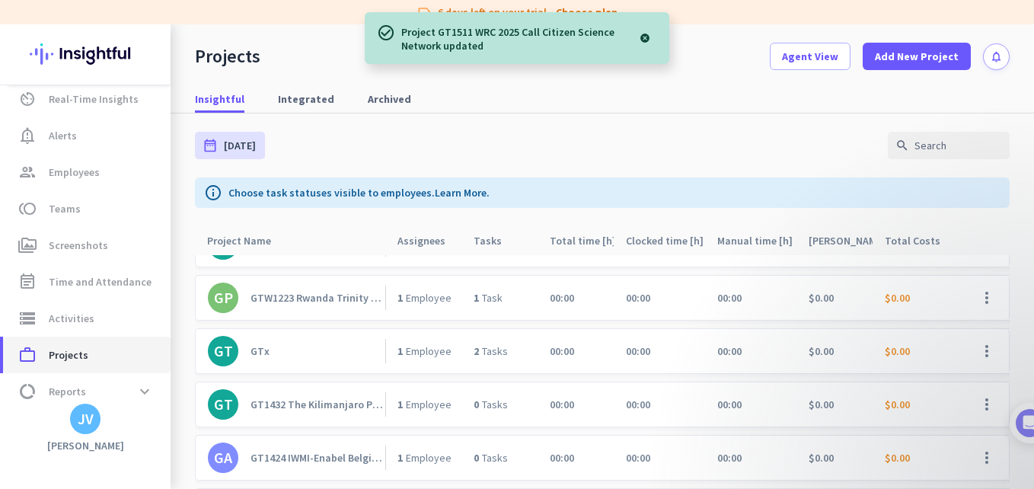
scroll to position [254, 0]
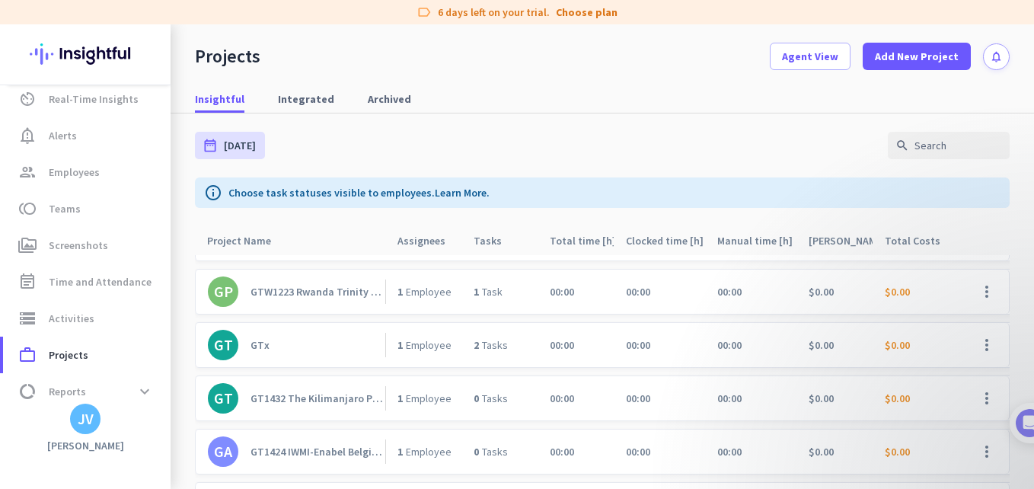
click at [340, 394] on div "GT1432 The Kilimanjaro Project Tanzania" at bounding box center [317, 398] width 135 height 14
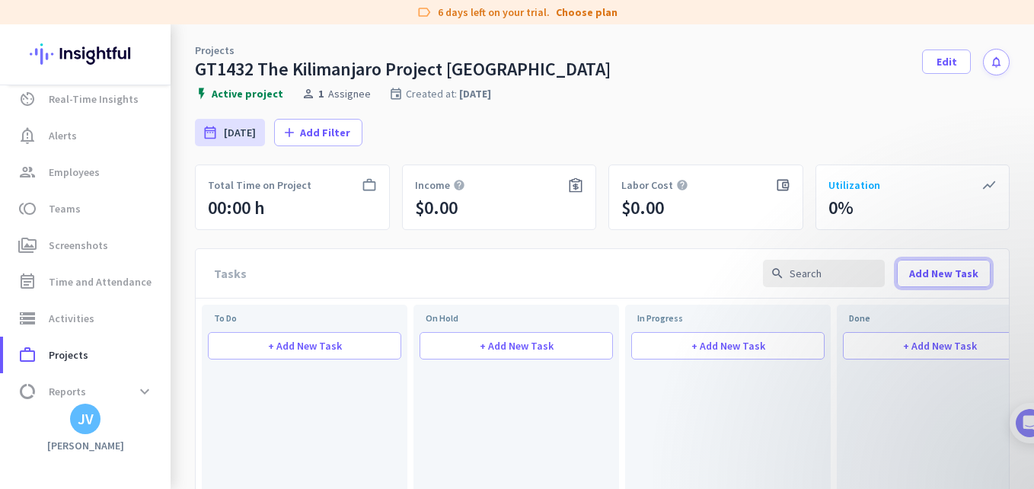
click at [926, 269] on span "Add New Task" at bounding box center [943, 273] width 69 height 15
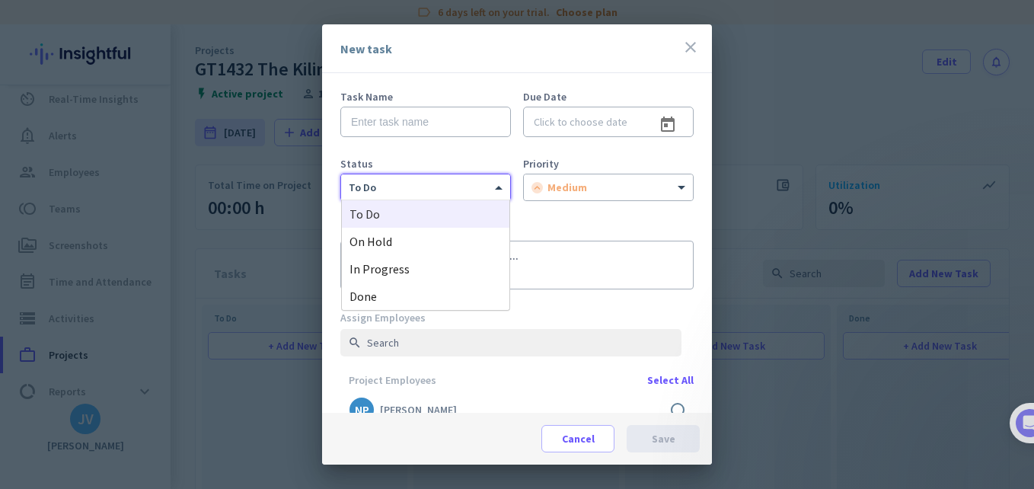
click at [465, 193] on div "to do" at bounding box center [416, 187] width 150 height 13
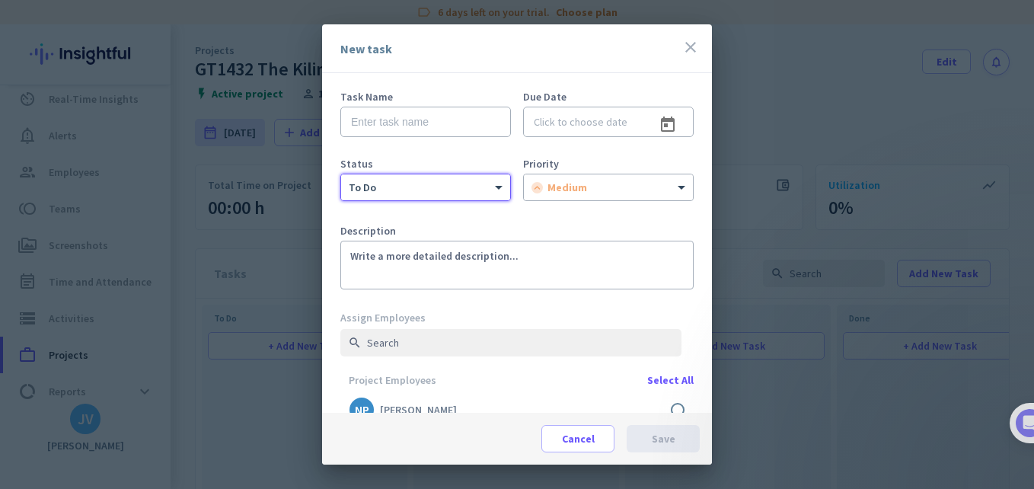
click at [699, 52] on icon "close" at bounding box center [690, 47] width 18 height 18
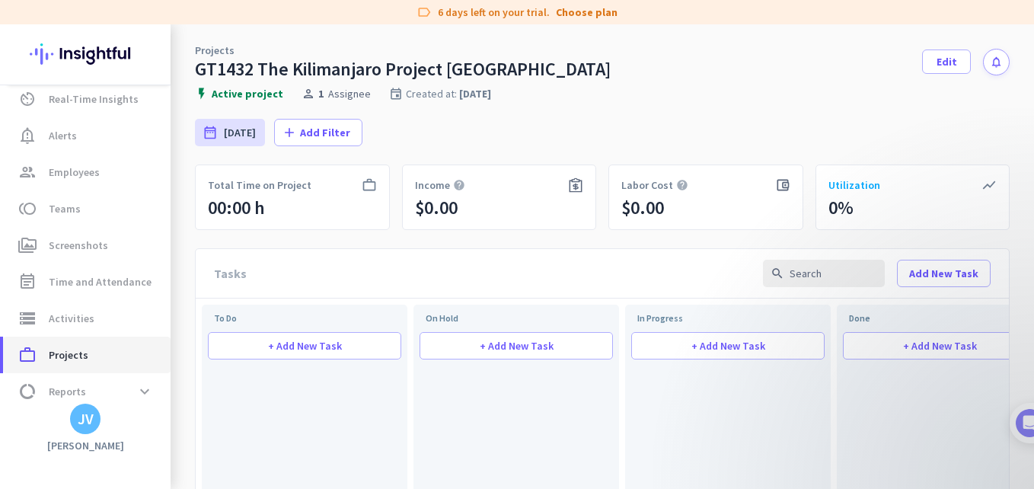
click at [100, 340] on link "work_outline Projects" at bounding box center [86, 355] width 167 height 37
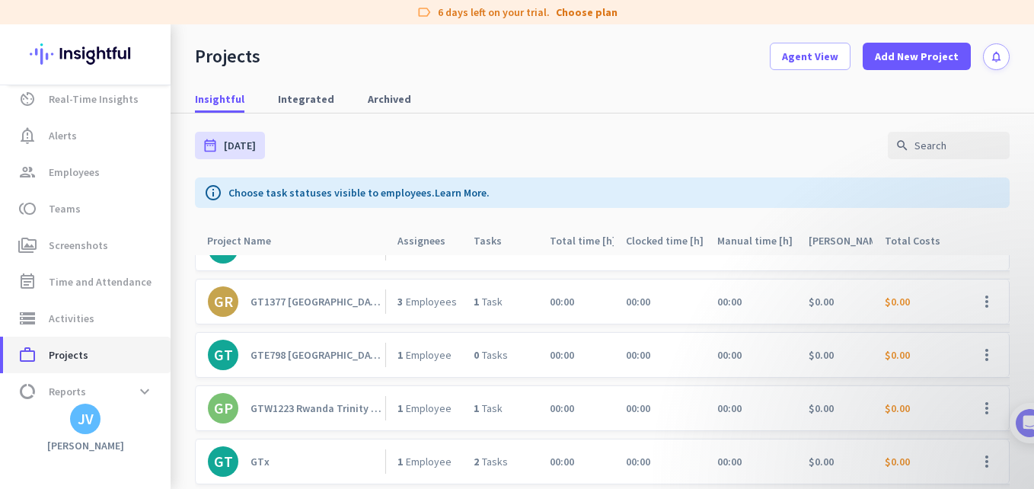
scroll to position [76, 0]
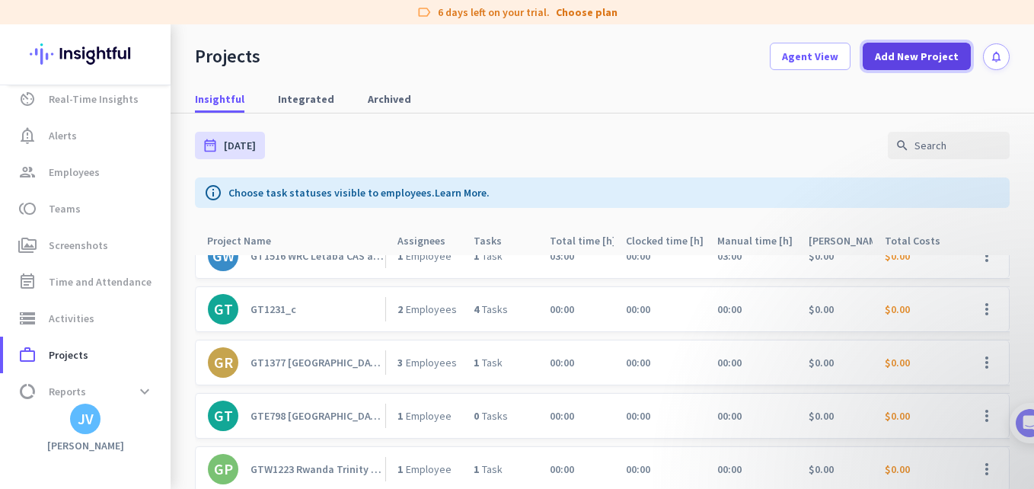
click at [929, 59] on span "Add New Project" at bounding box center [917, 56] width 84 height 15
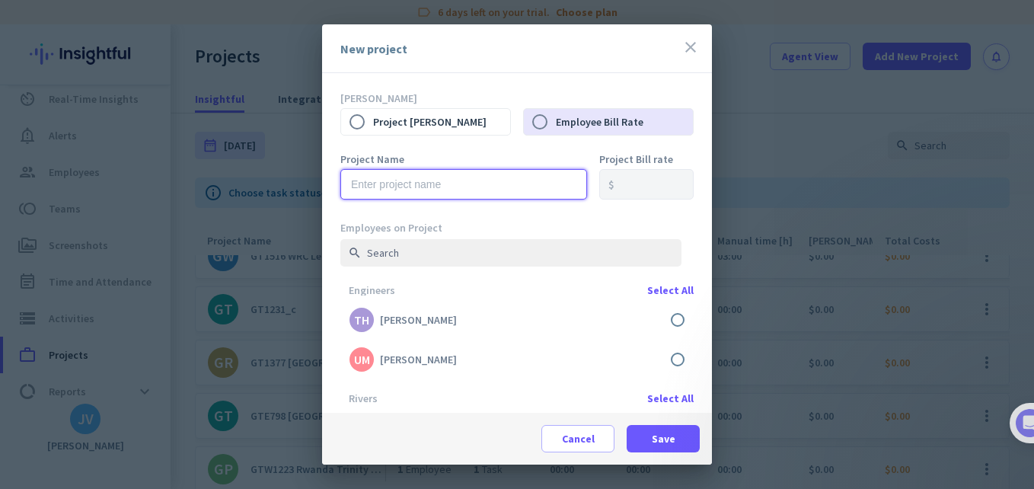
click at [438, 177] on input "text" at bounding box center [463, 184] width 247 height 30
paste input "GT1514 Waternet 2025"
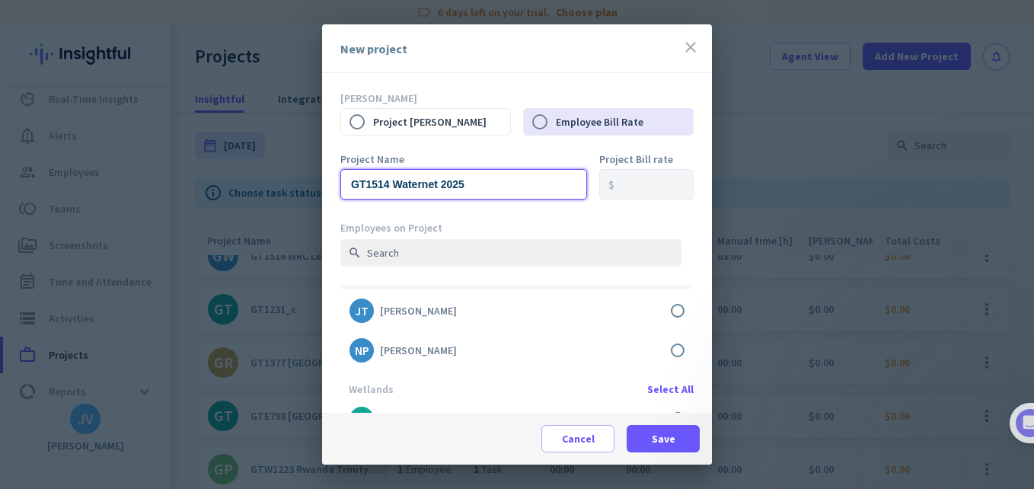
scroll to position [254, 0]
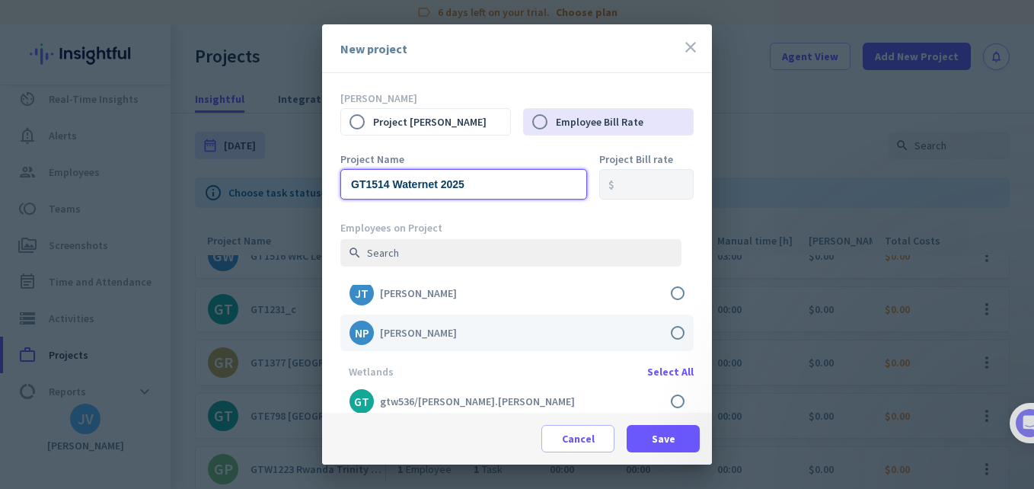
type input "GT1514 Waternet 2025"
click at [670, 325] on label at bounding box center [516, 332] width 353 height 37
click at [0, 0] on input "checkbox" at bounding box center [0, 0] width 0 height 0
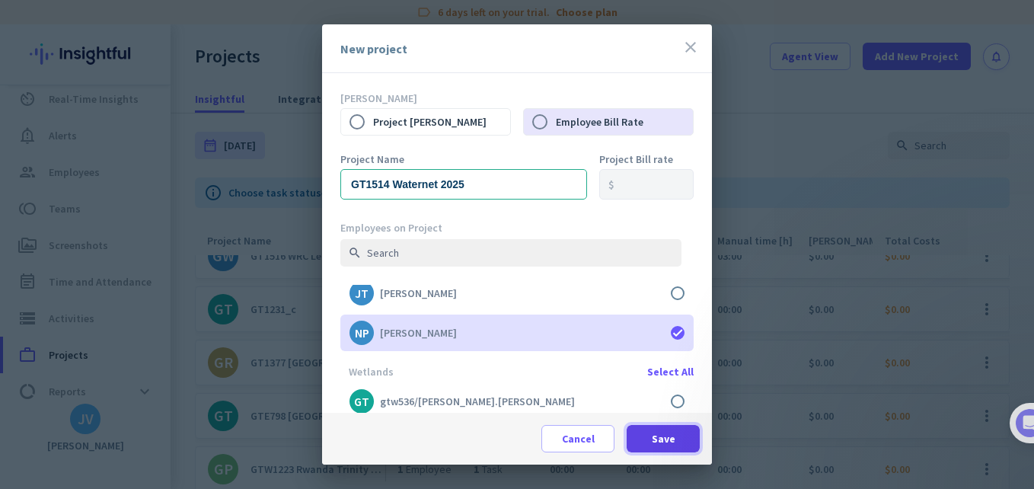
click at [682, 436] on span at bounding box center [663, 438] width 73 height 37
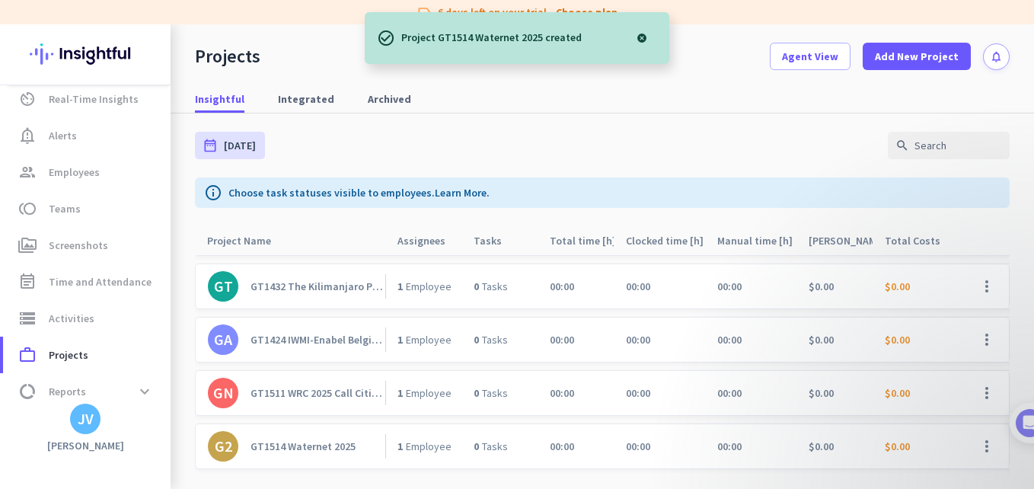
scroll to position [330, 0]
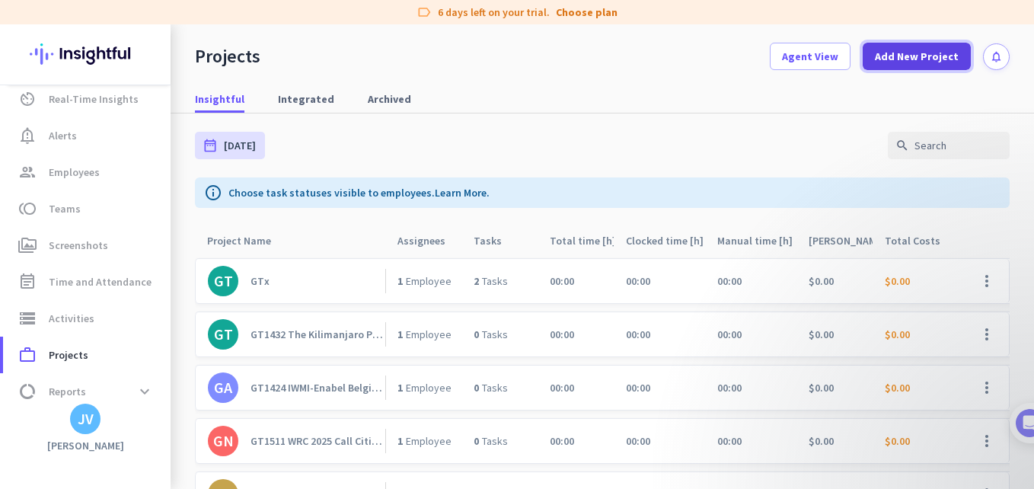
click at [898, 69] on span at bounding box center [917, 56] width 108 height 37
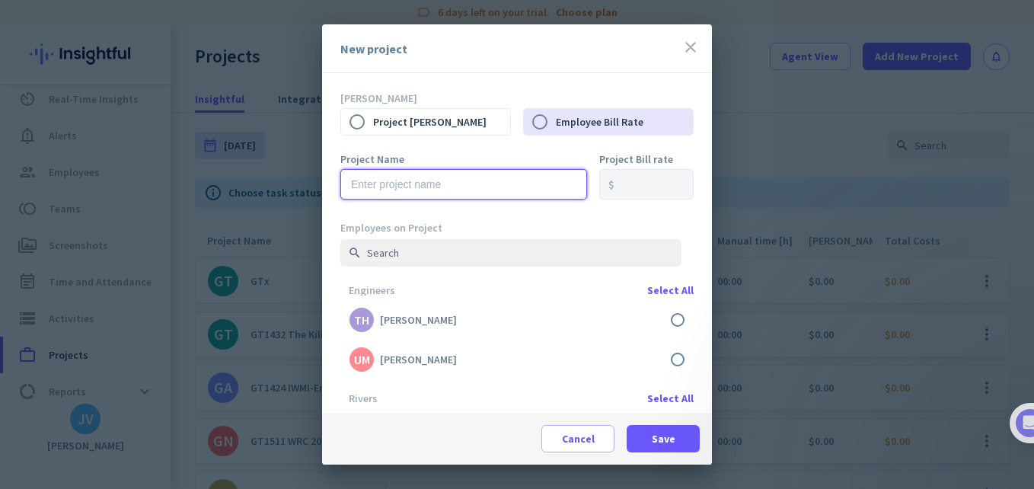
click at [423, 180] on input "text" at bounding box center [463, 184] width 247 height 30
click at [445, 196] on input "GTR006" at bounding box center [463, 184] width 247 height 30
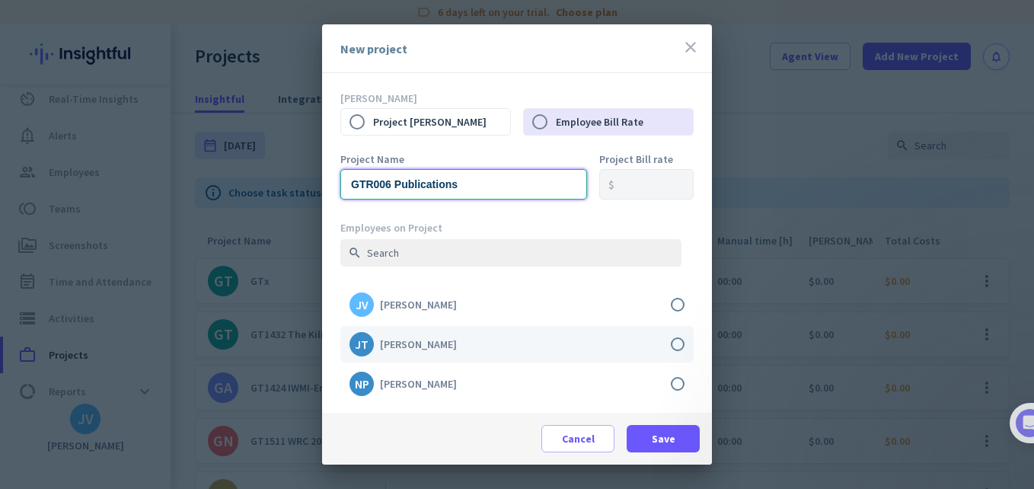
scroll to position [203, 0]
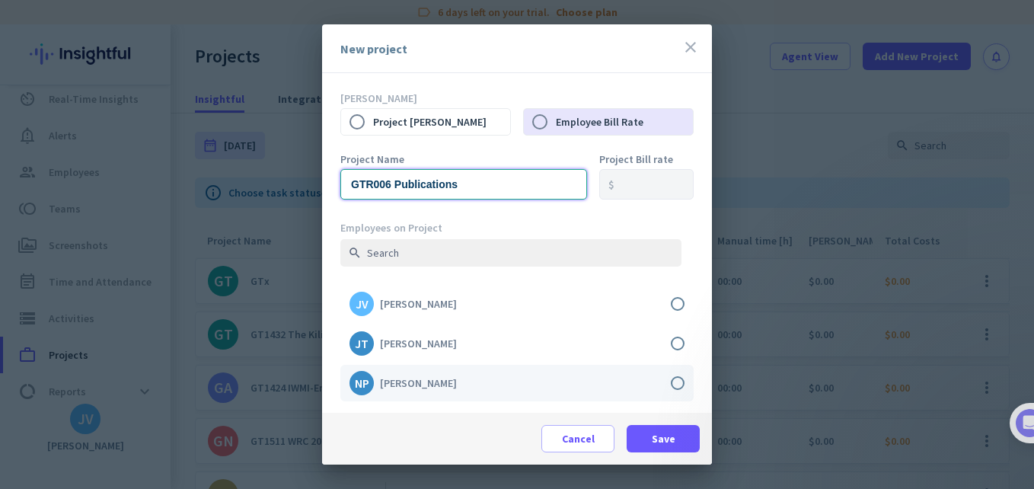
type input "GTR006 Publications"
click at [670, 379] on label at bounding box center [516, 383] width 353 height 37
click at [0, 0] on input "checkbox" at bounding box center [0, 0] width 0 height 0
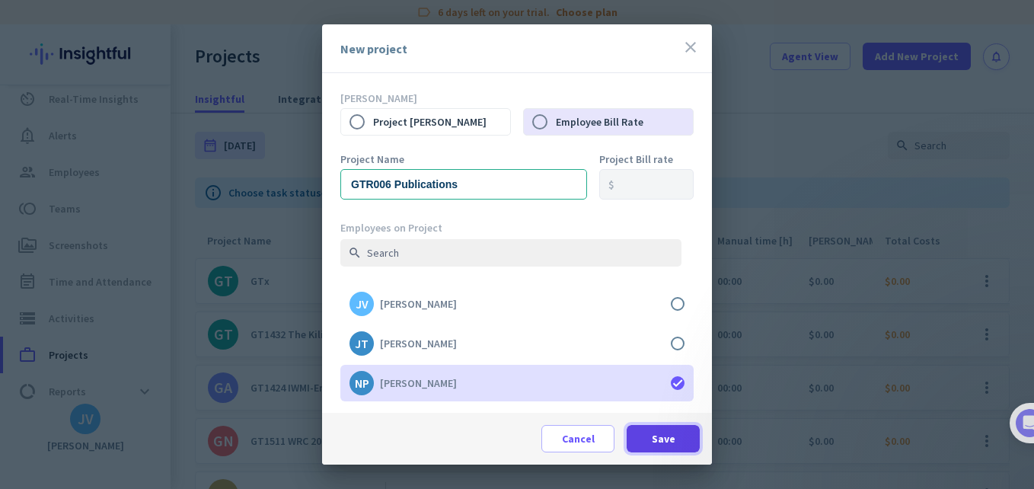
click at [665, 434] on span "Save" at bounding box center [664, 438] width 24 height 15
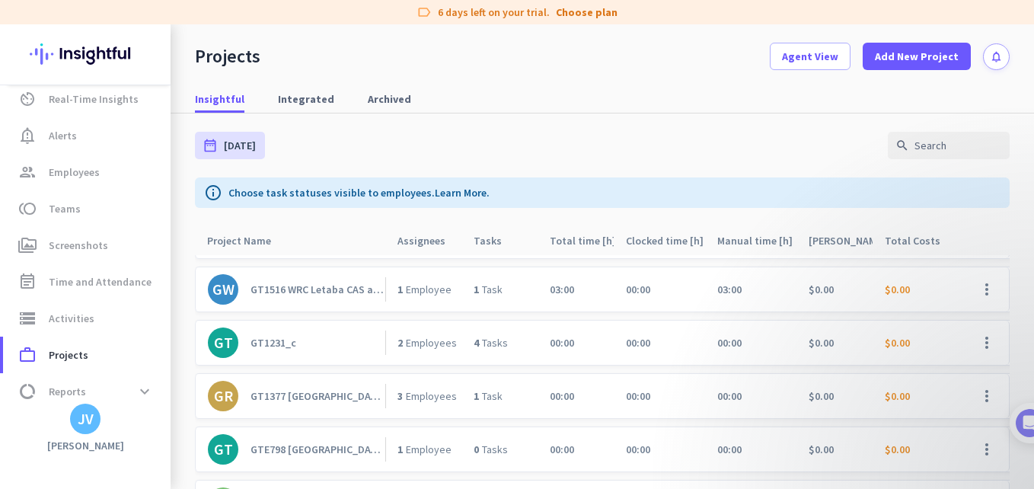
scroll to position [0, 0]
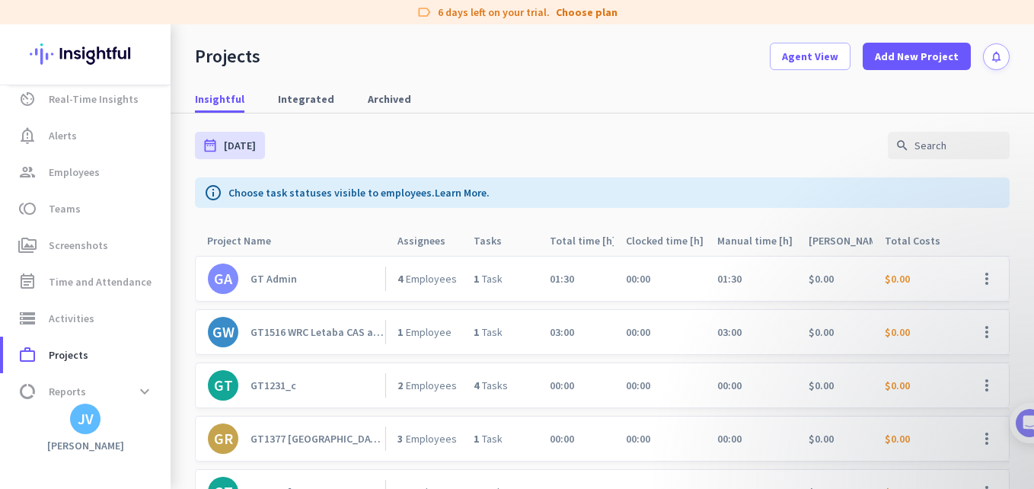
click at [273, 257] on div "GA GT Admin" at bounding box center [290, 279] width 190 height 44
click at [276, 270] on link "GA GT Admin" at bounding box center [296, 278] width 177 height 30
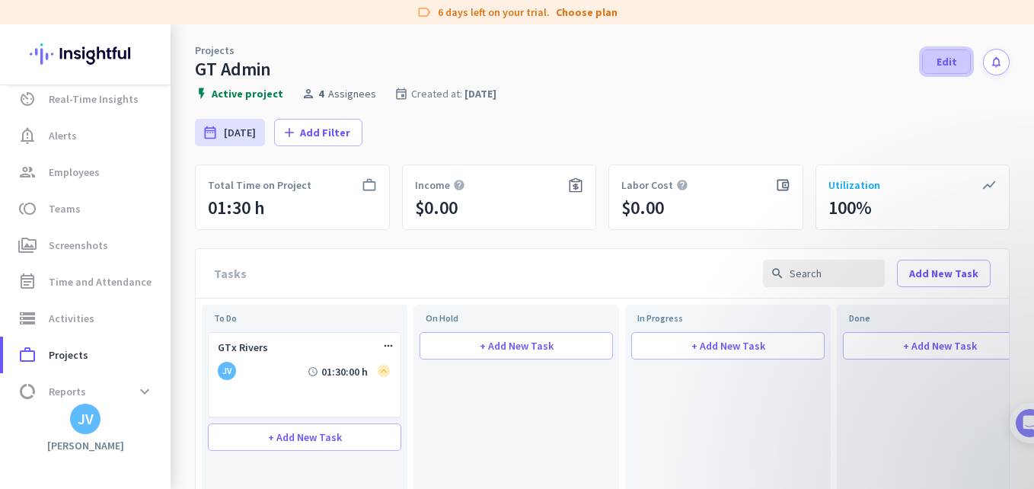
click at [931, 71] on span at bounding box center [946, 61] width 47 height 37
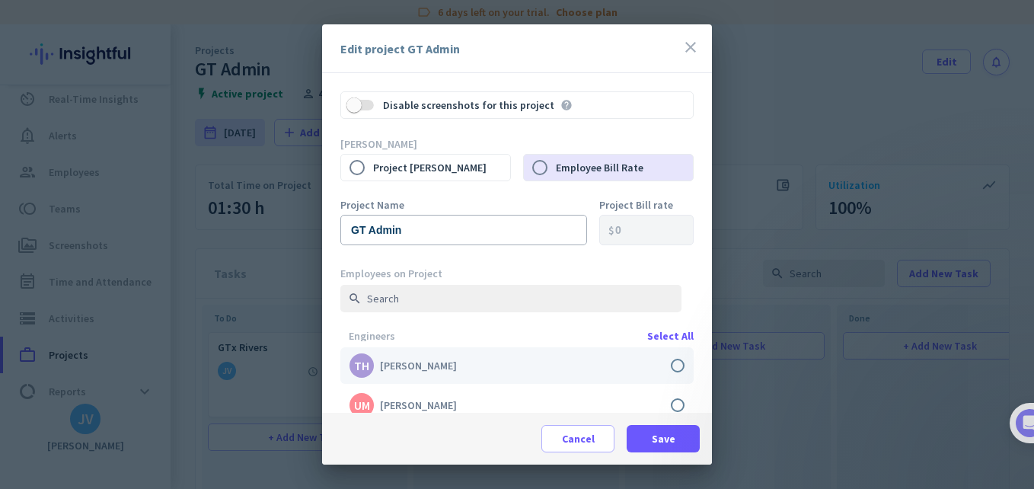
click at [677, 364] on label at bounding box center [516, 365] width 353 height 37
click at [0, 0] on input "checkbox" at bounding box center [0, 0] width 0 height 0
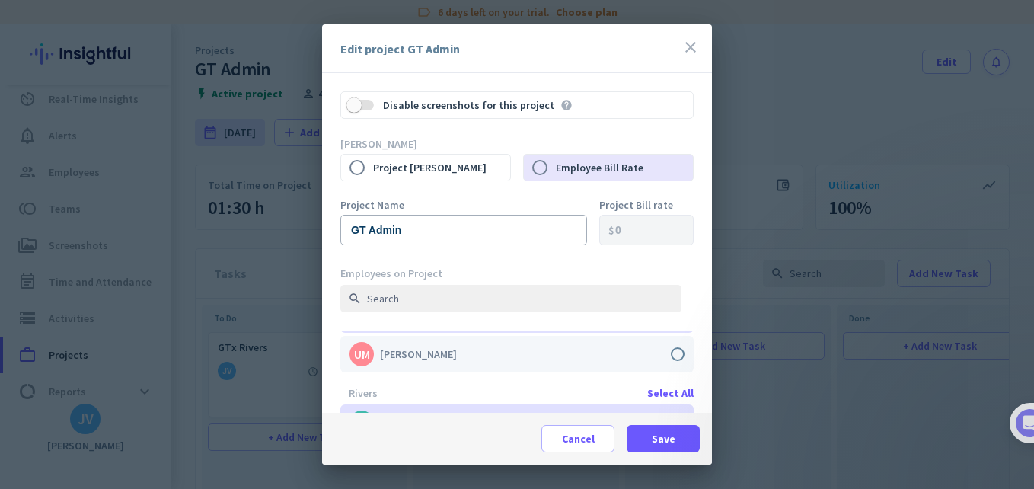
click at [661, 353] on label at bounding box center [516, 354] width 353 height 37
click at [0, 0] on input "checkbox" at bounding box center [0, 0] width 0 height 0
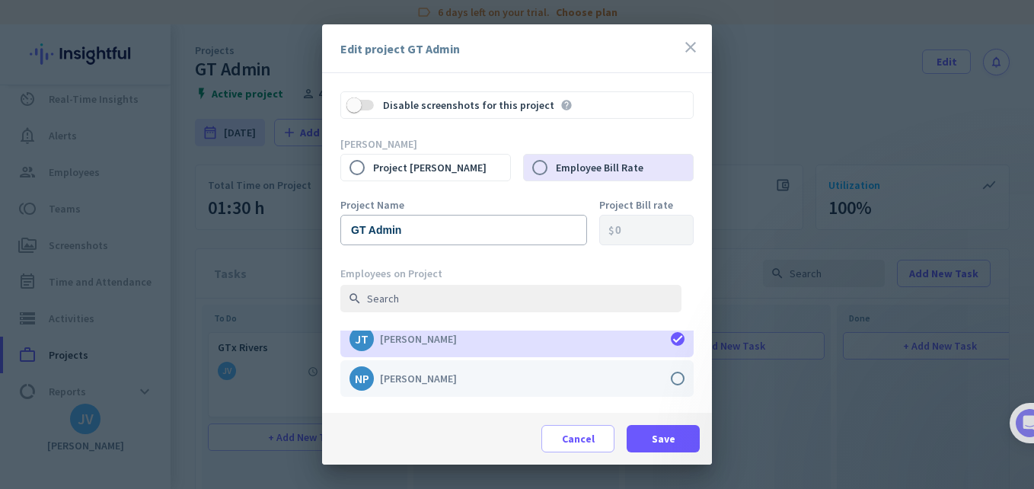
click at [662, 381] on label at bounding box center [516, 378] width 353 height 37
click at [0, 0] on input "checkbox" at bounding box center [0, 0] width 0 height 0
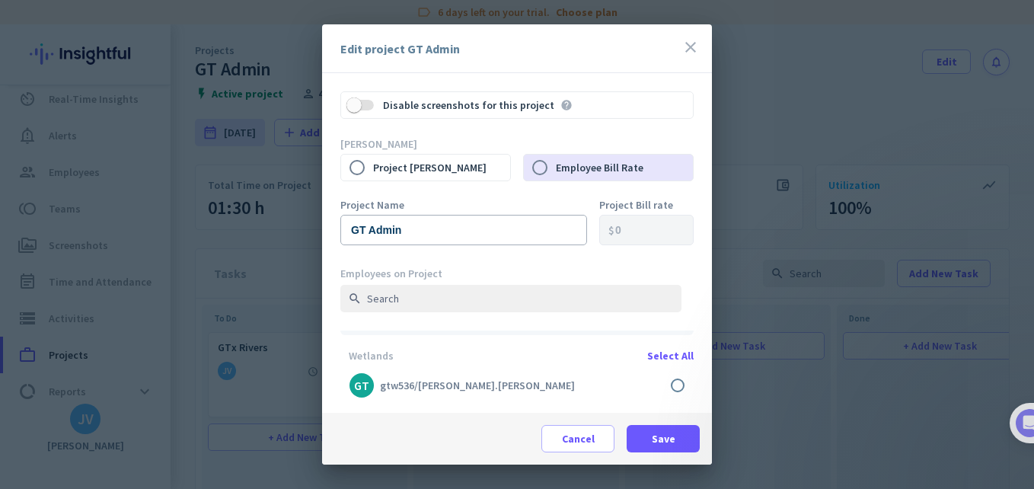
scroll to position [321, 0]
click at [661, 383] on label at bounding box center [516, 379] width 353 height 37
click at [0, 0] on input "checkbox" at bounding box center [0, 0] width 0 height 0
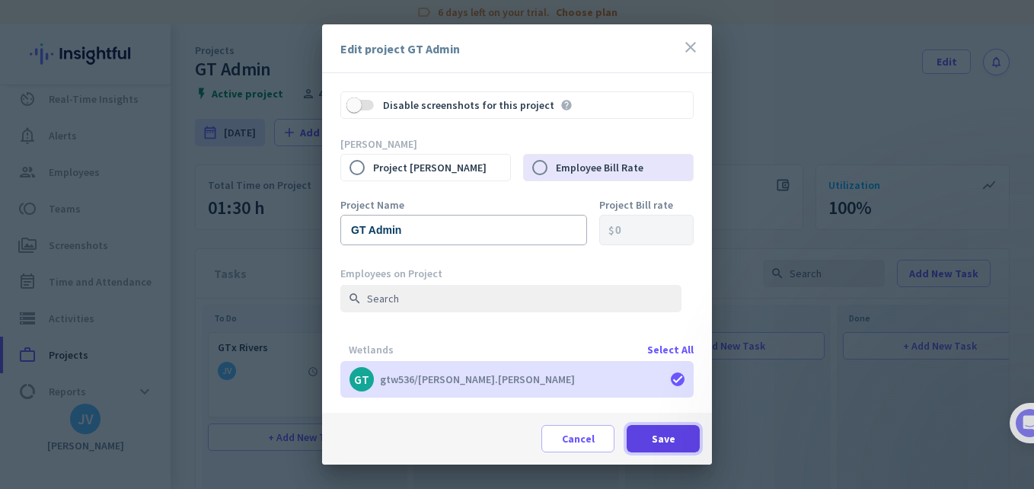
click at [654, 437] on span "Save" at bounding box center [664, 438] width 24 height 15
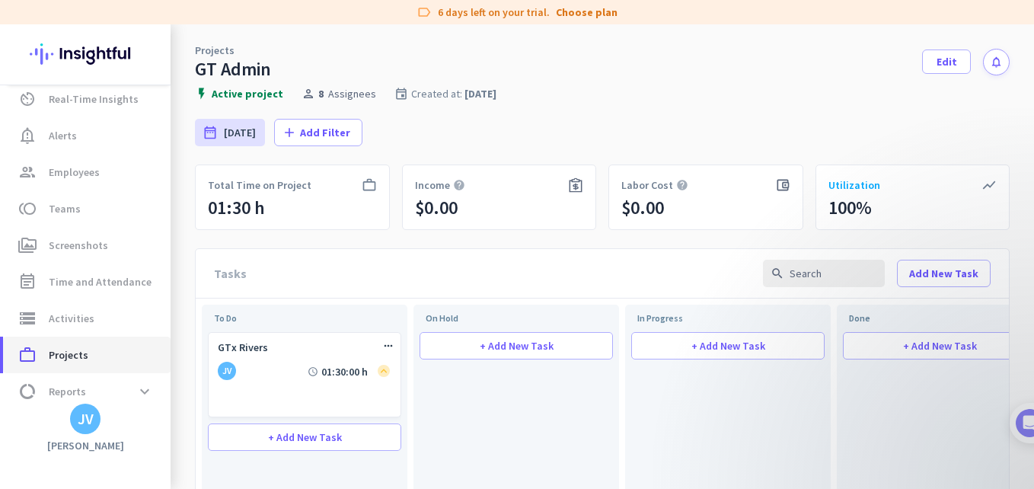
click at [99, 342] on link "work_outline Projects" at bounding box center [86, 355] width 167 height 37
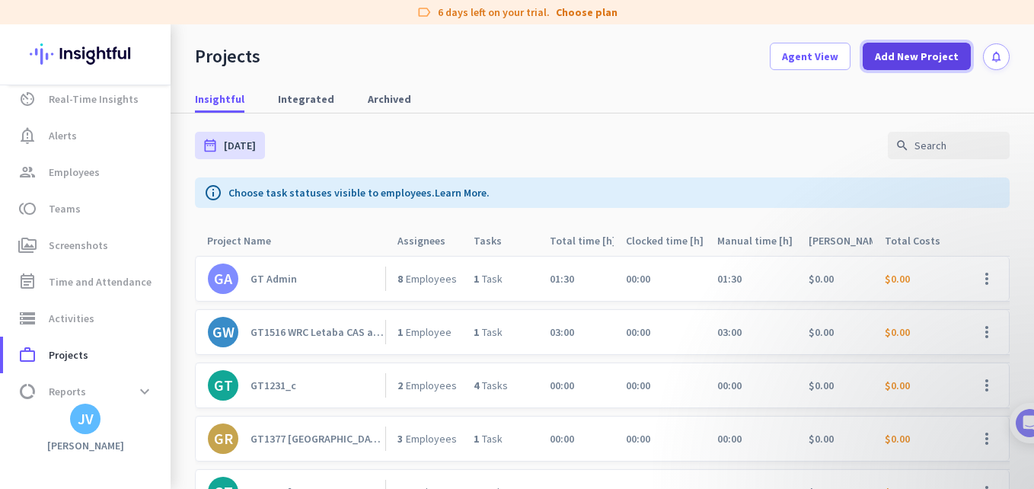
click at [893, 61] on span "Add New Project" at bounding box center [917, 56] width 84 height 15
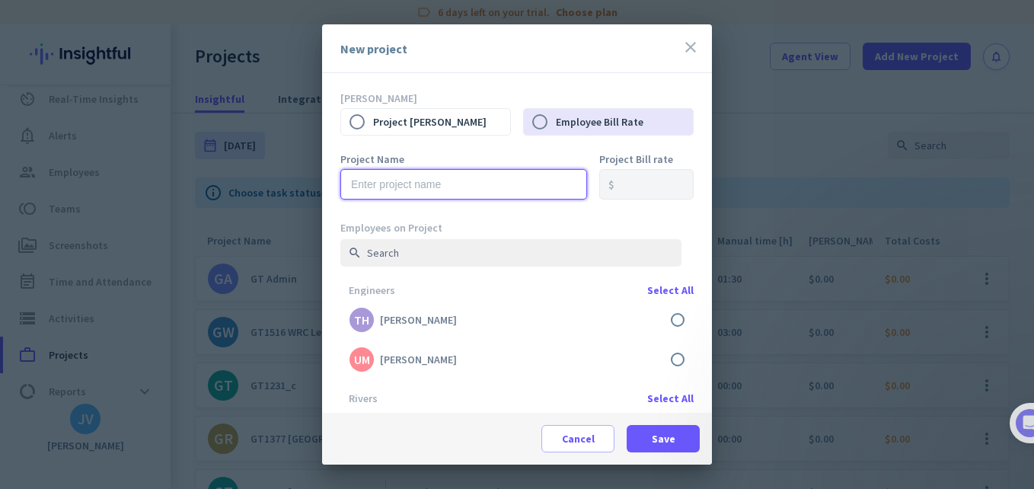
click at [415, 177] on input "text" at bounding box center [463, 184] width 247 height 30
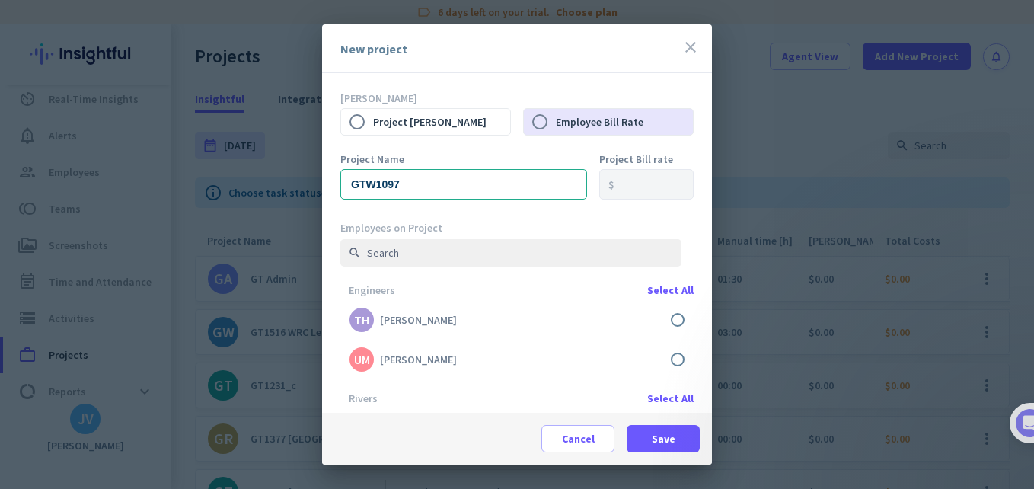
drag, startPoint x: 426, startPoint y: 201, endPoint x: 424, endPoint y: 191, distance: 10.0
click at [426, 201] on div "Project Name GTW1097" at bounding box center [463, 184] width 247 height 61
click at [424, 191] on input "GTW1097" at bounding box center [463, 184] width 247 height 30
paste input "_Social_Media"
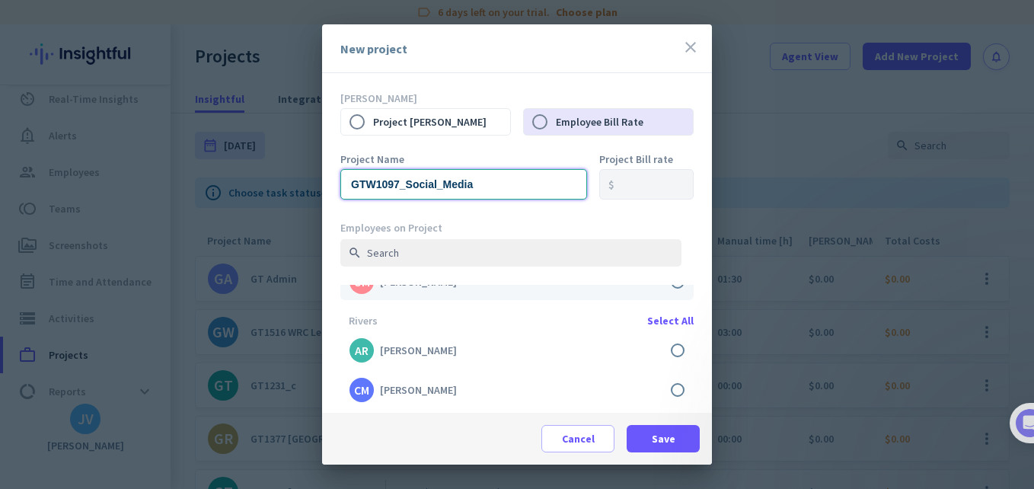
scroll to position [101, 0]
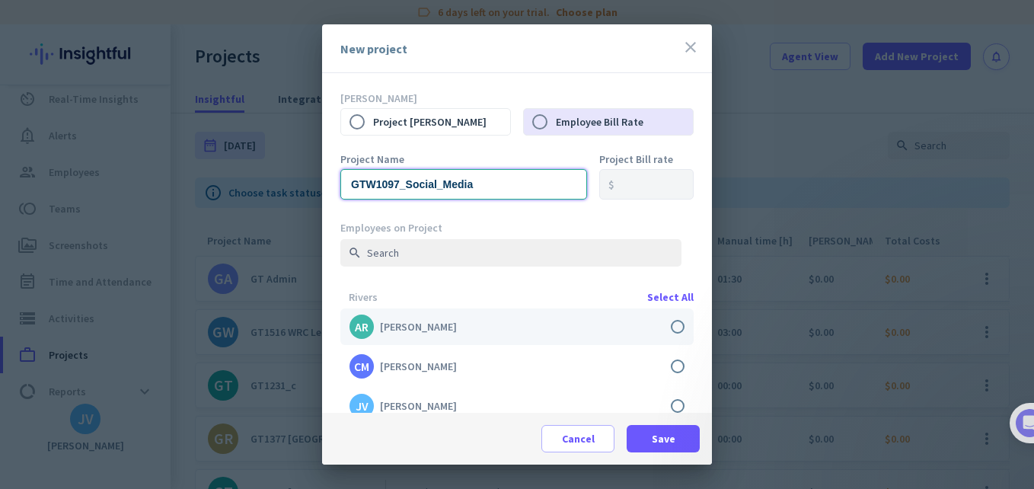
type input "GTW1097_Social_Media"
click at [668, 327] on label at bounding box center [516, 326] width 353 height 37
click at [0, 0] on input "checkbox" at bounding box center [0, 0] width 0 height 0
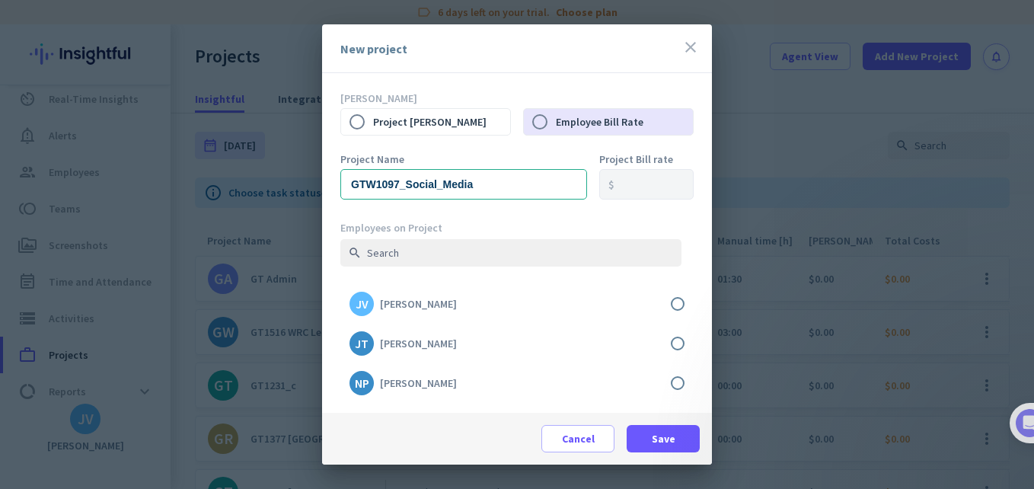
scroll to position [254, 0]
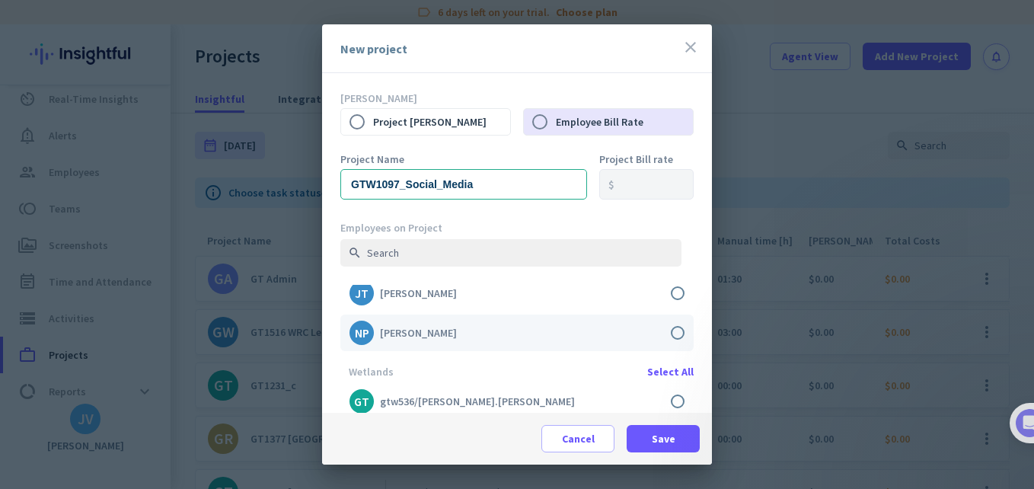
click at [659, 331] on label at bounding box center [516, 332] width 353 height 37
click at [0, 0] on input "checkbox" at bounding box center [0, 0] width 0 height 0
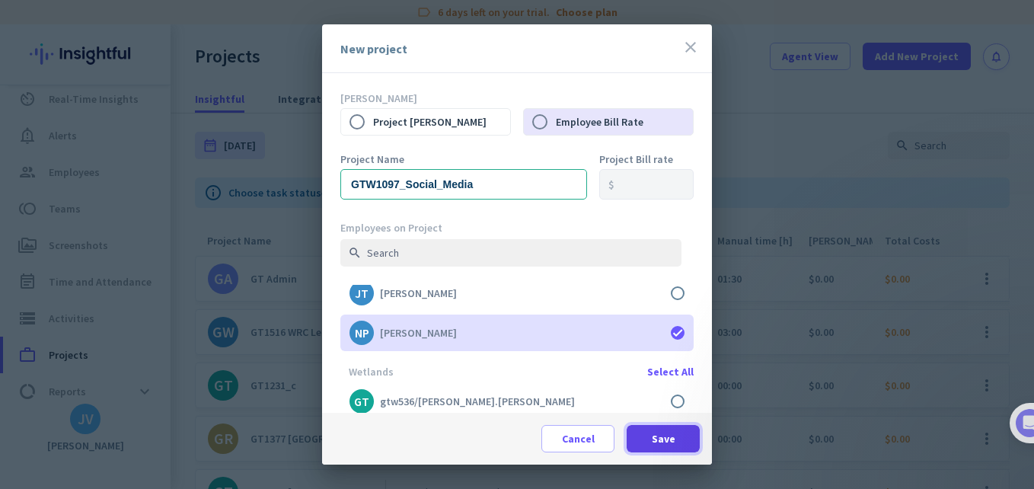
click at [652, 442] on span "Save" at bounding box center [664, 438] width 24 height 15
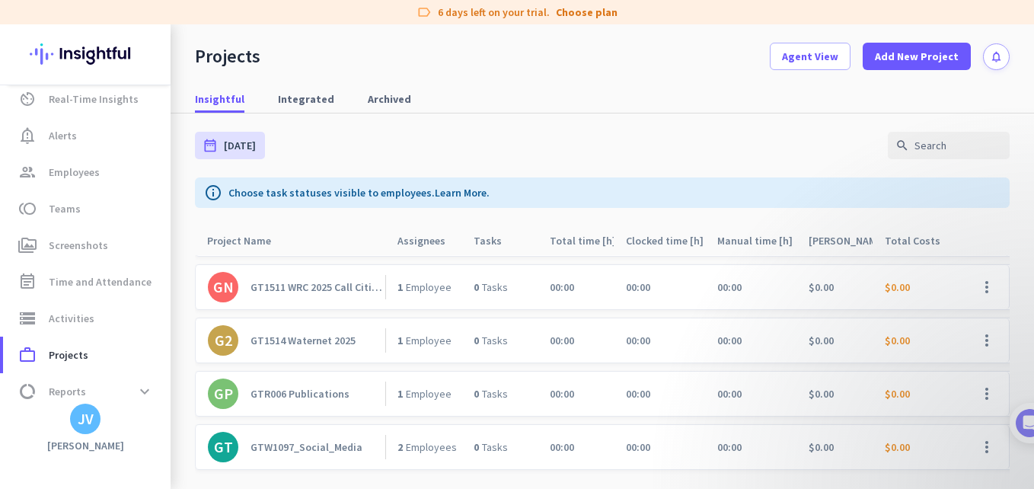
scroll to position [508, 0]
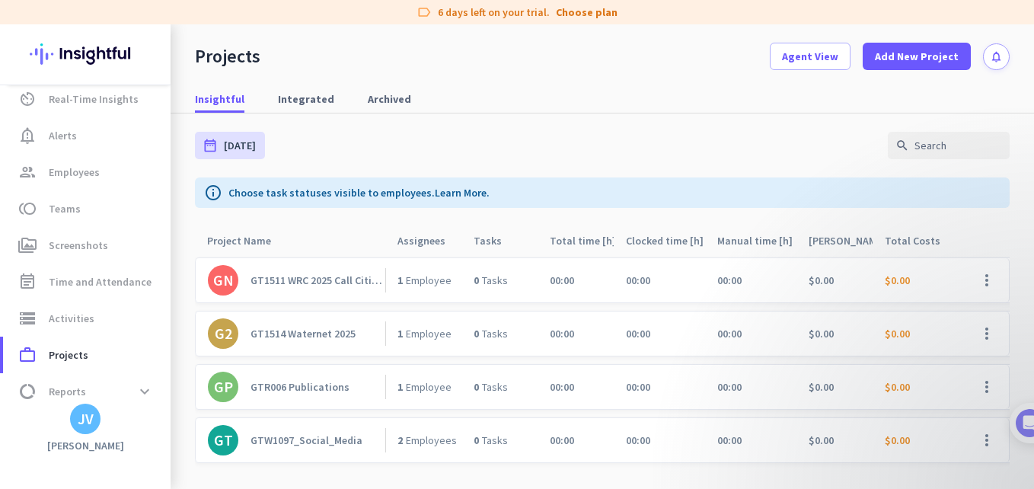
click at [314, 333] on link "G2 GT1514 Waternet 2025" at bounding box center [296, 333] width 177 height 30
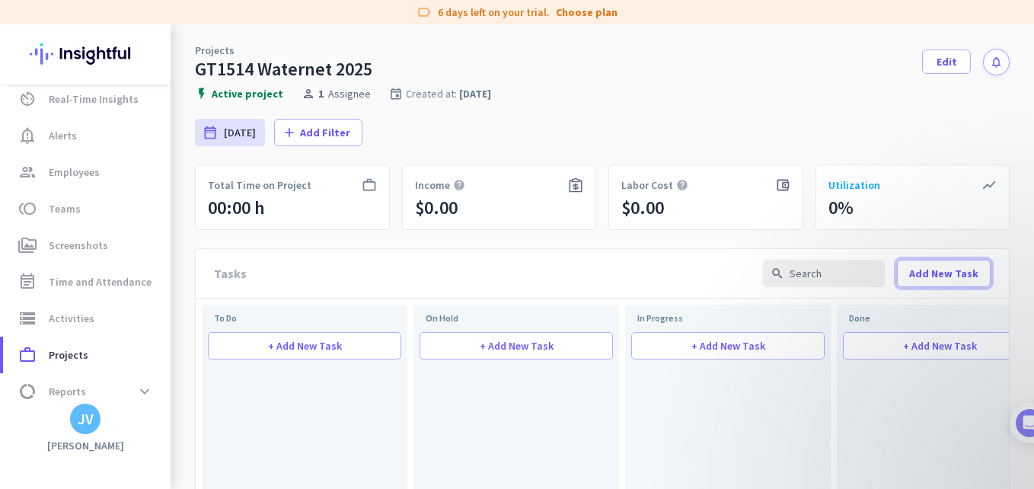
click at [955, 270] on span "Add New Task" at bounding box center [943, 273] width 69 height 15
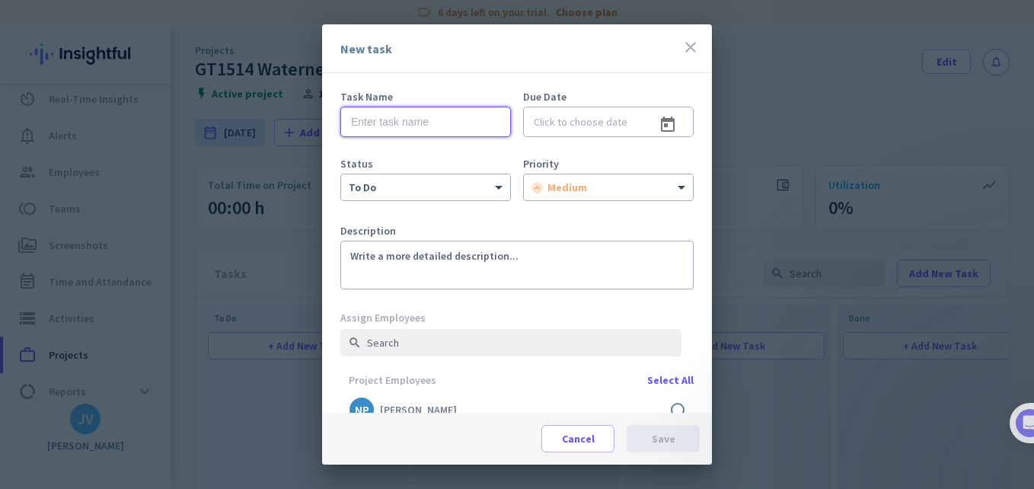
click at [367, 113] on input "text" at bounding box center [425, 122] width 171 height 30
type input "Proposal"
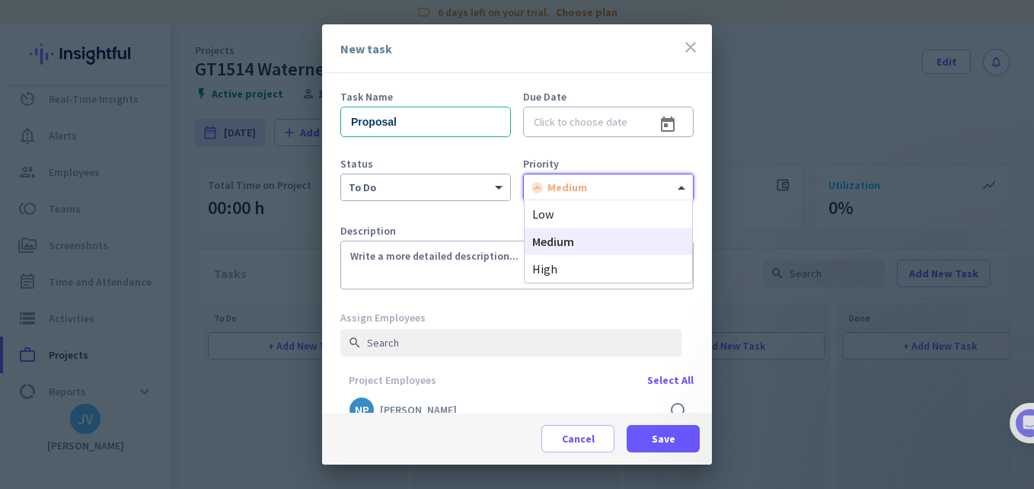
click at [620, 180] on div at bounding box center [608, 184] width 169 height 13
click at [576, 221] on div "low" at bounding box center [608, 213] width 167 height 27
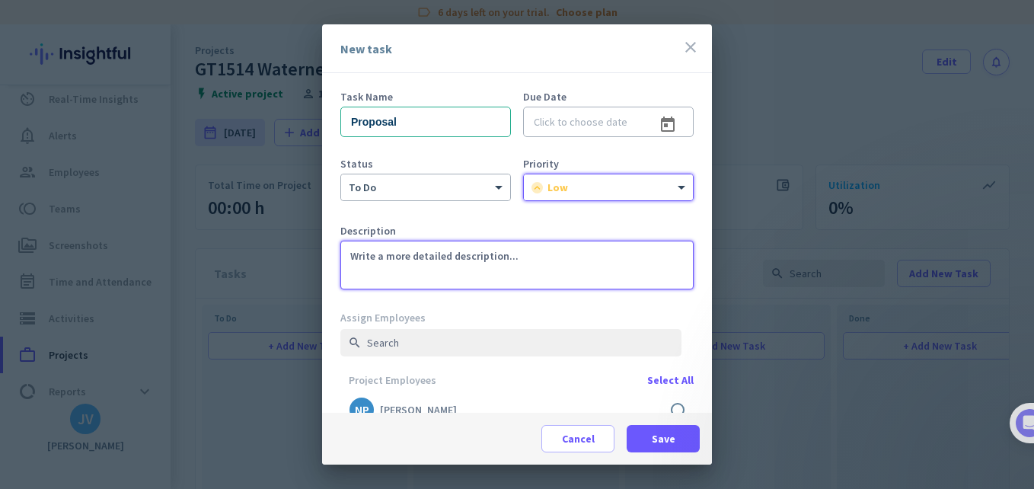
click at [483, 251] on textarea at bounding box center [516, 265] width 353 height 49
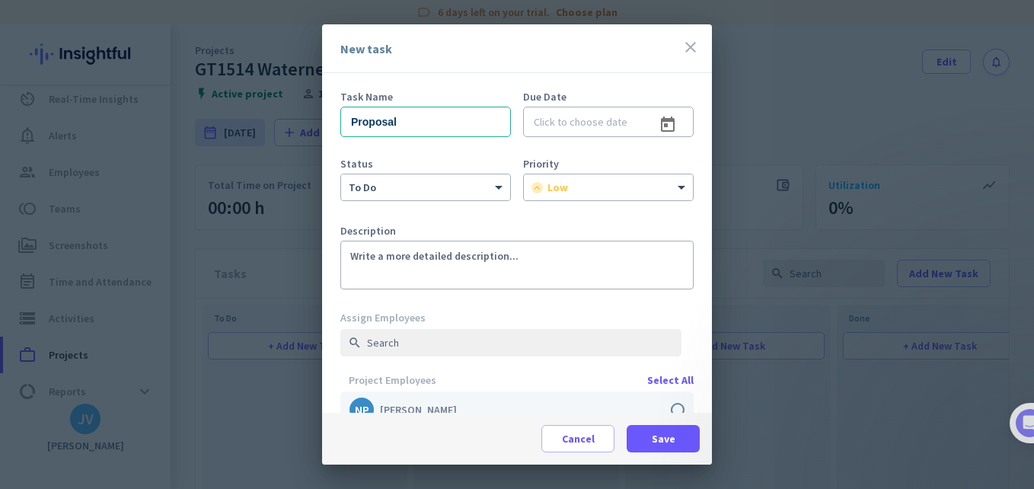
click at [670, 406] on label at bounding box center [516, 409] width 353 height 37
click at [0, 0] on input "checkbox" at bounding box center [0, 0] width 0 height 0
click at [668, 410] on label at bounding box center [516, 416] width 353 height 37
click at [0, 0] on input "checkbox" at bounding box center [0, 0] width 0 height 0
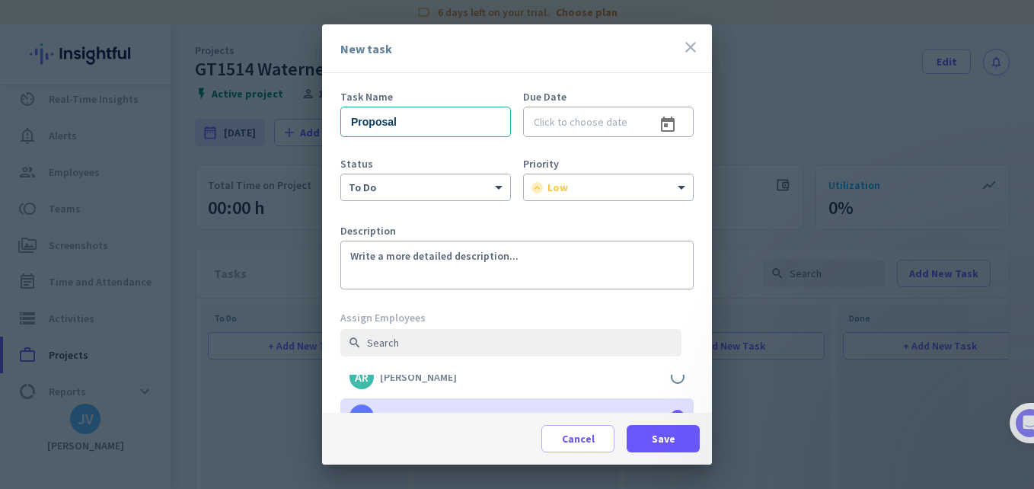
drag, startPoint x: 570, startPoint y: 43, endPoint x: 546, endPoint y: -22, distance: 69.1
click at [546, 0] on html "label 6 days left on your trial. Choose plan Productivity Trends av_timer Real-…" at bounding box center [517, 244] width 1034 height 489
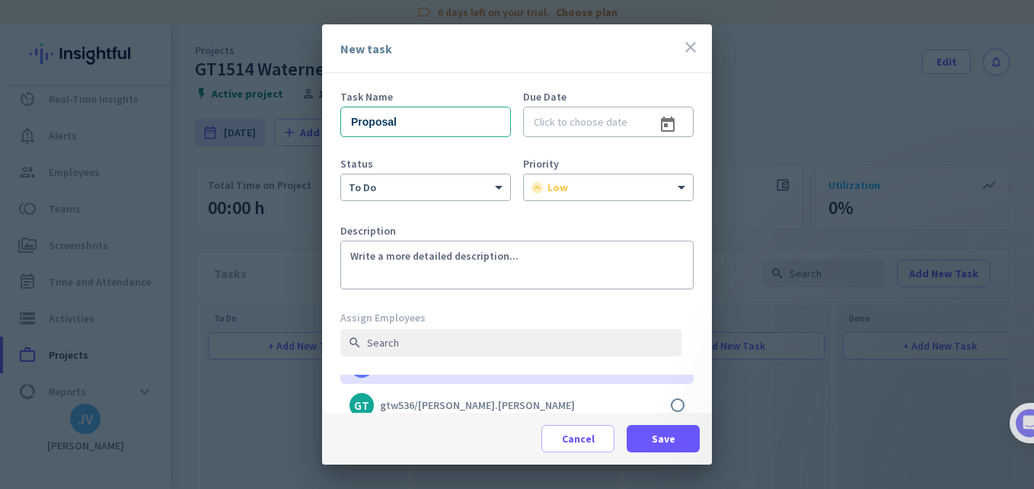
scroll to position [0, 0]
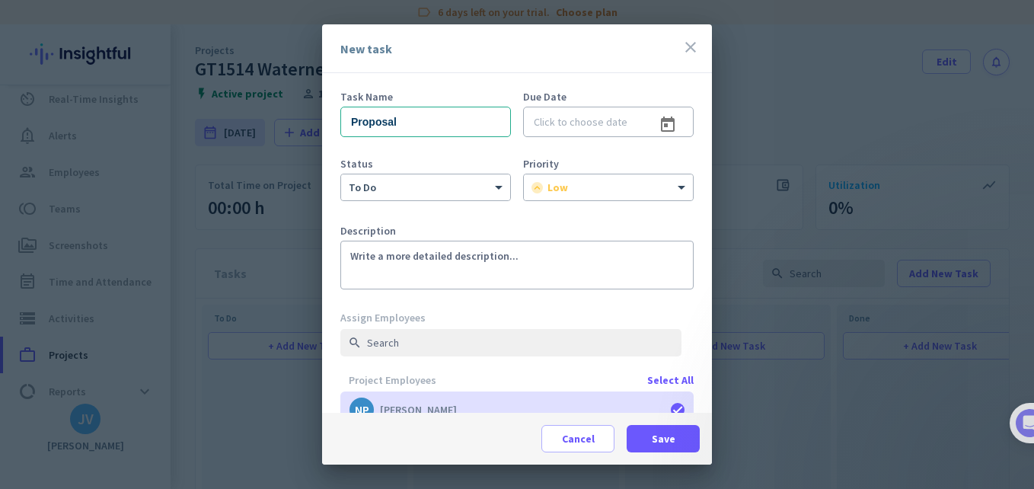
click at [652, 384] on div "Select All" at bounding box center [670, 380] width 46 height 11
click at [676, 434] on span at bounding box center [663, 438] width 73 height 37
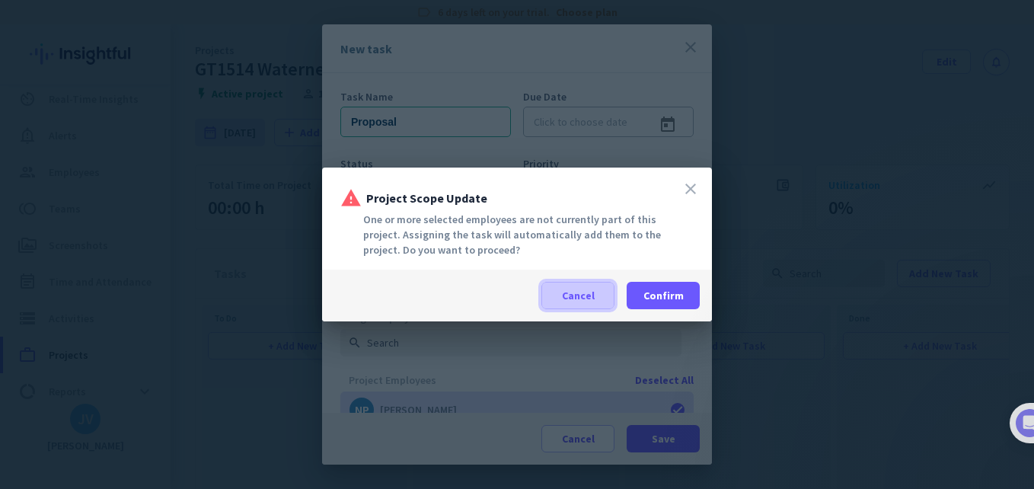
click at [586, 295] on span "Cancel" at bounding box center [578, 295] width 33 height 15
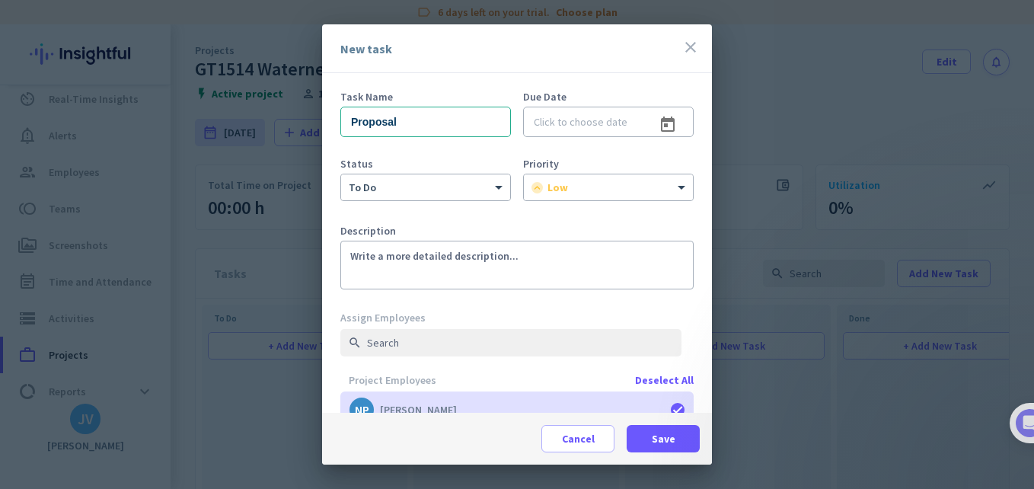
click at [659, 381] on div "Deselect All" at bounding box center [664, 380] width 59 height 11
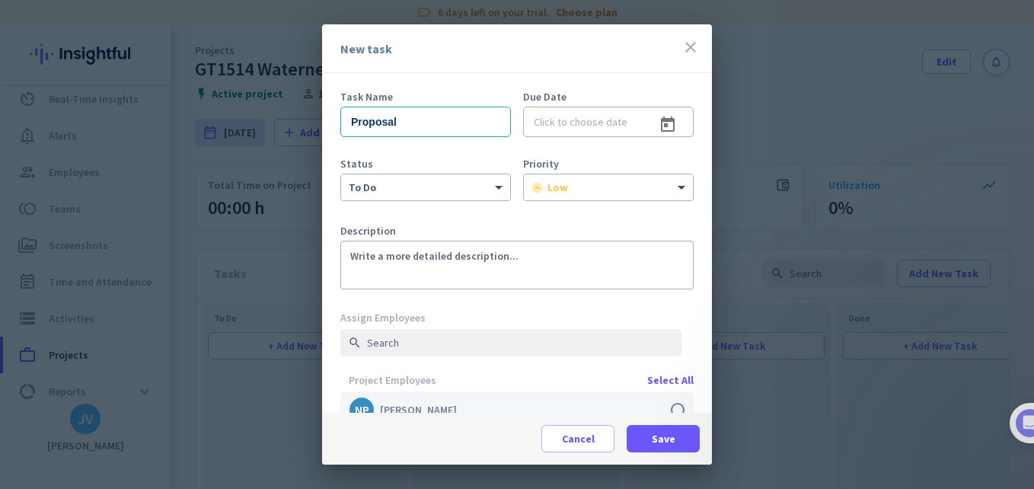
click at [667, 403] on label at bounding box center [516, 409] width 353 height 37
click at [0, 0] on input "checkbox" at bounding box center [0, 0] width 0 height 0
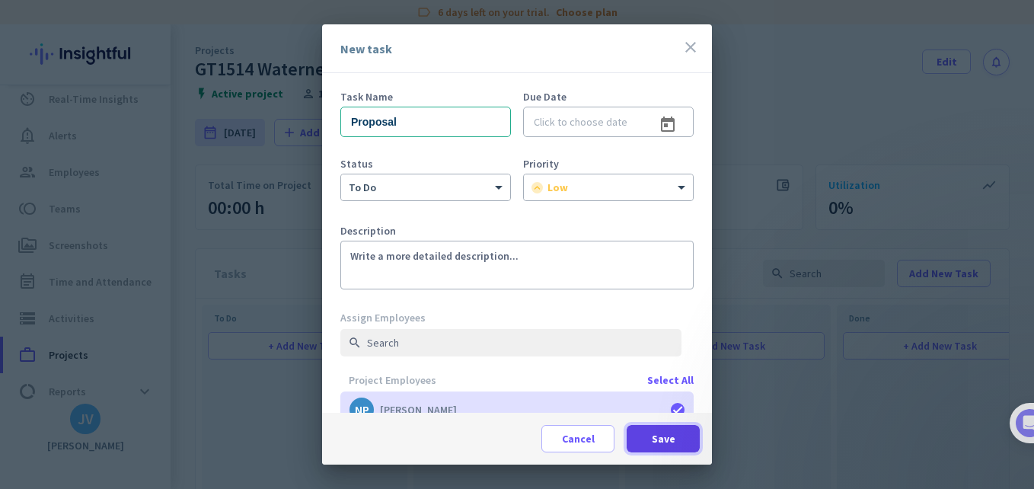
click at [660, 432] on span "Save" at bounding box center [664, 438] width 24 height 15
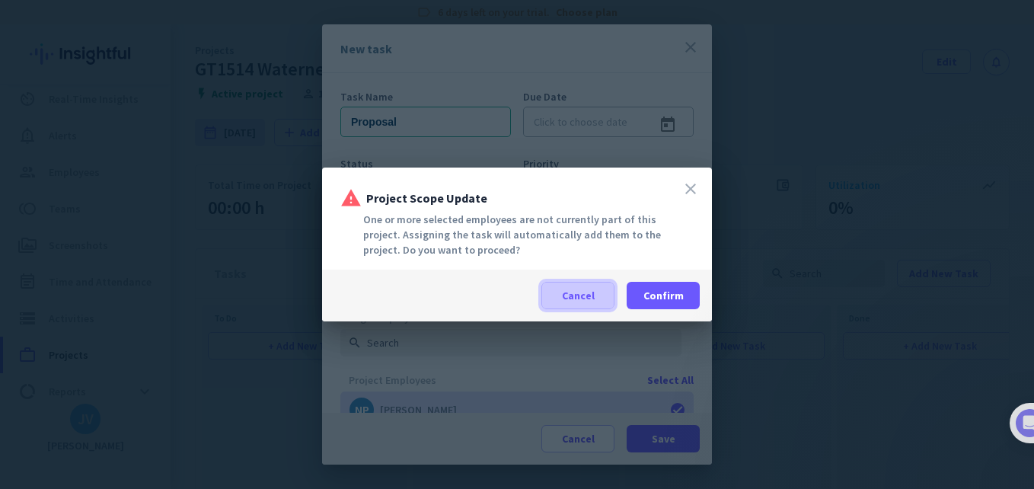
click at [583, 295] on span "Cancel" at bounding box center [578, 295] width 33 height 15
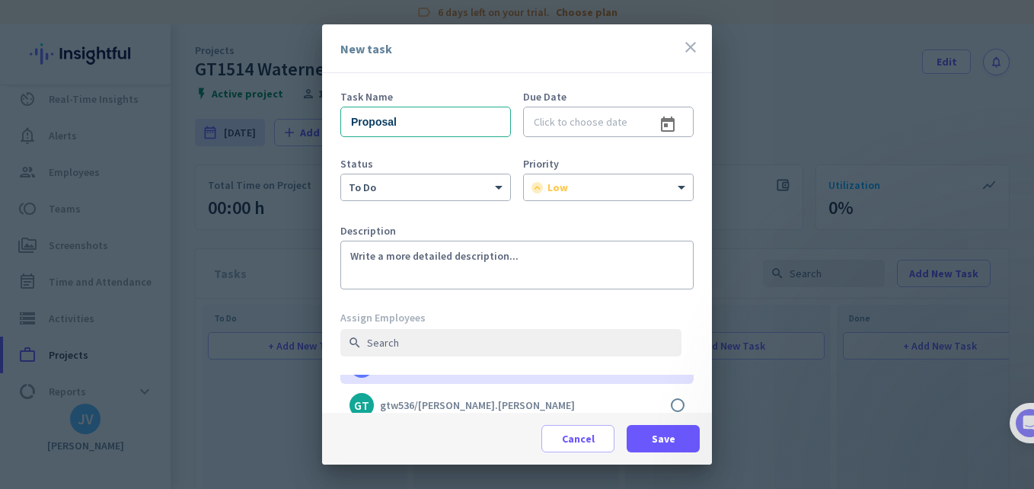
scroll to position [101, 0]
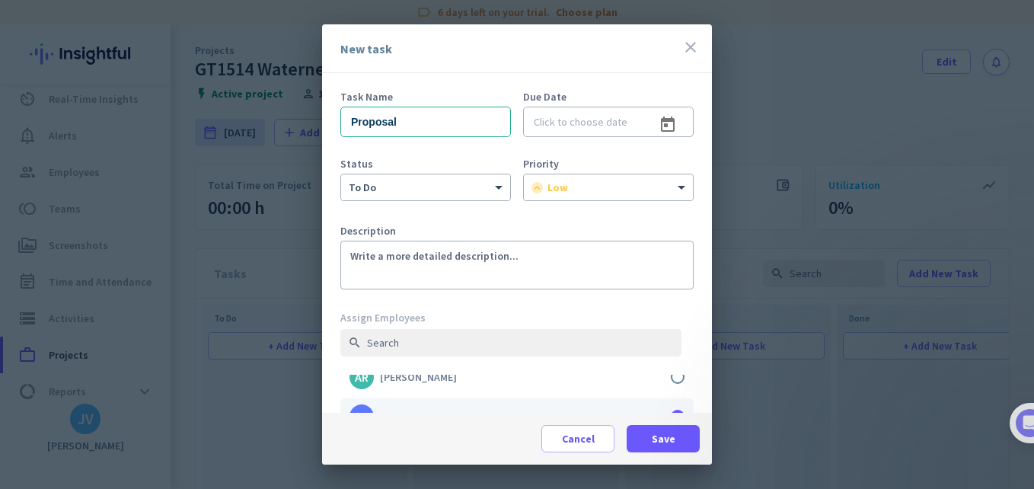
click at [671, 407] on label at bounding box center [516, 416] width 353 height 37
click at [0, 0] on input "checkbox" at bounding box center [0, 0] width 0 height 0
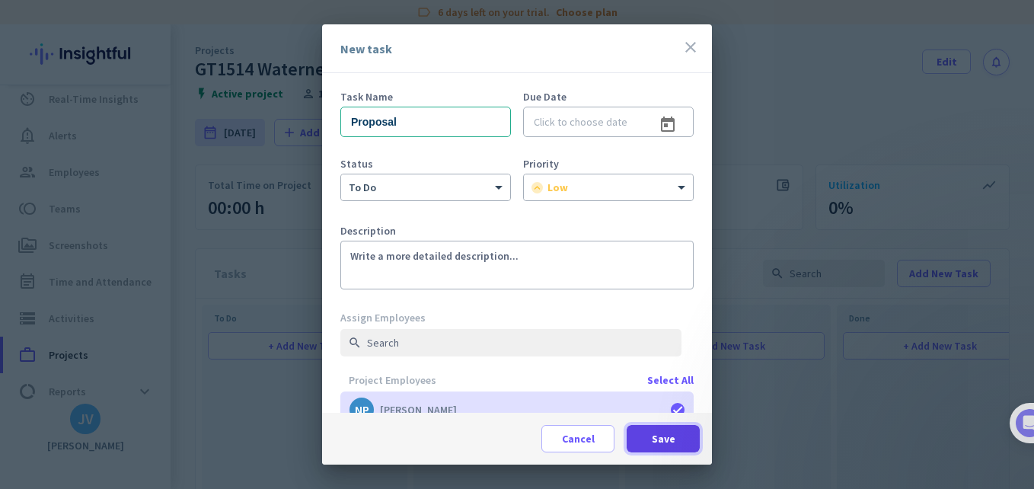
click at [667, 442] on span "Save" at bounding box center [664, 438] width 24 height 15
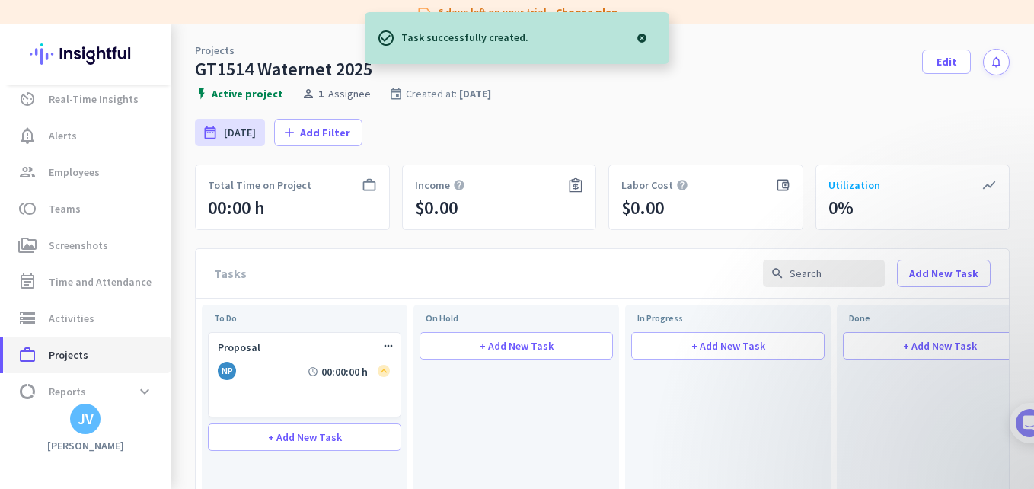
click at [104, 356] on span "work_outline Projects" at bounding box center [86, 355] width 143 height 18
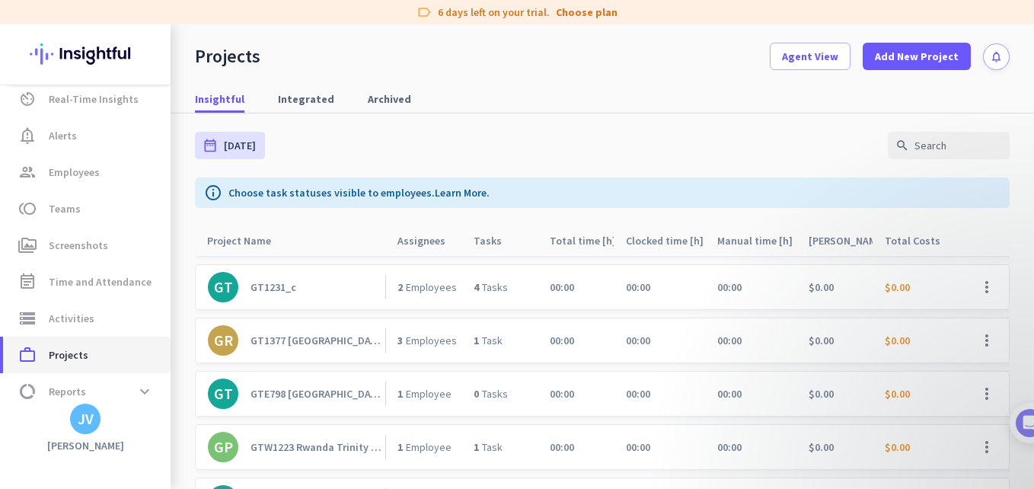
scroll to position [101, 0]
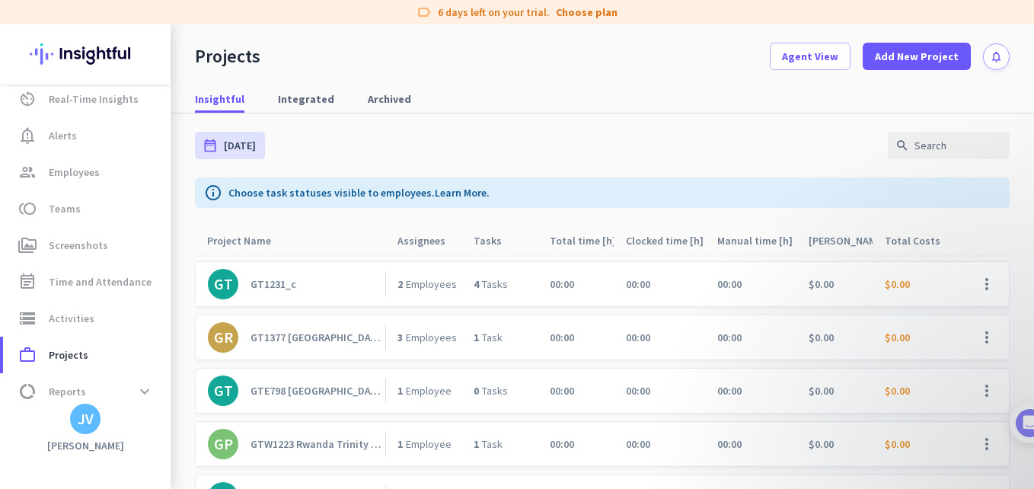
click at [309, 346] on link "GR GT1377 [GEOGRAPHIC_DATA]" at bounding box center [296, 337] width 177 height 30
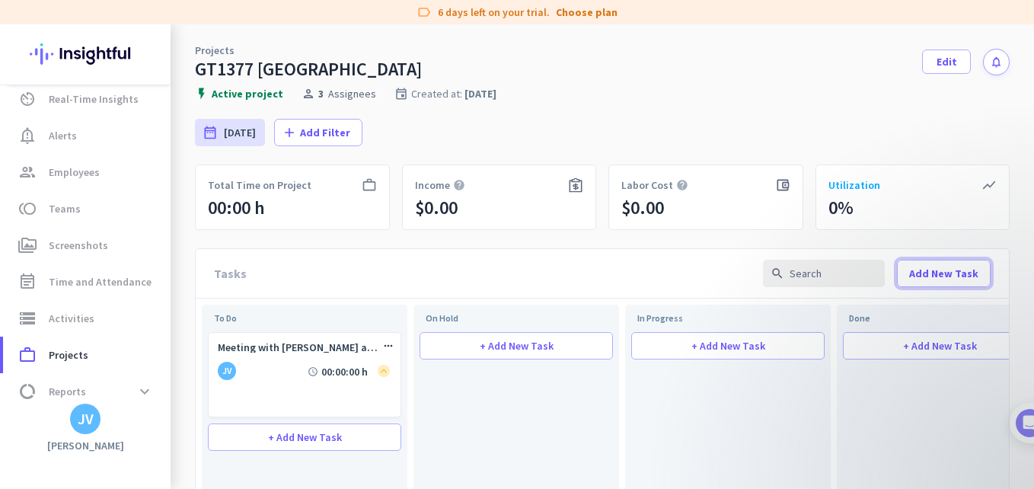
click at [948, 279] on span "Add New Task" at bounding box center [943, 273] width 69 height 15
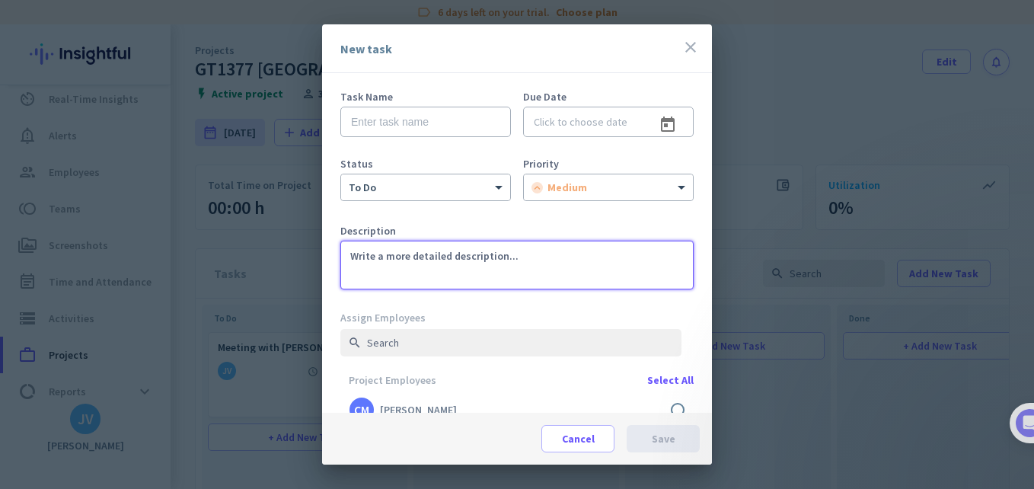
click at [434, 259] on textarea at bounding box center [516, 265] width 353 height 49
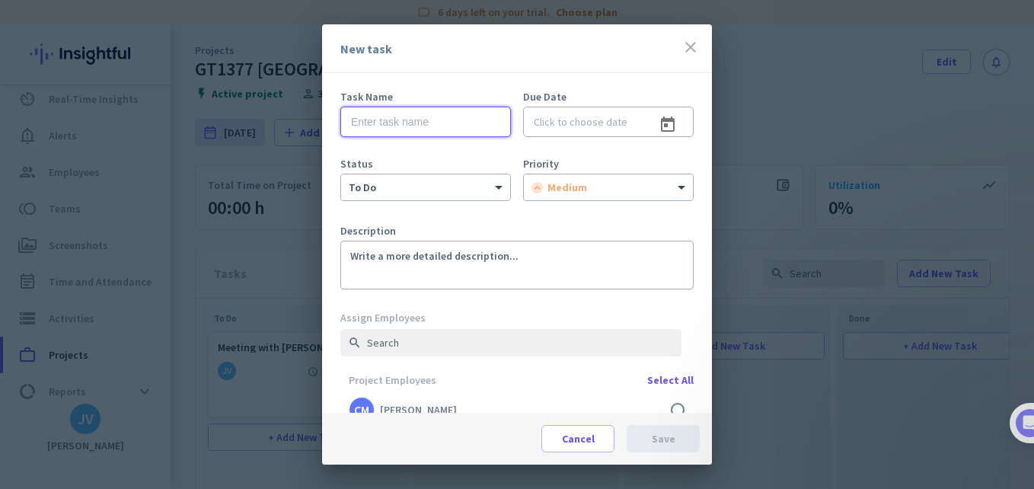
click at [413, 120] on input "text" at bounding box center [425, 122] width 171 height 30
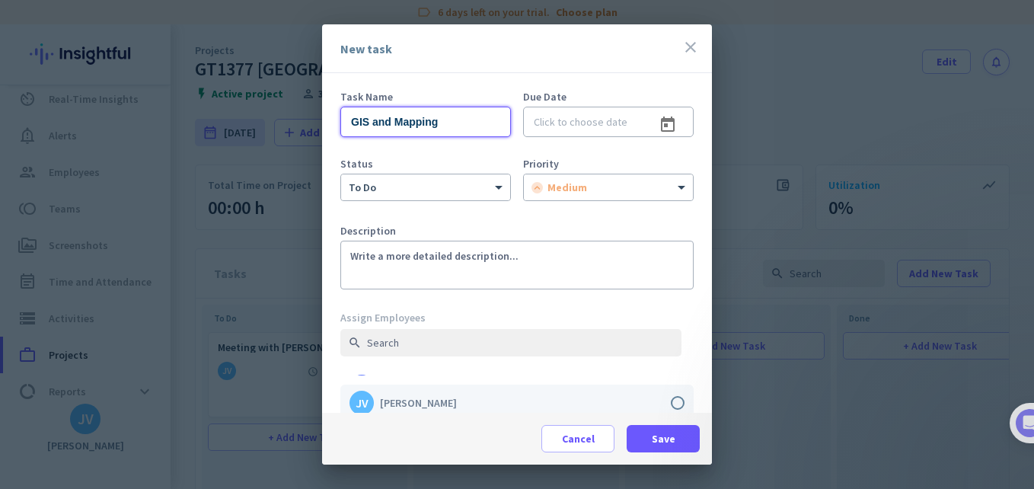
scroll to position [101, 0]
type input "GIS and Mapping"
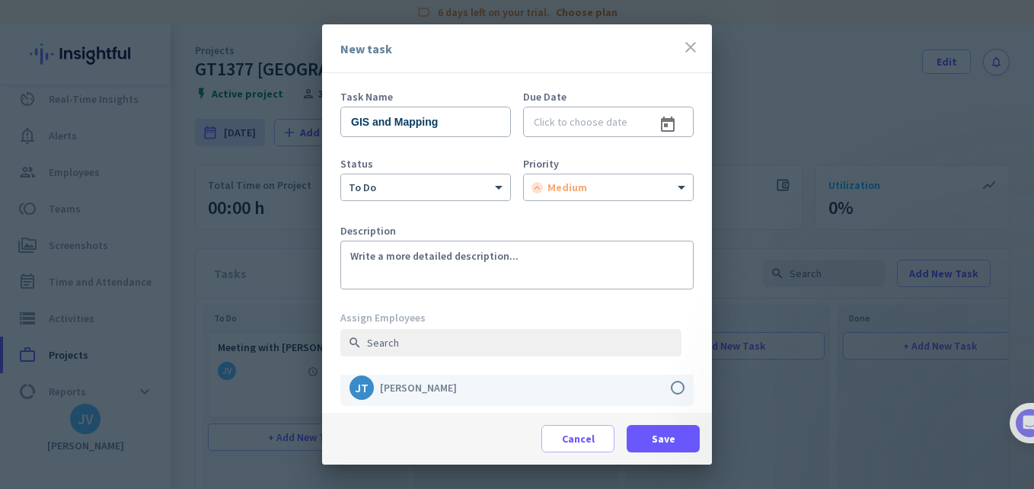
click at [665, 388] on label at bounding box center [516, 387] width 353 height 37
click at [0, 0] on input "checkbox" at bounding box center [0, 0] width 0 height 0
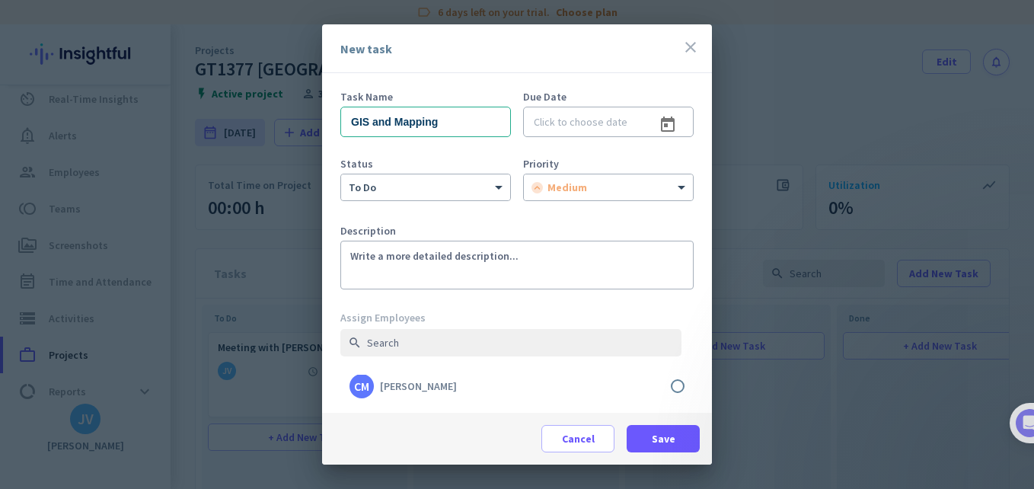
scroll to position [0, 0]
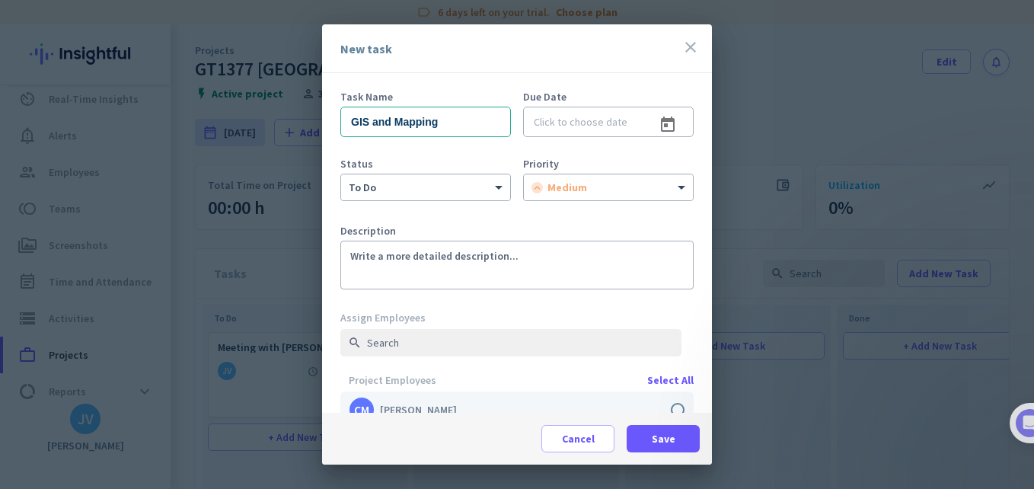
click at [668, 405] on label at bounding box center [516, 409] width 353 height 37
click at [0, 0] on input "checkbox" at bounding box center [0, 0] width 0 height 0
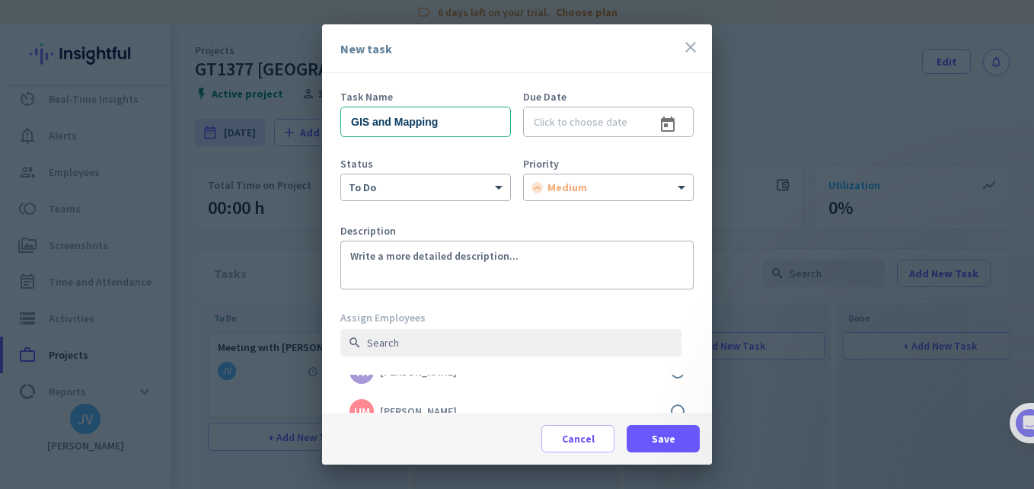
scroll to position [337, 0]
click at [678, 434] on span at bounding box center [663, 438] width 73 height 37
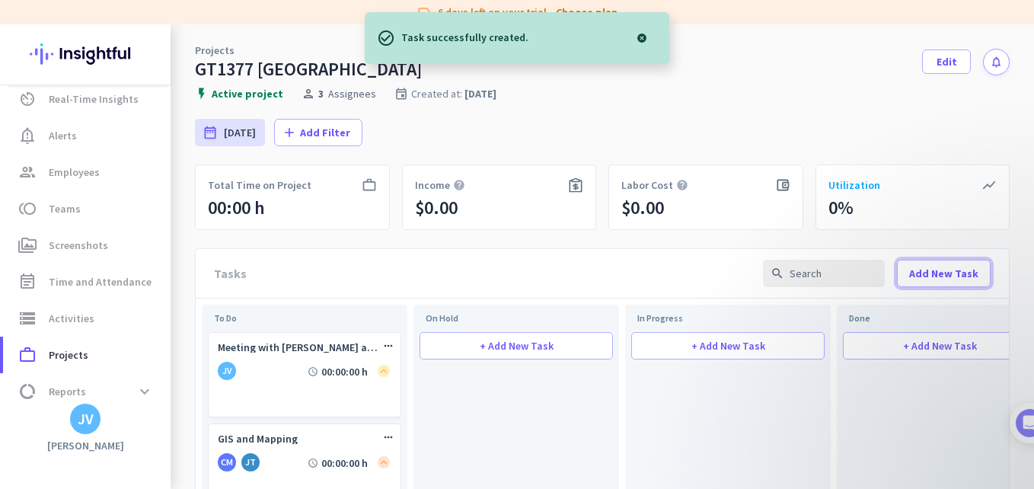
click at [928, 273] on span "Add New Task" at bounding box center [943, 273] width 69 height 15
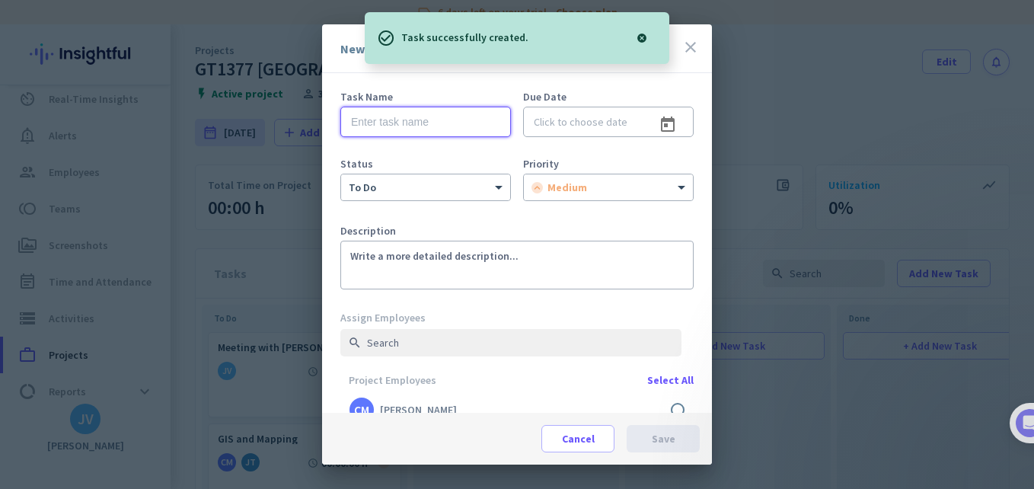
click at [399, 107] on input "text" at bounding box center [425, 122] width 171 height 30
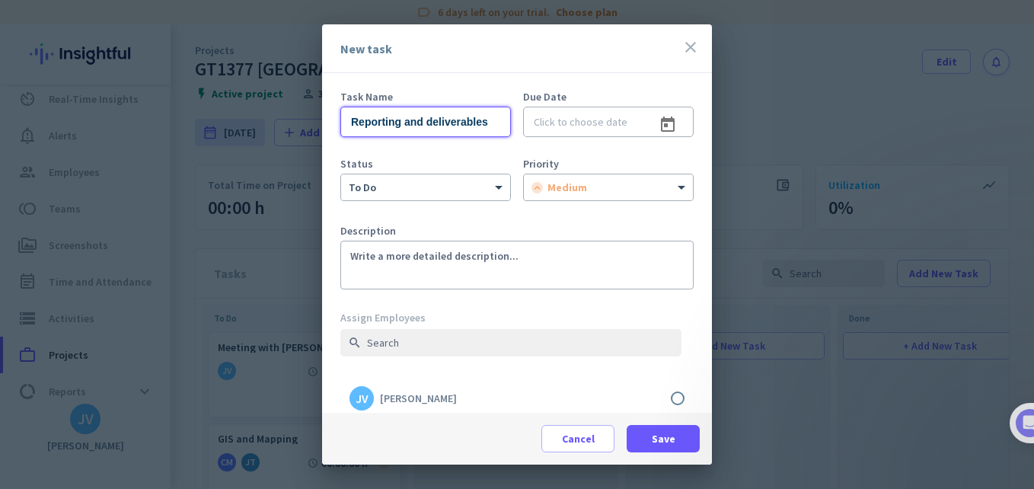
scroll to position [0, 0]
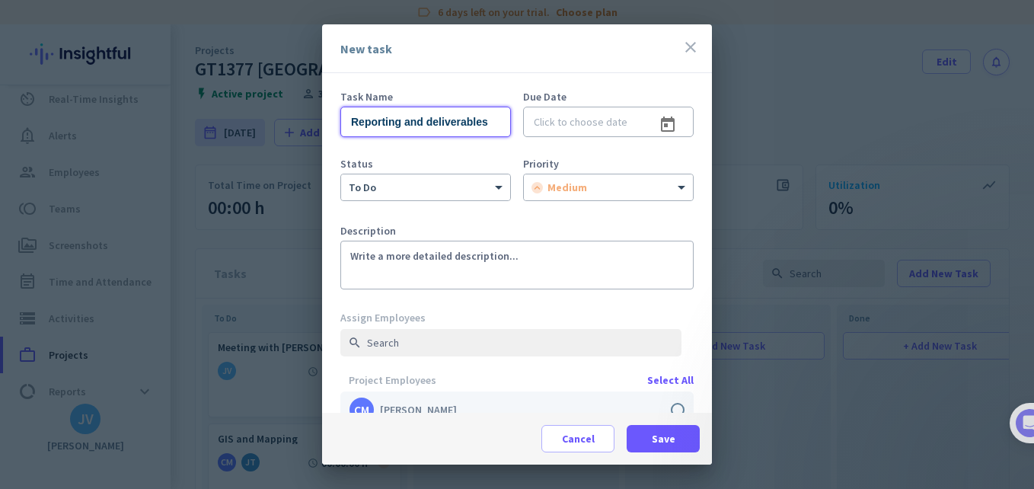
type input "Reporting and deliverables"
click at [661, 407] on label at bounding box center [516, 409] width 353 height 37
click at [0, 0] on input "checkbox" at bounding box center [0, 0] width 0 height 0
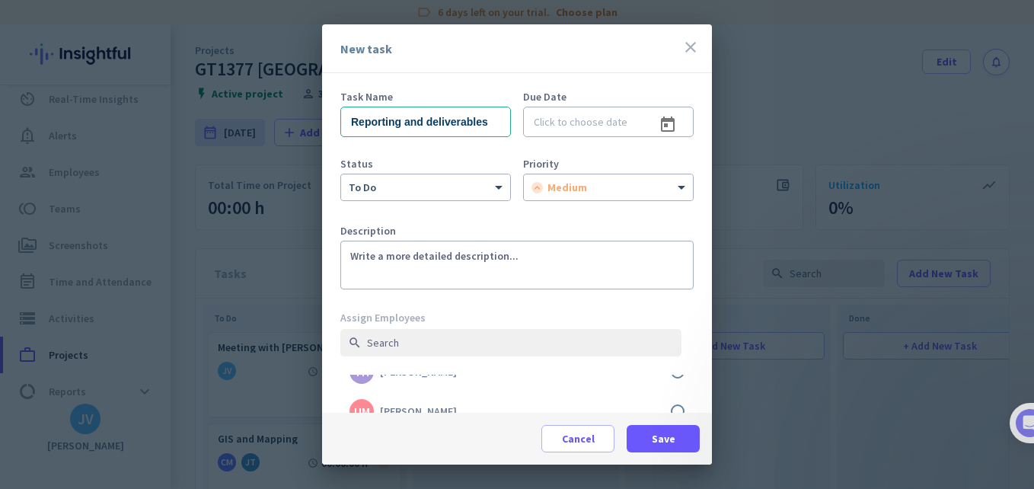
scroll to position [337, 0]
click at [666, 442] on span "Save" at bounding box center [664, 438] width 24 height 15
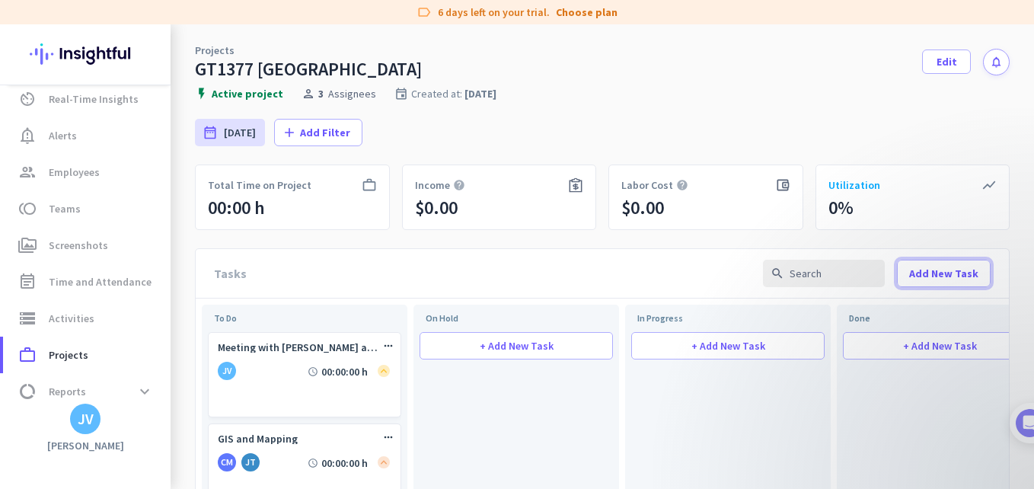
click at [933, 277] on span "Add New Task" at bounding box center [943, 273] width 69 height 15
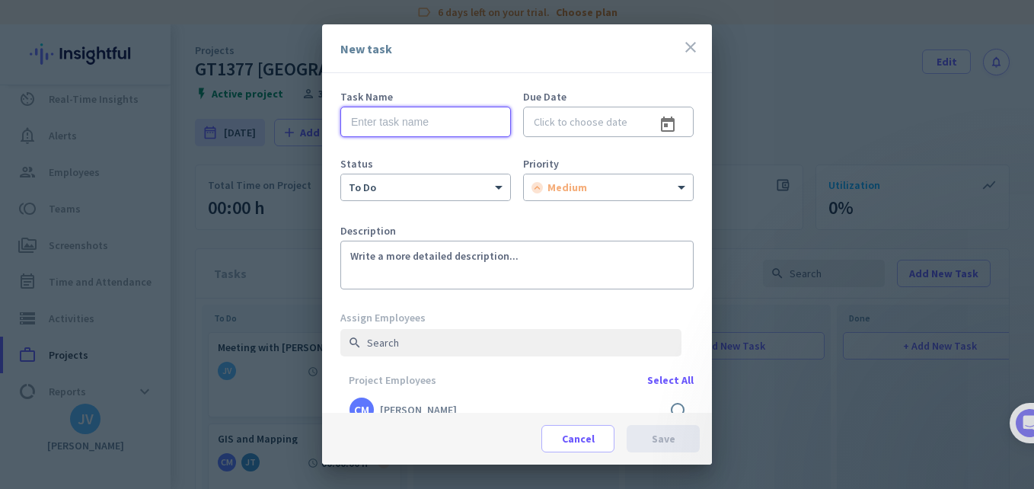
click at [453, 126] on input "text" at bounding box center [425, 122] width 171 height 30
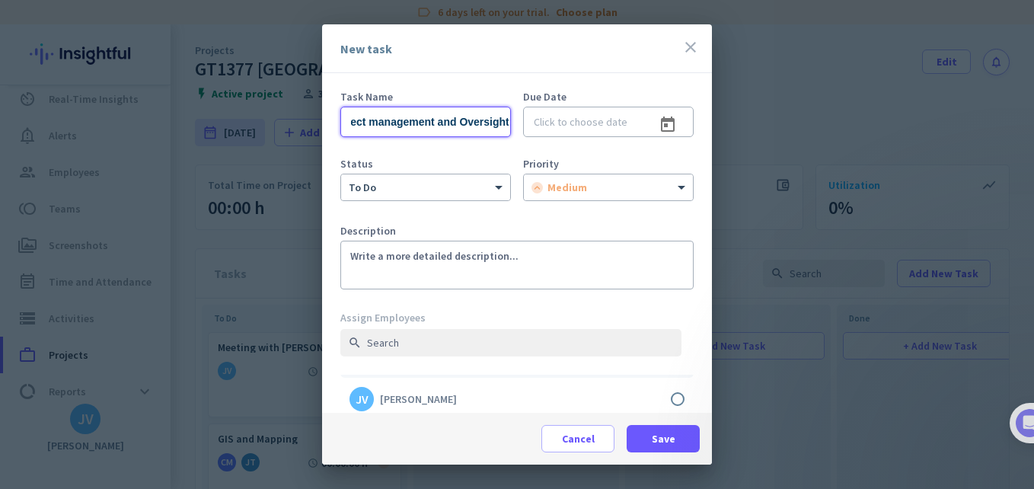
scroll to position [51, 0]
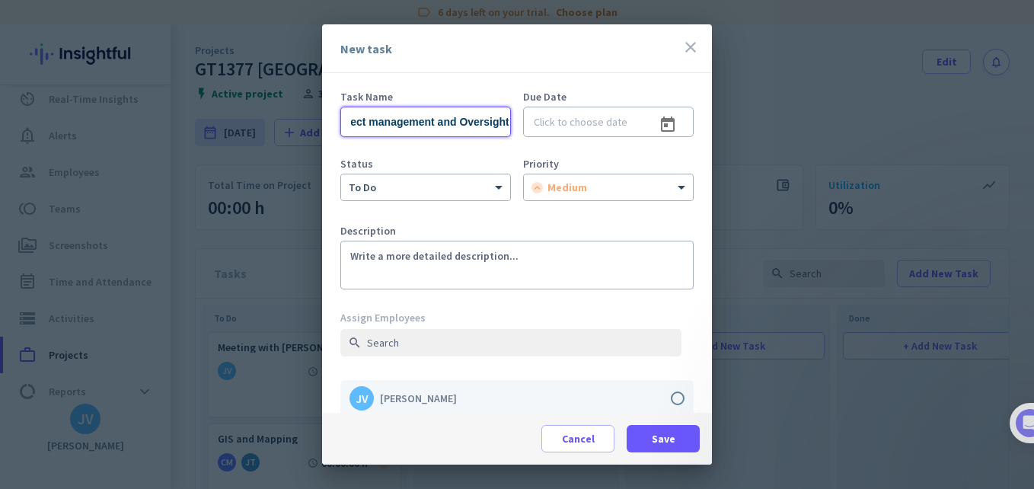
type input "Project management and Oversight"
click at [661, 399] on label at bounding box center [516, 398] width 353 height 37
click at [0, 0] on input "checkbox" at bounding box center [0, 0] width 0 height 0
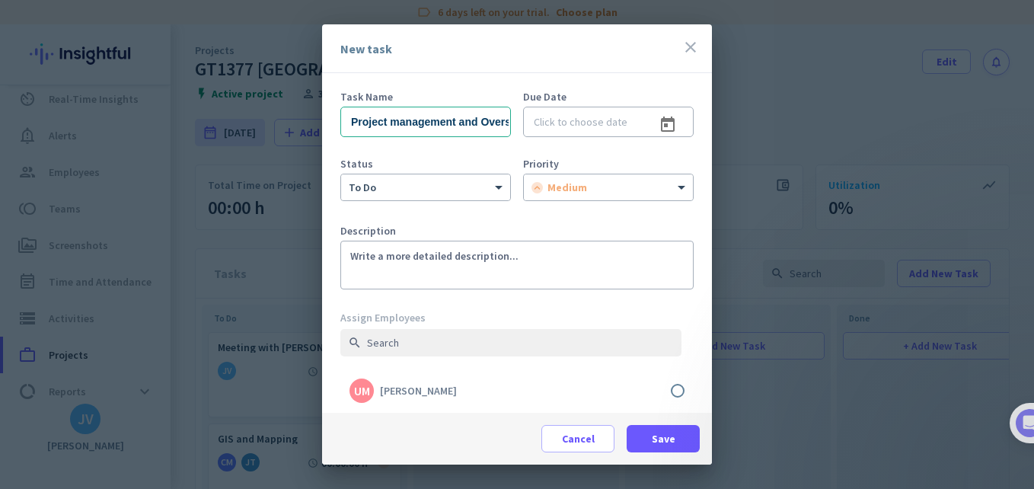
scroll to position [337, 0]
click at [646, 435] on span at bounding box center [663, 438] width 73 height 37
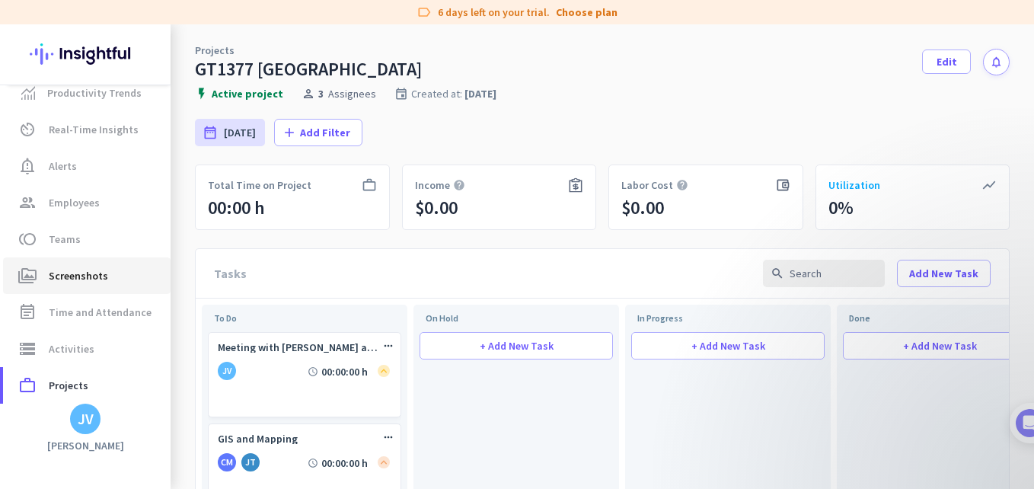
scroll to position [0, 0]
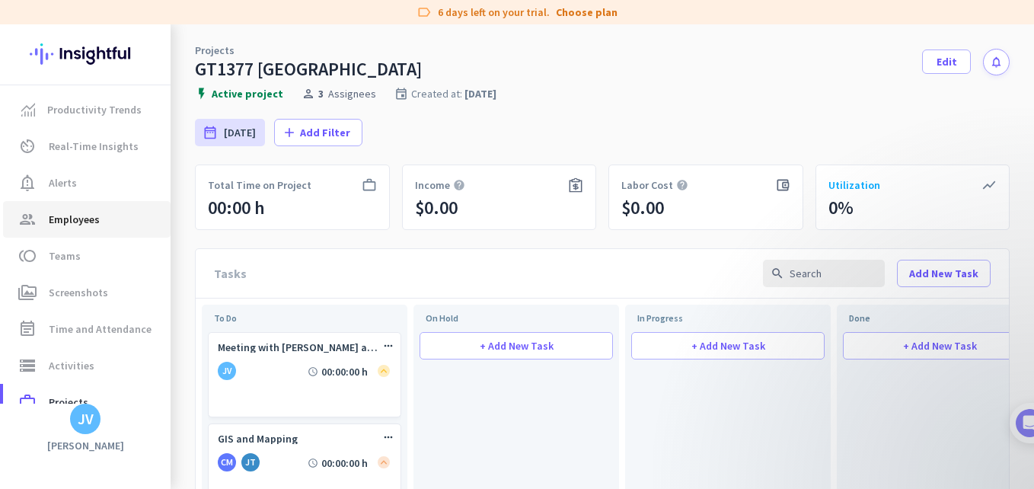
click at [100, 219] on span "group Employees" at bounding box center [86, 219] width 143 height 18
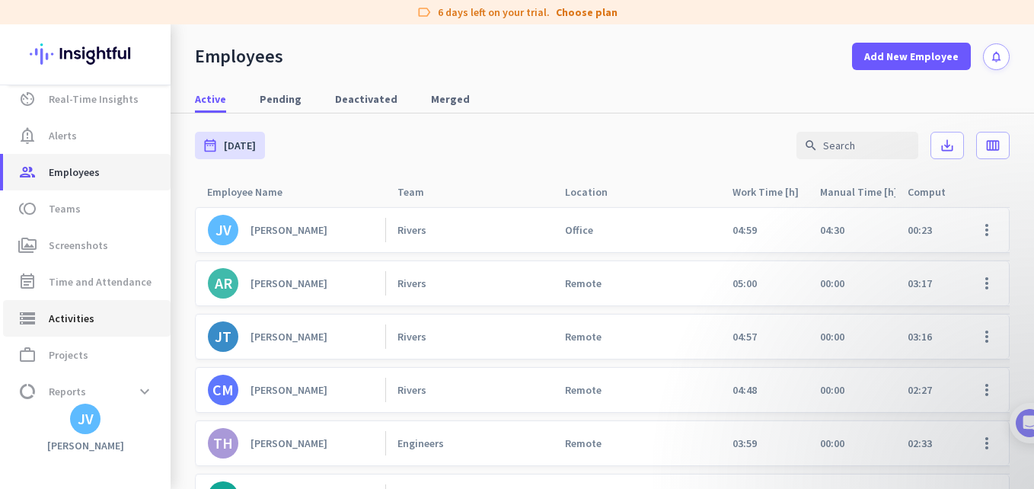
scroll to position [96, 0]
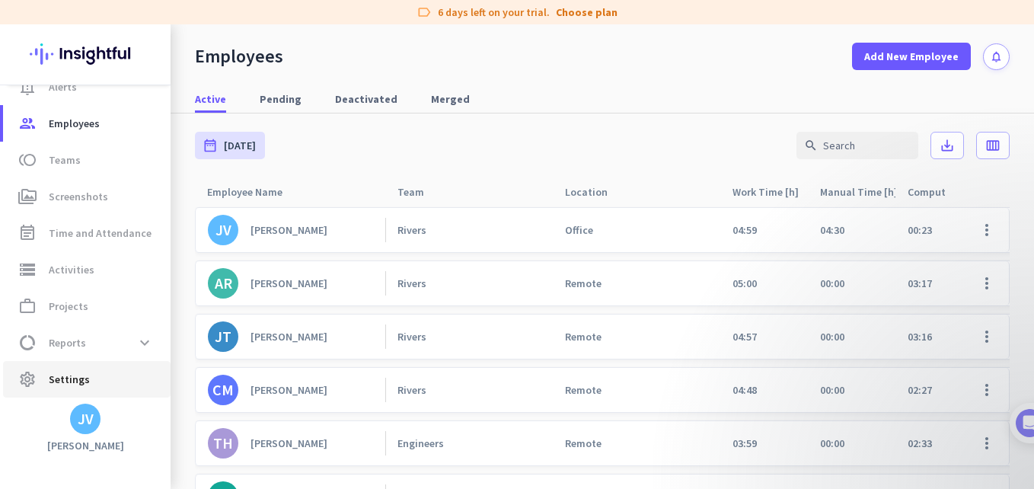
click at [96, 378] on span "settings Settings" at bounding box center [86, 379] width 143 height 18
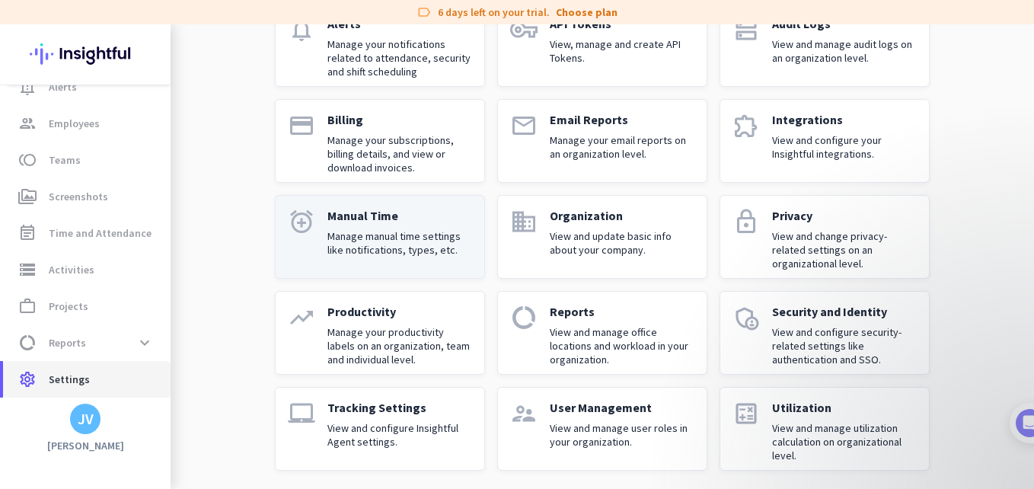
scroll to position [146, 0]
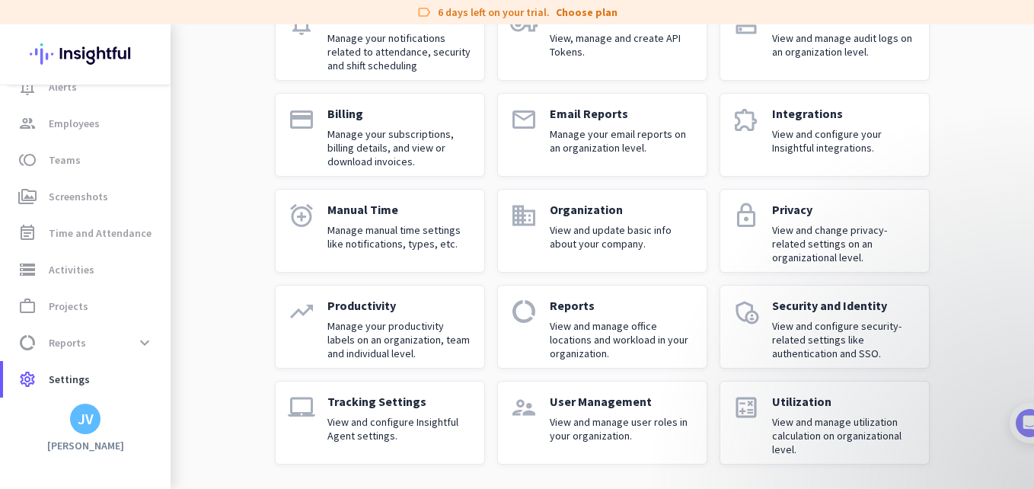
click at [512, 404] on icon "supervisor_account" at bounding box center [523, 407] width 27 height 27
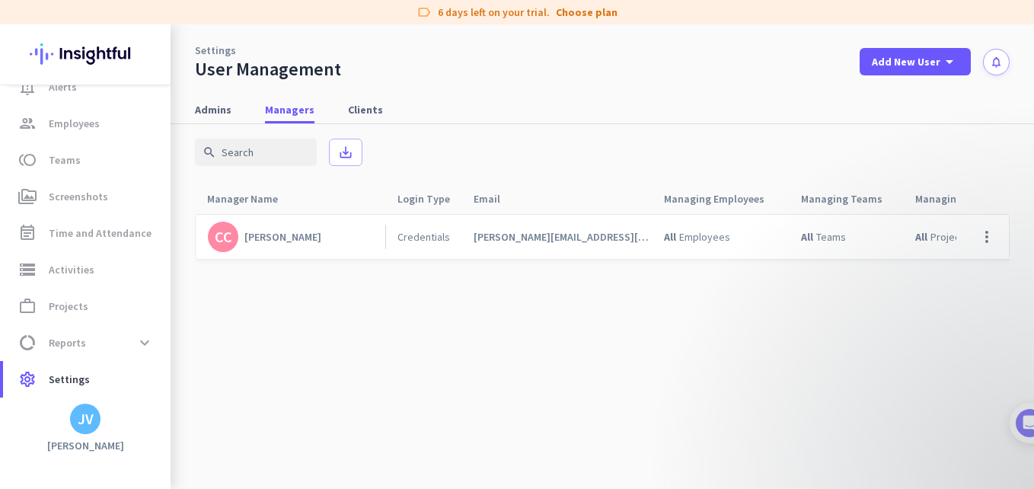
scroll to position [4, 0]
click at [217, 100] on span "Admins" at bounding box center [213, 109] width 37 height 27
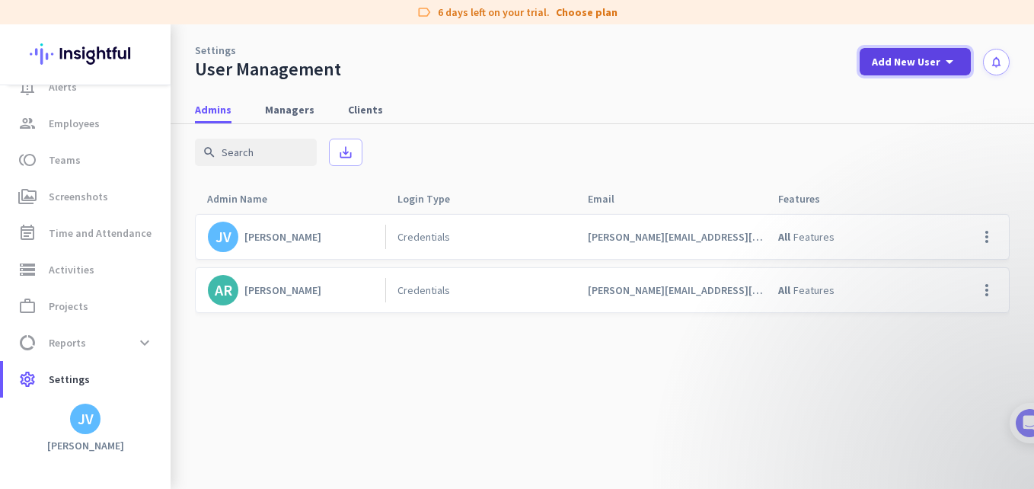
click at [894, 59] on span "Add New User" at bounding box center [906, 61] width 69 height 15
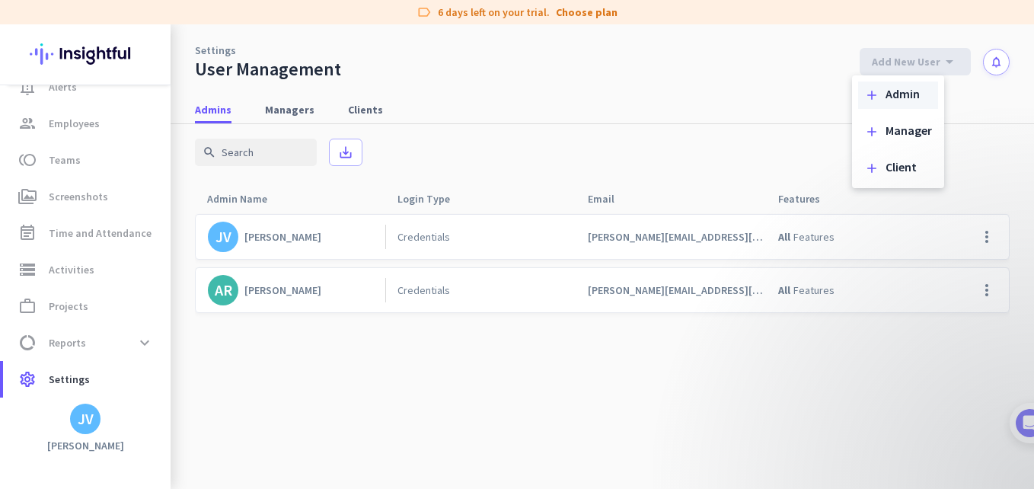
click at [902, 107] on div "add Admin" at bounding box center [898, 94] width 80 height 27
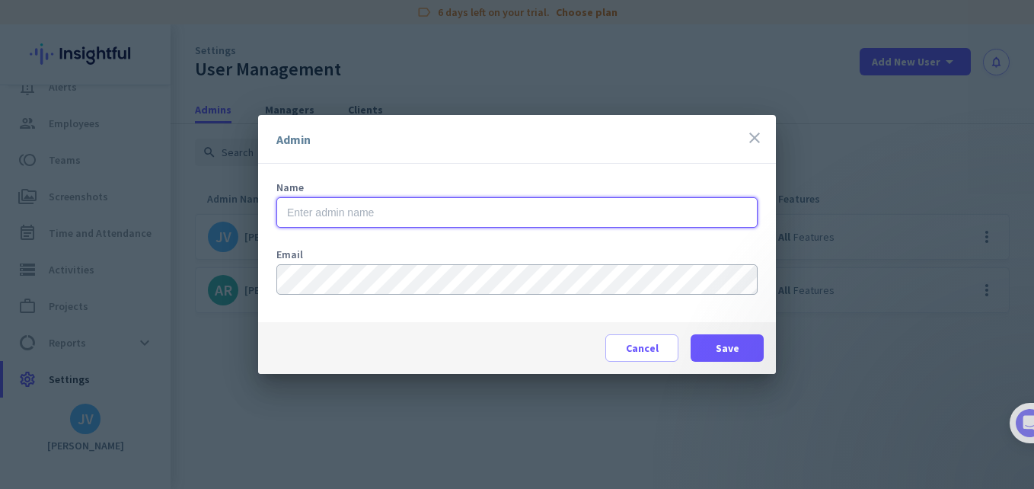
click at [301, 217] on input "text" at bounding box center [516, 212] width 481 height 30
type input "[PERSON_NAME]"
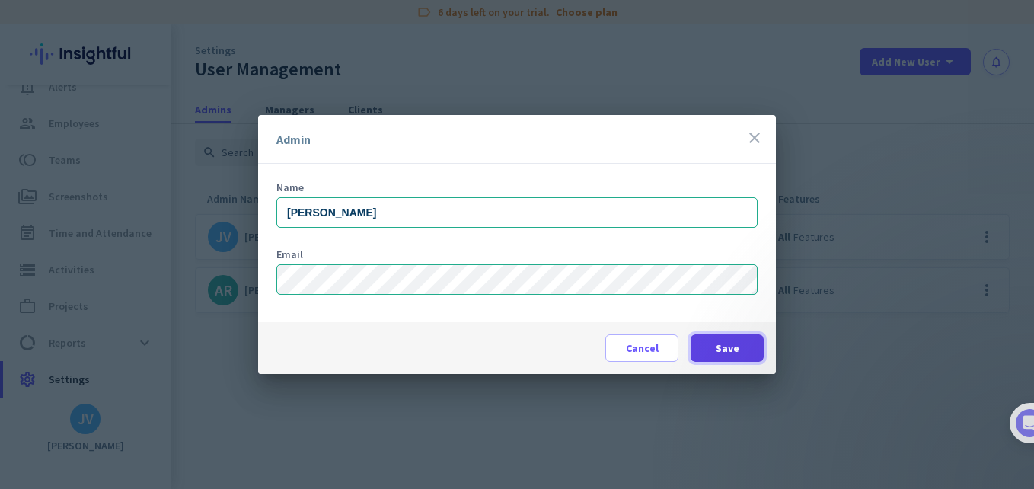
click at [711, 359] on span at bounding box center [727, 348] width 73 height 37
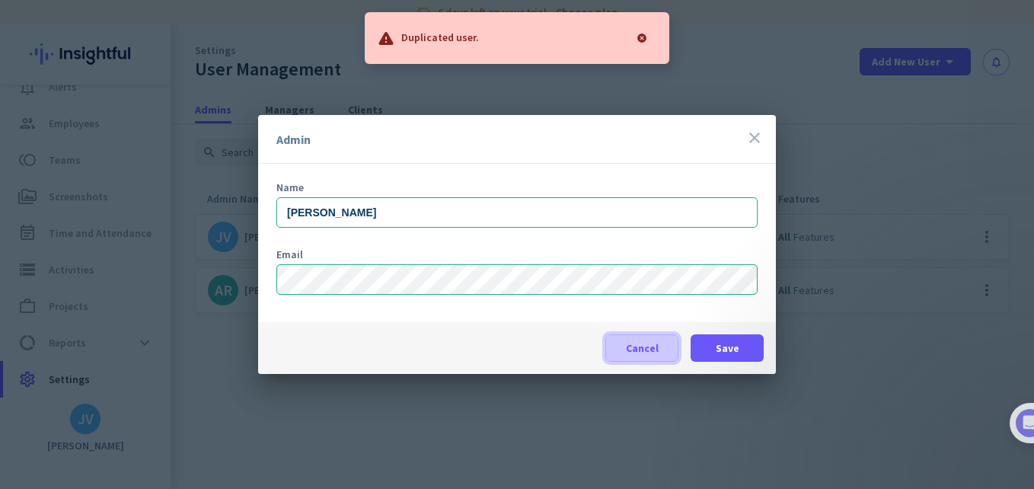
click at [628, 353] on span "Cancel" at bounding box center [642, 347] width 33 height 15
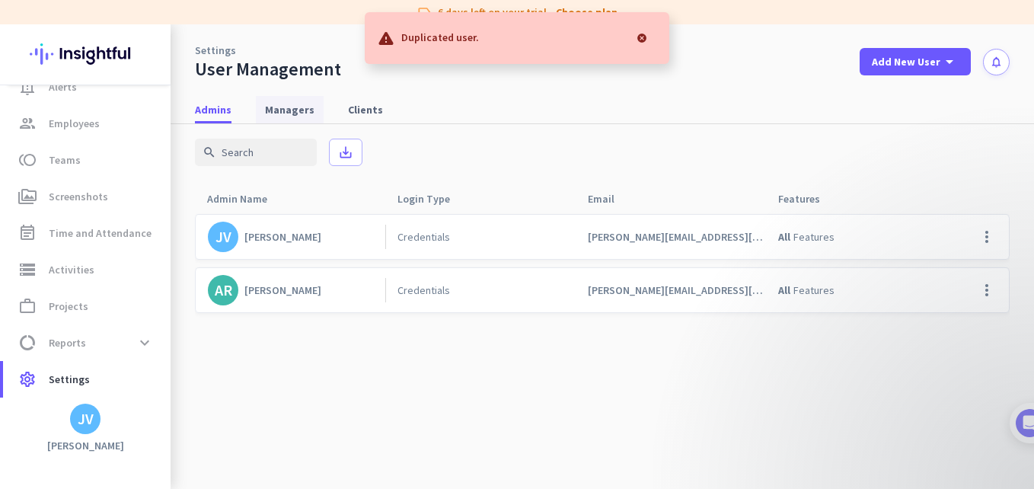
click at [279, 106] on span "Managers" at bounding box center [289, 109] width 49 height 15
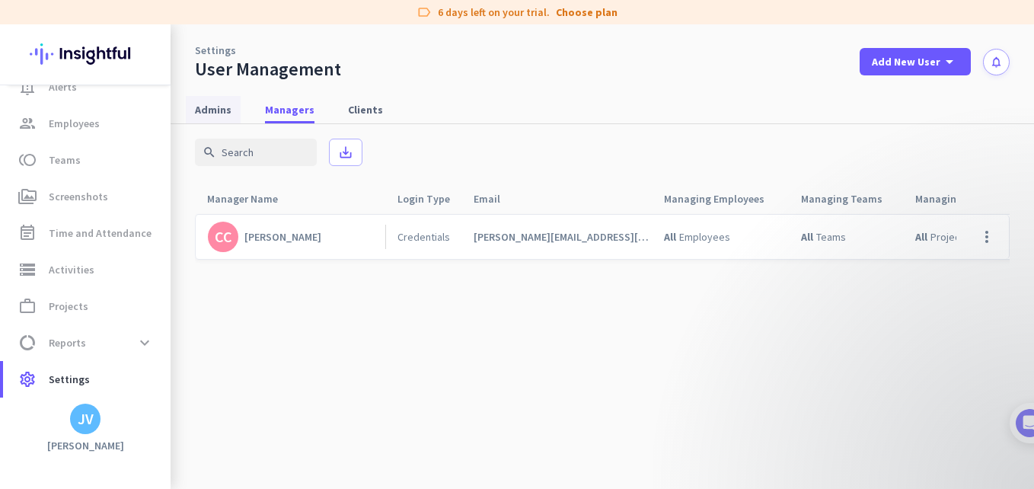
click at [224, 122] on span "Admins" at bounding box center [213, 109] width 37 height 27
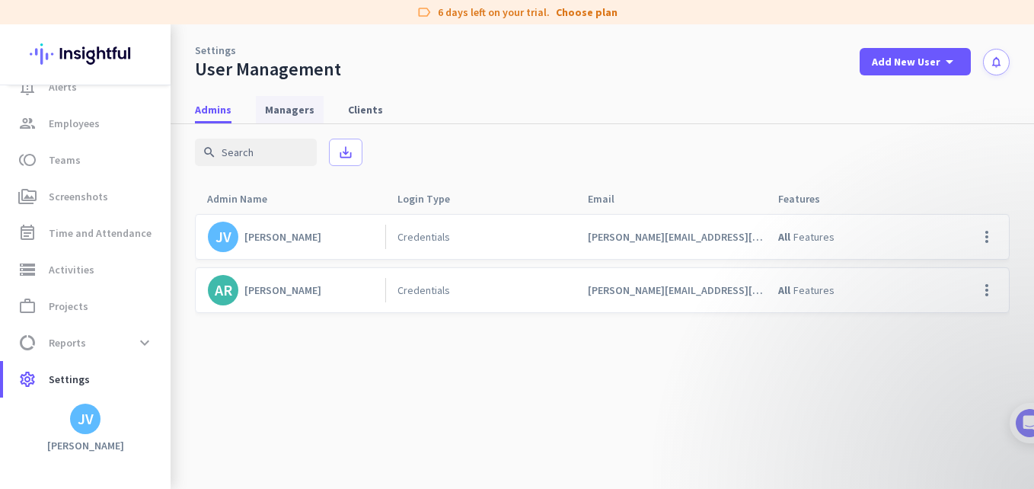
click at [285, 121] on span "Managers" at bounding box center [289, 109] width 49 height 27
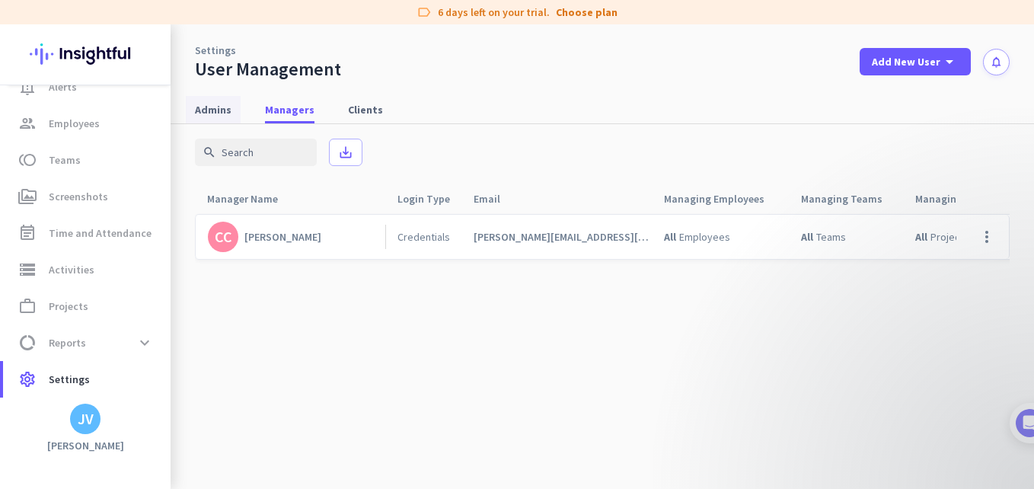
click at [209, 116] on span "Admins" at bounding box center [213, 109] width 37 height 15
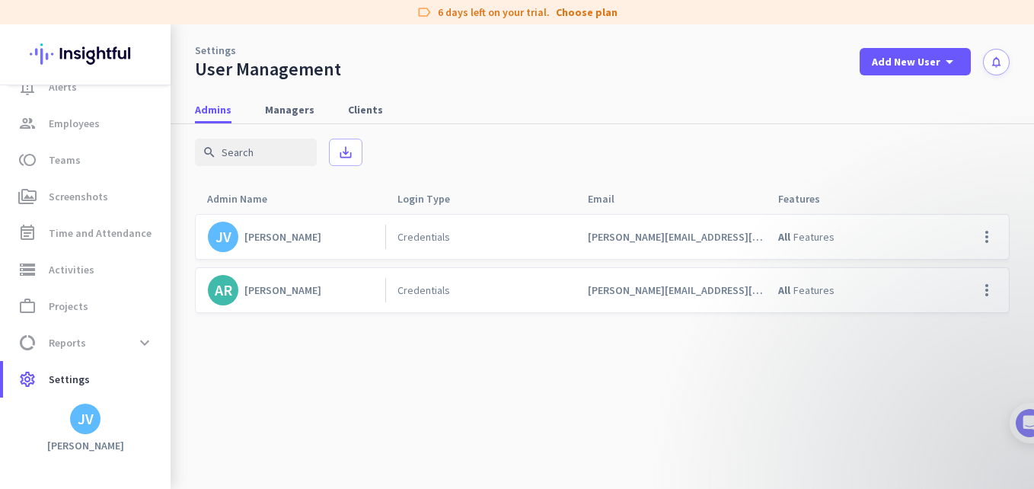
click at [541, 397] on cdk-virtual-scroll-viewport "JV Jacqueline Vivier Credentials jackie@groundtruth.co.za All Features more_ver…" at bounding box center [602, 351] width 815 height 276
click at [290, 118] on span "Managers" at bounding box center [289, 109] width 49 height 27
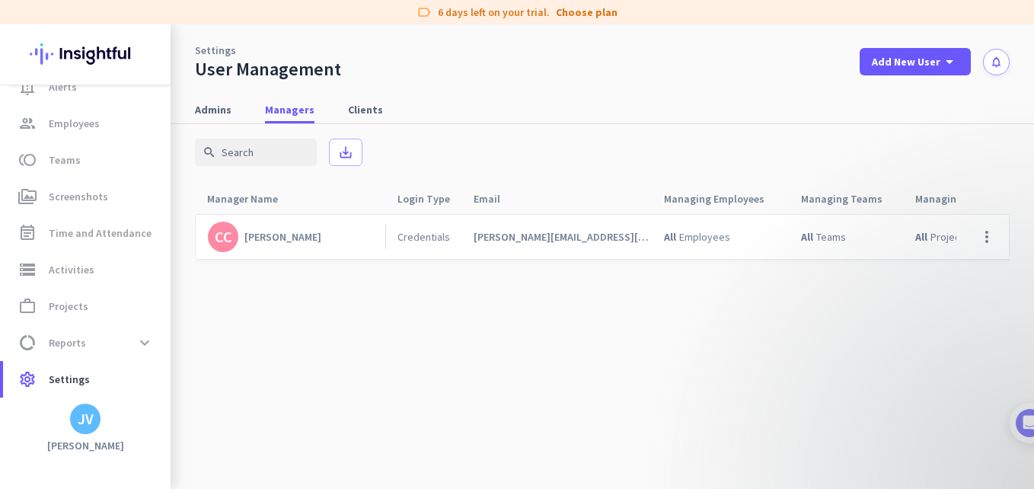
click at [351, 283] on cdk-virtual-scroll-viewport "CC Craig Cowden Credentials craig@groundtruth.co.za All Employees All Teams All…" at bounding box center [602, 351] width 815 height 276
click at [230, 119] on span "Admins" at bounding box center [213, 109] width 37 height 27
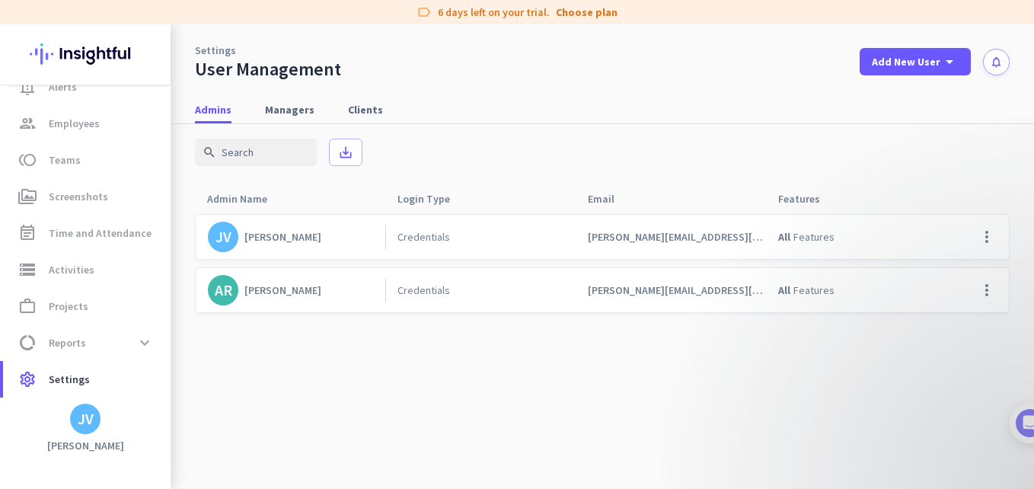
click at [356, 352] on cdk-virtual-scroll-viewport "JV Jacqueline Vivier Credentials jackie@groundtruth.co.za All Features more_ver…" at bounding box center [602, 351] width 815 height 276
click at [532, 432] on cdk-virtual-scroll-viewport "JV Jacqueline Vivier Credentials jackie@groundtruth.co.za All Features more_ver…" at bounding box center [602, 351] width 815 height 276
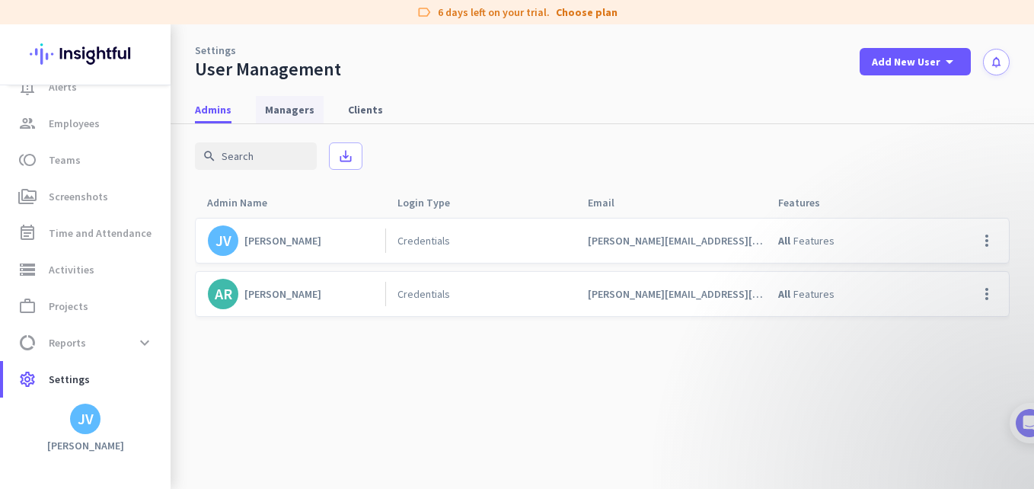
click at [271, 100] on span "Managers" at bounding box center [289, 109] width 49 height 27
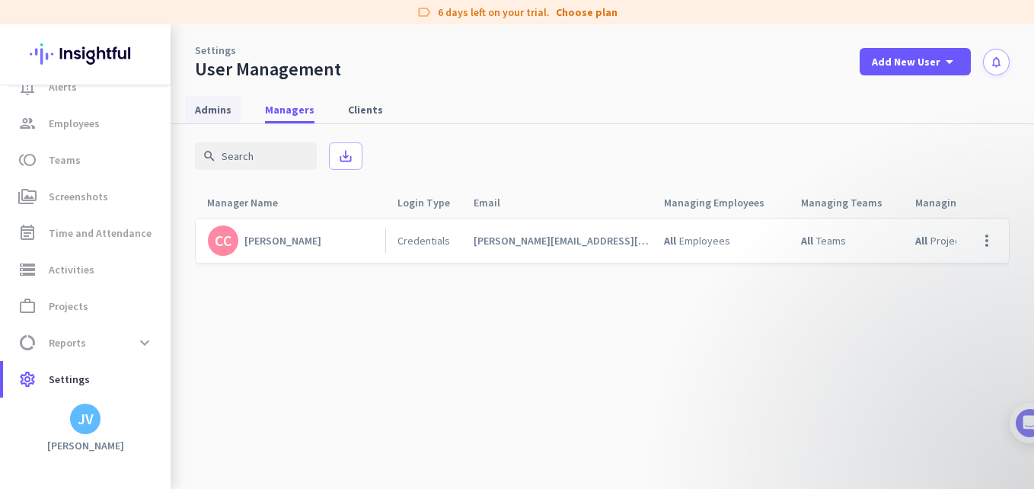
click at [233, 104] on link "Admins" at bounding box center [213, 109] width 55 height 27
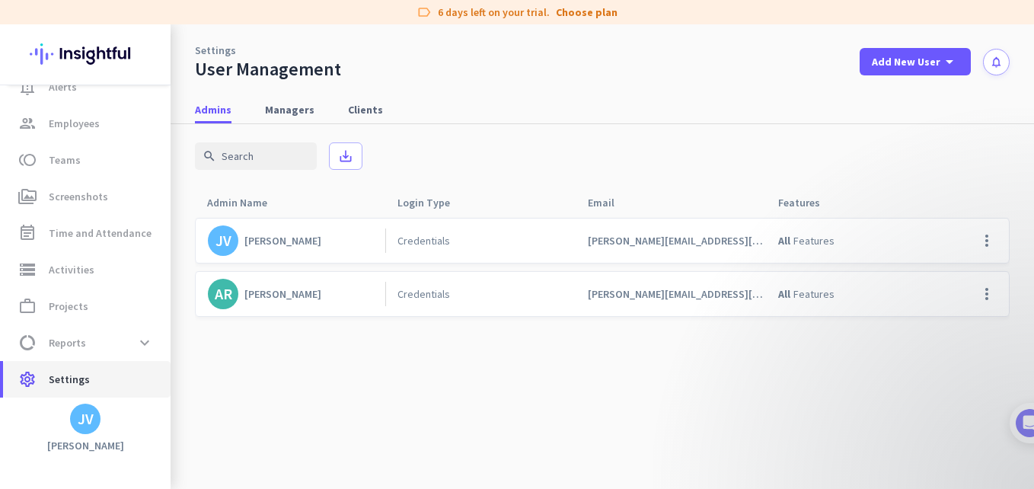
click at [88, 391] on link "settings Settings" at bounding box center [86, 379] width 167 height 37
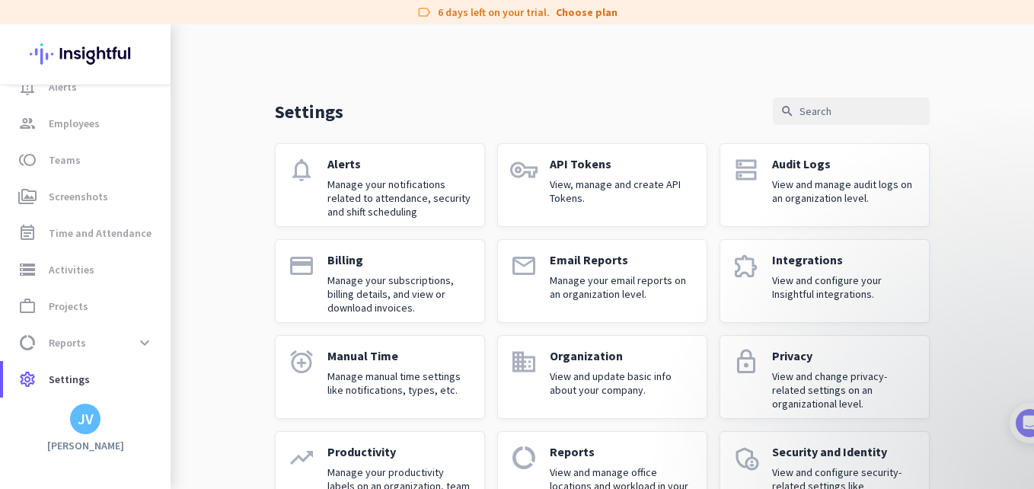
click at [414, 209] on p "Manage your notifications related to attendance, security and shift scheduling" at bounding box center [399, 197] width 145 height 41
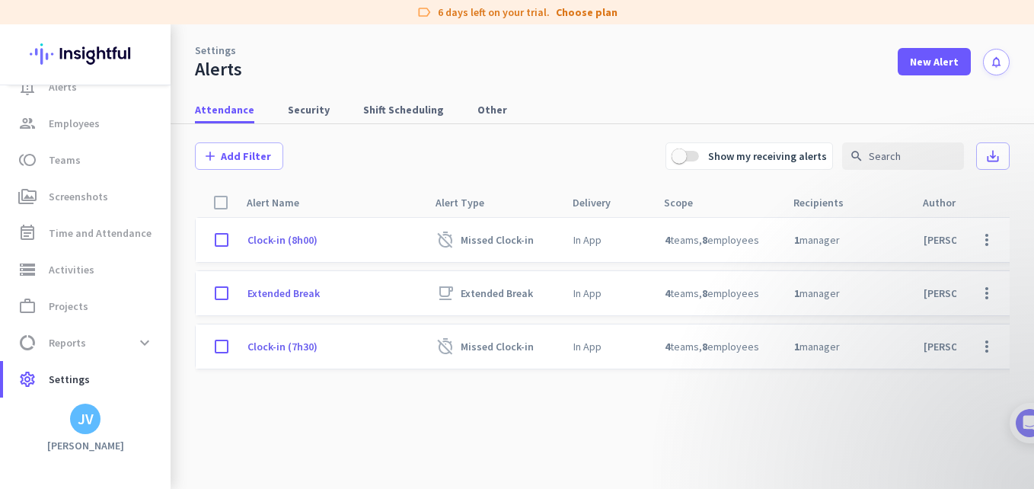
click at [507, 439] on cdk-virtual-scroll-viewport "Clock-in (8h00) timer_off Missed Clock-in In App 4 teams , 8 employees 1 manage…" at bounding box center [602, 355] width 815 height 276
click at [88, 133] on link "group Employees" at bounding box center [86, 123] width 167 height 37
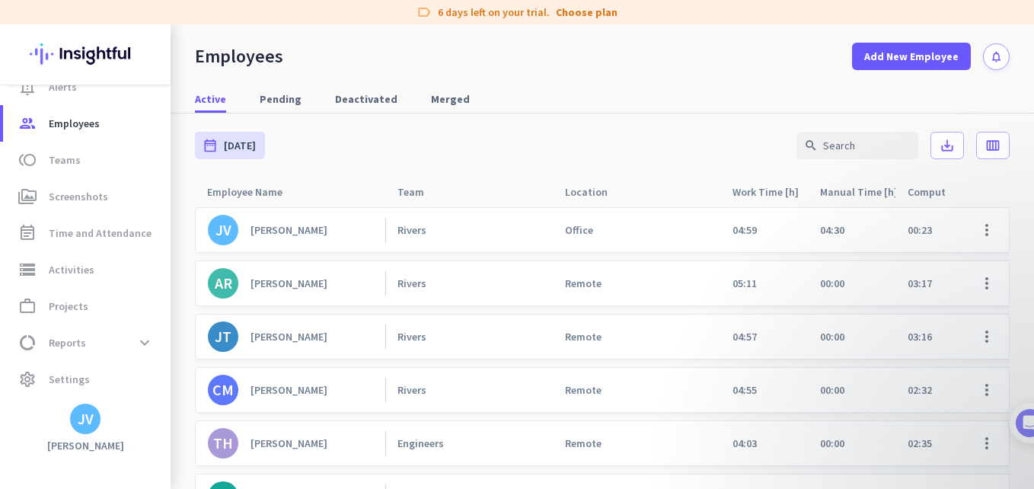
click at [266, 285] on div "[PERSON_NAME]" at bounding box center [288, 283] width 77 height 14
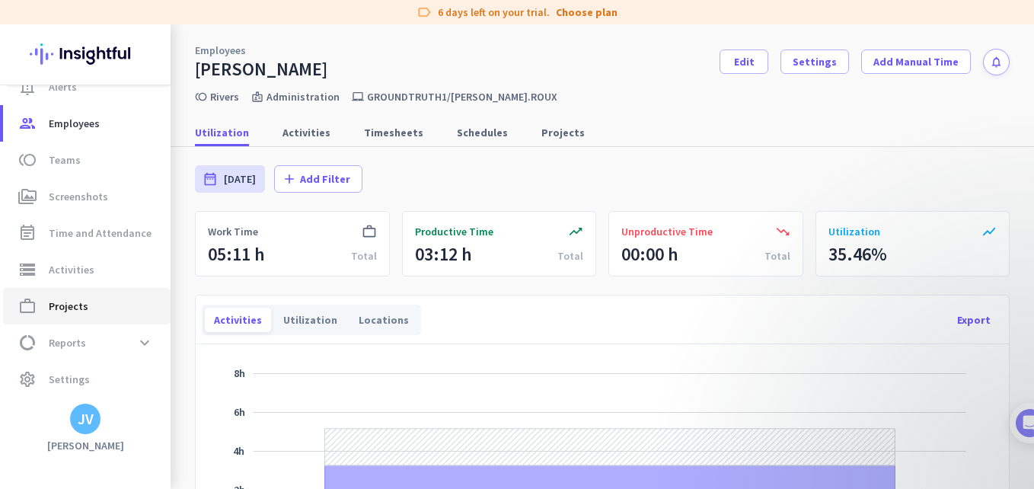
drag, startPoint x: 100, startPoint y: 307, endPoint x: 155, endPoint y: 315, distance: 56.2
click at [100, 307] on span "work_outline Projects" at bounding box center [86, 306] width 143 height 18
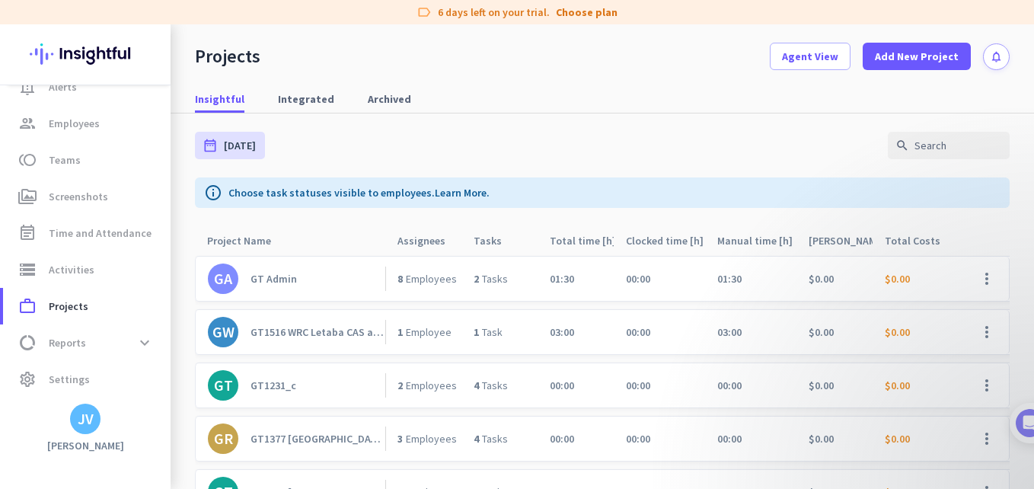
click at [317, 286] on link "GA GT Admin" at bounding box center [296, 278] width 177 height 30
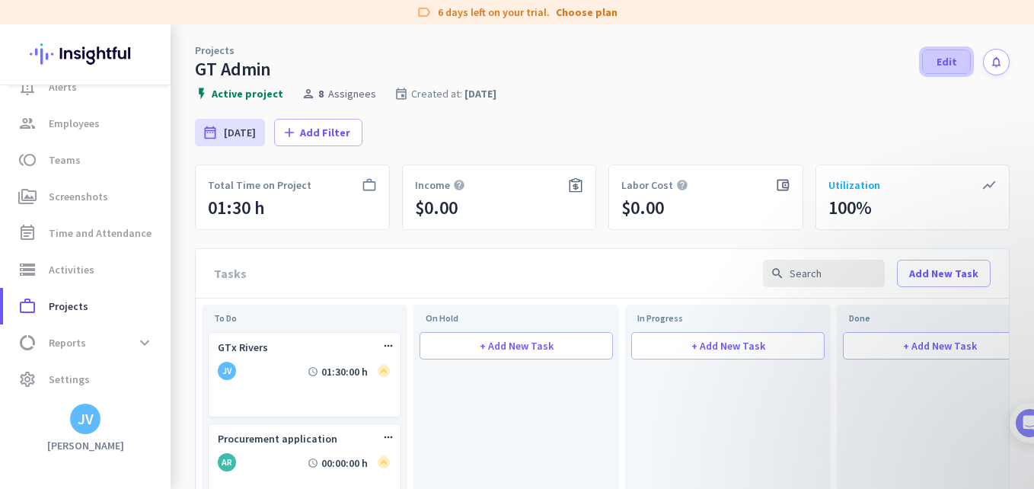
click at [945, 56] on span at bounding box center [946, 61] width 47 height 37
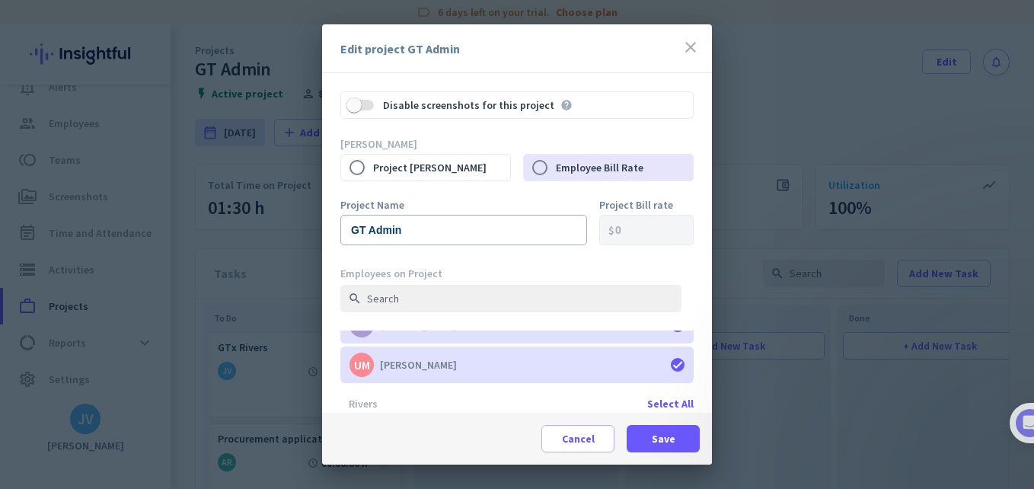
scroll to position [17, 0]
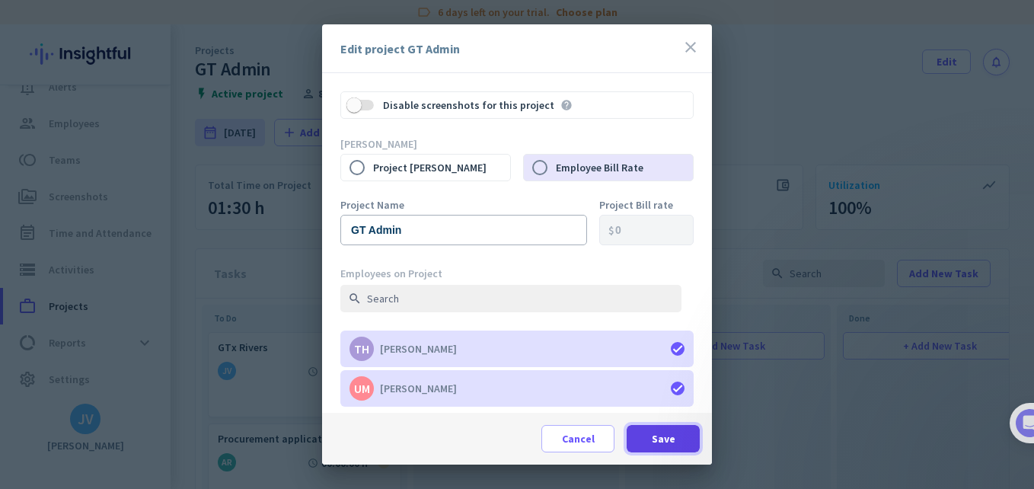
click at [665, 446] on span at bounding box center [663, 438] width 73 height 37
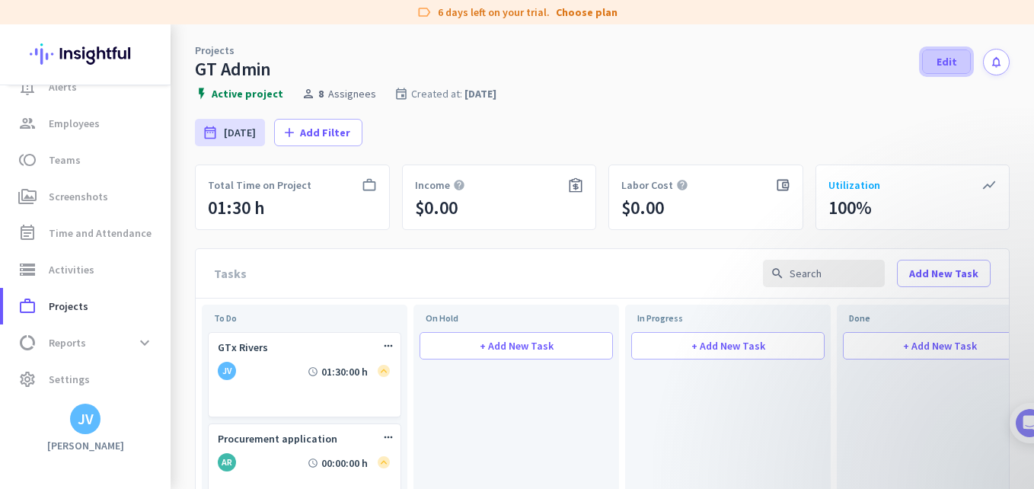
click at [923, 59] on span at bounding box center [946, 61] width 47 height 37
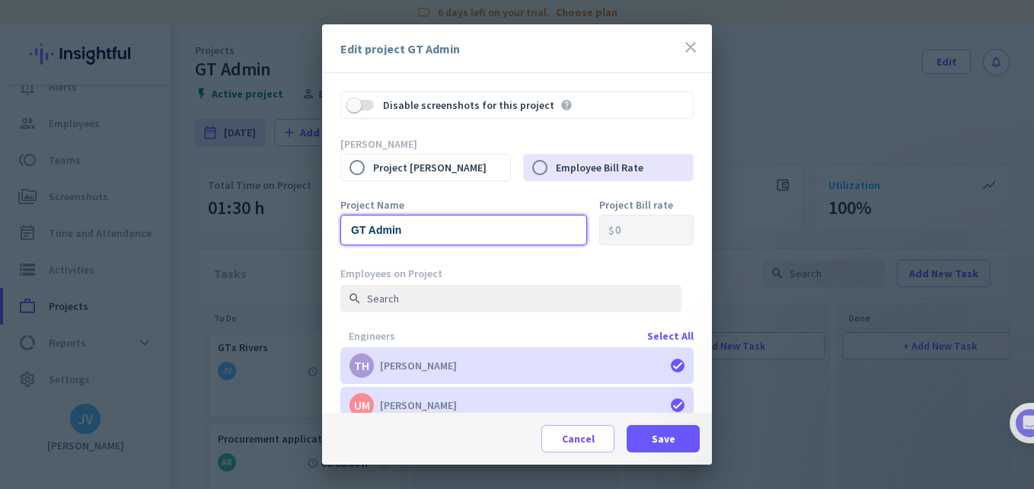
click at [461, 239] on input "GT Admin" at bounding box center [463, 230] width 247 height 30
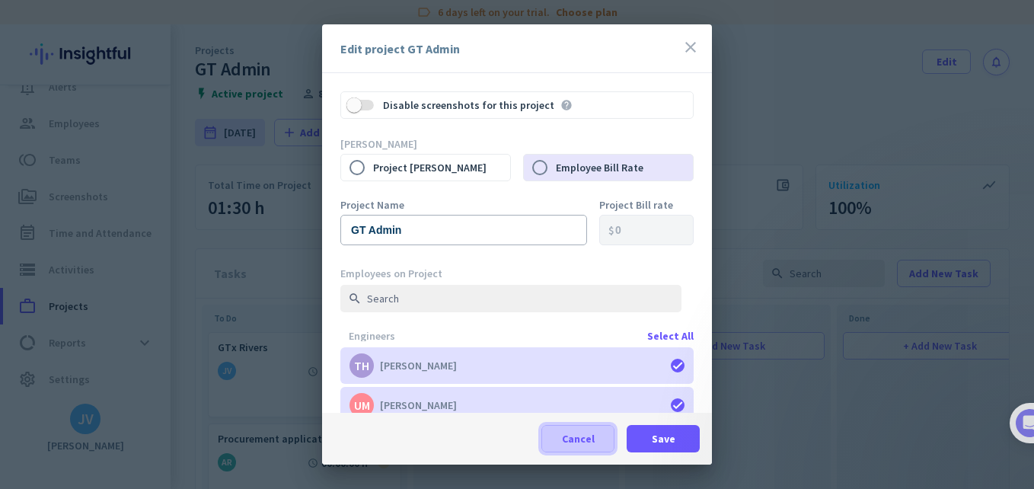
click at [579, 439] on span "Cancel" at bounding box center [578, 438] width 33 height 15
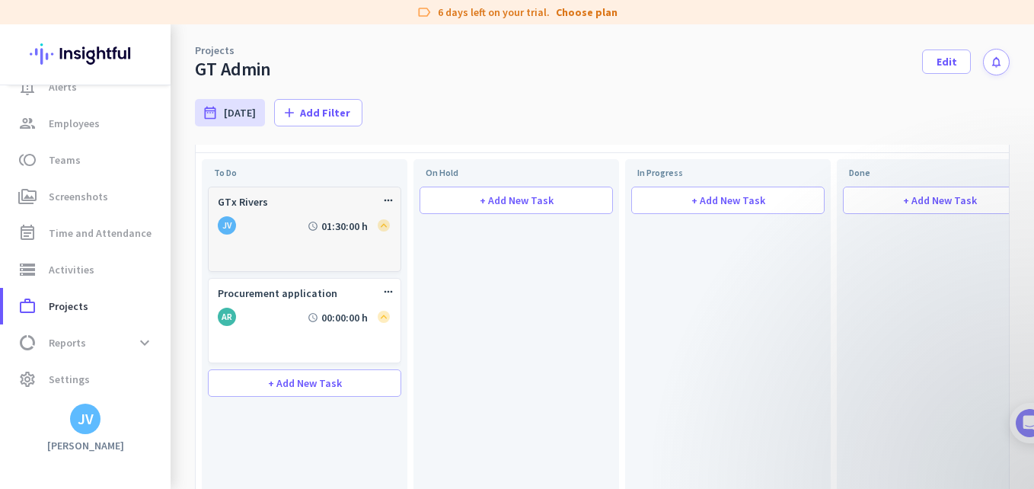
scroll to position [152, 0]
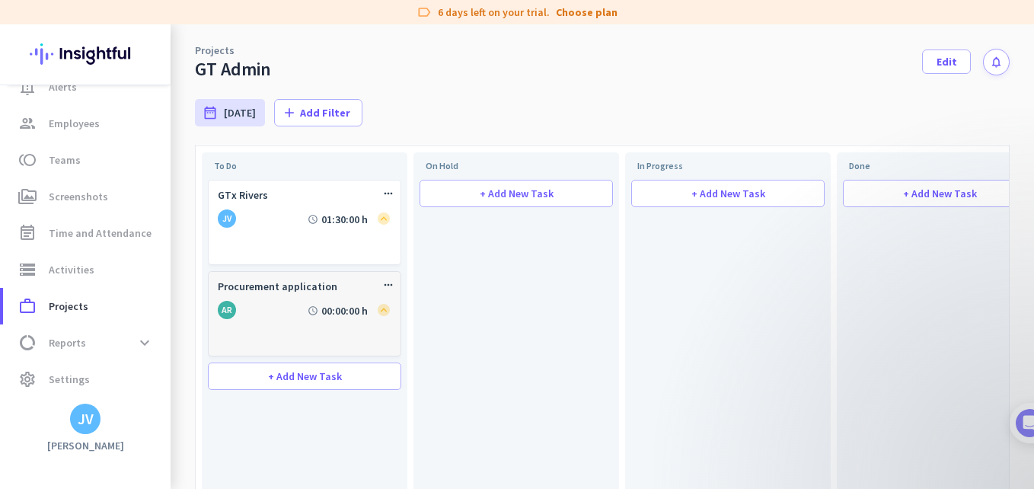
click at [275, 347] on div "Procurement application more_horiz AR schedule 00:00:00 h" at bounding box center [304, 313] width 193 height 85
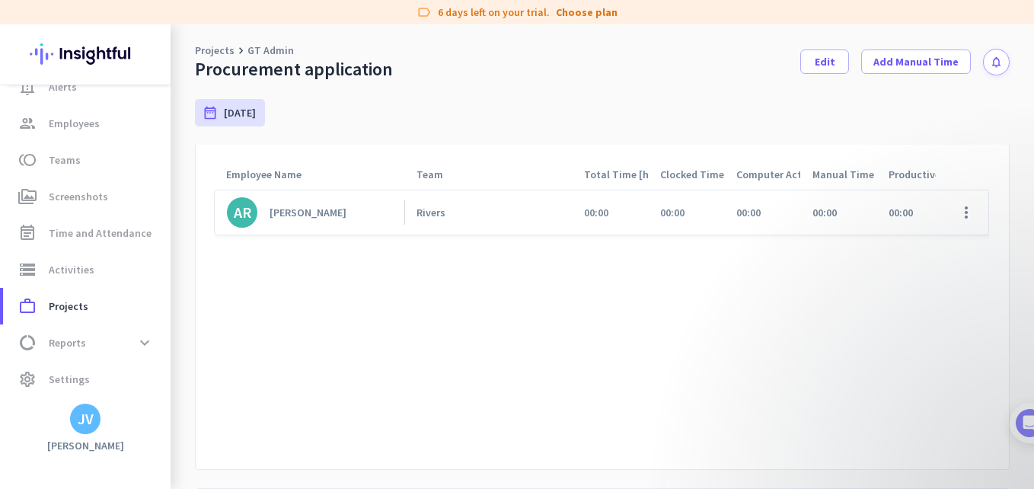
click at [319, 216] on div "[PERSON_NAME]" at bounding box center [308, 213] width 77 height 14
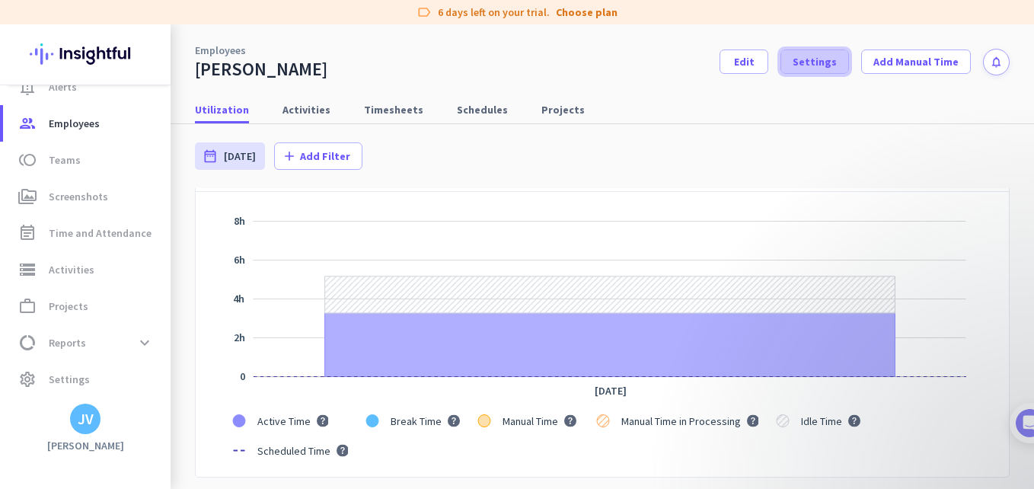
click at [801, 78] on span at bounding box center [814, 61] width 67 height 37
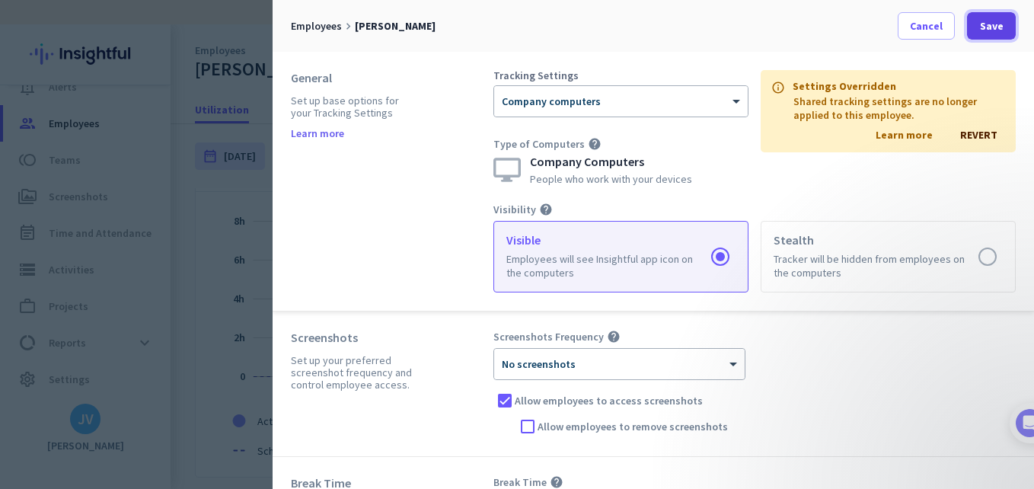
click at [1003, 24] on span at bounding box center [991, 26] width 49 height 37
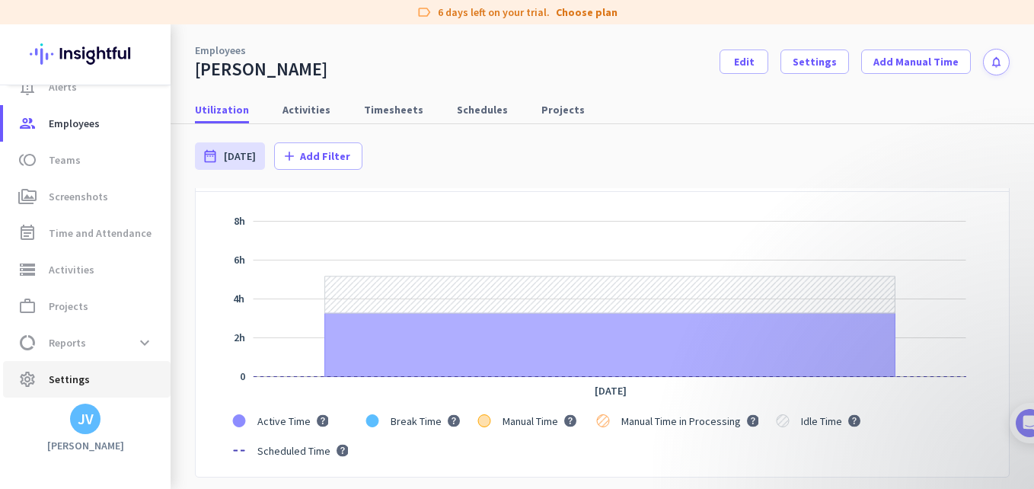
drag, startPoint x: 75, startPoint y: 384, endPoint x: 88, endPoint y: 383, distance: 13.0
click at [75, 384] on span "Settings" at bounding box center [69, 379] width 41 height 18
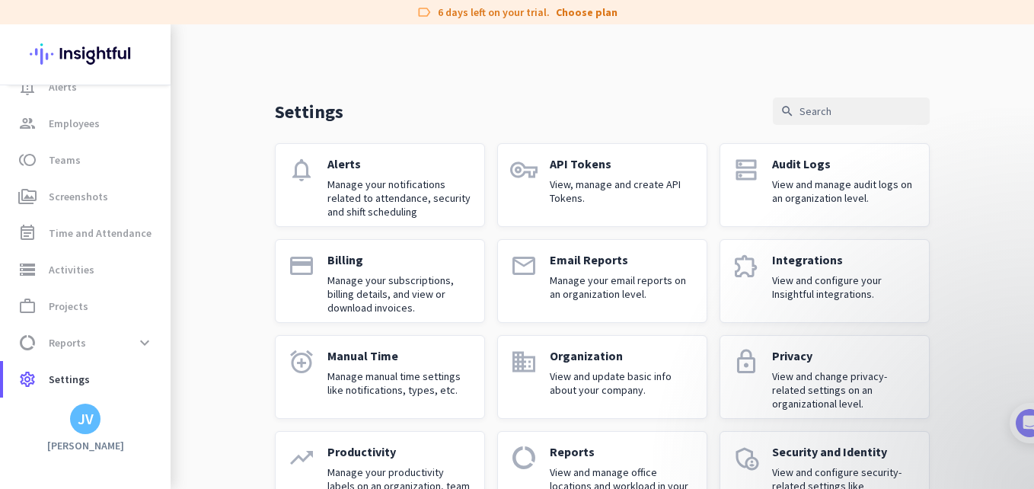
click at [381, 147] on link "notifications Alerts Manage your notifications related to attendance, security …" at bounding box center [380, 185] width 210 height 84
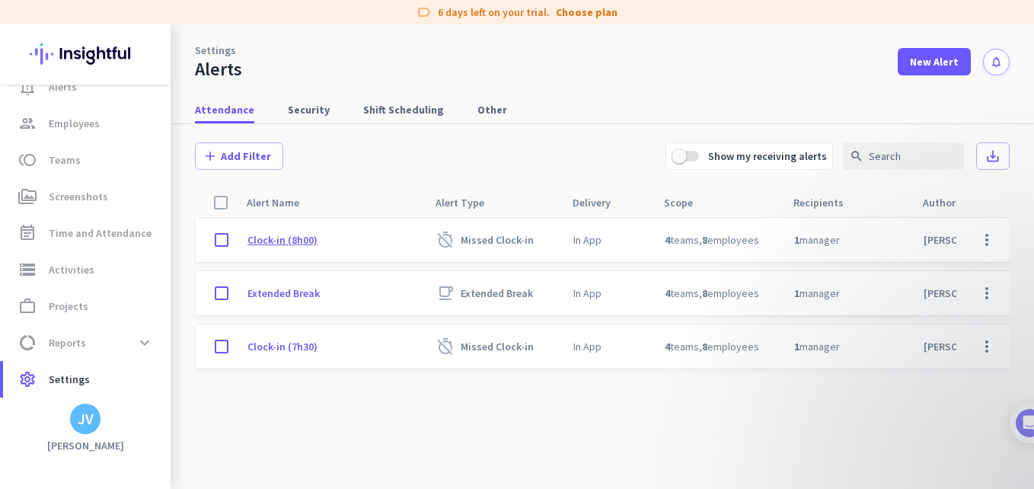
click at [308, 244] on p "Clock-in (8h00)" at bounding box center [282, 240] width 70 height 14
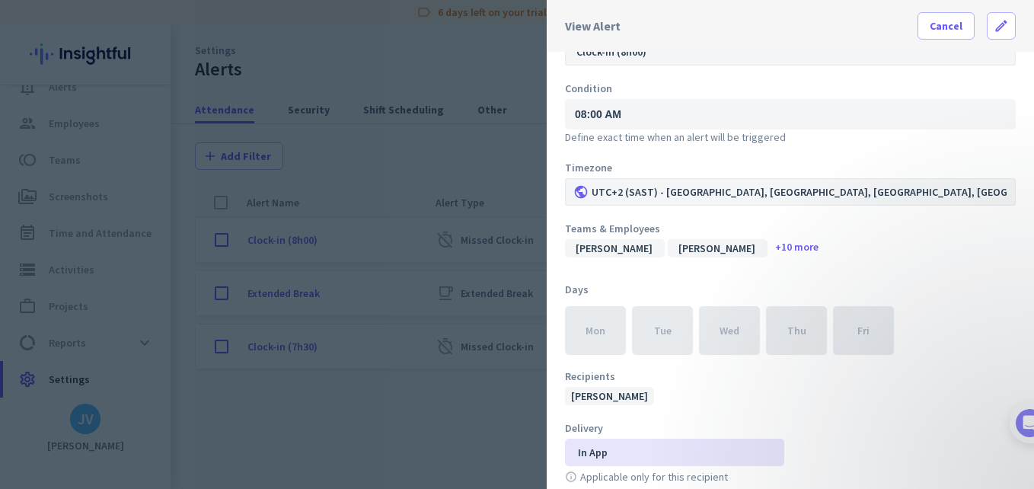
scroll to position [51, 0]
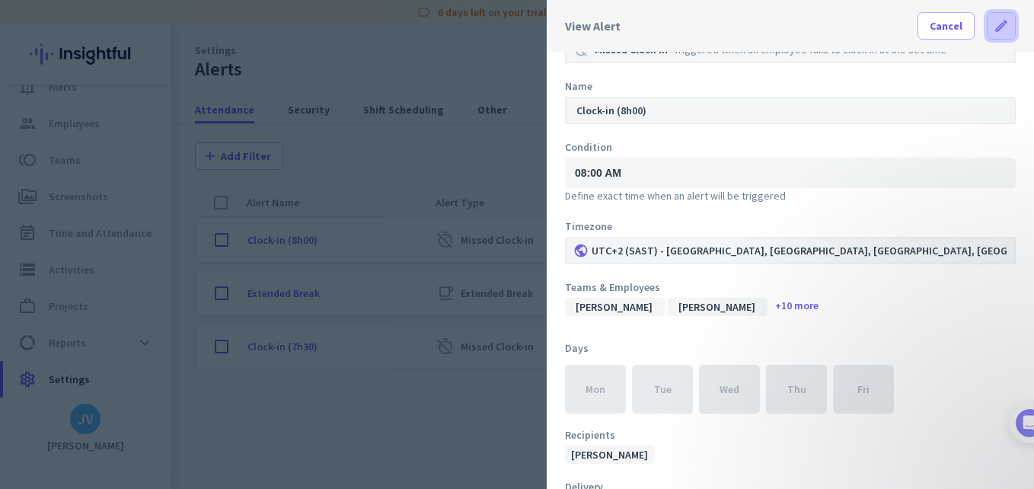
click at [1000, 21] on span at bounding box center [1000, 26] width 27 height 37
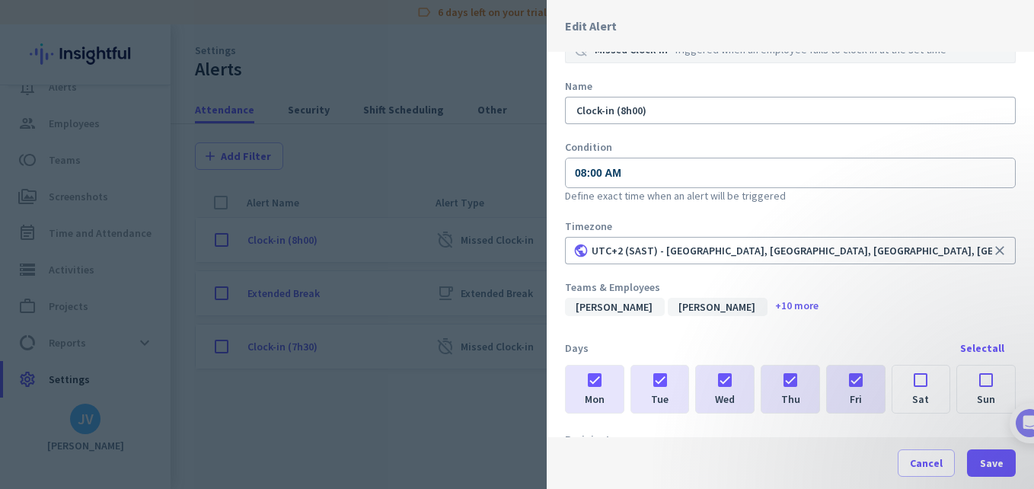
scroll to position [193, 0]
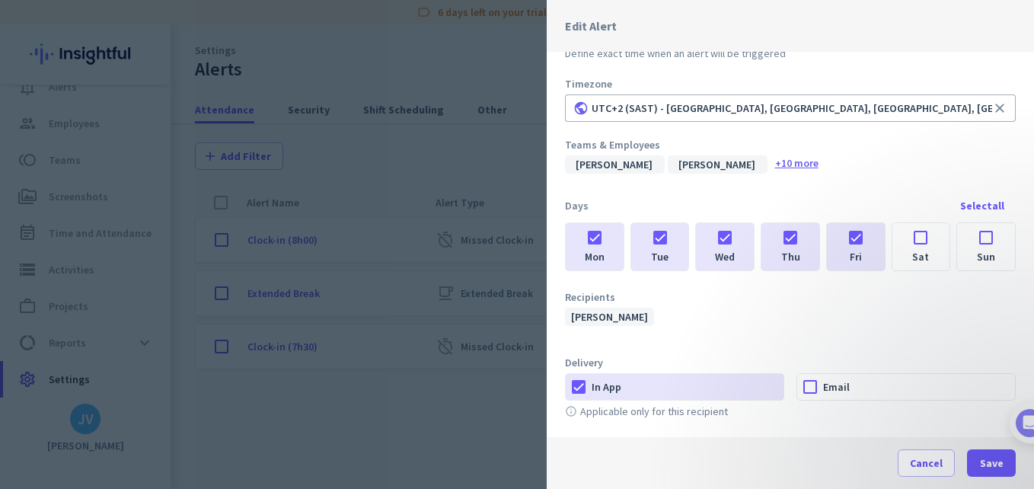
click at [767, 167] on span "+10 more" at bounding box center [796, 164] width 58 height 18
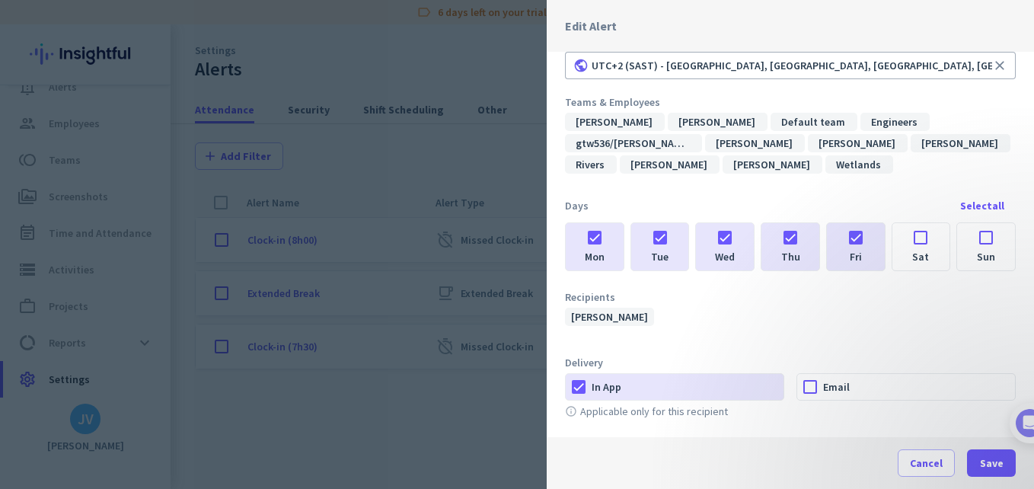
scroll to position [185, 0]
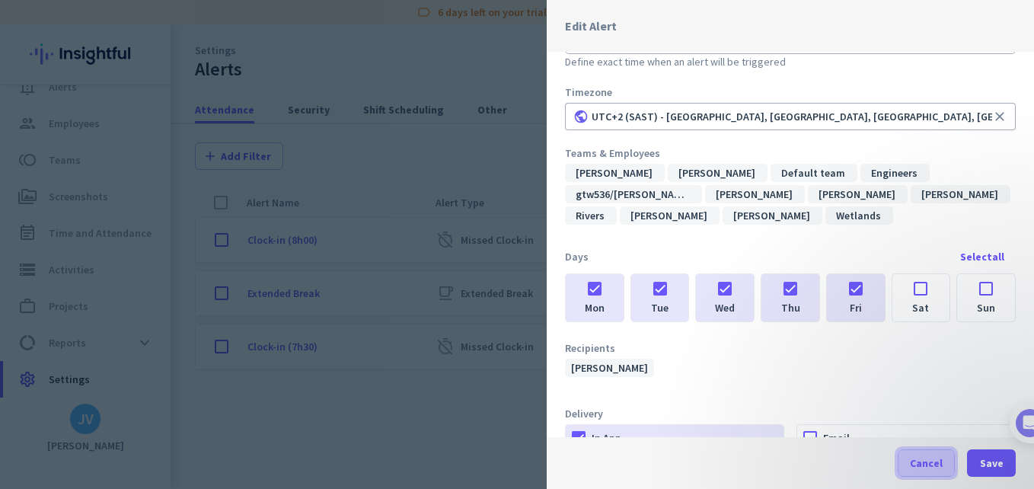
click at [926, 458] on span "Cancel" at bounding box center [926, 462] width 33 height 15
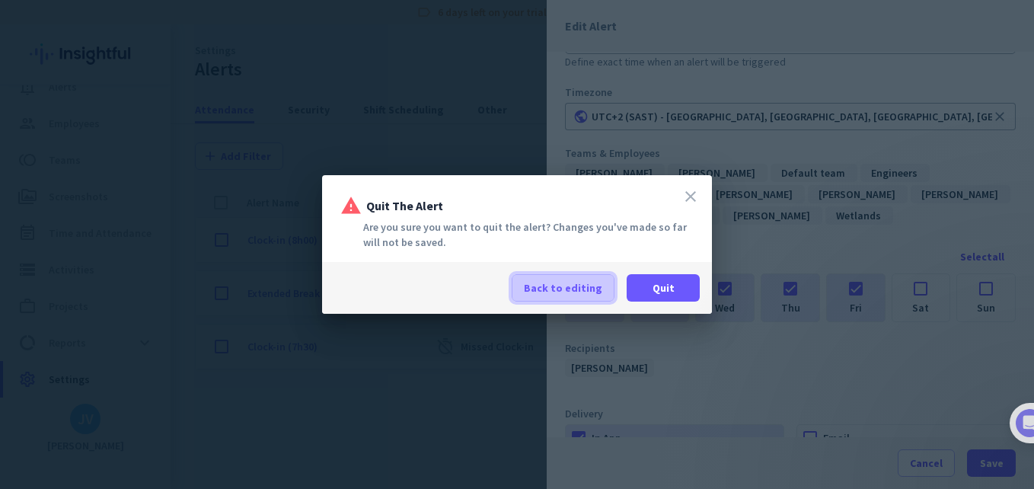
click at [586, 302] on span at bounding box center [562, 288] width 101 height 37
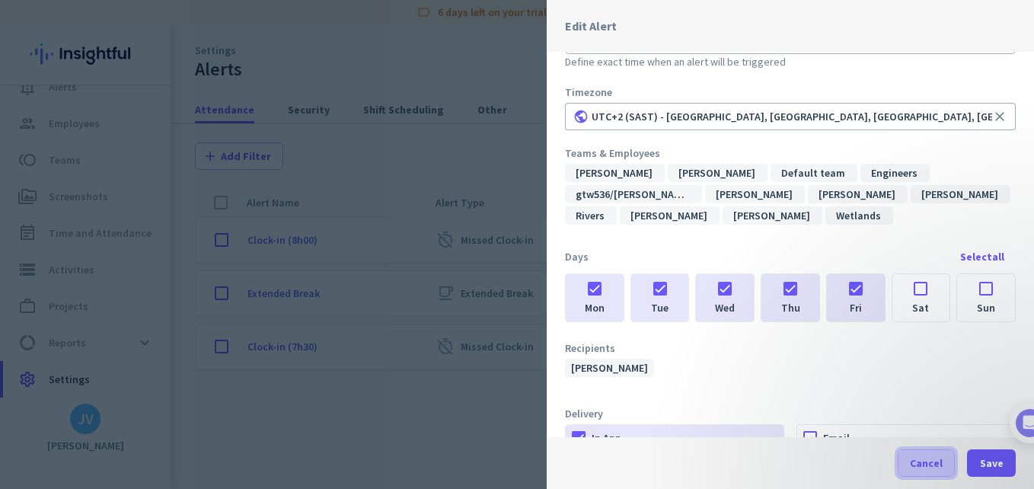
click at [924, 471] on span at bounding box center [926, 463] width 56 height 37
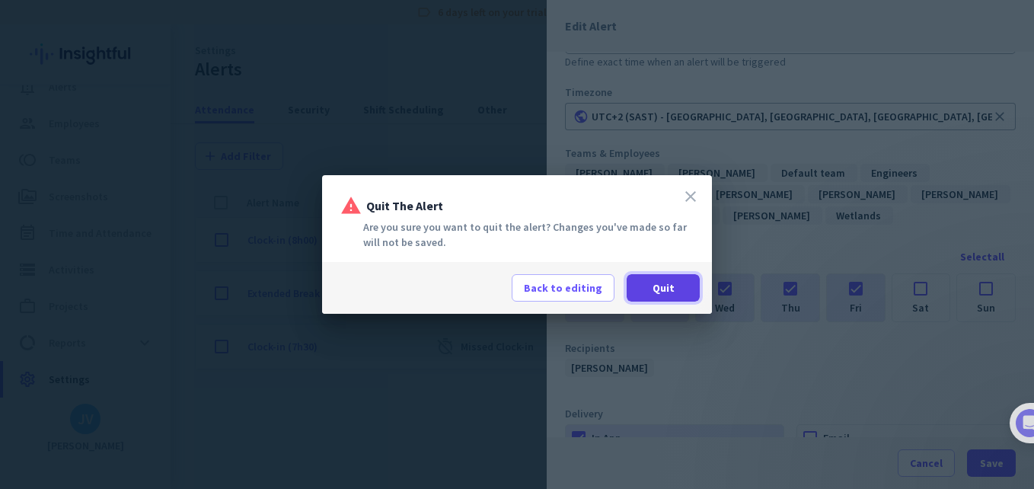
click at [649, 289] on span at bounding box center [663, 288] width 73 height 37
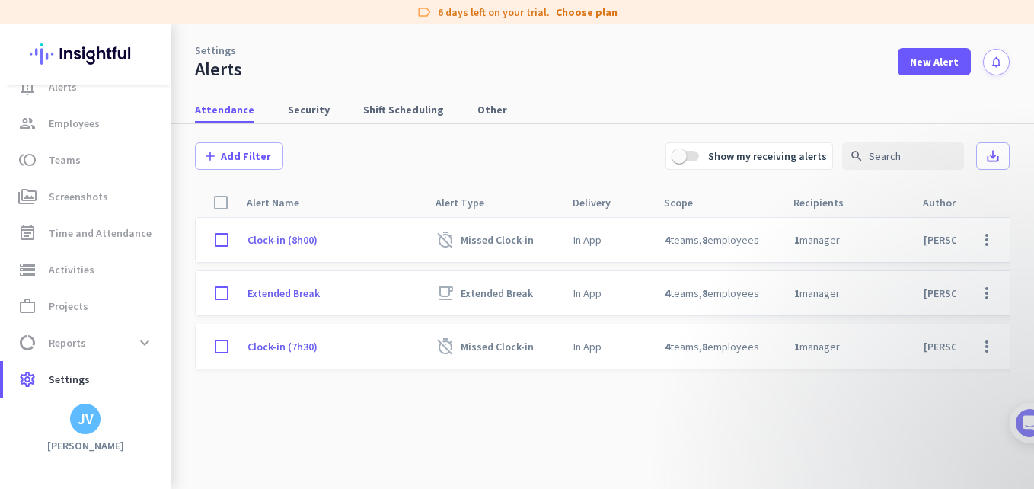
click at [533, 415] on cdk-virtual-scroll-viewport "Clock-in (8h00) timer_off Missed Clock-in In App 4 teams , 8 employees 1 manage…" at bounding box center [602, 355] width 815 height 276
click at [910, 69] on span "New Alert" at bounding box center [934, 61] width 49 height 15
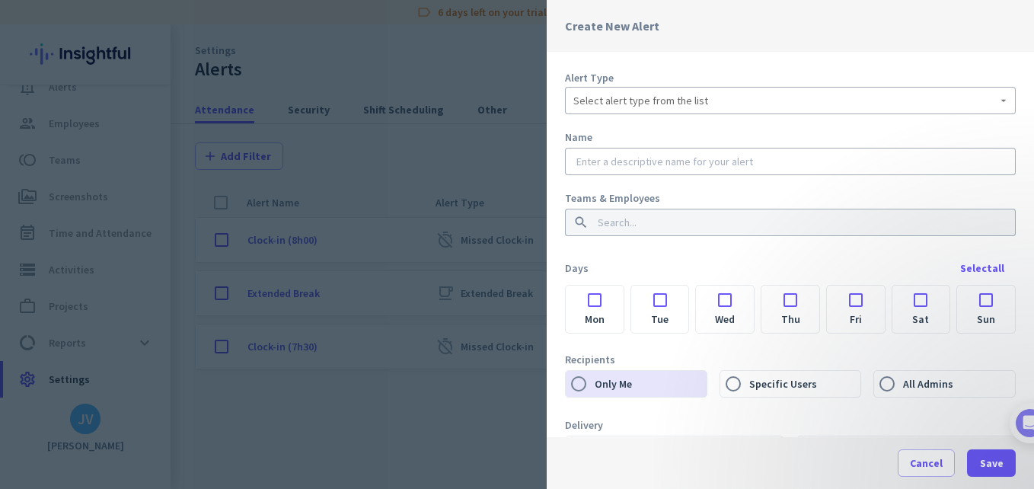
click at [678, 104] on span "Select alert type from the list" at bounding box center [640, 100] width 135 height 15
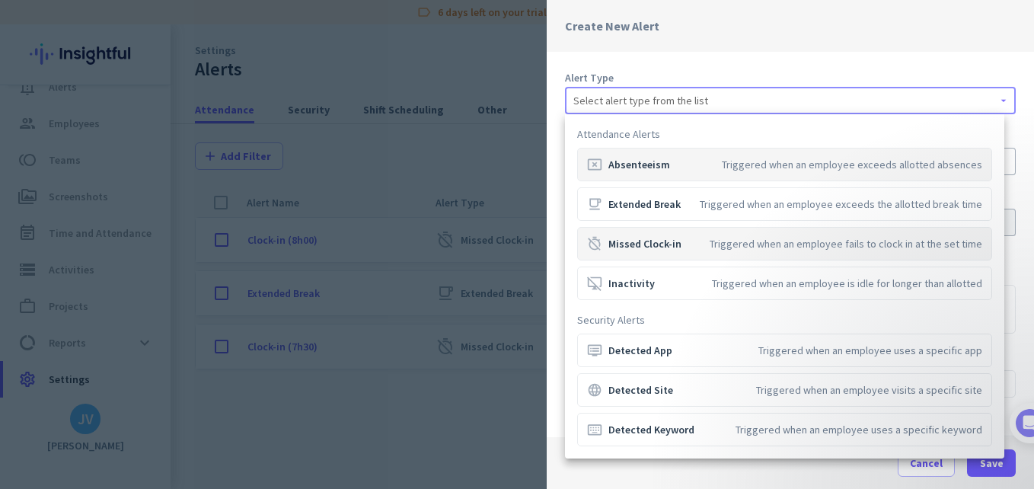
click at [683, 250] on div "timer_off Missed Clock-in Triggered when an employee fails to clock in at the s…" at bounding box center [784, 243] width 395 height 15
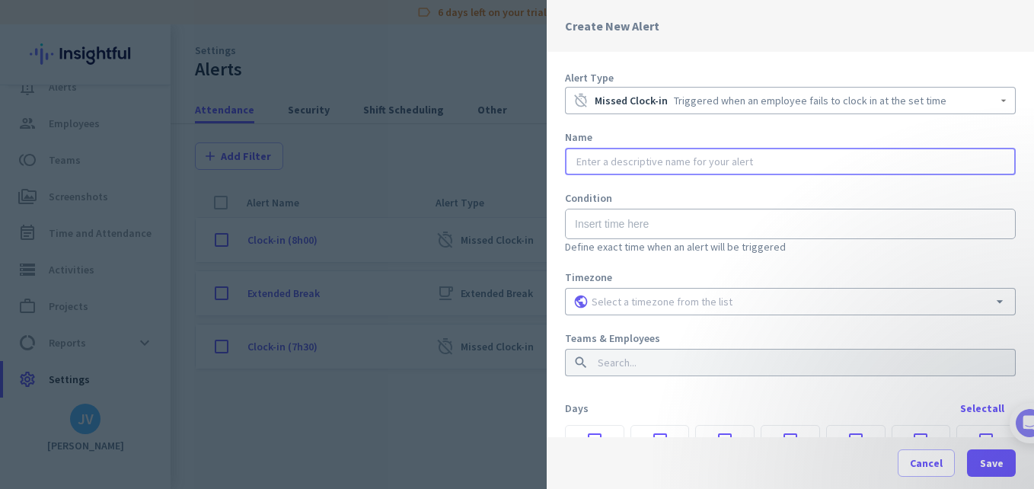
click at [640, 155] on input "text" at bounding box center [790, 161] width 434 height 15
type input "Clock in 8h00"
click at [633, 224] on input "text" at bounding box center [790, 224] width 451 height 30
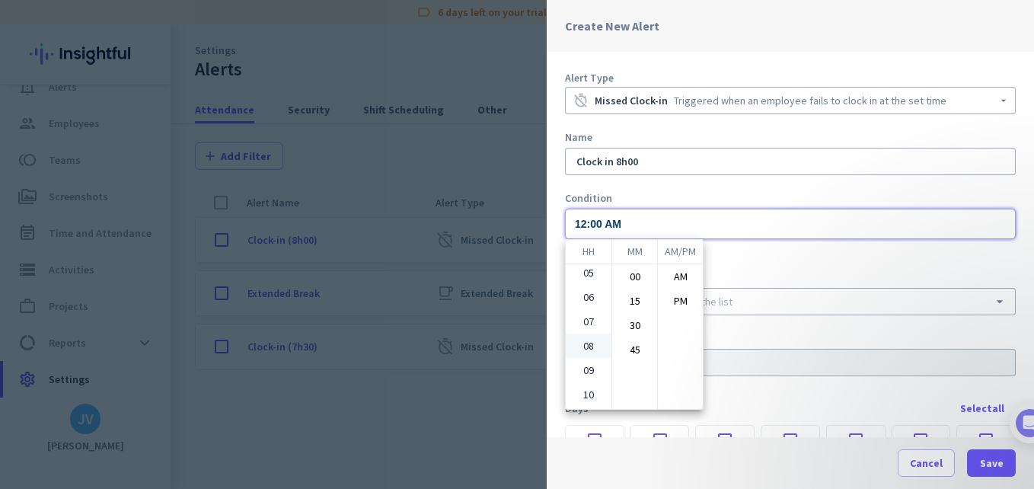
click at [587, 345] on ul "01 02 03 04 05 06 07 08 09 10 11 12" at bounding box center [589, 336] width 46 height 145
click at [631, 276] on li "00" at bounding box center [634, 276] width 45 height 24
click at [678, 276] on li "AM" at bounding box center [680, 276] width 45 height 24
click at [796, 270] on div at bounding box center [517, 244] width 1034 height 489
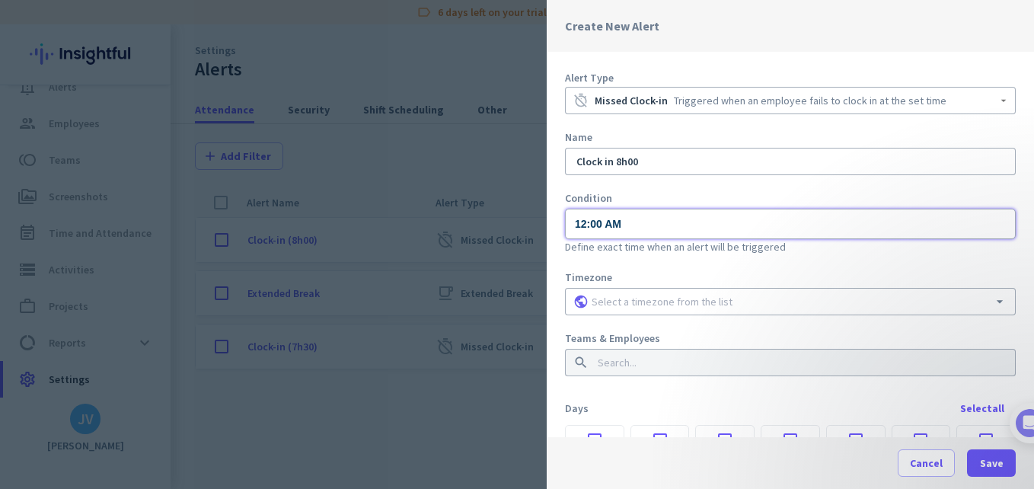
click at [583, 219] on input "12:00 AM" at bounding box center [790, 224] width 451 height 30
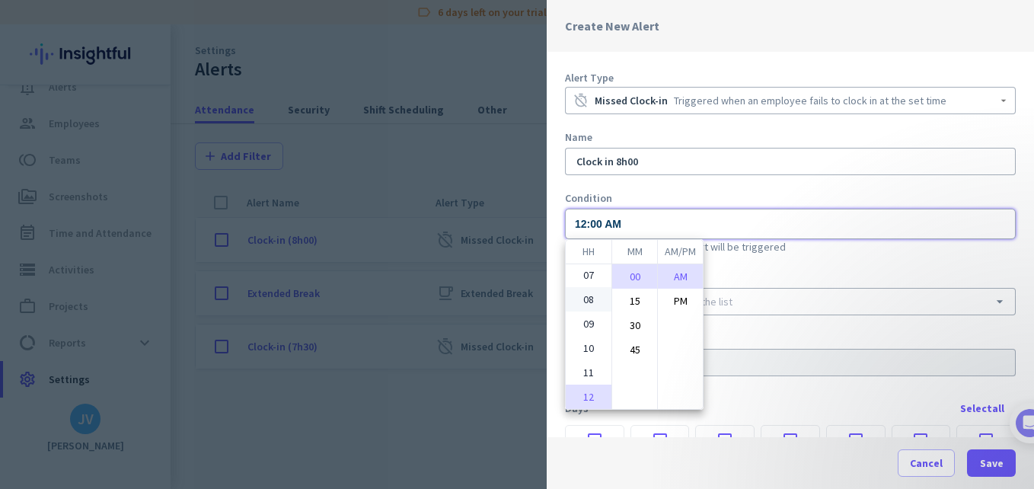
click at [582, 300] on li "08" at bounding box center [589, 299] width 46 height 24
type input "08:00 AM"
click at [644, 267] on li "00" at bounding box center [634, 276] width 45 height 24
click at [802, 273] on div at bounding box center [517, 244] width 1034 height 489
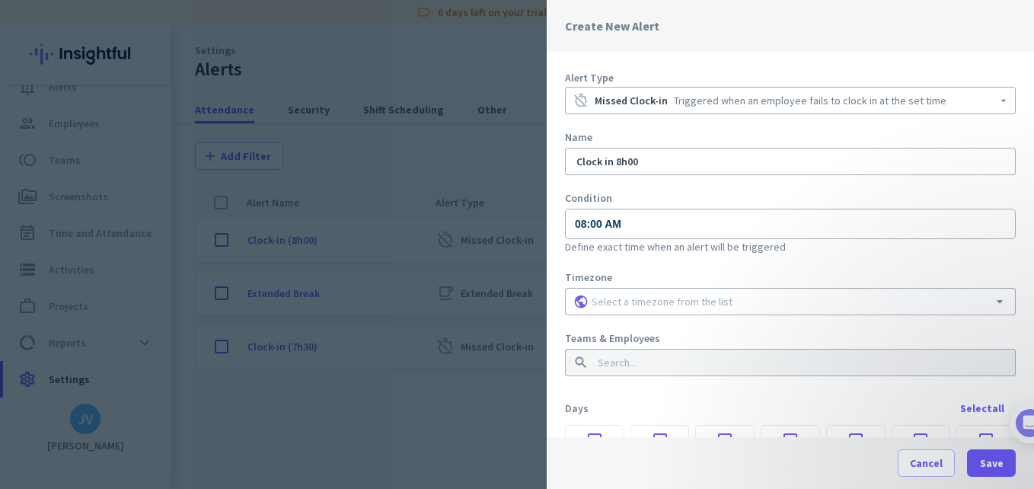
click at [631, 301] on input at bounding box center [791, 301] width 404 height 15
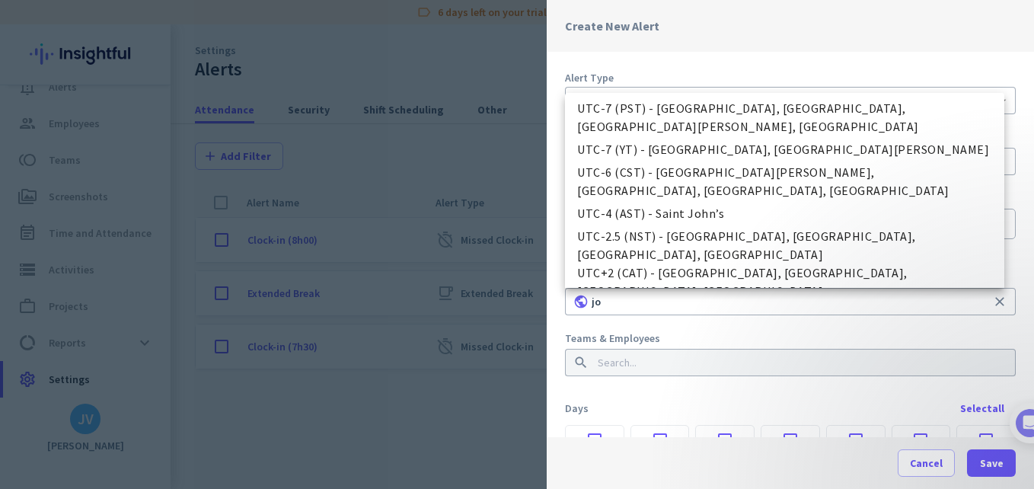
click at [715, 300] on span "UTC+2 (SAST) - [GEOGRAPHIC_DATA], [GEOGRAPHIC_DATA], [GEOGRAPHIC_DATA], [GEOGRA…" at bounding box center [784, 318] width 415 height 37
type input "UTC+2 (SAST) - [GEOGRAPHIC_DATA], [GEOGRAPHIC_DATA], [GEOGRAPHIC_DATA], [GEOGRA…"
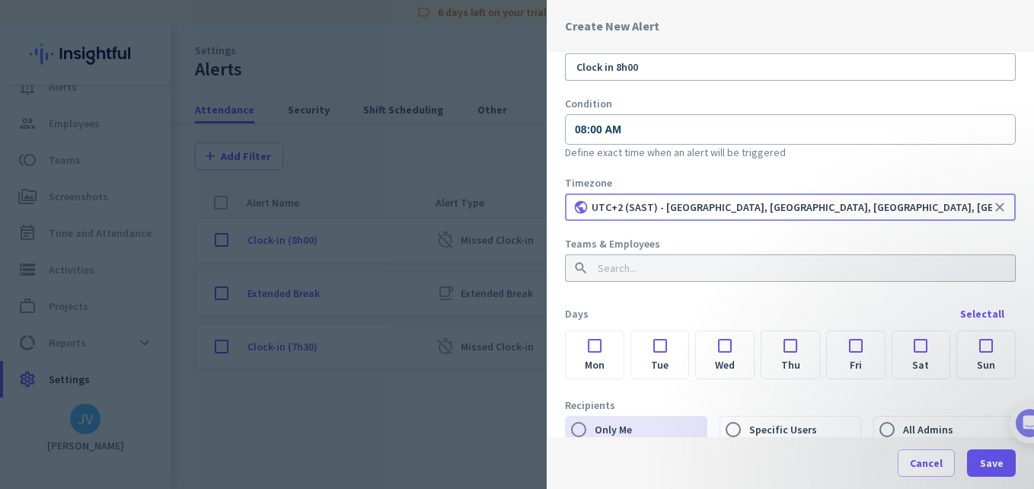
scroll to position [101, 0]
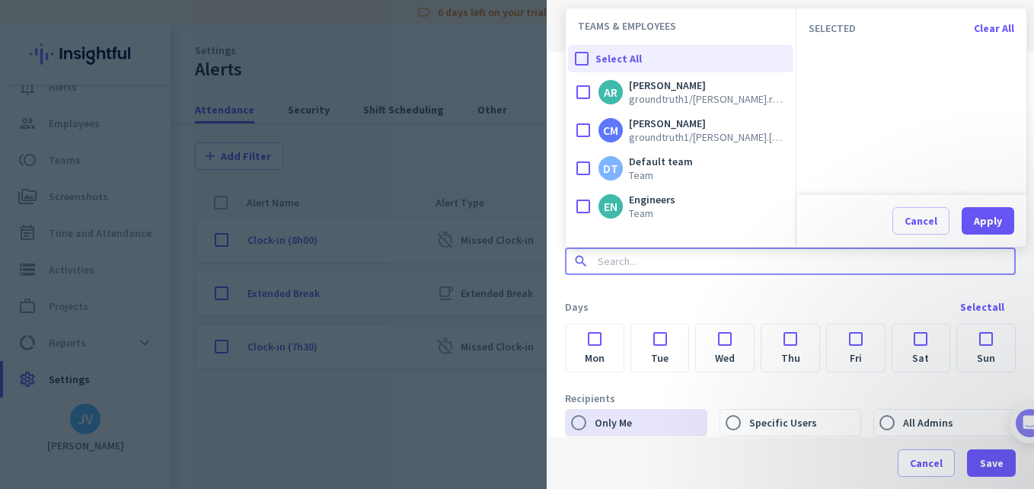
click at [641, 267] on input at bounding box center [786, 261] width 382 height 15
click at [585, 132] on div at bounding box center [583, 130] width 30 height 30
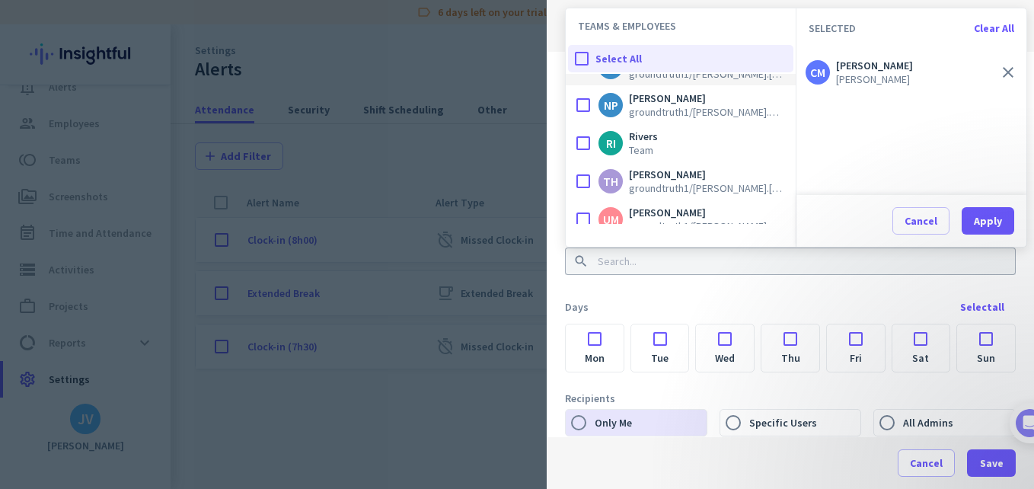
scroll to position [203, 0]
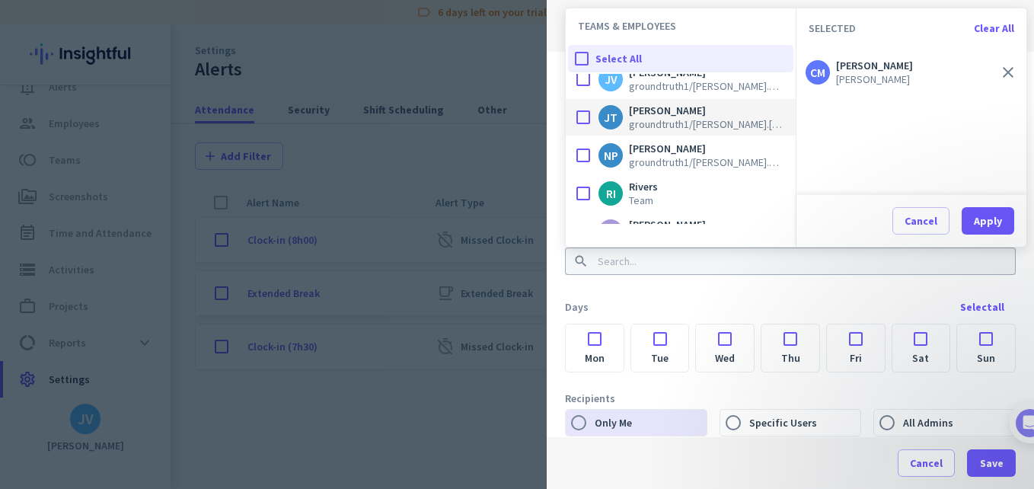
click at [588, 114] on div at bounding box center [583, 117] width 30 height 30
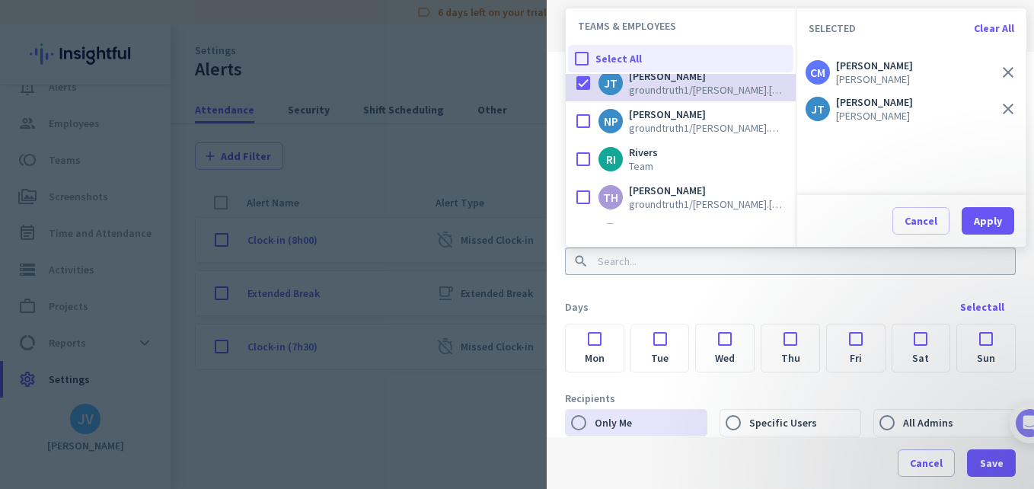
scroll to position [254, 0]
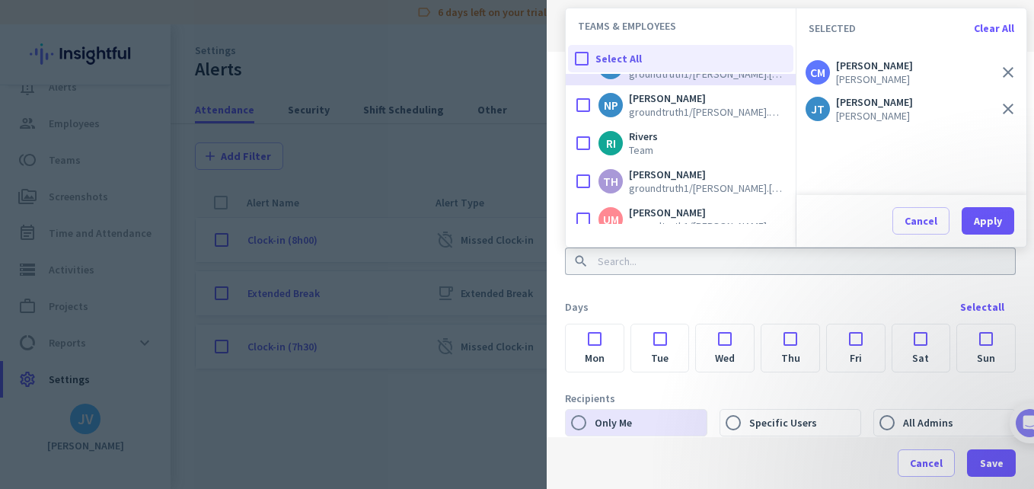
click at [1007, 112] on icon "close" at bounding box center [1008, 109] width 18 height 18
click at [998, 74] on div "CM Catherine Meyer Catherine Meyer" at bounding box center [901, 72] width 193 height 27
click at [1009, 71] on icon "close" at bounding box center [1008, 72] width 18 height 18
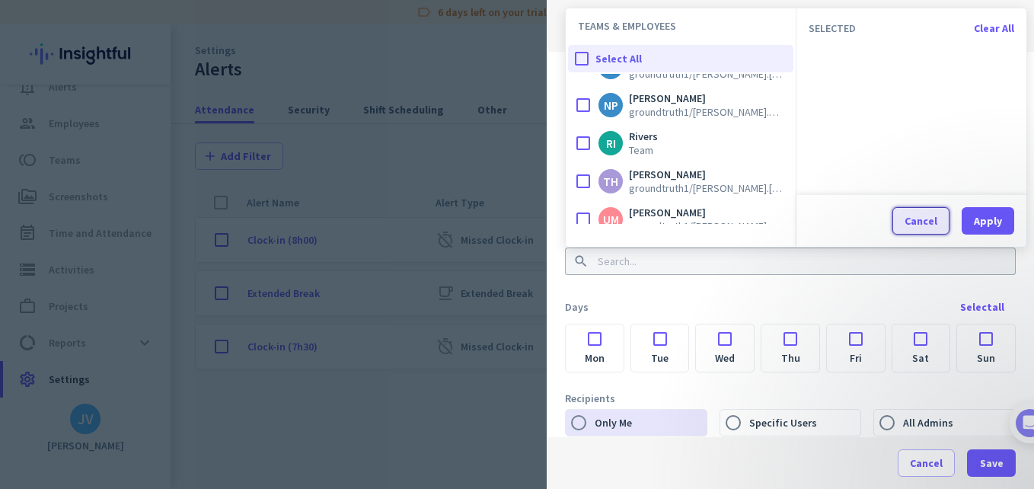
click at [919, 226] on div "Cancel" at bounding box center [920, 220] width 33 height 11
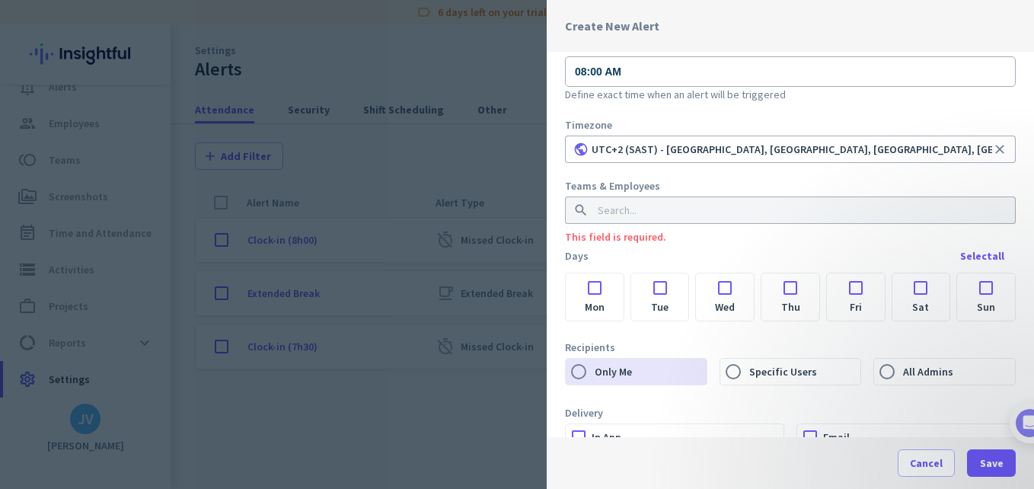
scroll to position [203, 0]
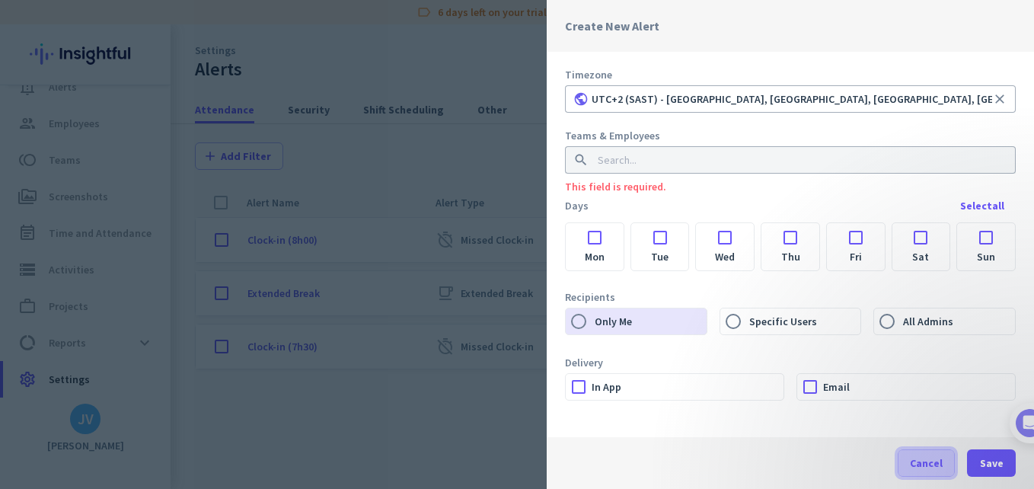
click at [924, 457] on span "Cancel" at bounding box center [926, 462] width 33 height 15
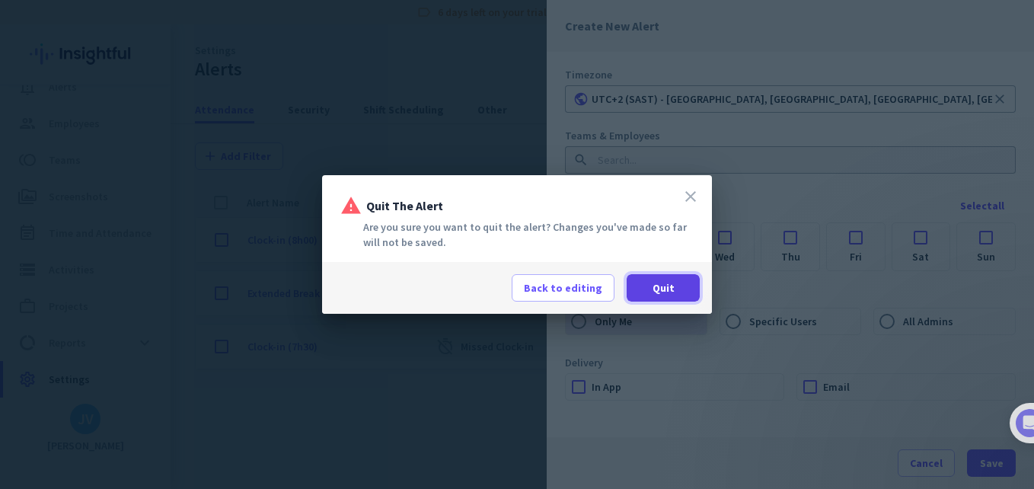
click at [652, 293] on span "Quit" at bounding box center [663, 287] width 22 height 15
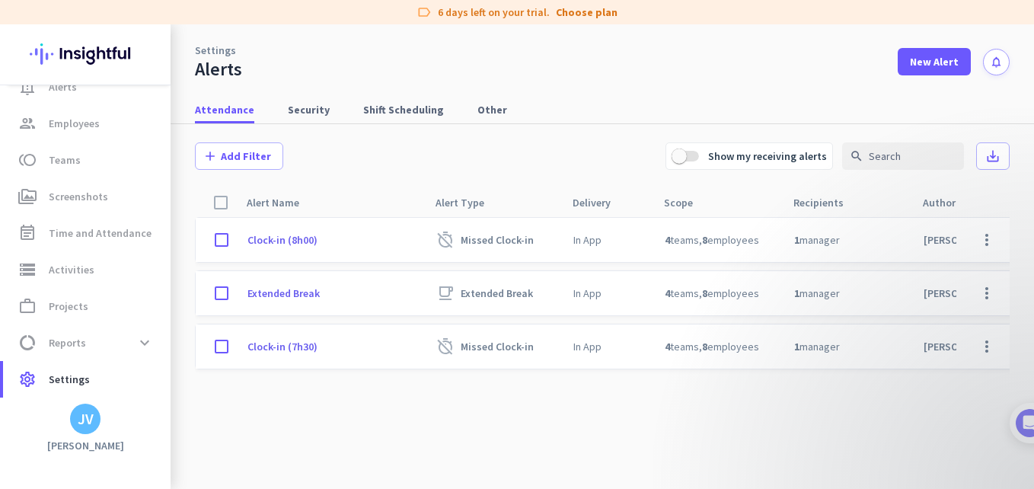
click at [374, 388] on cdk-virtual-scroll-viewport "Clock-in (8h00) timer_off Missed Clock-in In App 4 teams , 8 employees 1 manage…" at bounding box center [602, 355] width 815 height 276
click at [321, 130] on div "add Add Filter Show my receiving alerts search save_alt" at bounding box center [602, 156] width 815 height 64
click at [109, 111] on link "group Employees" at bounding box center [86, 123] width 167 height 37
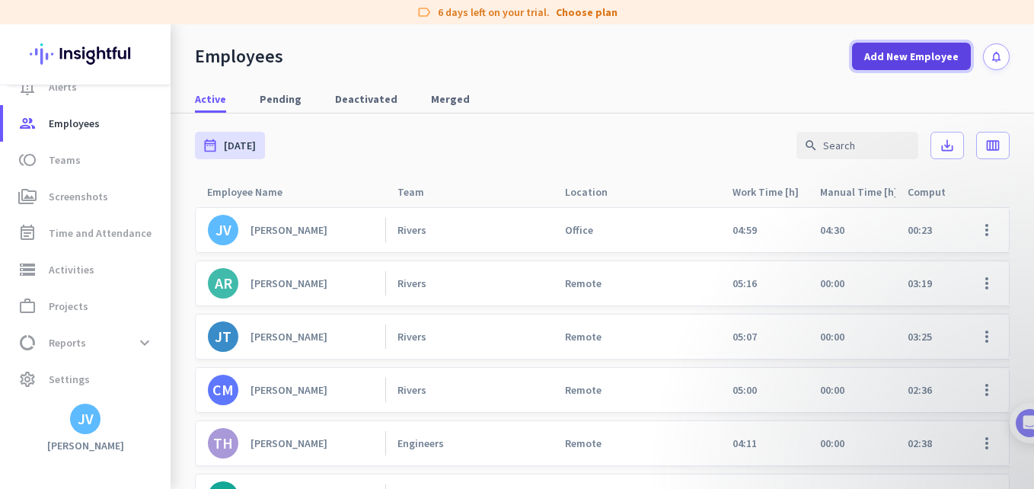
click at [904, 59] on span "Add New Employee" at bounding box center [911, 56] width 94 height 15
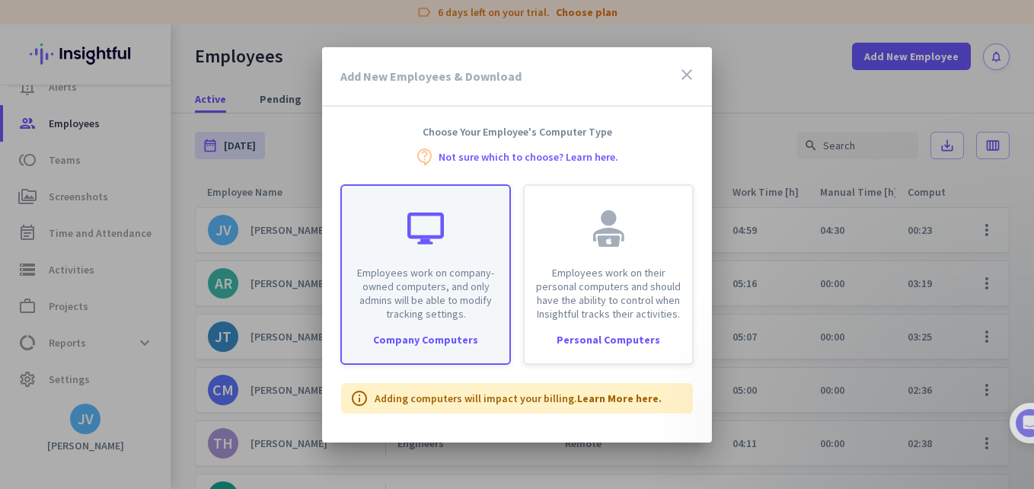
click at [462, 281] on p "Employees work on company-owned computers, and only admins will be able to modi…" at bounding box center [425, 293] width 149 height 55
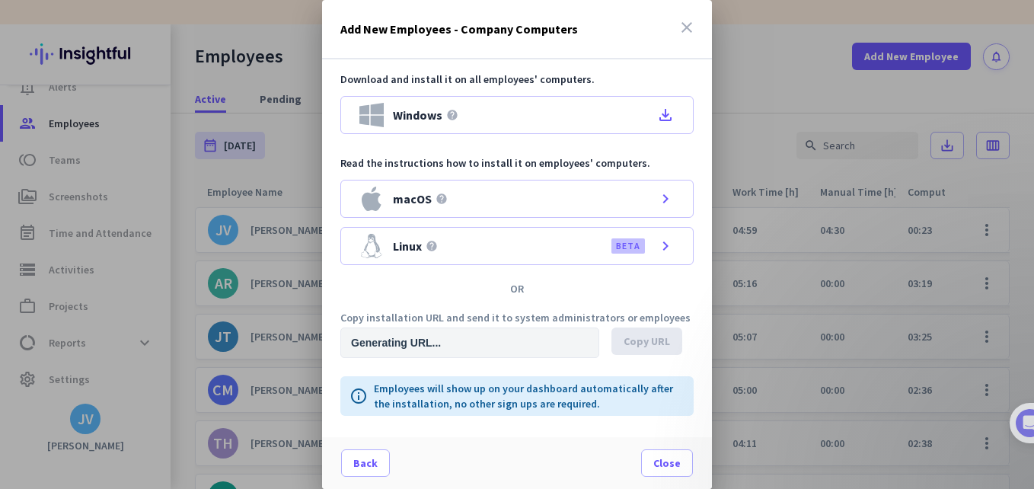
type input "https://app.insightful.io/#/installation/company?token=eyJhbGciOiJIUzI1NiIsInR5…"
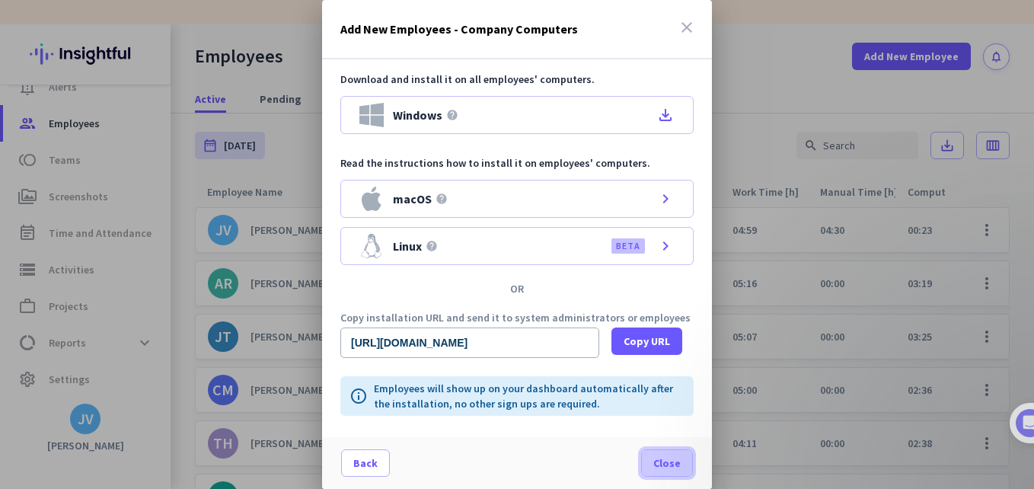
click at [659, 446] on span at bounding box center [667, 463] width 50 height 37
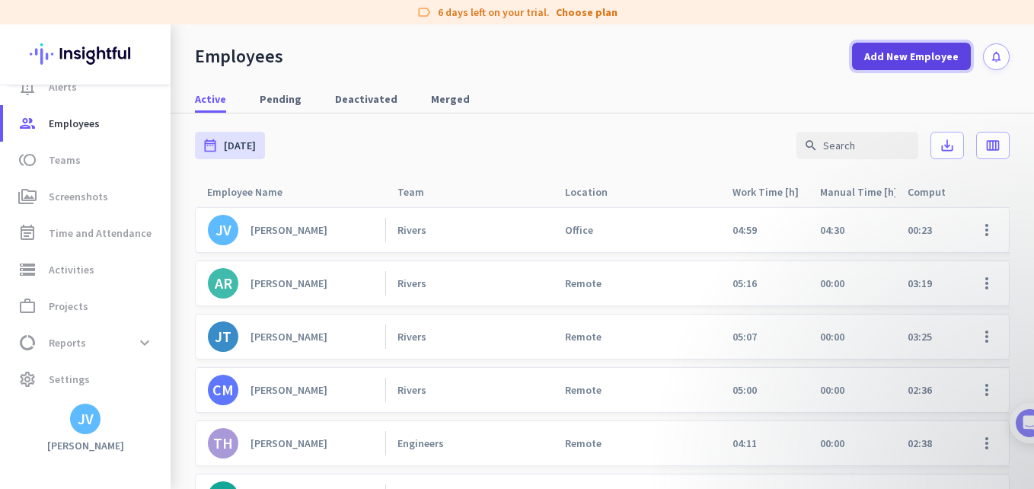
click at [879, 69] on span at bounding box center [911, 56] width 119 height 37
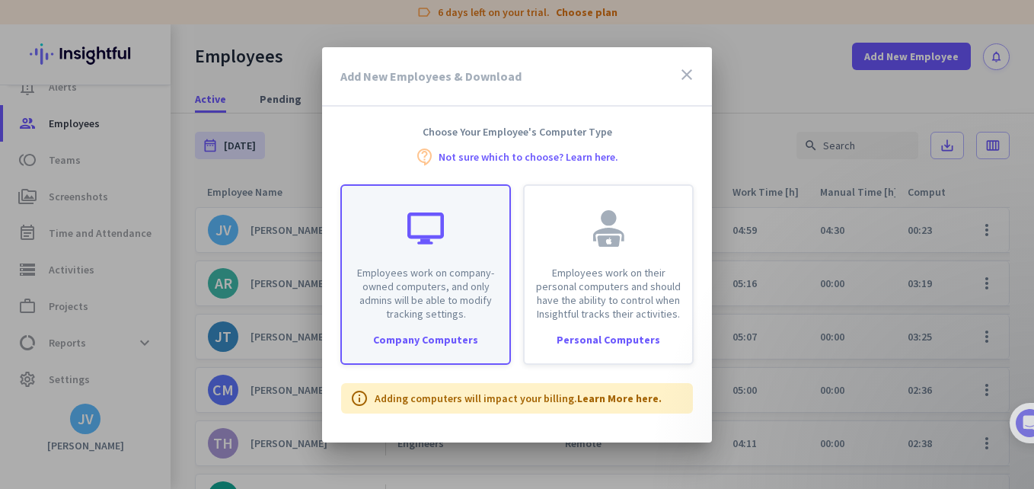
click at [462, 306] on p "Employees work on company-owned computers, and only admins will be able to modi…" at bounding box center [425, 293] width 149 height 55
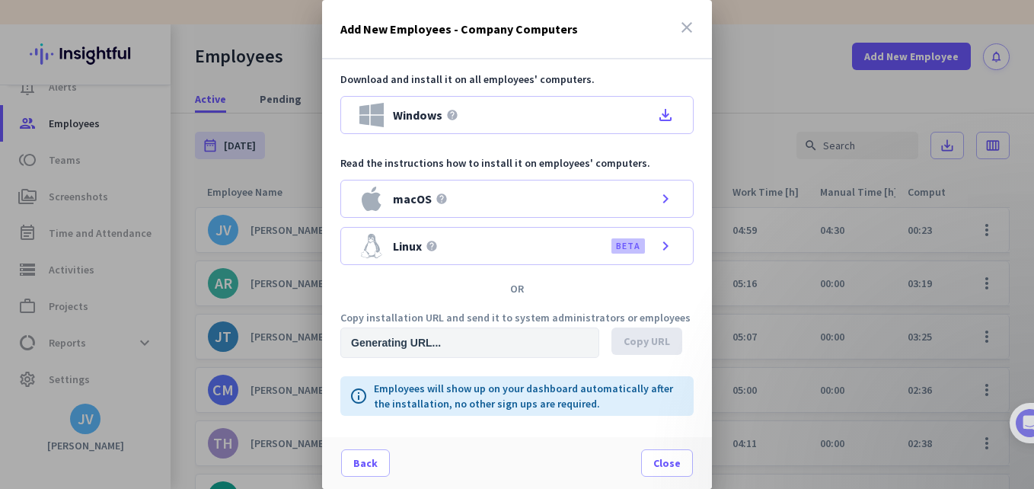
type input "https://app.insightful.io/#/installation/company?token=eyJhbGciOiJIUzI1NiIsInR5…"
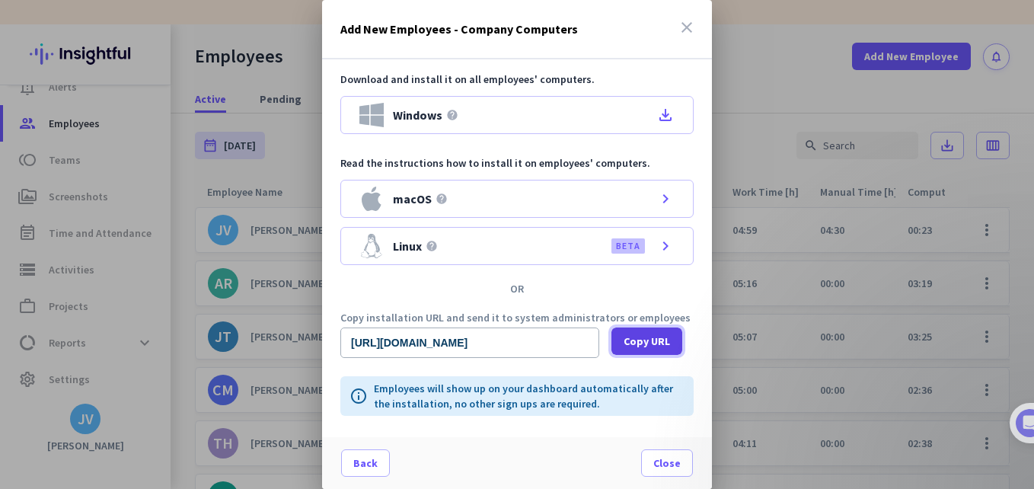
click at [620, 337] on span at bounding box center [646, 341] width 71 height 37
click at [430, 369] on div "Download and install it on all employees' computers. Windows help file_download…" at bounding box center [517, 248] width 390 height 378
click at [692, 35] on icon "close" at bounding box center [687, 27] width 18 height 18
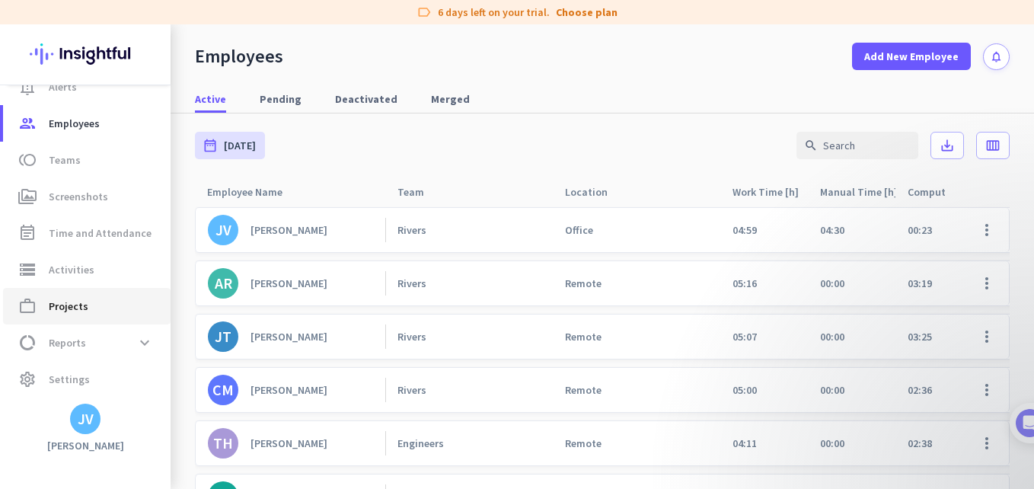
drag, startPoint x: 115, startPoint y: 295, endPoint x: 153, endPoint y: 301, distance: 38.6
click at [115, 295] on link "work_outline Projects" at bounding box center [86, 306] width 167 height 37
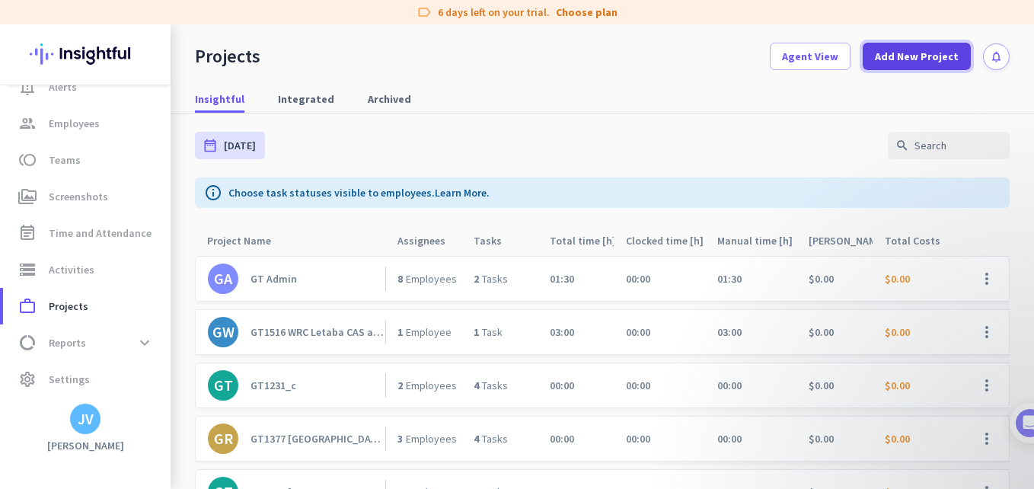
click at [875, 53] on span "Add New Project" at bounding box center [917, 56] width 84 height 15
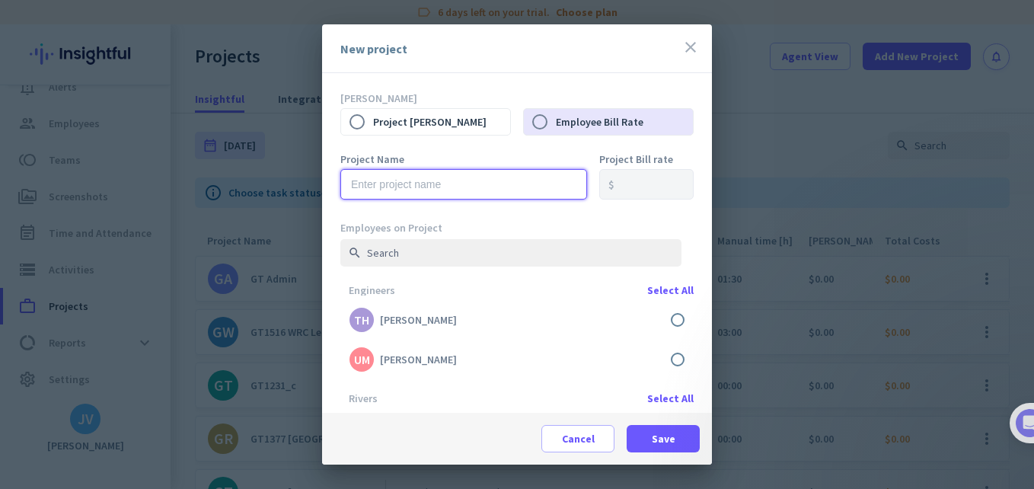
click at [442, 180] on input "text" at bounding box center [463, 184] width 247 height 30
click at [406, 187] on input "GT1489" at bounding box center [463, 184] width 247 height 30
click at [406, 188] on input "GT1489" at bounding box center [463, 184] width 247 height 30
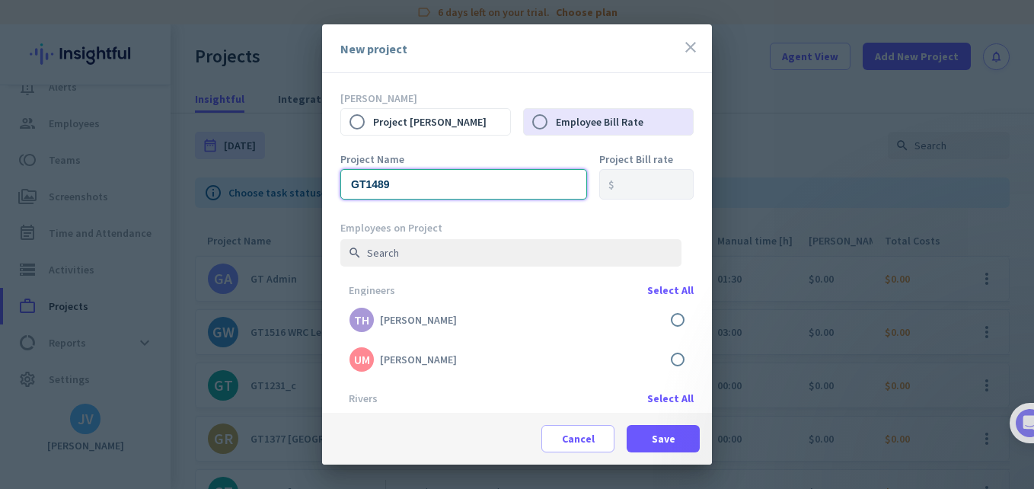
click at [394, 187] on input "GT1489" at bounding box center [463, 184] width 247 height 30
paste input "DBSA CEO Endorsement Request"
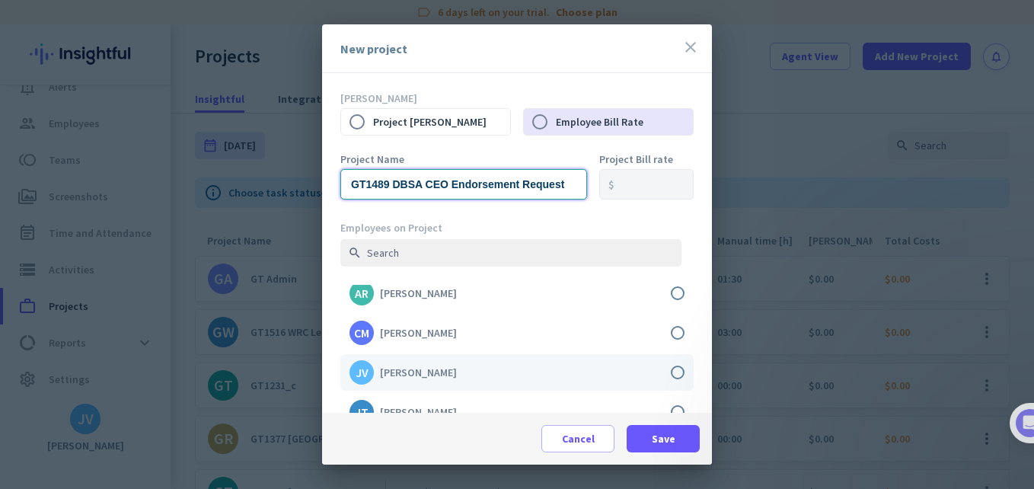
scroll to position [152, 0]
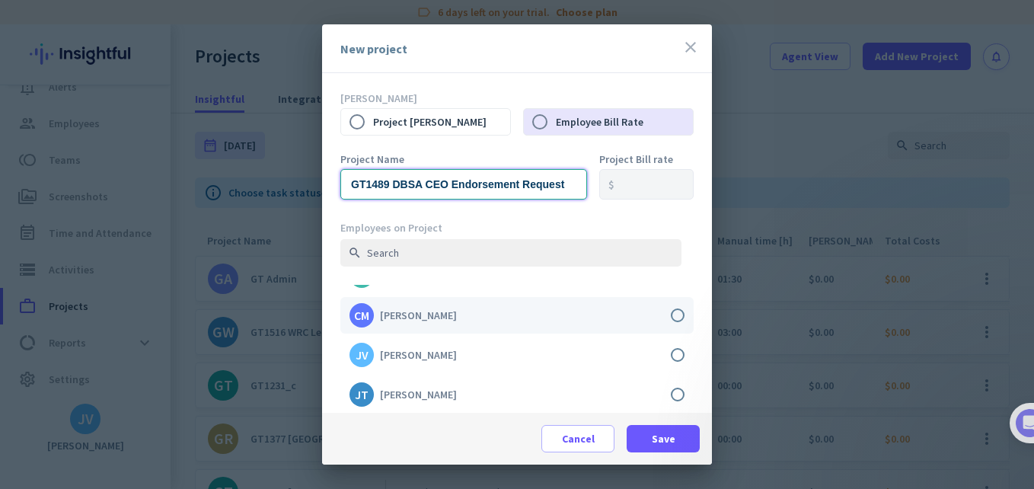
type input "GT1489 DBSA CEO Endorsement Request"
click at [661, 319] on label at bounding box center [516, 315] width 353 height 37
click at [0, 0] on input "checkbox" at bounding box center [0, 0] width 0 height 0
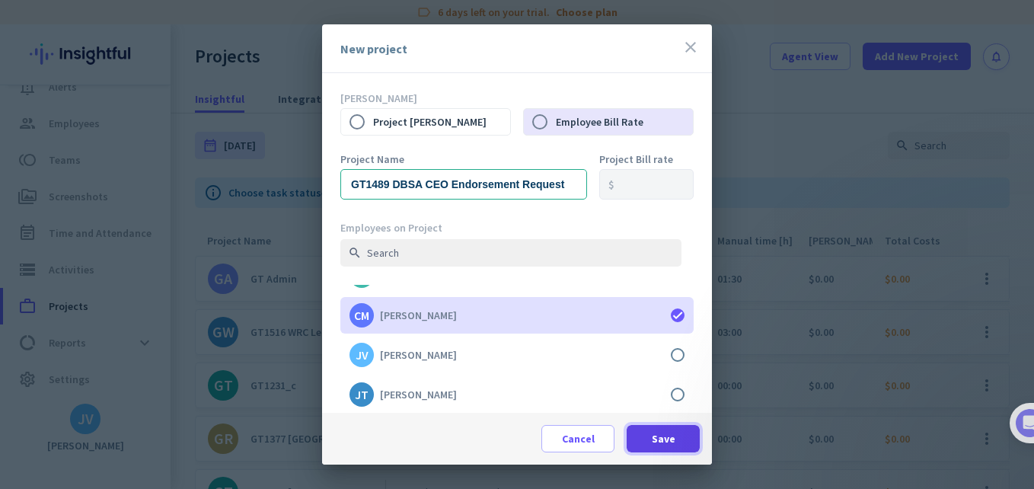
click at [649, 440] on span at bounding box center [663, 438] width 73 height 37
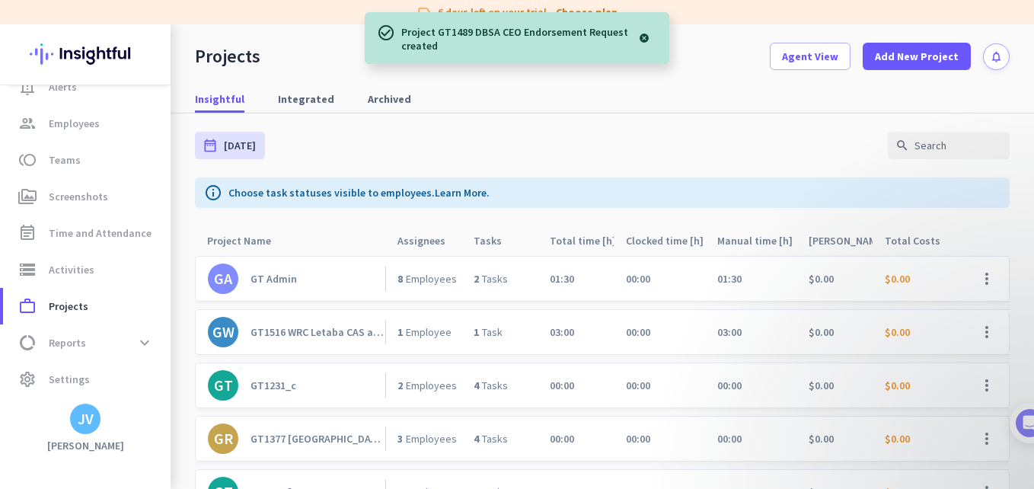
click at [312, 389] on link "GT GT1231_c" at bounding box center [296, 385] width 177 height 30
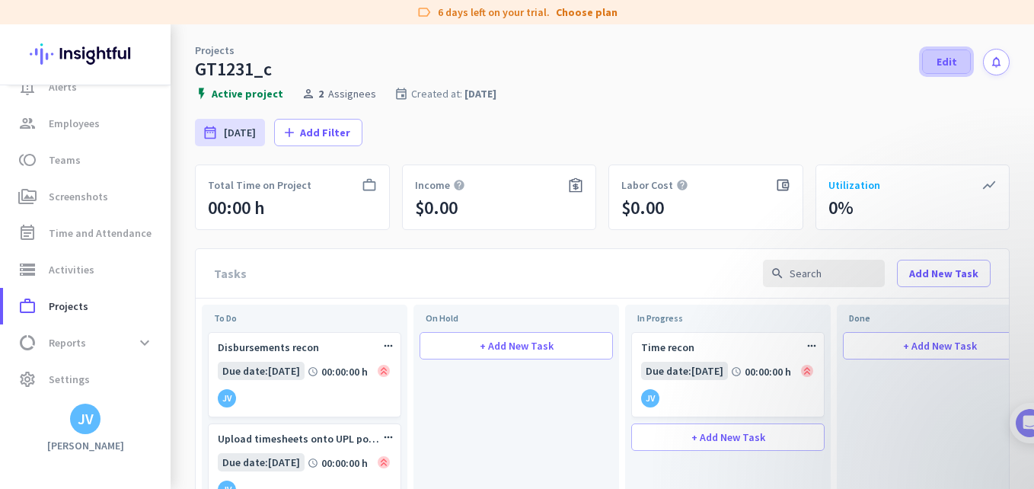
click at [924, 67] on span at bounding box center [946, 61] width 47 height 37
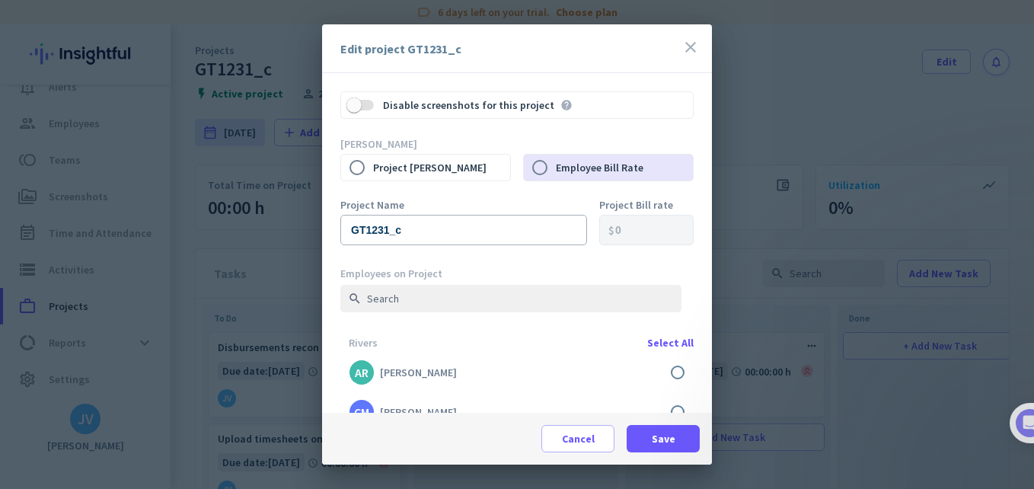
scroll to position [152, 0]
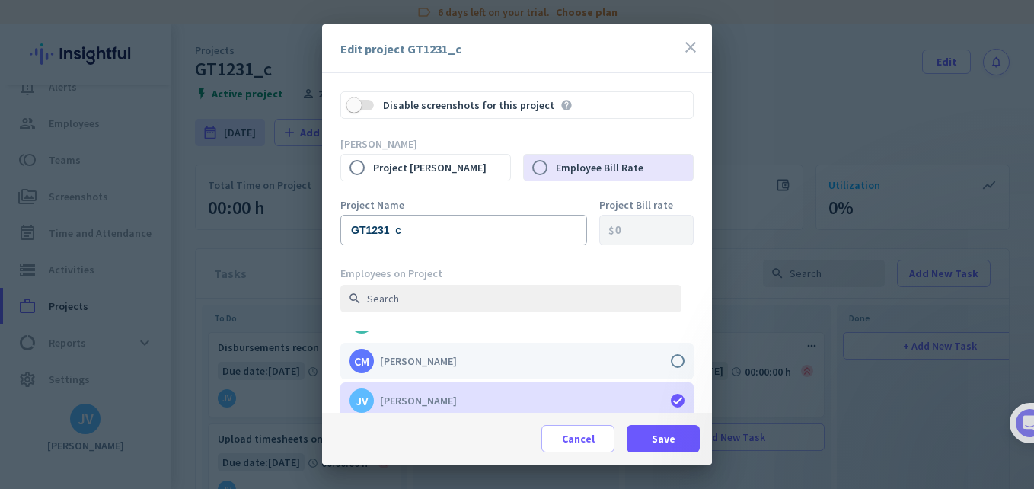
click at [670, 357] on label at bounding box center [516, 361] width 353 height 37
click at [0, 0] on input "checkbox" at bounding box center [0, 0] width 0 height 0
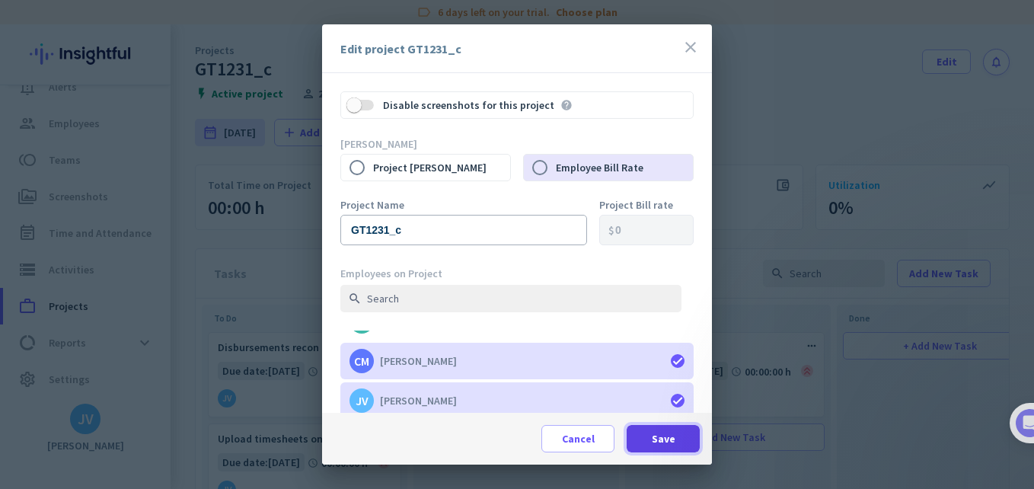
click at [678, 438] on span at bounding box center [663, 438] width 73 height 37
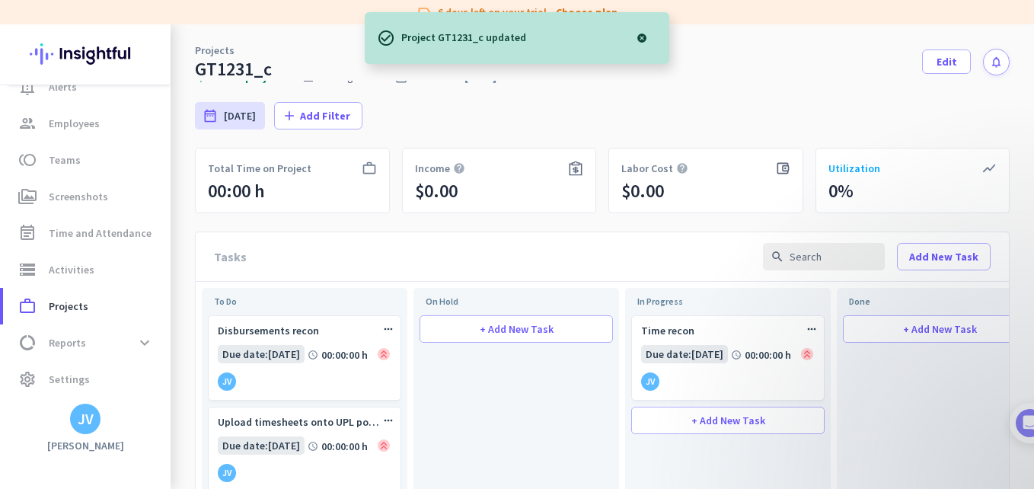
scroll to position [0, 0]
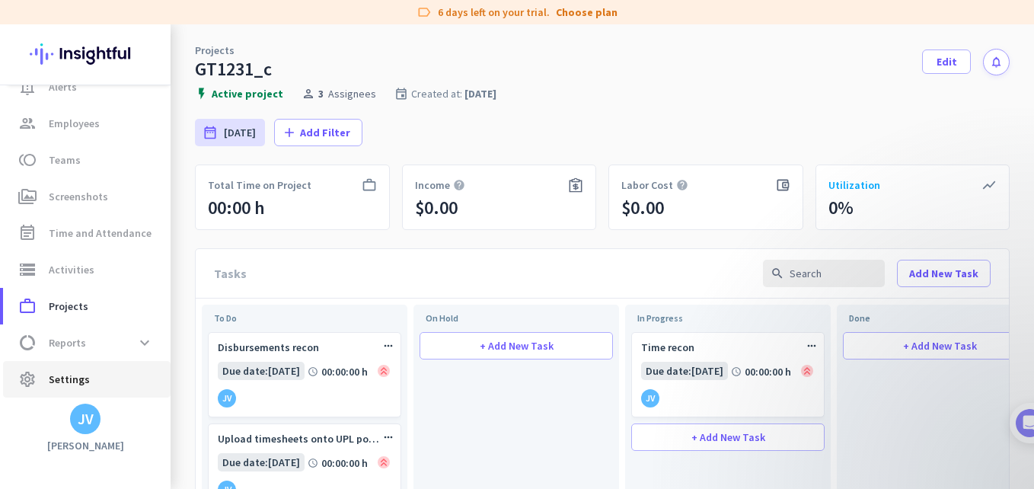
click at [76, 393] on link "settings Settings" at bounding box center [86, 379] width 167 height 37
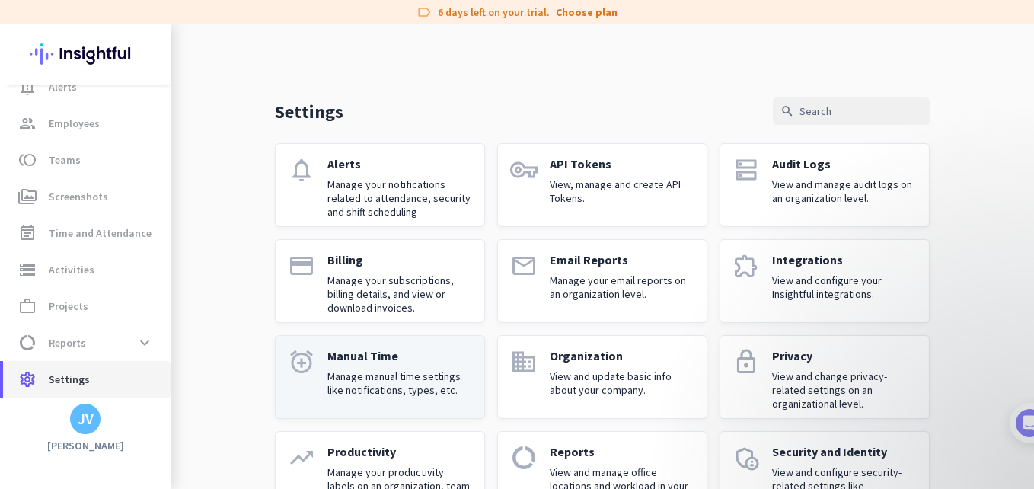
scroll to position [51, 0]
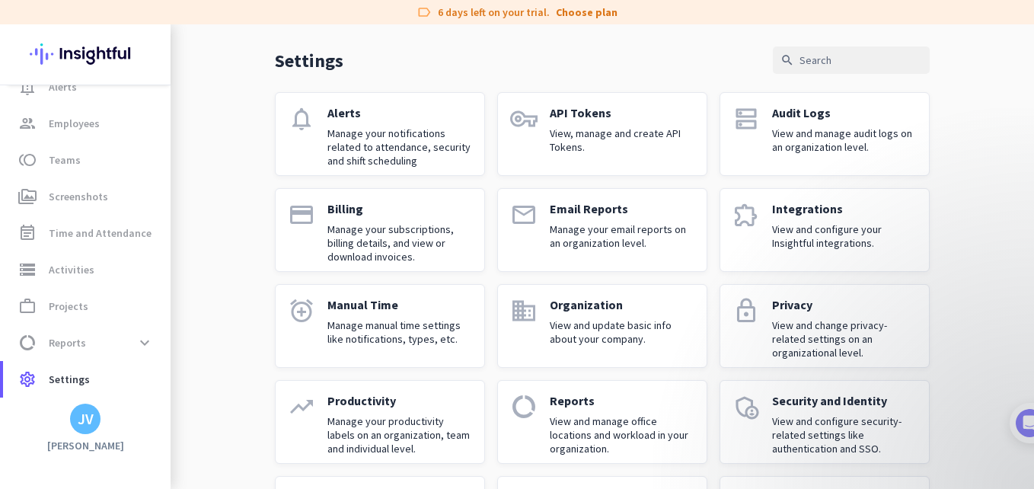
click at [377, 129] on p "Manage your notifications related to attendance, security and shift scheduling" at bounding box center [399, 146] width 145 height 41
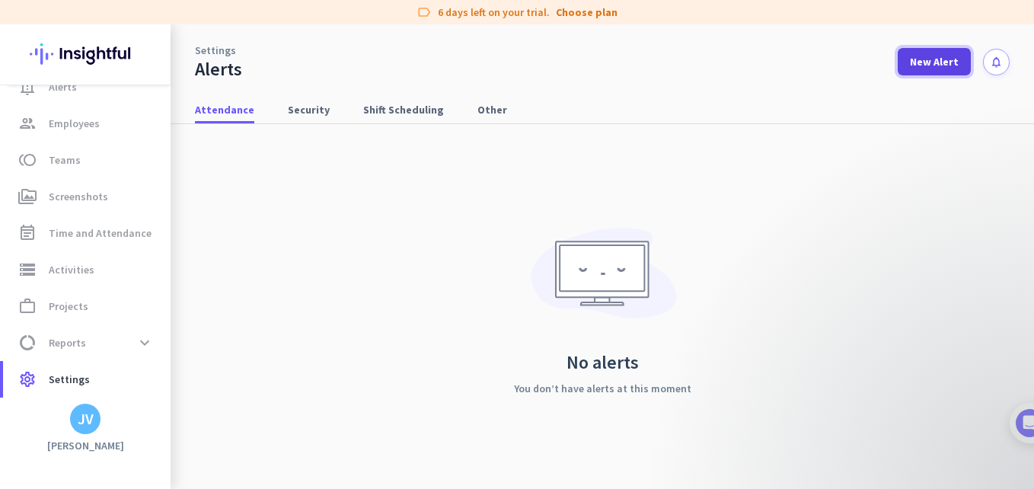
click at [927, 62] on span "New Alert" at bounding box center [934, 61] width 49 height 15
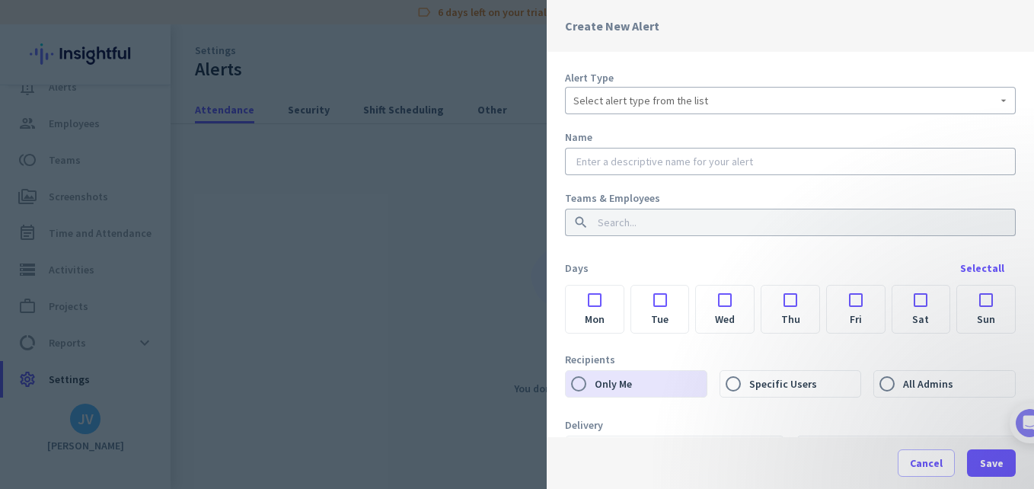
click at [592, 298] on div at bounding box center [595, 295] width 58 height 21
click at [659, 298] on div at bounding box center [660, 295] width 58 height 21
click at [714, 298] on div at bounding box center [725, 295] width 58 height 21
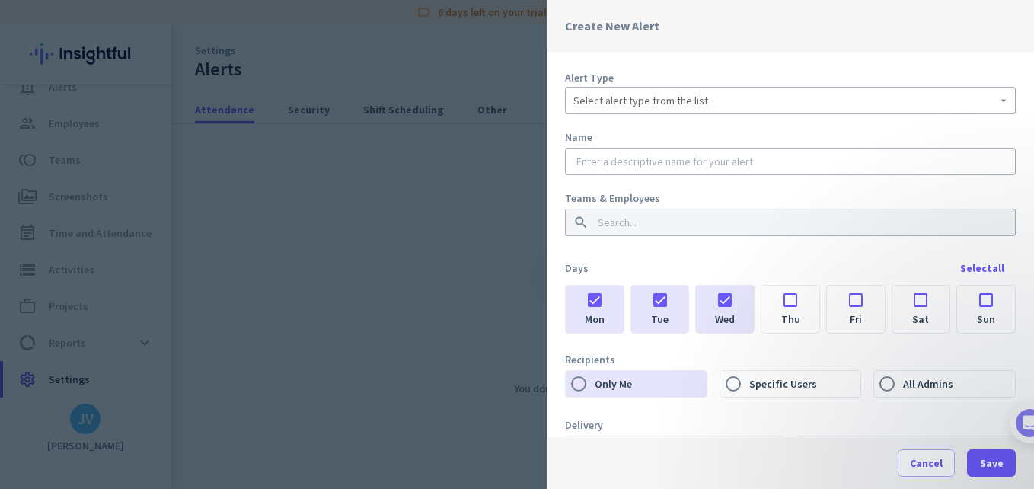
click at [787, 298] on div at bounding box center [790, 295] width 58 height 21
click at [836, 298] on div at bounding box center [856, 295] width 58 height 21
click at [662, 91] on div "Select alert type from the list" at bounding box center [790, 100] width 434 height 27
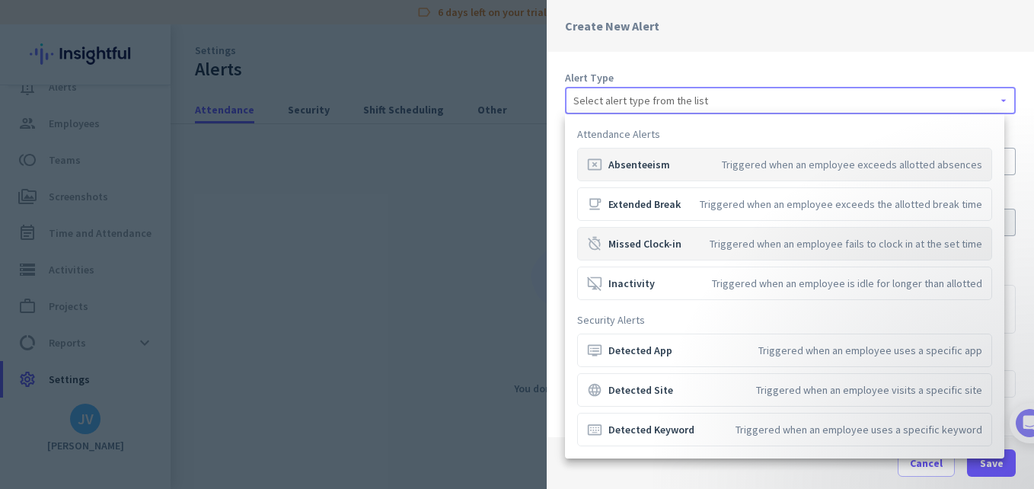
click at [638, 244] on div "timer_off Missed Clock-in" at bounding box center [634, 243] width 94 height 15
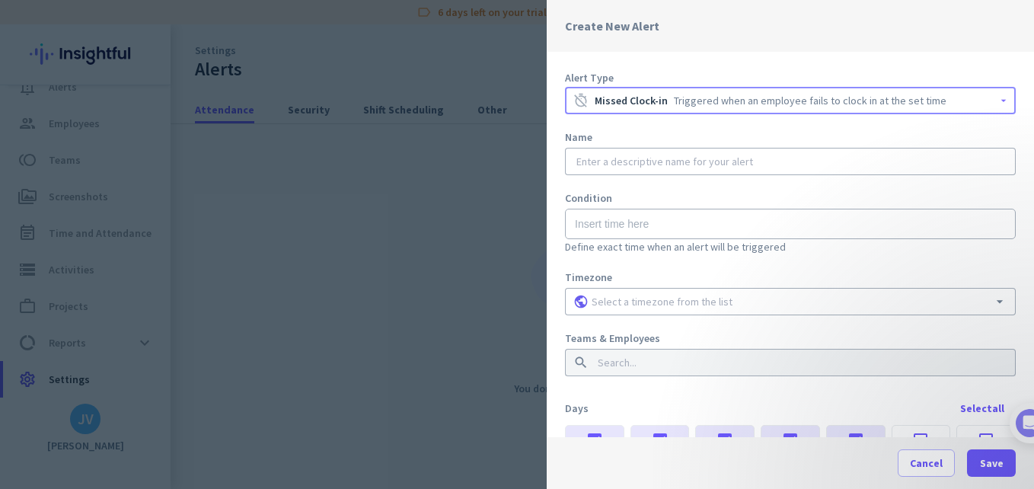
click at [604, 170] on div at bounding box center [790, 161] width 434 height 27
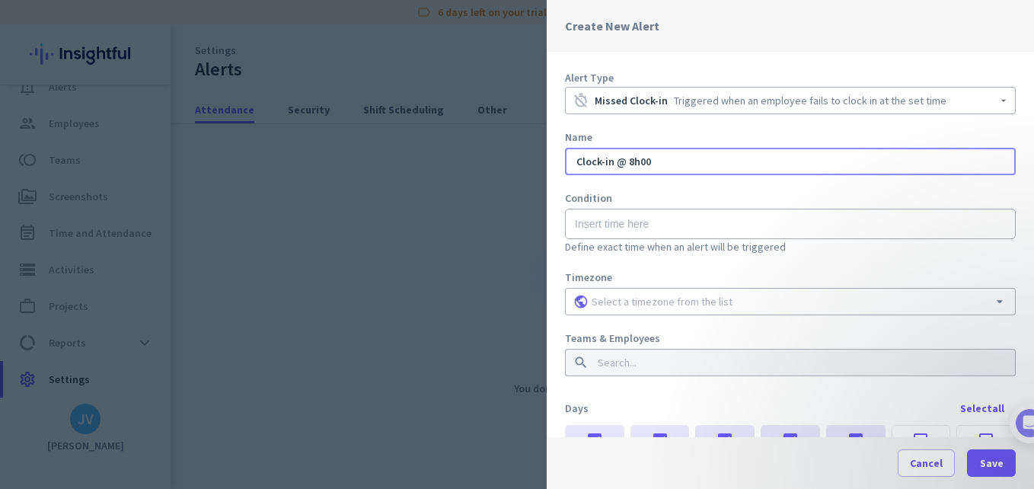
type input "Clock-in @ 8h00"
click at [599, 240] on span "Define exact time when an alert will be triggered" at bounding box center [675, 247] width 221 height 14
click at [598, 227] on input "text" at bounding box center [790, 224] width 451 height 30
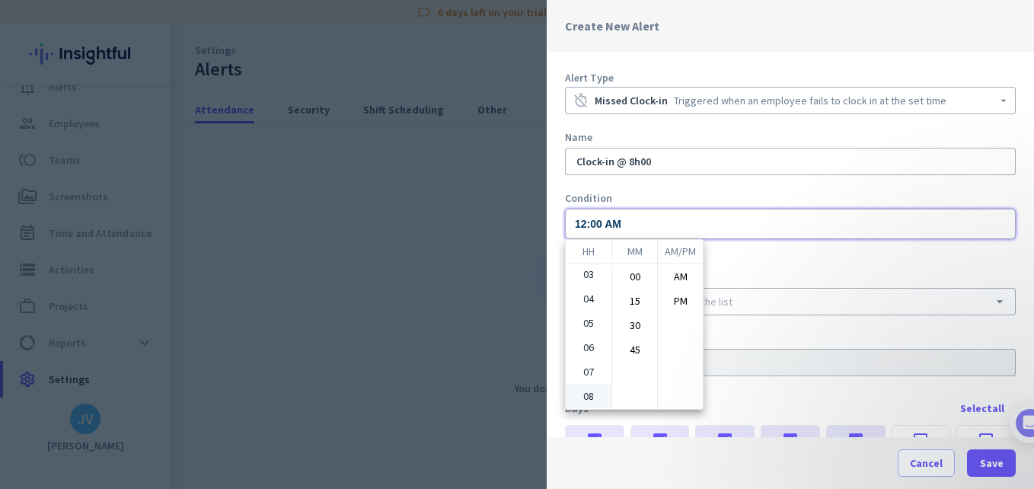
click at [585, 395] on ul "01 02 03 04 05 06 07 08 09 10 11 12" at bounding box center [589, 336] width 46 height 145
click at [629, 278] on li "00" at bounding box center [634, 276] width 45 height 24
click at [576, 301] on li "08" at bounding box center [589, 299] width 46 height 24
type input "08:00 AM"
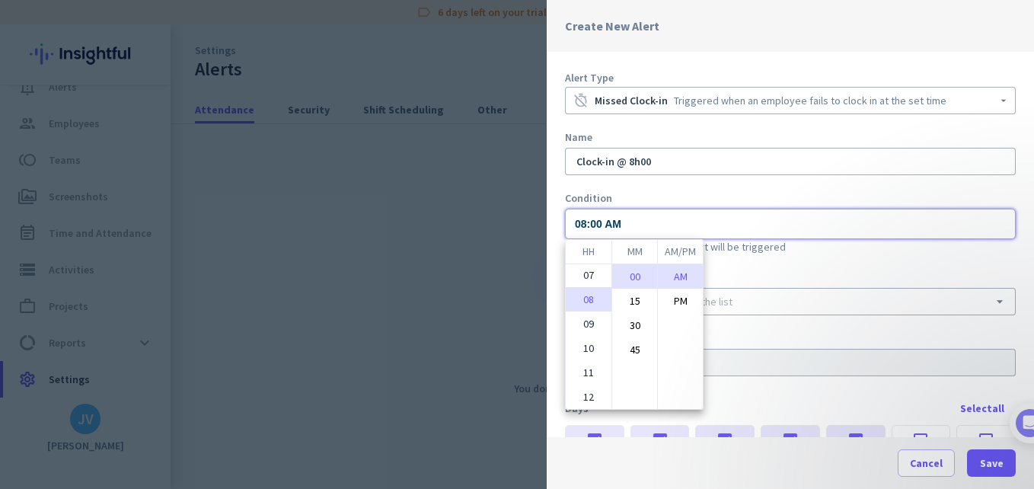
click at [638, 278] on li "00" at bounding box center [634, 276] width 45 height 24
click at [682, 277] on li "AM" at bounding box center [680, 276] width 45 height 24
click at [742, 262] on div at bounding box center [517, 244] width 1034 height 489
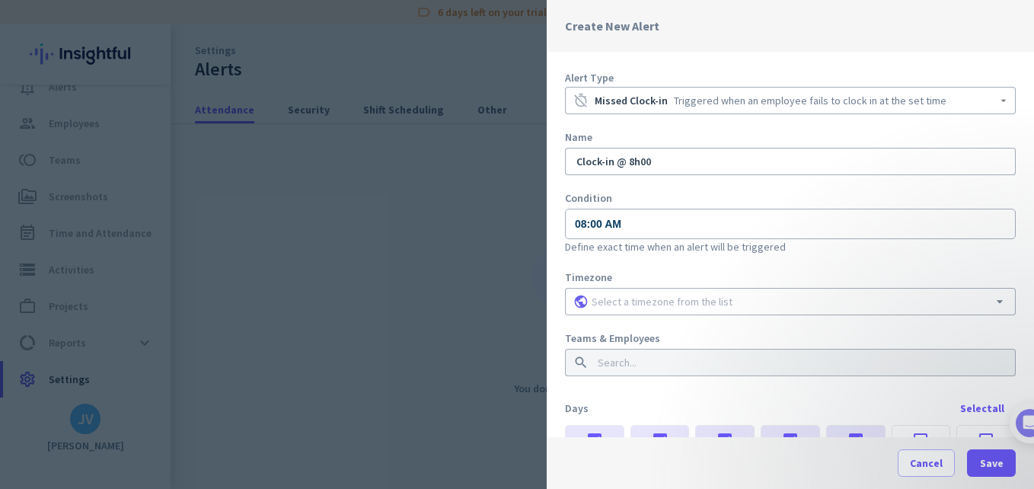
click at [633, 298] on input at bounding box center [791, 301] width 404 height 15
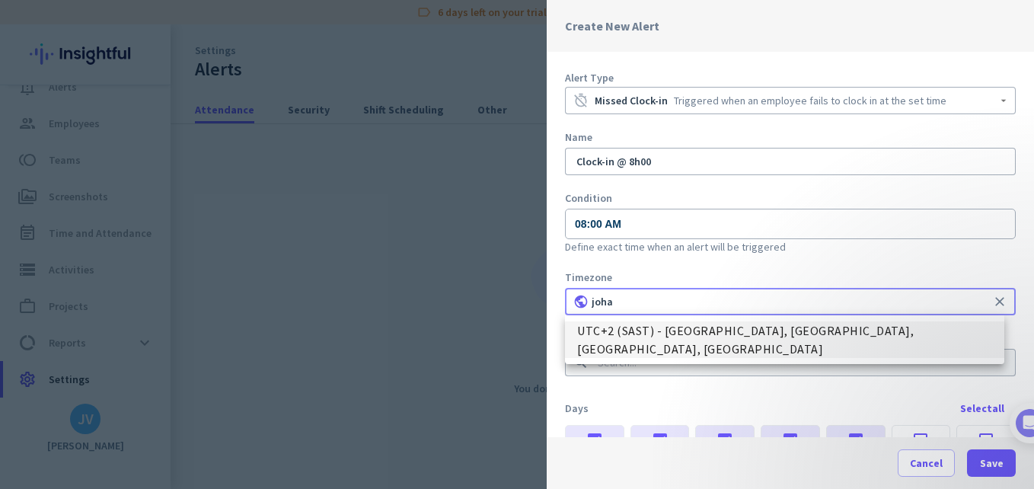
click at [672, 337] on span "UTC+2 (SAST) - [GEOGRAPHIC_DATA], [GEOGRAPHIC_DATA], [GEOGRAPHIC_DATA], [GEOGRA…" at bounding box center [784, 339] width 415 height 37
type input "UTC+2 (SAST) - [GEOGRAPHIC_DATA], [GEOGRAPHIC_DATA], [GEOGRAPHIC_DATA], [GEOGRA…"
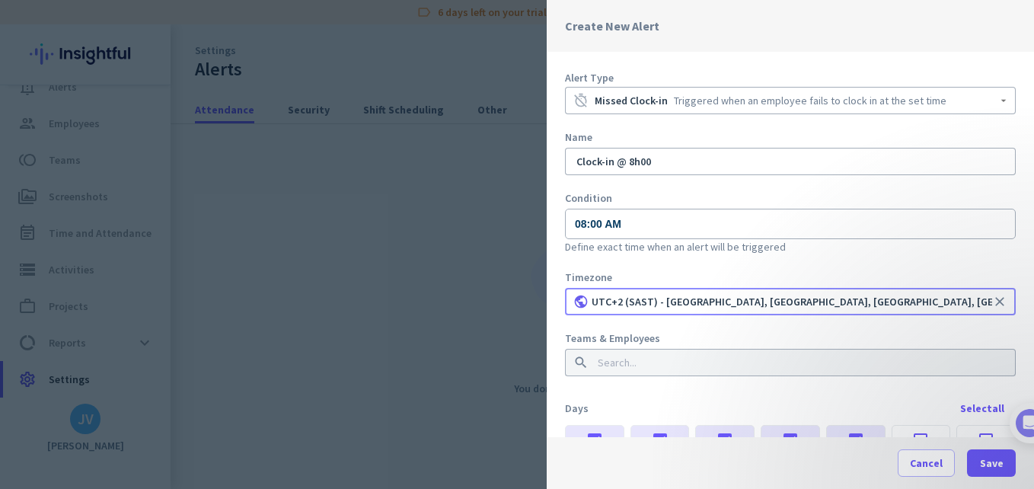
click at [668, 363] on input at bounding box center [786, 362] width 382 height 15
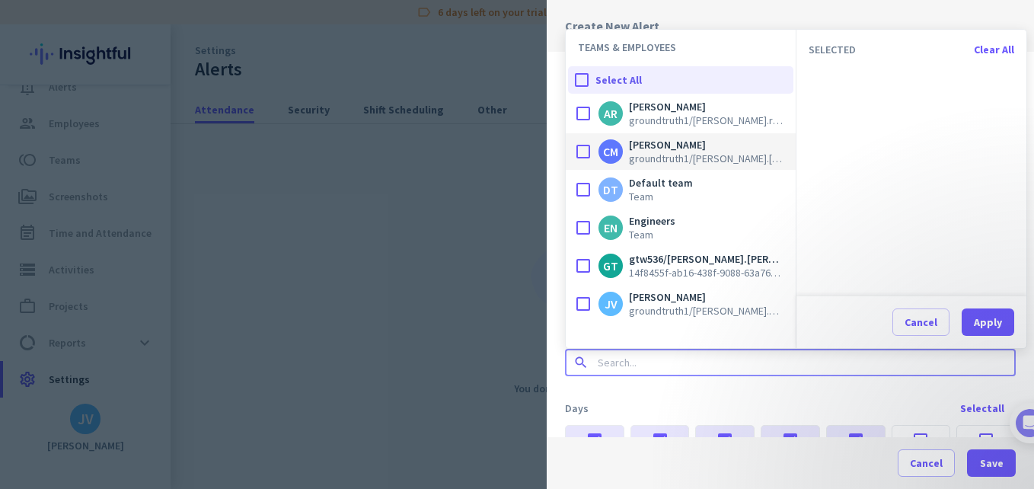
click at [584, 148] on div at bounding box center [583, 151] width 30 height 30
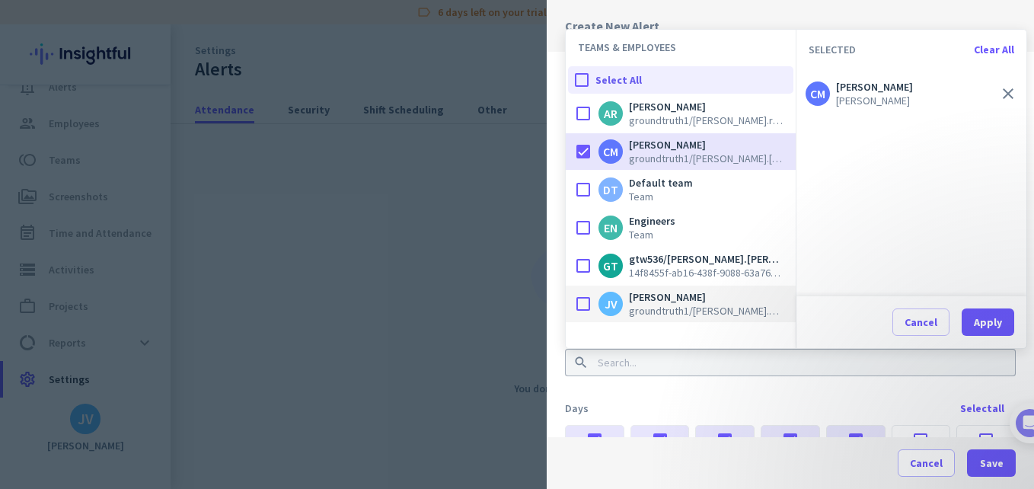
click at [586, 299] on div at bounding box center [583, 304] width 30 height 30
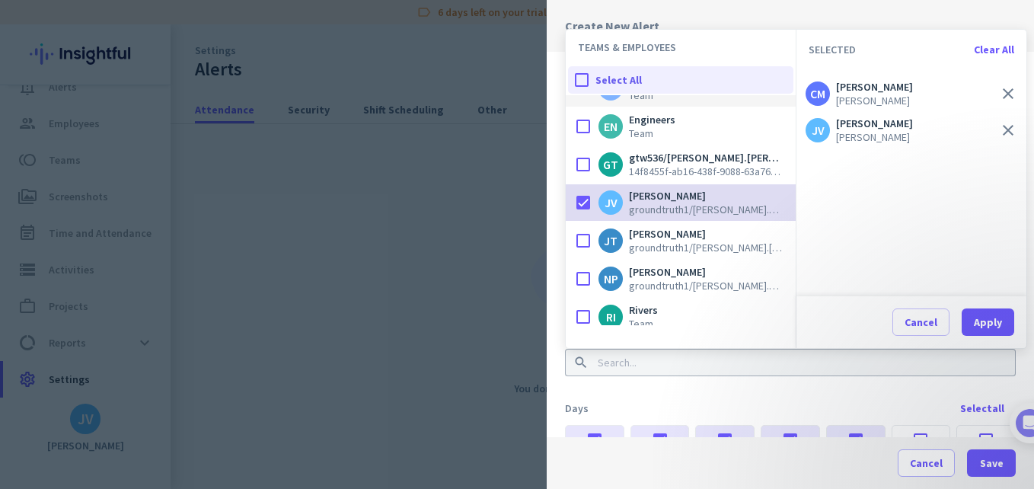
scroll to position [152, 0]
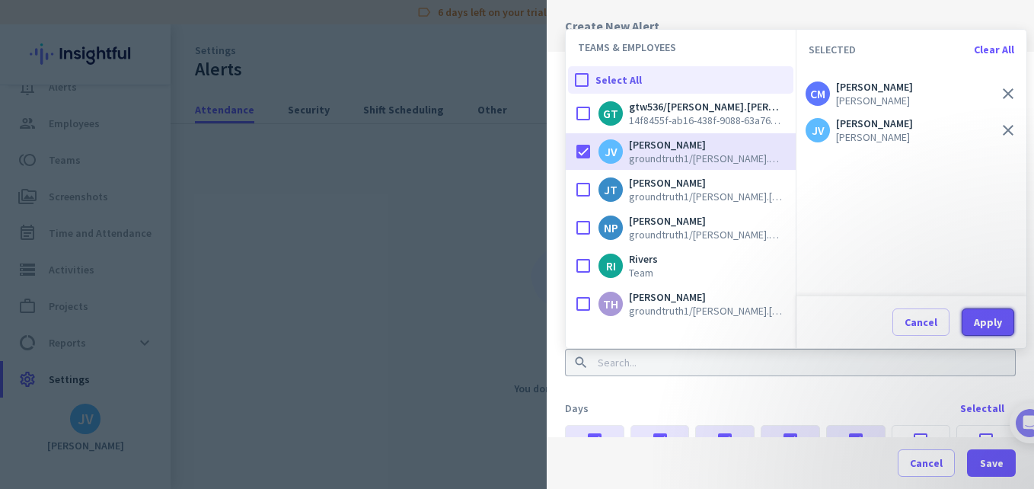
click at [977, 320] on div "Apply" at bounding box center [988, 322] width 28 height 11
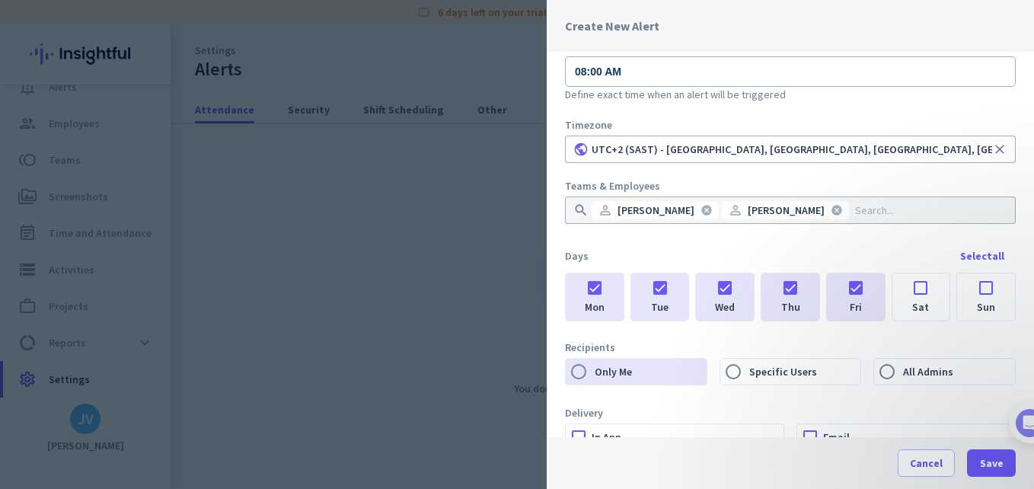
scroll to position [203, 0]
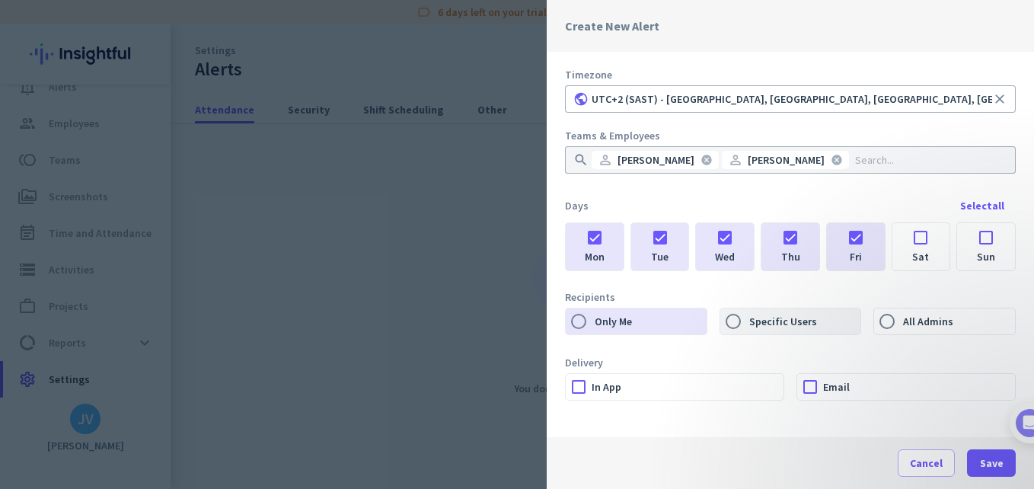
click at [774, 323] on label "Specific Users" at bounding box center [803, 321] width 115 height 26
click at [746, 323] on input "Specific Users" at bounding box center [733, 321] width 26 height 26
radio input "true"
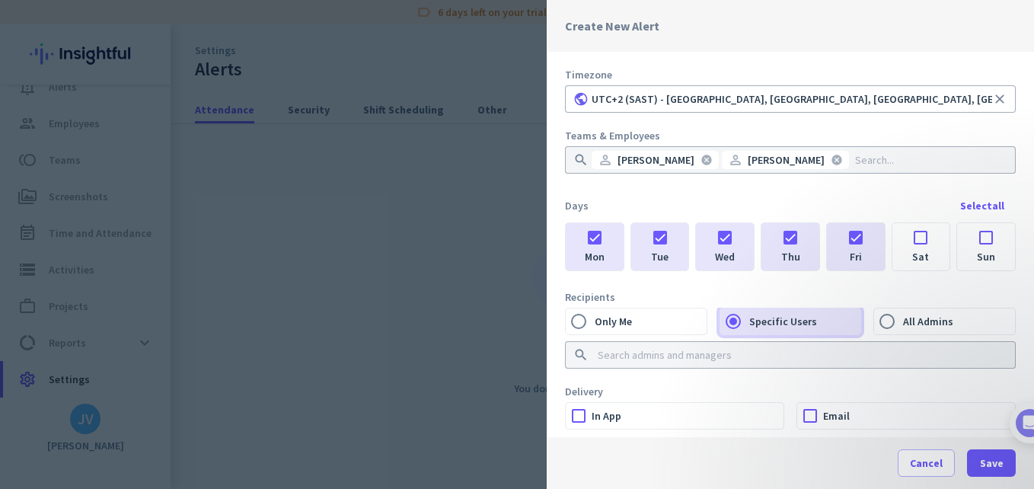
click at [705, 355] on input at bounding box center [786, 354] width 382 height 15
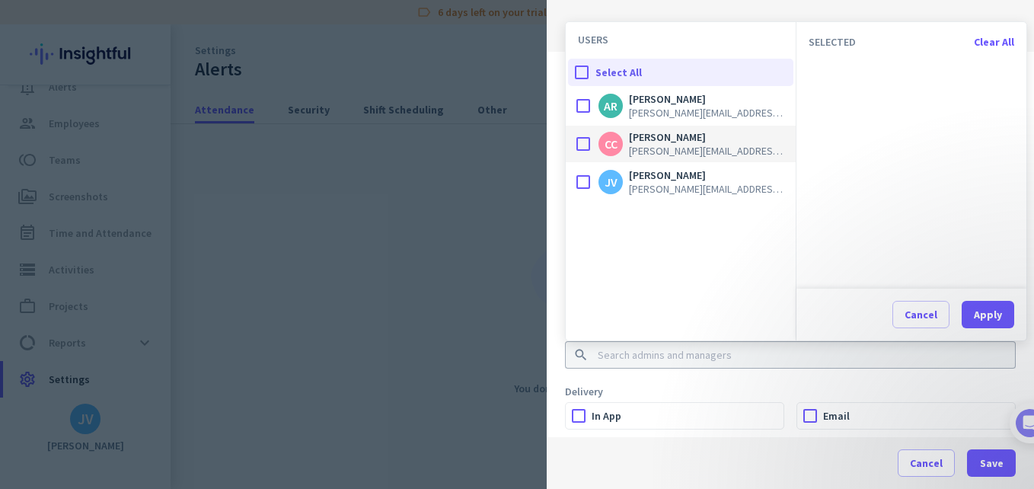
click at [587, 145] on div at bounding box center [583, 144] width 30 height 30
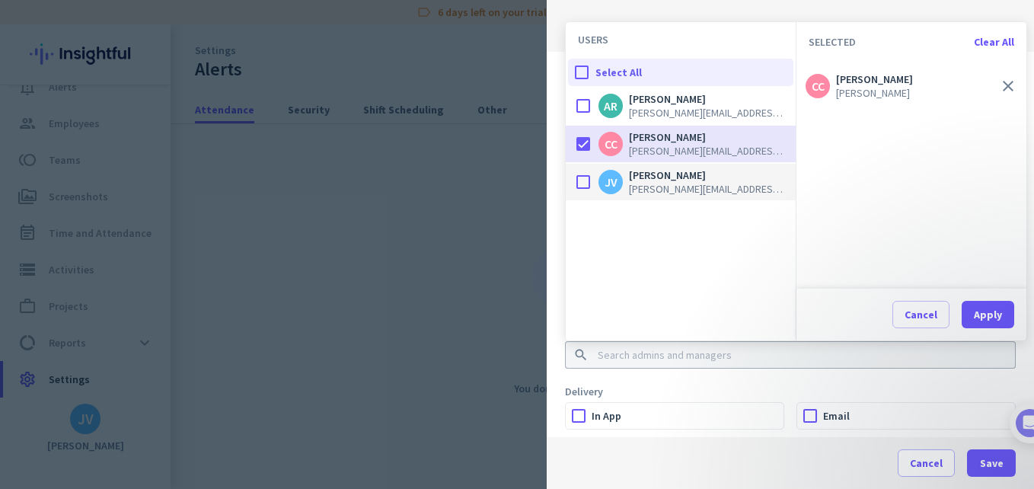
click at [582, 178] on div at bounding box center [583, 182] width 30 height 30
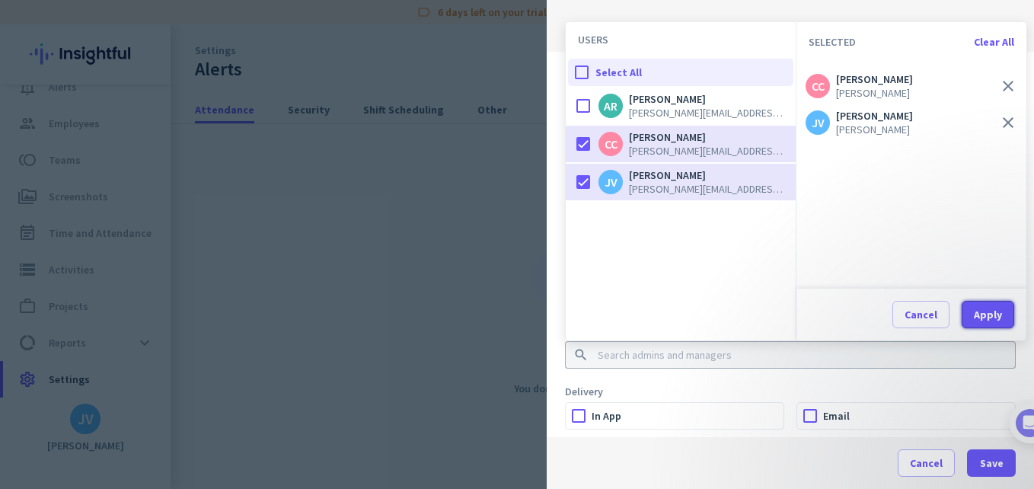
click at [981, 309] on div "Apply" at bounding box center [988, 314] width 28 height 11
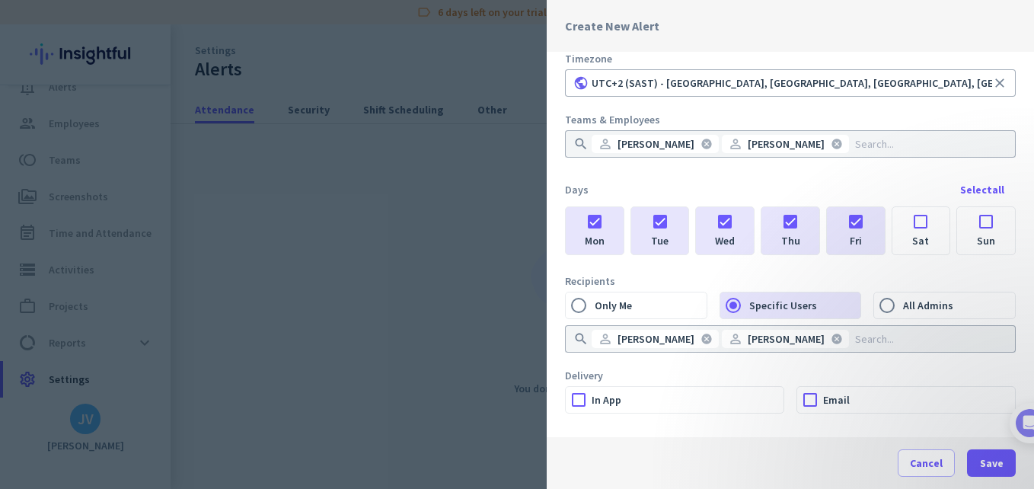
scroll to position [231, 0]
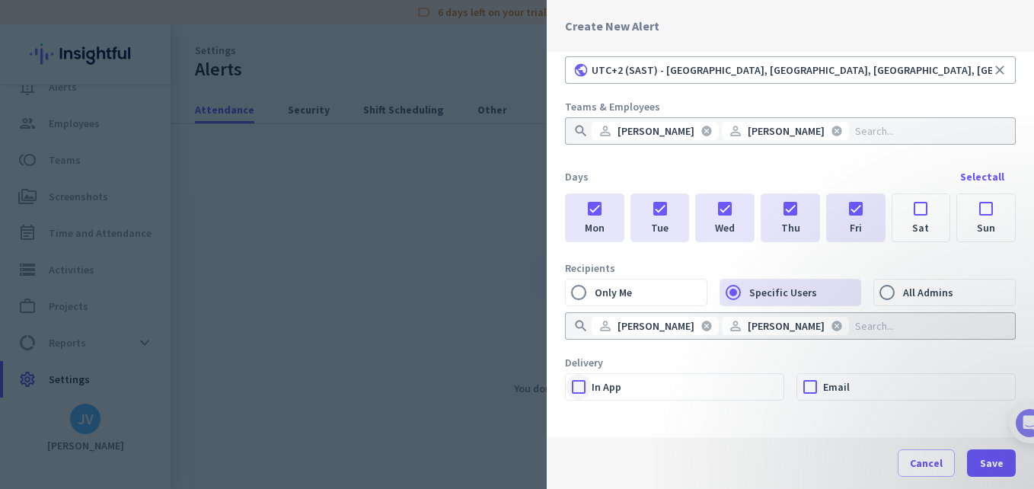
click at [582, 388] on div at bounding box center [579, 387] width 26 height 26
click at [807, 382] on div at bounding box center [810, 387] width 26 height 26
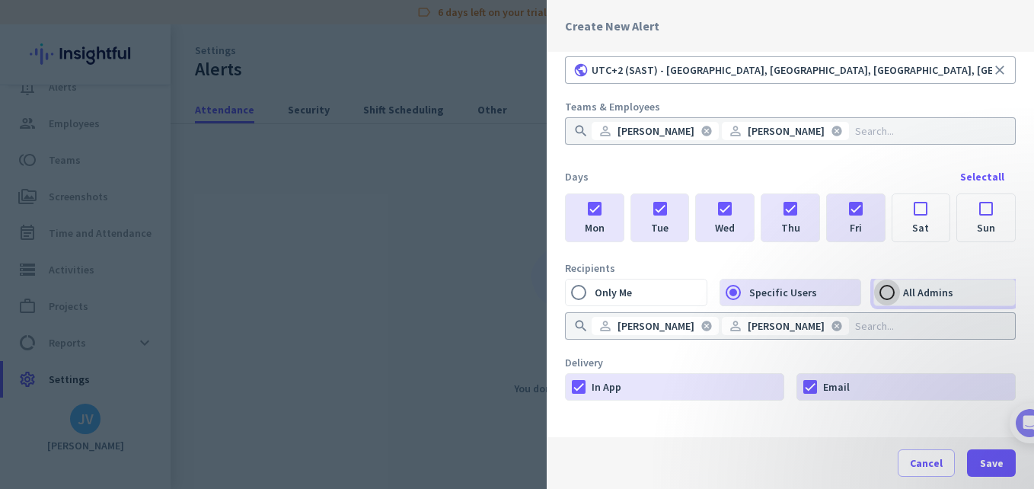
click at [874, 292] on input "All Admins" at bounding box center [887, 292] width 26 height 26
radio input "true"
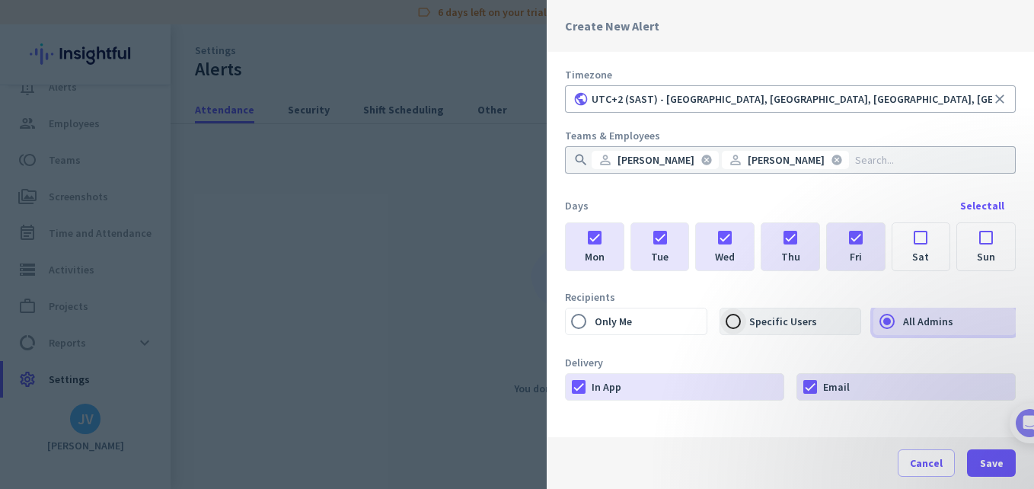
click at [747, 322] on div at bounding box center [733, 321] width 37 height 37
radio input "true"
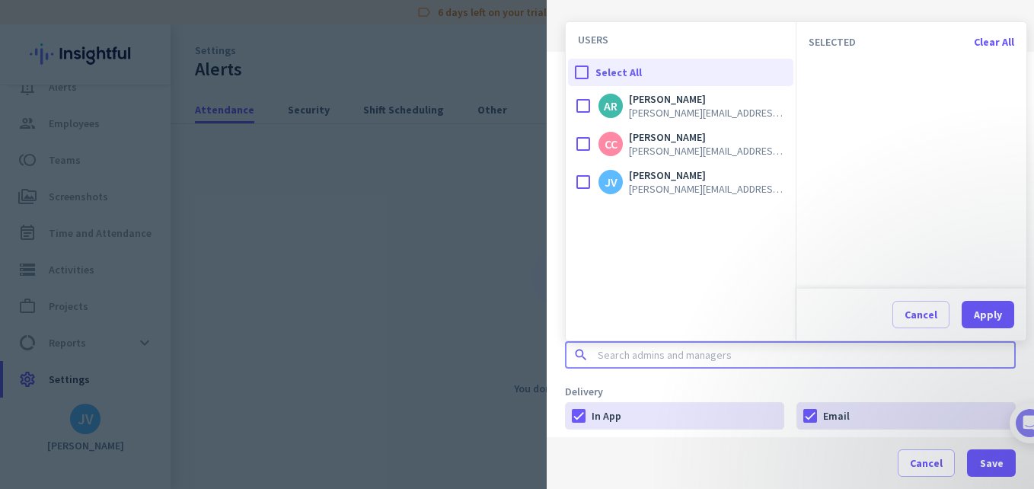
click at [687, 348] on input at bounding box center [786, 354] width 382 height 15
click at [579, 146] on div at bounding box center [583, 144] width 30 height 30
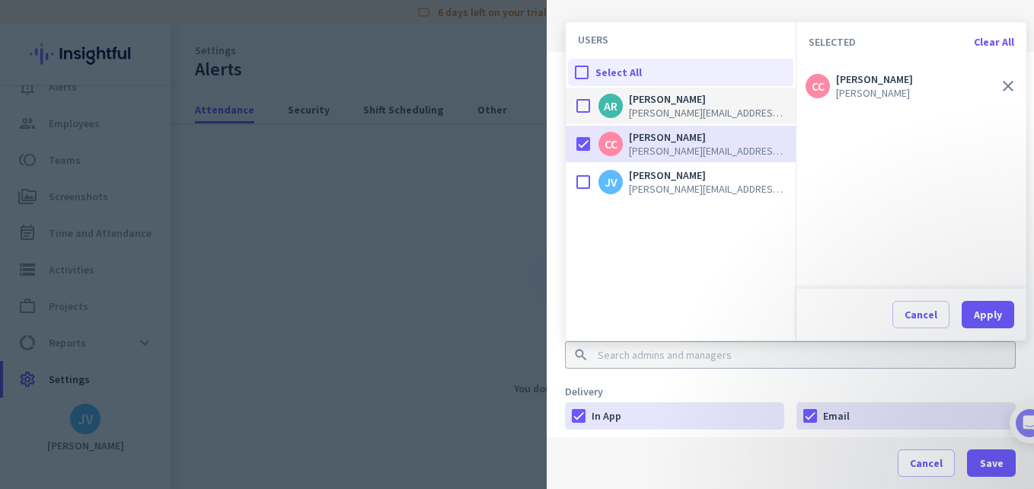
click at [582, 107] on div at bounding box center [583, 106] width 30 height 30
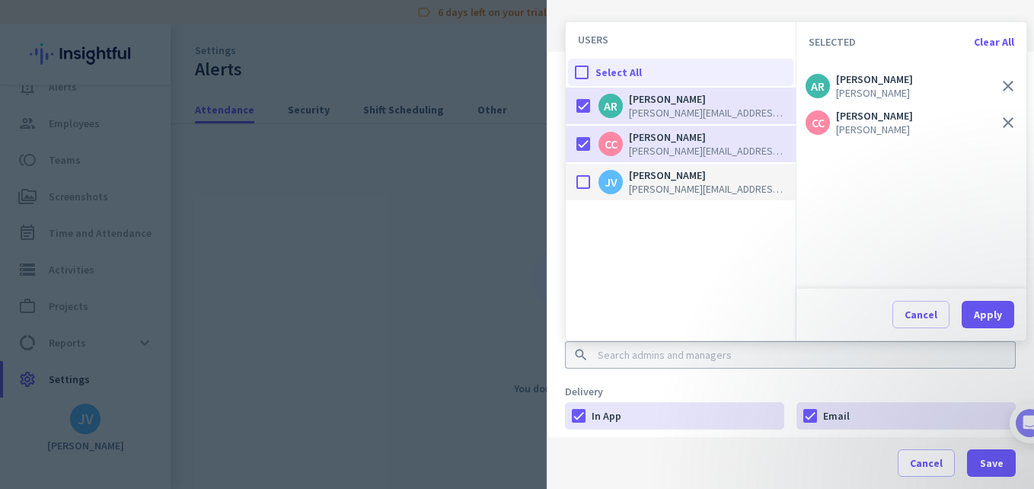
click at [587, 174] on div at bounding box center [583, 182] width 30 height 30
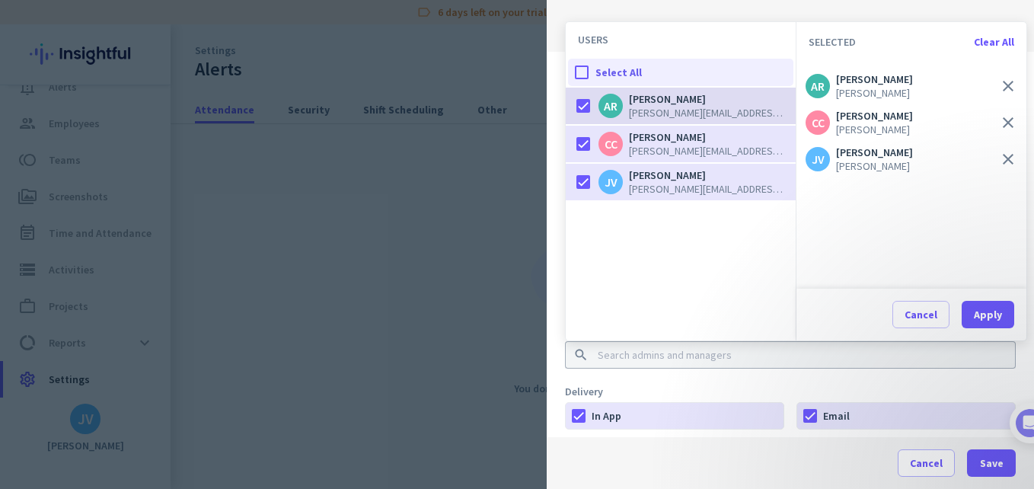
click at [586, 99] on div at bounding box center [583, 106] width 30 height 30
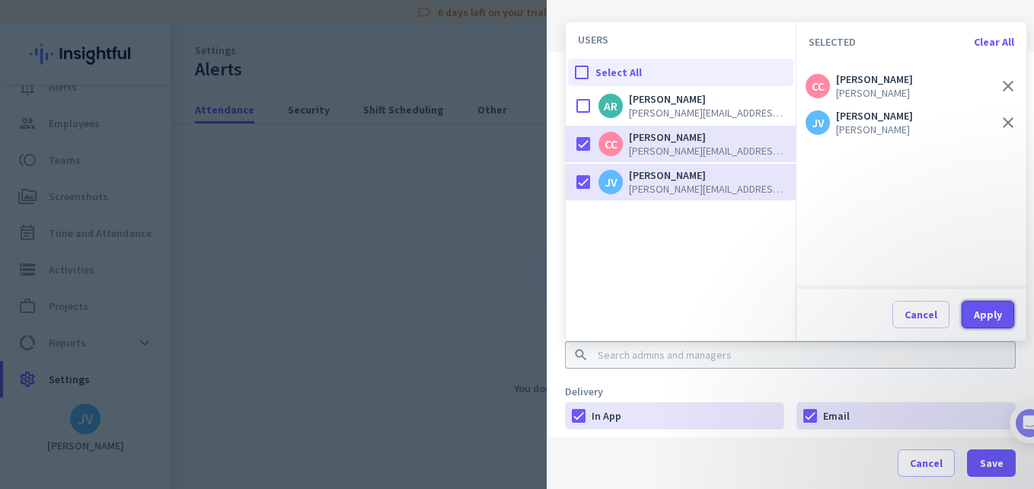
click at [991, 317] on div "Apply" at bounding box center [988, 314] width 28 height 11
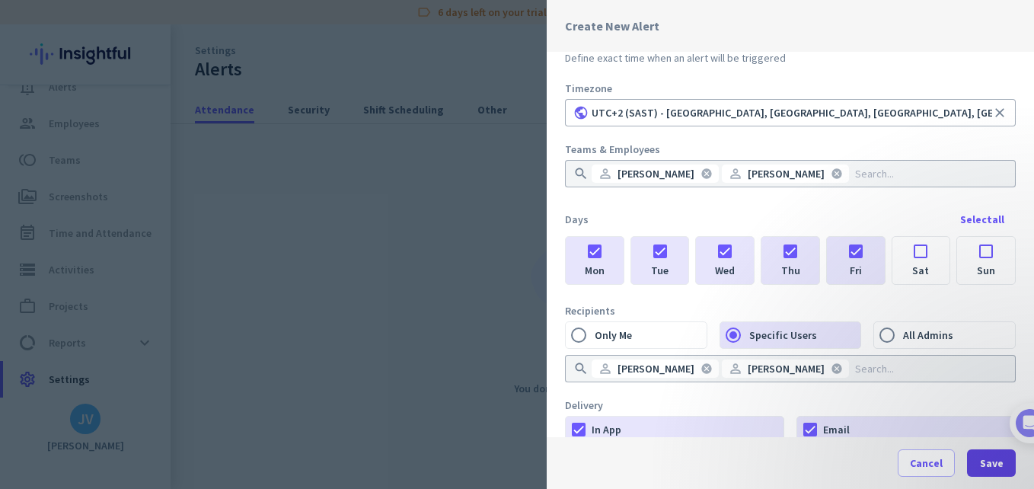
scroll to position [231, 0]
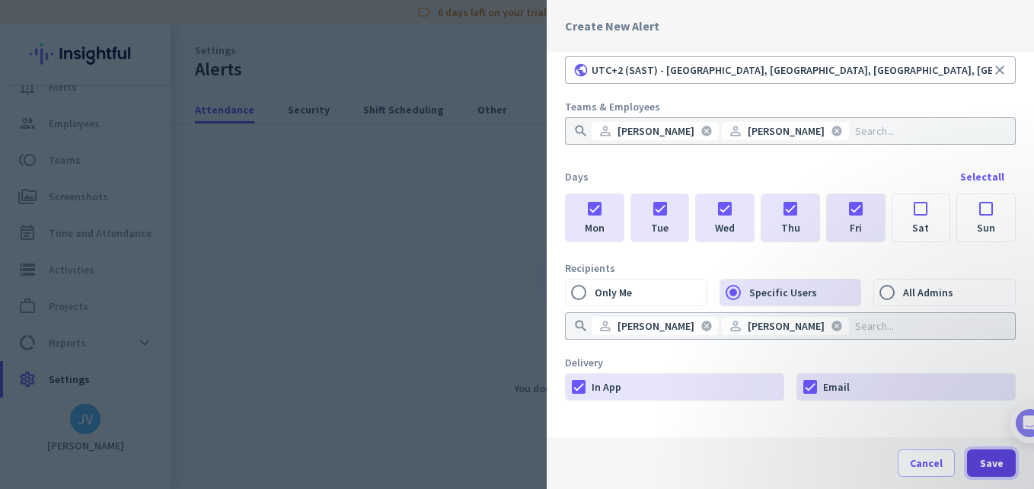
click at [1000, 461] on span "Save" at bounding box center [992, 462] width 24 height 15
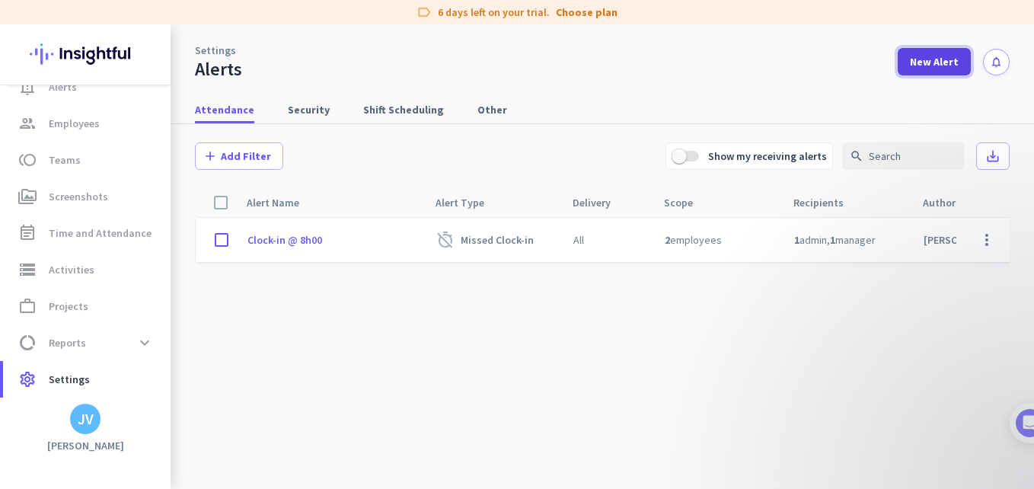
click at [925, 61] on span "New Alert" at bounding box center [934, 61] width 49 height 15
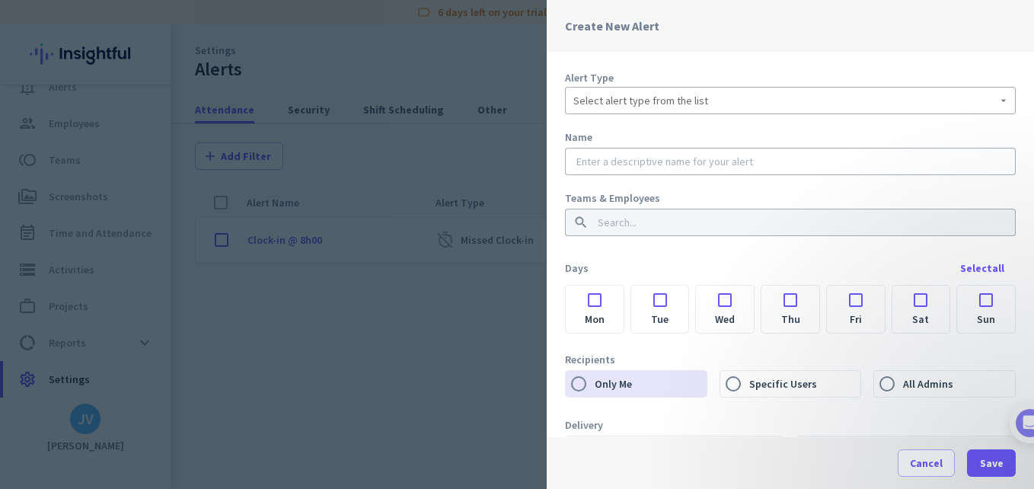
click at [627, 107] on span "Select alert type from the list" at bounding box center [640, 100] width 135 height 15
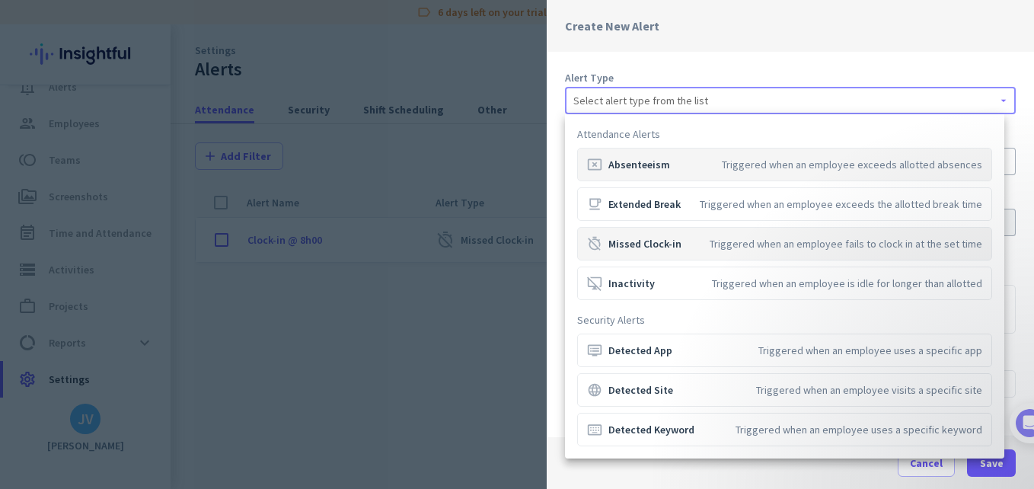
click at [638, 244] on div "timer_off Missed Clock-in" at bounding box center [634, 243] width 94 height 15
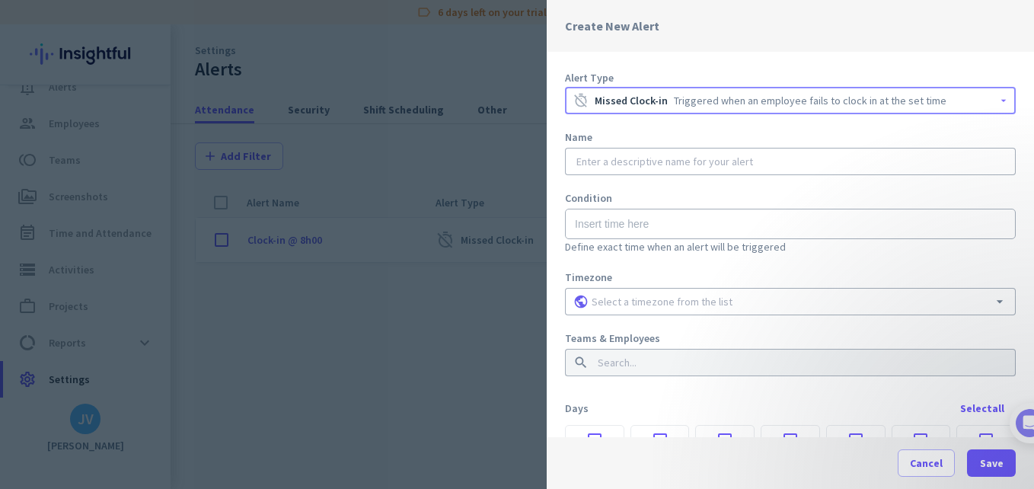
click at [634, 164] on input "text" at bounding box center [790, 161] width 434 height 15
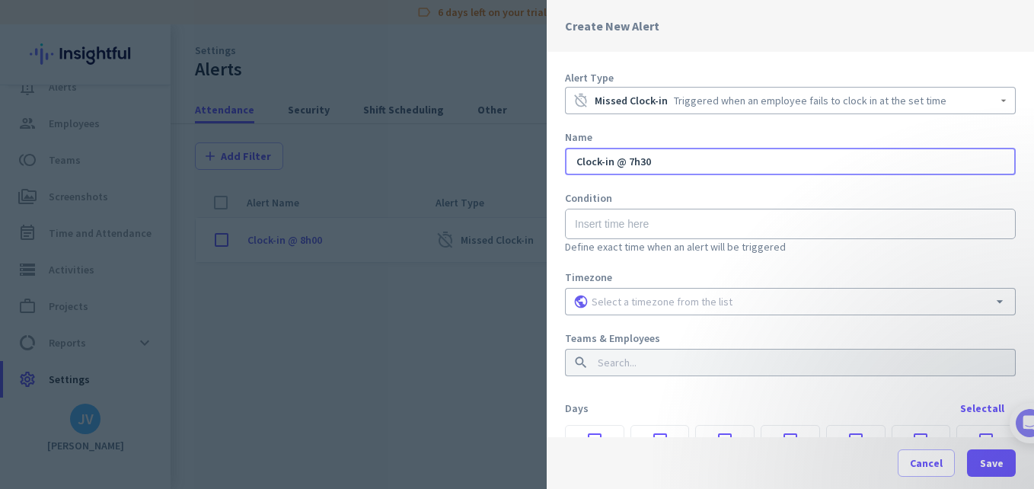
type input "Clock-in @ 7h30"
click at [630, 218] on input "text" at bounding box center [790, 224] width 451 height 30
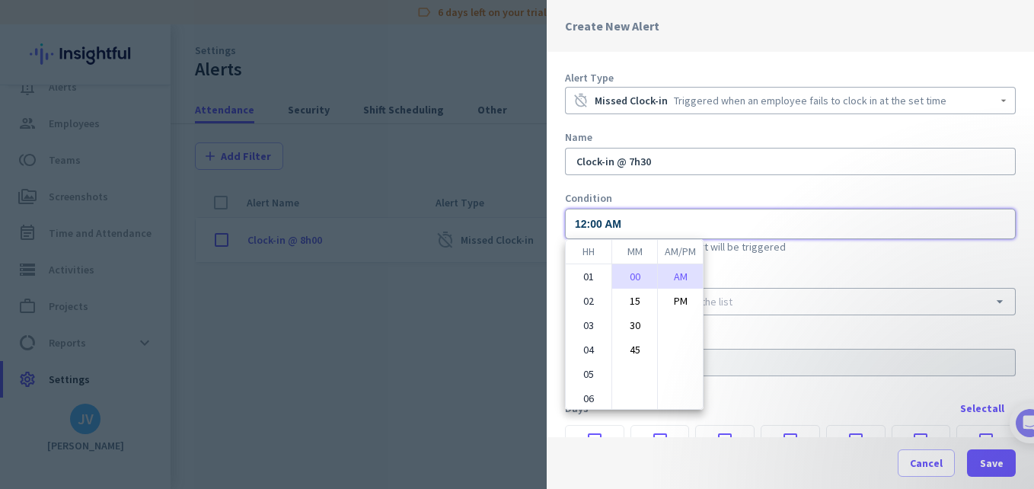
scroll to position [148, 0]
click at [579, 276] on li "07" at bounding box center [589, 275] width 46 height 24
click at [636, 327] on li "30" at bounding box center [634, 325] width 45 height 24
type input "07:30 AM"
click at [681, 276] on li "AM" at bounding box center [680, 276] width 45 height 24
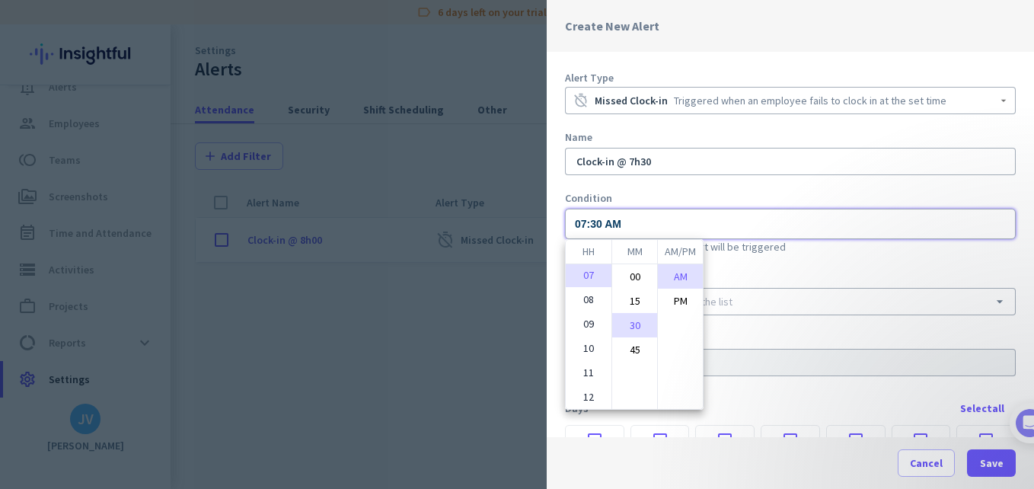
click at [803, 272] on div at bounding box center [517, 244] width 1034 height 489
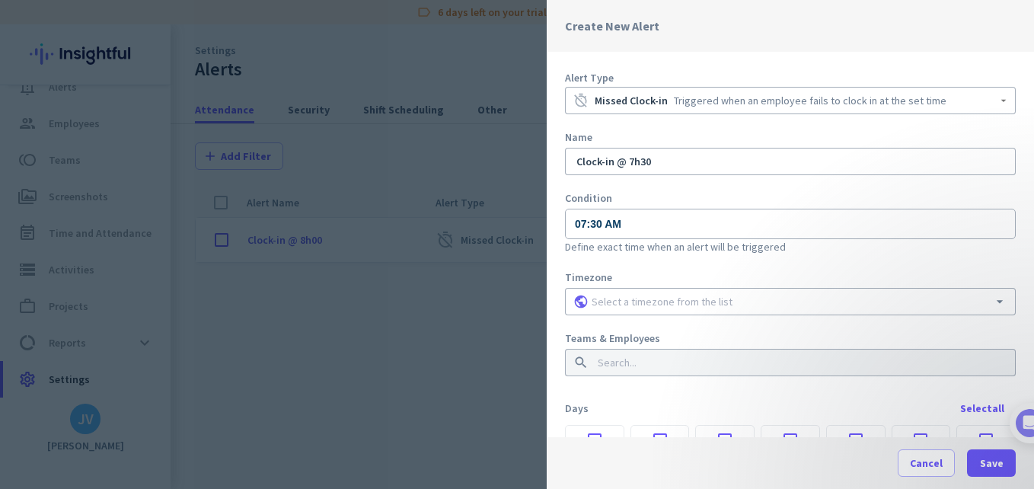
click at [675, 308] on input at bounding box center [791, 301] width 404 height 15
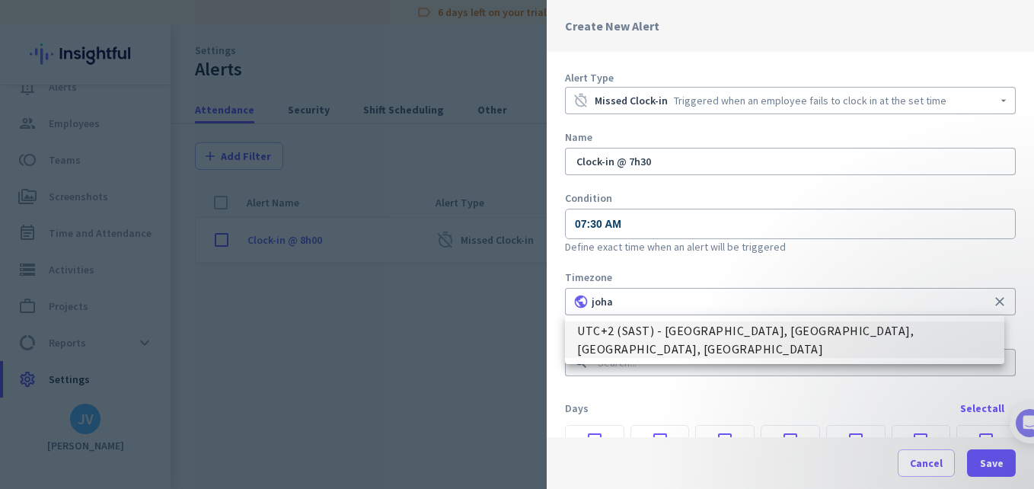
click at [667, 340] on span "UTC+2 (SAST) - [GEOGRAPHIC_DATA], [GEOGRAPHIC_DATA], [GEOGRAPHIC_DATA], [GEOGRA…" at bounding box center [784, 339] width 415 height 37
type input "UTC+2 (SAST) - [GEOGRAPHIC_DATA], [GEOGRAPHIC_DATA], [GEOGRAPHIC_DATA], [GEOGRA…"
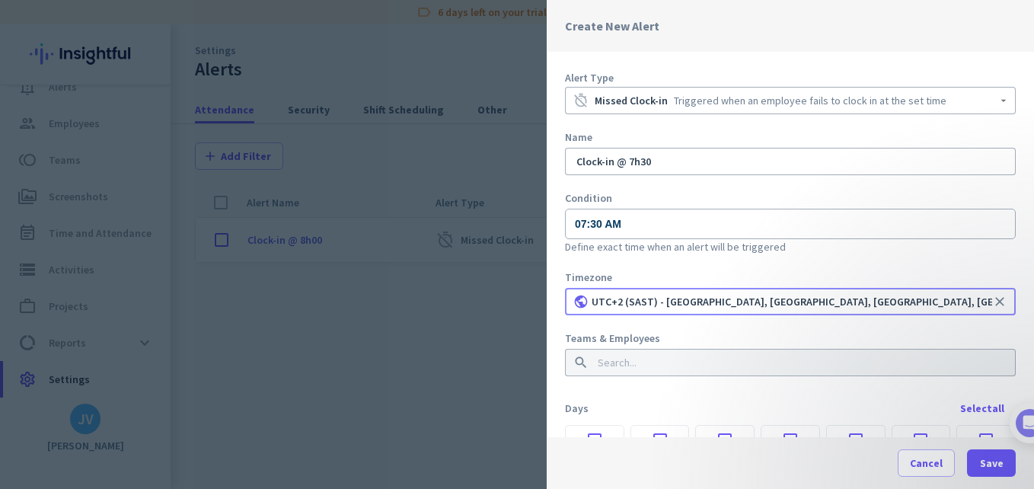
click at [643, 359] on input at bounding box center [786, 362] width 382 height 15
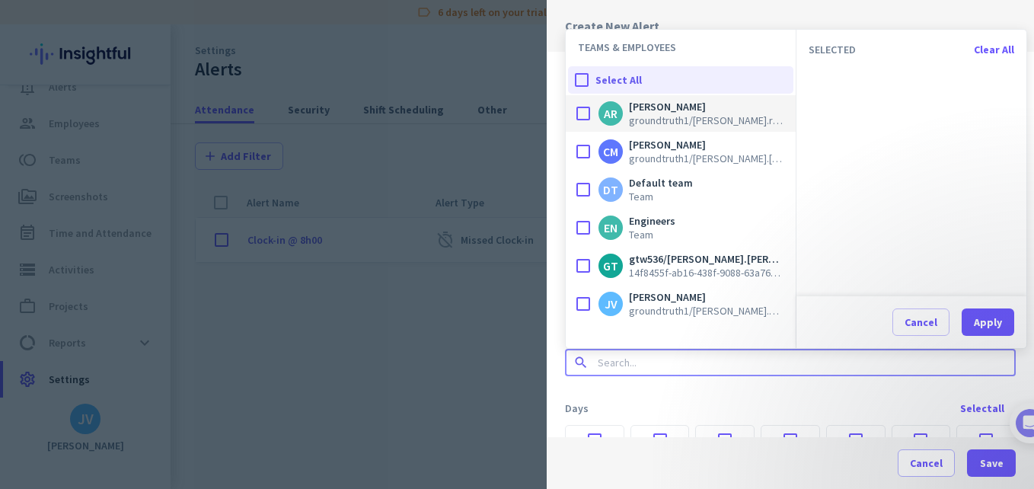
click at [573, 114] on div at bounding box center [583, 113] width 30 height 30
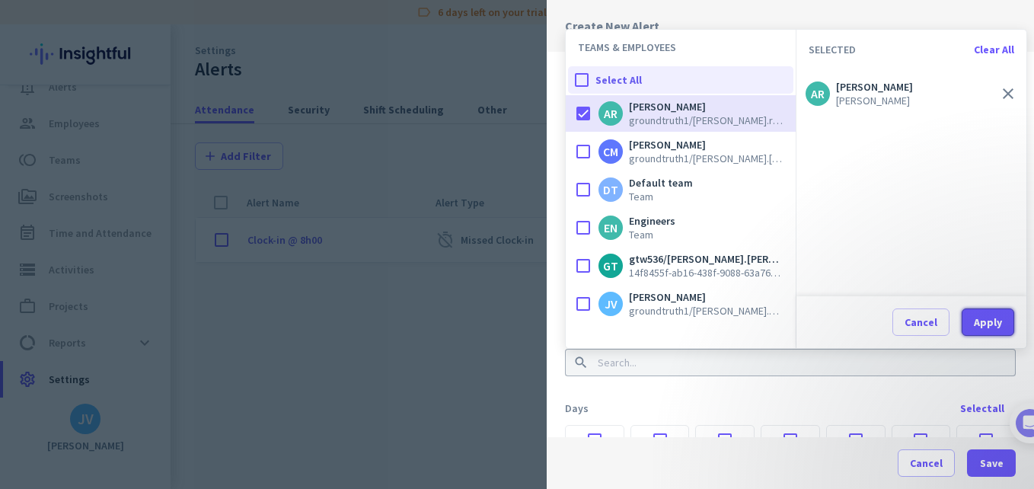
click at [981, 317] on div "Apply" at bounding box center [988, 322] width 28 height 11
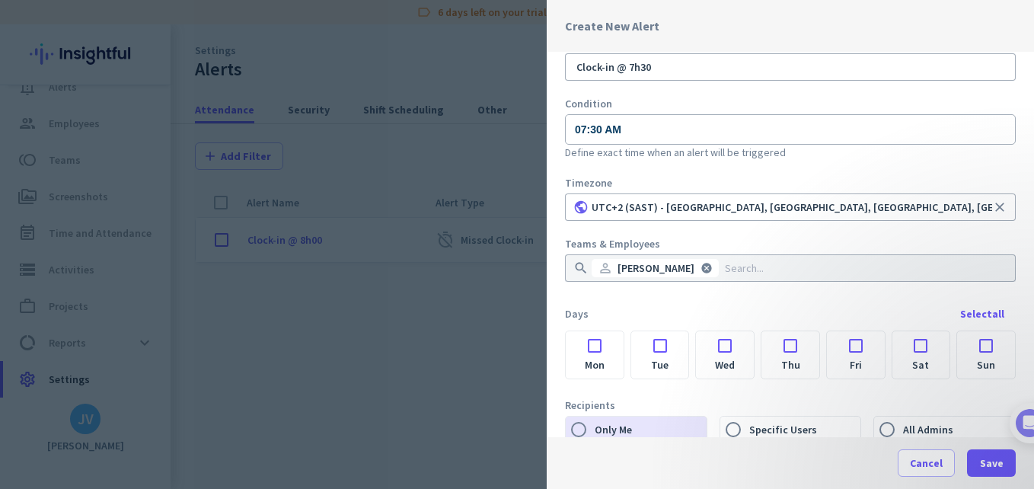
scroll to position [101, 0]
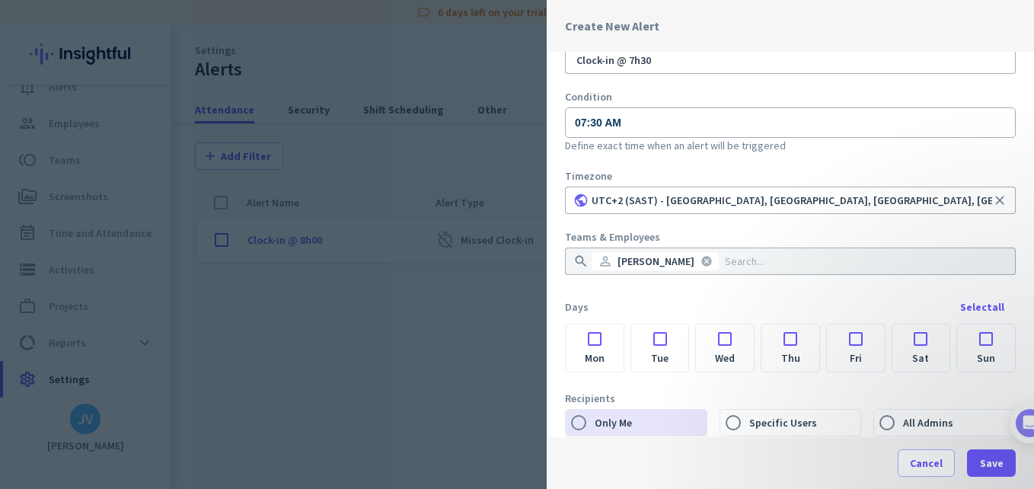
click at [598, 343] on div at bounding box center [595, 334] width 58 height 21
click at [640, 343] on div at bounding box center [660, 334] width 58 height 21
click at [718, 343] on div at bounding box center [725, 334] width 58 height 21
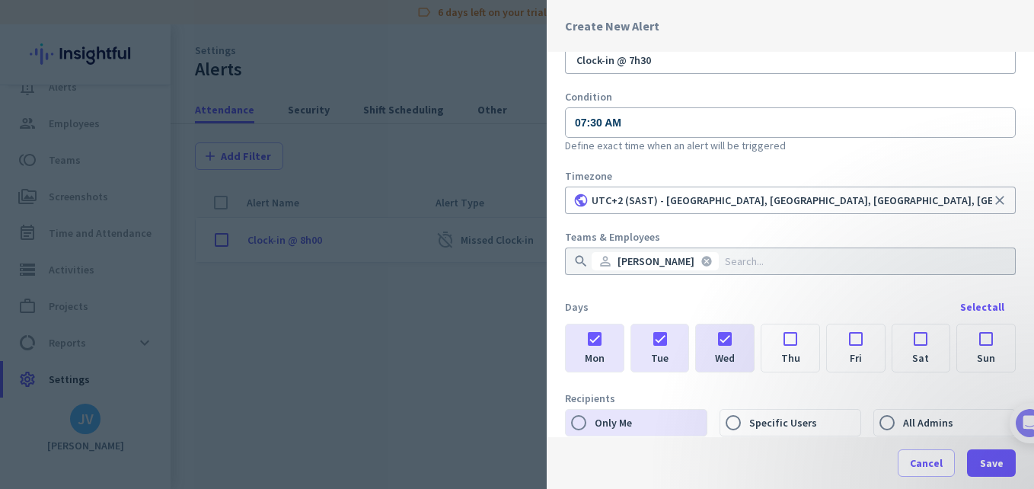
click at [786, 343] on div at bounding box center [790, 334] width 58 height 21
click at [842, 340] on div at bounding box center [856, 334] width 58 height 21
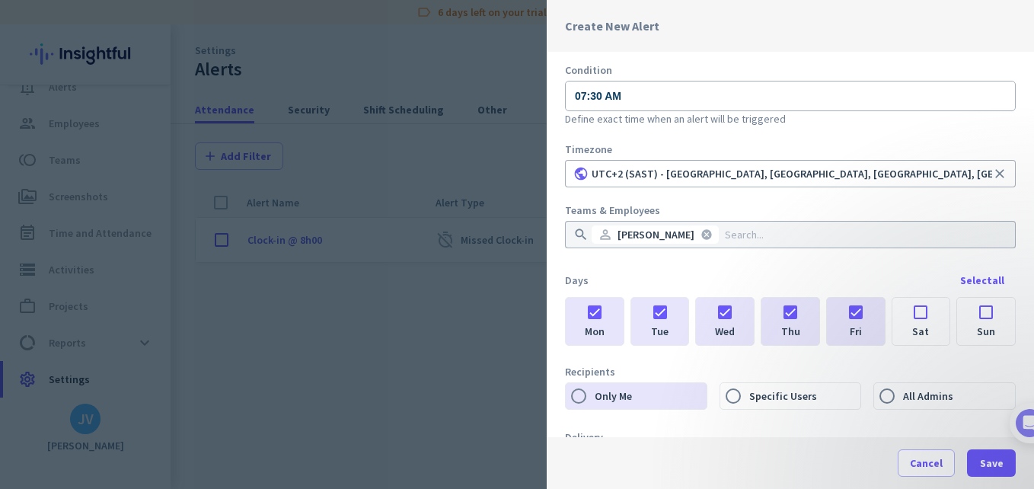
scroll to position [203, 0]
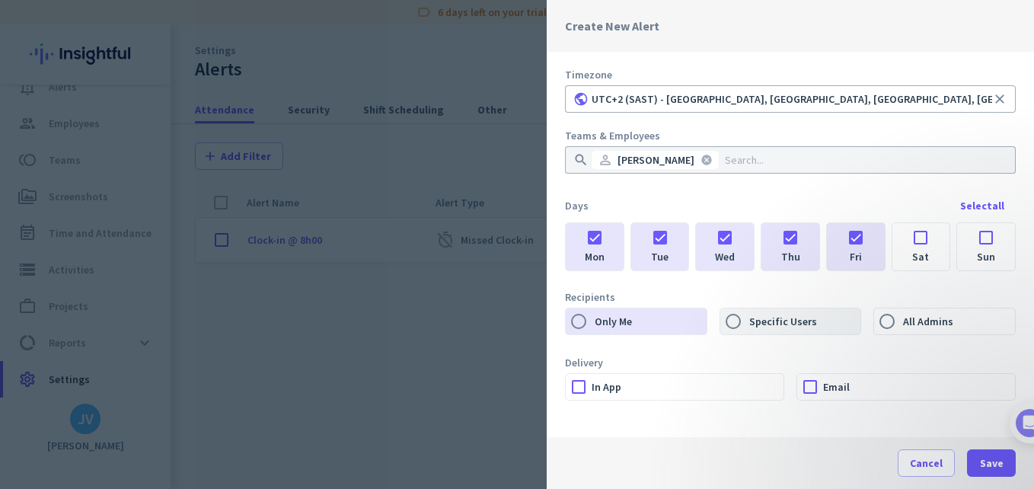
click at [779, 324] on label "Specific Users" at bounding box center [803, 321] width 115 height 26
click at [746, 324] on input "Specific Users" at bounding box center [733, 321] width 26 height 26
radio input "true"
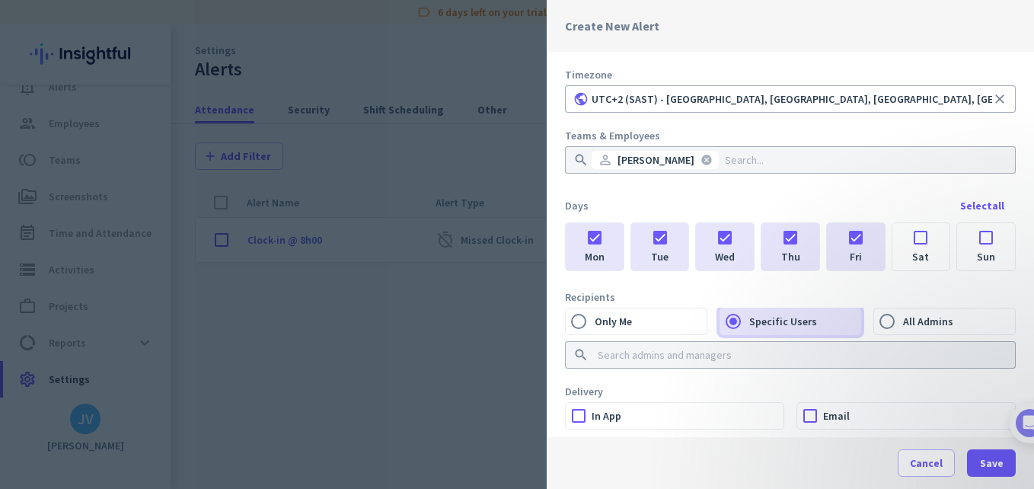
click at [618, 358] on input at bounding box center [786, 354] width 382 height 15
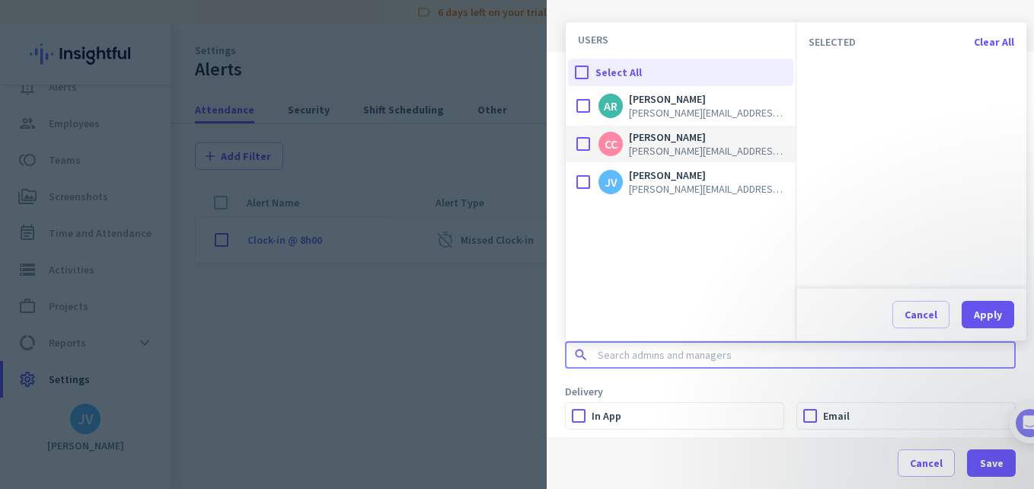
click at [582, 148] on div at bounding box center [583, 144] width 30 height 30
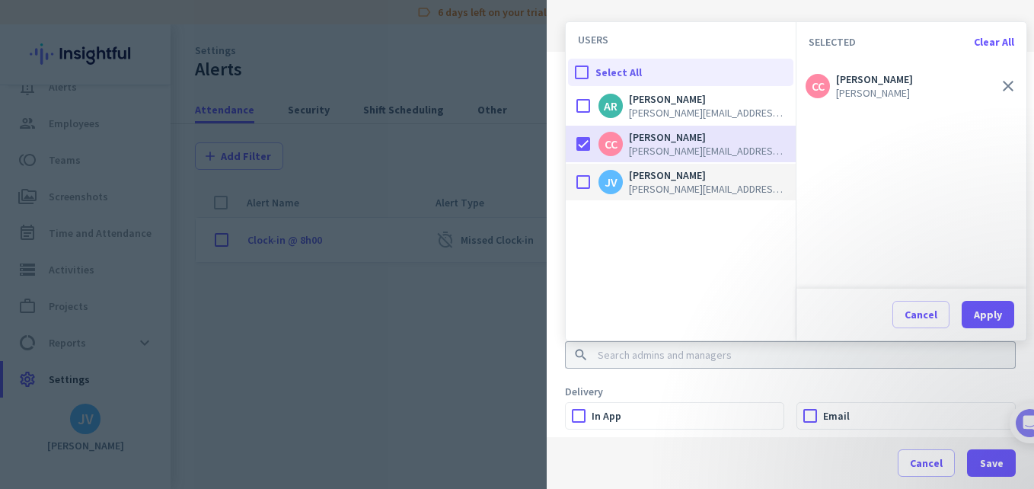
click at [579, 177] on div at bounding box center [583, 182] width 30 height 30
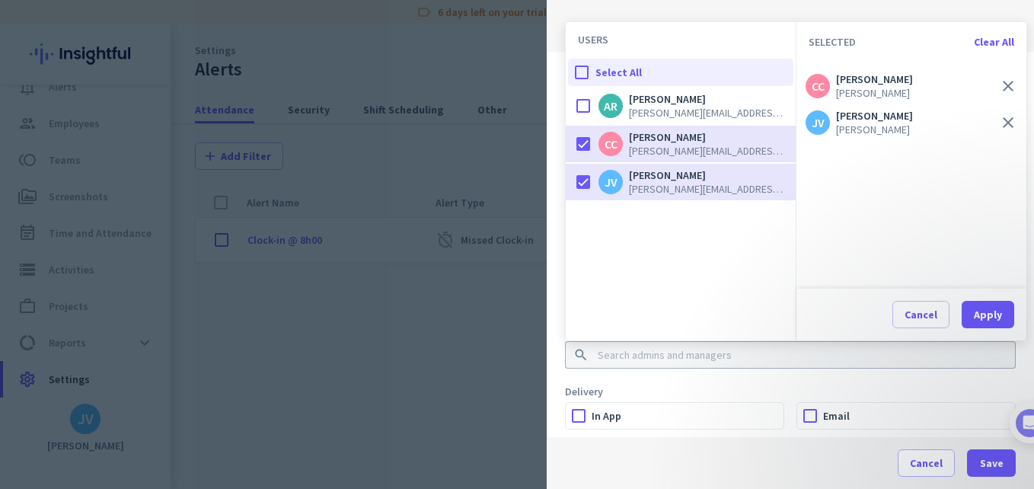
click at [610, 418] on label "In App" at bounding box center [688, 416] width 192 height 26
click at [0, 0] on input "In App" at bounding box center [0, 0] width 0 height 0
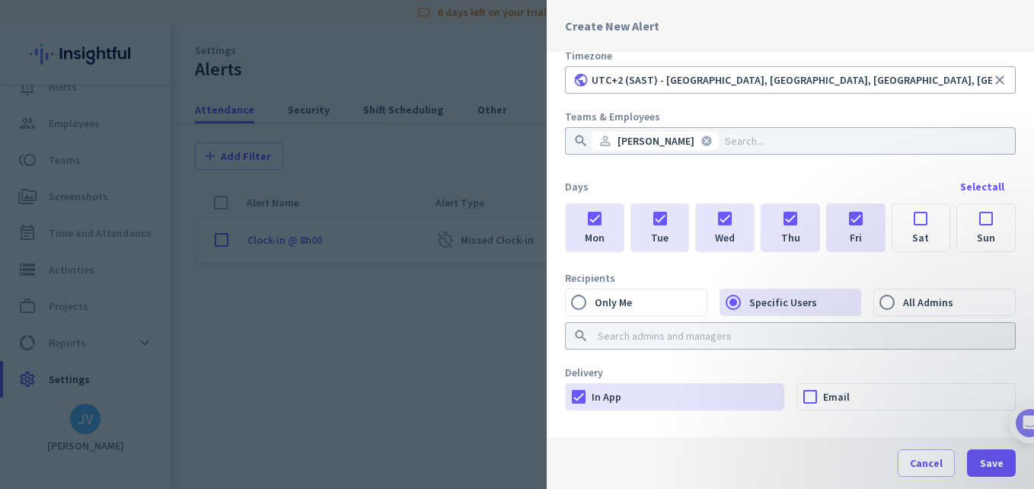
scroll to position [231, 0]
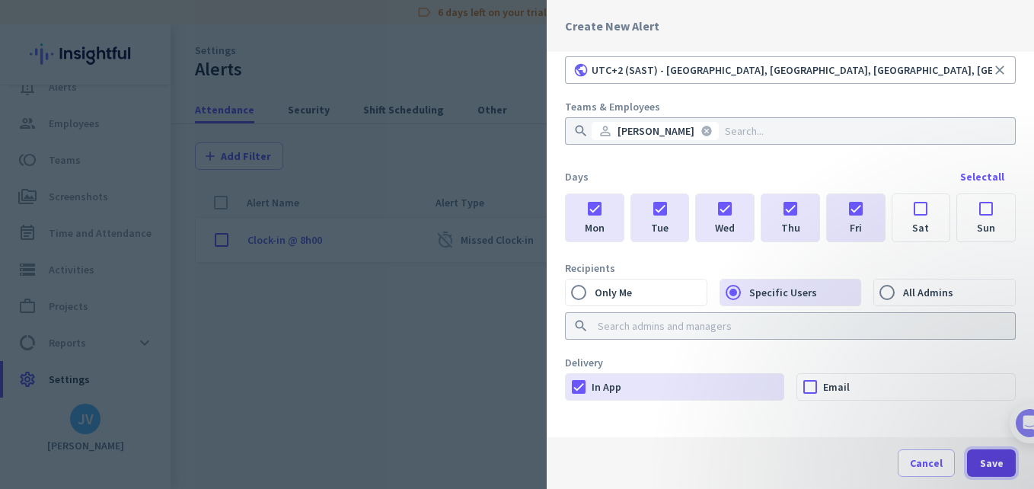
click at [1003, 471] on span "button" at bounding box center [991, 463] width 49 height 37
click at [994, 458] on span "Save" at bounding box center [992, 462] width 24 height 15
click at [809, 386] on div at bounding box center [810, 387] width 26 height 26
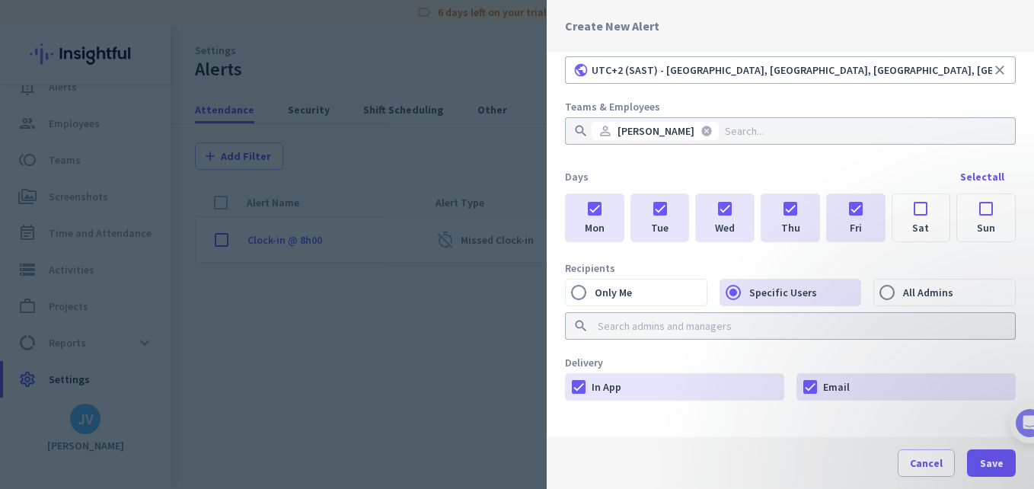
click at [966, 454] on div "Cancel Save" at bounding box center [957, 462] width 118 height 27
click at [978, 457] on span "button" at bounding box center [991, 463] width 49 height 37
click at [621, 332] on input at bounding box center [786, 325] width 382 height 15
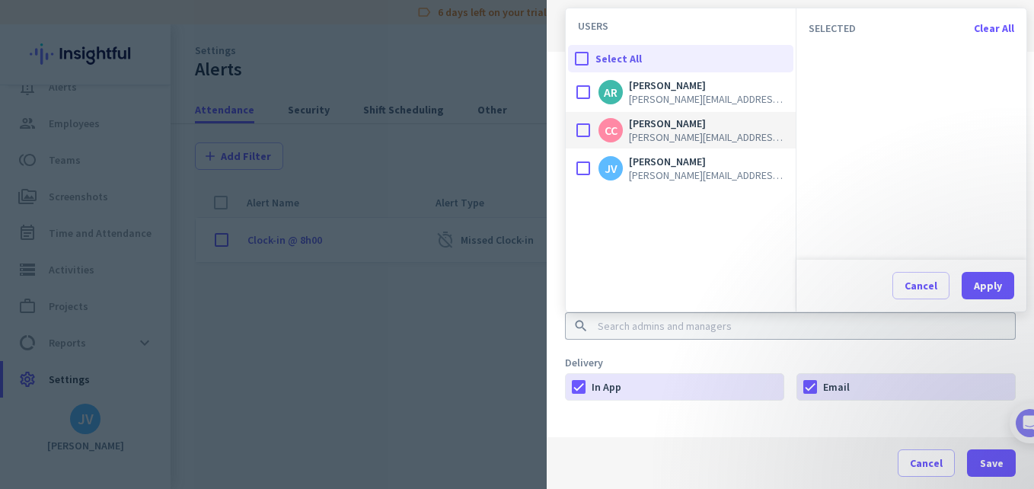
click at [591, 130] on div at bounding box center [583, 130] width 30 height 30
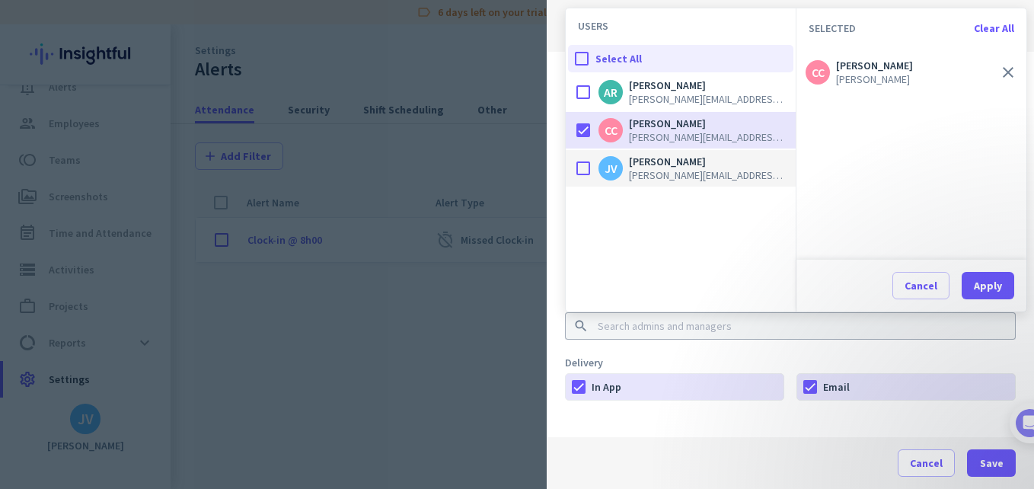
click at [580, 173] on div at bounding box center [583, 168] width 30 height 30
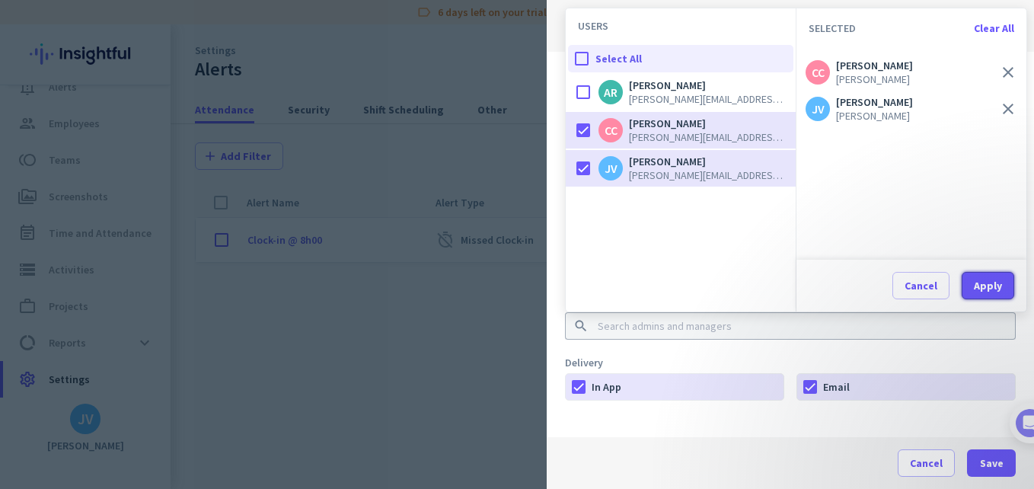
click at [987, 293] on button "Apply" at bounding box center [988, 285] width 53 height 27
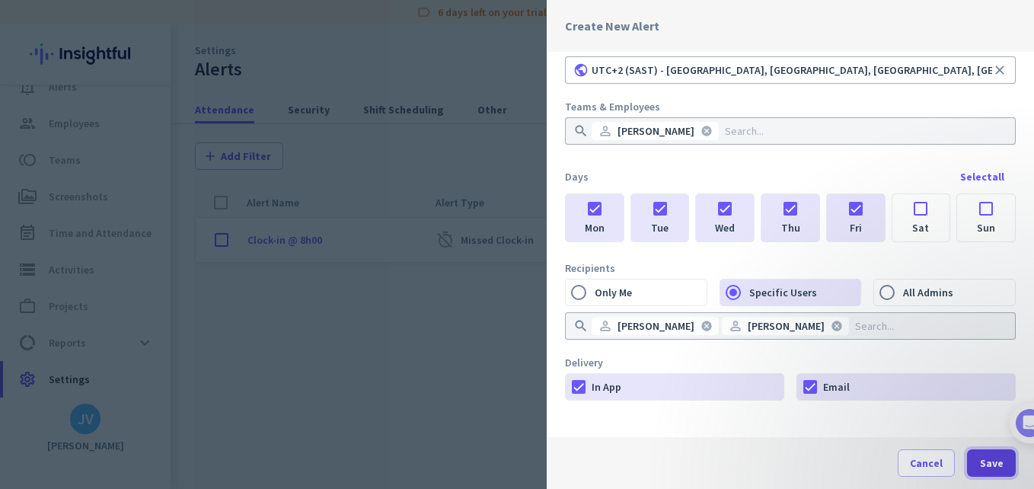
click at [976, 475] on span "button" at bounding box center [991, 463] width 49 height 37
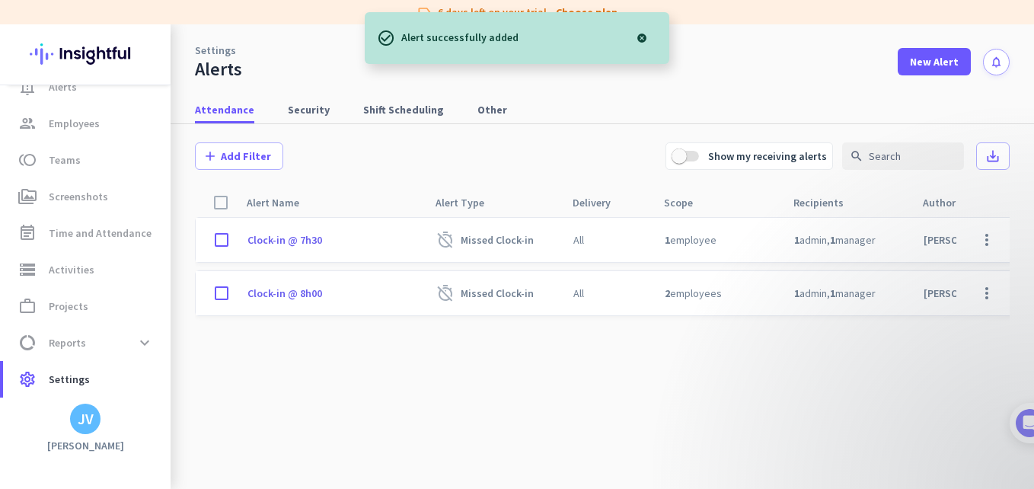
click at [492, 373] on cdk-virtual-scroll-viewport "Clock-in @ 7h30 timer_off Missed Clock-in All 1 employee 1 admin , 1 manager Ja…" at bounding box center [602, 355] width 815 height 276
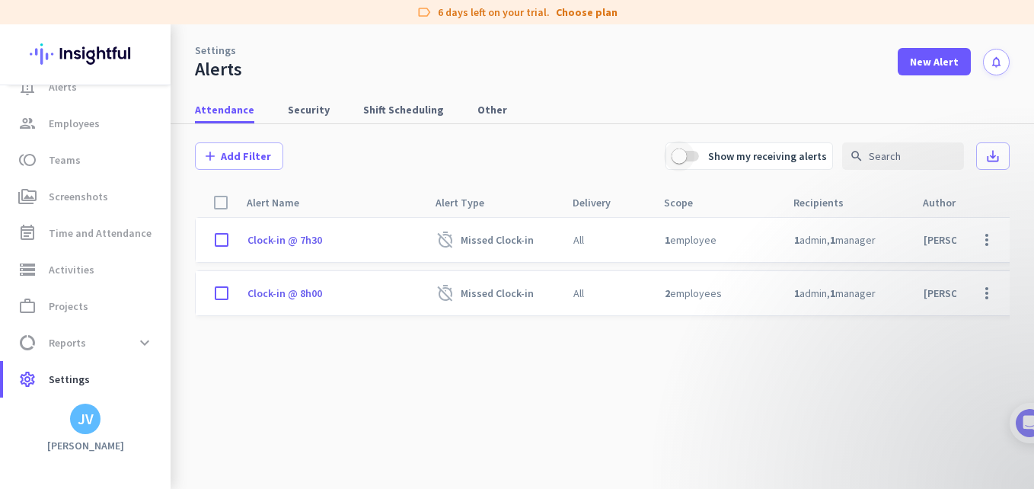
click at [679, 161] on span "button" at bounding box center [679, 156] width 30 height 30
click at [403, 116] on span "Shift Scheduling" at bounding box center [403, 109] width 81 height 15
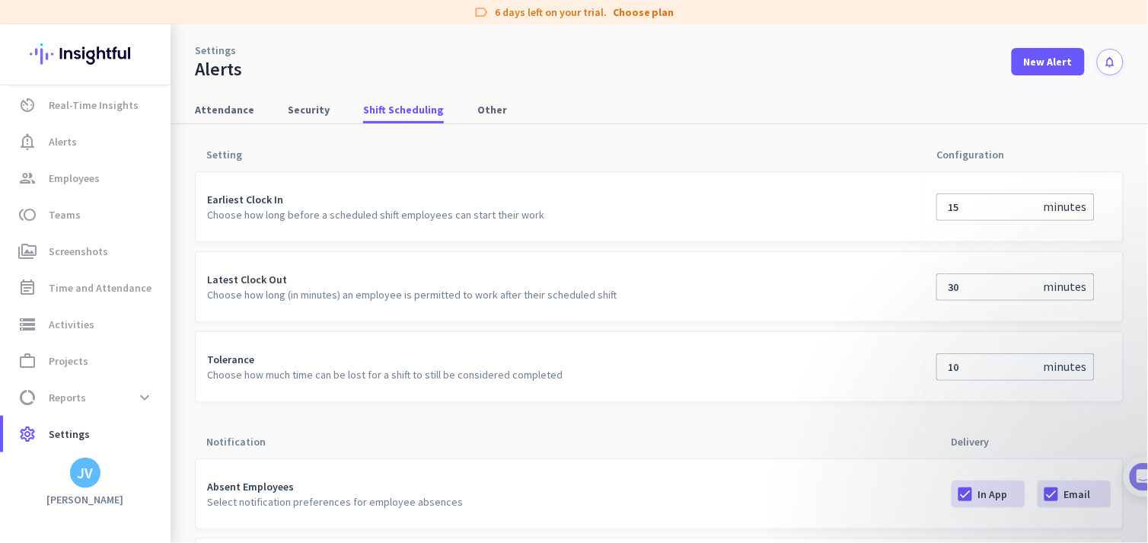
click at [993, 199] on input "15" at bounding box center [994, 206] width 98 height 15
click at [991, 199] on input "15" at bounding box center [994, 206] width 98 height 15
type input "30"
click at [969, 291] on input "30" at bounding box center [994, 286] width 98 height 15
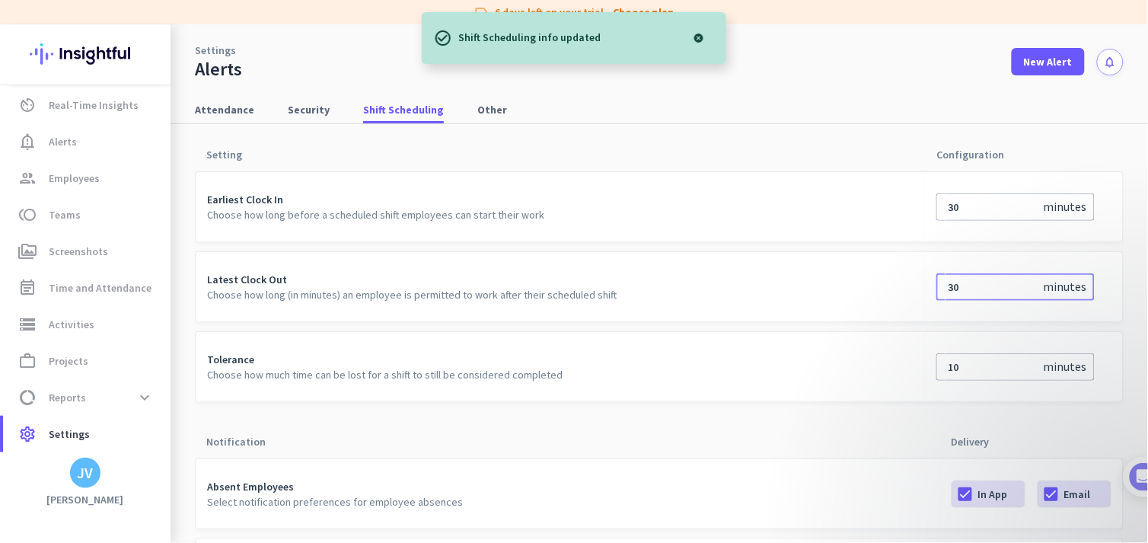
click at [969, 291] on input "30" at bounding box center [994, 286] width 98 height 15
click at [970, 291] on input "30" at bounding box center [994, 286] width 98 height 15
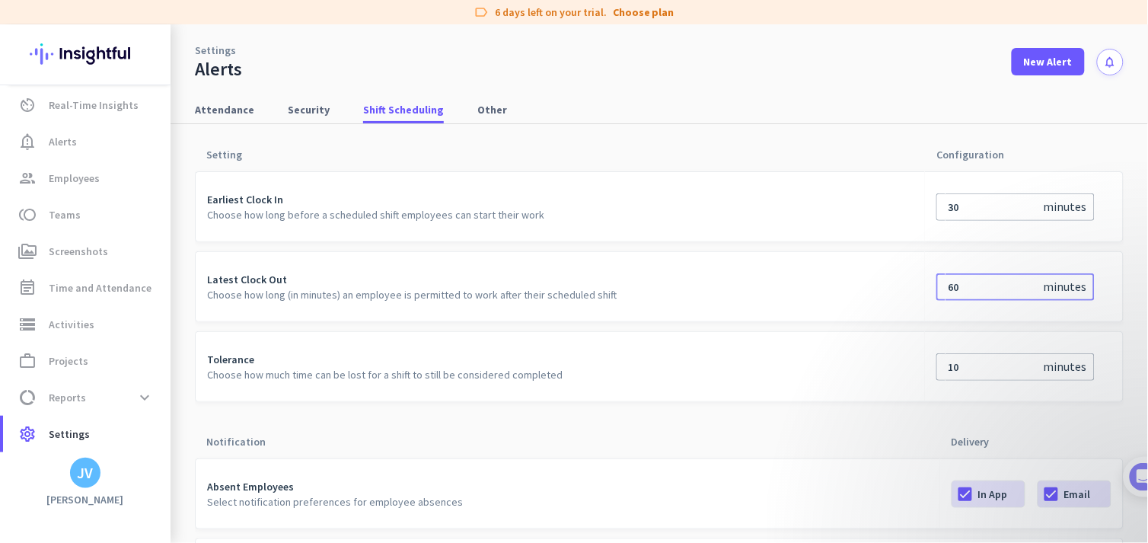
type input "60"
click at [971, 368] on input "10" at bounding box center [994, 366] width 98 height 15
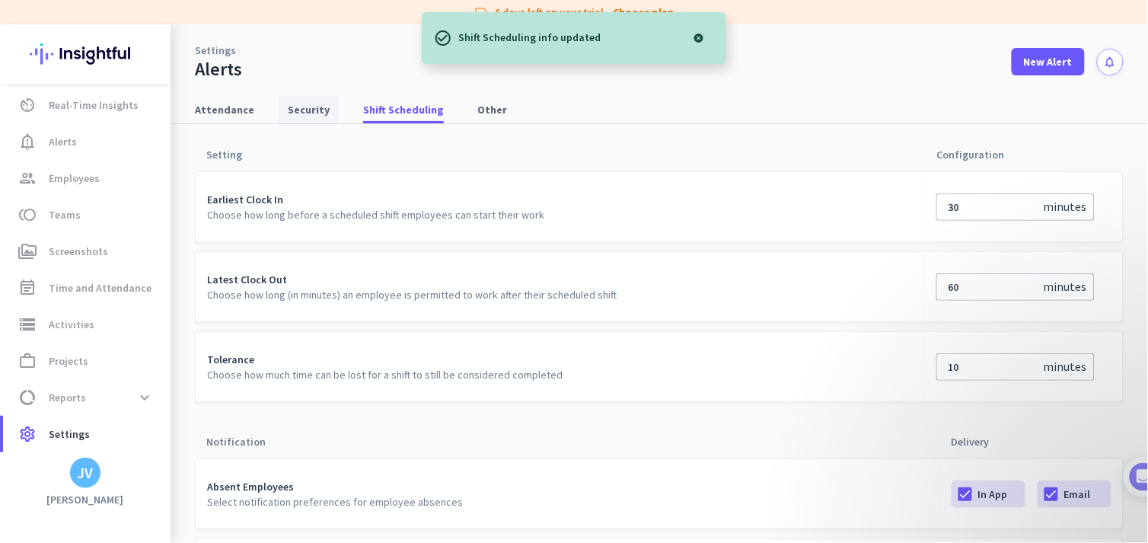
click at [320, 107] on span "Security" at bounding box center [309, 109] width 42 height 15
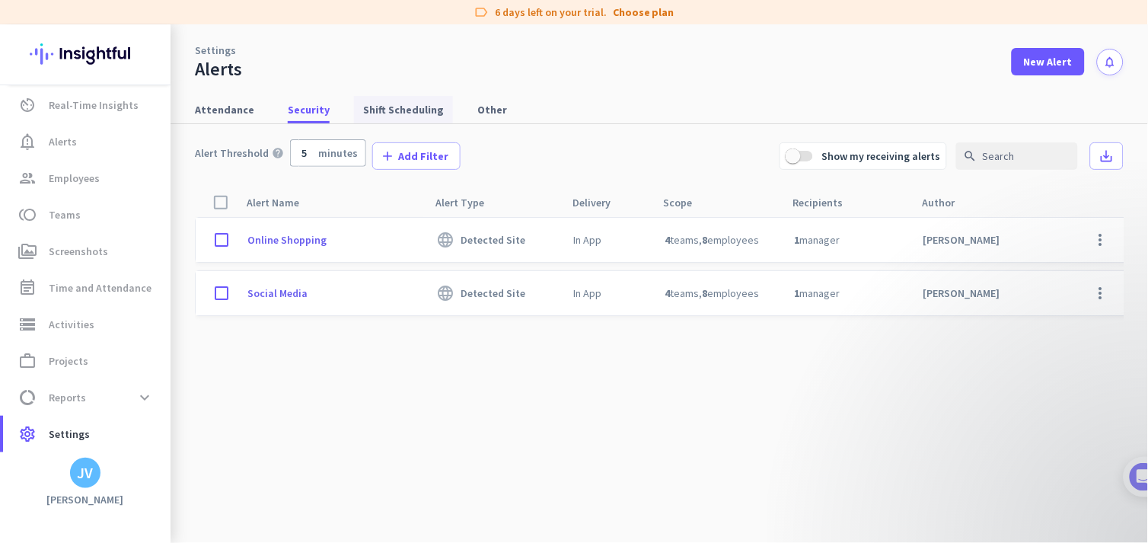
click at [378, 107] on span "Shift Scheduling" at bounding box center [403, 109] width 81 height 15
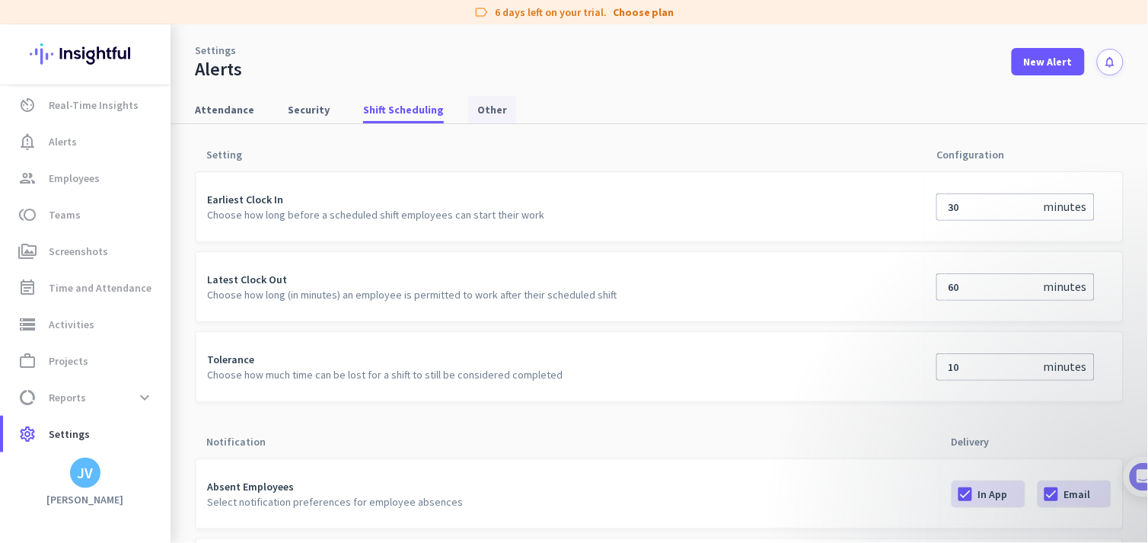
click at [468, 100] on link "Other" at bounding box center [492, 109] width 48 height 27
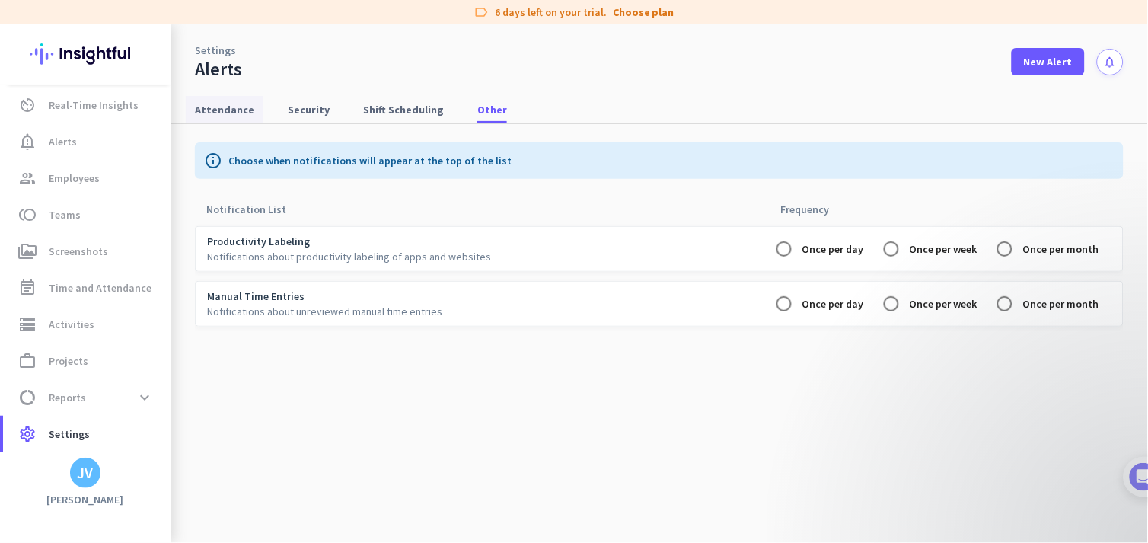
click at [219, 115] on span "Attendance" at bounding box center [224, 109] width 59 height 15
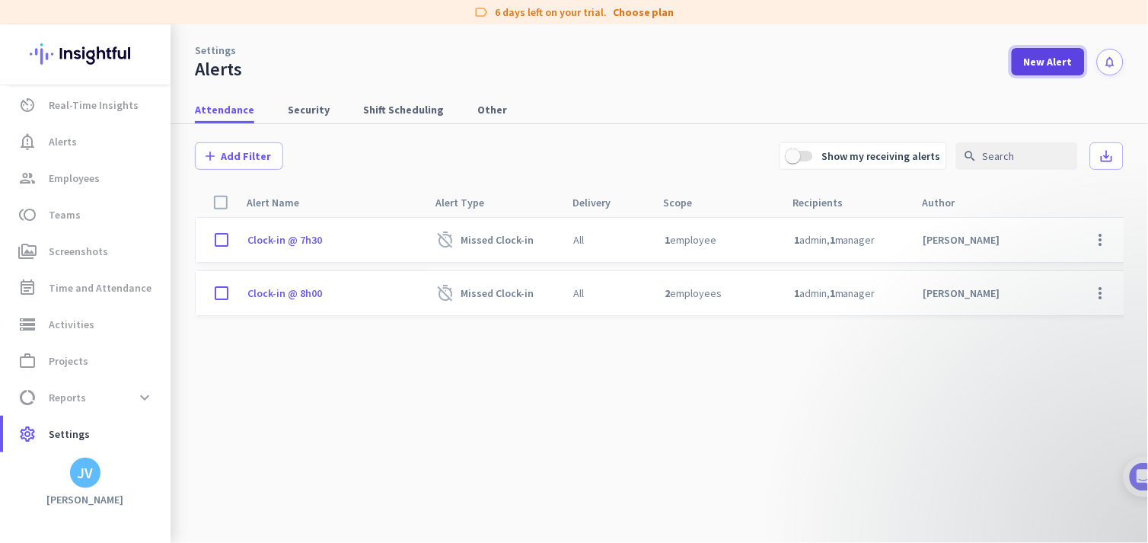
click at [1033, 62] on span "New Alert" at bounding box center [1048, 61] width 49 height 15
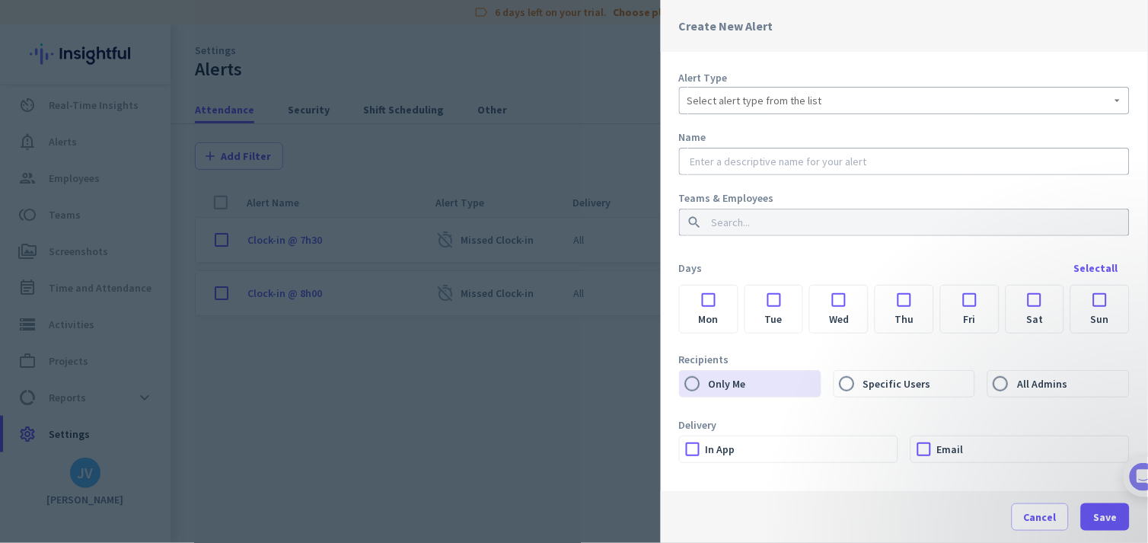
click at [778, 105] on span "Select alert type from the list" at bounding box center [754, 100] width 135 height 15
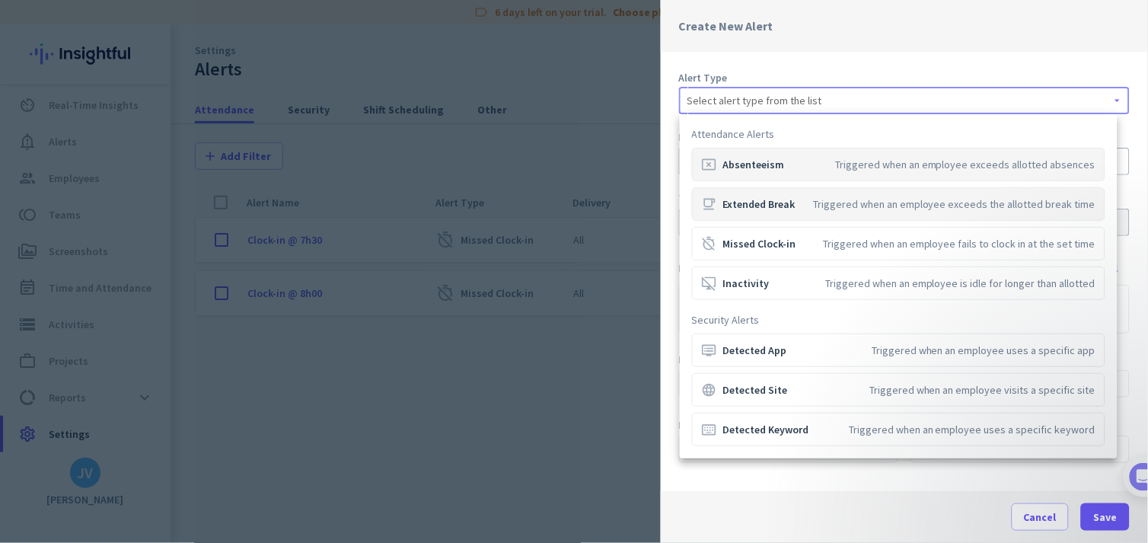
click at [777, 215] on mat-option "free_breakfast Extended Break Triggered when an employee exceeds the allotted b…" at bounding box center [898, 203] width 413 height 33
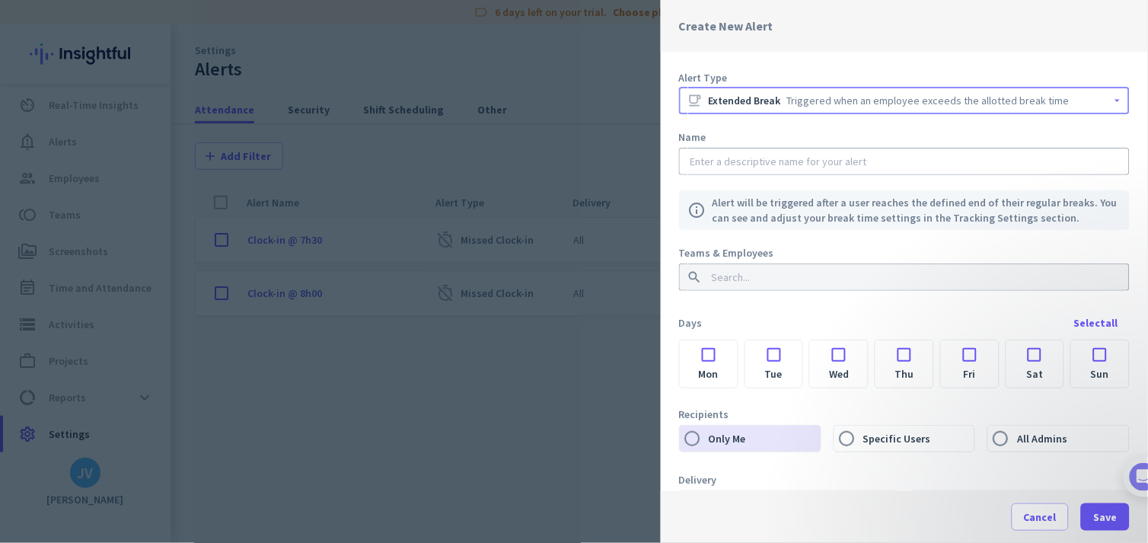
click at [745, 161] on input "text" at bounding box center [904, 161] width 434 height 15
type input "E"
type input "Break extended"
click at [742, 282] on input at bounding box center [900, 277] width 382 height 15
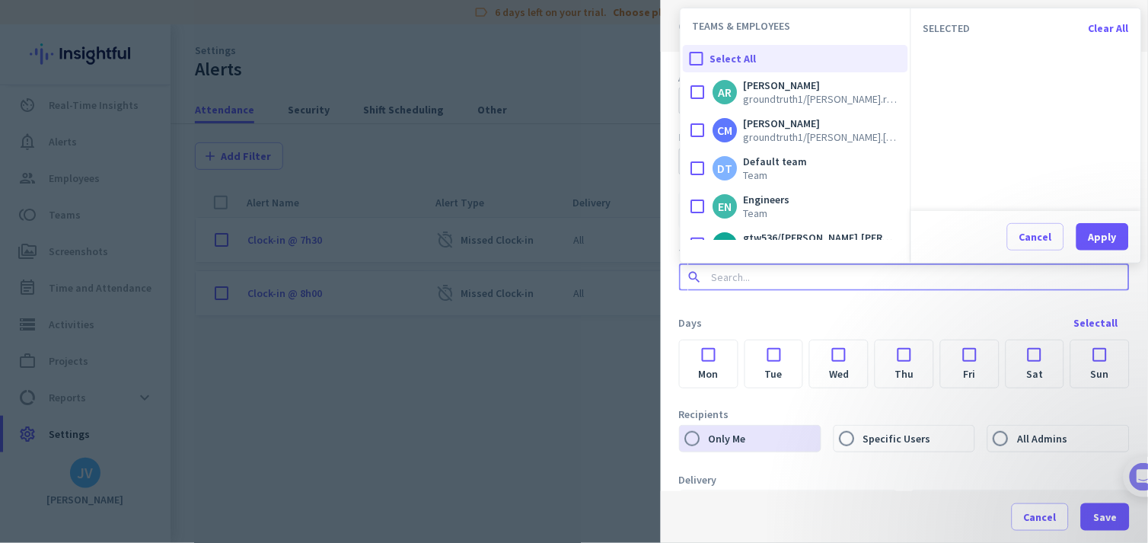
click at [754, 315] on div "Days Select all" at bounding box center [904, 322] width 451 height 27
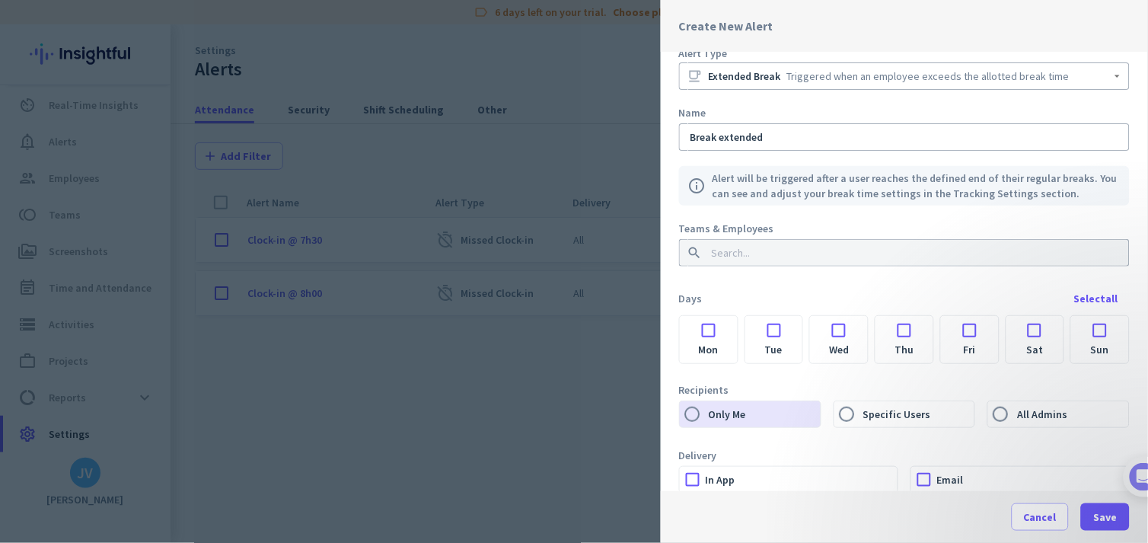
scroll to position [5, 0]
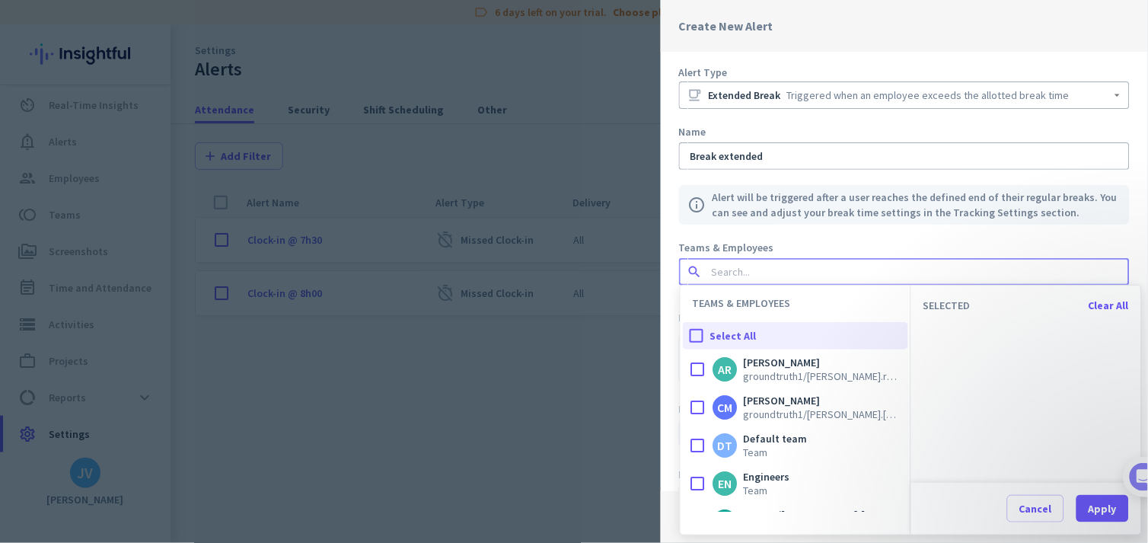
click at [738, 272] on input at bounding box center [900, 271] width 382 height 15
click at [694, 369] on div at bounding box center [698, 369] width 30 height 30
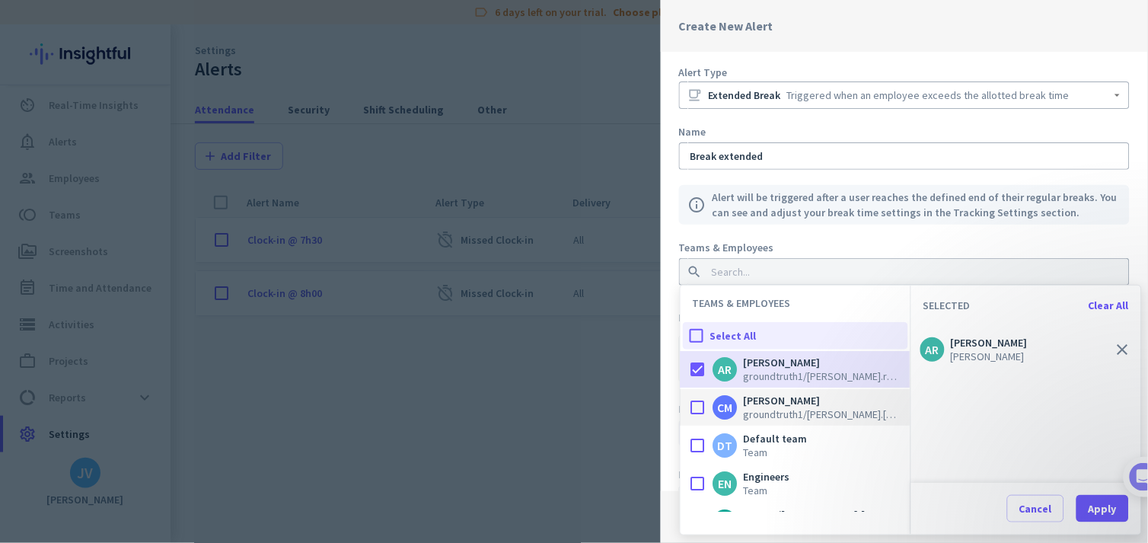
click at [695, 401] on div at bounding box center [698, 407] width 30 height 30
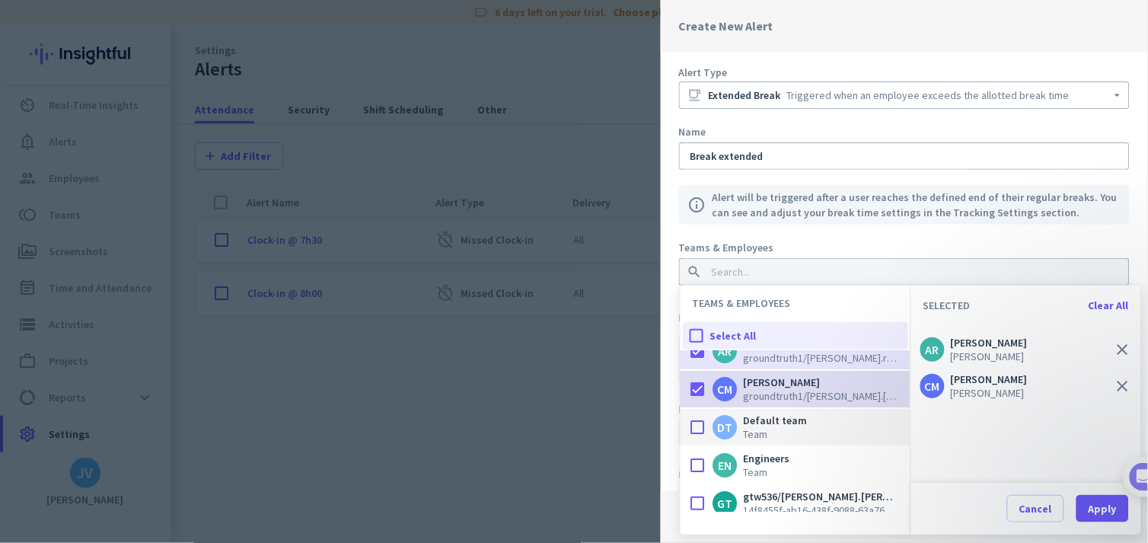
scroll to position [0, 0]
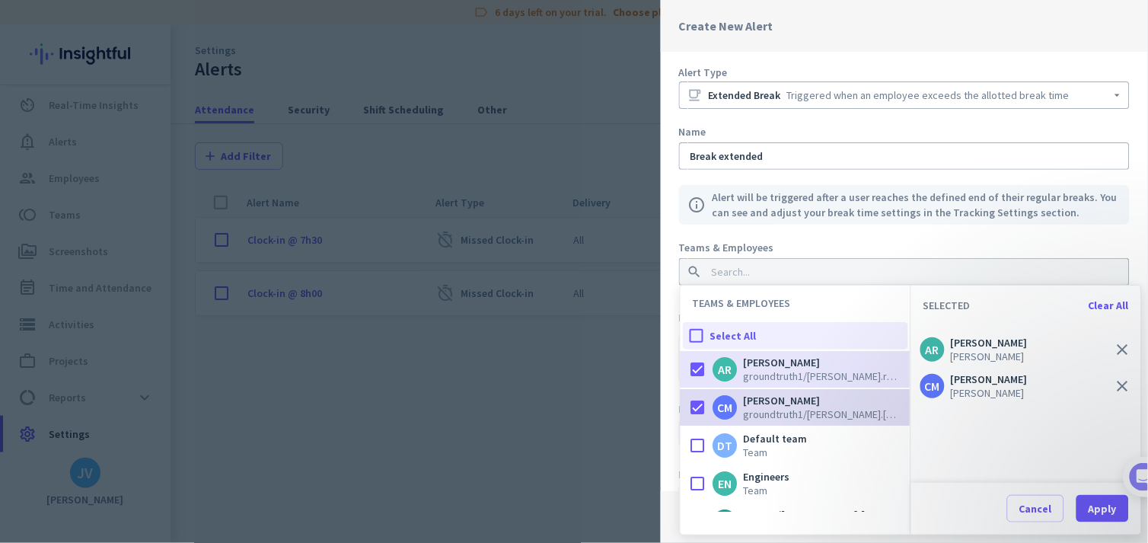
click at [702, 404] on div at bounding box center [698, 407] width 30 height 30
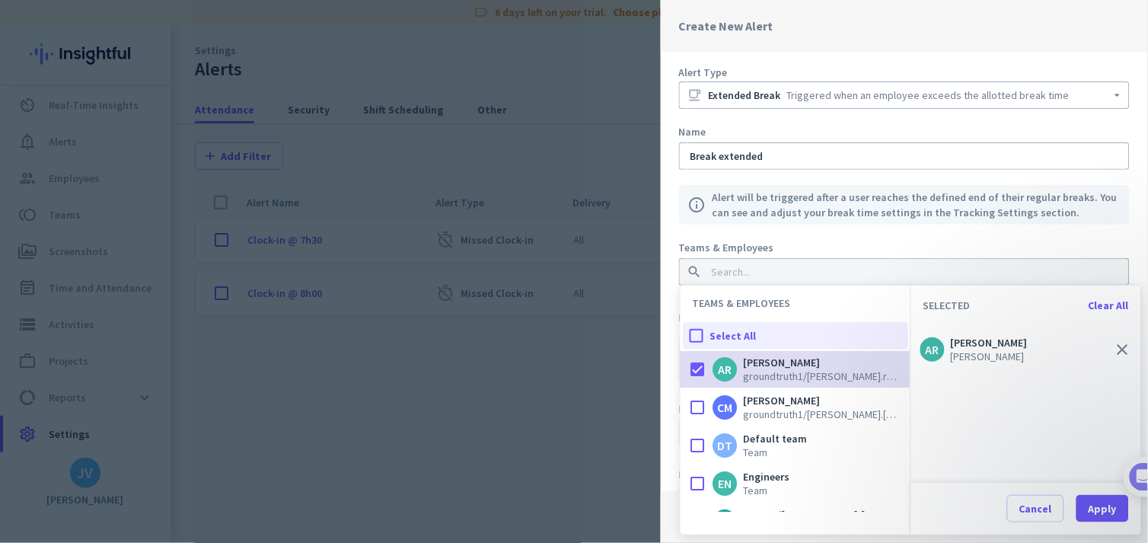
click at [697, 366] on div at bounding box center [698, 369] width 30 height 30
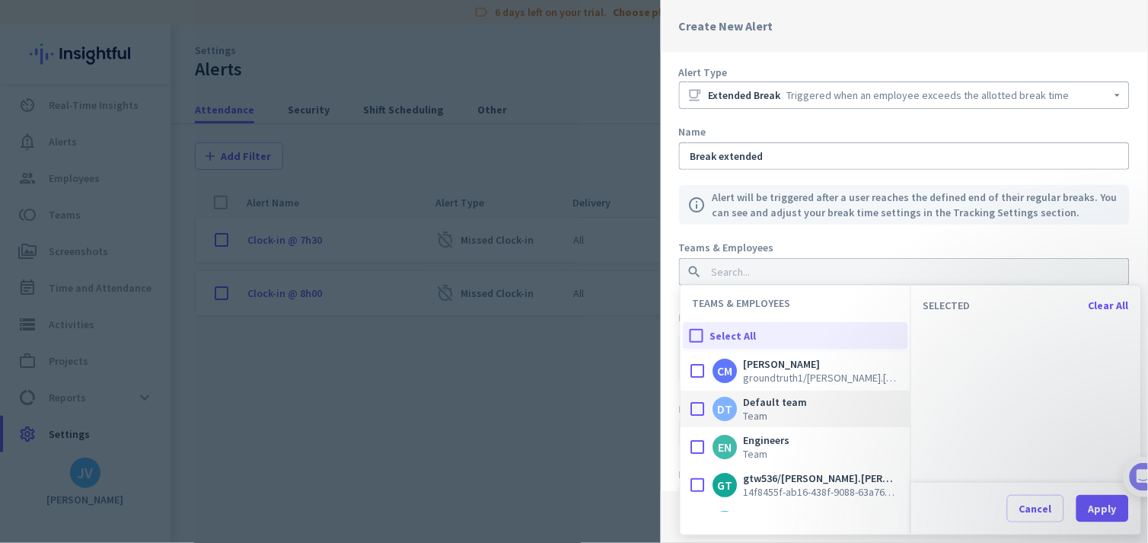
scroll to position [56, 0]
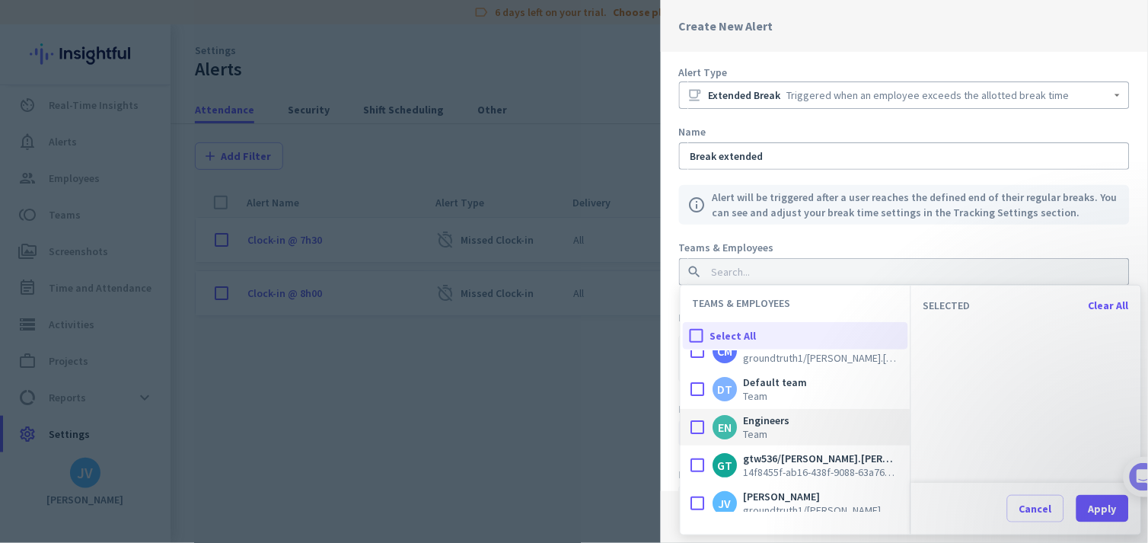
click at [698, 422] on div at bounding box center [698, 427] width 30 height 30
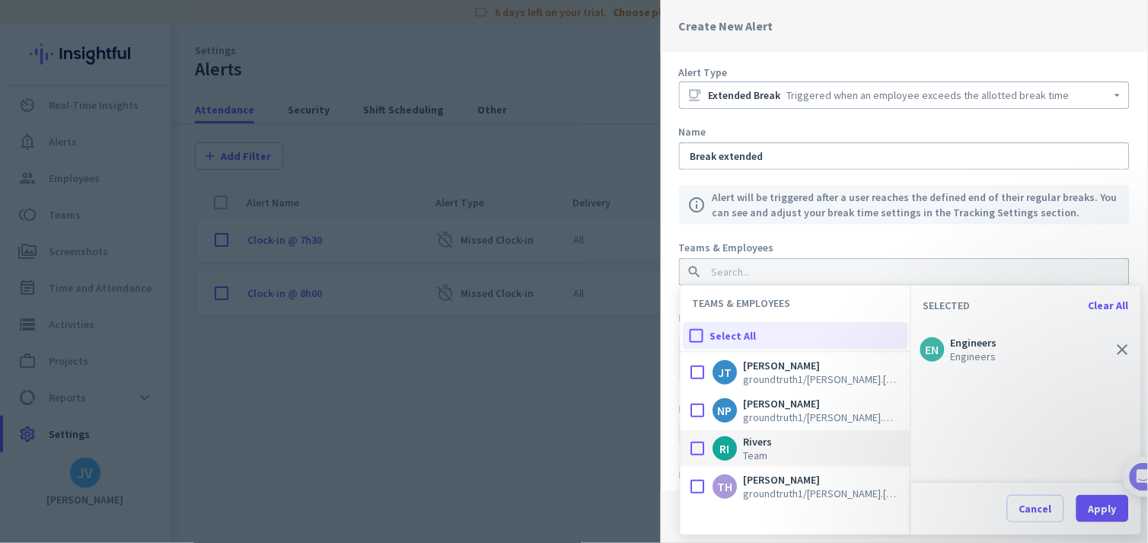
click at [694, 451] on div at bounding box center [698, 448] width 30 height 30
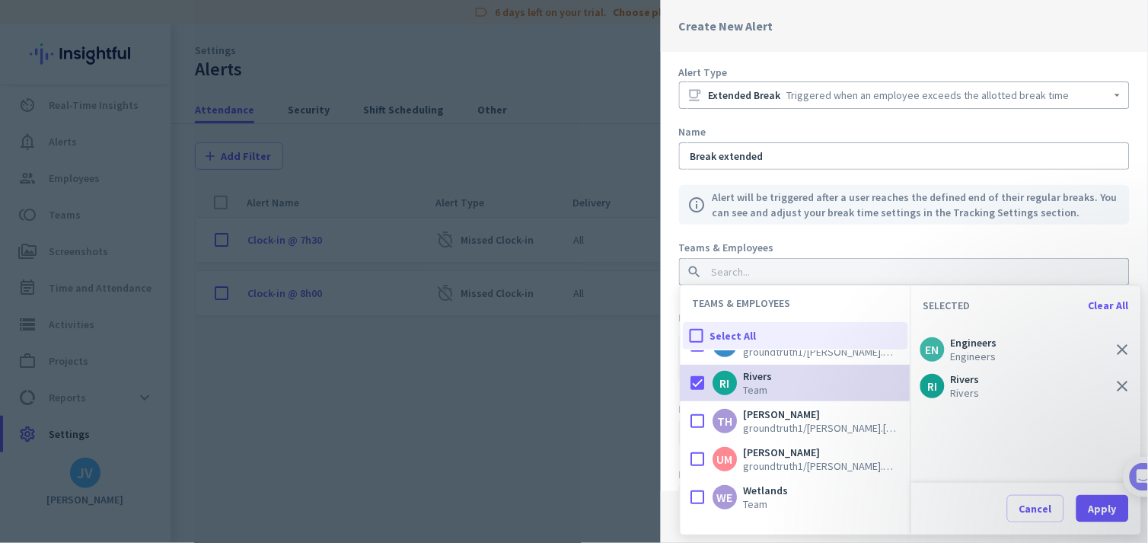
scroll to position [295, 0]
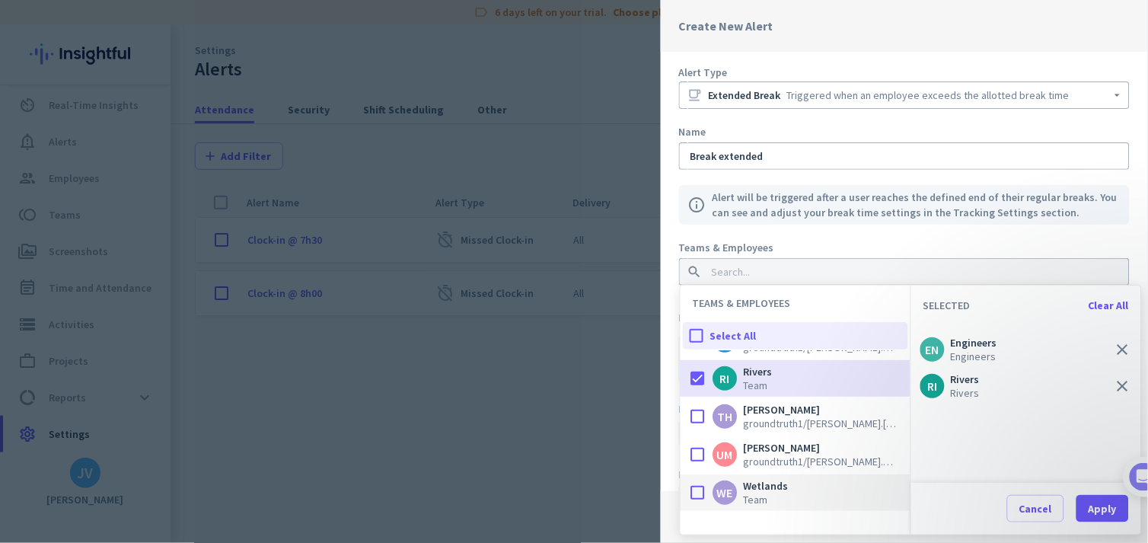
click at [702, 488] on div at bounding box center [698, 492] width 30 height 30
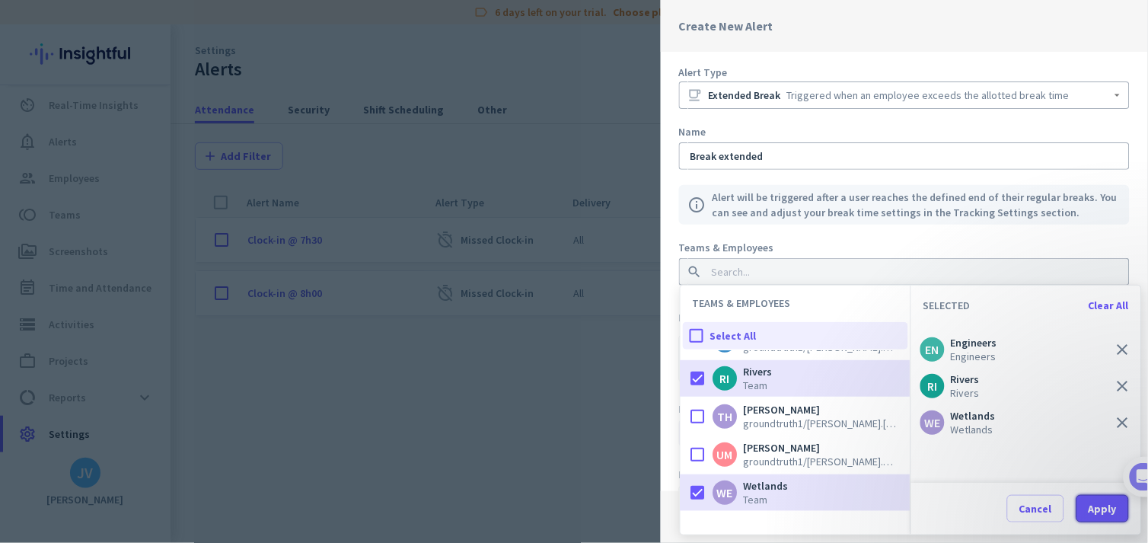
click at [1033, 488] on div "Apply" at bounding box center [1103, 508] width 28 height 11
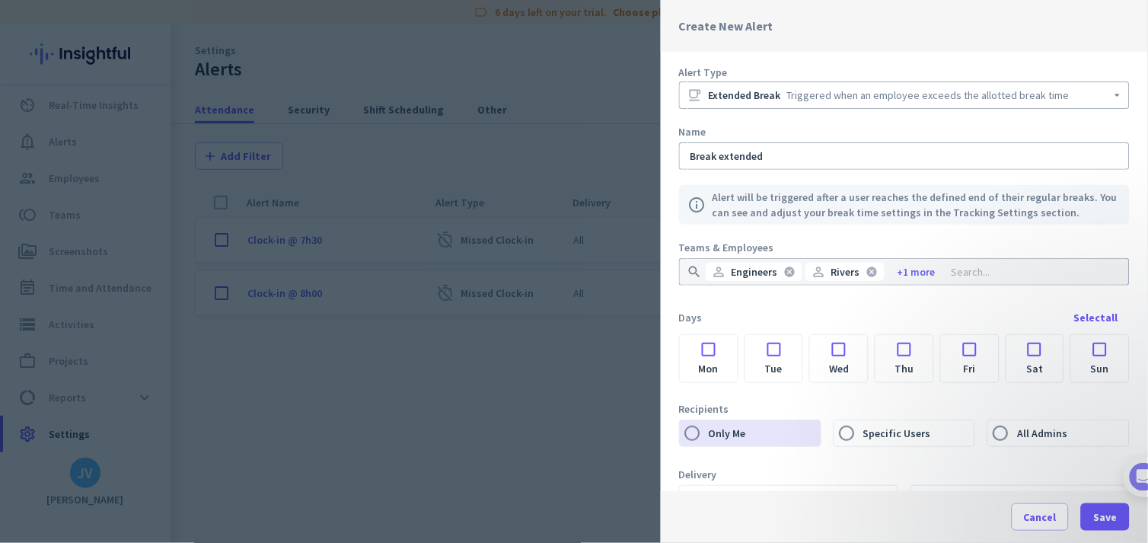
click at [703, 344] on div at bounding box center [709, 345] width 58 height 21
click at [782, 358] on label "Tue" at bounding box center [774, 369] width 58 height 27
click at [0, 0] on input "Tue" at bounding box center [0, 0] width 0 height 0
click at [831, 352] on div at bounding box center [839, 345] width 58 height 21
click at [902, 352] on div at bounding box center [905, 345] width 58 height 21
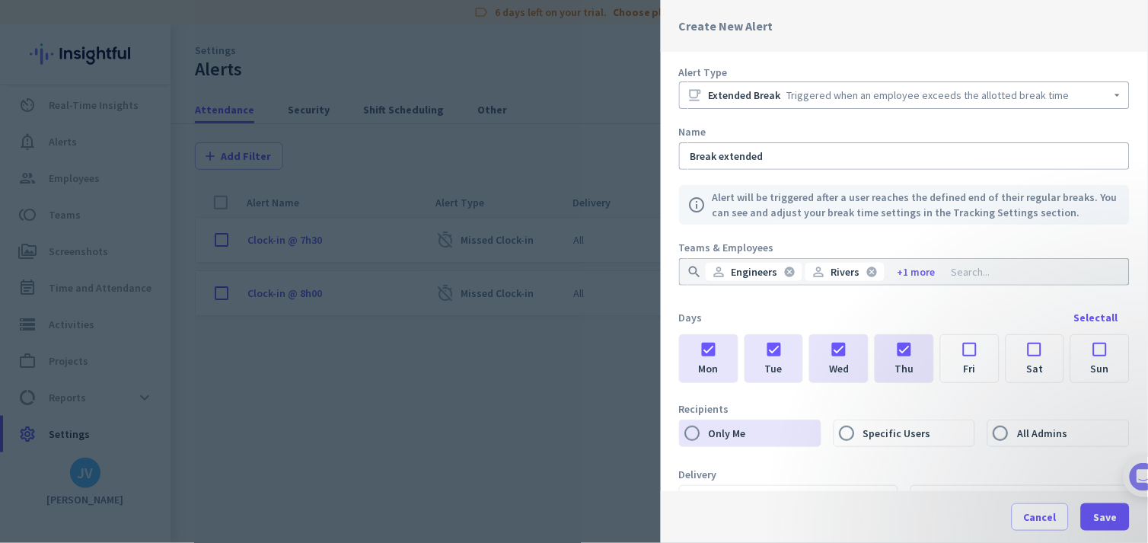
click at [955, 352] on div at bounding box center [970, 345] width 58 height 21
click at [869, 439] on label "Specific Users" at bounding box center [917, 433] width 115 height 26
click at [860, 439] on input "Specific Users" at bounding box center [847, 433] width 26 height 26
radio input "true"
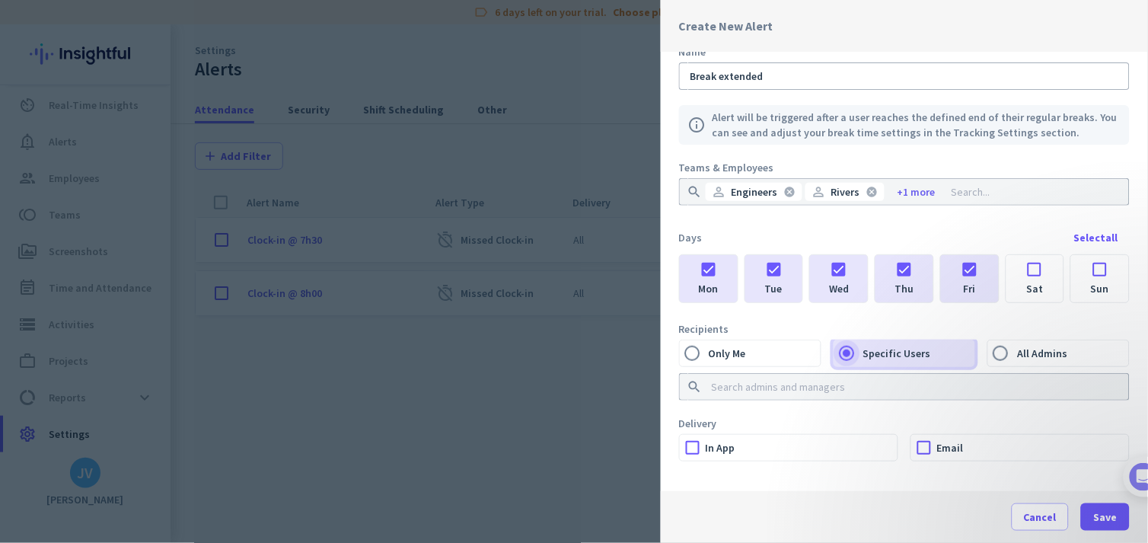
scroll to position [91, 0]
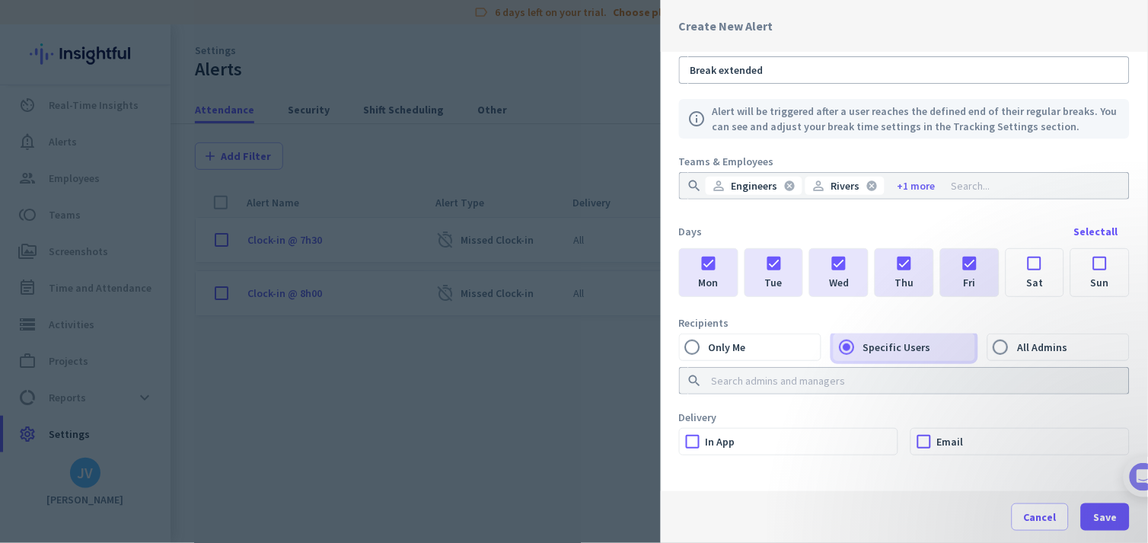
click at [841, 375] on input at bounding box center [900, 380] width 382 height 15
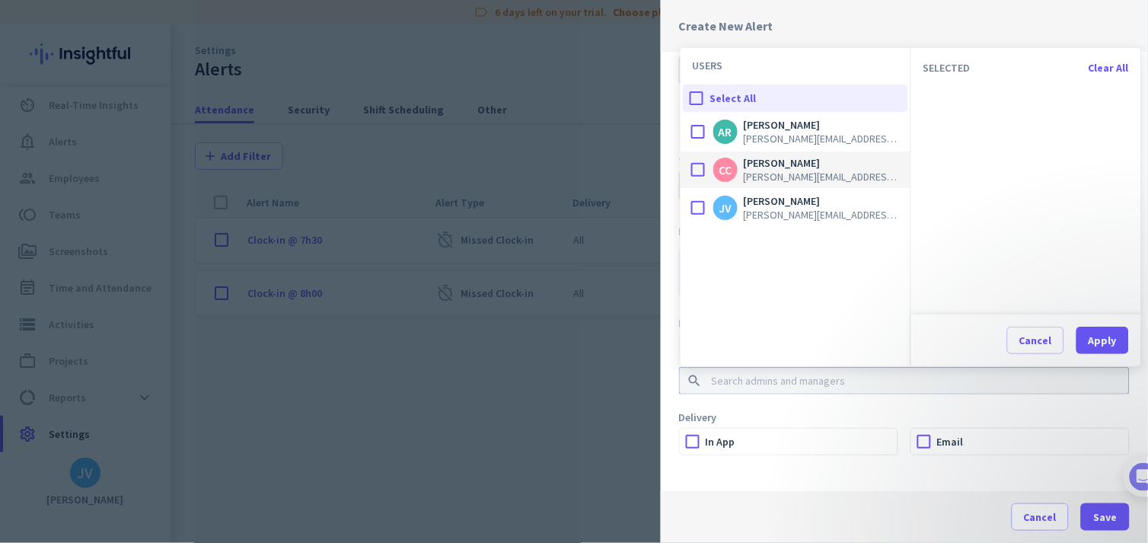
click at [698, 168] on div at bounding box center [698, 170] width 30 height 30
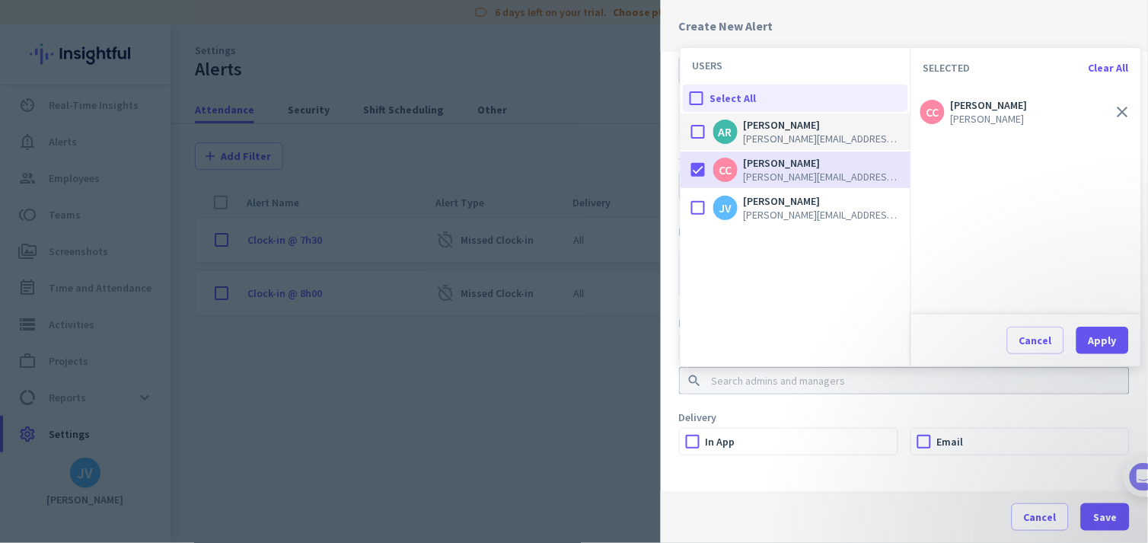
click at [703, 132] on div at bounding box center [698, 131] width 30 height 30
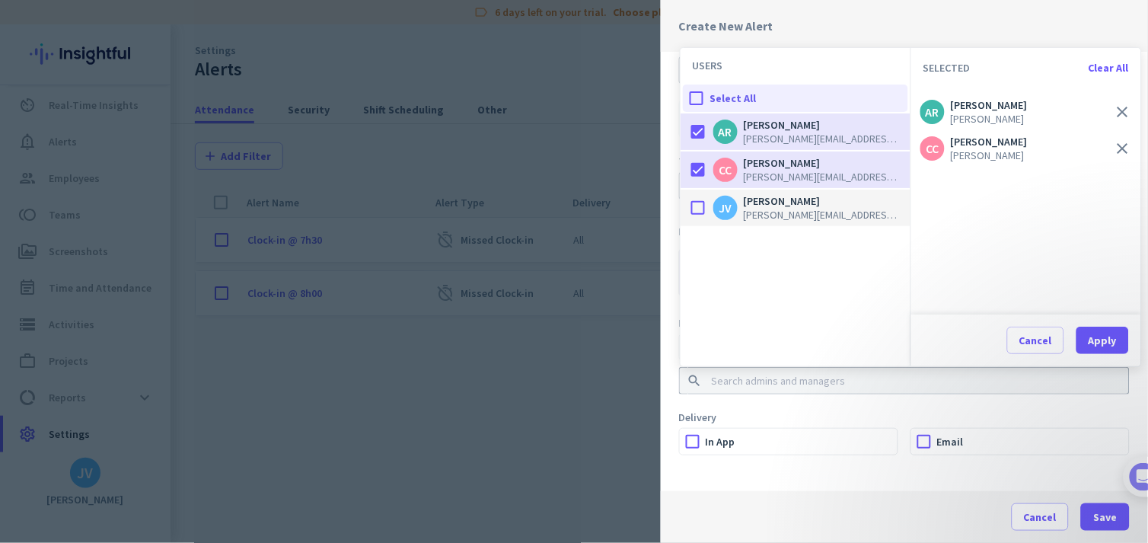
click at [698, 199] on div at bounding box center [698, 208] width 30 height 30
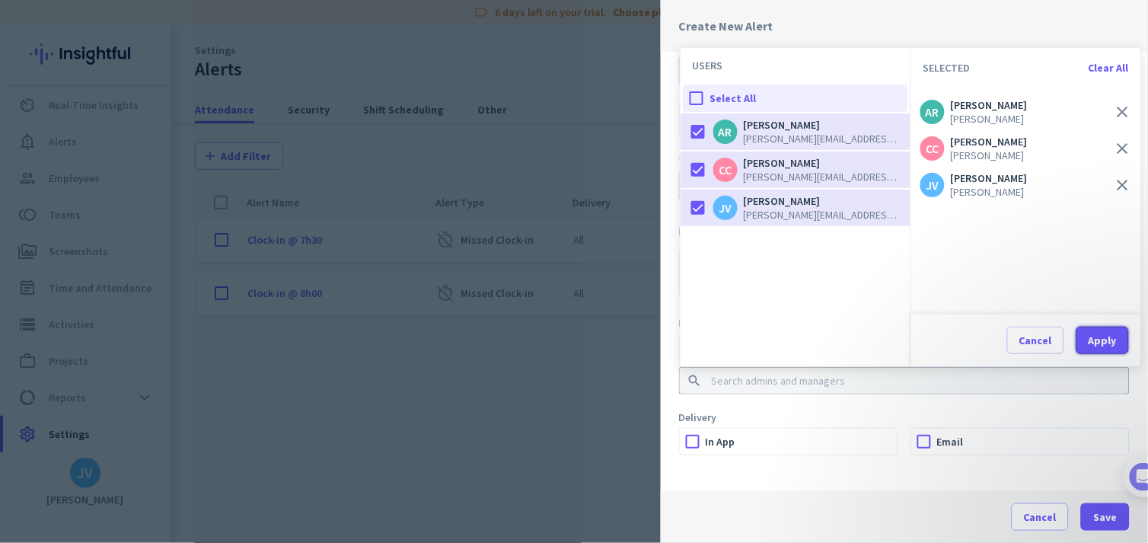
click at [1033, 340] on div "Apply" at bounding box center [1103, 340] width 28 height 11
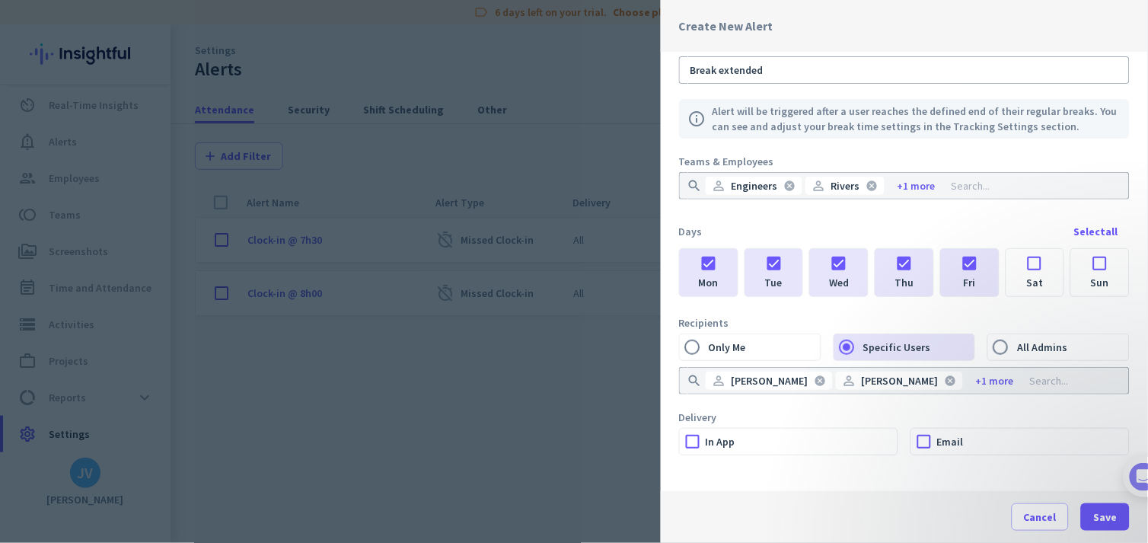
click at [748, 451] on label "In App" at bounding box center [802, 442] width 192 height 26
click at [0, 0] on input "In App" at bounding box center [0, 0] width 0 height 0
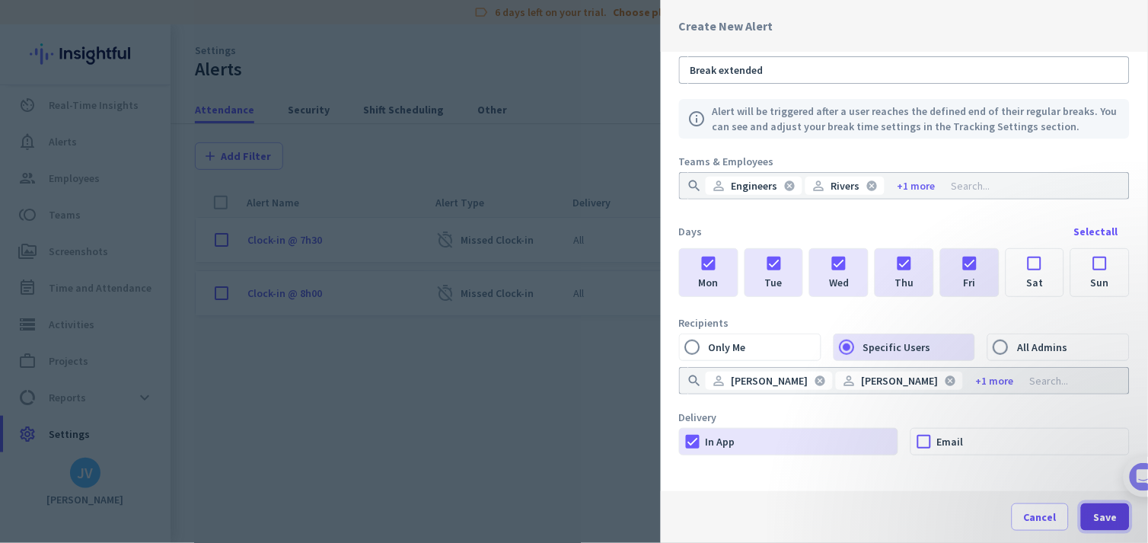
click at [1033, 488] on span "button" at bounding box center [1105, 517] width 49 height 37
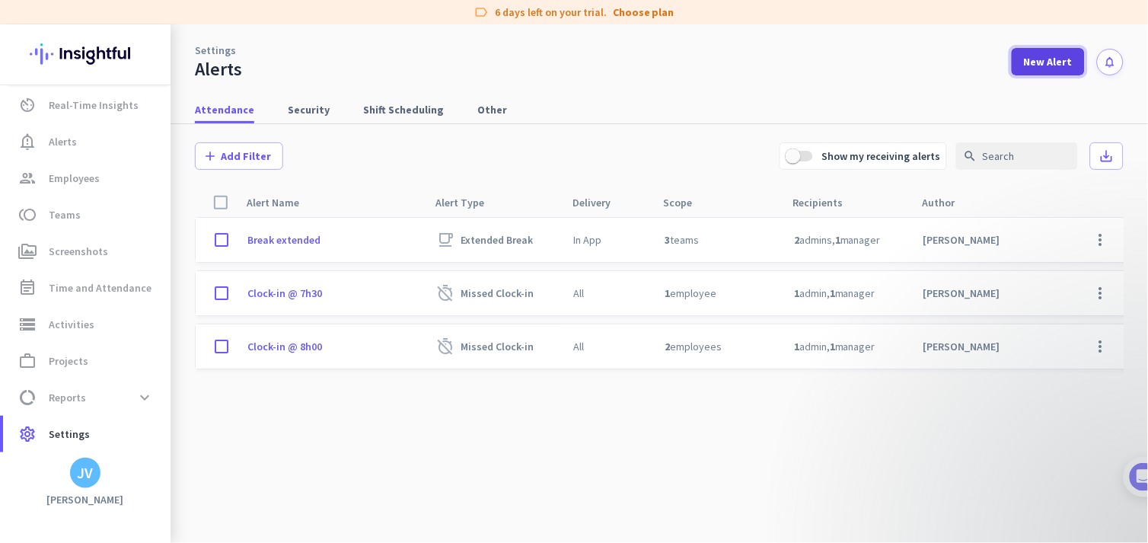
click at [1023, 73] on span at bounding box center [1048, 61] width 73 height 37
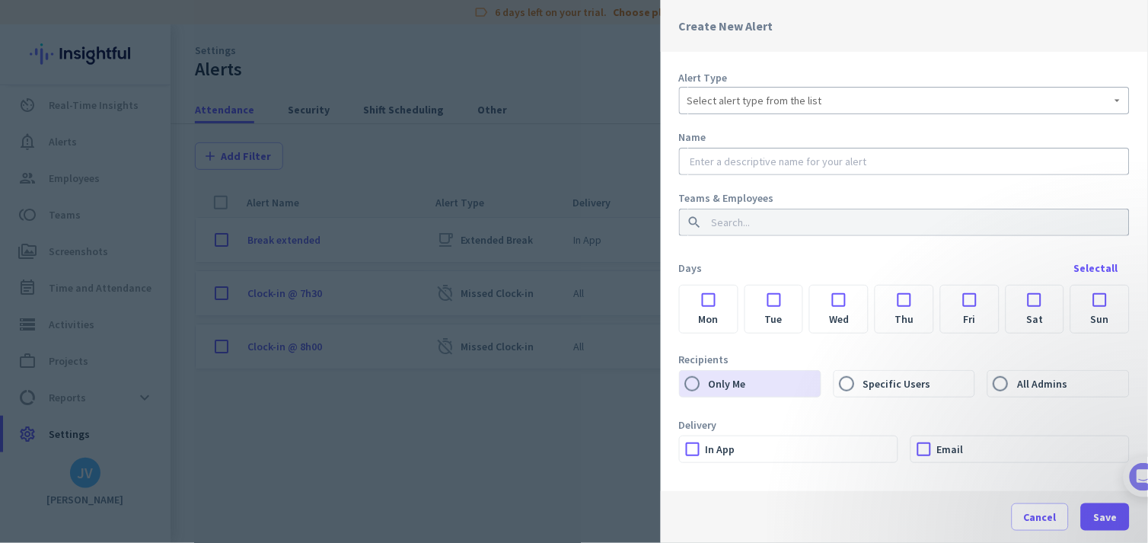
click at [757, 95] on span "Select alert type from the list" at bounding box center [754, 100] width 135 height 15
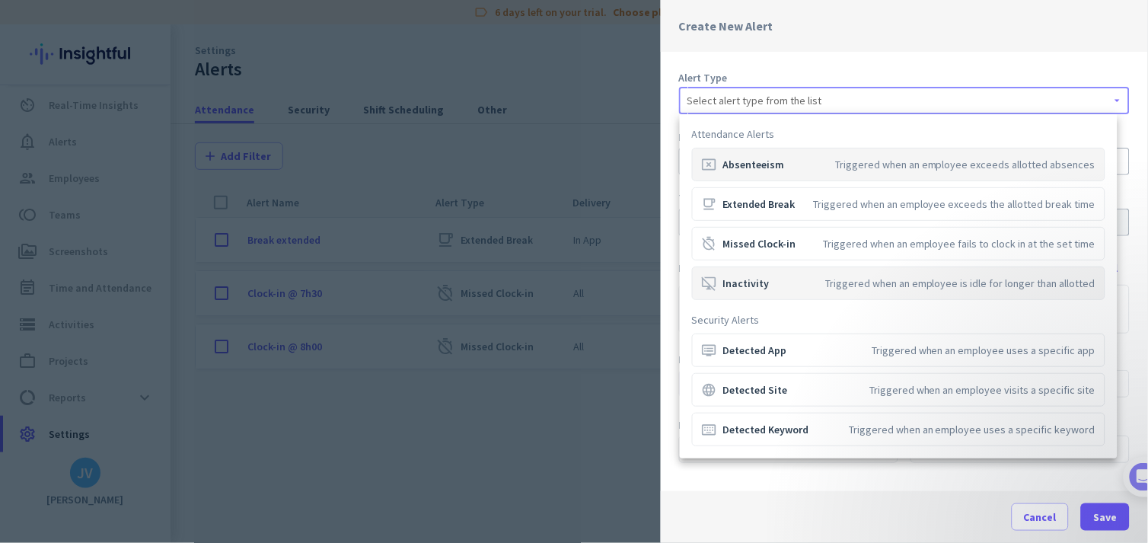
click at [750, 299] on mat-option "desktop_access_disabled Inactivity Triggered when an employee is idle for longe…" at bounding box center [898, 282] width 413 height 33
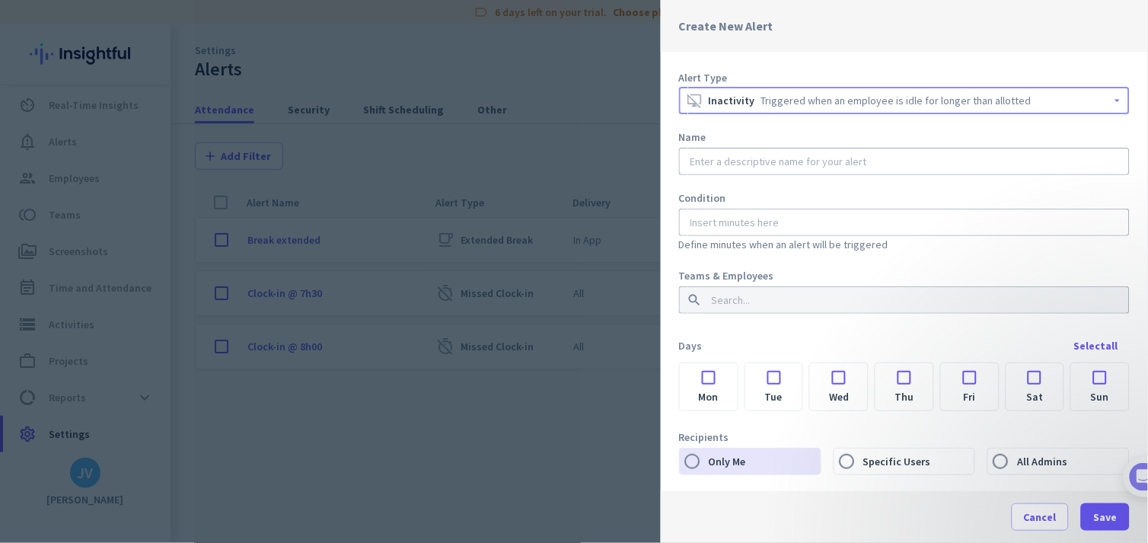
click at [786, 171] on div at bounding box center [904, 161] width 434 height 27
click at [765, 229] on input "number" at bounding box center [904, 222] width 434 height 15
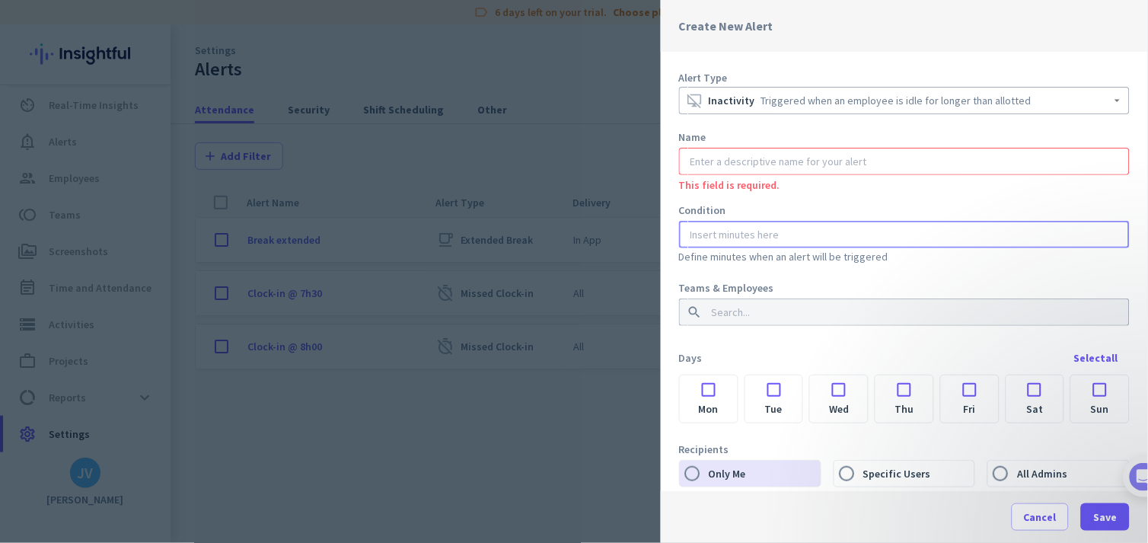
click at [783, 301] on div at bounding box center [914, 311] width 416 height 27
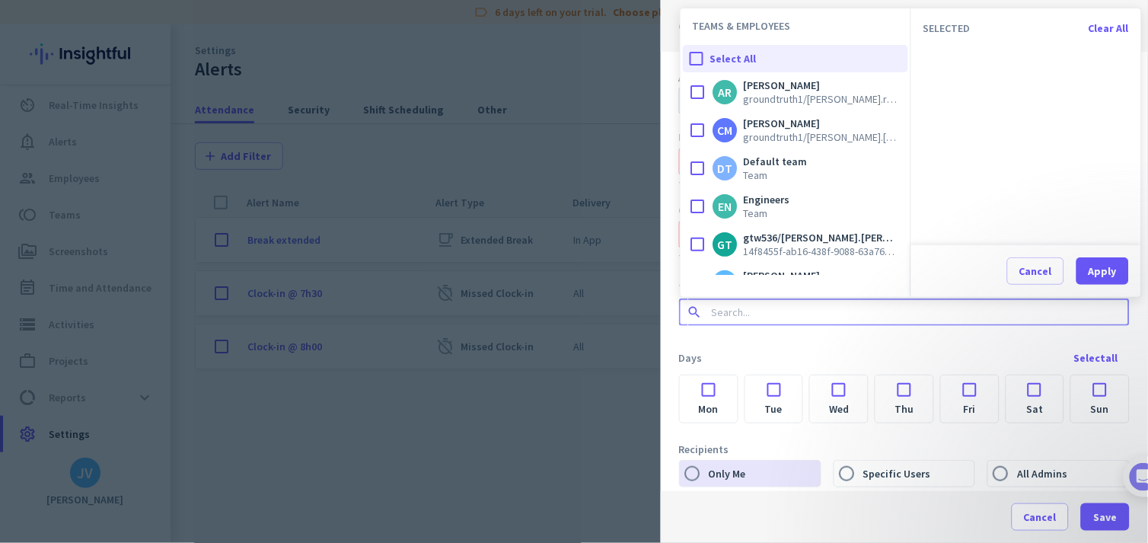
click at [661, 413] on div "Alert Type desktop_access_disabled Inactivity Triggered when an employee is idl…" at bounding box center [904, 271] width 487 height 439
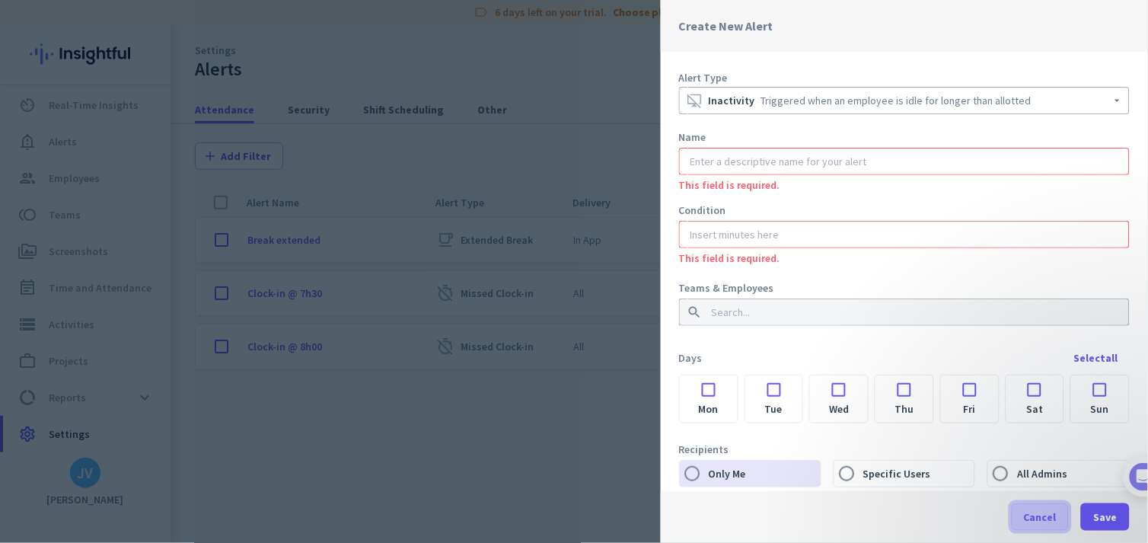
click at [1033, 488] on span "Cancel" at bounding box center [1040, 516] width 33 height 15
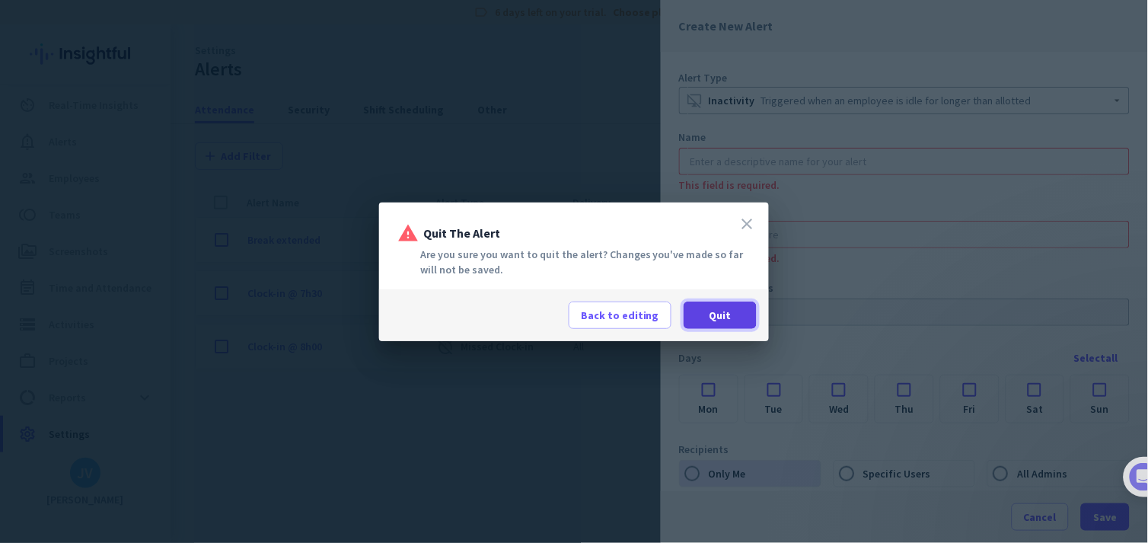
click at [735, 324] on span at bounding box center [720, 315] width 73 height 37
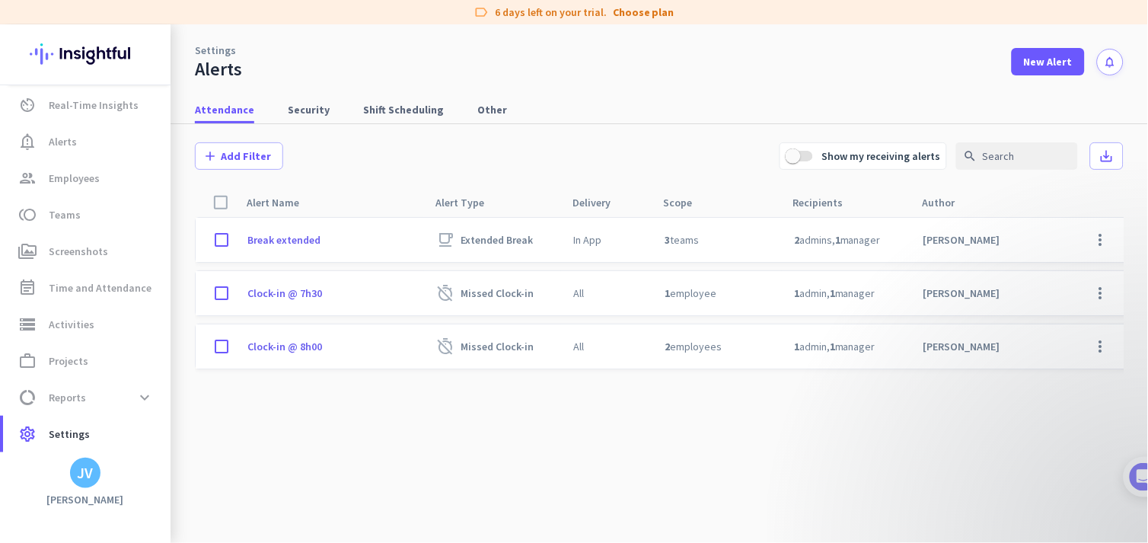
click at [563, 417] on cdk-virtual-scroll-viewport "Break extended free_breakfast Extended Break In App 3 teams 2 admins , 1 manage…" at bounding box center [659, 380] width 929 height 326
click at [327, 427] on cdk-virtual-scroll-viewport "Break extended free_breakfast Extended Break In App 3 teams 2 admins , 1 manage…" at bounding box center [659, 380] width 929 height 326
click at [809, 151] on span "button" at bounding box center [793, 156] width 30 height 30
click at [282, 400] on cdk-virtual-scroll-viewport "Break extended free_breakfast Extended Break In App 3 teams 2 admins , 1 manage…" at bounding box center [659, 380] width 929 height 326
click at [114, 104] on span "Real-Time Insights" at bounding box center [94, 105] width 90 height 18
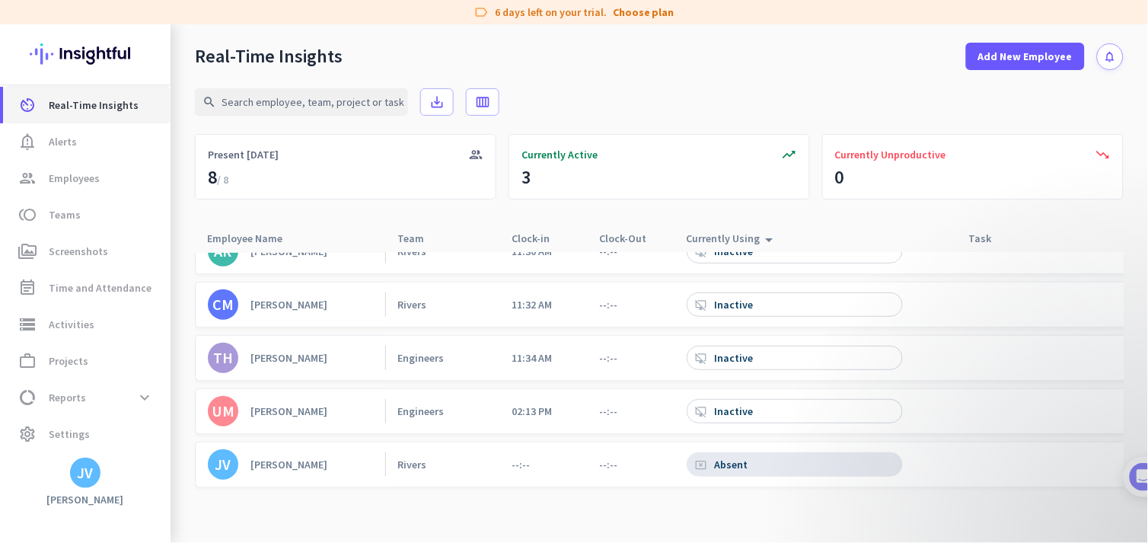
scroll to position [198, 0]
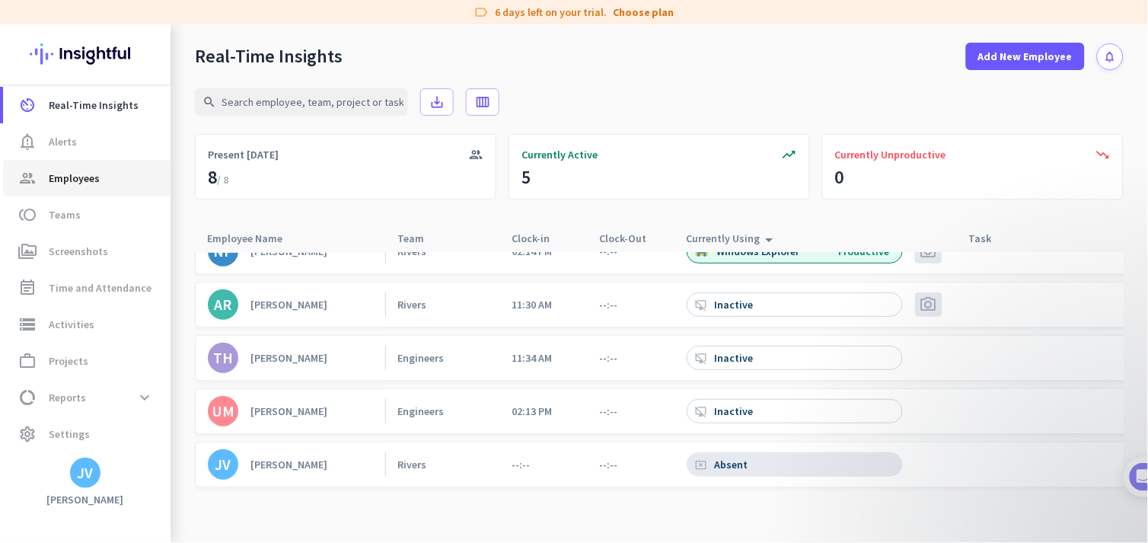
click at [97, 177] on span "Employees" at bounding box center [74, 178] width 51 height 18
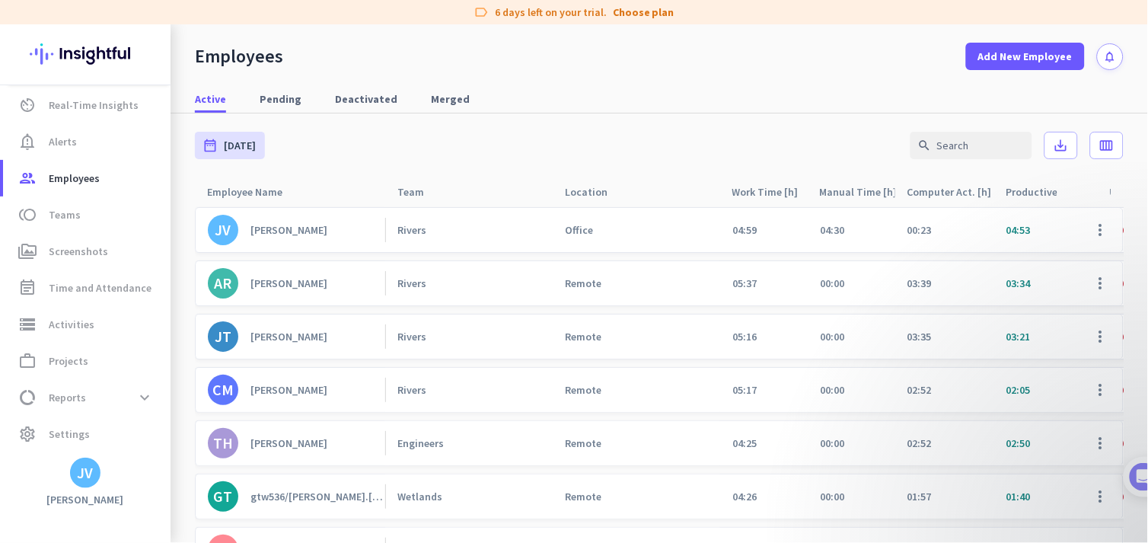
click at [340, 238] on link "JV [PERSON_NAME]" at bounding box center [296, 230] width 177 height 30
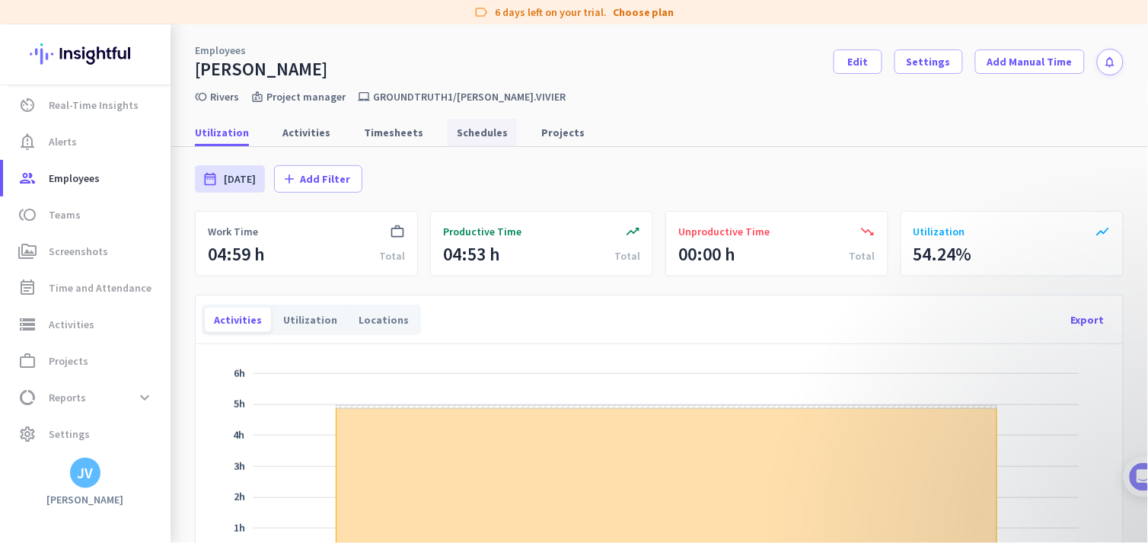
click at [457, 139] on span "Schedules" at bounding box center [482, 132] width 51 height 15
type input "[DATE] - [DATE]"
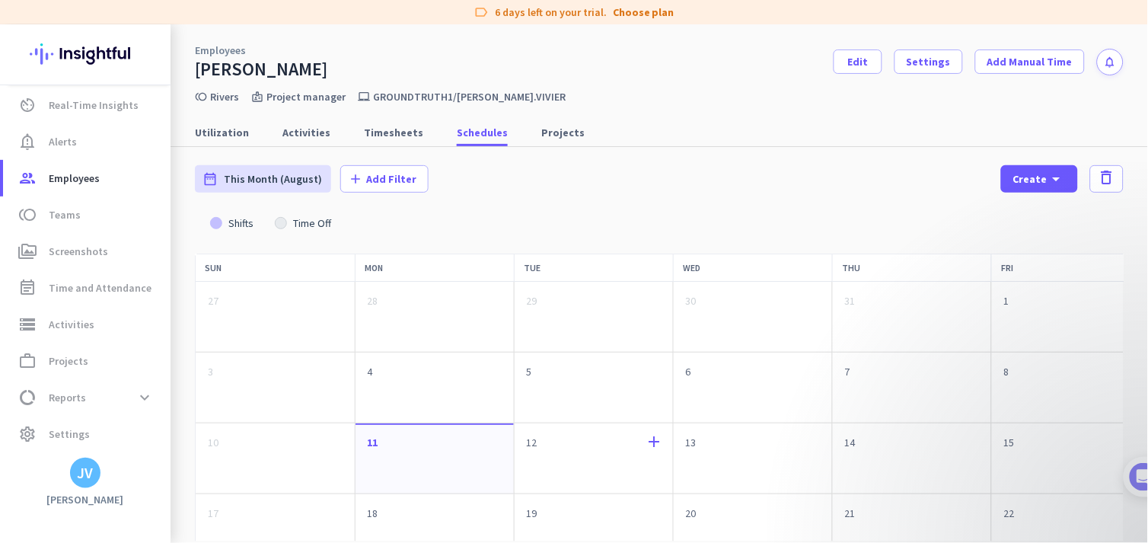
click at [656, 437] on icon "add" at bounding box center [655, 442] width 18 height 20
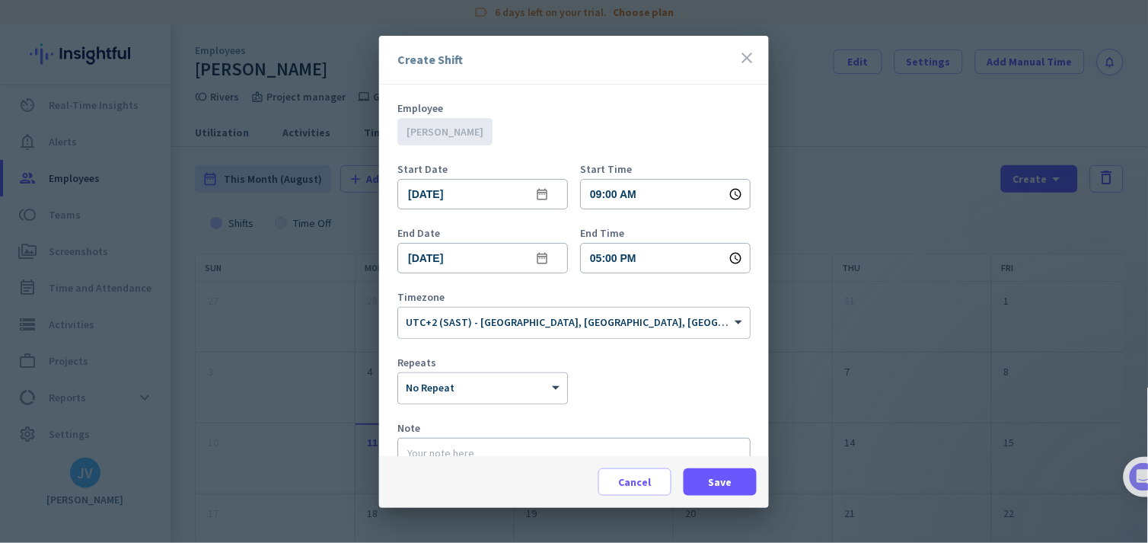
click at [511, 396] on div "× No Repeat" at bounding box center [482, 388] width 169 height 30
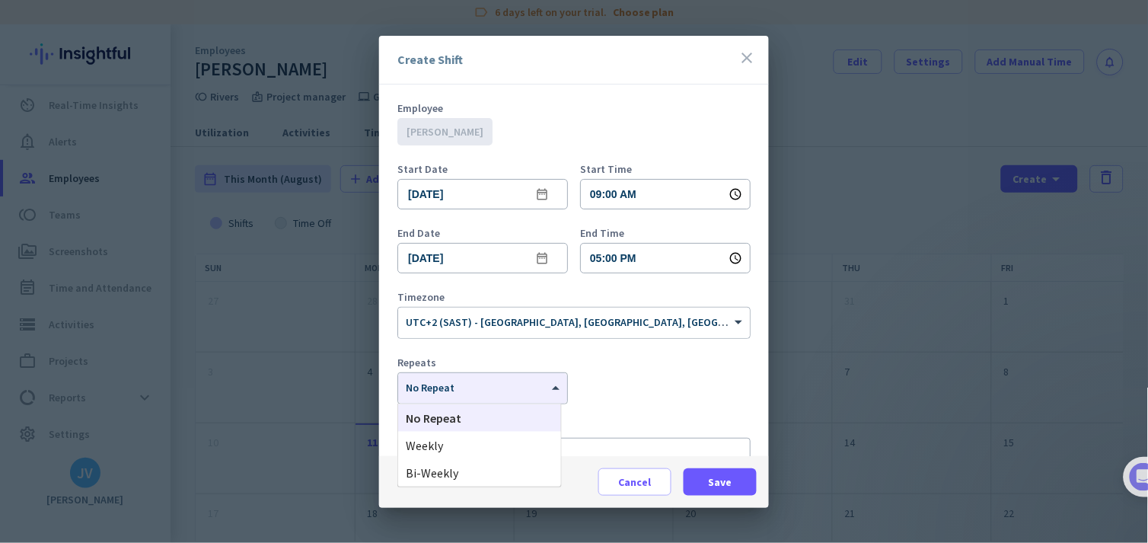
click at [615, 396] on div "Repeats × No Repeat" at bounding box center [573, 380] width 353 height 47
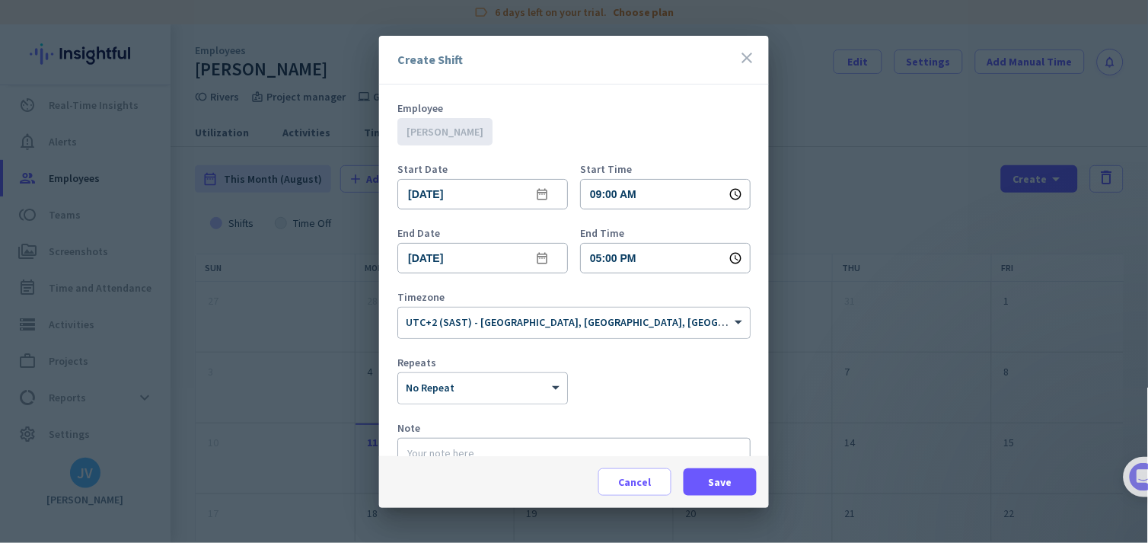
scroll to position [62, 0]
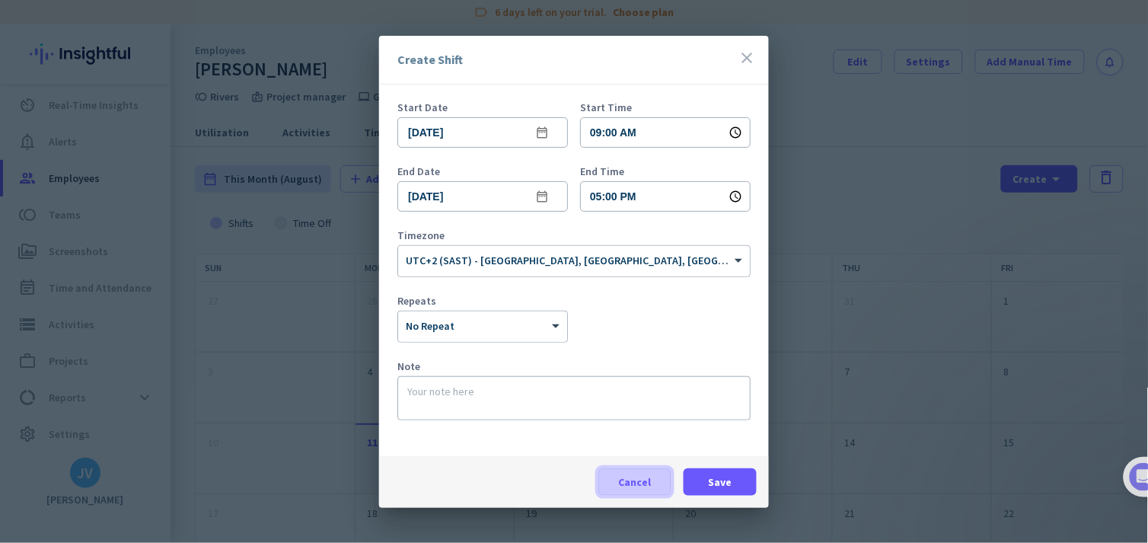
click at [642, 470] on span at bounding box center [635, 482] width 72 height 37
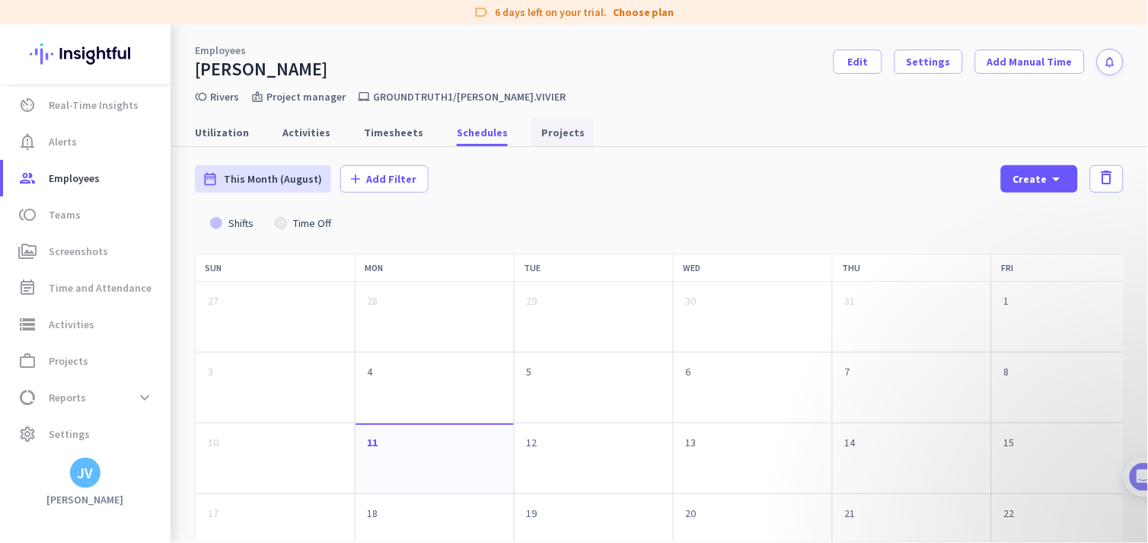
click at [544, 139] on span "Projects" at bounding box center [562, 132] width 43 height 15
type input "[DATE] - [DATE]"
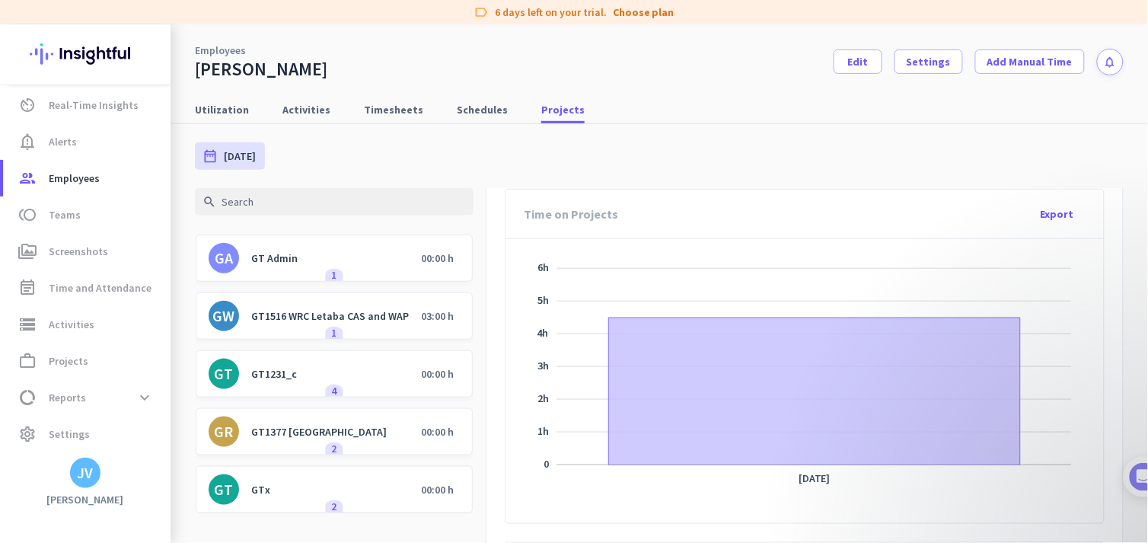
scroll to position [112, 0]
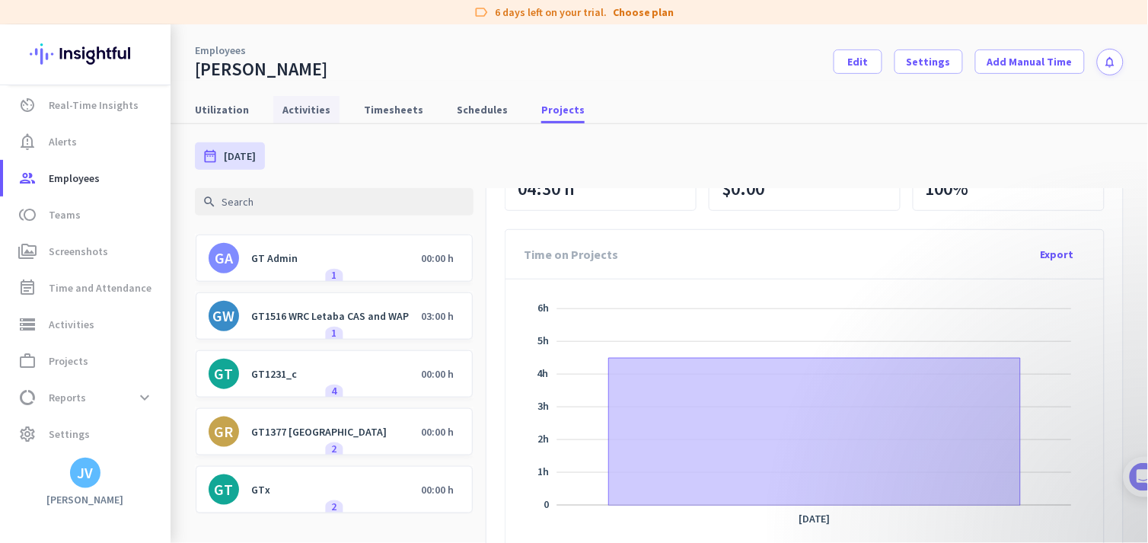
click at [293, 115] on span "Activities" at bounding box center [306, 109] width 48 height 15
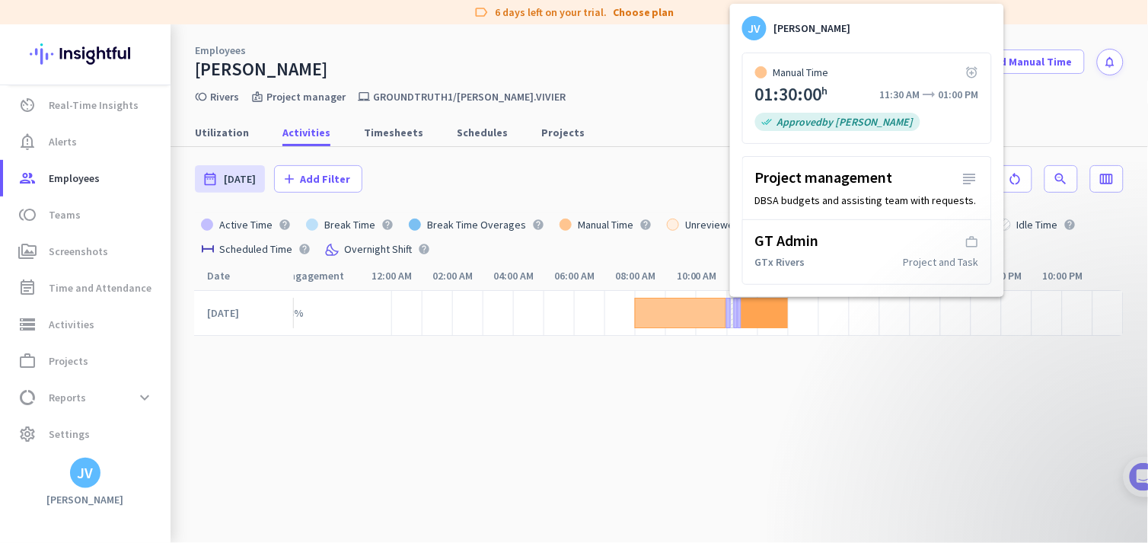
click at [741, 454] on cdk-virtual-scroll-viewport "Aug 11, 2025 04:53 h 54.24% 48%" at bounding box center [659, 432] width 929 height 285
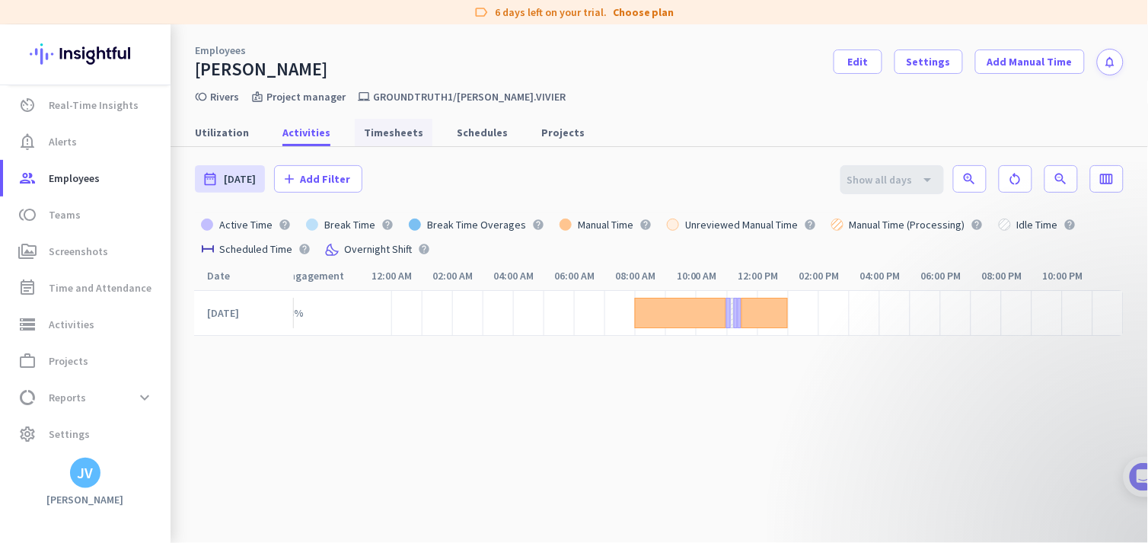
click at [364, 134] on span "Timesheets" at bounding box center [393, 132] width 59 height 15
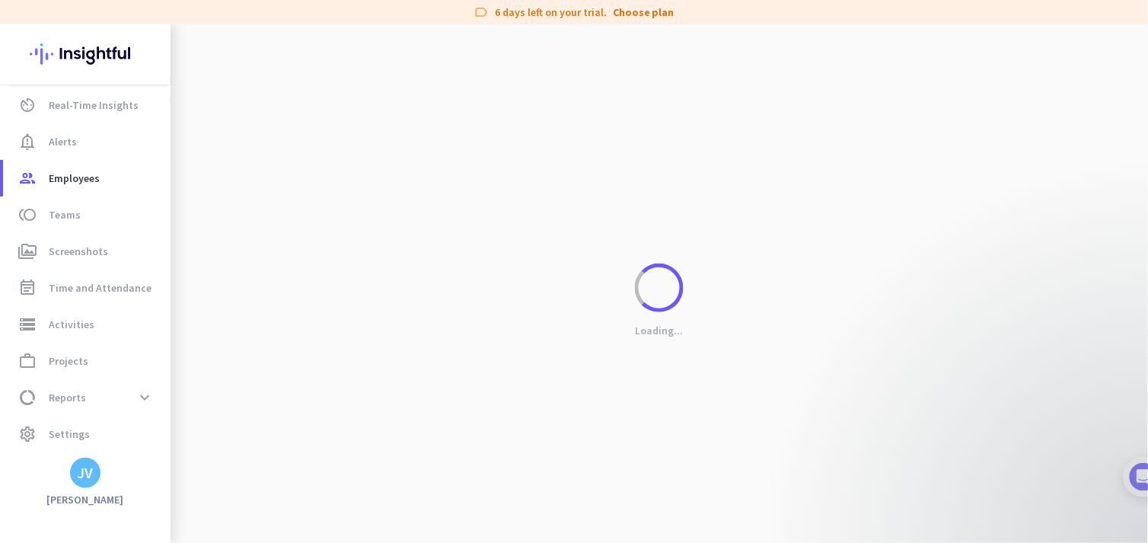
scroll to position [0, 184]
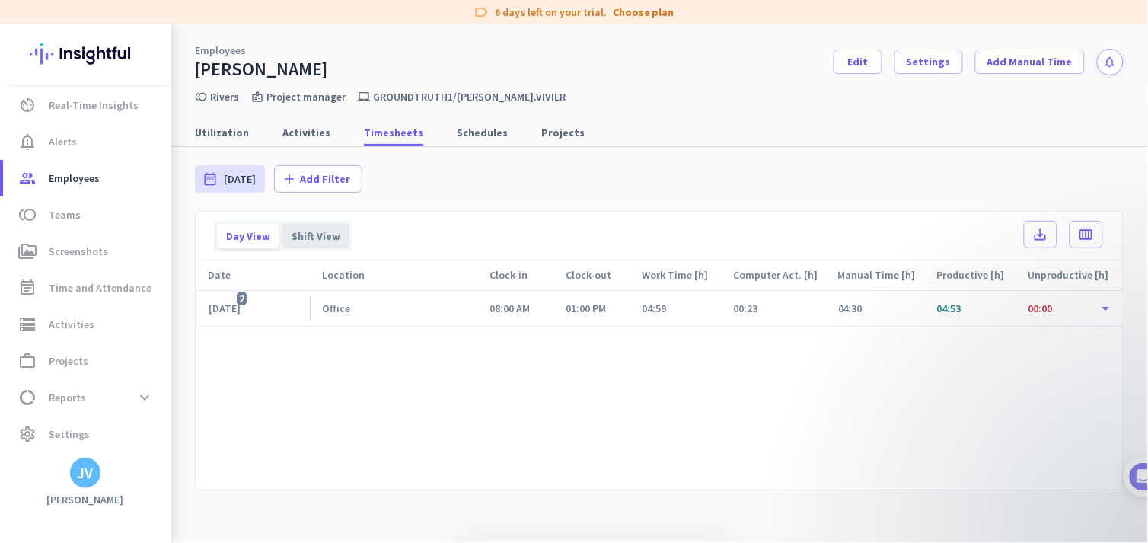
click at [330, 240] on div "Shift View" at bounding box center [315, 236] width 67 height 24
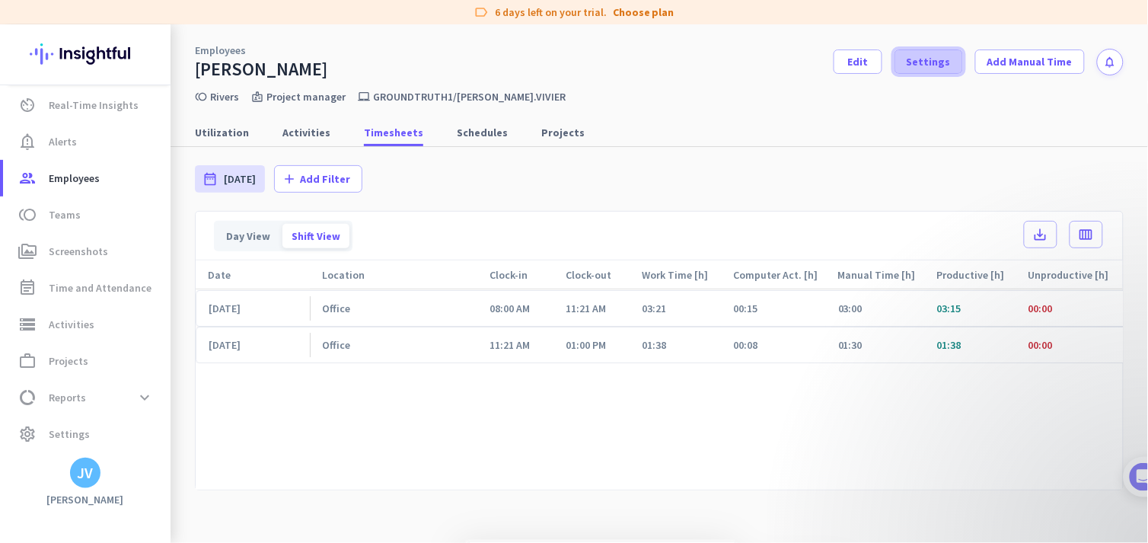
click at [933, 50] on span at bounding box center [928, 61] width 67 height 37
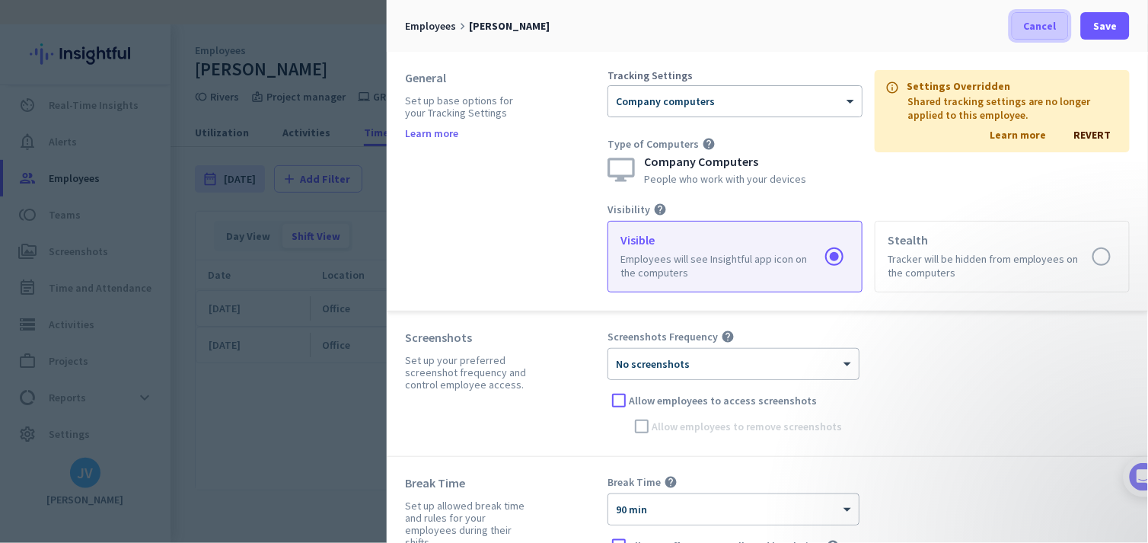
click at [1033, 28] on span at bounding box center [1041, 26] width 56 height 37
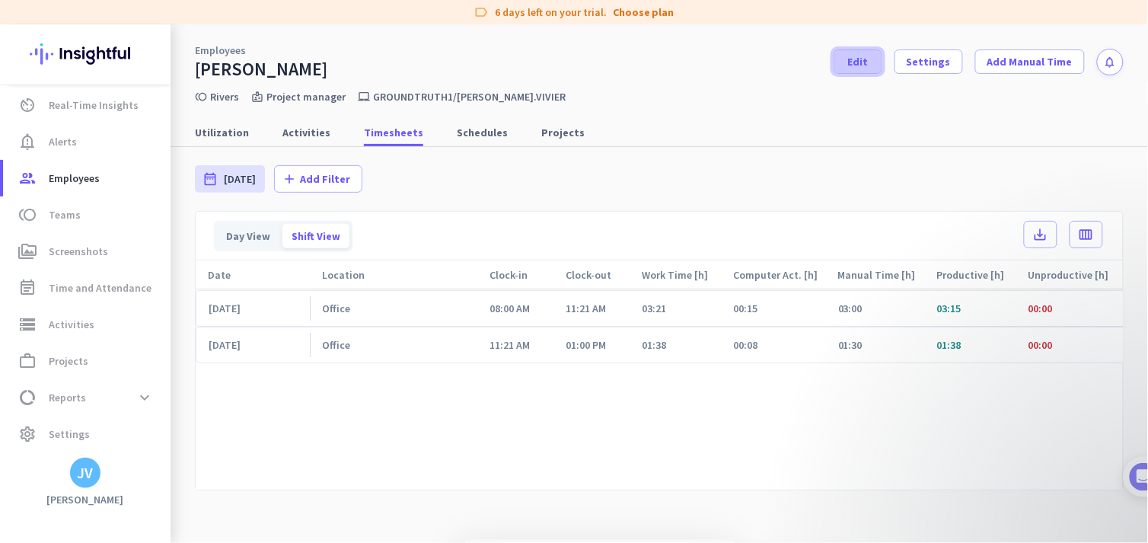
click at [866, 67] on span at bounding box center [857, 61] width 47 height 37
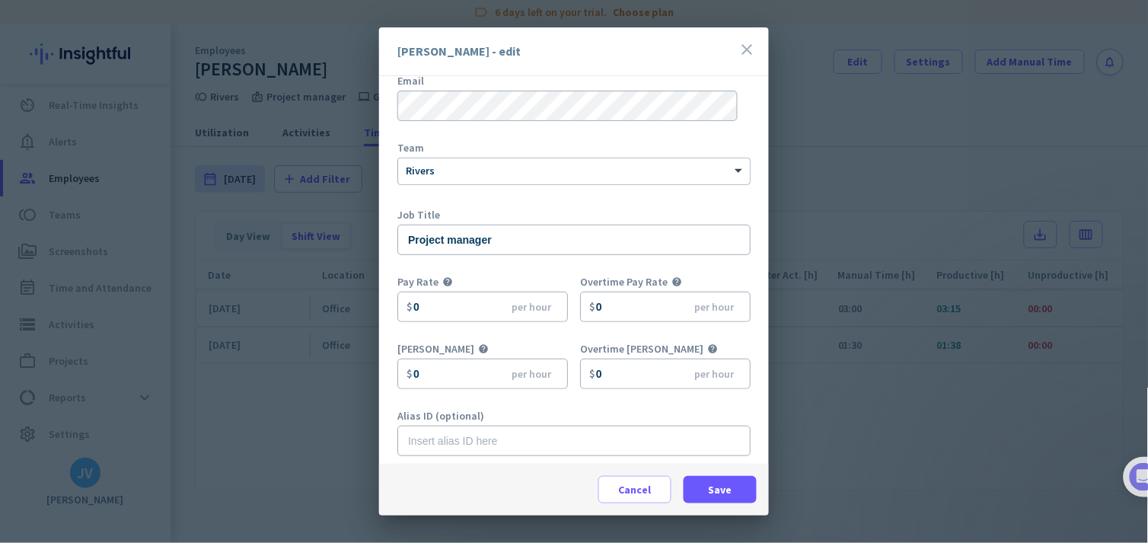
scroll to position [92, 0]
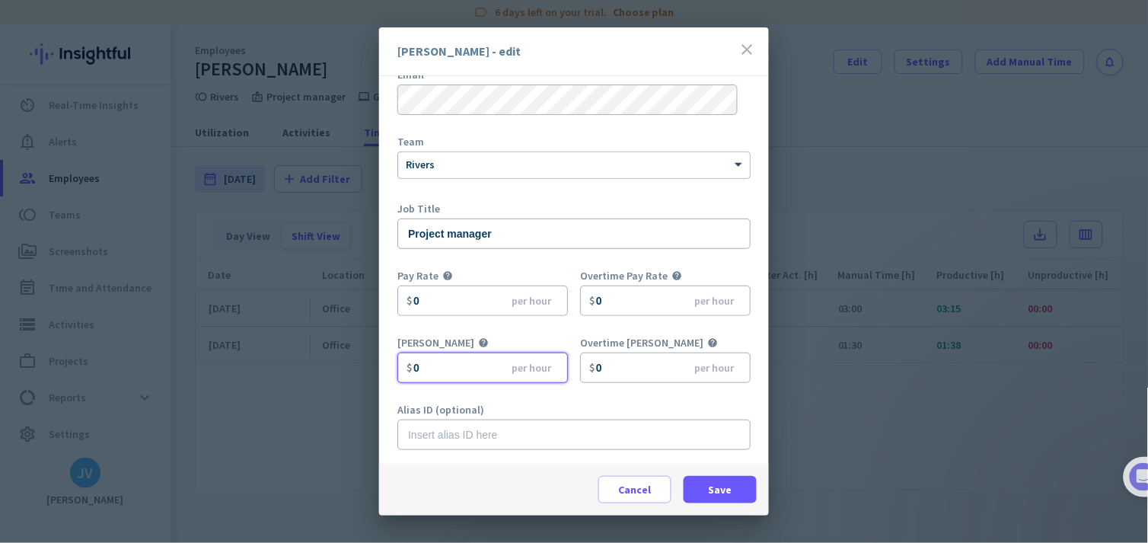
click at [477, 366] on input "0" at bounding box center [482, 367] width 171 height 30
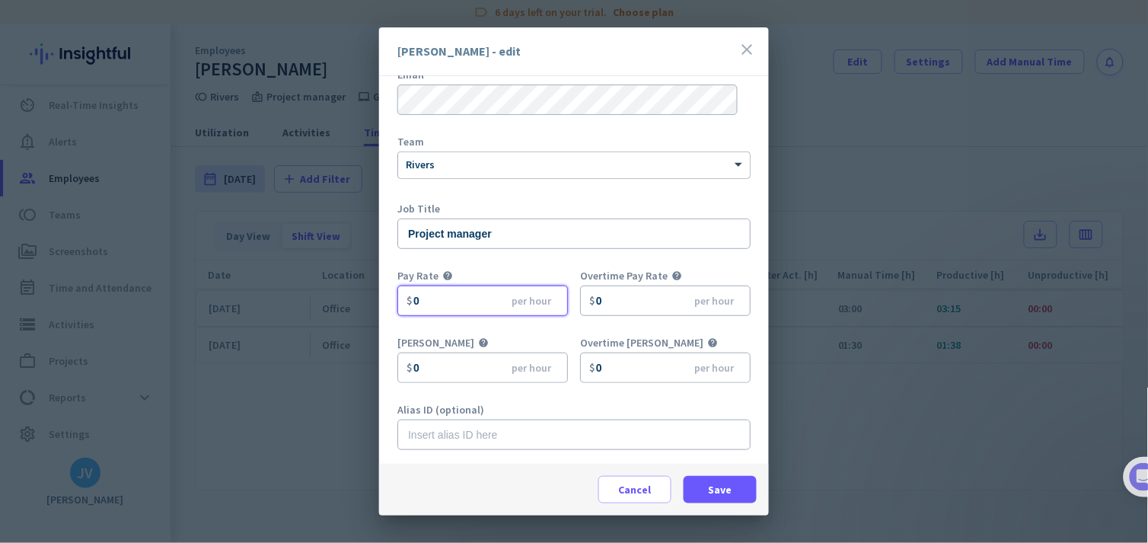
click at [455, 298] on input "0" at bounding box center [482, 300] width 171 height 30
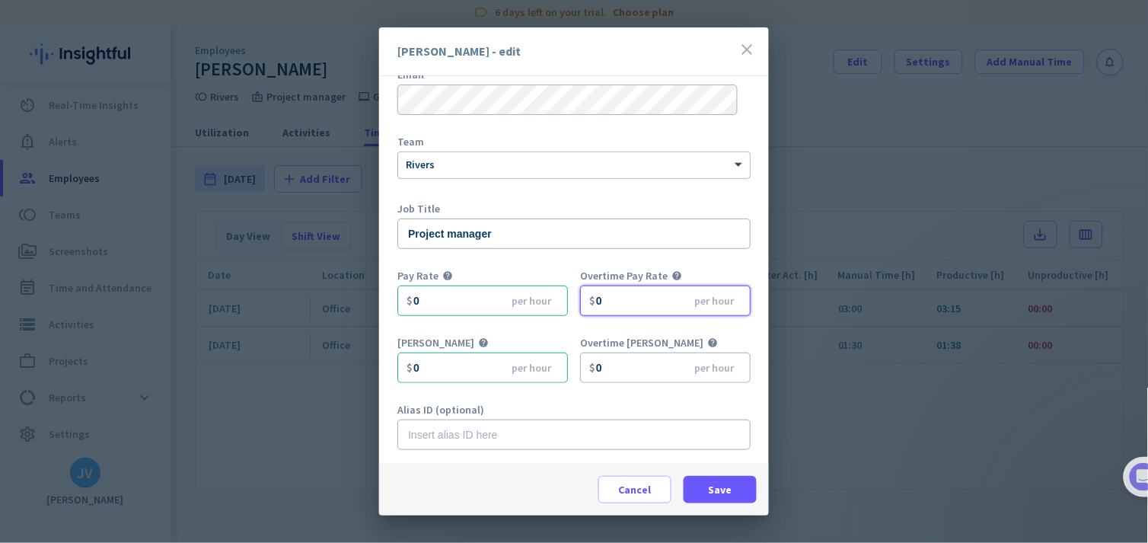
click at [614, 308] on input "0" at bounding box center [665, 300] width 171 height 30
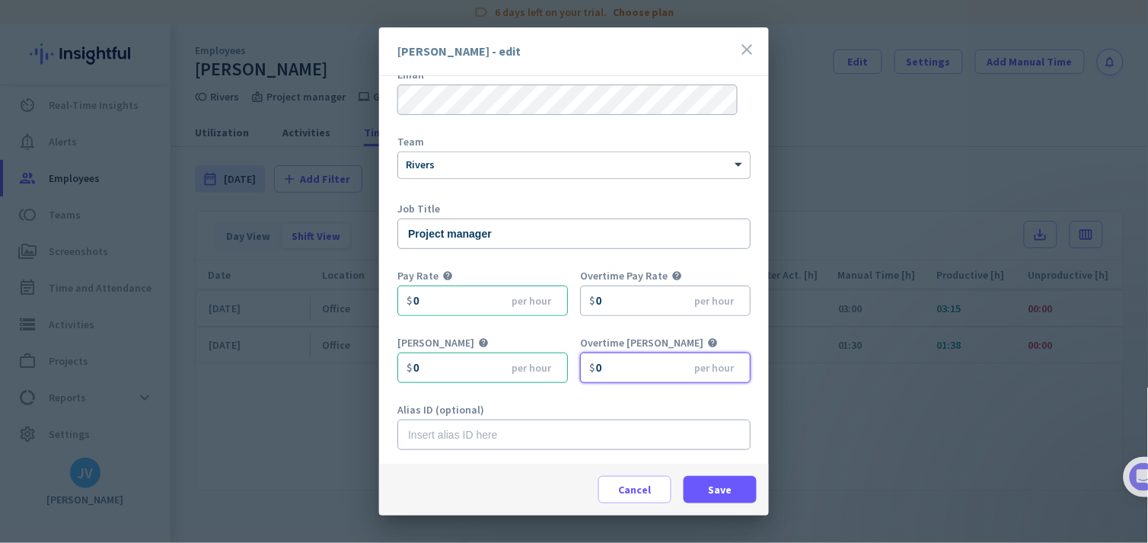
click at [618, 363] on input "0" at bounding box center [665, 367] width 171 height 30
click at [439, 373] on input "0" at bounding box center [482, 367] width 171 height 30
drag, startPoint x: 414, startPoint y: 373, endPoint x: 423, endPoint y: 374, distance: 9.2
click at [423, 374] on input "0" at bounding box center [482, 367] width 171 height 30
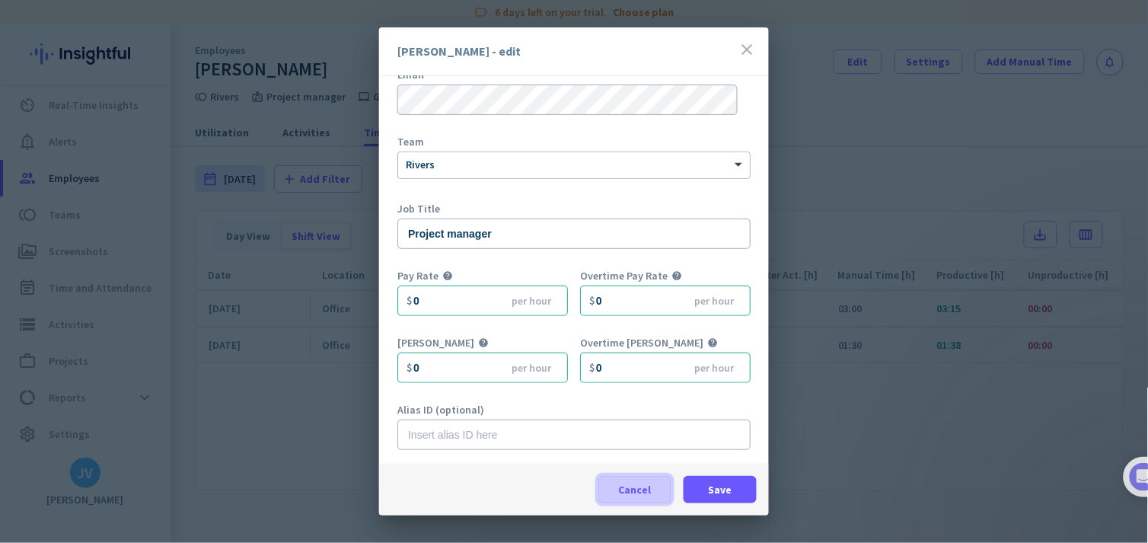
click at [640, 488] on span "Cancel" at bounding box center [635, 489] width 33 height 15
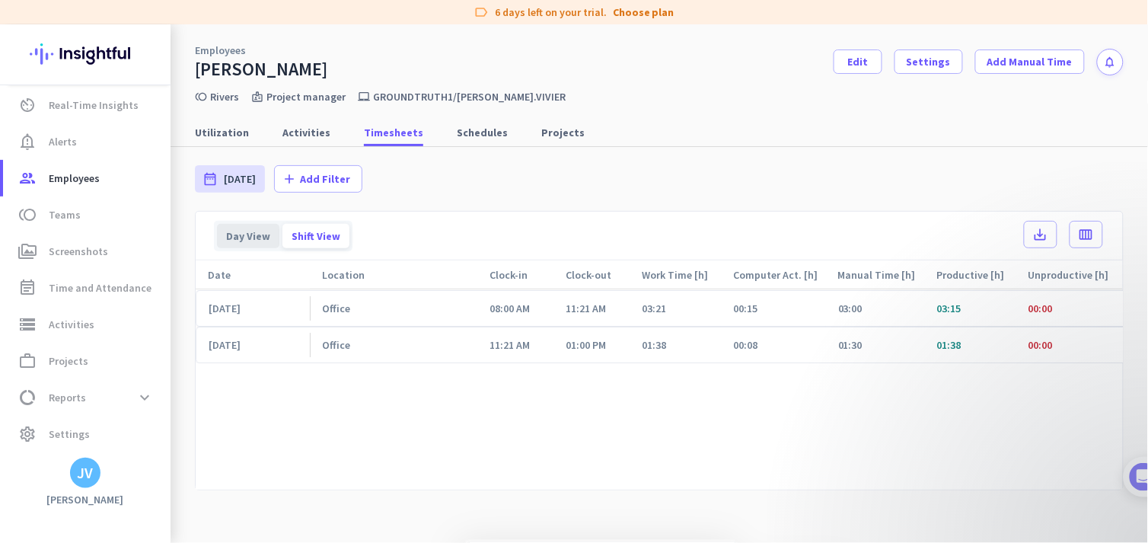
click at [269, 234] on div "Day View" at bounding box center [248, 236] width 62 height 24
click at [248, 133] on link "Utilization" at bounding box center [222, 132] width 72 height 27
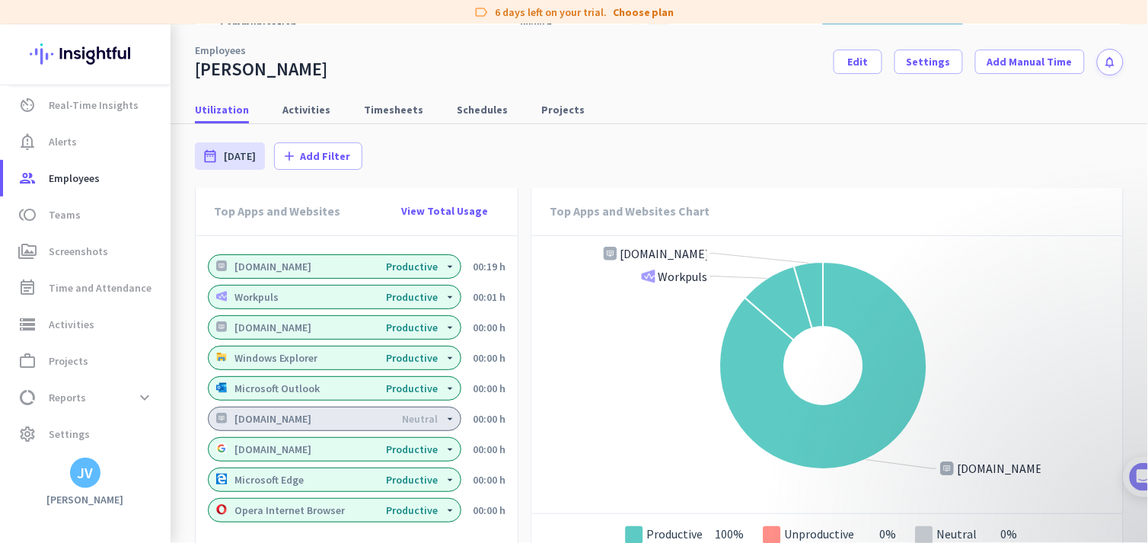
scroll to position [1180, 0]
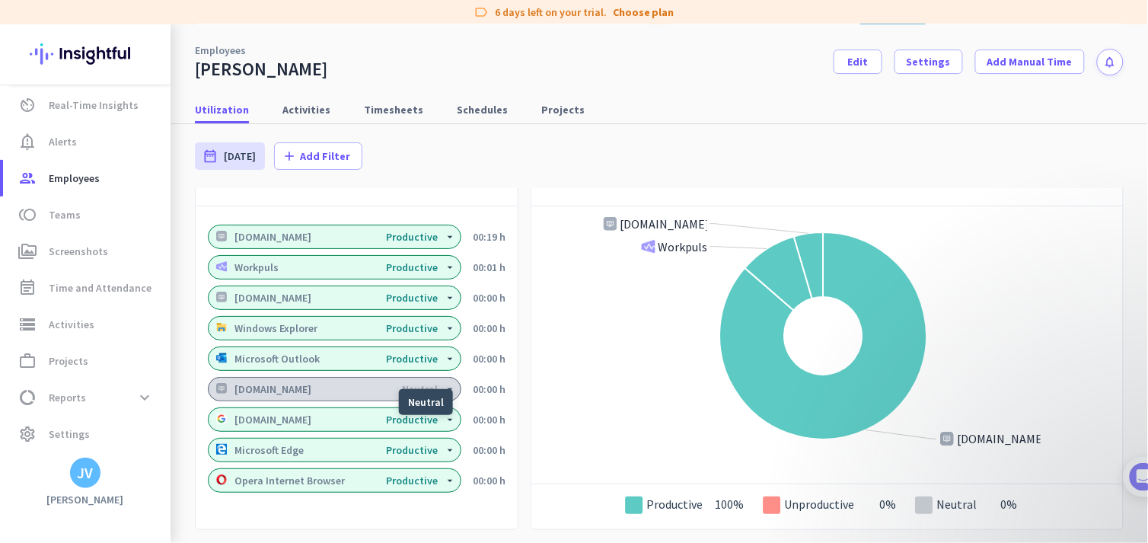
click at [432, 384] on div "Neutral" at bounding box center [420, 389] width 36 height 11
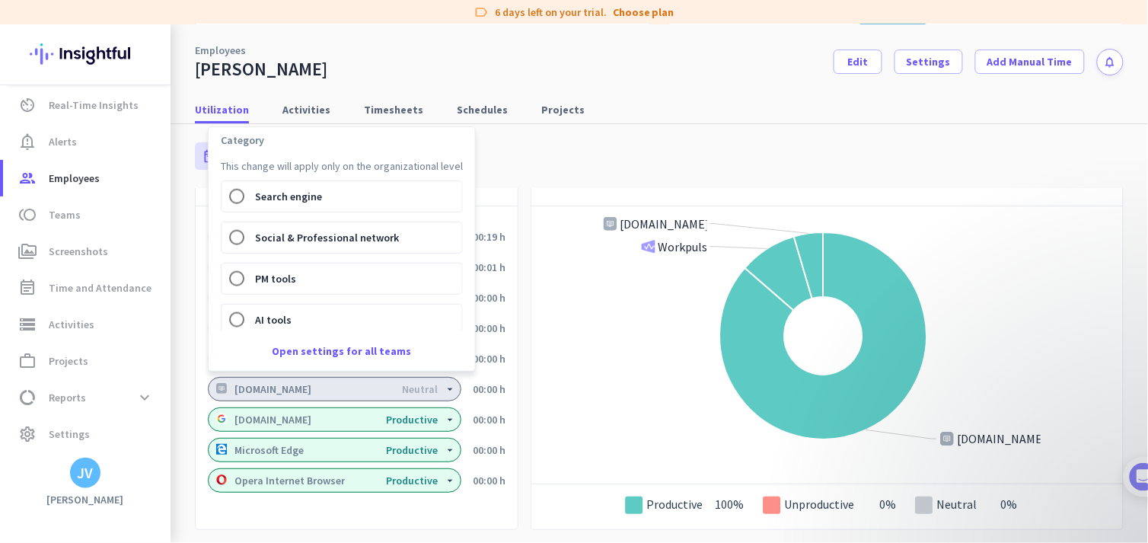
scroll to position [507, 0]
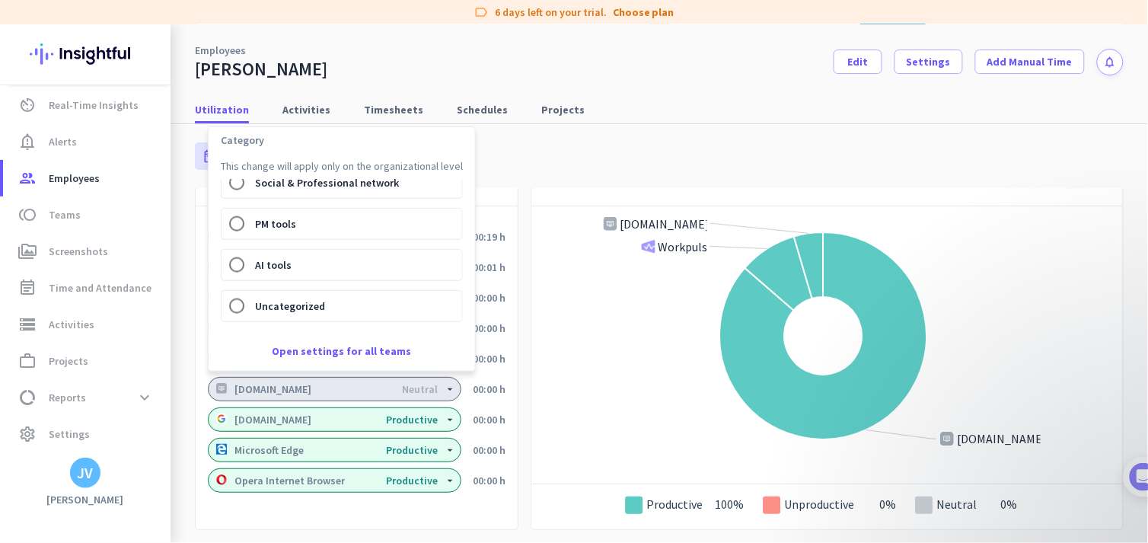
click at [295, 232] on div "PM tools" at bounding box center [315, 224] width 186 height 30
click at [261, 224] on span "PM tools" at bounding box center [275, 223] width 41 height 15
click at [252, 224] on input "PM tools" at bounding box center [237, 224] width 30 height 30
radio input "true"
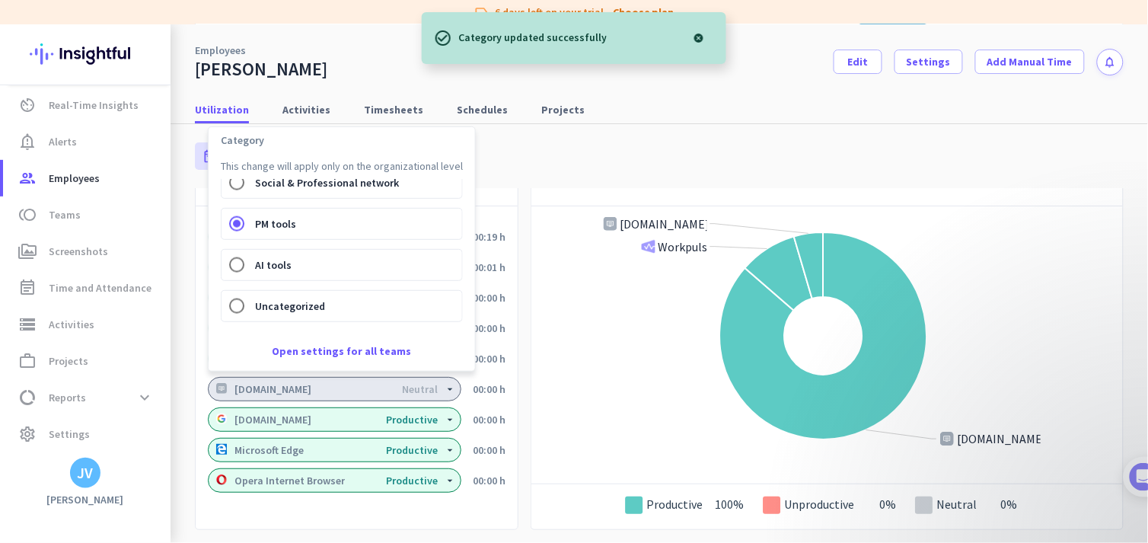
click at [397, 488] on div at bounding box center [574, 271] width 1148 height 543
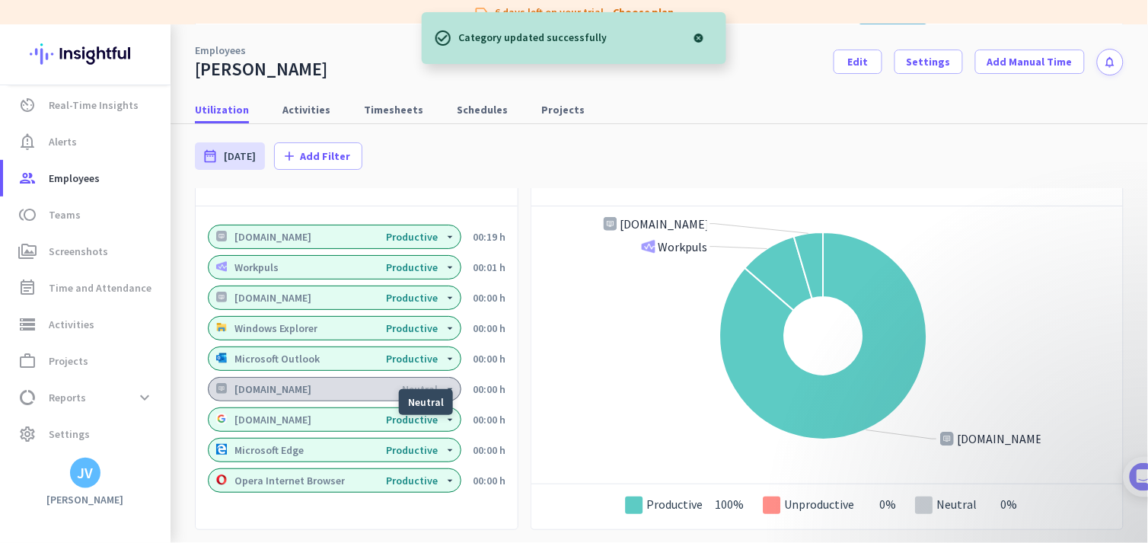
click at [432, 386] on div "Neutral" at bounding box center [420, 389] width 36 height 11
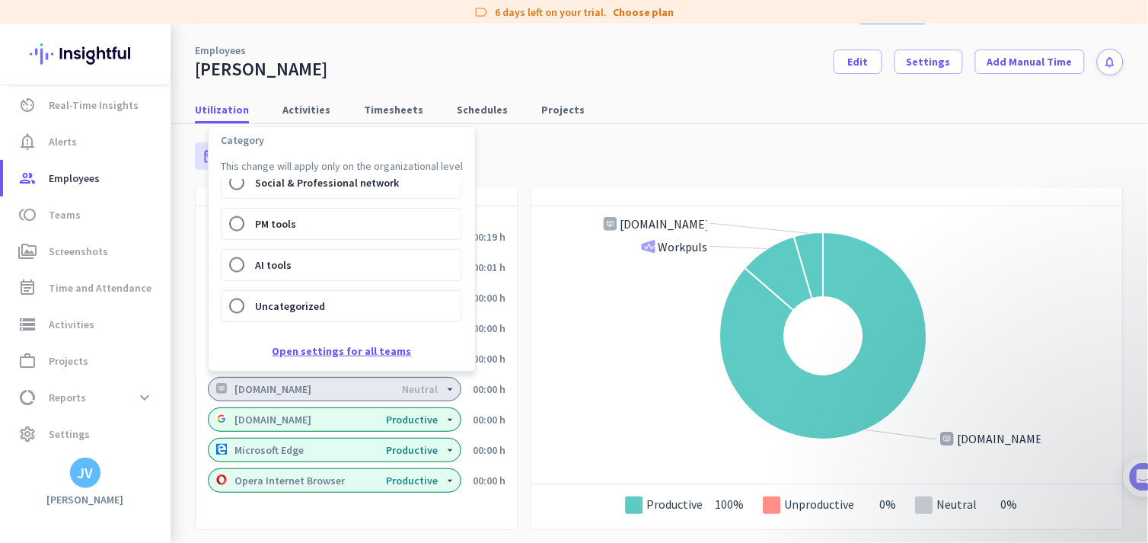
click at [352, 352] on link "Open settings for all teams" at bounding box center [342, 350] width 139 height 15
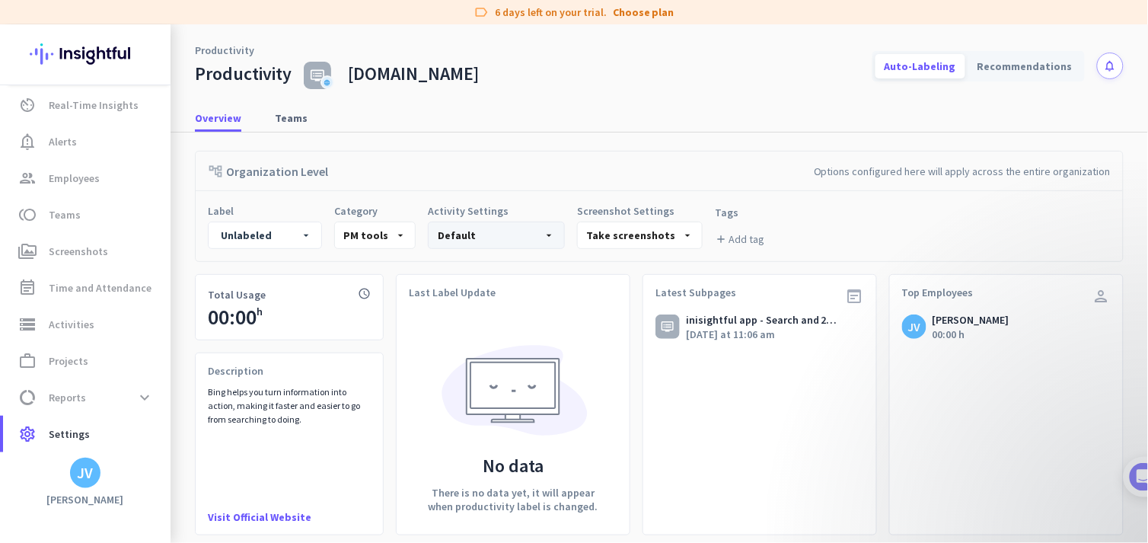
click at [528, 233] on div "Default arrow_drop_down" at bounding box center [496, 235] width 137 height 27
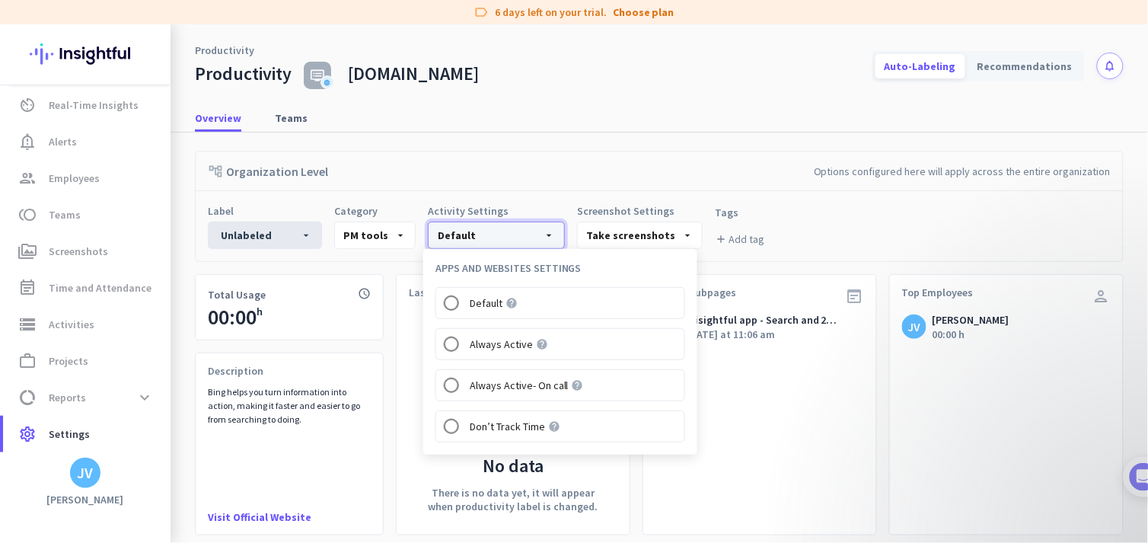
click at [276, 230] on fieldset "unlabeled arrow_drop_down" at bounding box center [265, 235] width 114 height 27
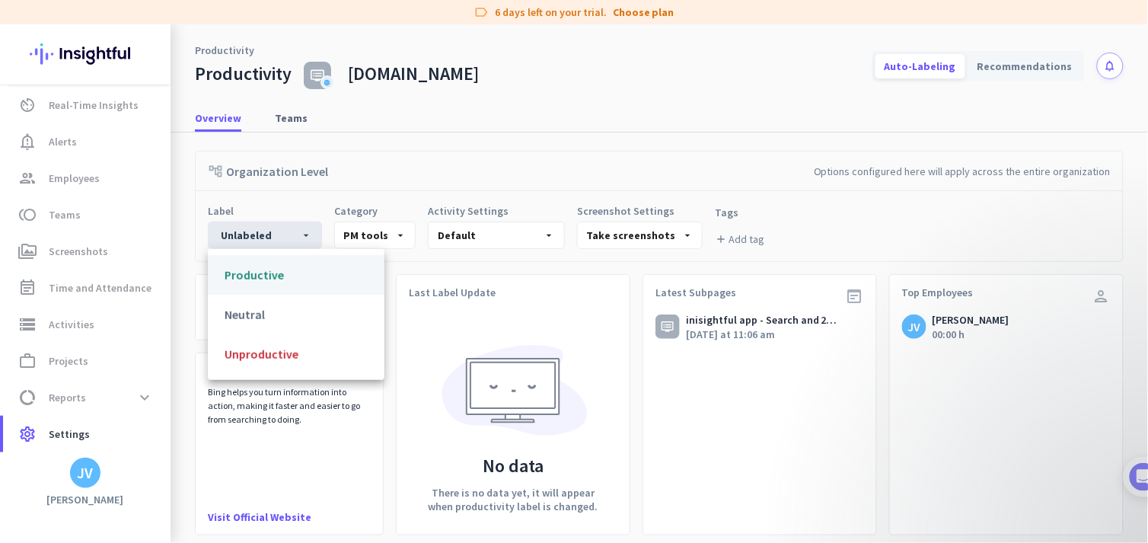
click at [288, 276] on div "Productive" at bounding box center [296, 274] width 177 height 35
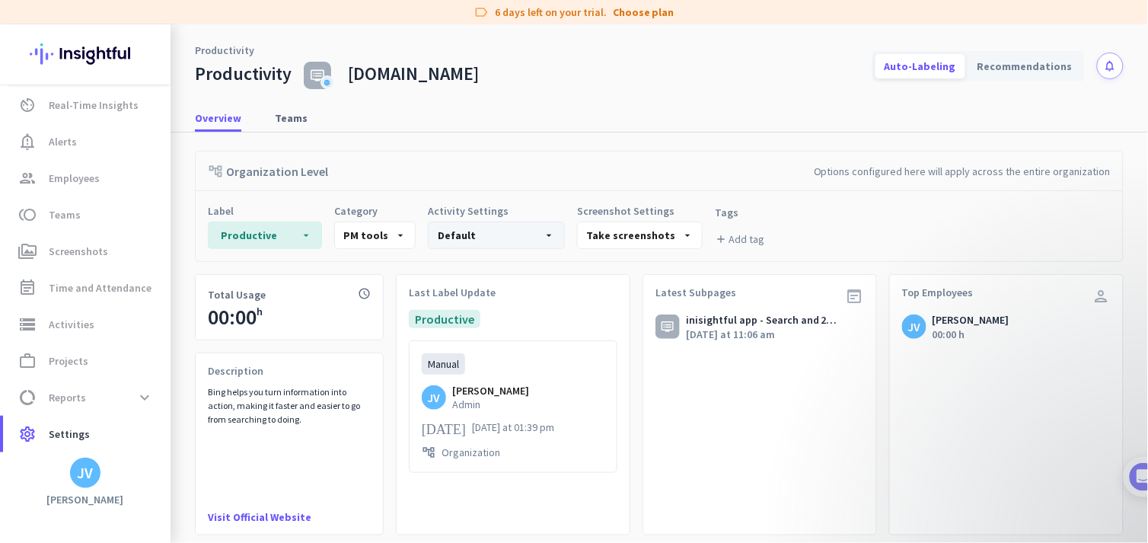
click at [509, 231] on div "Default arrow_drop_down" at bounding box center [496, 235] width 137 height 27
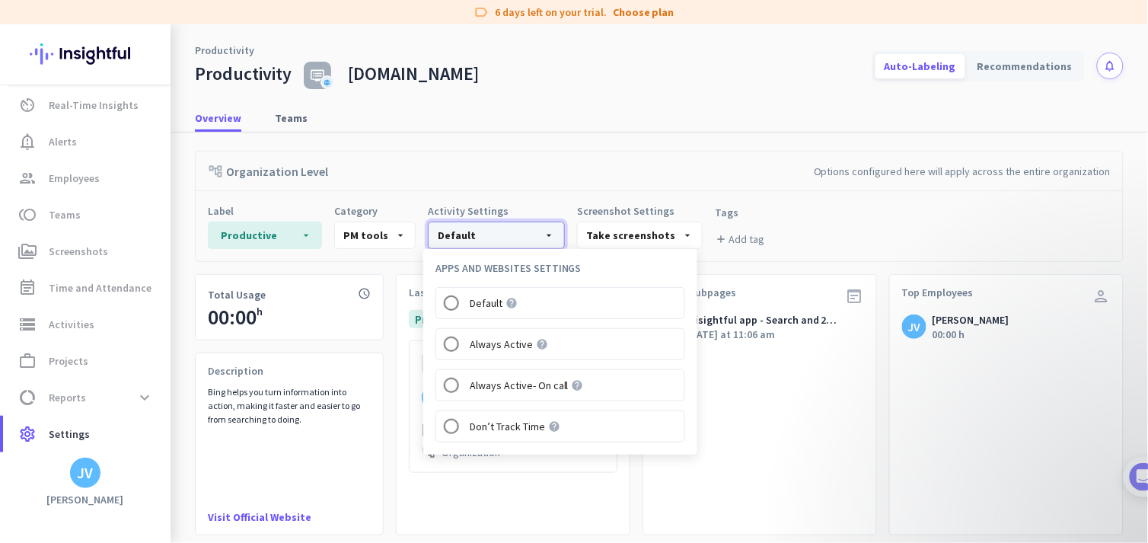
scroll to position [56, 0]
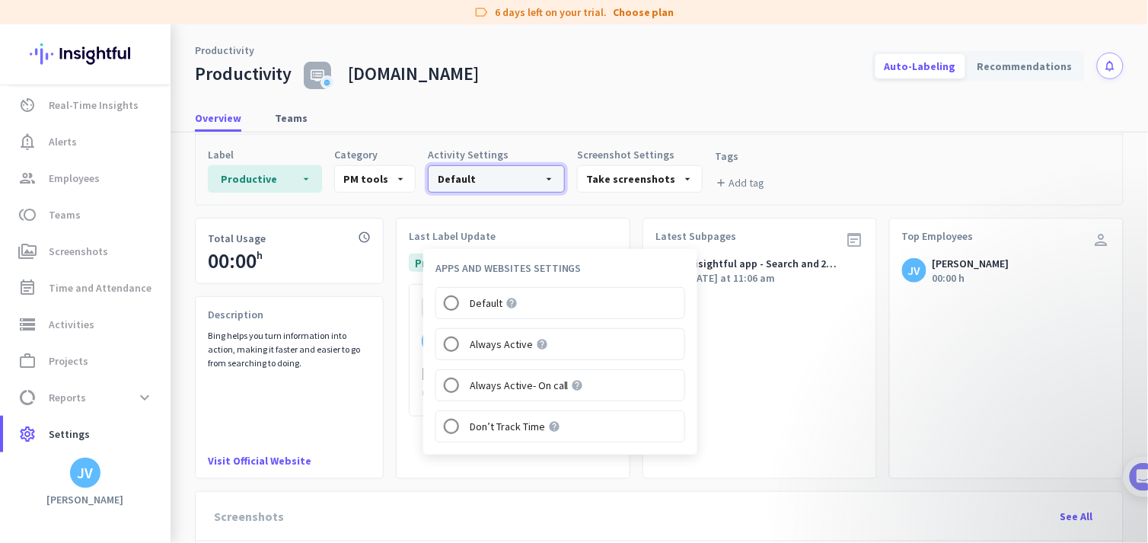
click at [790, 177] on div "Label productive arrow_drop_down Category PM tools arrow_drop_down Activity Set…" at bounding box center [659, 170] width 927 height 70
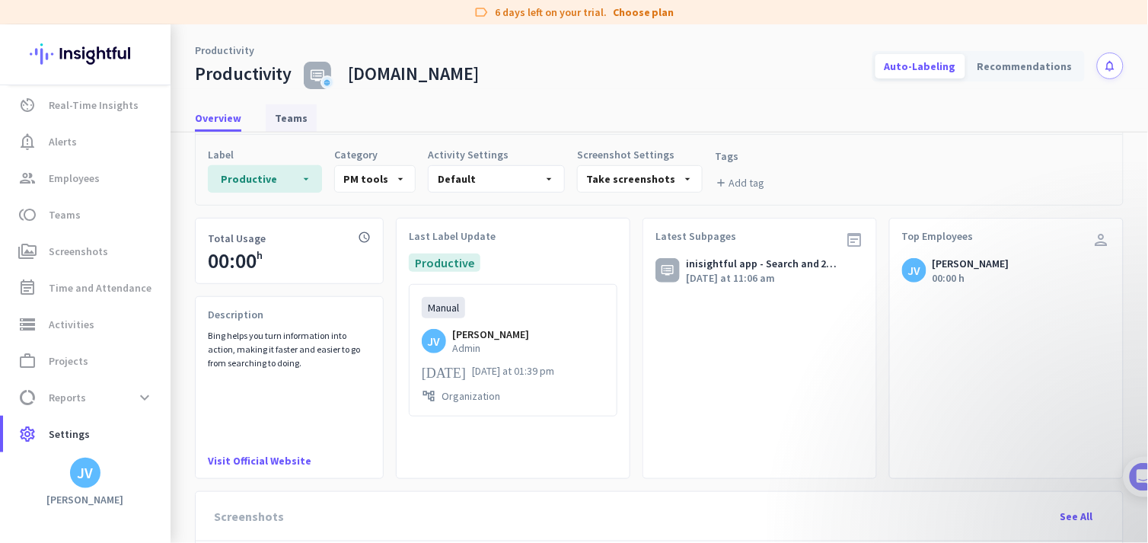
click at [277, 120] on span "Teams" at bounding box center [291, 117] width 33 height 15
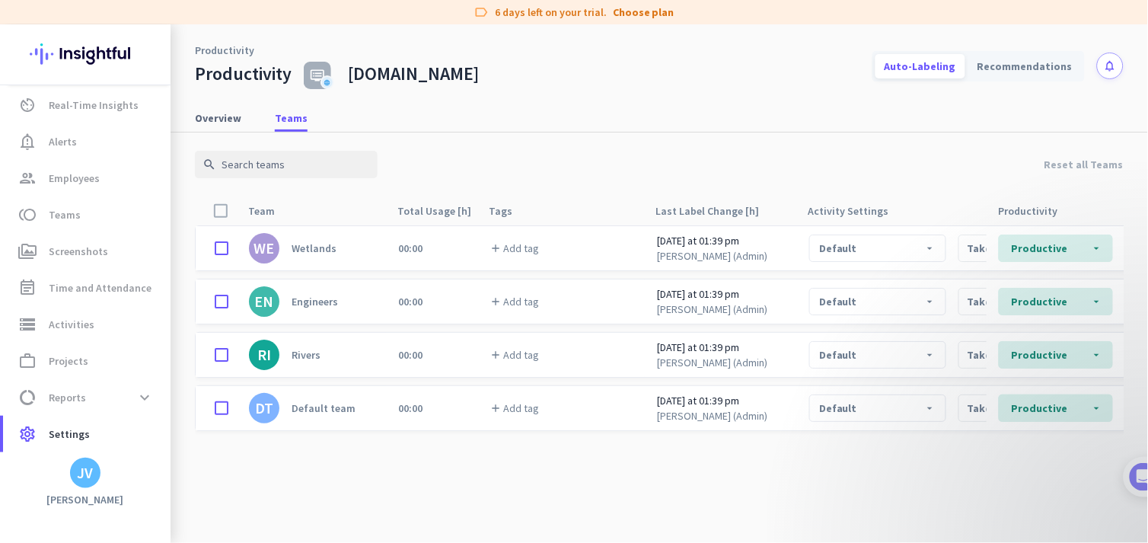
click at [305, 236] on link "WE Wetlands" at bounding box center [293, 248] width 88 height 30
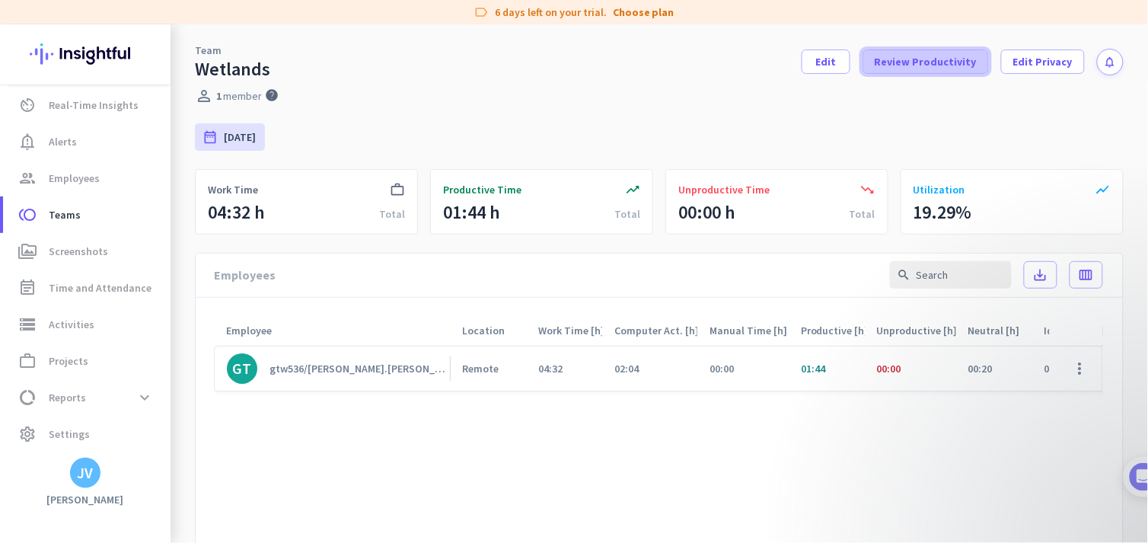
click at [964, 63] on span "Review Productivity" at bounding box center [926, 61] width 102 height 15
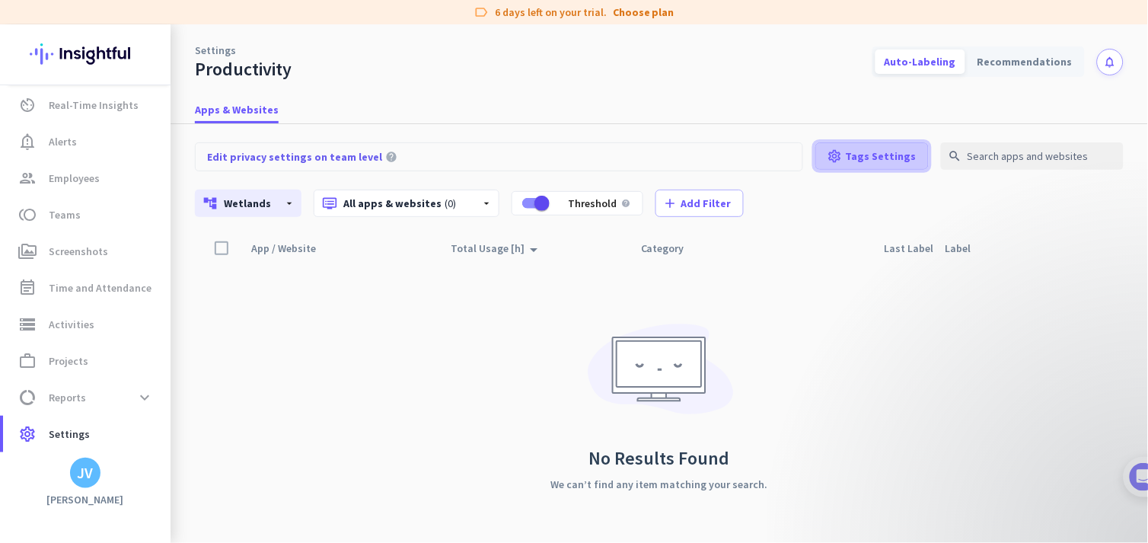
click at [910, 155] on span "Tags Settings" at bounding box center [881, 155] width 71 height 15
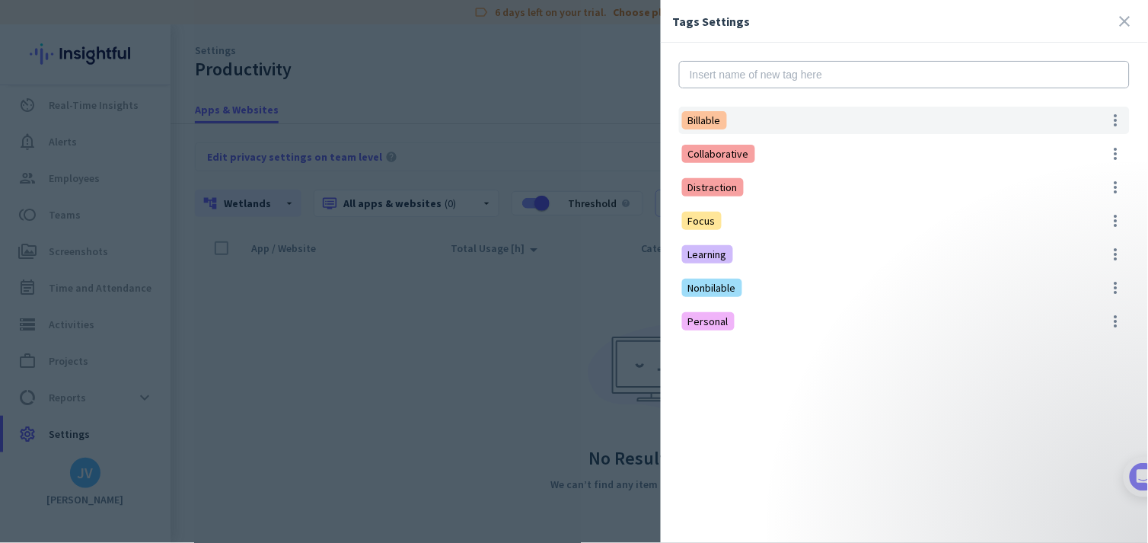
click at [787, 120] on div "Billable more_vert" at bounding box center [904, 120] width 451 height 27
click at [1033, 120] on span "Save" at bounding box center [1106, 120] width 24 height 15
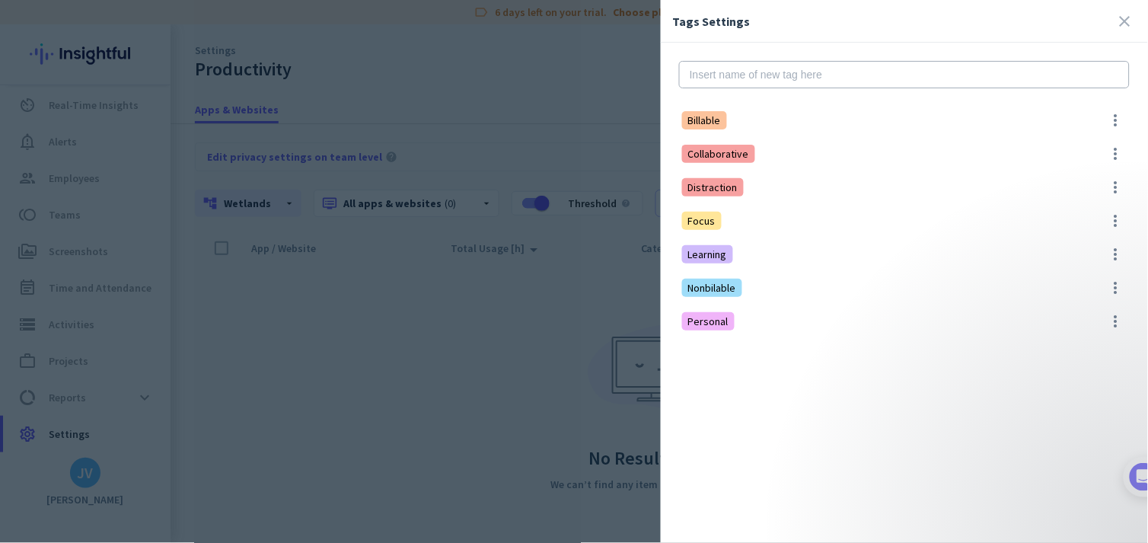
click at [550, 388] on div at bounding box center [574, 271] width 1148 height 543
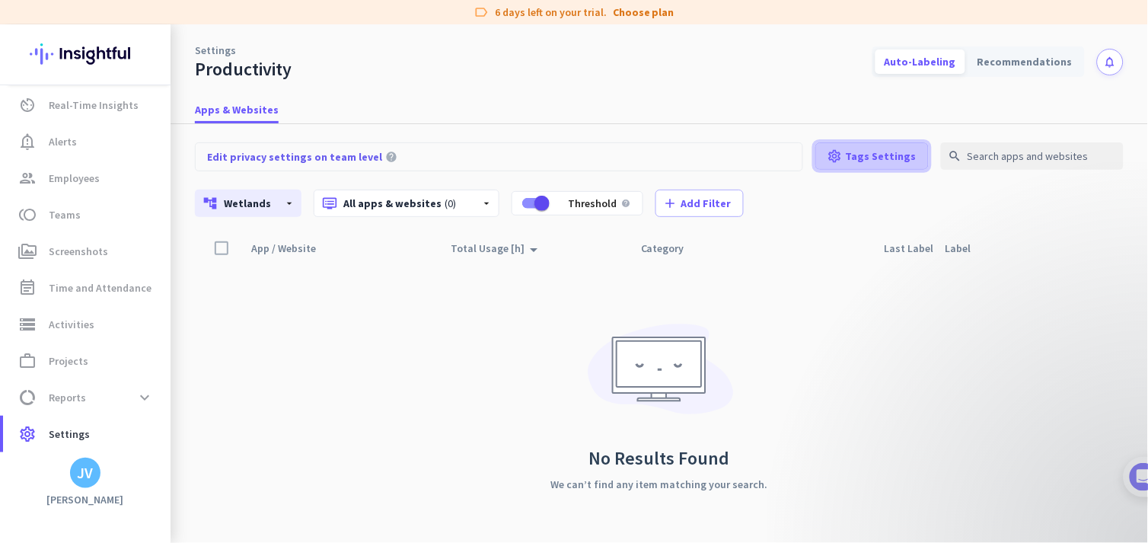
click at [914, 168] on span at bounding box center [872, 156] width 112 height 37
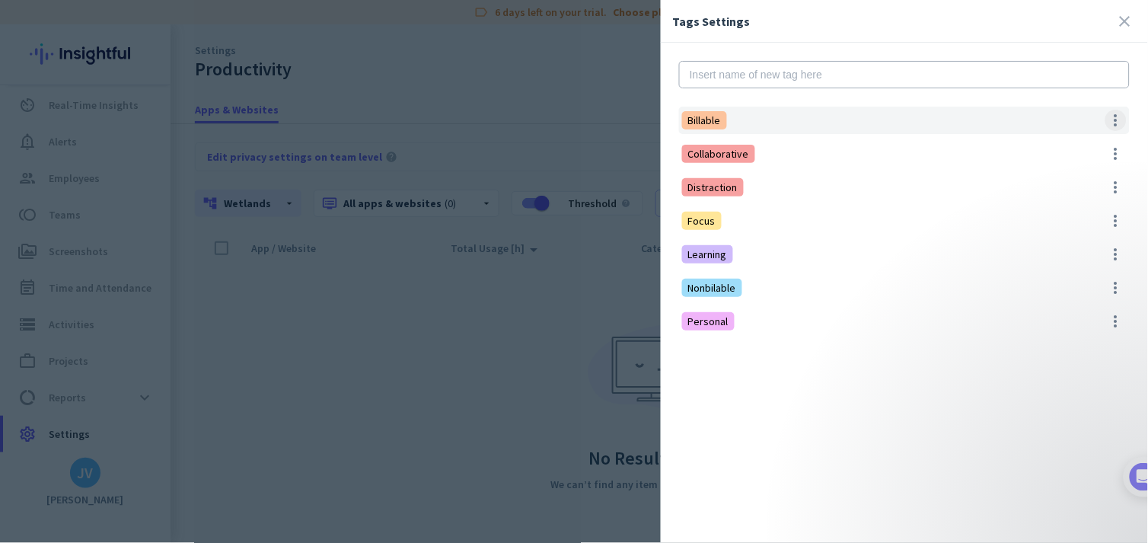
click at [1033, 117] on span at bounding box center [1115, 120] width 21 height 21
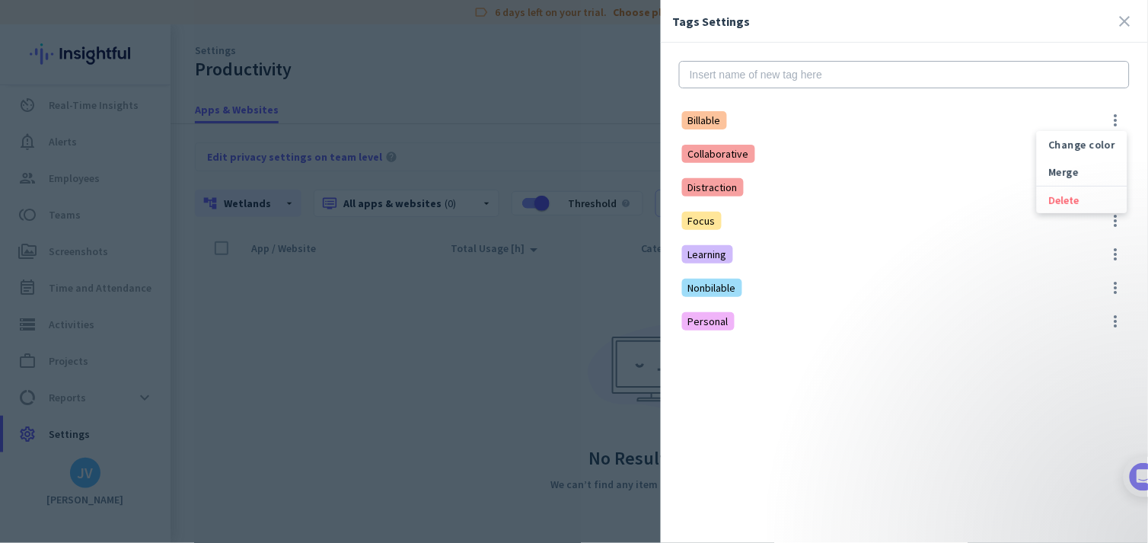
click at [901, 161] on div at bounding box center [574, 271] width 1148 height 543
click at [514, 394] on div at bounding box center [574, 271] width 1148 height 543
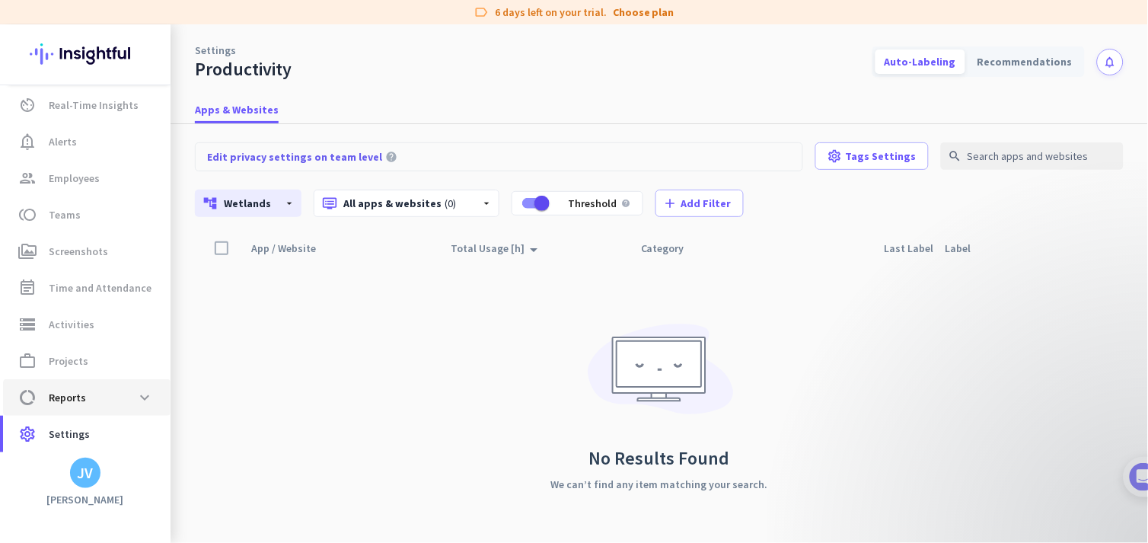
click at [115, 389] on span "data_usage Reports expand_more" at bounding box center [86, 397] width 143 height 27
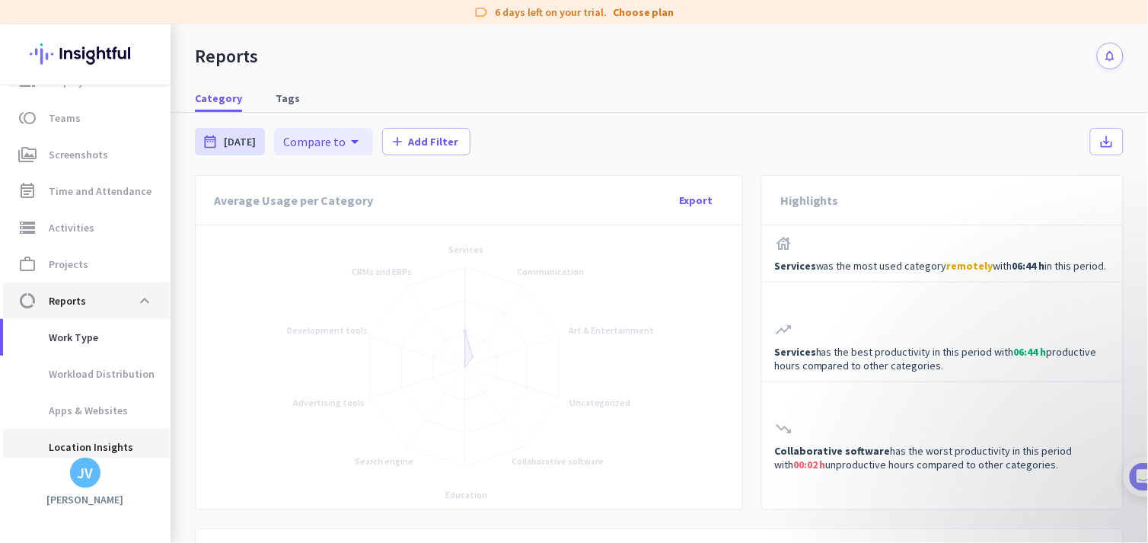
scroll to position [145, 0]
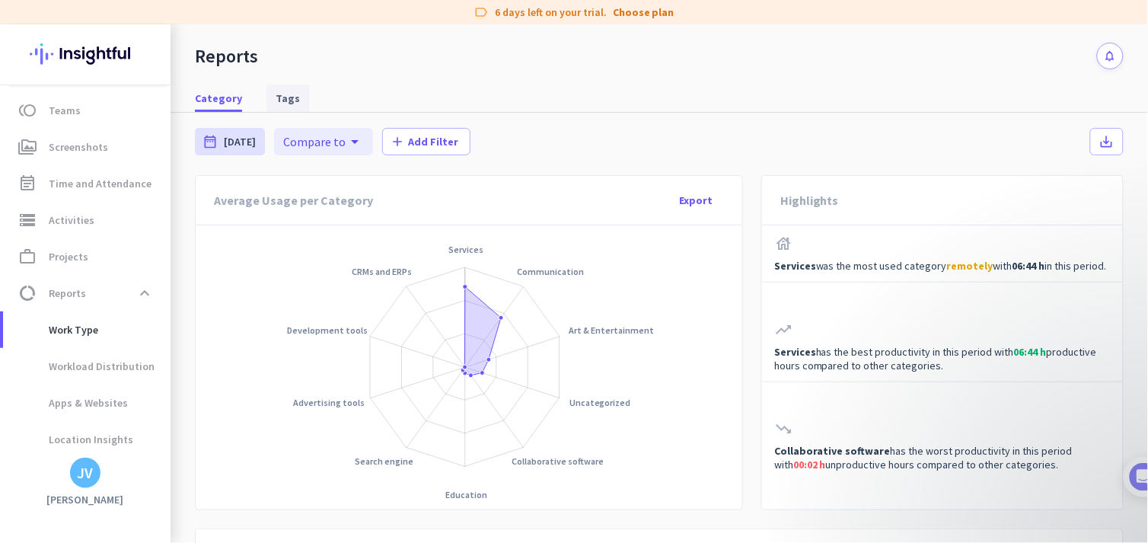
click at [286, 101] on span "Tags" at bounding box center [288, 98] width 24 height 15
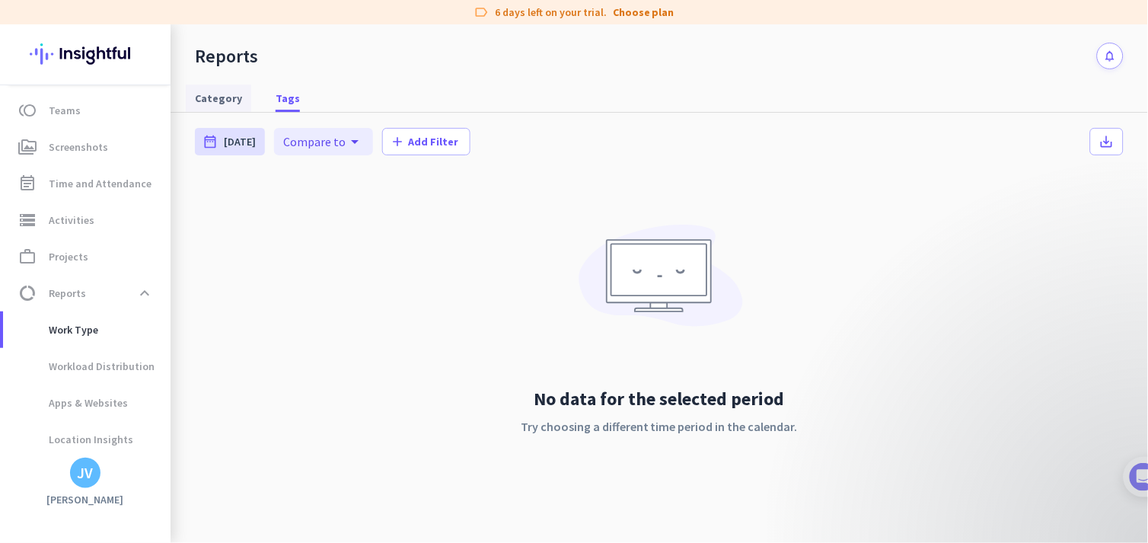
click at [219, 93] on span "Category" at bounding box center [218, 98] width 47 height 15
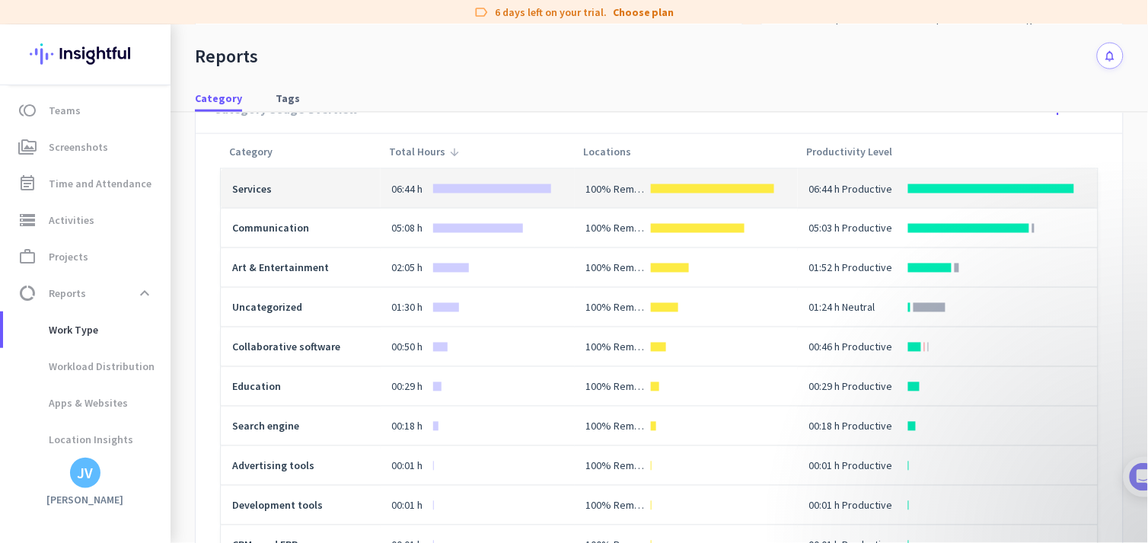
scroll to position [451, 0]
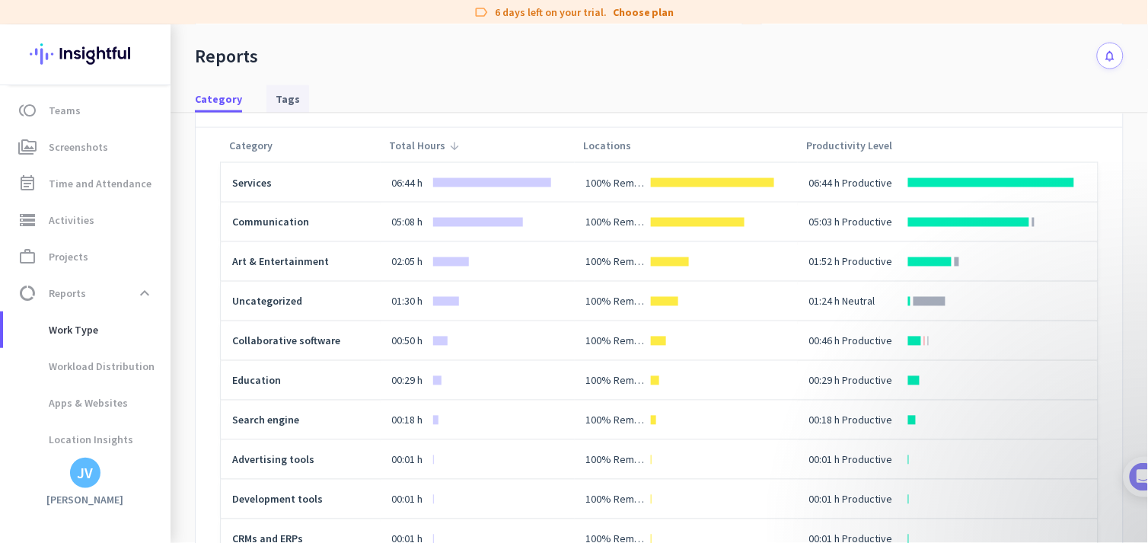
click at [295, 90] on link "Tags" at bounding box center [287, 98] width 43 height 27
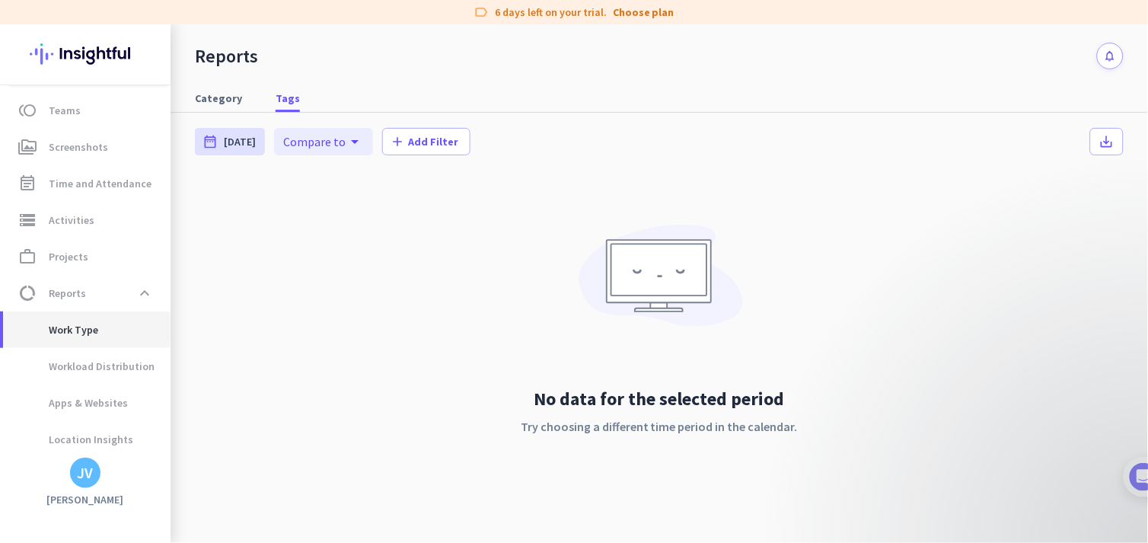
click at [117, 343] on span "Work Type" at bounding box center [86, 329] width 143 height 37
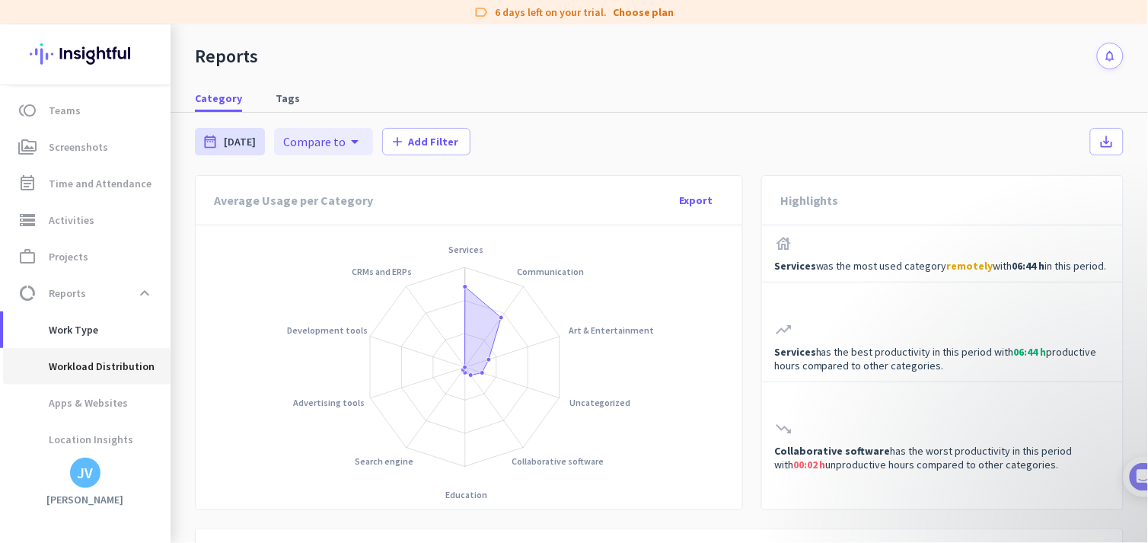
click at [127, 368] on span "Workload Distribution" at bounding box center [84, 366] width 139 height 37
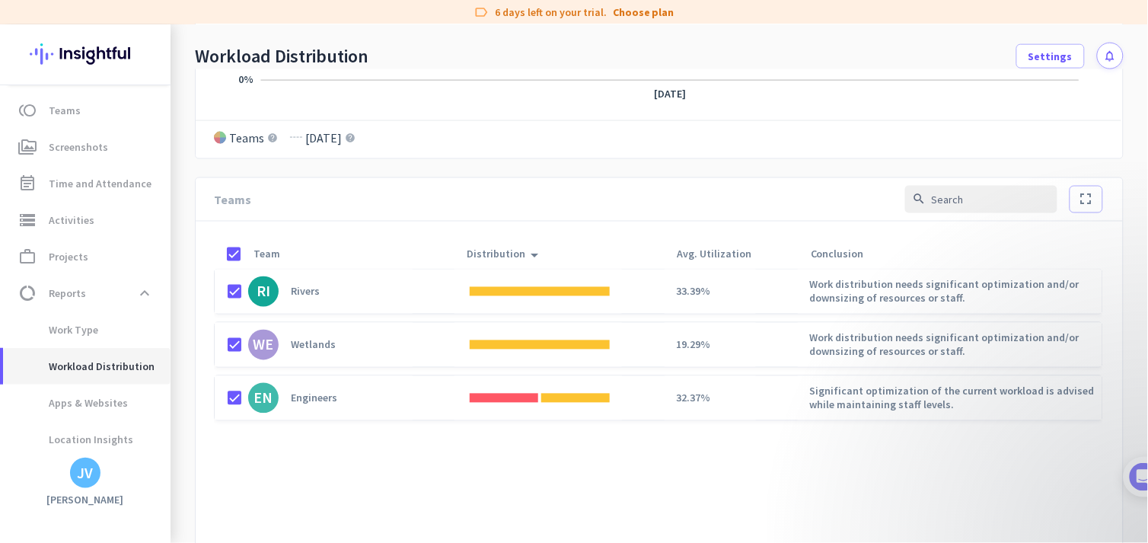
scroll to position [472, 0]
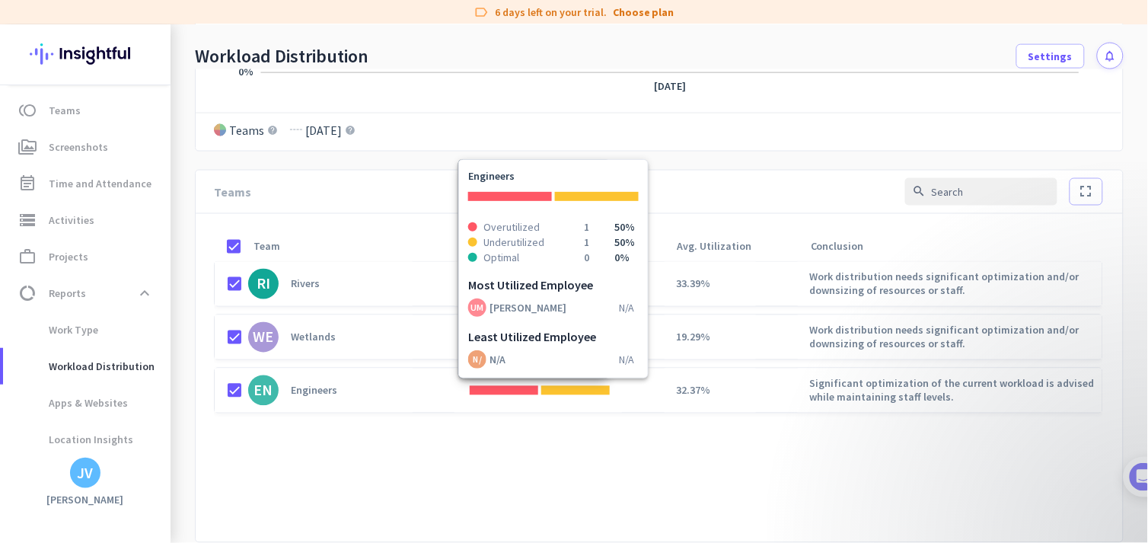
click at [478, 394] on div at bounding box center [504, 390] width 69 height 9
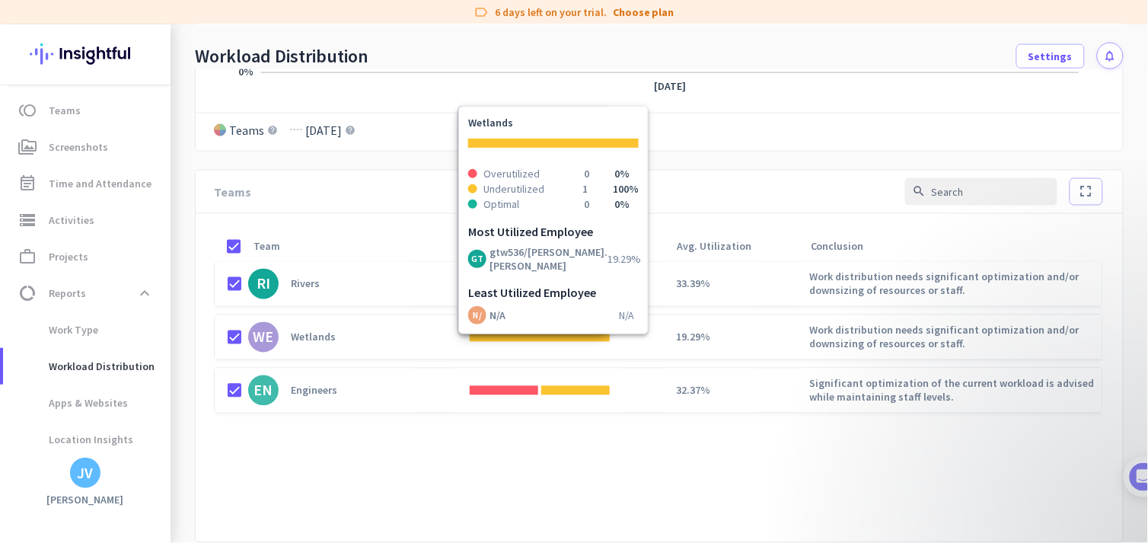
click at [501, 444] on cdk-virtual-scroll-viewport "RI Rivers 33.39% Work distribution needs significant optimization and/or downsi…" at bounding box center [658, 401] width 889 height 281
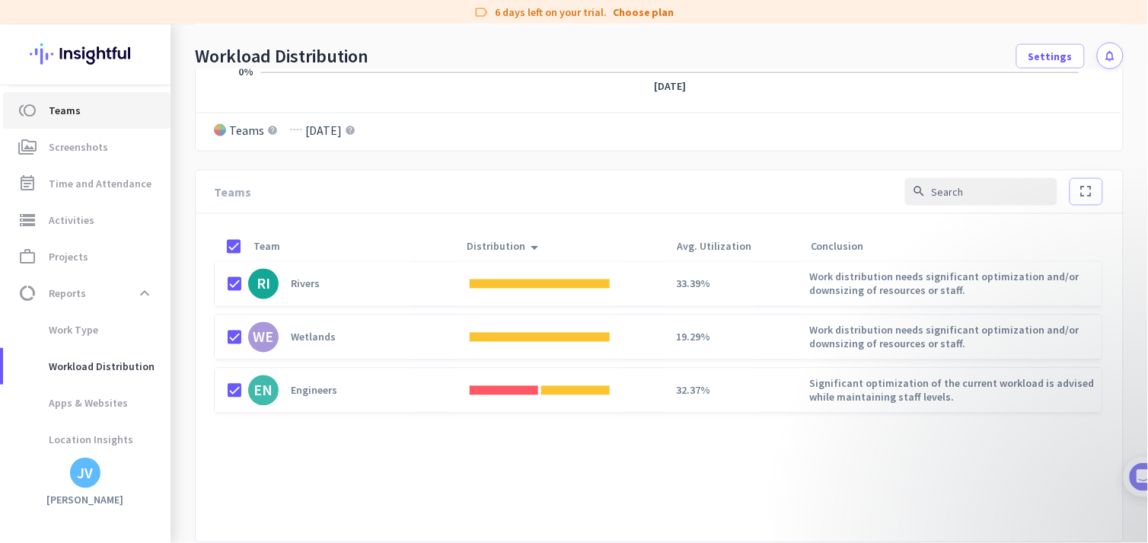
click at [87, 107] on span "toll Teams" at bounding box center [86, 110] width 143 height 18
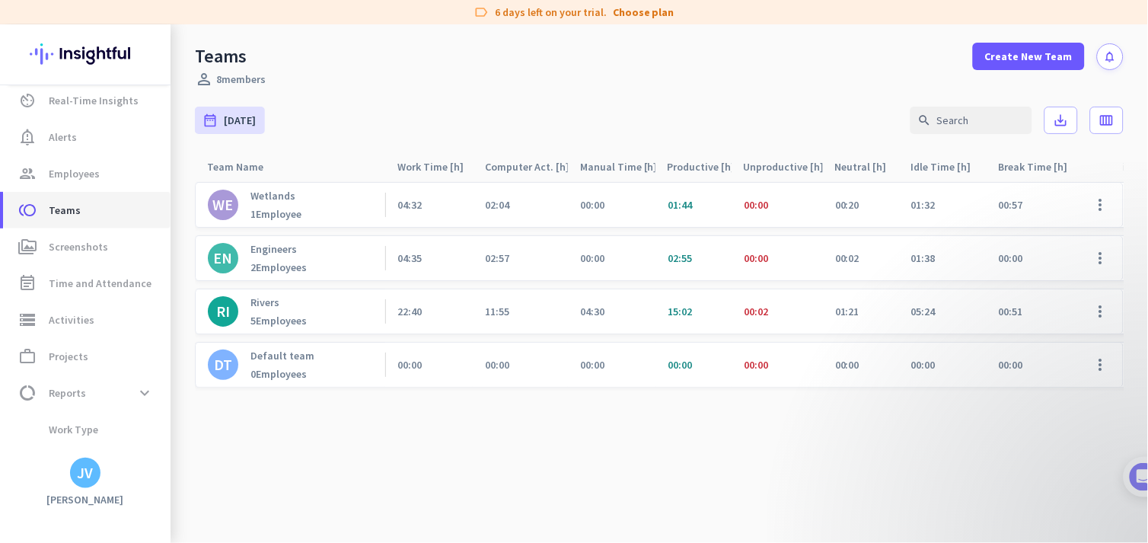
scroll to position [41, 0]
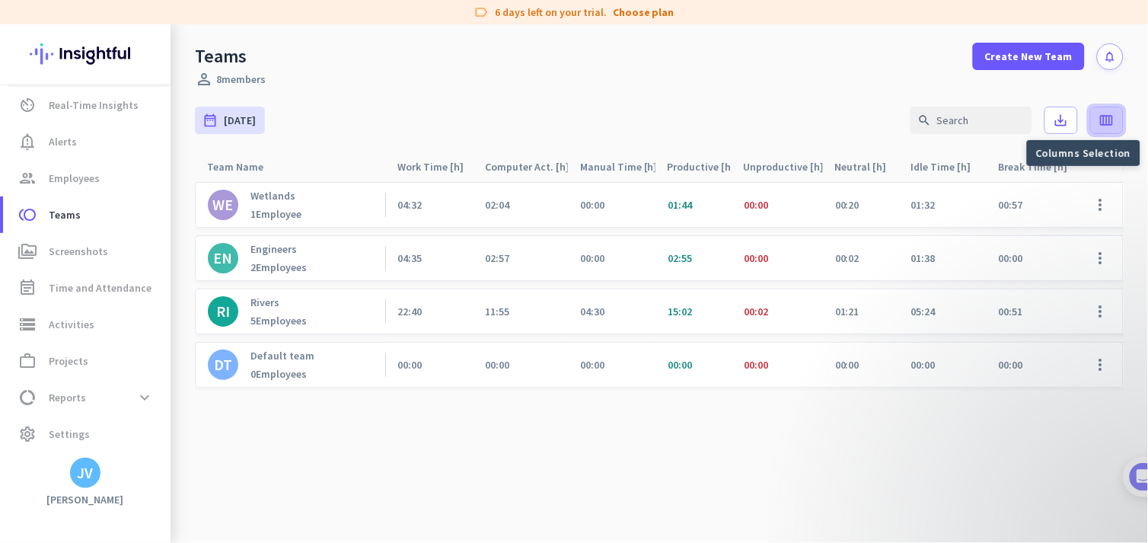
click at [1033, 126] on span at bounding box center [1107, 120] width 32 height 37
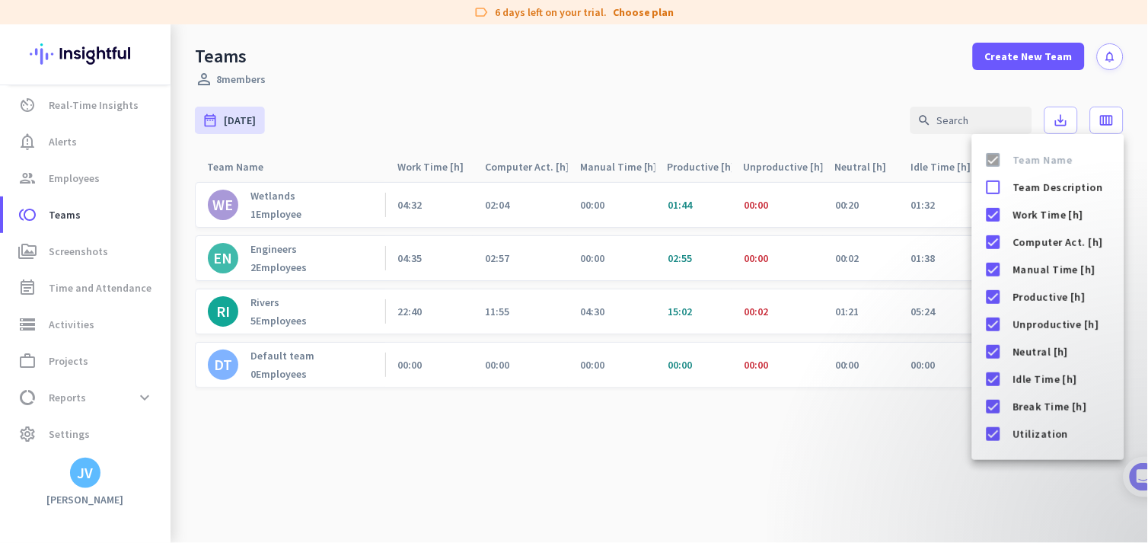
click at [804, 451] on div at bounding box center [574, 271] width 1148 height 543
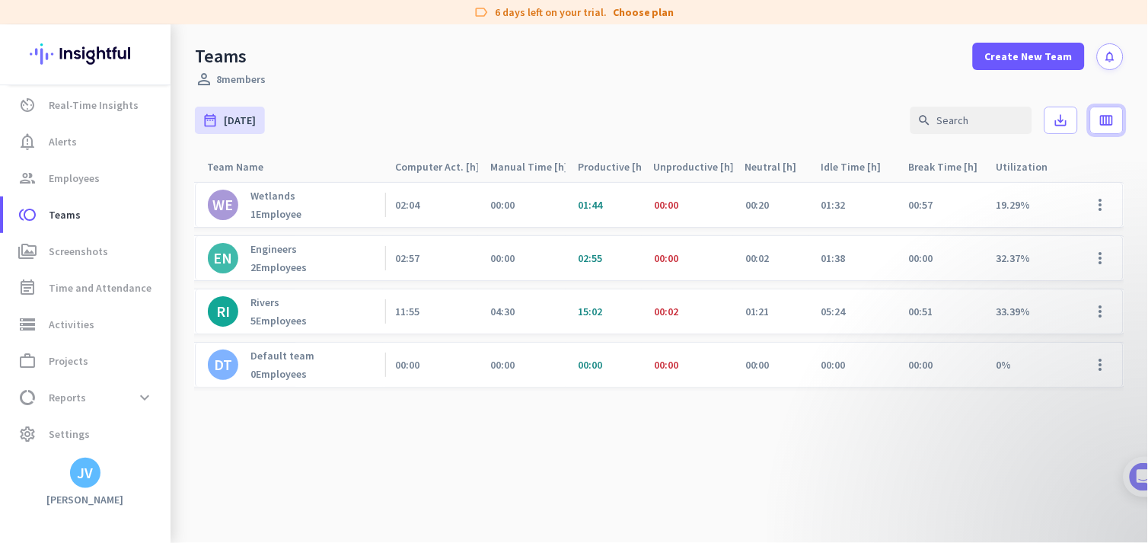
scroll to position [0, 0]
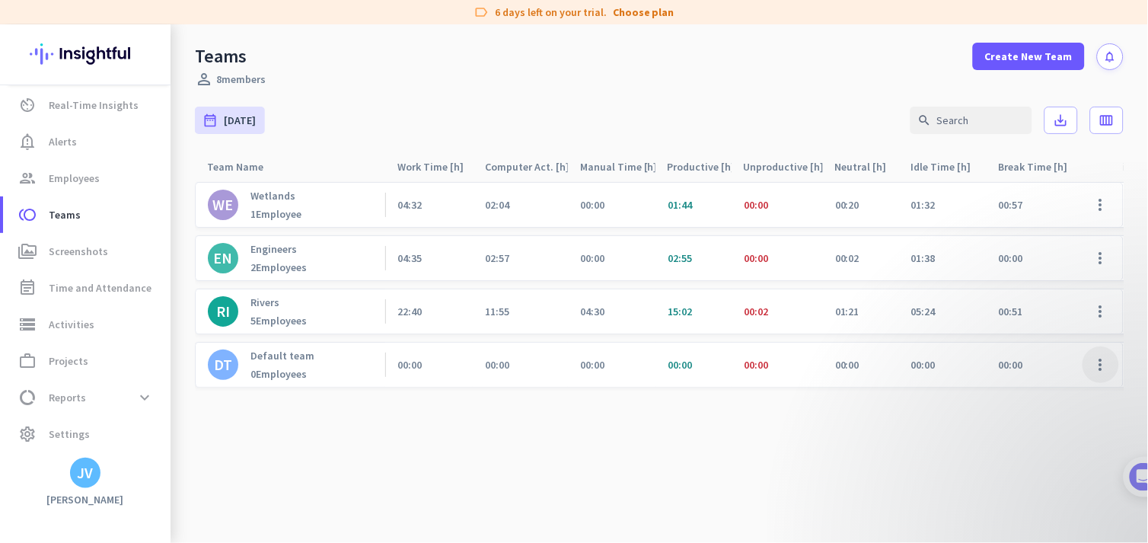
click at [1033, 363] on span at bounding box center [1101, 364] width 37 height 37
click at [1033, 445] on span "Remove Team" at bounding box center [1046, 452] width 66 height 14
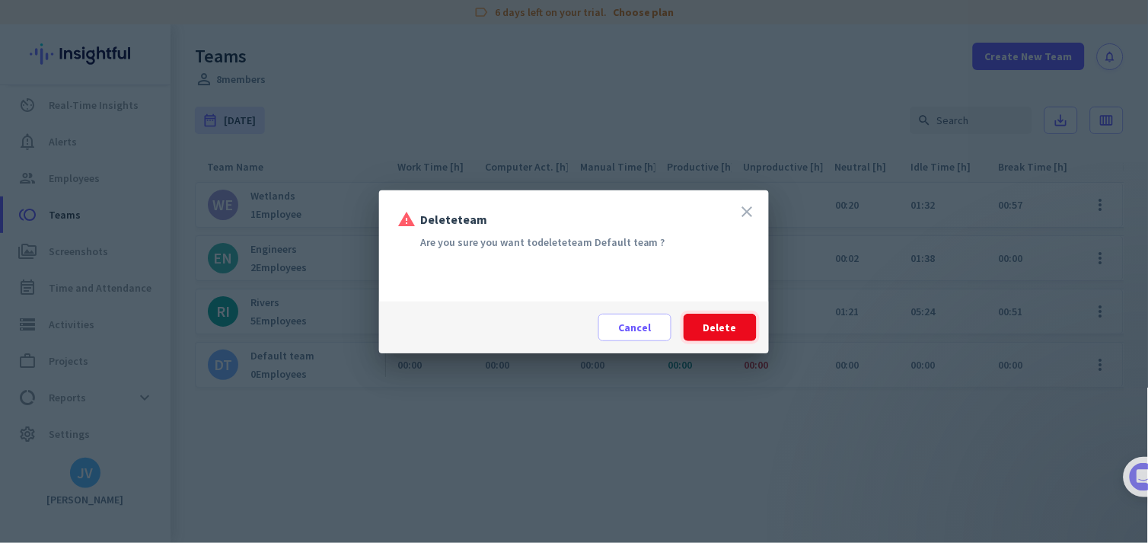
click at [710, 321] on span "Delete" at bounding box center [719, 327] width 33 height 15
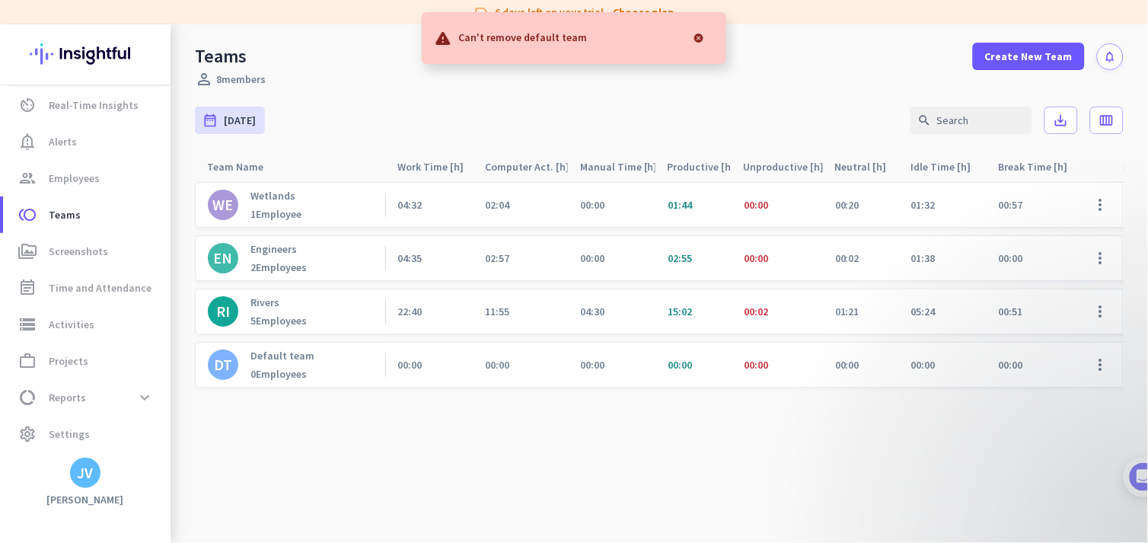
click at [706, 37] on div at bounding box center [699, 38] width 30 height 30
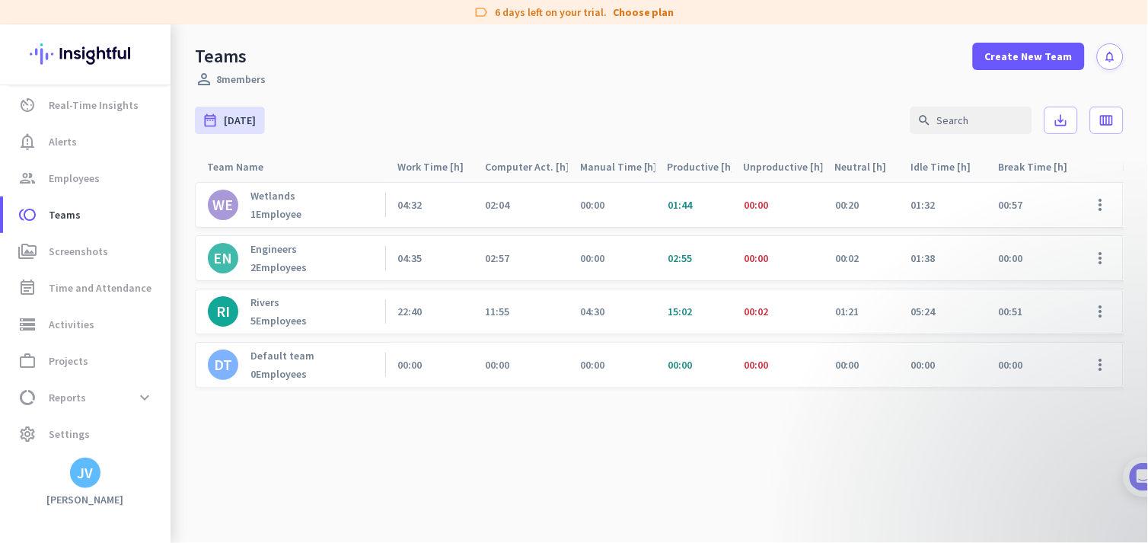
click at [278, 315] on div "5 Employees" at bounding box center [278, 321] width 56 height 14
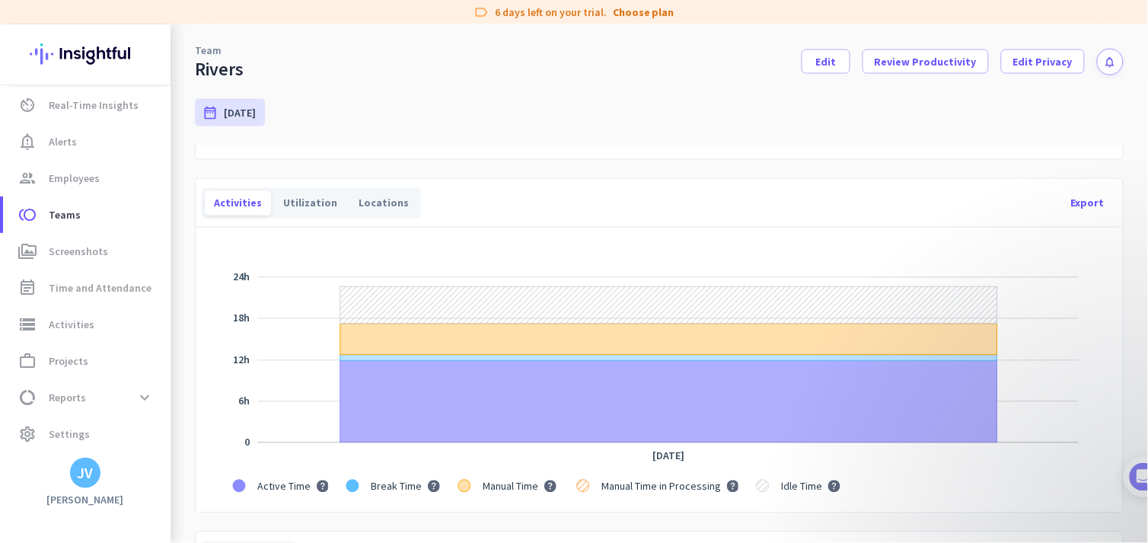
scroll to position [507, 0]
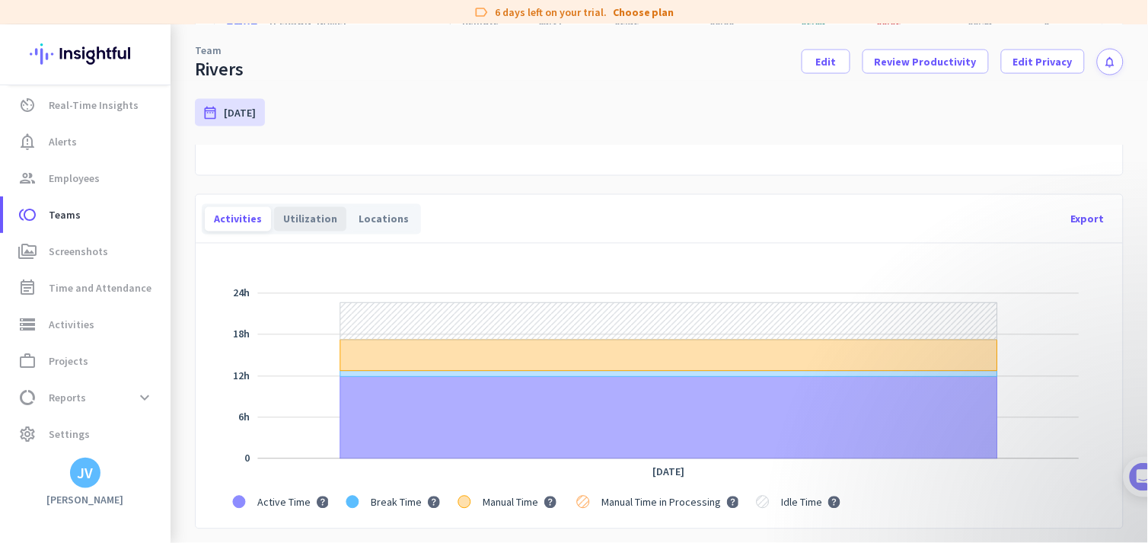
click at [287, 216] on div "Utilization" at bounding box center [310, 219] width 72 height 24
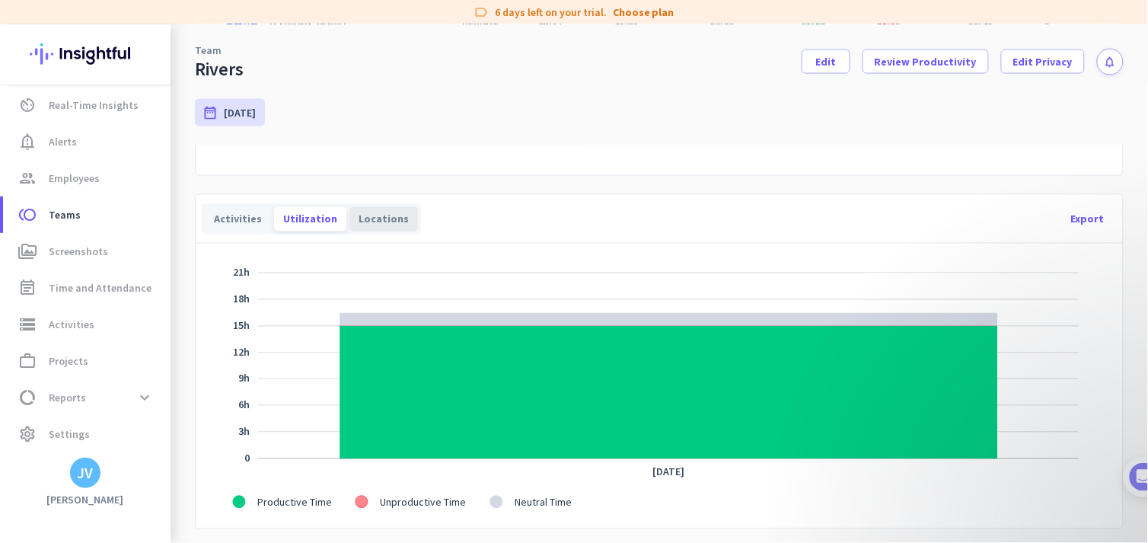
click at [352, 218] on div "Locations" at bounding box center [383, 219] width 69 height 24
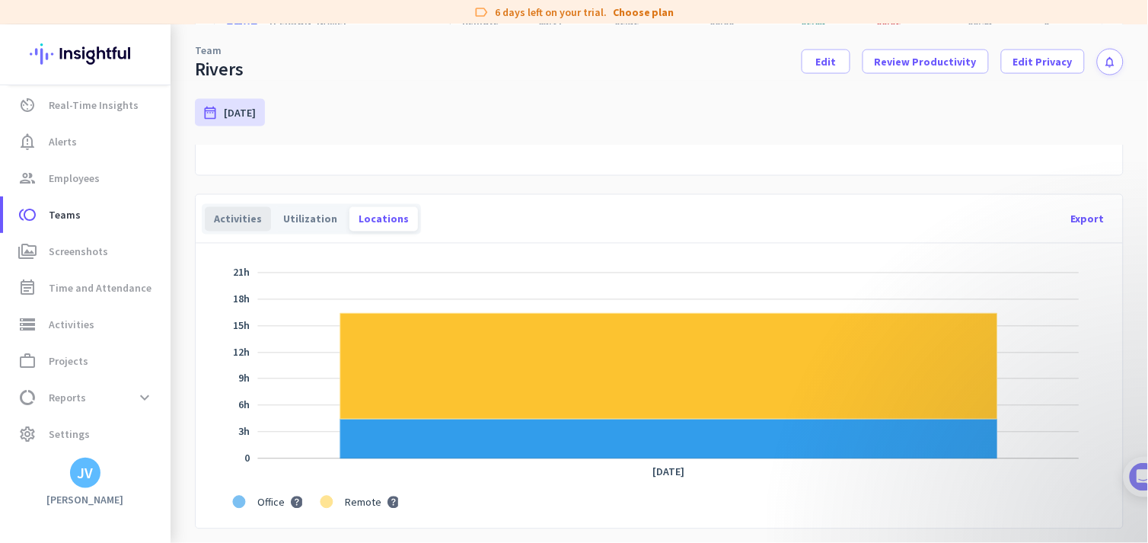
click at [242, 218] on div "Activities" at bounding box center [238, 219] width 66 height 24
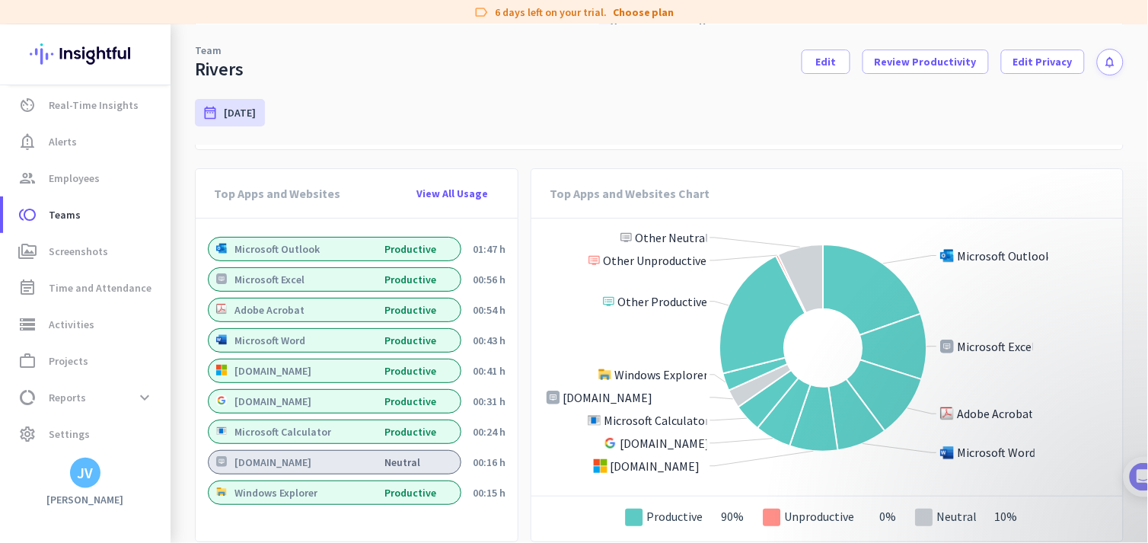
scroll to position [1201, 0]
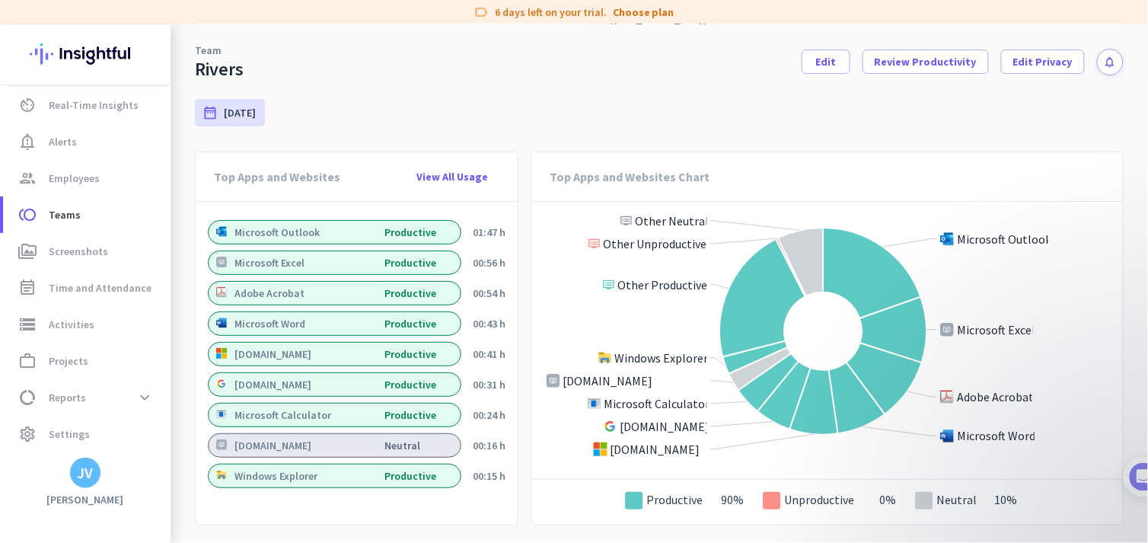
click at [311, 446] on div "[DOMAIN_NAME]" at bounding box center [272, 446] width 77 height 14
click at [279, 446] on div "[DOMAIN_NAME]" at bounding box center [272, 446] width 77 height 14
click at [373, 433] on div "groundt-my.sharepoint.com neutral" at bounding box center [335, 445] width 254 height 24
click at [388, 442] on div "neutral" at bounding box center [422, 445] width 76 height 11
click at [306, 442] on div "[DOMAIN_NAME]" at bounding box center [272, 446] width 77 height 14
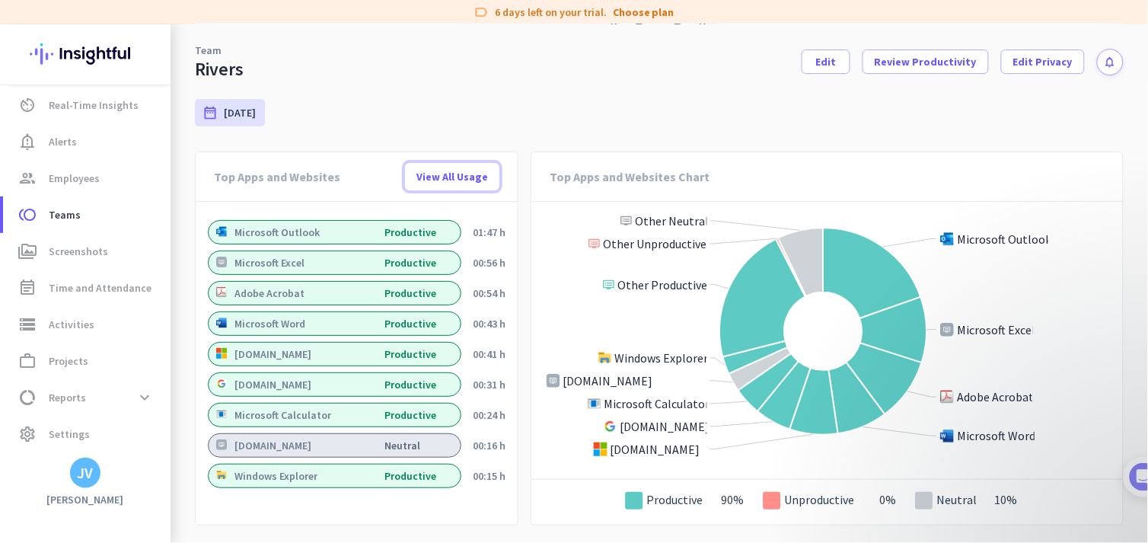
click at [429, 170] on span "View All Usage" at bounding box center [452, 176] width 72 height 15
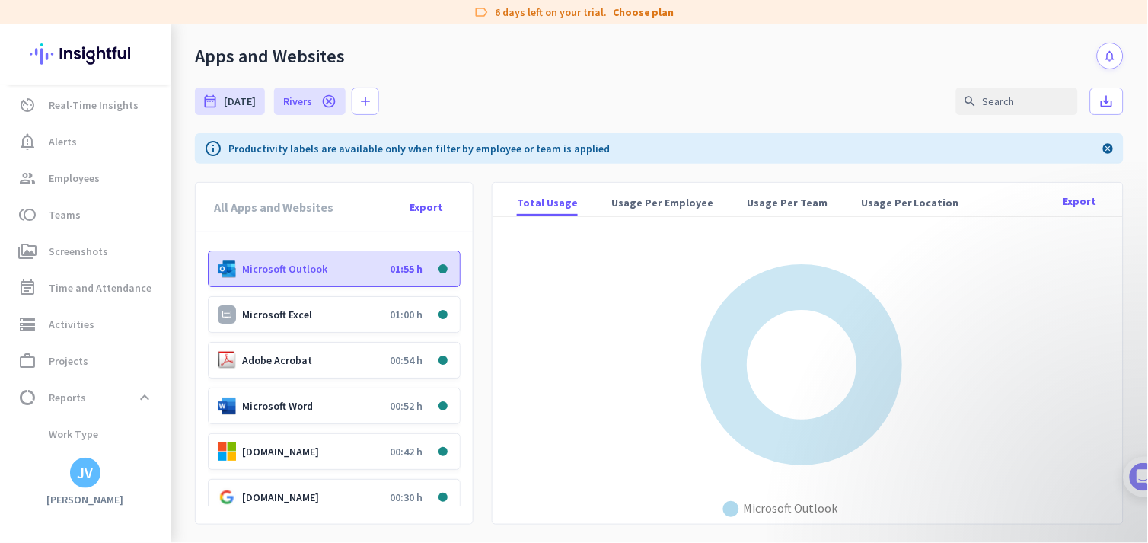
scroll to position [145, 0]
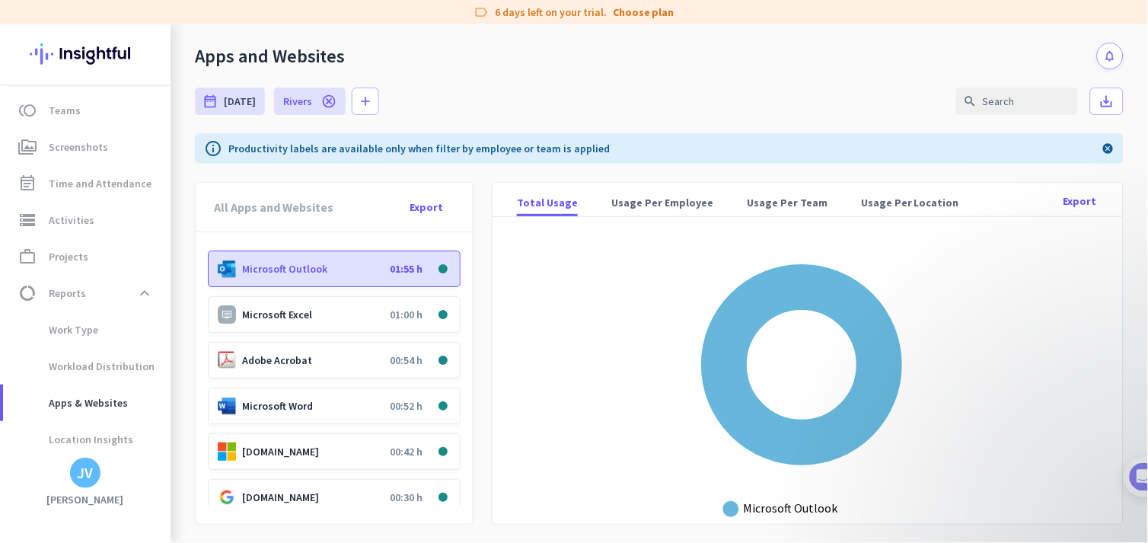
click at [300, 318] on p "Microsoft Excel" at bounding box center [313, 315] width 142 height 14
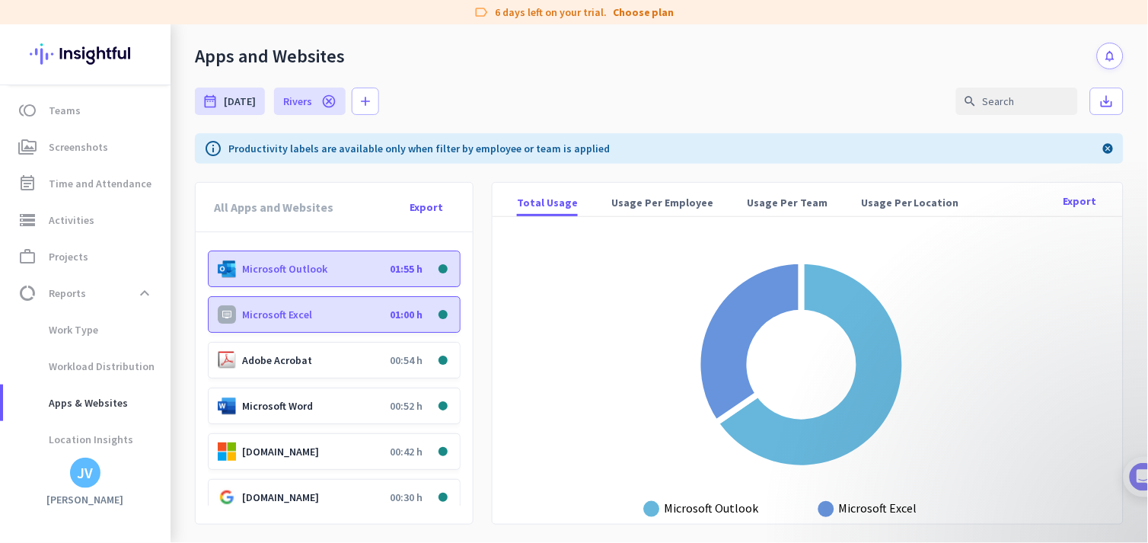
click at [301, 318] on p "Microsoft Excel" at bounding box center [313, 315] width 142 height 14
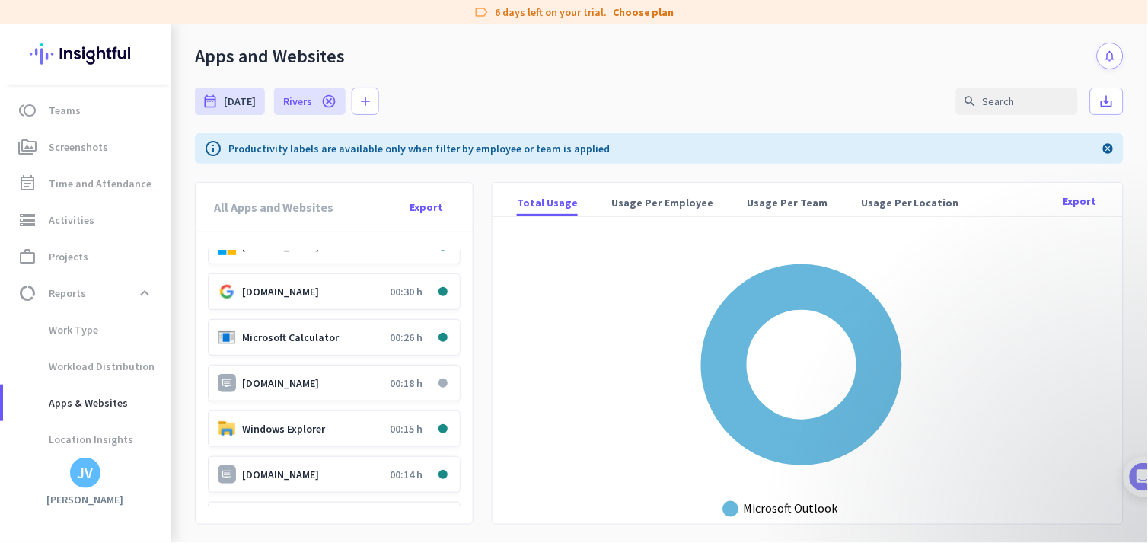
scroll to position [225, 0]
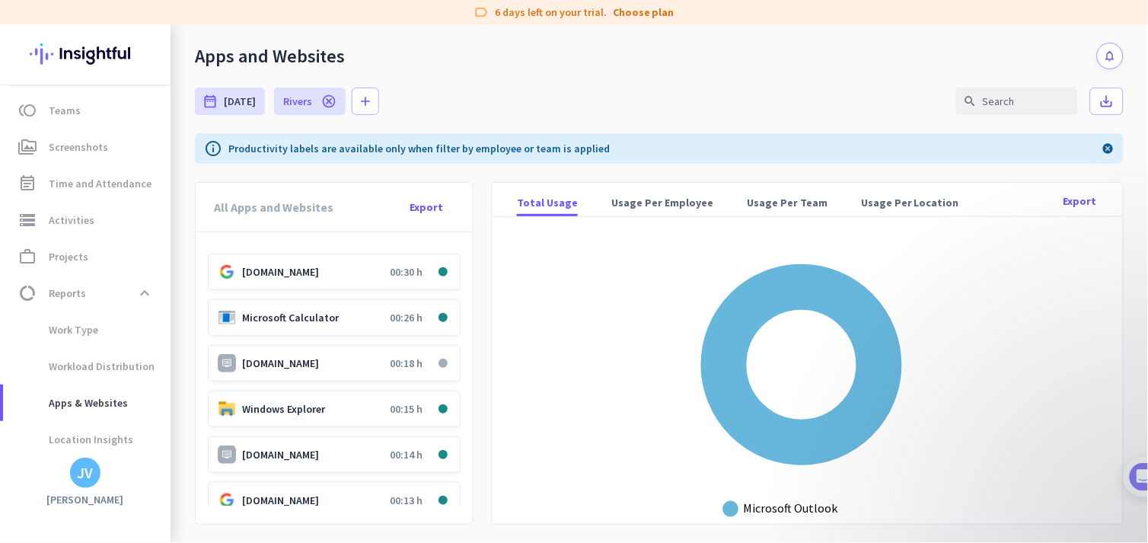
click at [308, 362] on p "[DOMAIN_NAME]" at bounding box center [313, 363] width 142 height 14
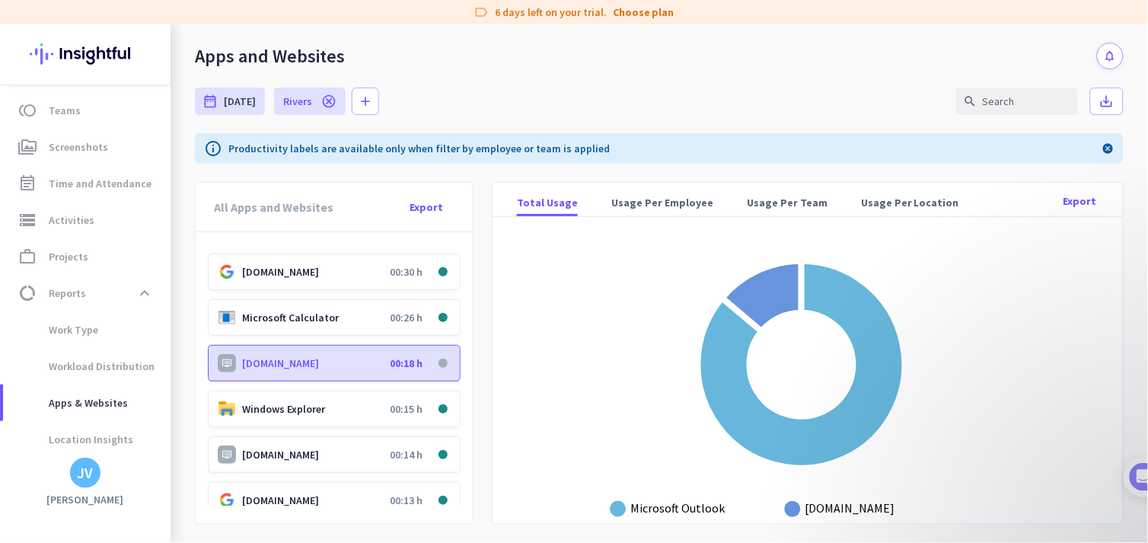
drag, startPoint x: 308, startPoint y: 362, endPoint x: 557, endPoint y: 372, distance: 249.2
click at [557, 372] on rect at bounding box center [802, 379] width 582 height 289
click at [439, 361] on div at bounding box center [443, 363] width 9 height 9
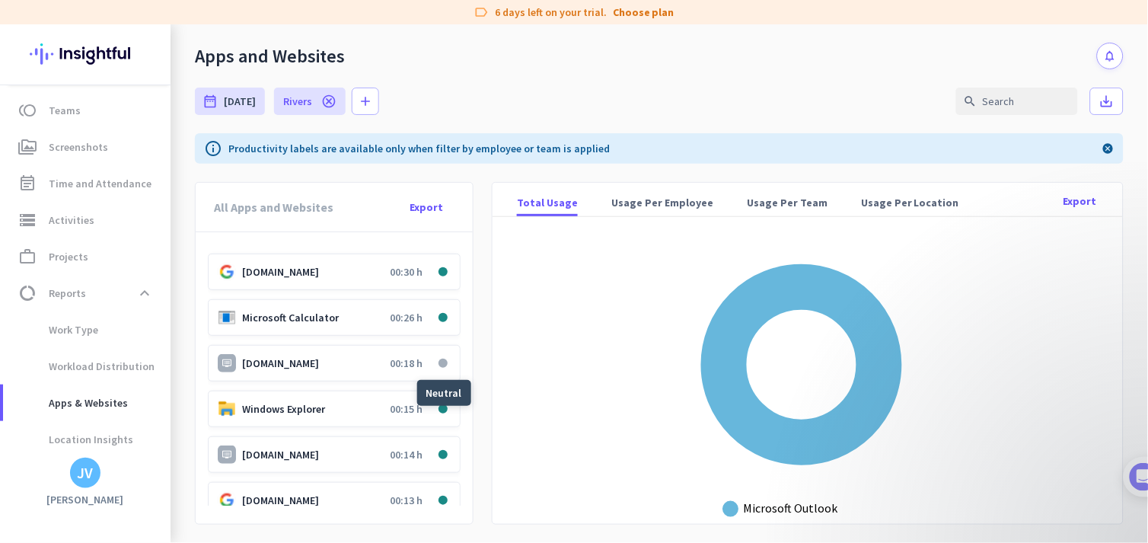
click at [439, 361] on div at bounding box center [443, 363] width 9 height 9
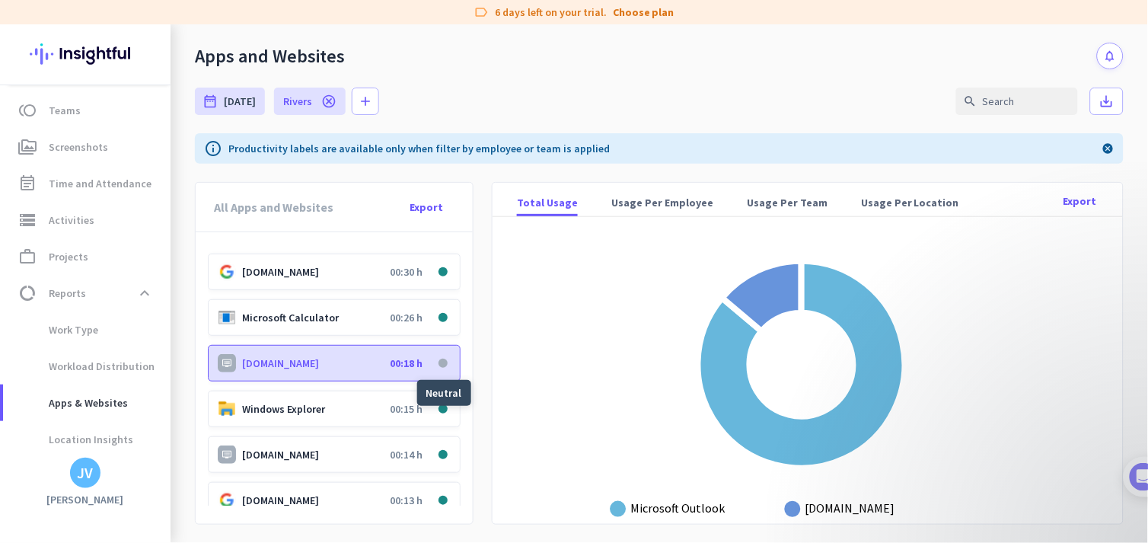
click at [439, 361] on div at bounding box center [443, 363] width 9 height 9
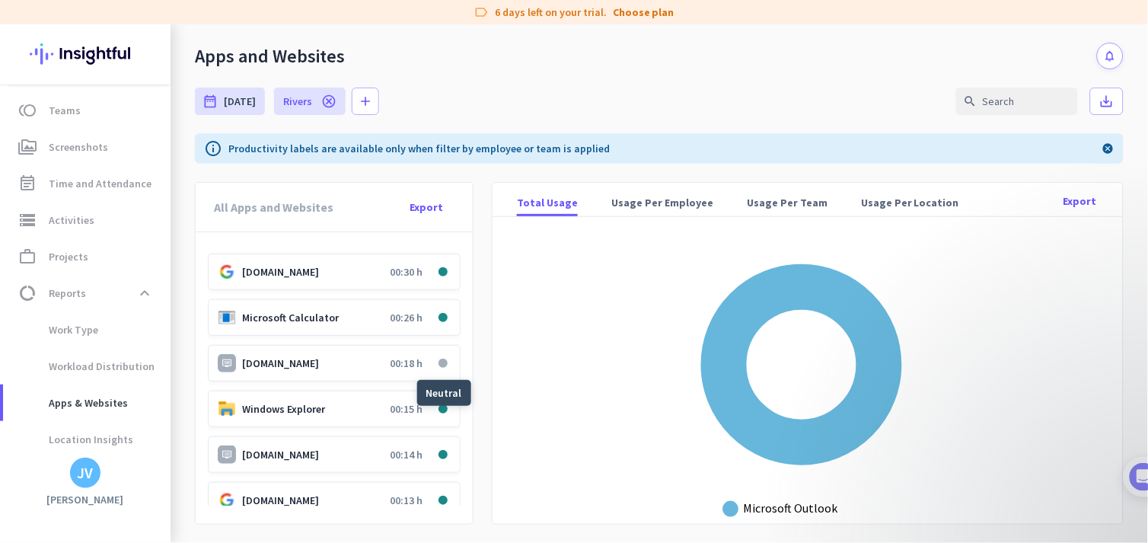
click at [323, 365] on p "[DOMAIN_NAME]" at bounding box center [313, 363] width 142 height 14
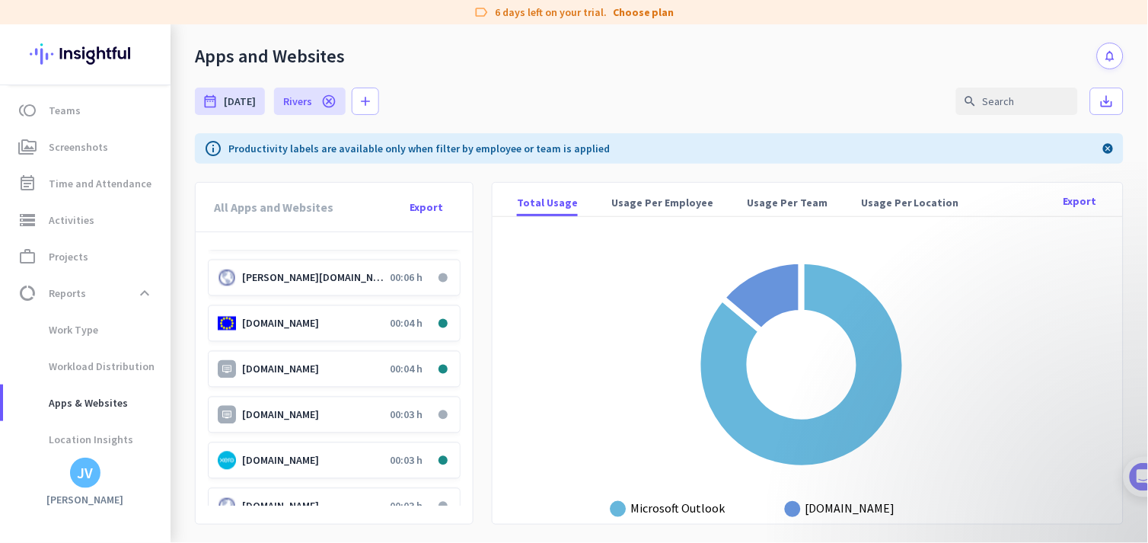
scroll to position [620, 0]
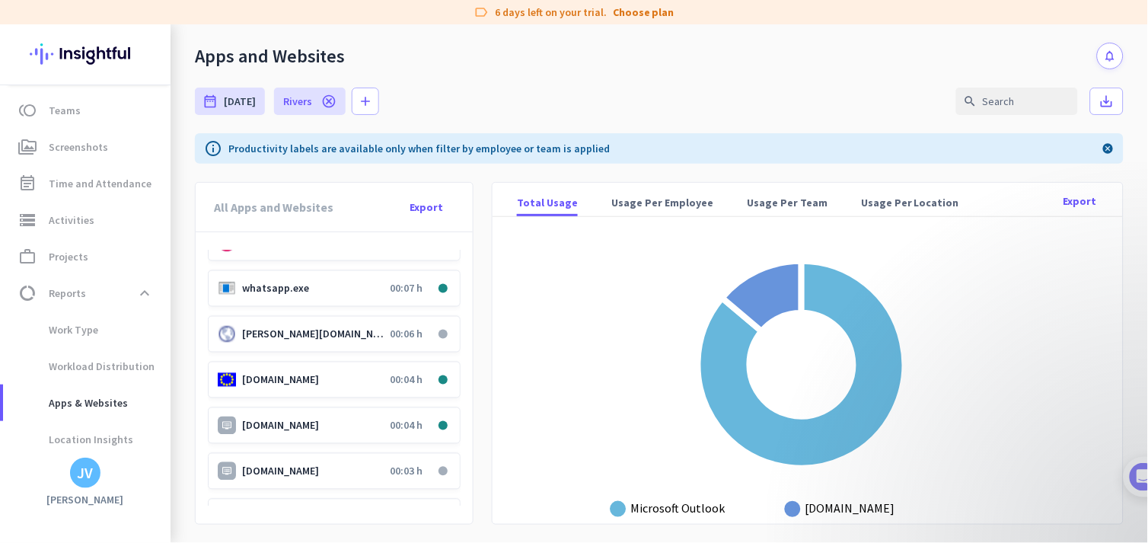
click at [316, 330] on p "hanna.co.za" at bounding box center [313, 334] width 142 height 14
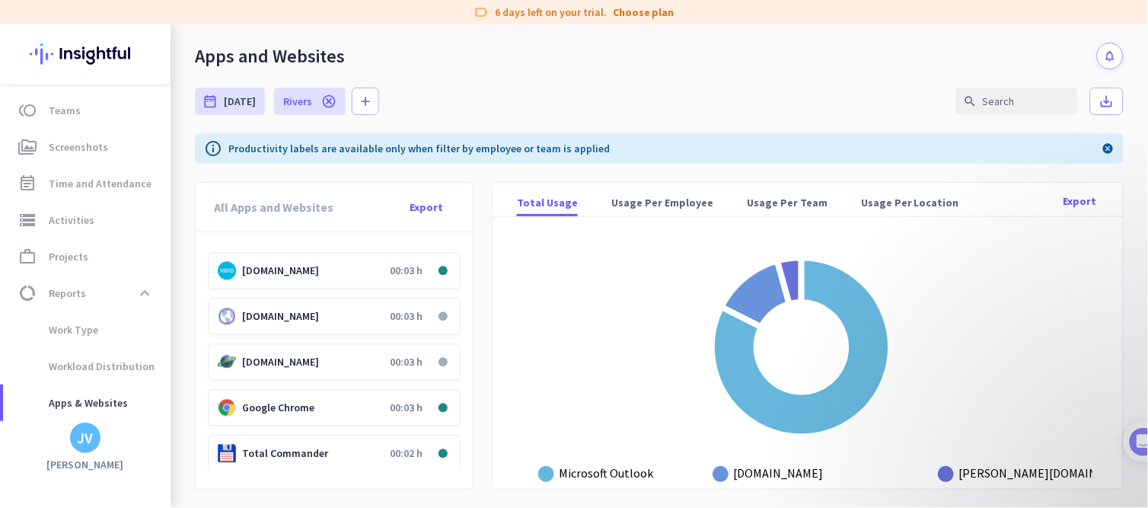
scroll to position [846, 0]
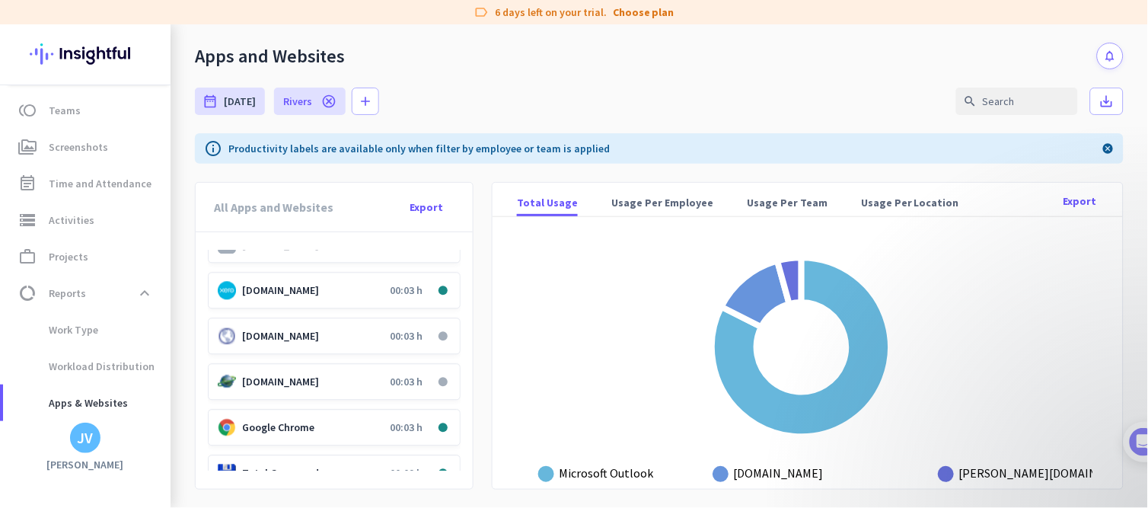
click at [588, 299] on rect at bounding box center [802, 362] width 582 height 254
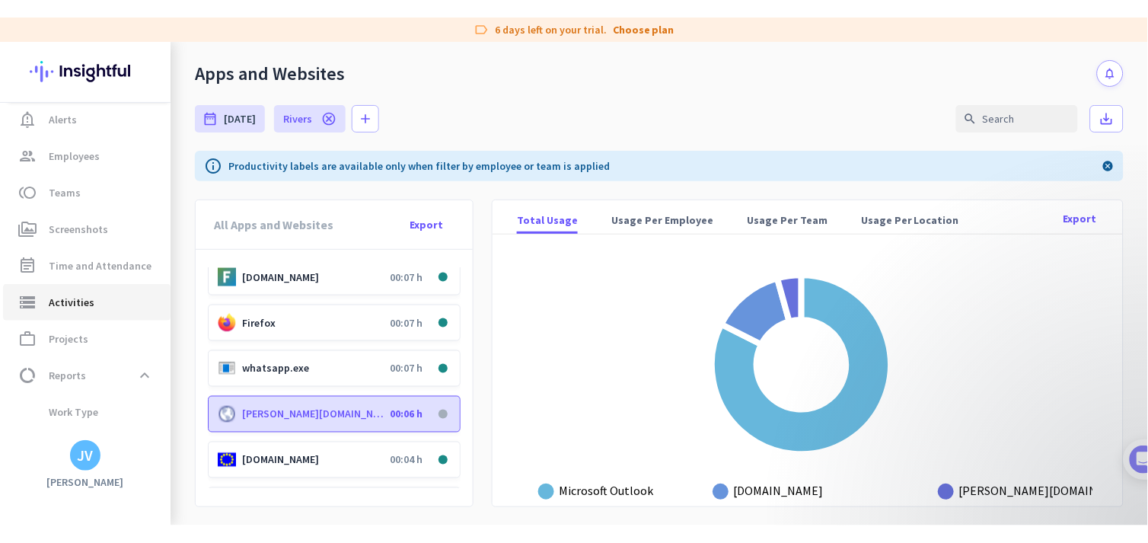
scroll to position [0, 0]
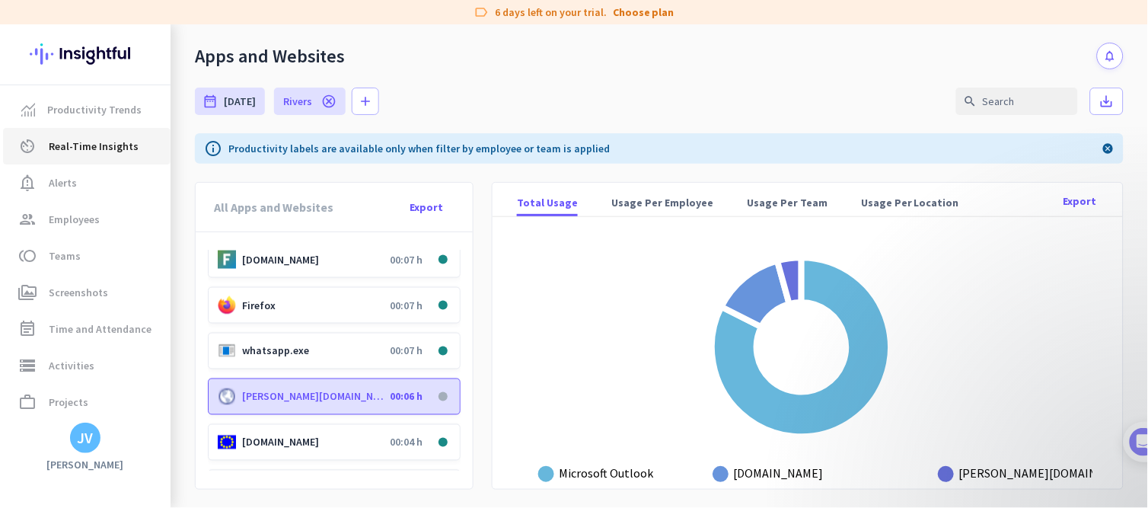
click at [108, 145] on span "Real-Time Insights" at bounding box center [94, 146] width 90 height 18
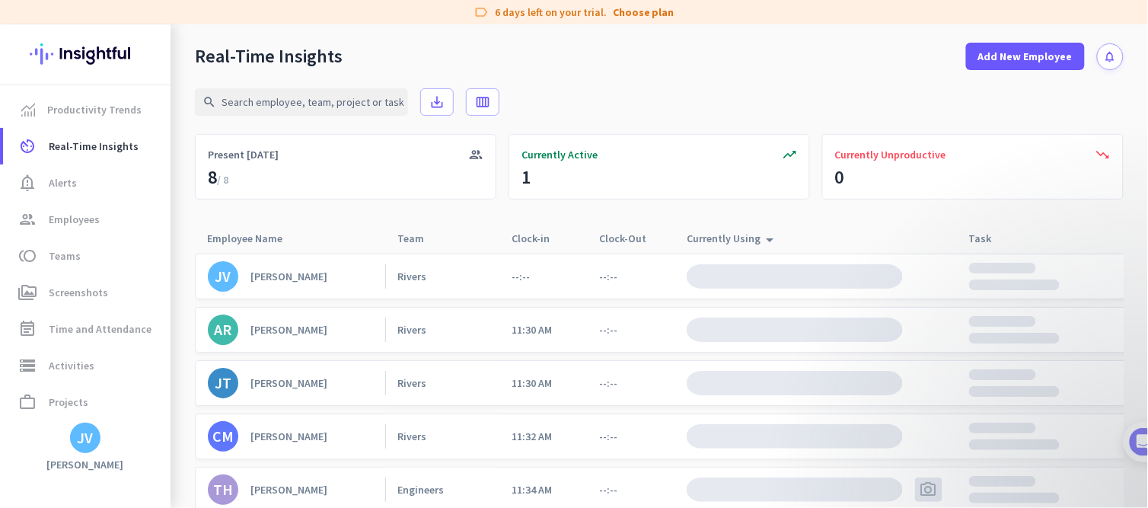
click at [767, 238] on icon "arrow_drop_up" at bounding box center [770, 240] width 18 height 18
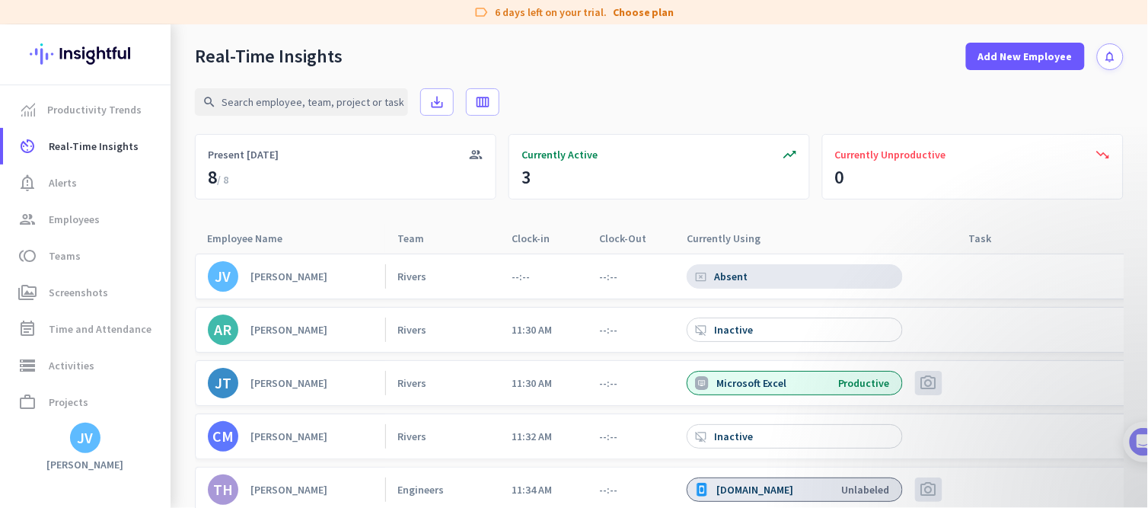
click at [929, 252] on div at bounding box center [930, 238] width 54 height 29
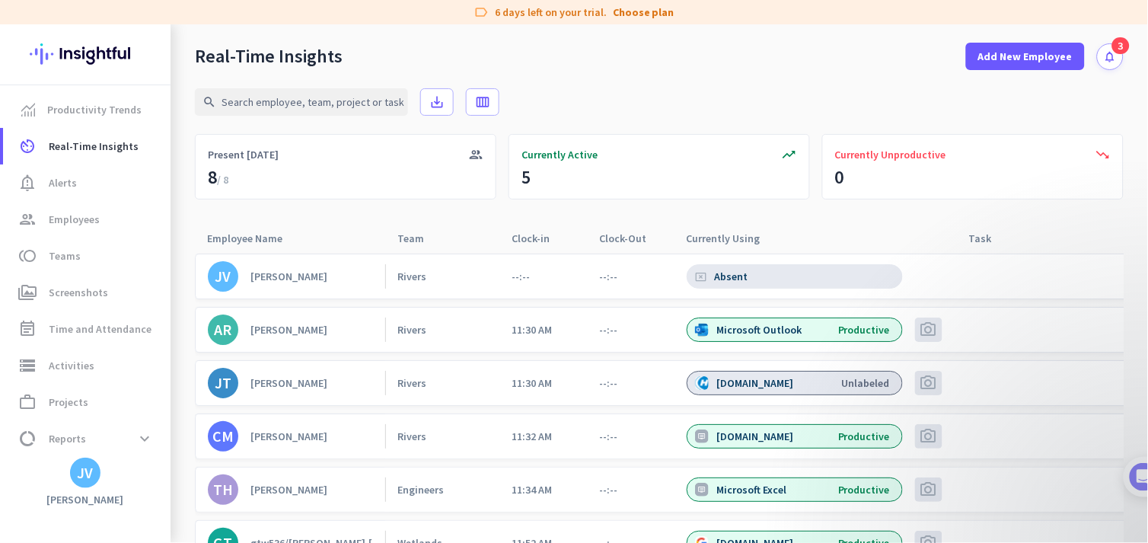
click at [1033, 56] on button "notifications" at bounding box center [1110, 56] width 27 height 27
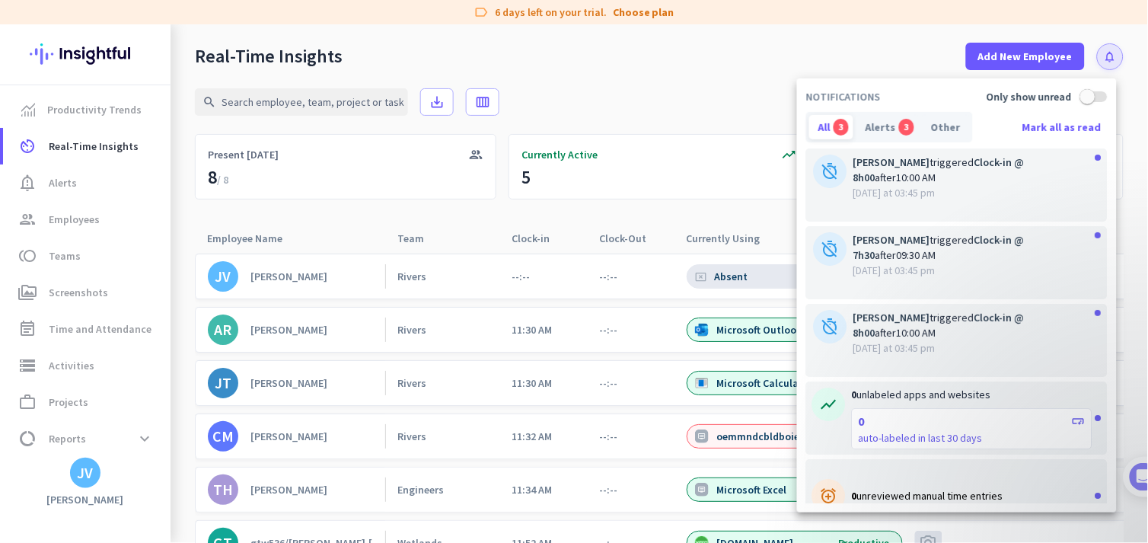
click at [100, 180] on div at bounding box center [574, 271] width 1148 height 543
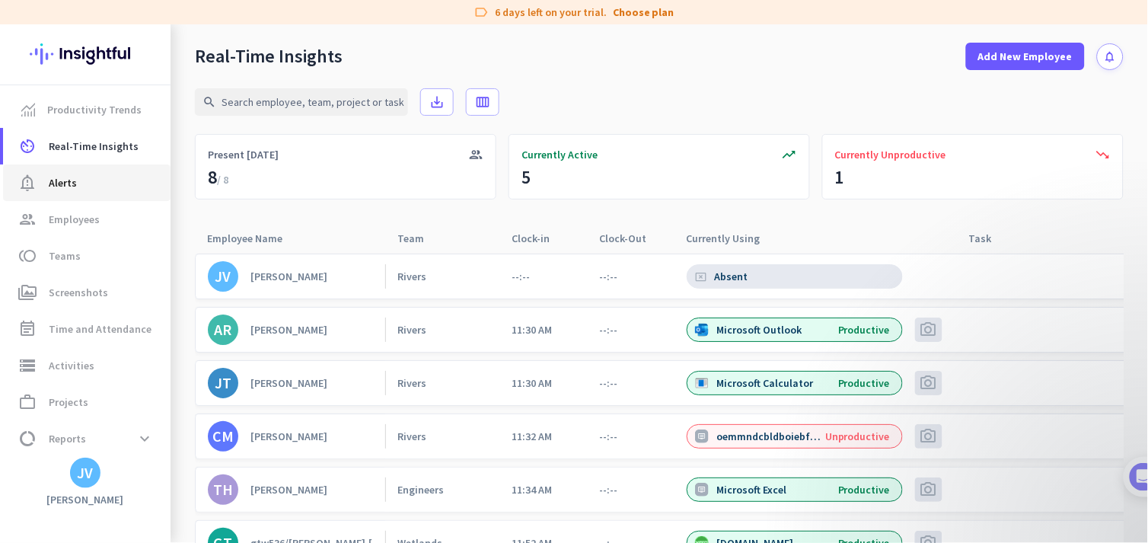
click at [69, 193] on link "notification_important Alerts" at bounding box center [86, 182] width 167 height 37
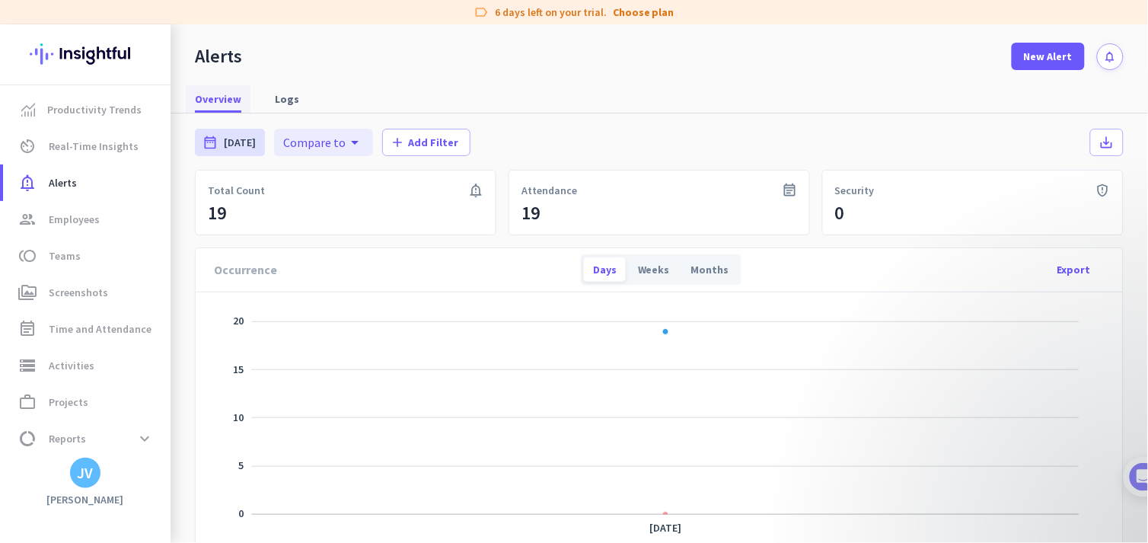
click at [222, 107] on span "Overview" at bounding box center [218, 98] width 46 height 27
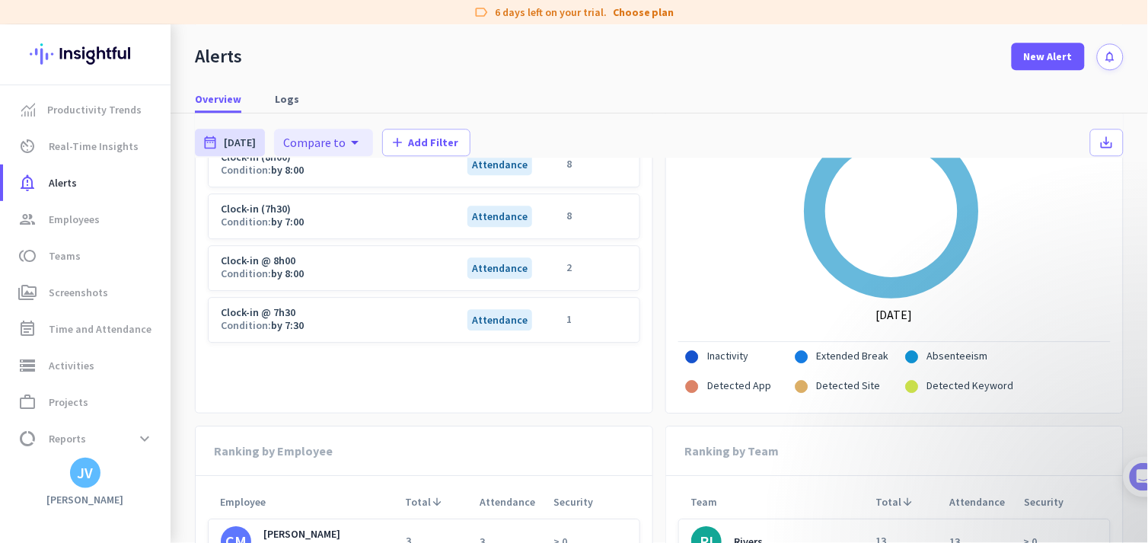
scroll to position [733, 0]
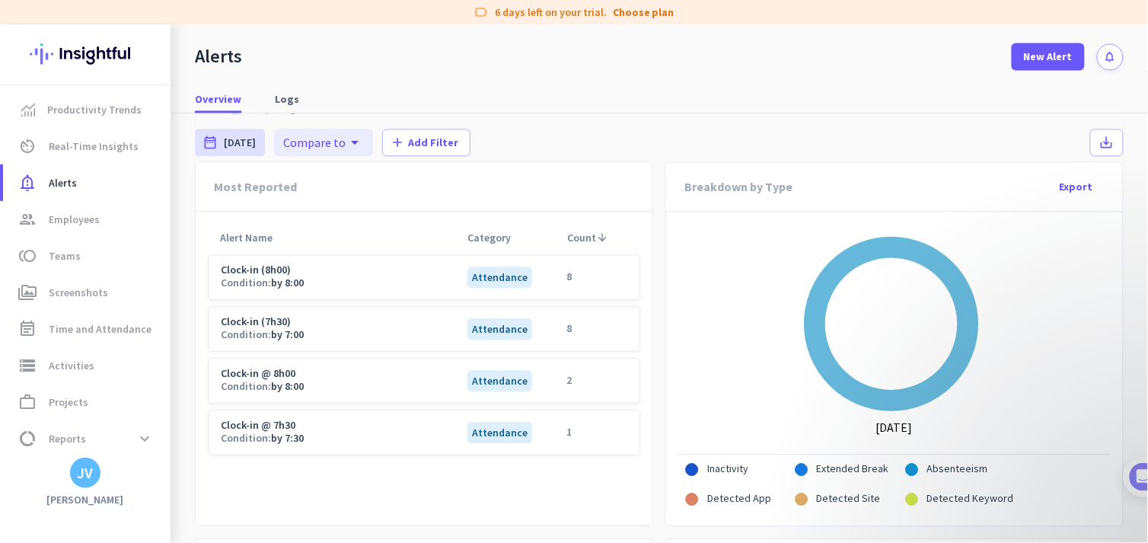
click at [475, 272] on span "Attendance" at bounding box center [499, 276] width 65 height 21
click at [1033, 57] on span "New Alert" at bounding box center [1048, 56] width 49 height 15
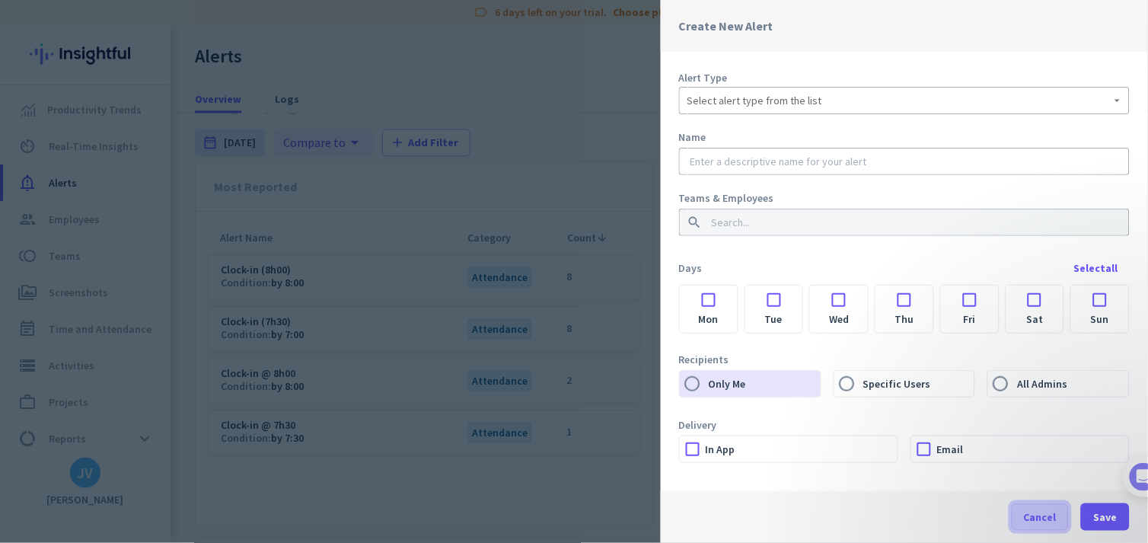
click at [1033, 488] on span "Cancel" at bounding box center [1040, 516] width 33 height 15
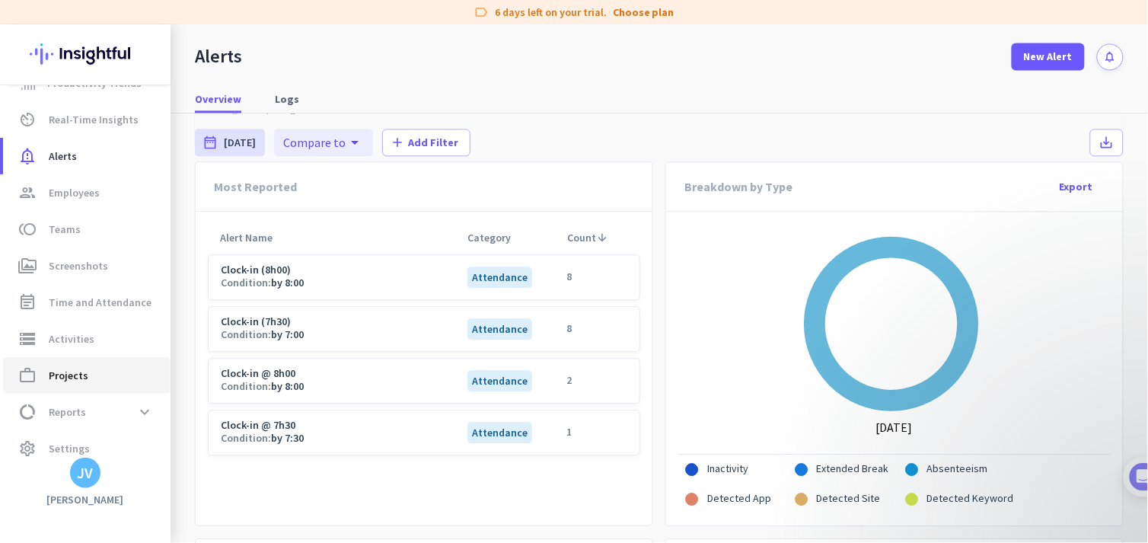
scroll to position [41, 0]
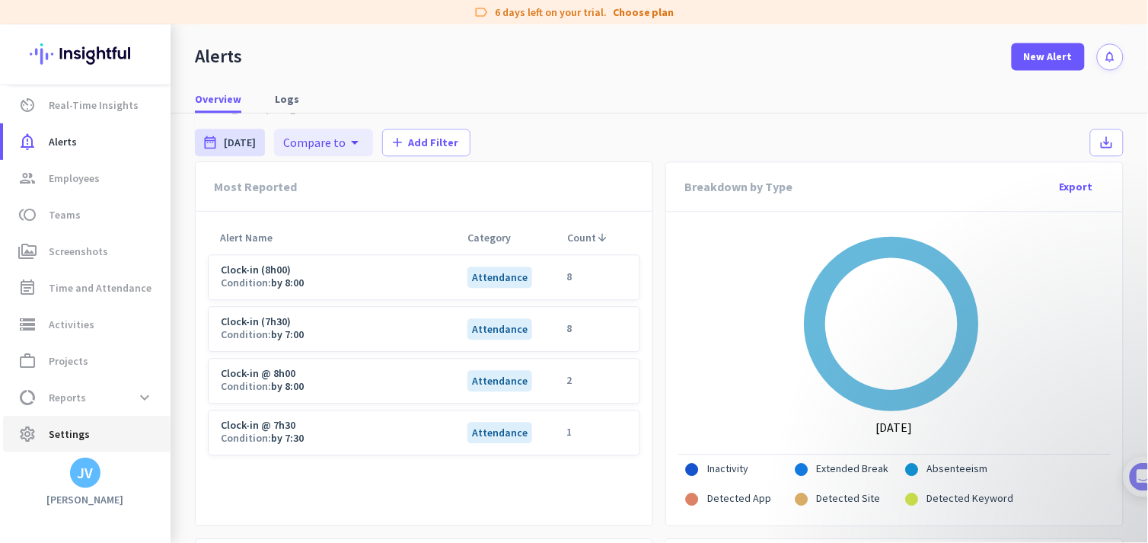
click at [81, 439] on span "Settings" at bounding box center [69, 434] width 41 height 18
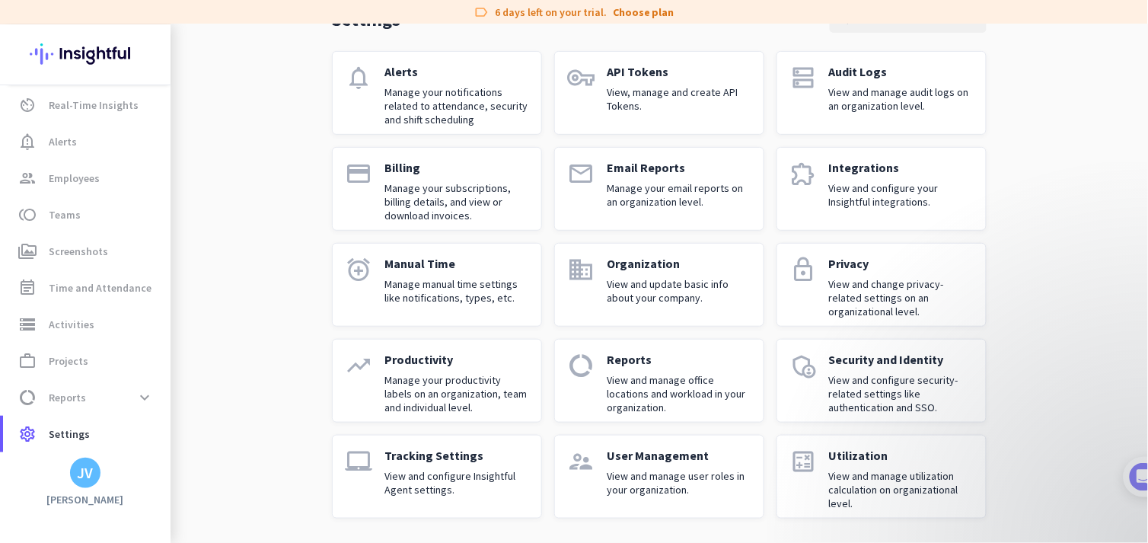
click at [459, 85] on p "Manage your notifications related to attendance, security and shift scheduling" at bounding box center [456, 105] width 145 height 41
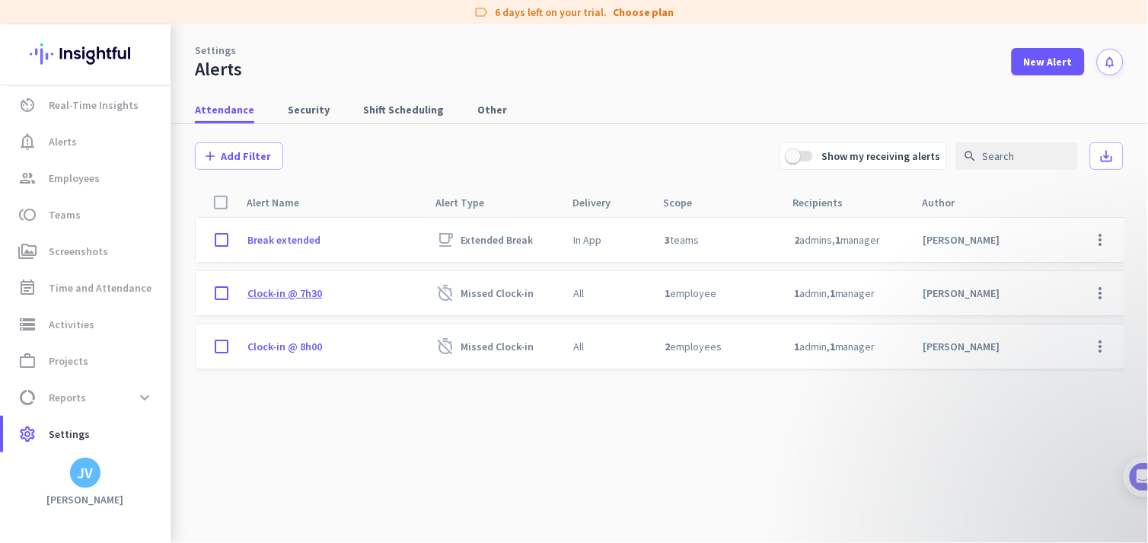
click at [269, 287] on p "Clock-in @ 7h30" at bounding box center [284, 293] width 75 height 14
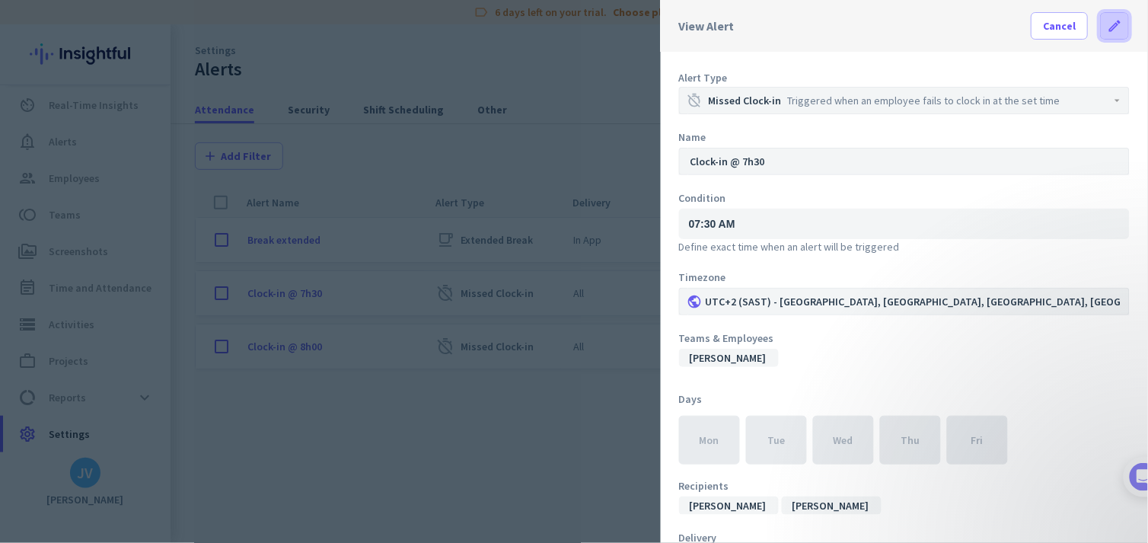
click at [1033, 10] on span at bounding box center [1115, 26] width 27 height 37
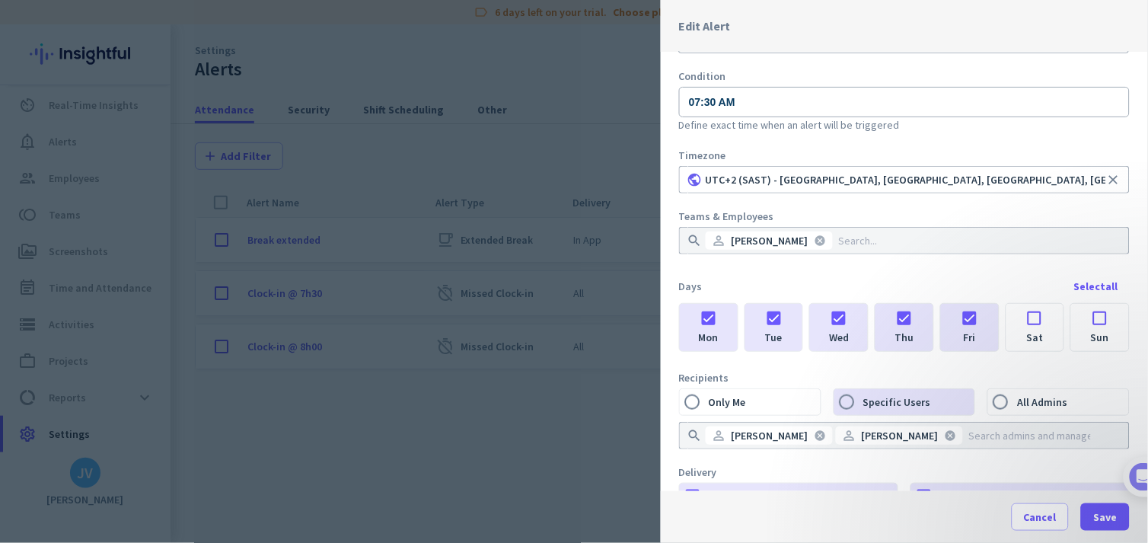
scroll to position [169, 0]
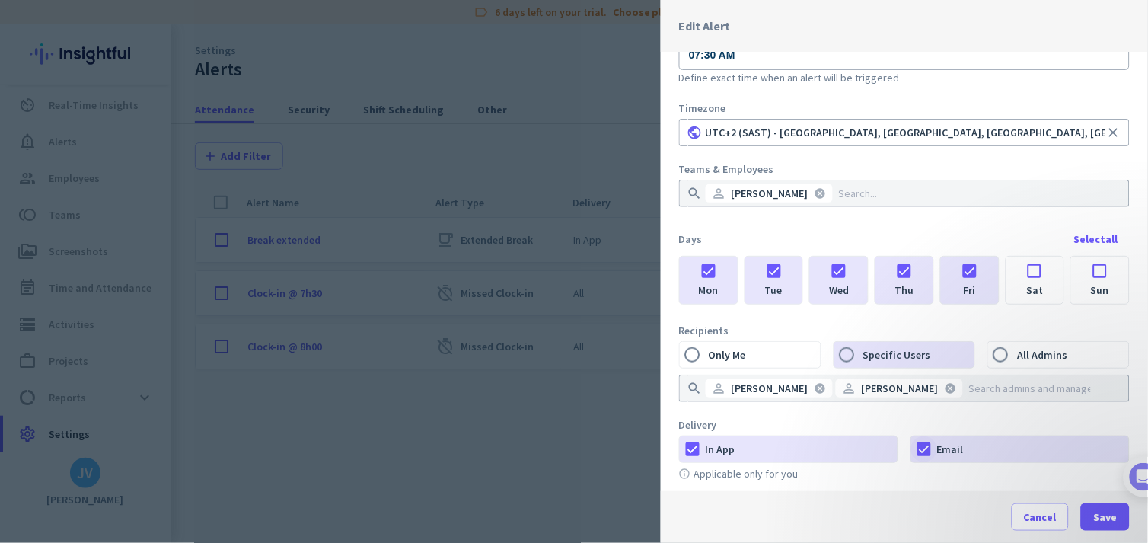
click at [925, 452] on div at bounding box center [924, 449] width 26 height 26
click at [1033, 488] on span "button" at bounding box center [1105, 517] width 49 height 37
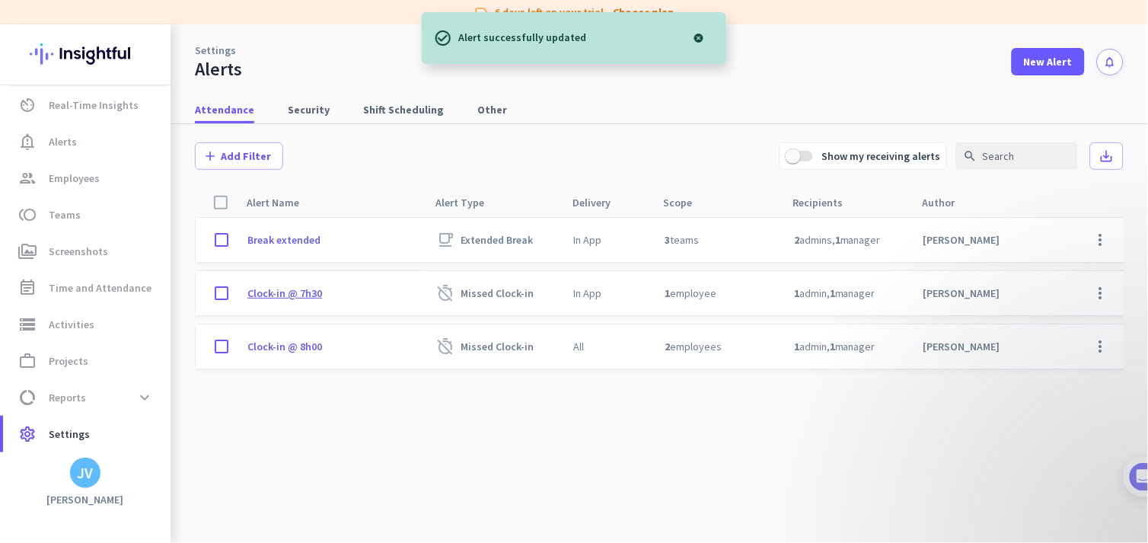
click at [295, 290] on p "Clock-in @ 7h30" at bounding box center [284, 293] width 75 height 14
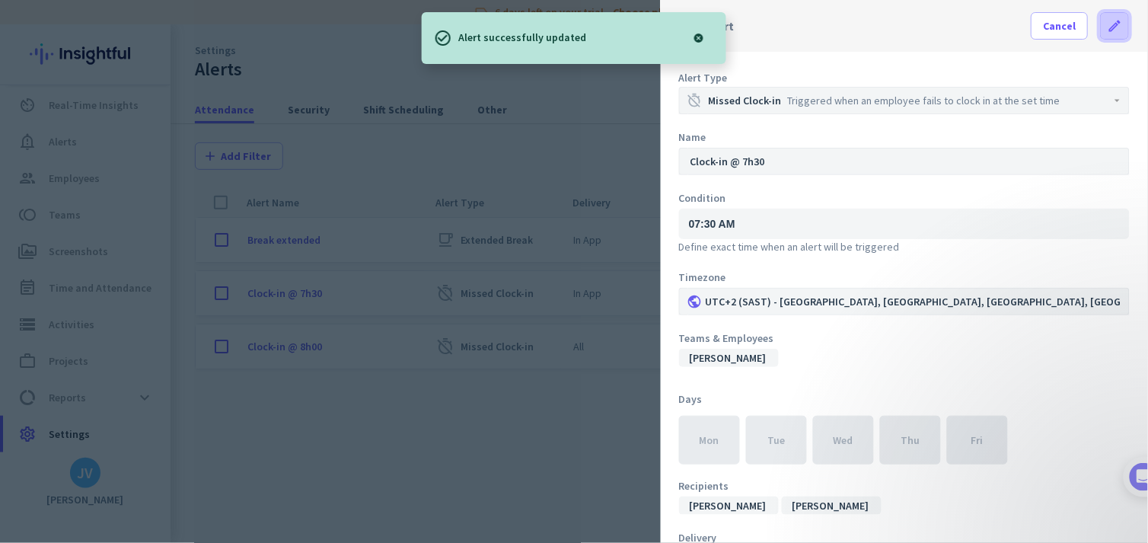
click at [1033, 32] on icon "edit" at bounding box center [1115, 25] width 15 height 15
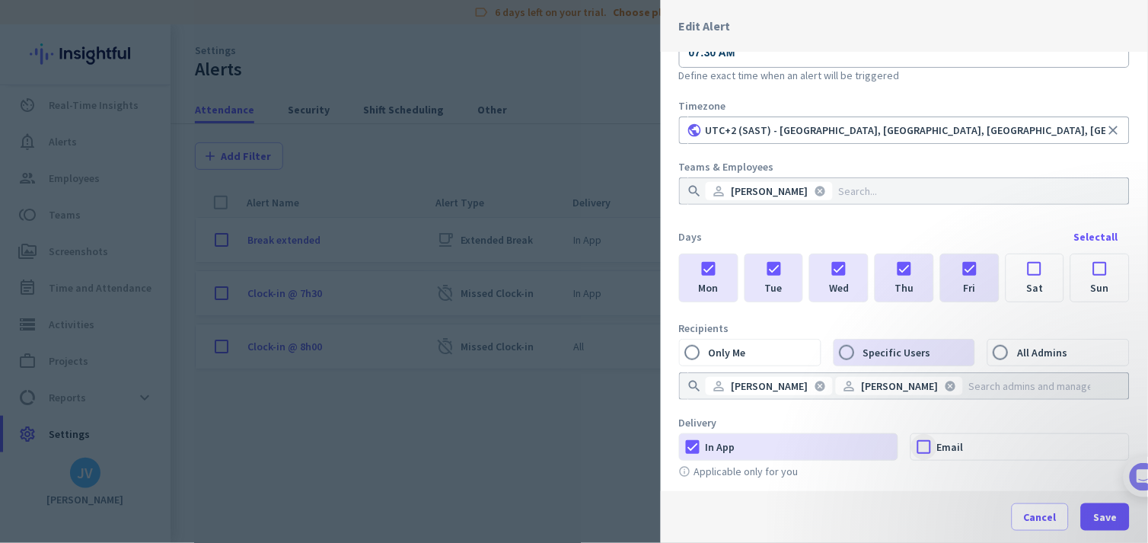
scroll to position [177, 0]
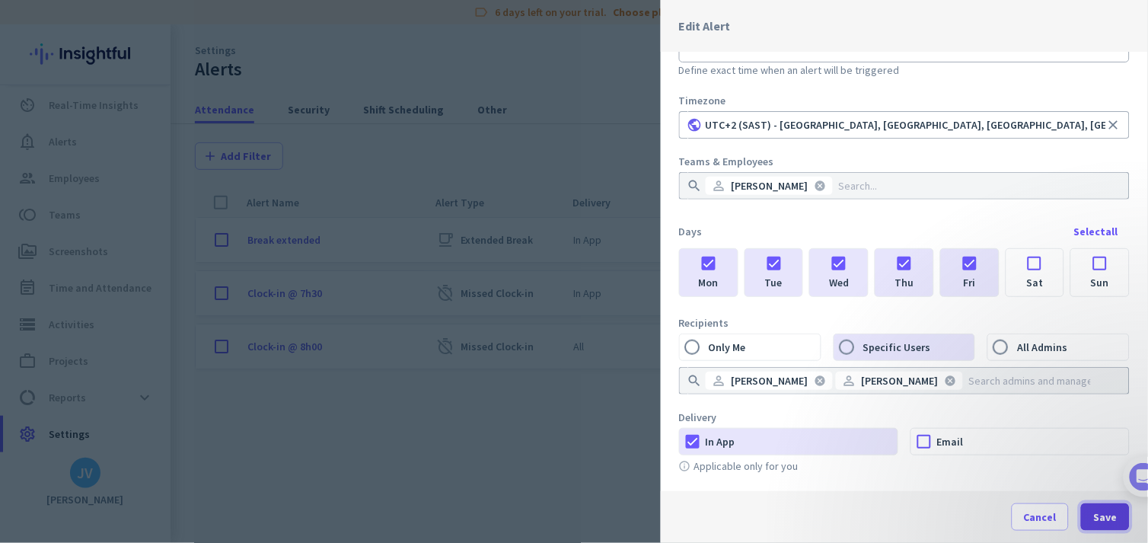
click at [1033, 488] on span "button" at bounding box center [1105, 517] width 49 height 37
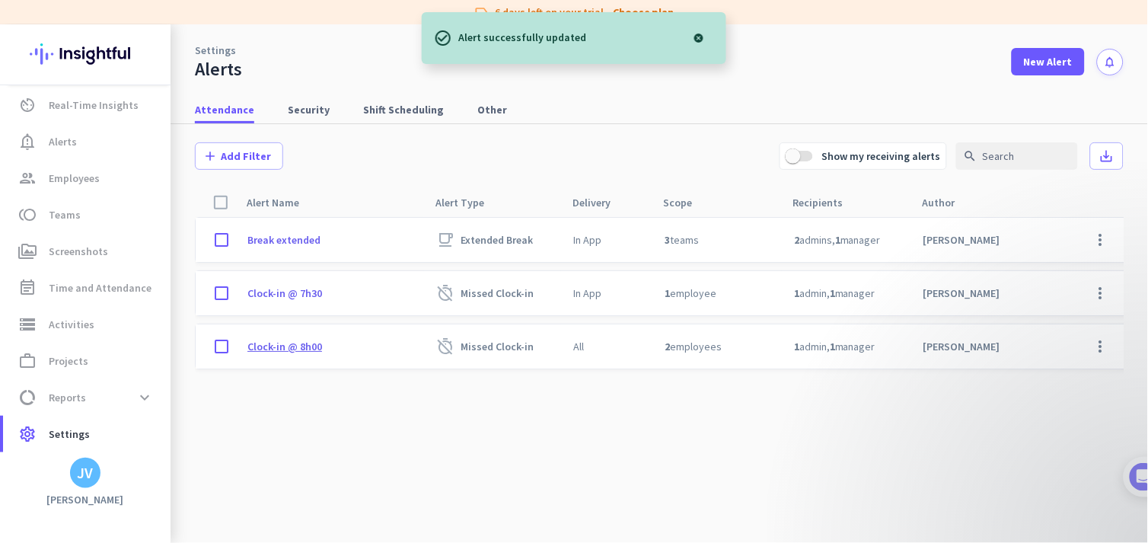
click at [292, 343] on p "Clock-in @ 8h00" at bounding box center [284, 347] width 75 height 14
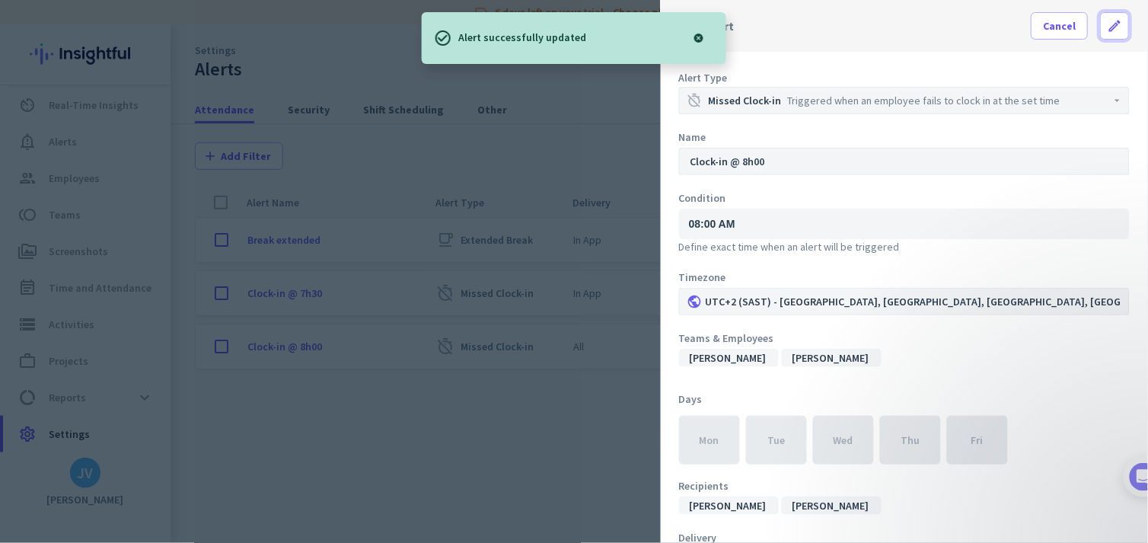
click at [1033, 31] on icon "edit" at bounding box center [1115, 25] width 15 height 15
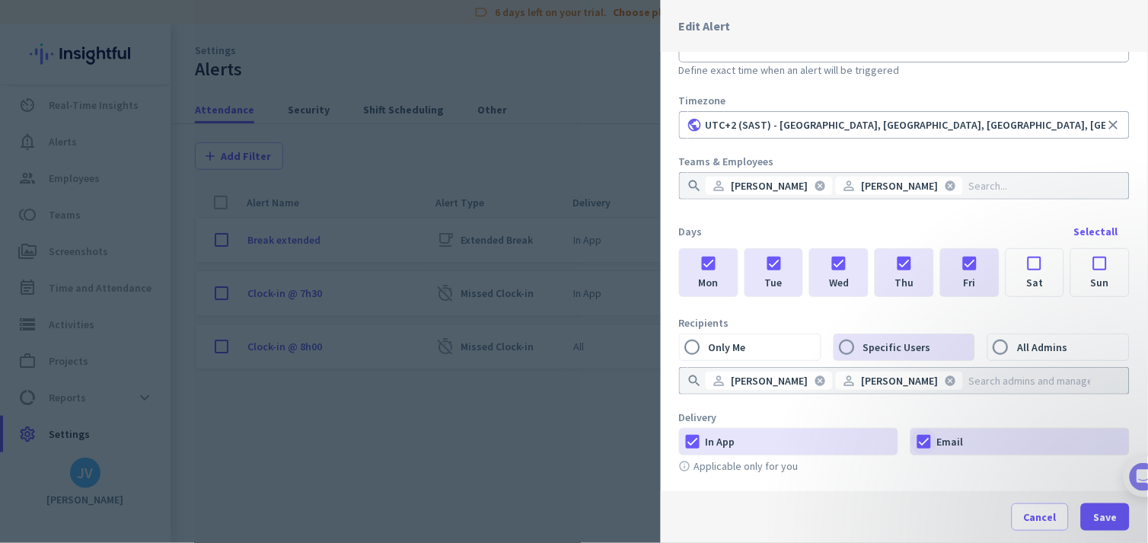
click at [923, 442] on div at bounding box center [924, 442] width 26 height 26
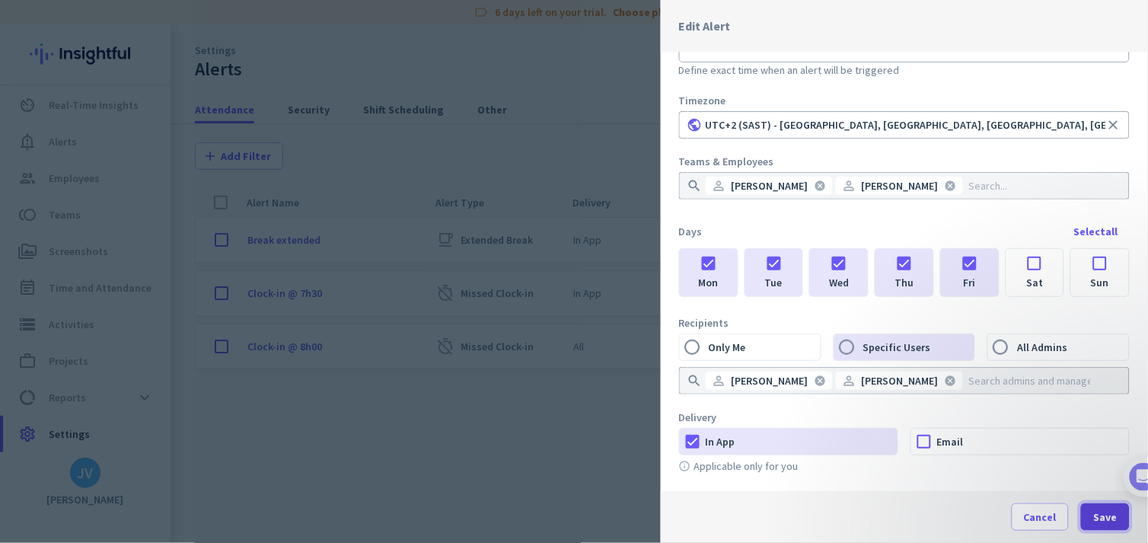
click at [1033, 488] on span "Save" at bounding box center [1106, 516] width 24 height 15
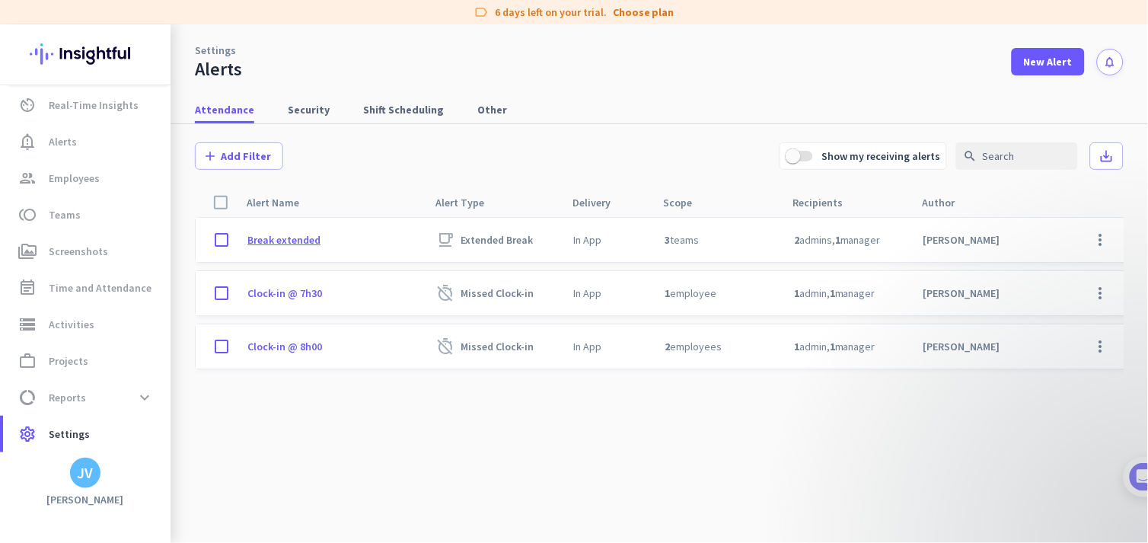
click at [260, 245] on p "Break extended" at bounding box center [283, 240] width 73 height 14
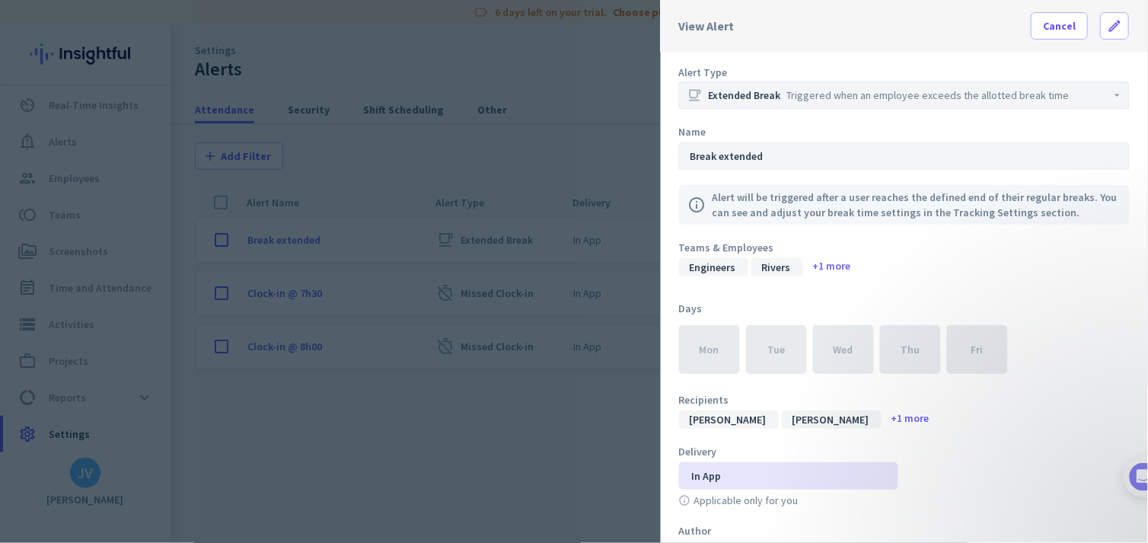
scroll to position [5, 0]
click at [1033, 32] on icon "edit" at bounding box center [1115, 25] width 15 height 15
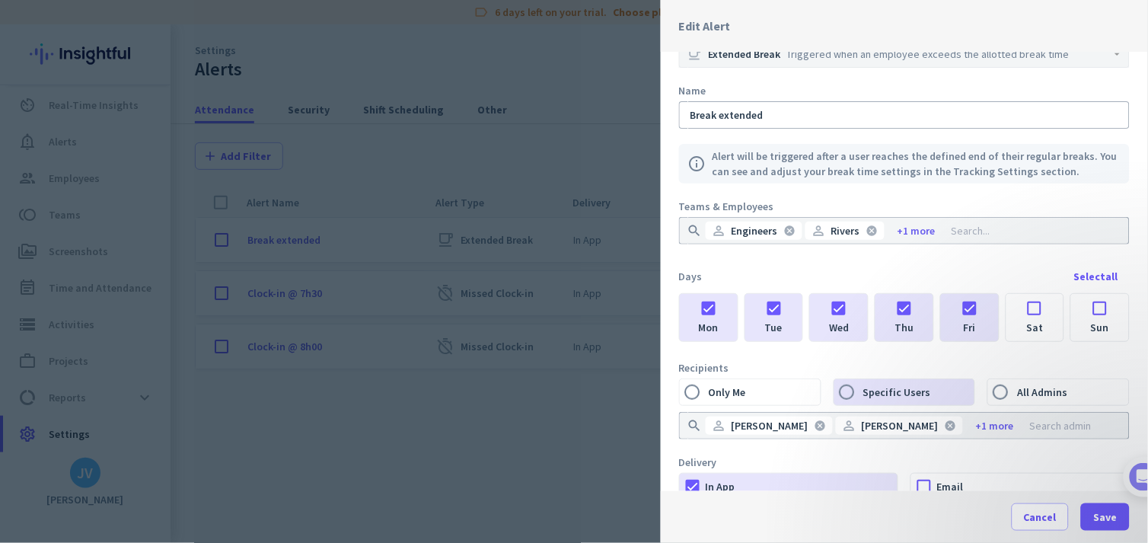
scroll to position [91, 0]
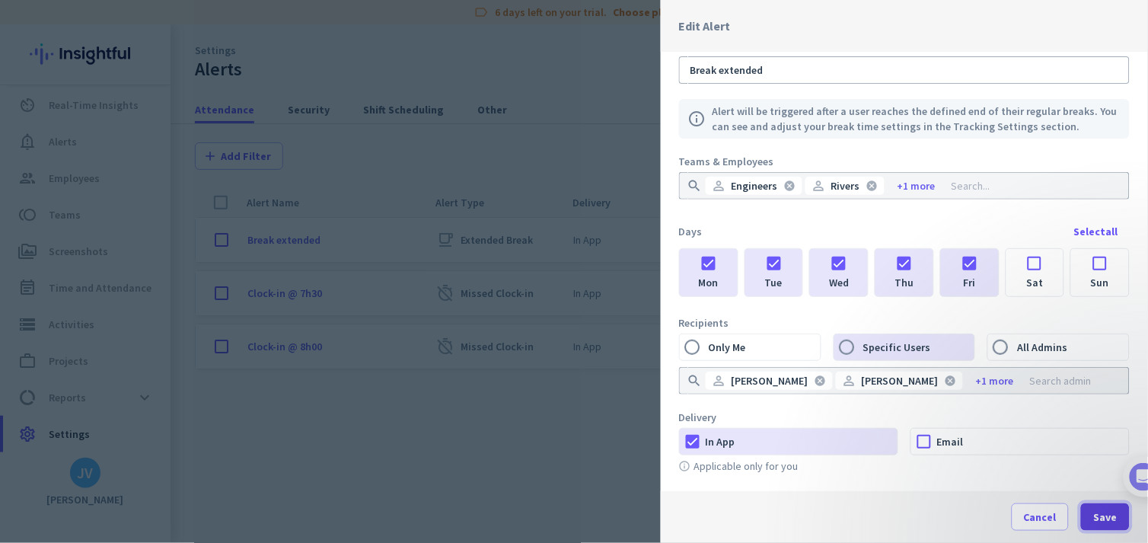
click at [1033, 488] on span "Save" at bounding box center [1106, 516] width 24 height 15
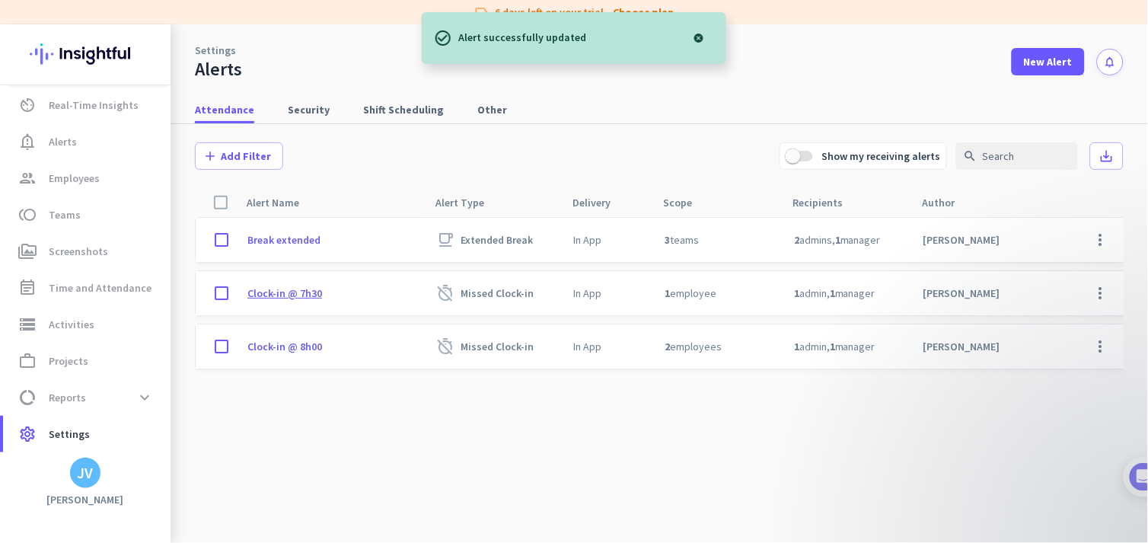
click at [269, 293] on p "Clock-in @ 7h30" at bounding box center [284, 293] width 75 height 14
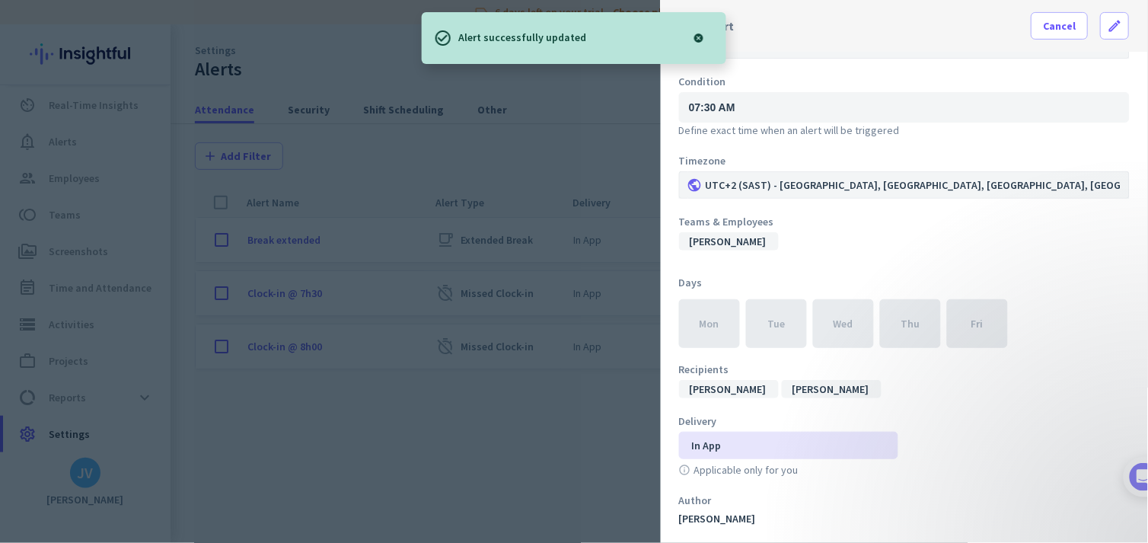
scroll to position [117, 0]
click at [558, 473] on div at bounding box center [574, 271] width 1148 height 543
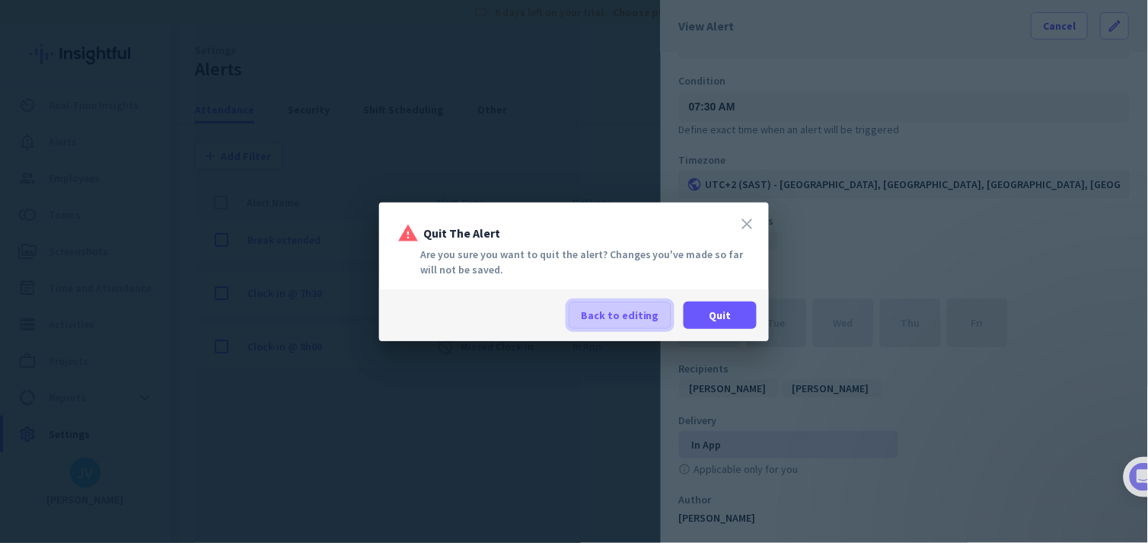
click at [637, 315] on span "Back to editing" at bounding box center [620, 315] width 78 height 15
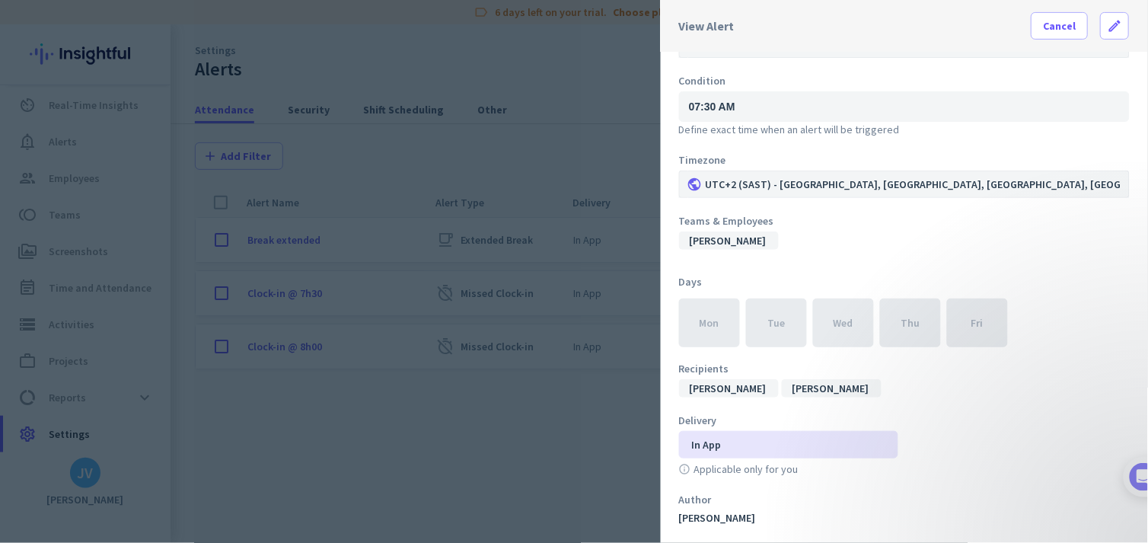
click at [341, 466] on div at bounding box center [574, 271] width 1148 height 543
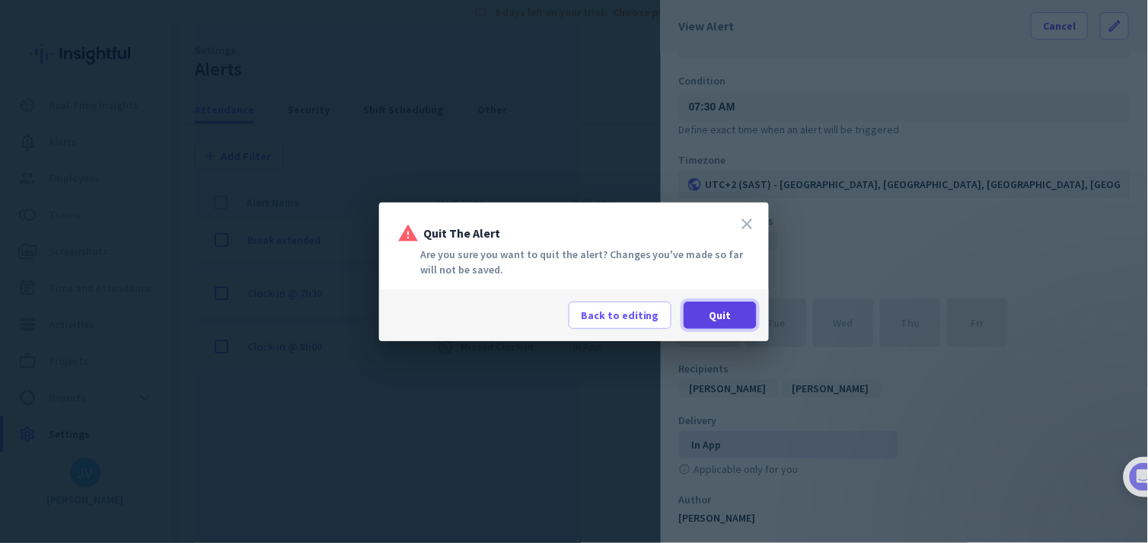
click at [714, 321] on span "Quit" at bounding box center [721, 315] width 22 height 15
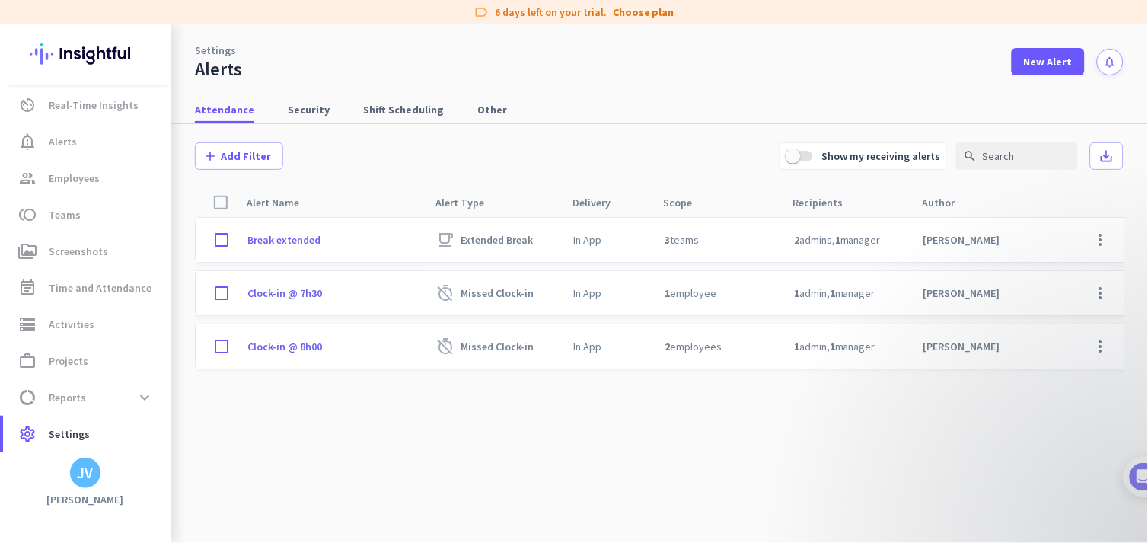
click at [378, 410] on cdk-virtual-scroll-viewport "Break extended free_breakfast Extended Break In App 3 teams 2 admins , 1 manage…" at bounding box center [659, 380] width 929 height 326
click at [315, 286] on p "Clock-in @ 7h30" at bounding box center [284, 293] width 75 height 14
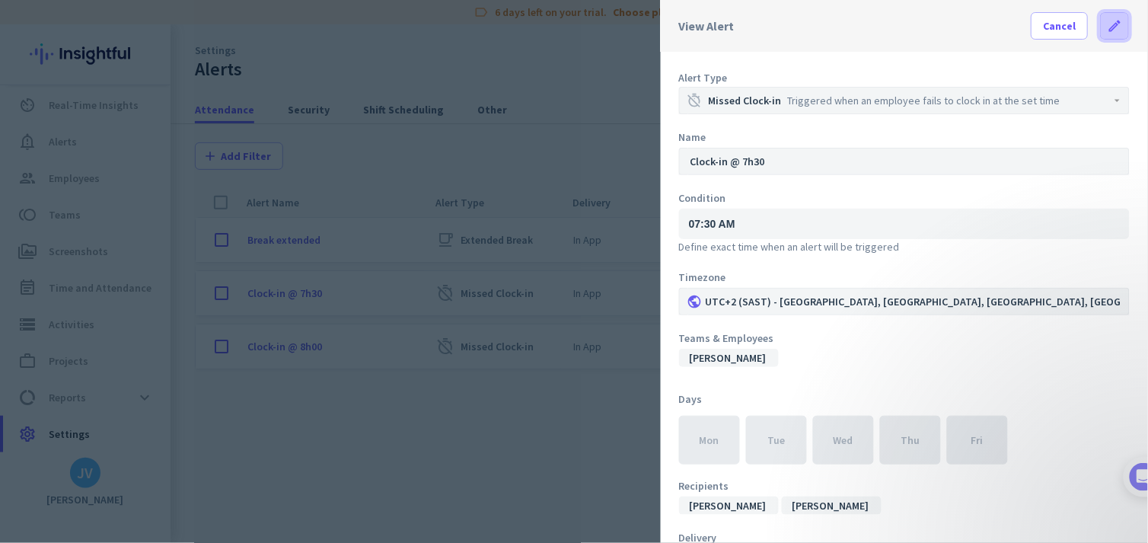
click at [1033, 40] on span at bounding box center [1115, 26] width 27 height 37
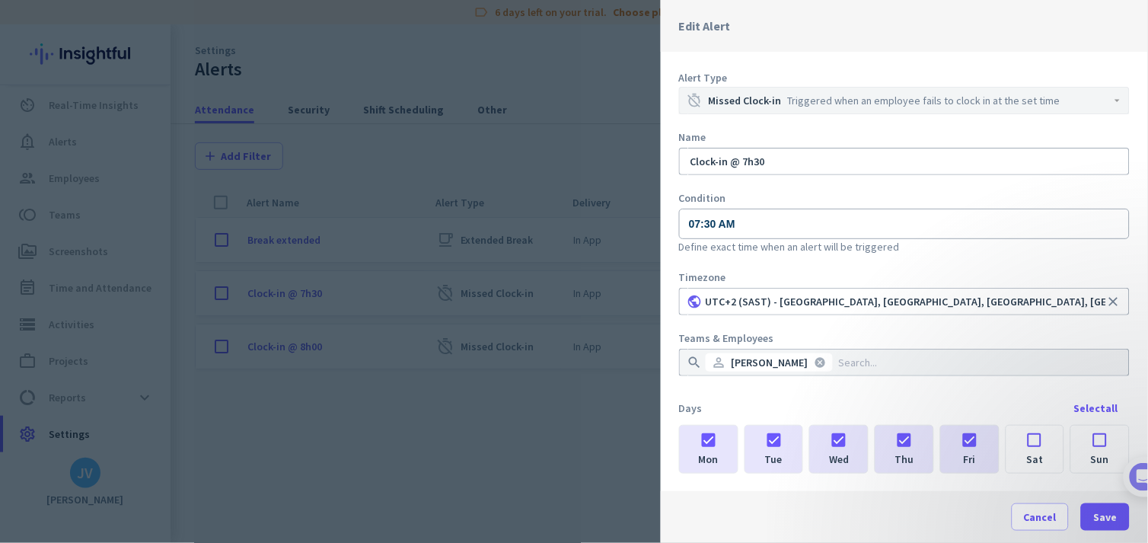
click at [863, 368] on input at bounding box center [963, 362] width 255 height 15
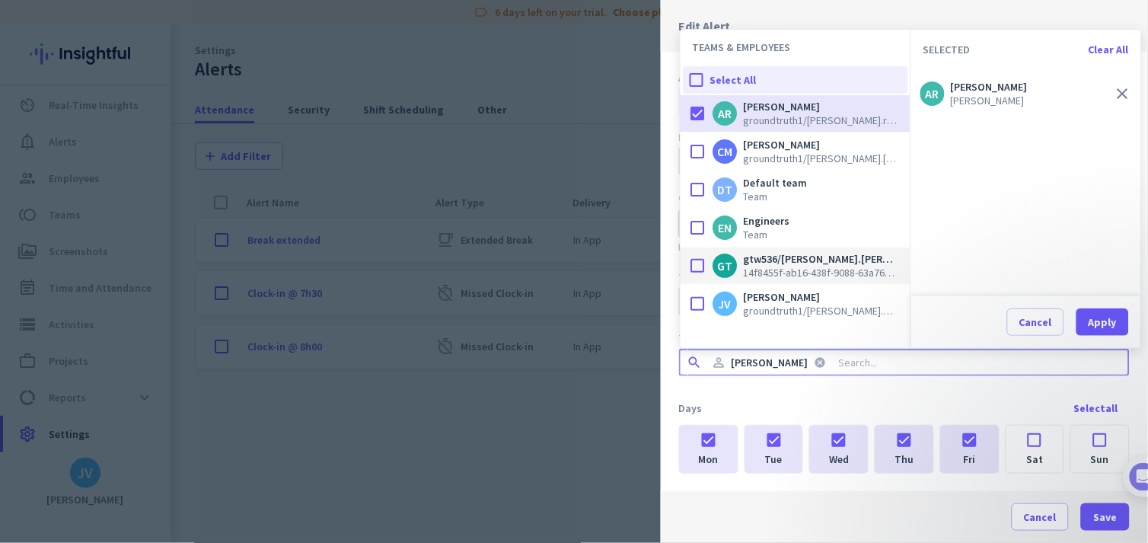
click at [701, 261] on div at bounding box center [698, 265] width 30 height 30
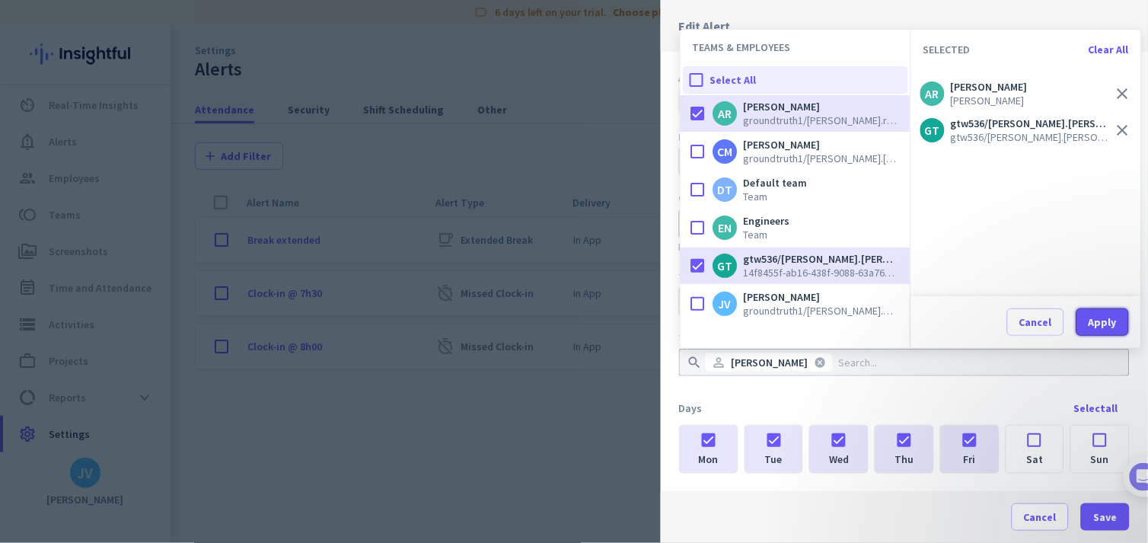
click at [1033, 327] on button "Apply" at bounding box center [1103, 321] width 53 height 27
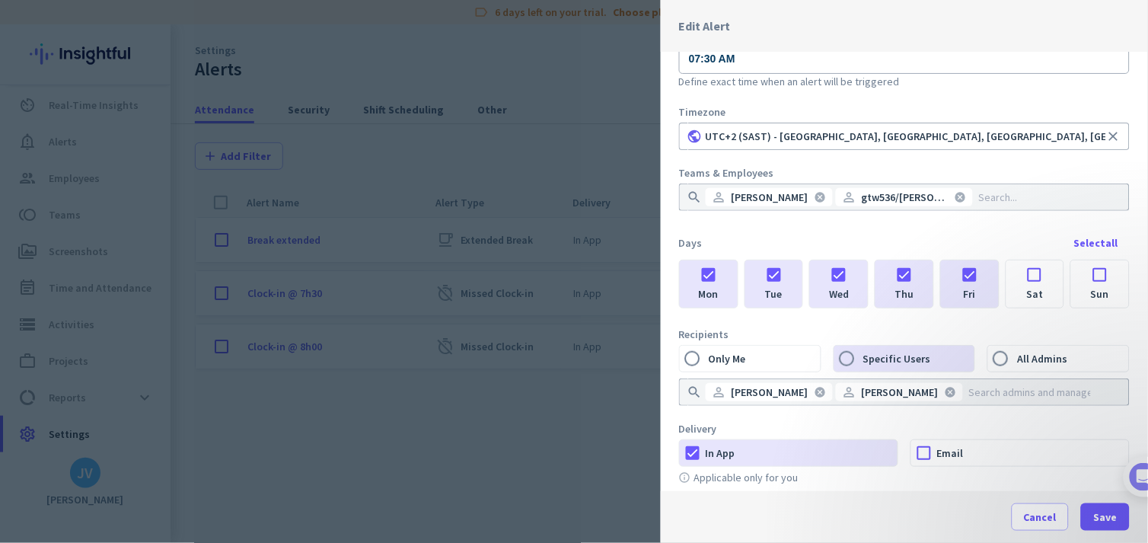
scroll to position [177, 0]
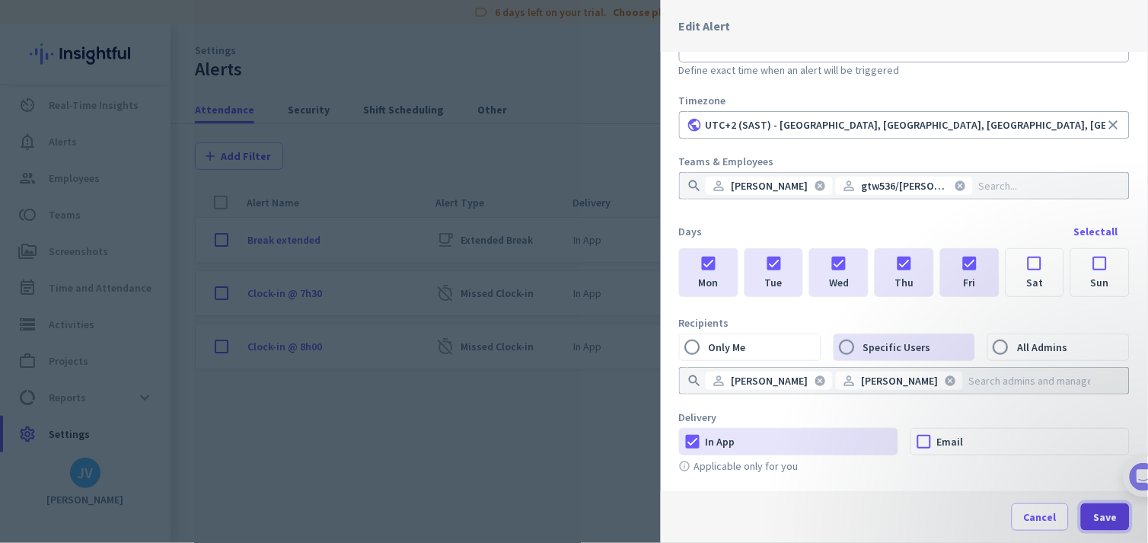
click at [1033, 488] on span "Save" at bounding box center [1106, 516] width 24 height 15
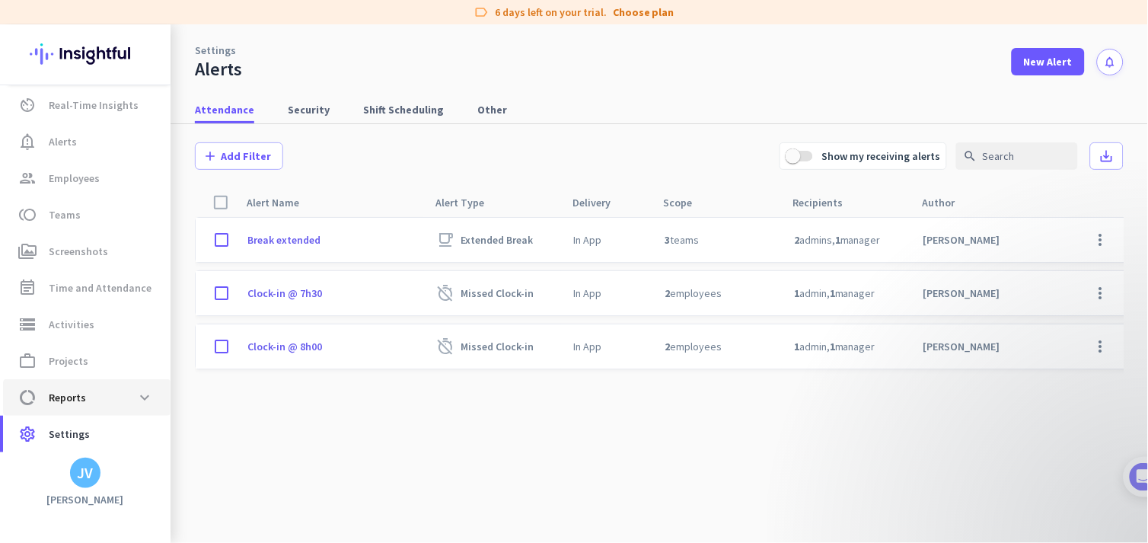
click at [93, 381] on link "data_usage Reports expand_more" at bounding box center [86, 397] width 167 height 37
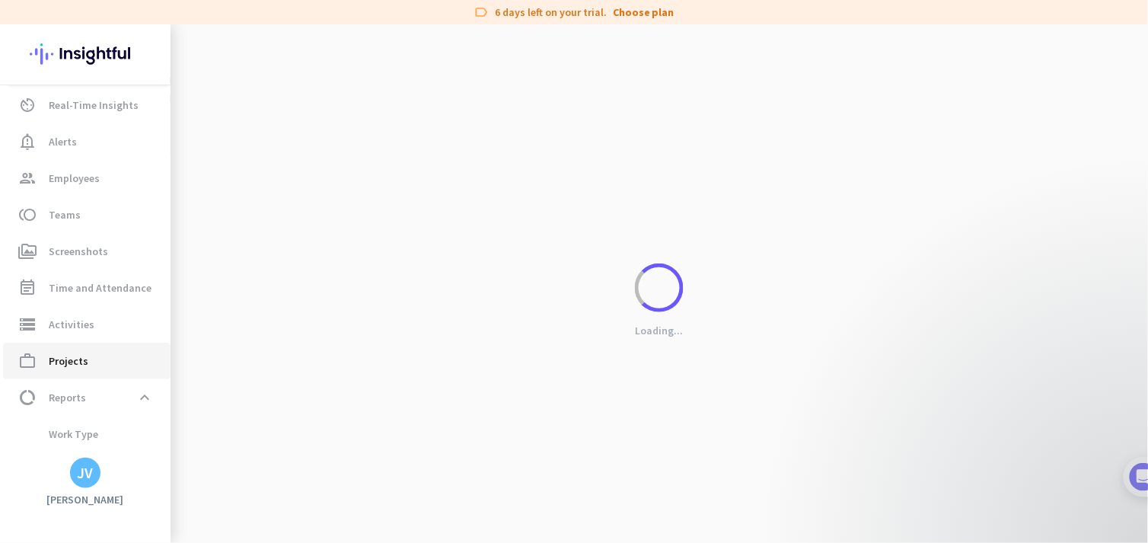
click at [107, 349] on link "work_outline Projects" at bounding box center [86, 361] width 167 height 37
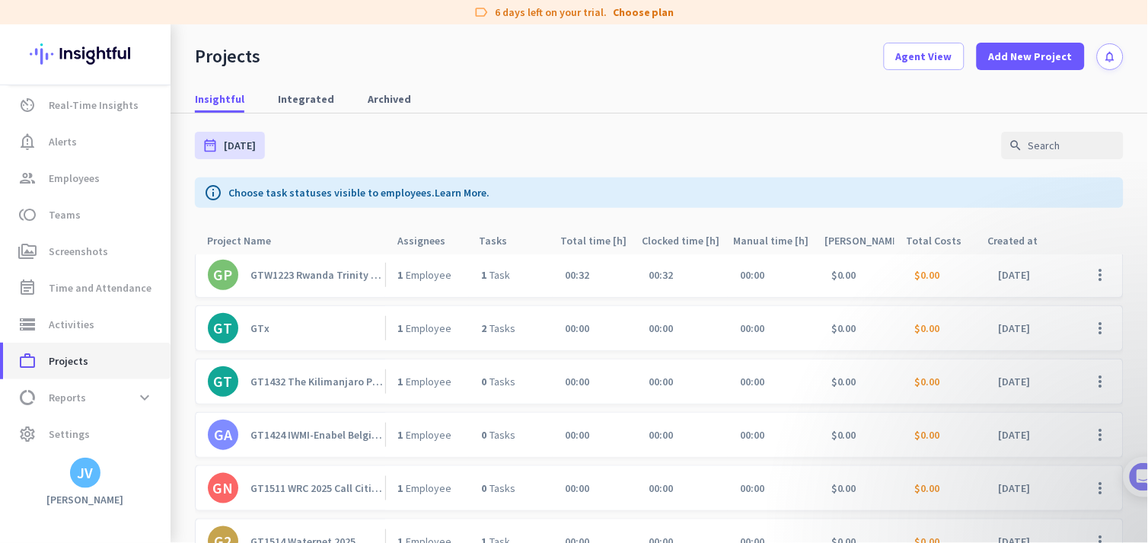
scroll to position [282, 0]
click at [1016, 51] on span "Add New Project" at bounding box center [1031, 56] width 84 height 15
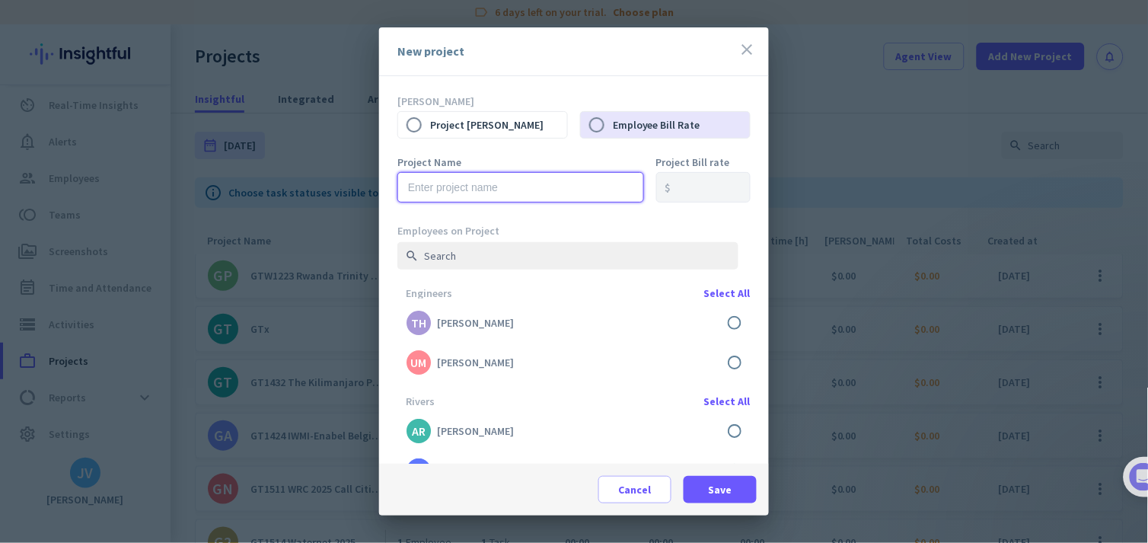
click at [477, 180] on input "text" at bounding box center [520, 187] width 247 height 30
click at [480, 189] on input "GTW1225" at bounding box center [520, 187] width 247 height 30
paste input "WRC_WET-Rehab_Update"
click at [453, 188] on input "GTW1225WRC_WET-Rehab_Update" at bounding box center [520, 187] width 247 height 30
click at [455, 180] on input "GTW1225WRC_WET-Rehab_Update" at bounding box center [520, 187] width 247 height 30
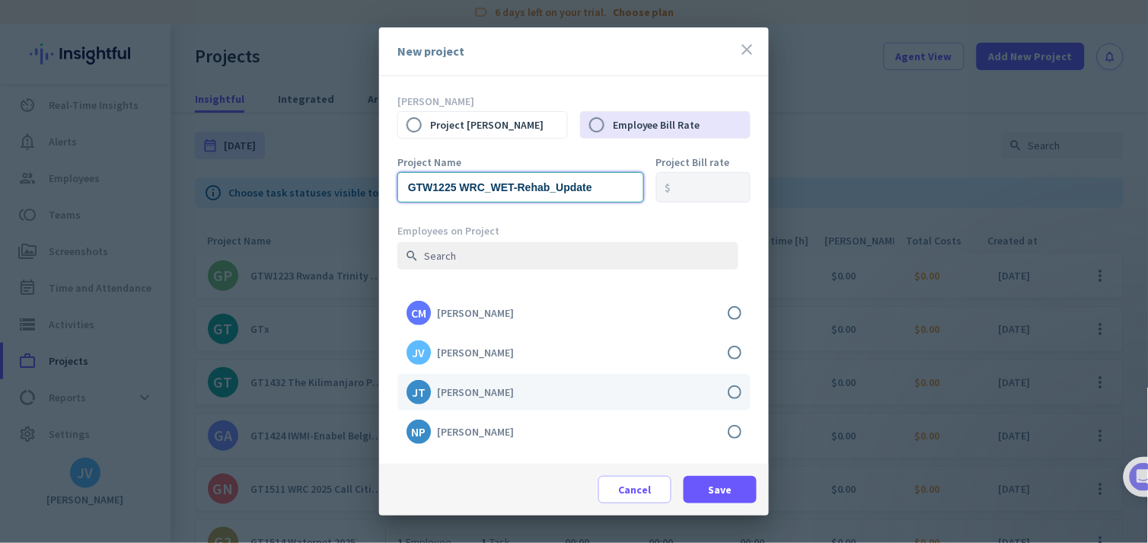
scroll to position [225, 0]
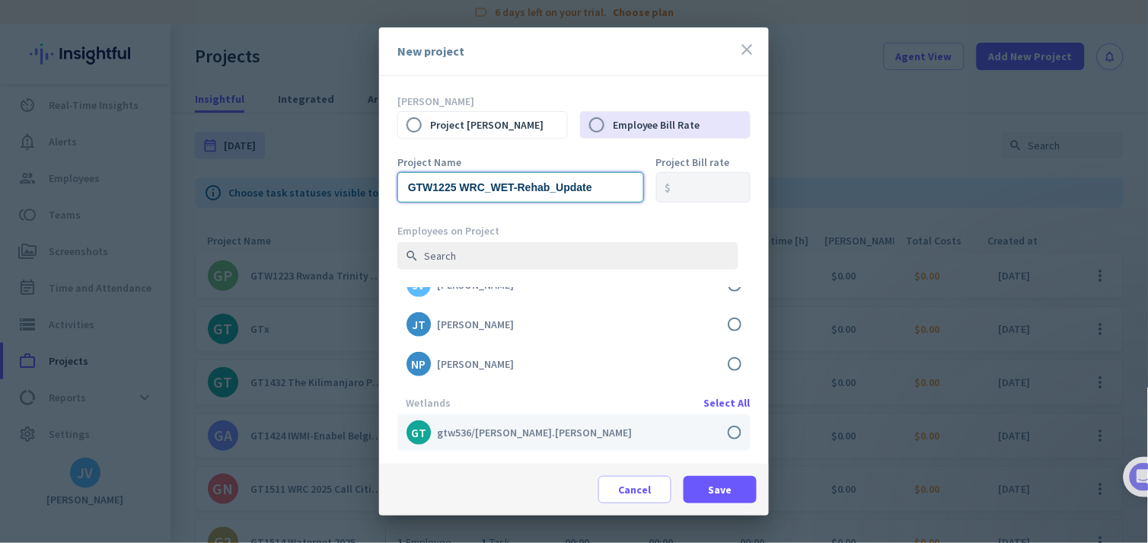
type input "GTW1225 WRC_WET-Rehab_Update"
click at [717, 432] on label at bounding box center [573, 432] width 353 height 37
click at [0, 0] on input "checkbox" at bounding box center [0, 0] width 0 height 0
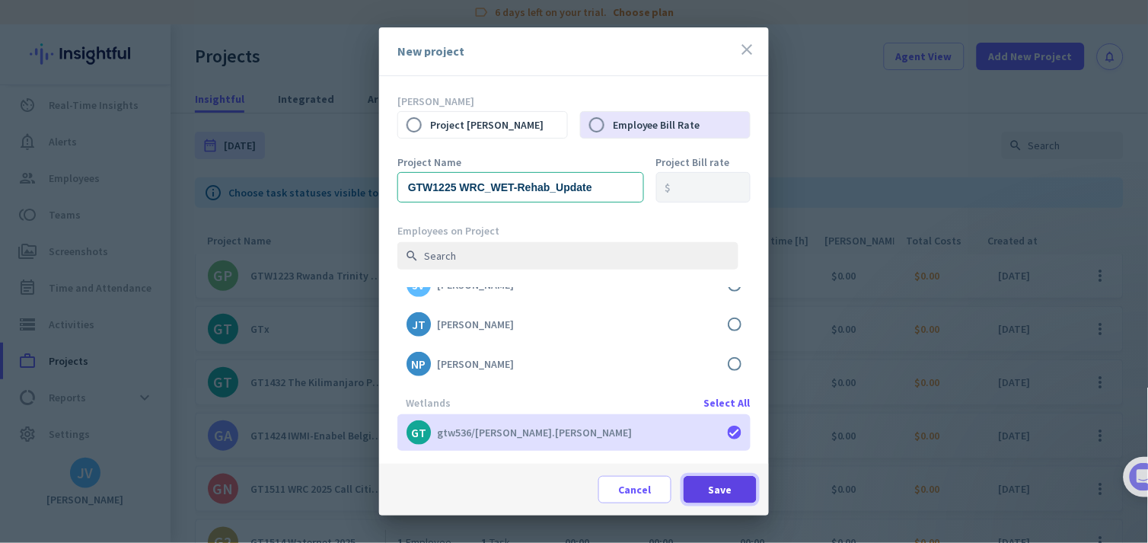
click at [719, 480] on span at bounding box center [720, 489] width 73 height 37
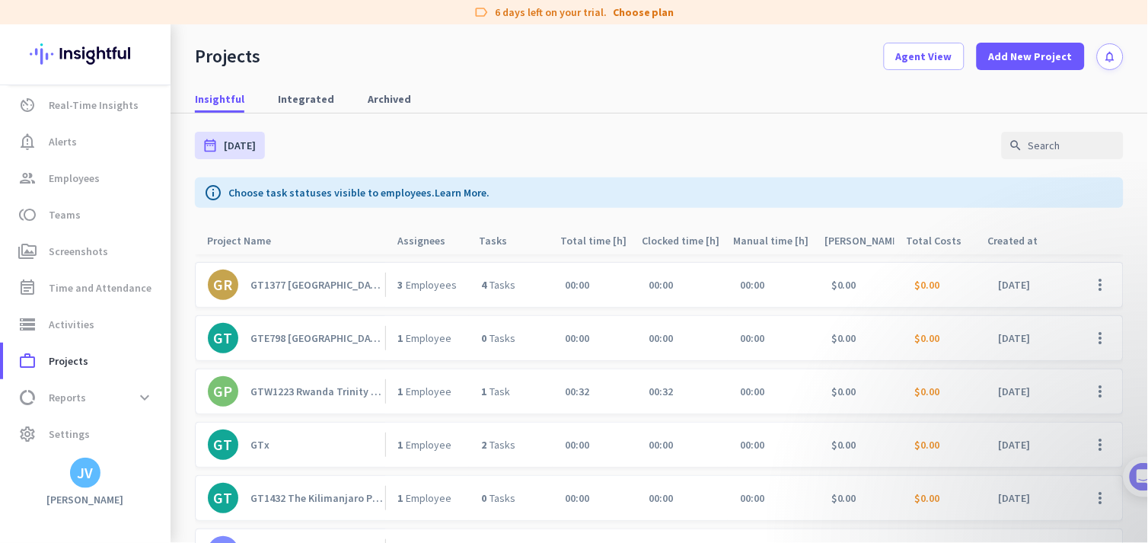
scroll to position [152, 0]
click at [1033, 69] on span at bounding box center [1031, 56] width 108 height 37
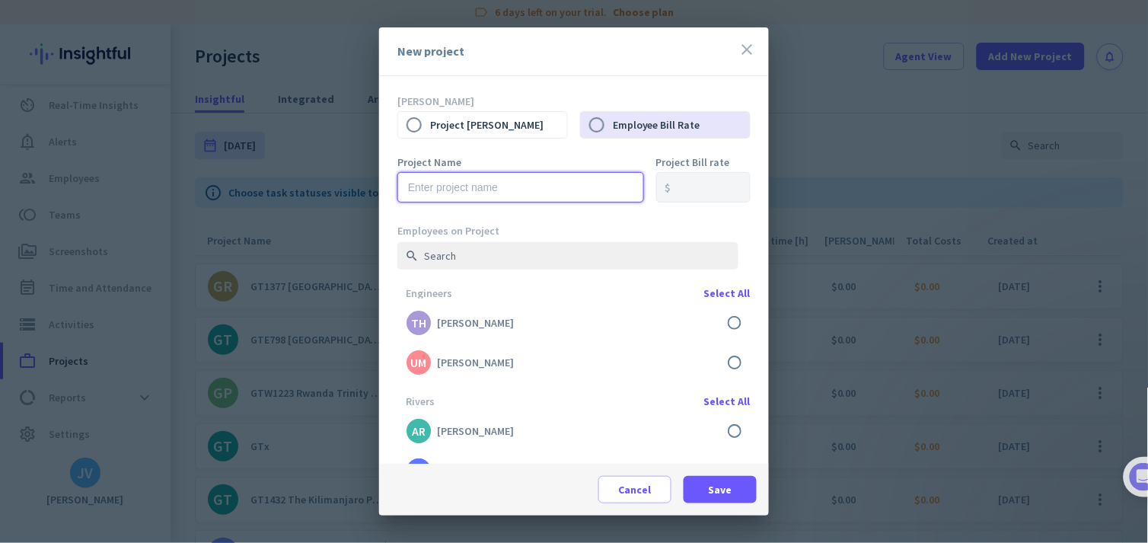
click at [458, 186] on input "text" at bounding box center [520, 187] width 247 height 30
paste input "GTW1189_Mondi Wetland Monitoring_2025"
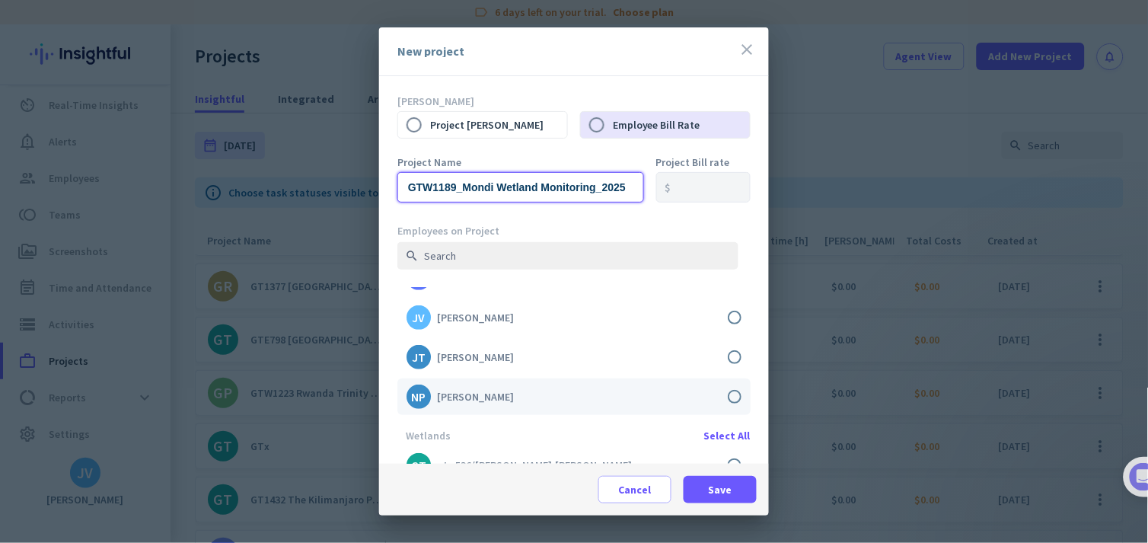
scroll to position [226, 0]
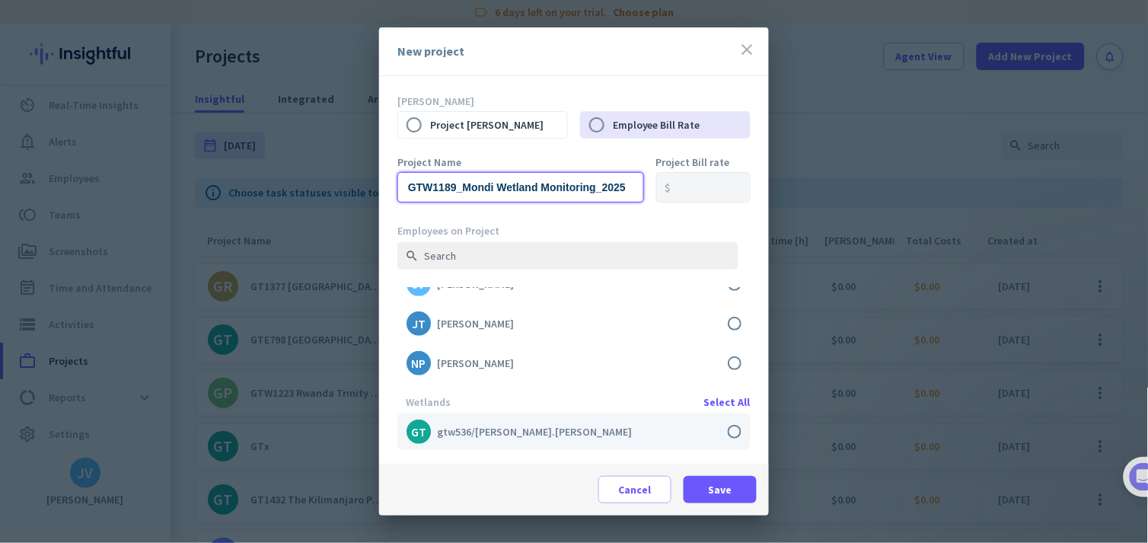
type input "GTW1189_Mondi Wetland Monitoring_2025"
click at [722, 434] on label at bounding box center [573, 431] width 353 height 37
click at [0, 0] on input "checkbox" at bounding box center [0, 0] width 0 height 0
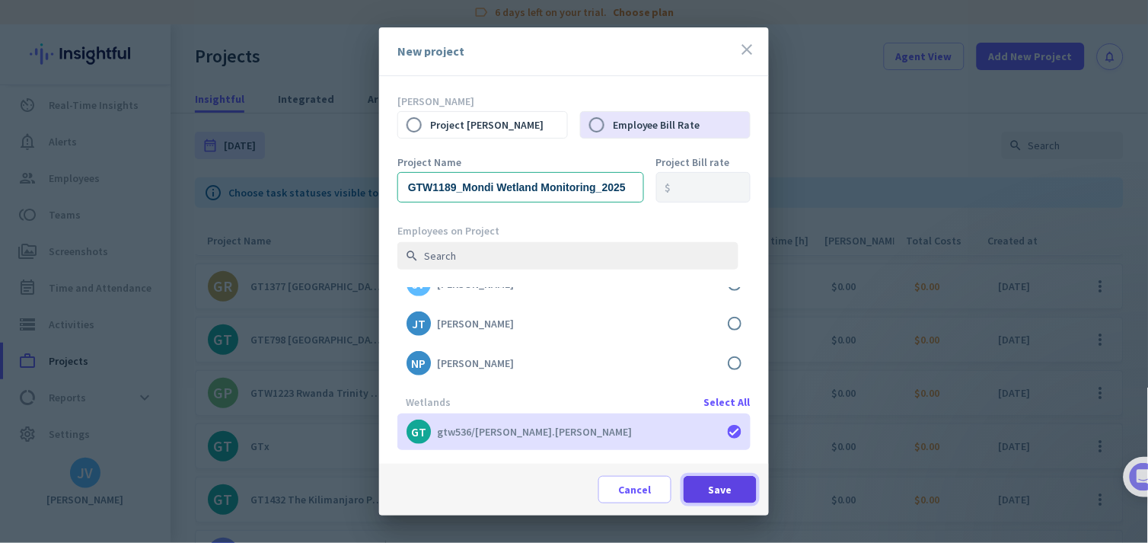
click at [703, 476] on span at bounding box center [720, 489] width 73 height 37
click at [700, 488] on span at bounding box center [720, 489] width 73 height 37
click at [707, 484] on span at bounding box center [720, 489] width 73 height 37
click at [484, 183] on input "GTW1189_Mondi Wetland Monitoring_2025" at bounding box center [520, 187] width 247 height 30
click at [461, 188] on input "GTW1189_Mondi Wetland Monitoring_2025" at bounding box center [520, 187] width 247 height 30
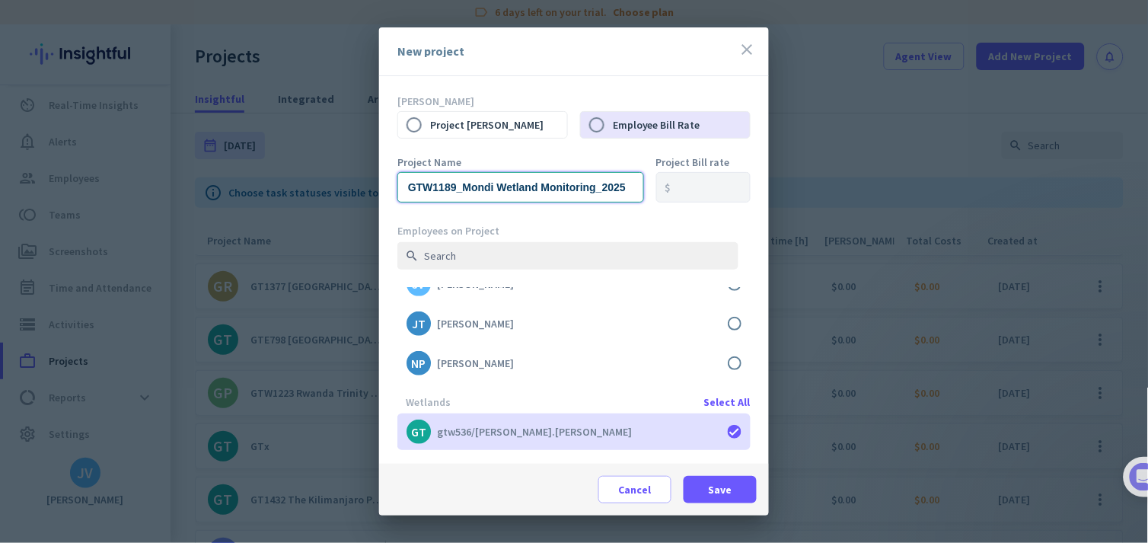
click at [577, 187] on input "GTW1189_Mondi Wetland Monitoring_2025" at bounding box center [520, 187] width 247 height 30
click at [632, 192] on input "GTW1189_Mondi Wetland Monitoring_2025" at bounding box center [520, 187] width 247 height 30
click at [651, 232] on div "Employees on Project" at bounding box center [567, 231] width 341 height 14
click at [713, 484] on span "Save" at bounding box center [721, 489] width 24 height 15
click at [641, 483] on span "Cancel" at bounding box center [635, 489] width 33 height 15
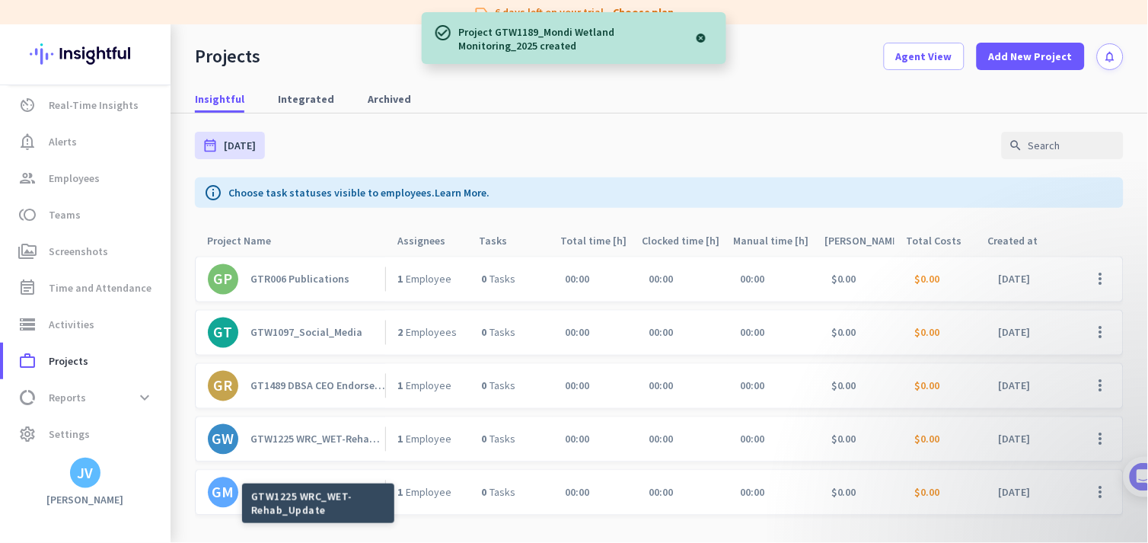
scroll to position [662, 0]
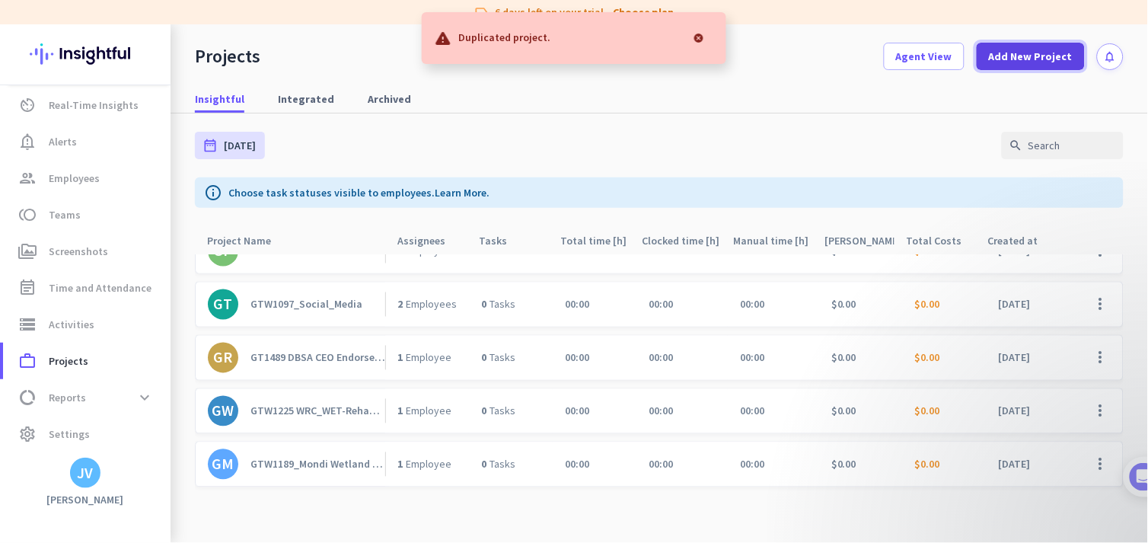
click at [1019, 67] on span at bounding box center [1031, 56] width 108 height 37
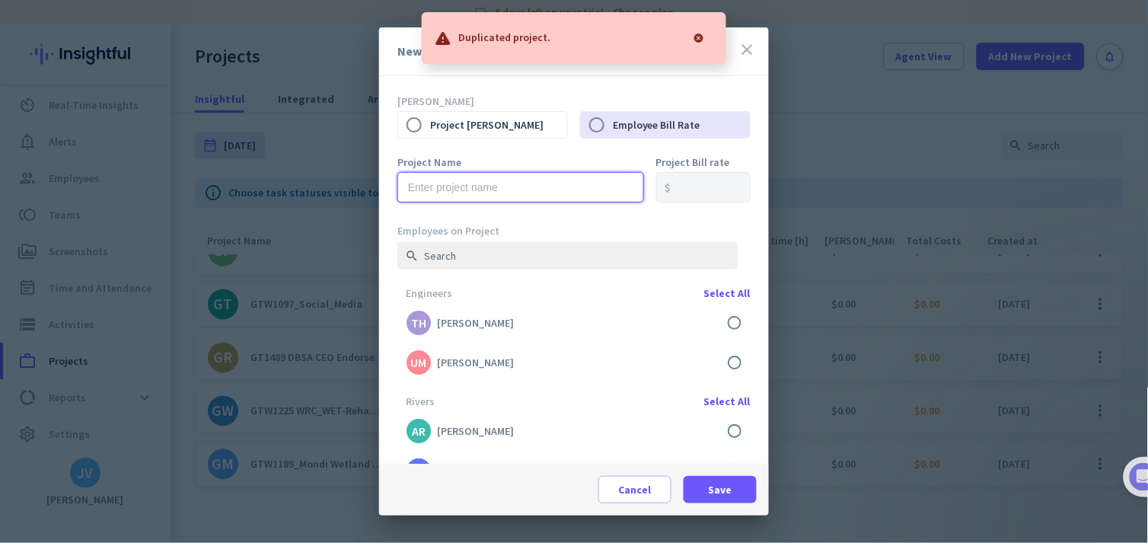
drag, startPoint x: 466, startPoint y: 187, endPoint x: 452, endPoint y: 183, distance: 14.4
click at [466, 187] on input "text" at bounding box center [520, 187] width 247 height 30
paste input "GTW1206_Mondi_Retrospective_Assessments"
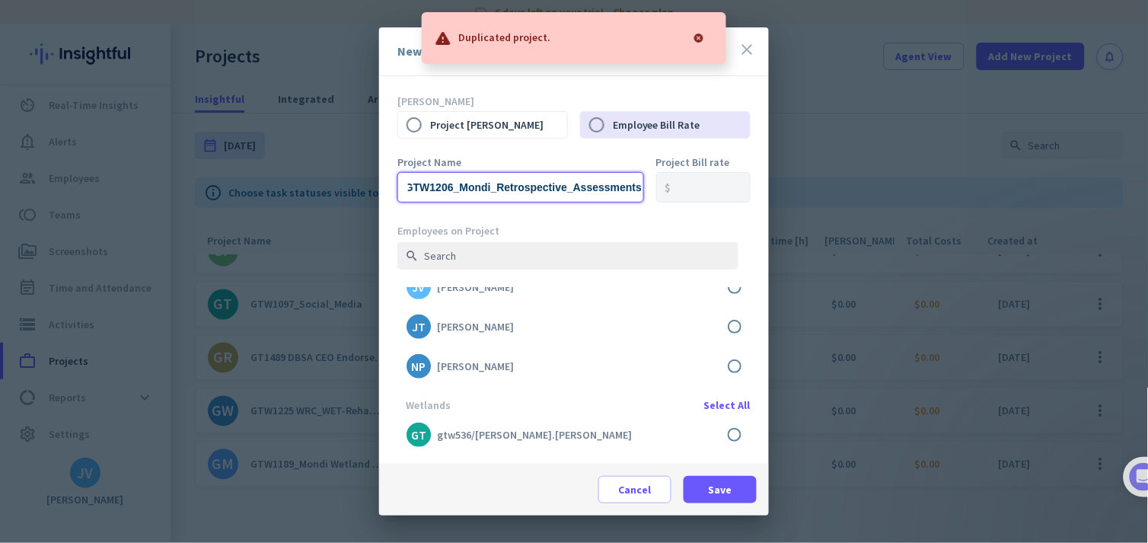
scroll to position [226, 0]
type input "GTW1206_Mondi_Retrospective_Assessments"
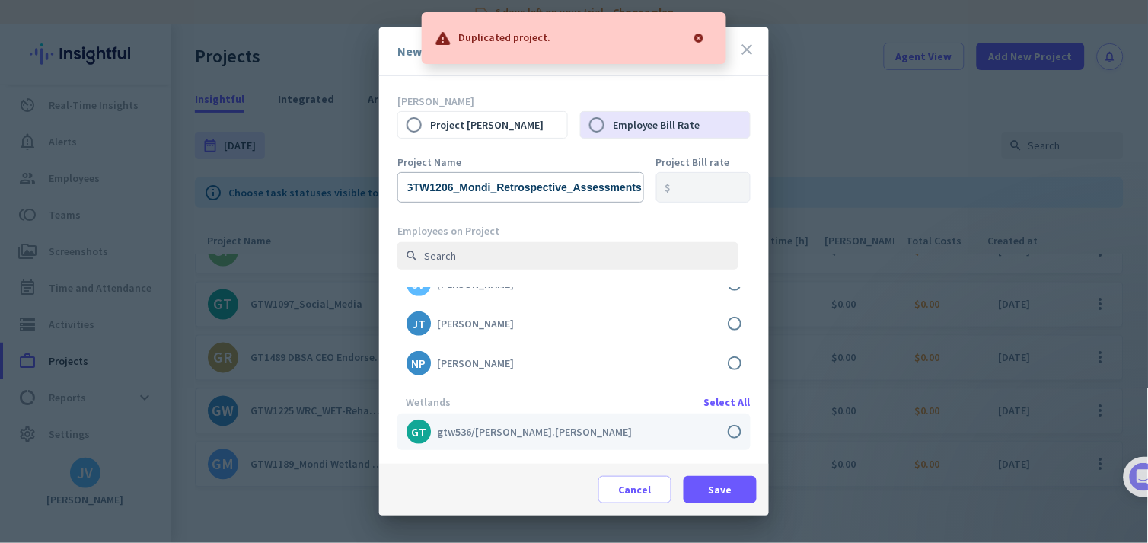
click at [729, 429] on label at bounding box center [573, 431] width 353 height 37
click at [0, 0] on input "checkbox" at bounding box center [0, 0] width 0 height 0
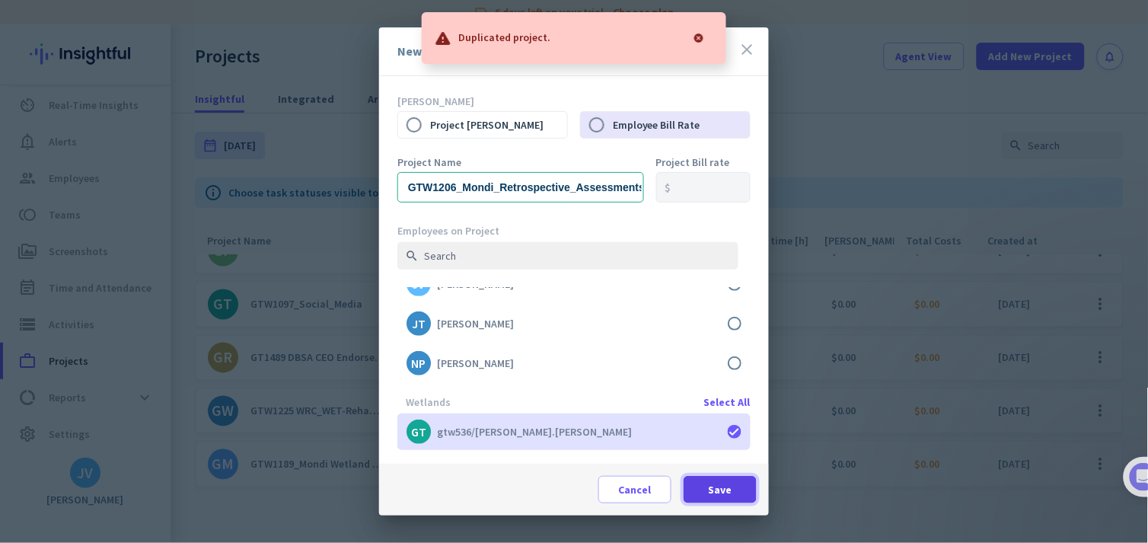
click at [726, 488] on span "Save" at bounding box center [721, 489] width 24 height 15
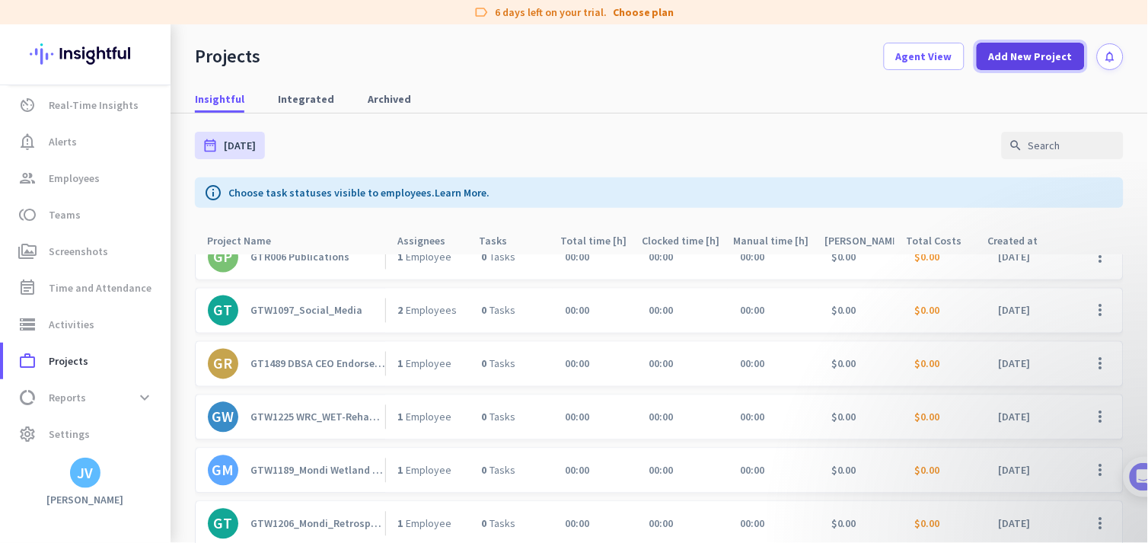
click at [1011, 67] on span at bounding box center [1031, 56] width 108 height 37
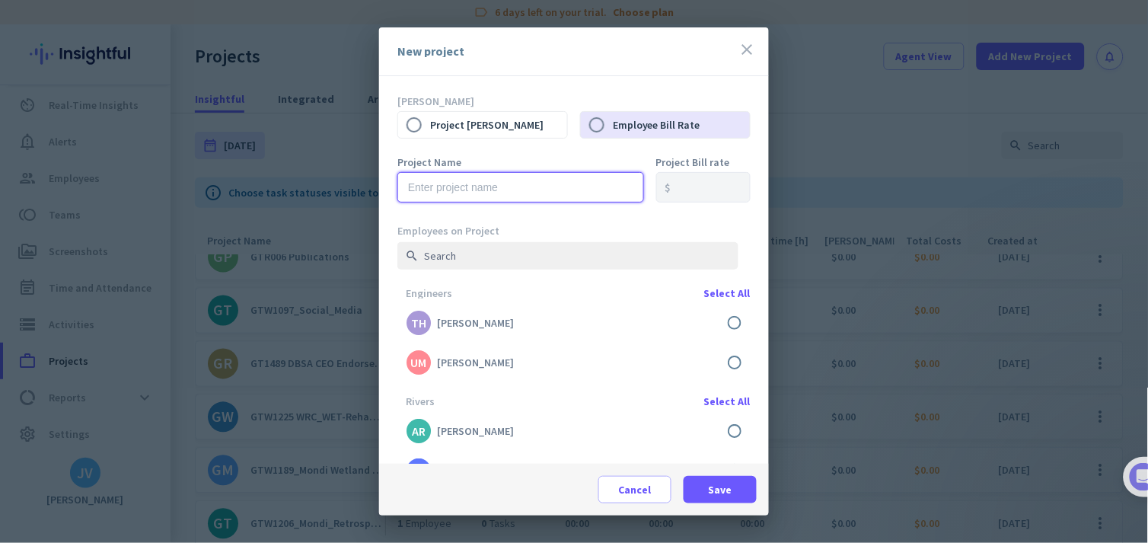
click at [495, 183] on input "text" at bounding box center [520, 187] width 247 height 30
paste input "GTW1215_Ngqondo_Water_Supply_Scheme_Aquatic_Study"
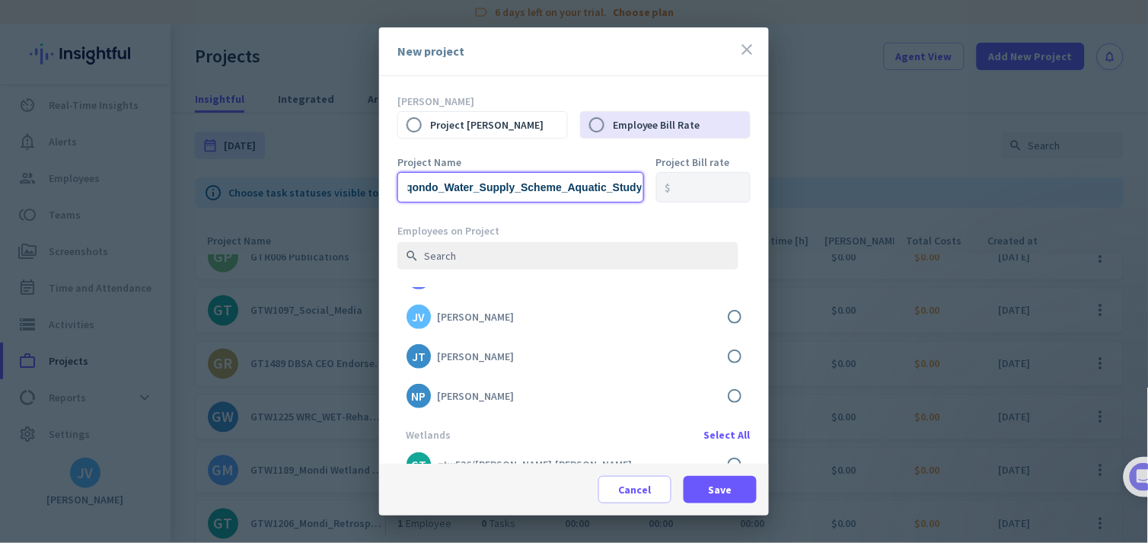
scroll to position [226, 0]
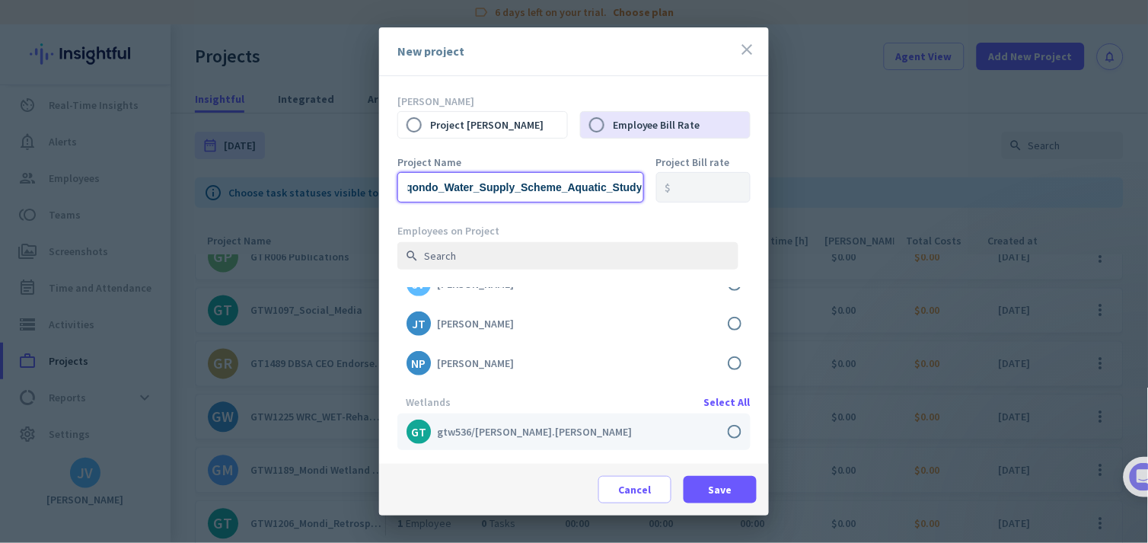
type input "GTW1215_Ngqondo_Water_Supply_Scheme_Aquatic_Study"
click at [722, 428] on label at bounding box center [573, 431] width 353 height 37
click at [0, 0] on input "checkbox" at bounding box center [0, 0] width 0 height 0
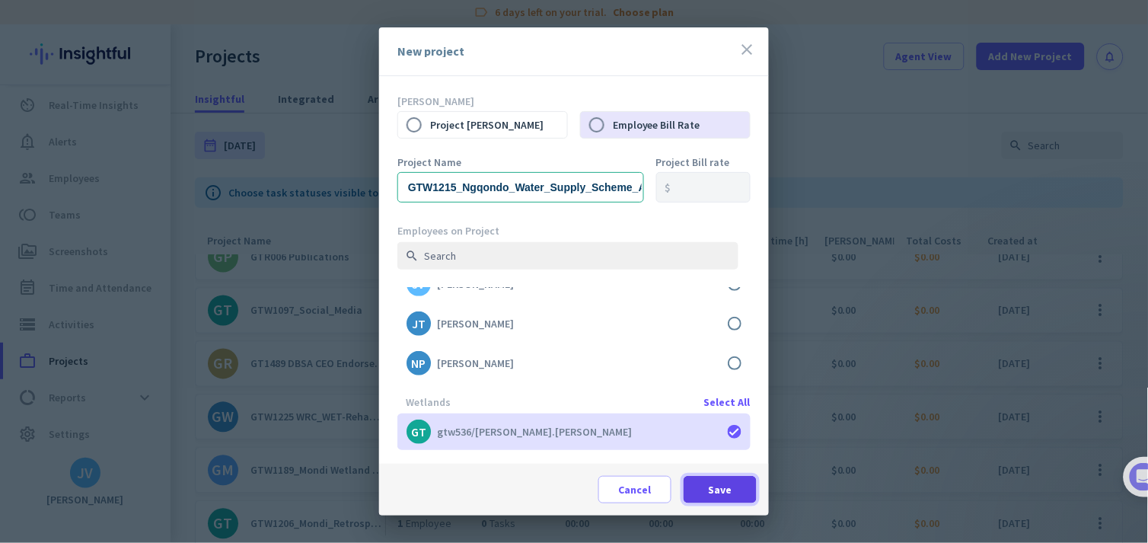
click at [701, 482] on span at bounding box center [720, 489] width 73 height 37
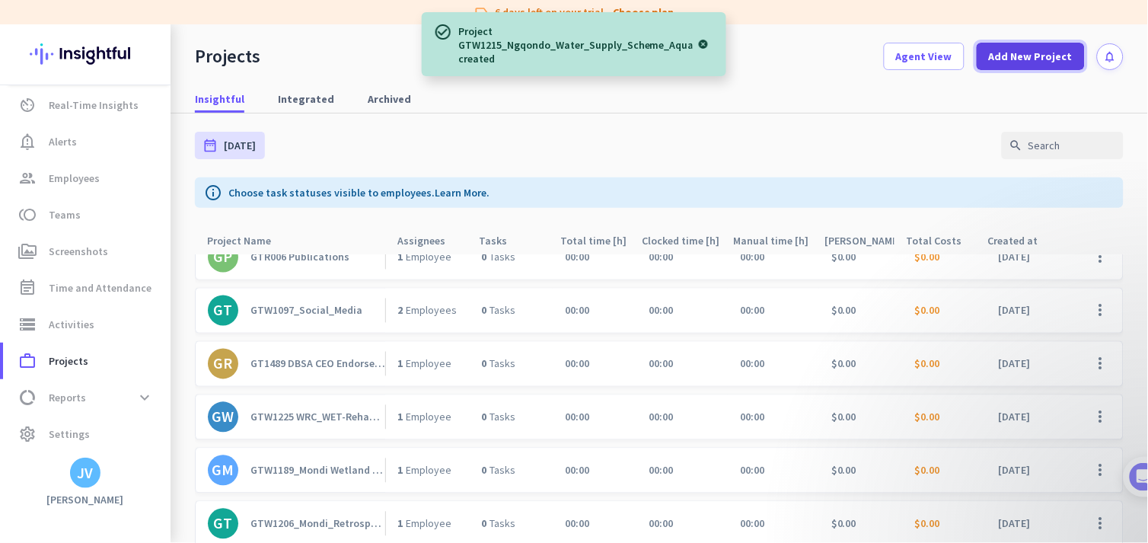
click at [1033, 61] on span "Add New Project" at bounding box center [1031, 56] width 84 height 15
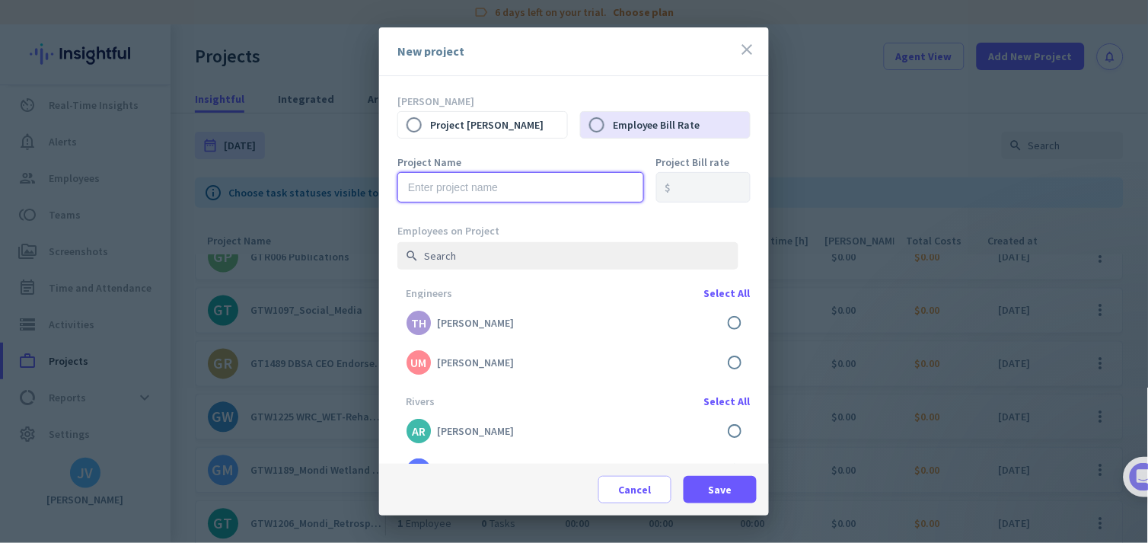
click at [545, 190] on input "text" at bounding box center [520, 187] width 247 height 30
click at [493, 184] on input "HY" at bounding box center [520, 187] width 247 height 30
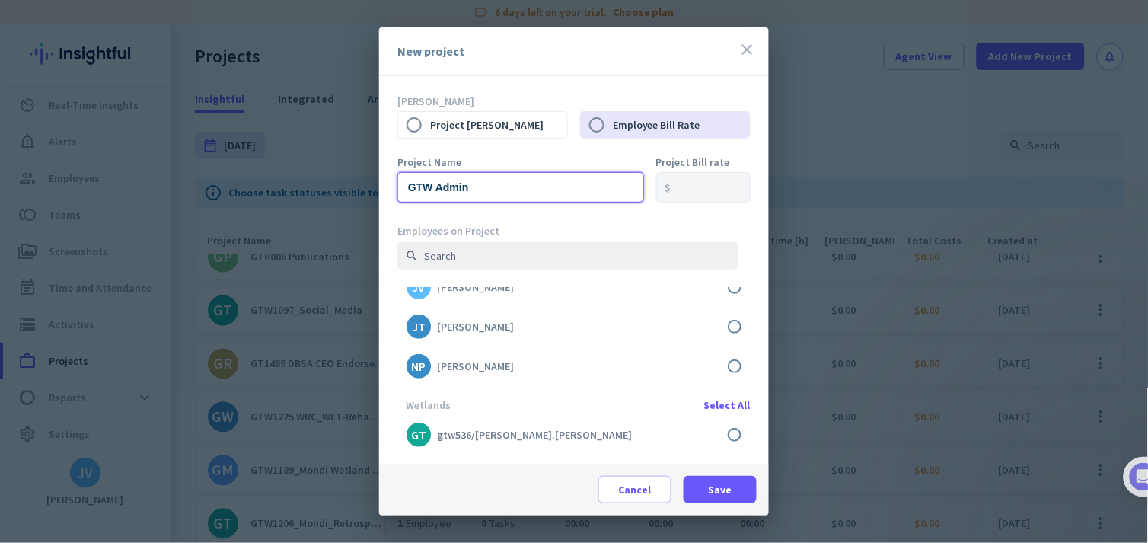
scroll to position [226, 0]
type input "GTW Admin"
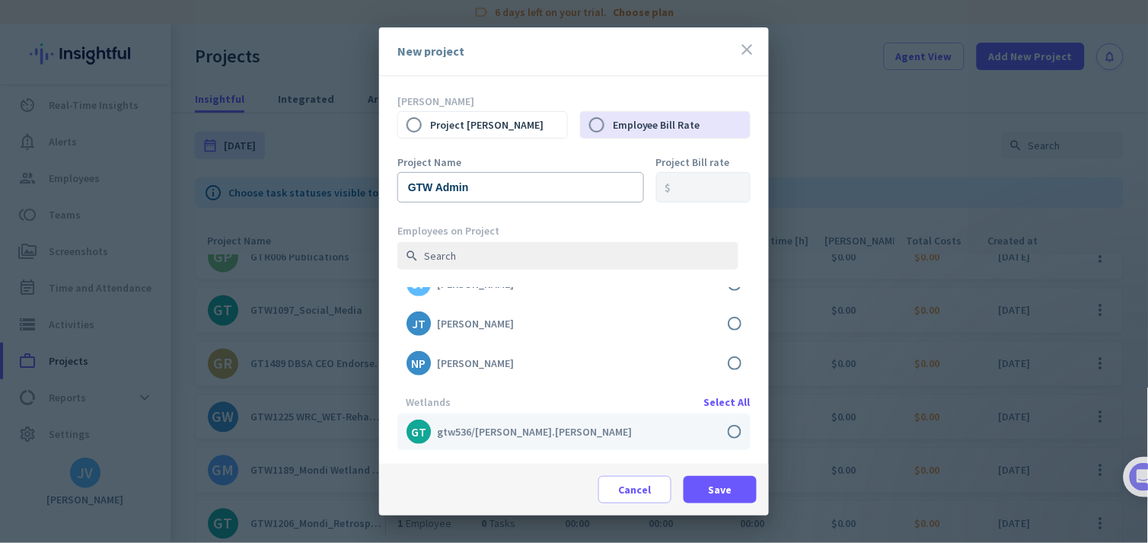
drag, startPoint x: 728, startPoint y: 421, endPoint x: 732, endPoint y: 442, distance: 21.1
click at [727, 422] on label at bounding box center [573, 431] width 353 height 37
click at [0, 0] on input "checkbox" at bounding box center [0, 0] width 0 height 0
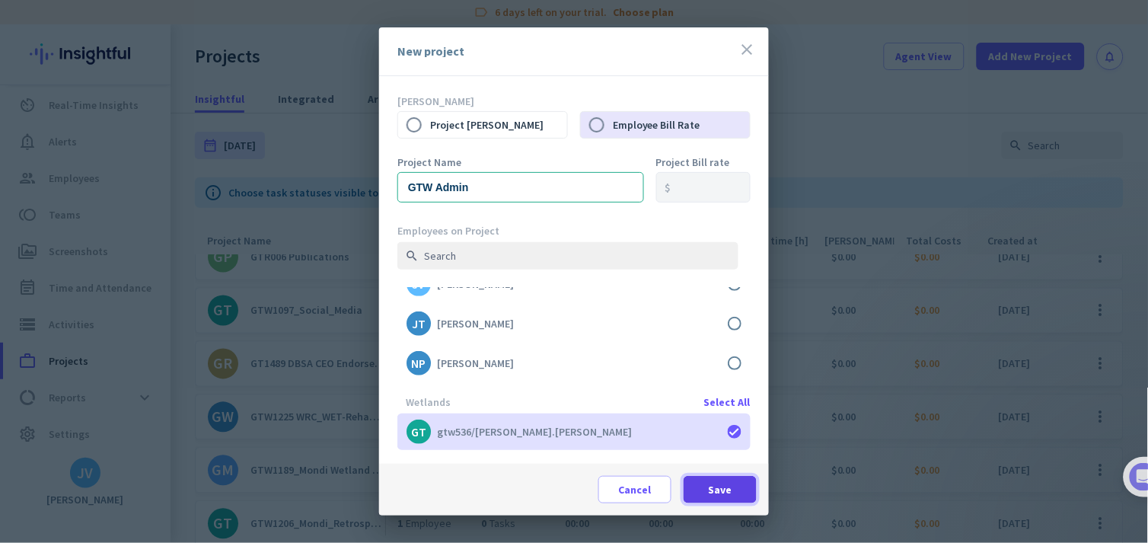
click at [732, 488] on span "Save" at bounding box center [721, 489] width 24 height 15
